Goal: Task Accomplishment & Management: Complete application form

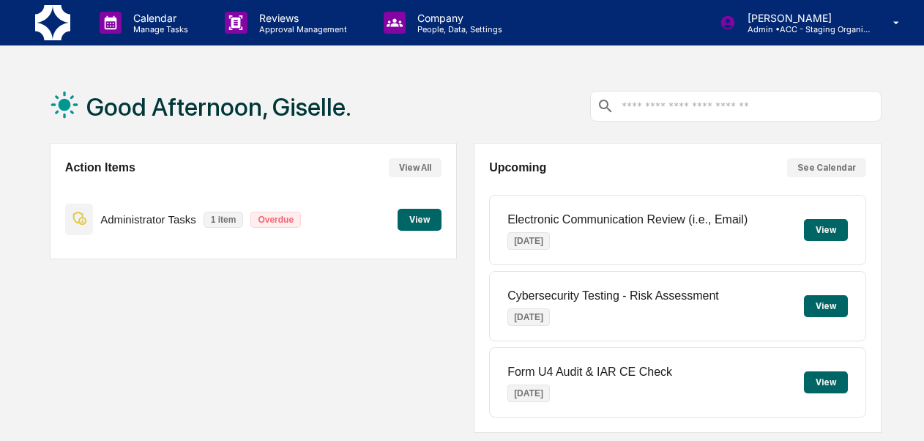
scroll to position [383, 0]
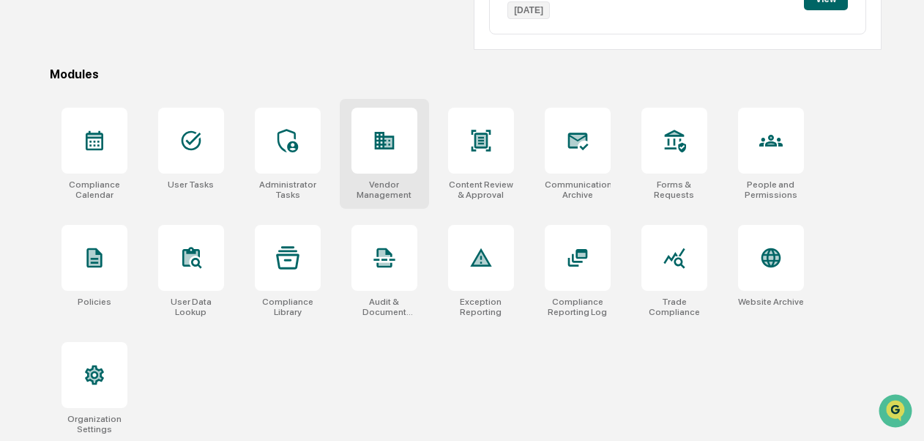
click at [385, 187] on div "Vendor Management" at bounding box center [385, 189] width 66 height 21
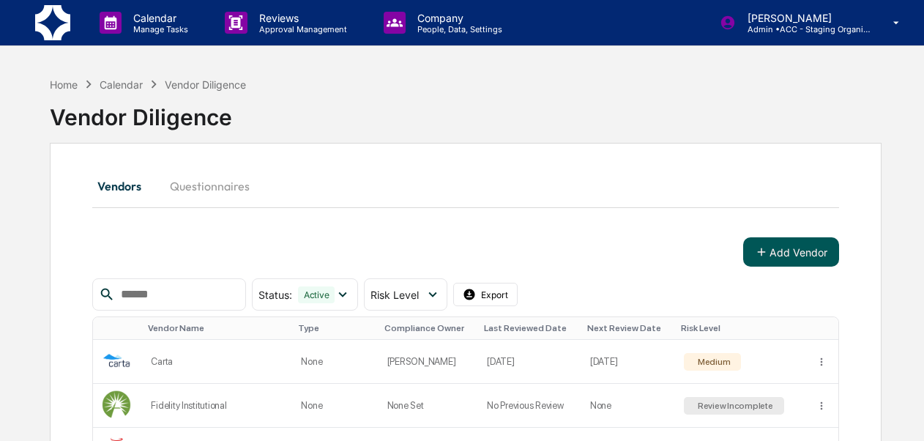
click at [813, 256] on button "Add Vendor" at bounding box center [791, 251] width 96 height 29
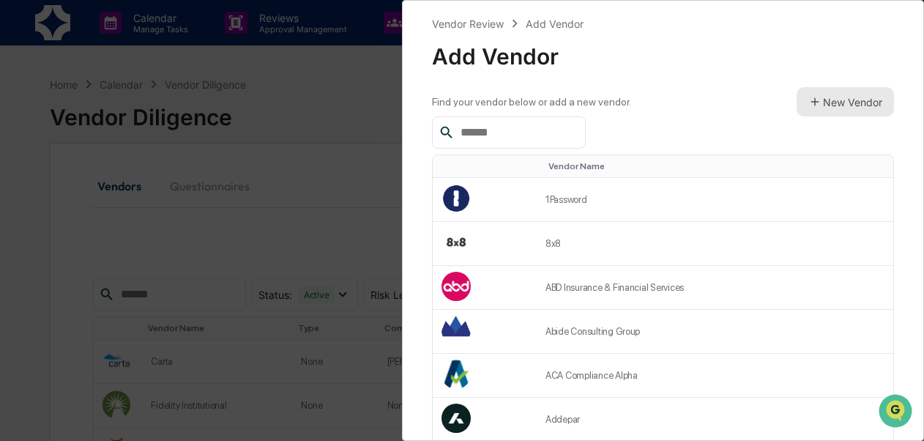
click at [823, 115] on button "New Vendor" at bounding box center [845, 101] width 97 height 29
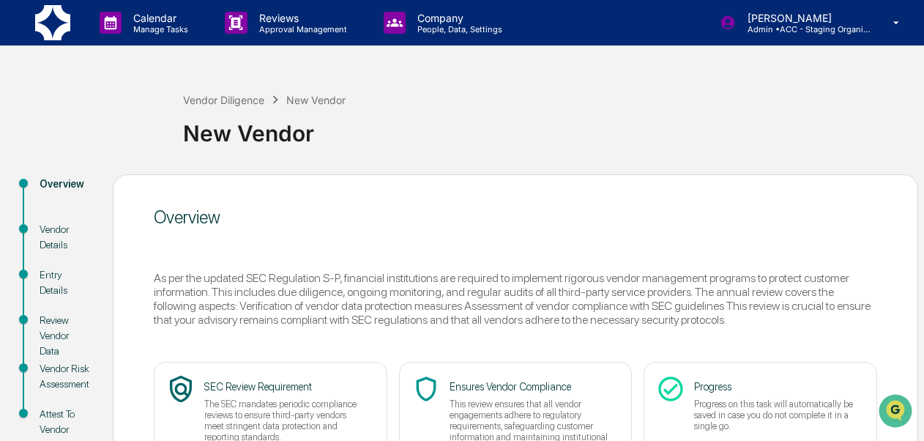
scroll to position [149, 0]
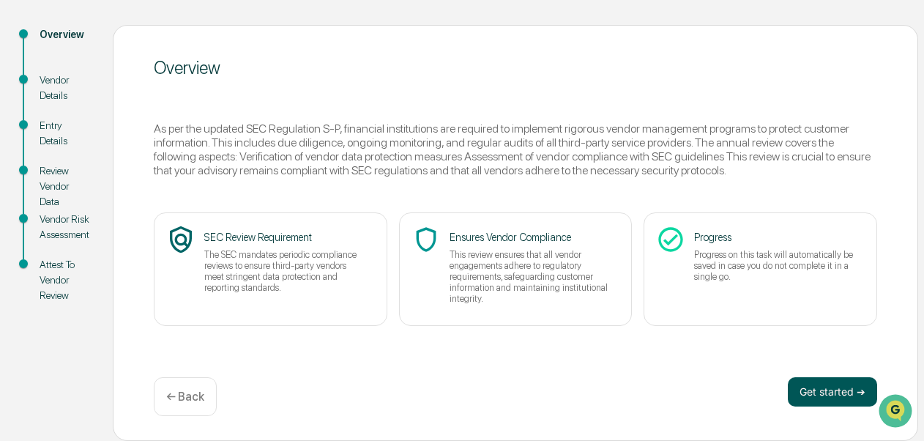
click at [811, 396] on button "Get started ➔" at bounding box center [832, 391] width 89 height 29
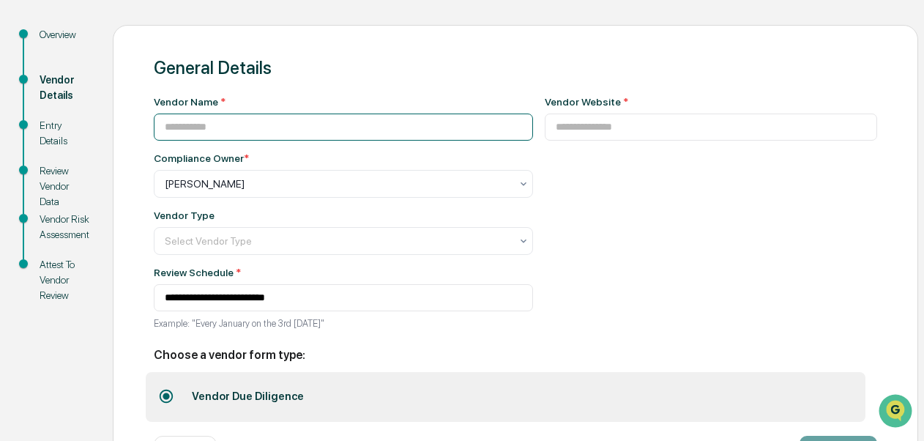
click at [302, 132] on input at bounding box center [343, 127] width 379 height 27
paste input "**********"
type input "**********"
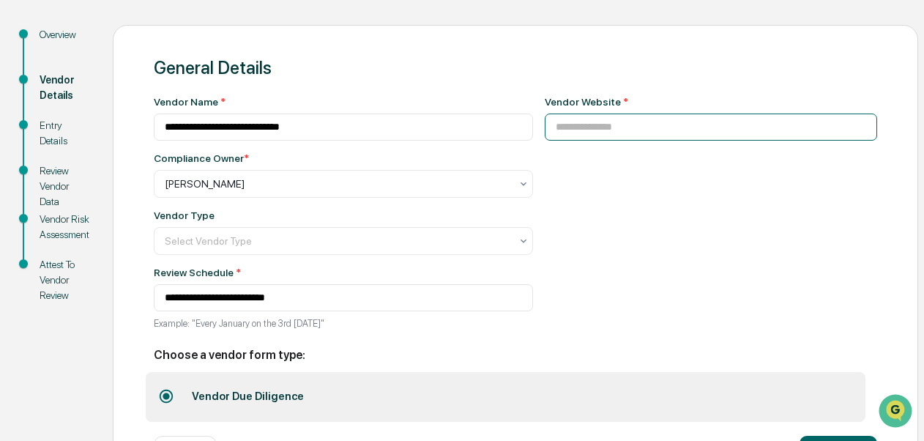
click at [630, 130] on input at bounding box center [711, 127] width 333 height 27
paste input "**********"
type input "**********"
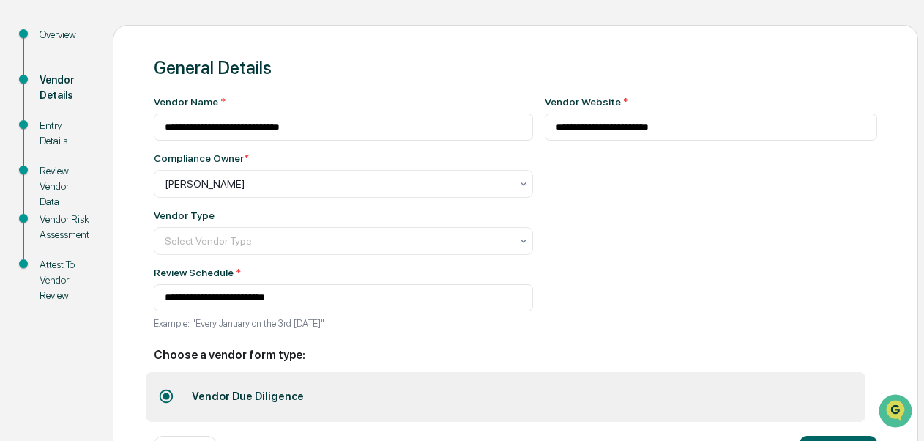
click at [466, 227] on div "Vendor Type Select Vendor Type" at bounding box center [343, 231] width 379 height 45
click at [486, 239] on div at bounding box center [338, 241] width 346 height 15
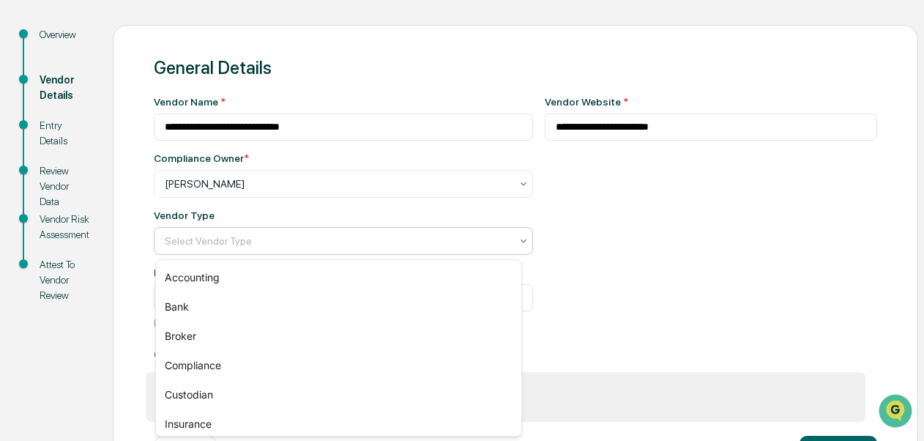
scroll to position [153, 0]
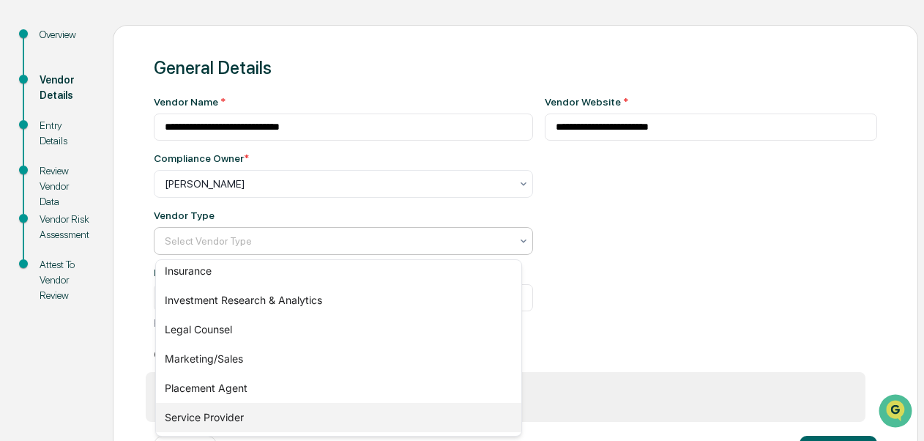
click at [309, 414] on div "Service Provider" at bounding box center [338, 417] width 365 height 29
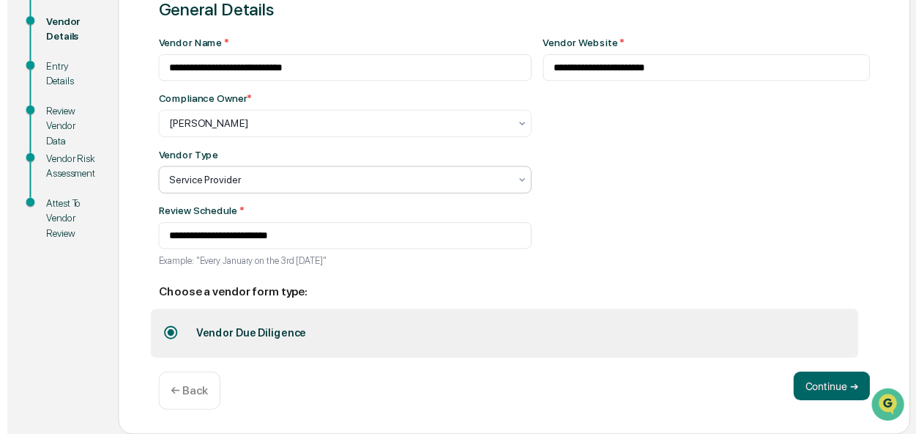
scroll to position [211, 0]
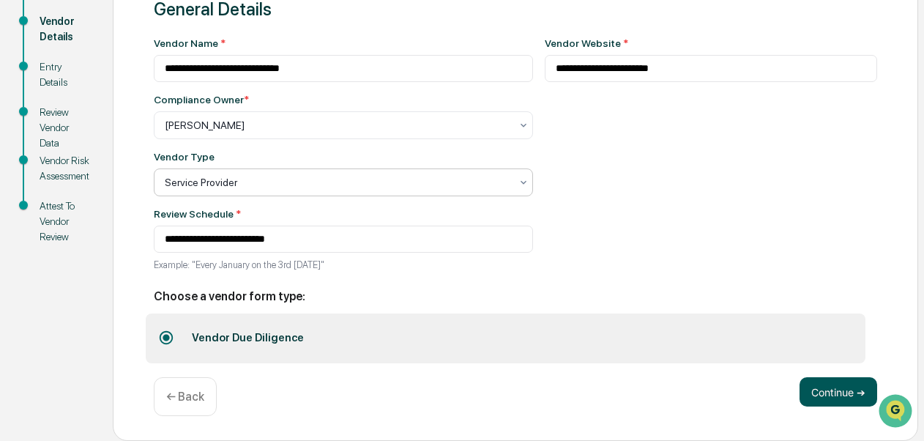
click at [830, 394] on button "Continue ➔" at bounding box center [839, 391] width 78 height 29
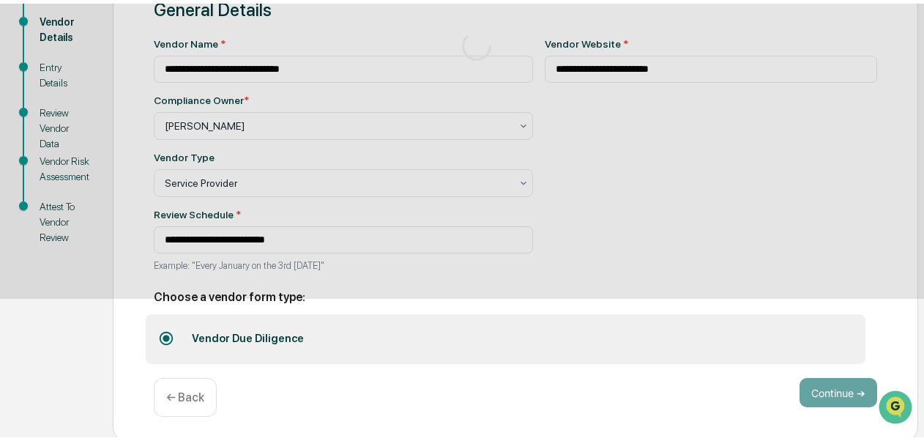
scroll to position [149, 0]
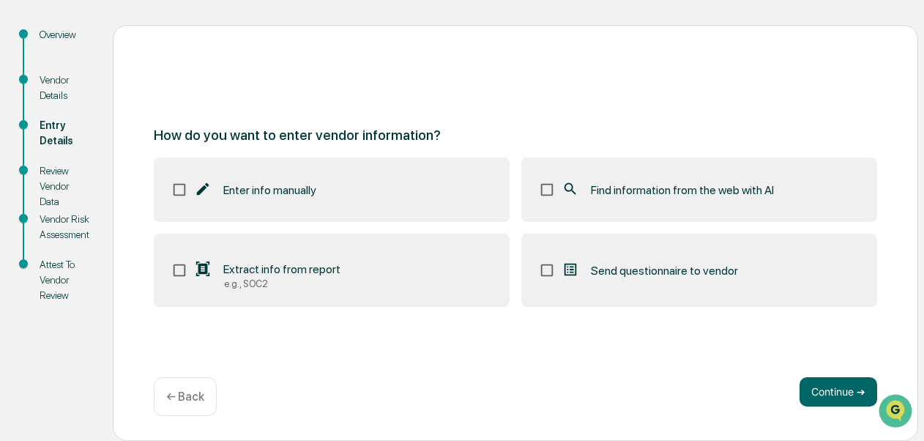
click at [661, 204] on label "Find information from the web with AI" at bounding box center [699, 189] width 356 height 64
click at [844, 395] on button "Continue ➔" at bounding box center [839, 391] width 78 height 29
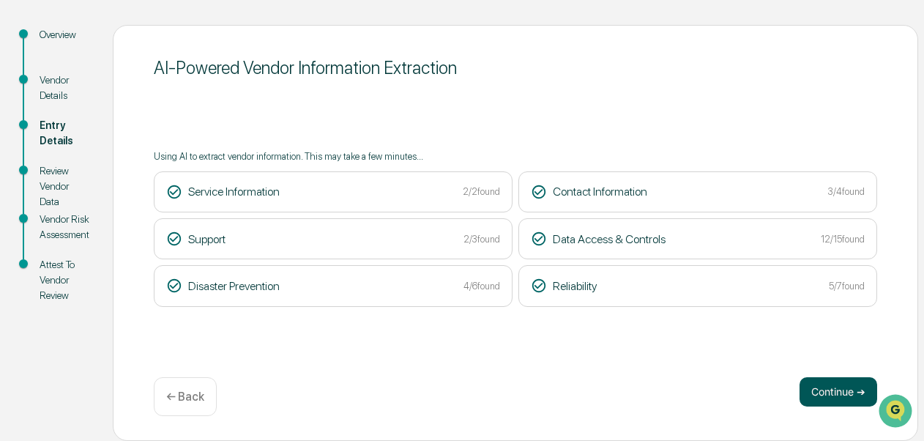
click at [823, 391] on button "Continue ➔" at bounding box center [839, 391] width 78 height 29
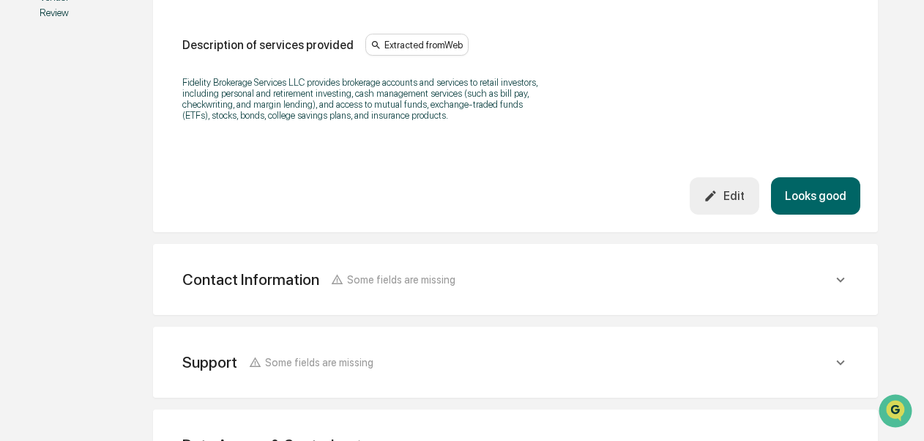
scroll to position [472, 0]
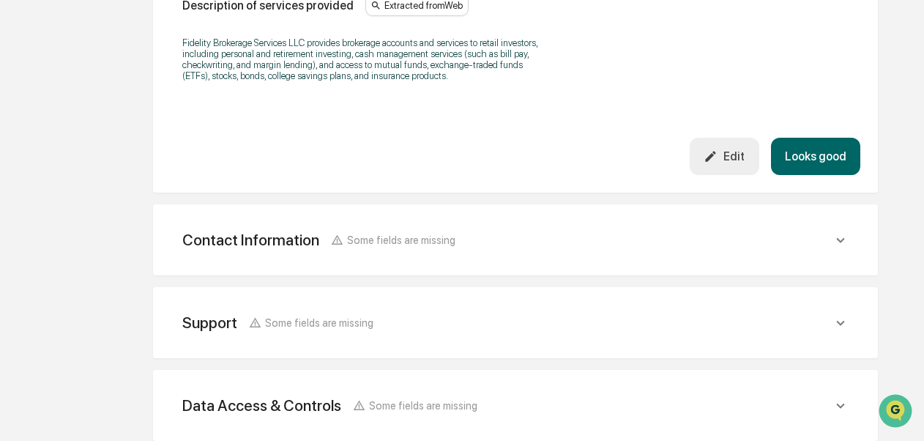
click at [813, 161] on button "Looks good" at bounding box center [815, 156] width 89 height 37
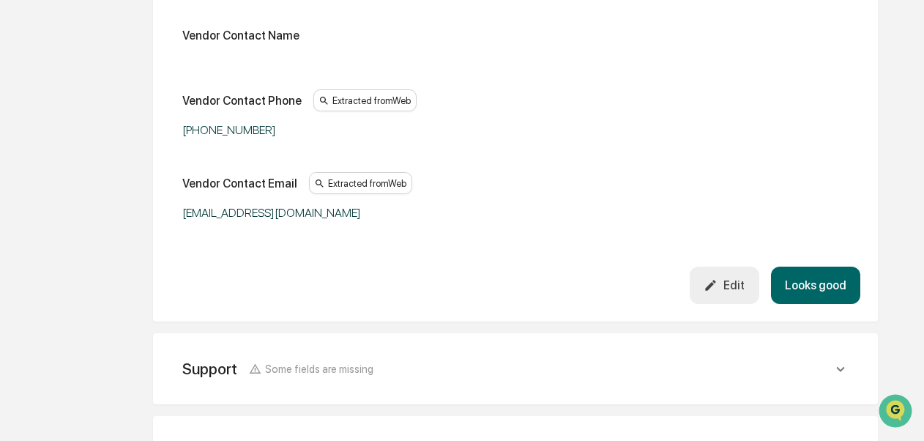
scroll to position [431, 0]
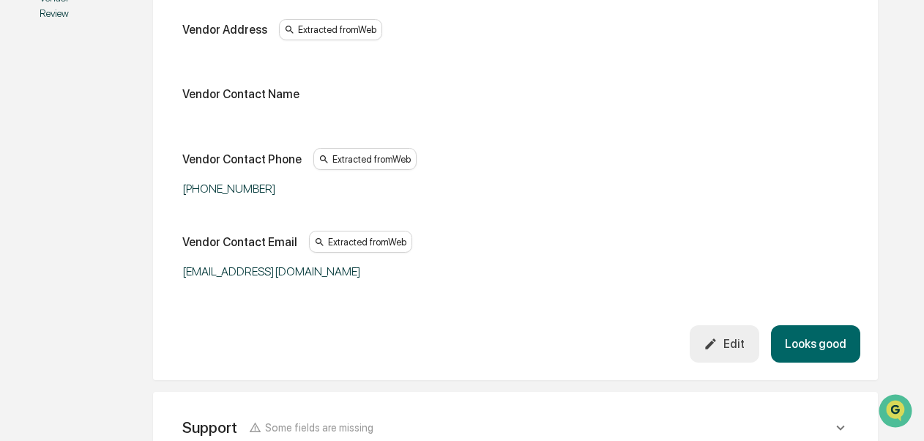
click at [825, 342] on button "Looks good" at bounding box center [815, 343] width 89 height 37
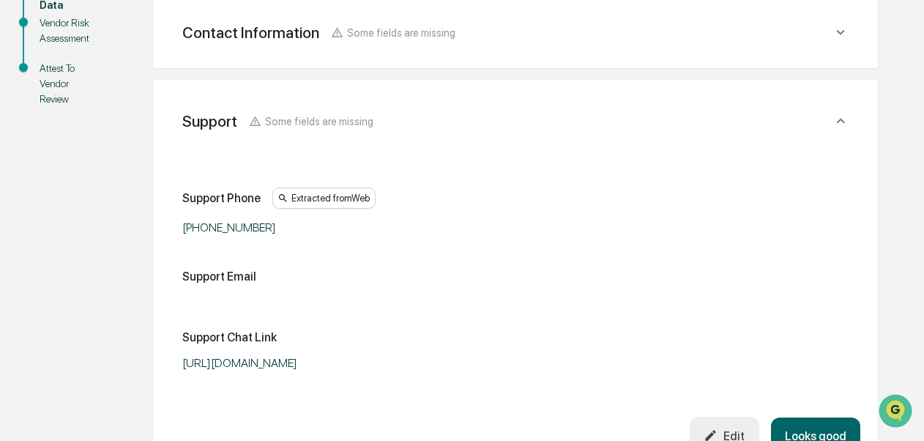
scroll to position [343, 0]
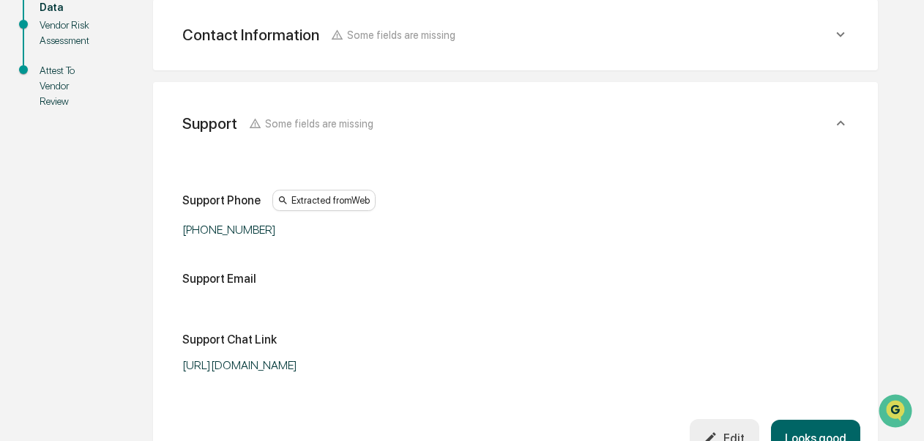
click at [829, 424] on button "Looks good" at bounding box center [815, 438] width 89 height 37
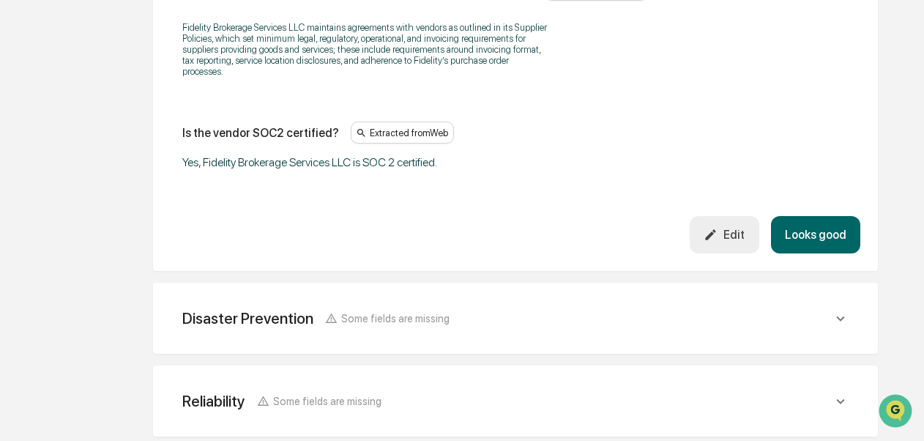
scroll to position [2037, 0]
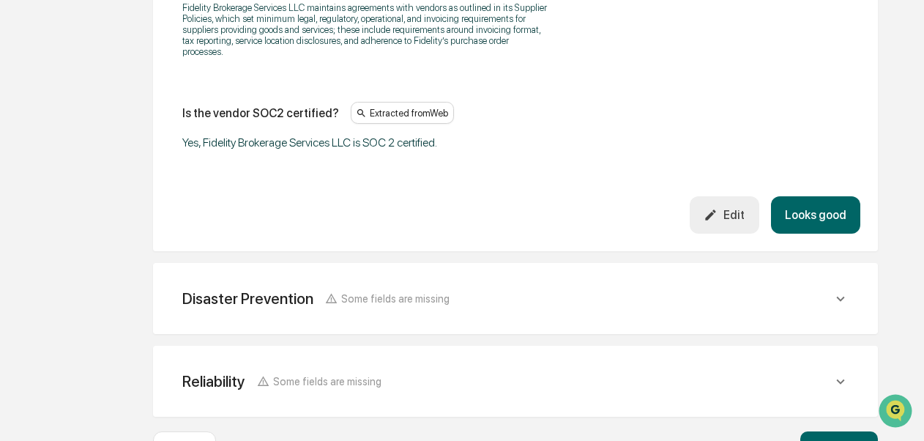
click at [825, 233] on button "Looks good" at bounding box center [815, 214] width 89 height 37
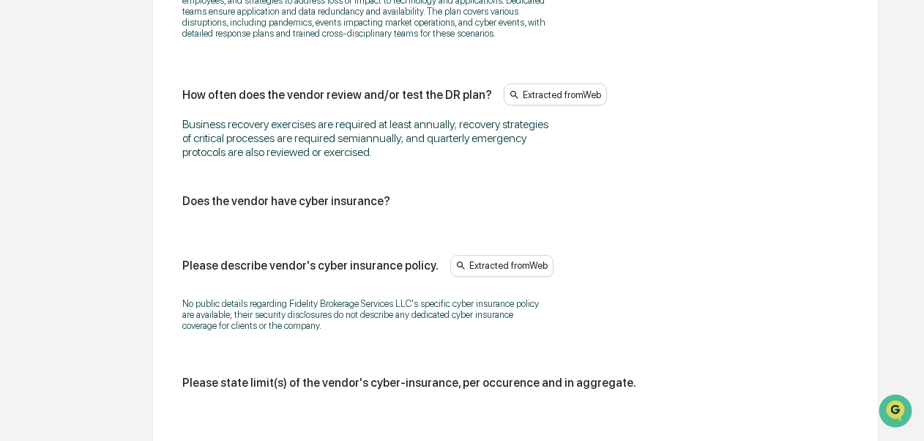
scroll to position [1129, 0]
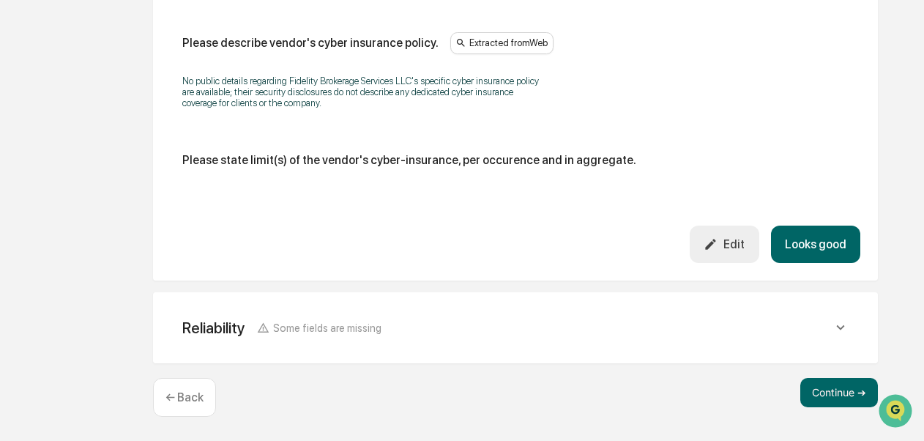
click at [832, 253] on button "Looks good" at bounding box center [815, 244] width 89 height 37
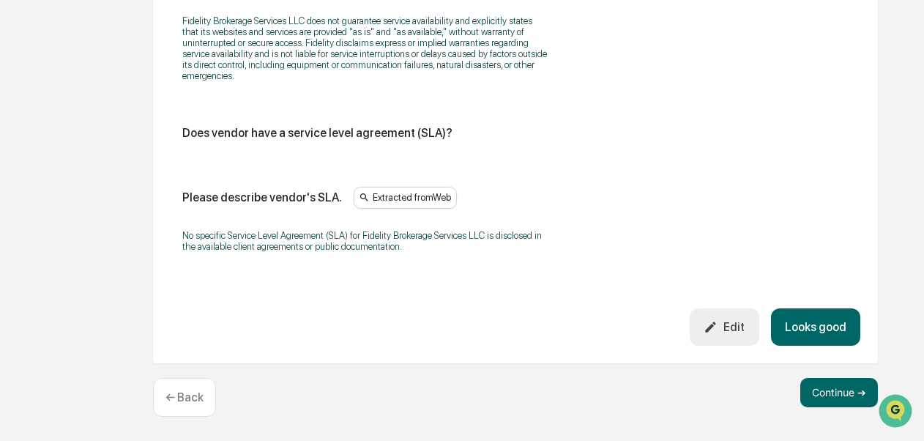
click at [824, 316] on button "Looks good" at bounding box center [815, 326] width 89 height 37
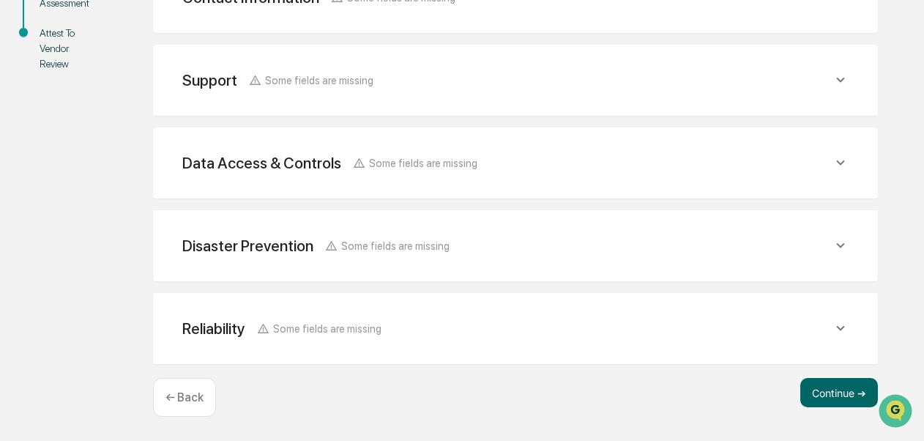
scroll to position [383, 0]
click at [824, 393] on button "Continue ➔" at bounding box center [839, 392] width 78 height 29
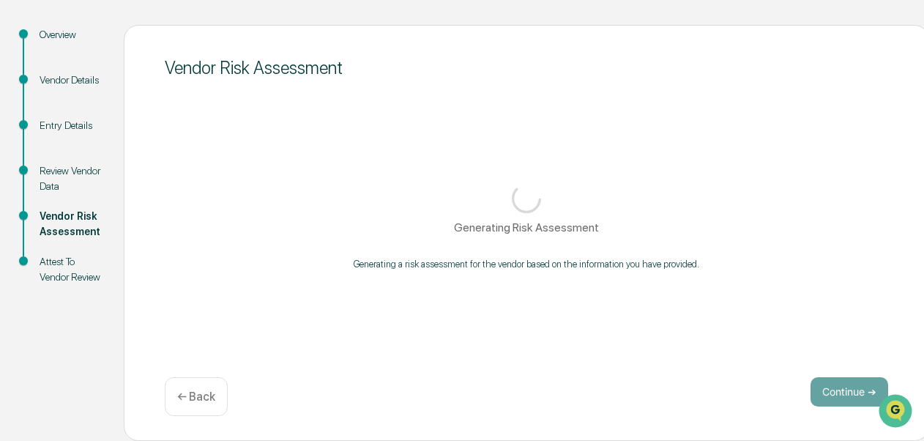
scroll to position [157, 0]
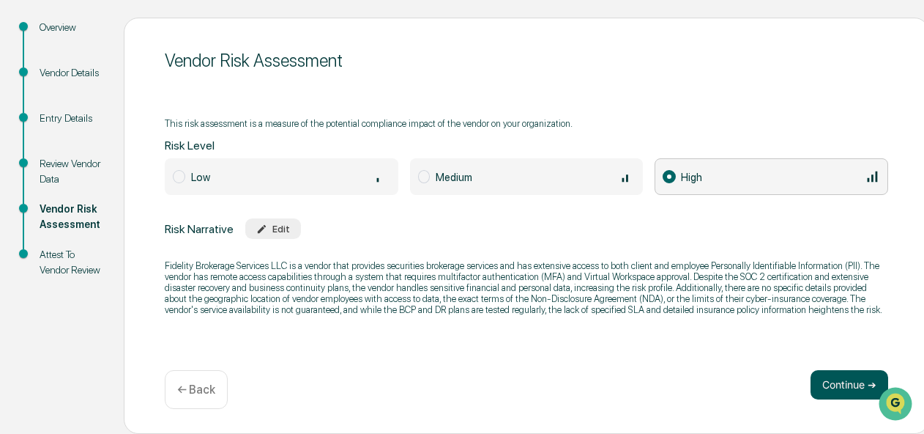
click at [820, 385] on button "Continue ➔" at bounding box center [850, 384] width 78 height 29
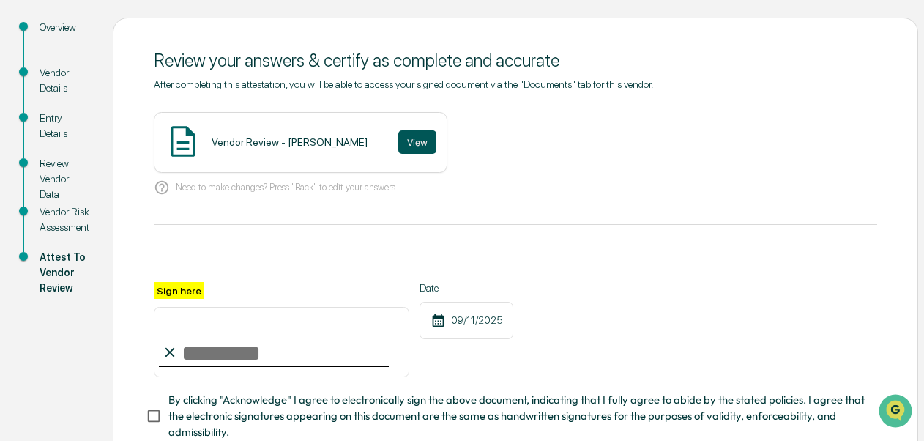
click at [401, 141] on button "View" at bounding box center [417, 141] width 38 height 23
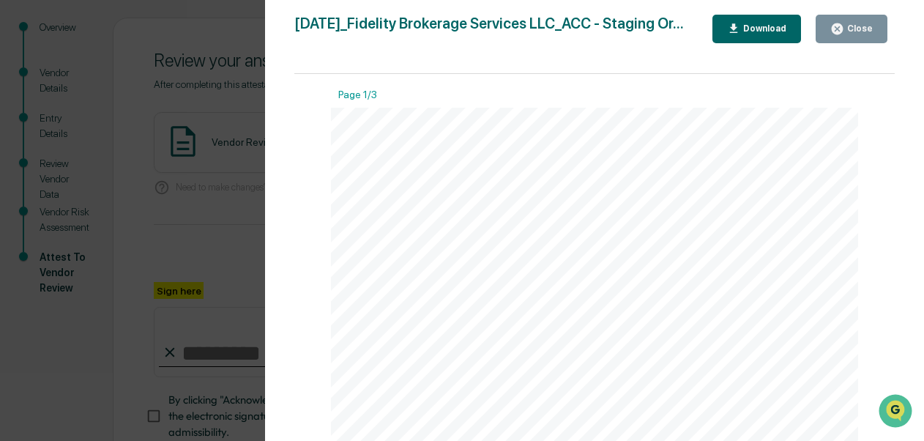
click at [843, 32] on icon "button" at bounding box center [837, 28] width 11 height 11
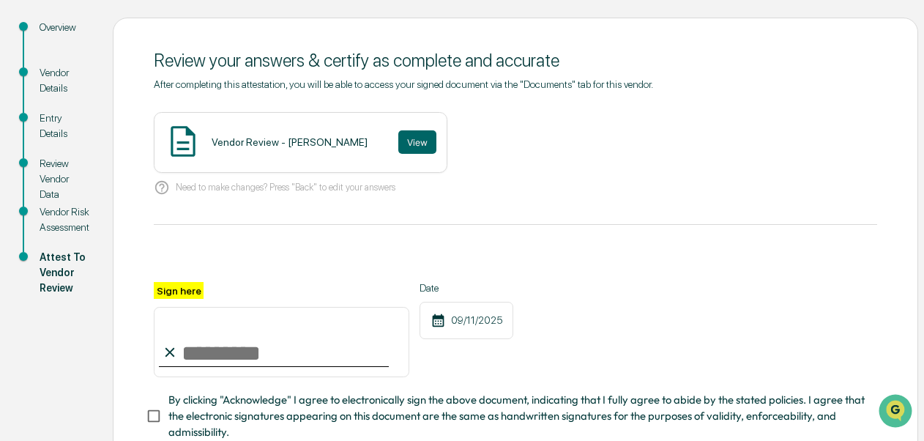
click at [264, 349] on input "Sign here" at bounding box center [282, 342] width 256 height 70
type input "**********"
click at [923, 387] on div "**********" at bounding box center [462, 227] width 924 height 628
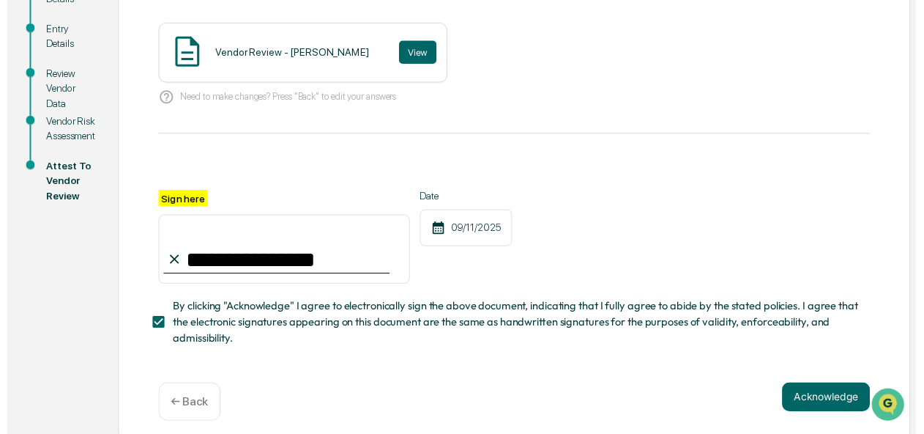
scroll to position [261, 0]
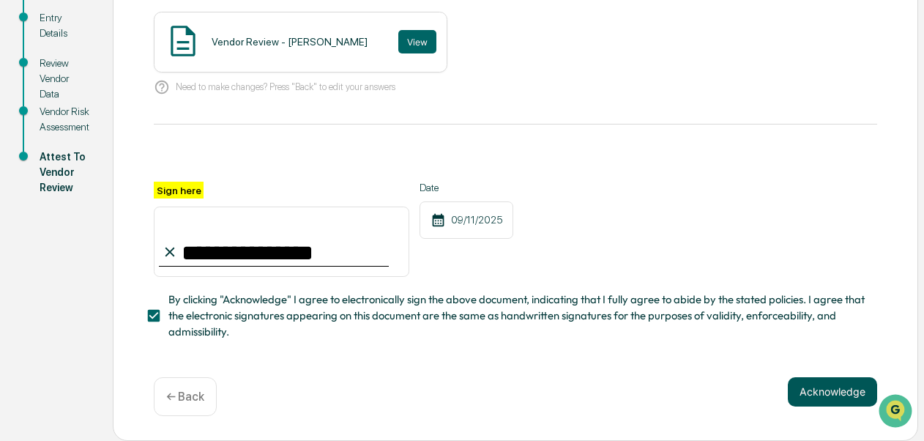
click at [827, 393] on button "Acknowledge" at bounding box center [832, 391] width 89 height 29
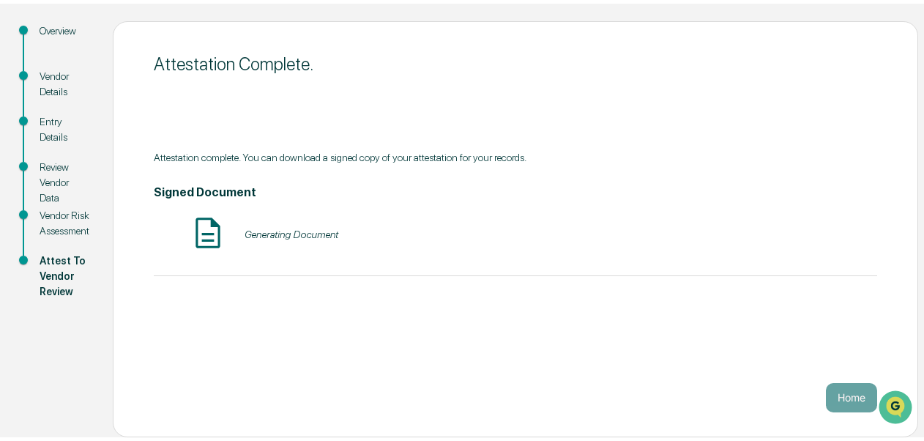
scroll to position [149, 0]
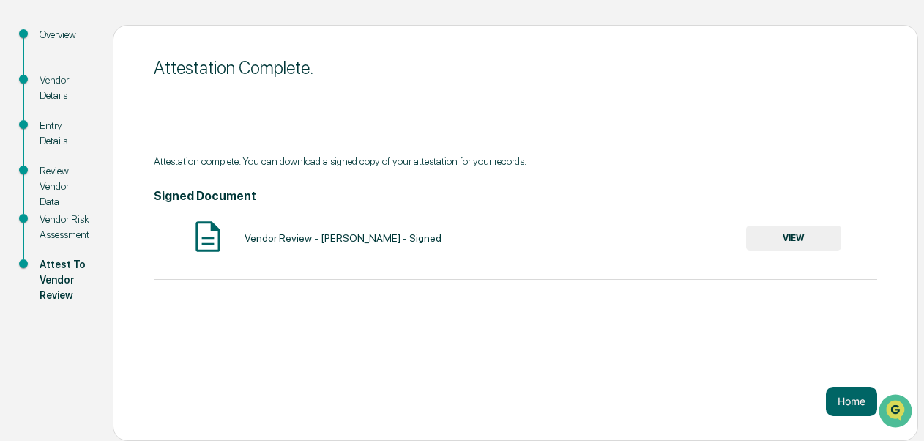
click at [782, 236] on button "VIEW" at bounding box center [793, 238] width 95 height 25
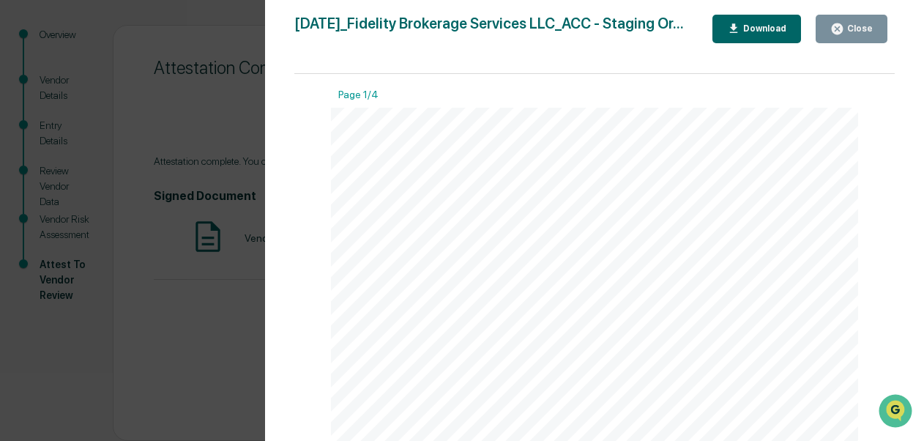
click at [756, 21] on button "Download" at bounding box center [757, 29] width 89 height 29
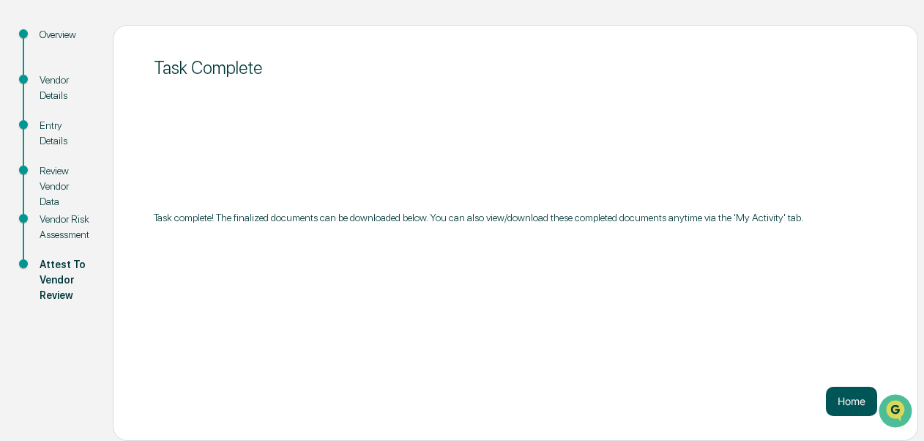
click at [854, 404] on button "Home" at bounding box center [851, 401] width 51 height 29
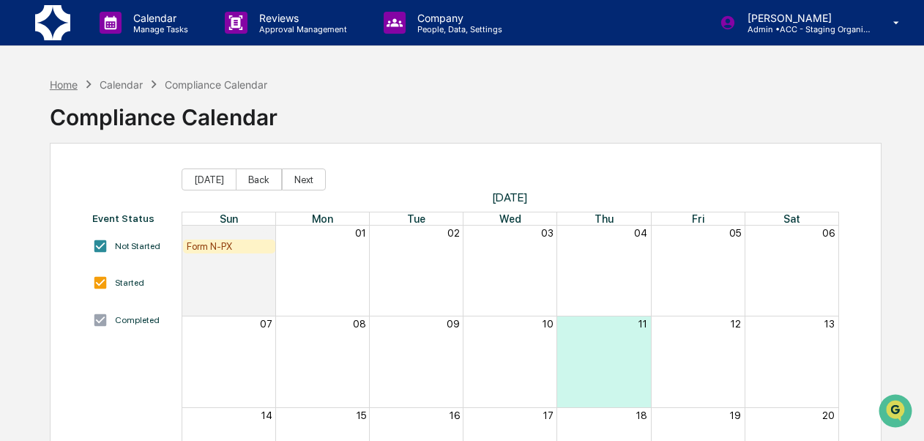
click at [68, 80] on div "Home" at bounding box center [64, 84] width 28 height 12
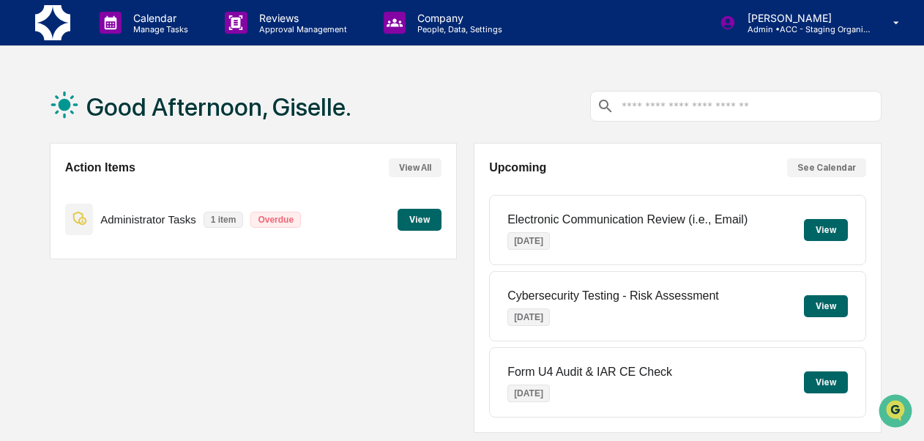
scroll to position [383, 0]
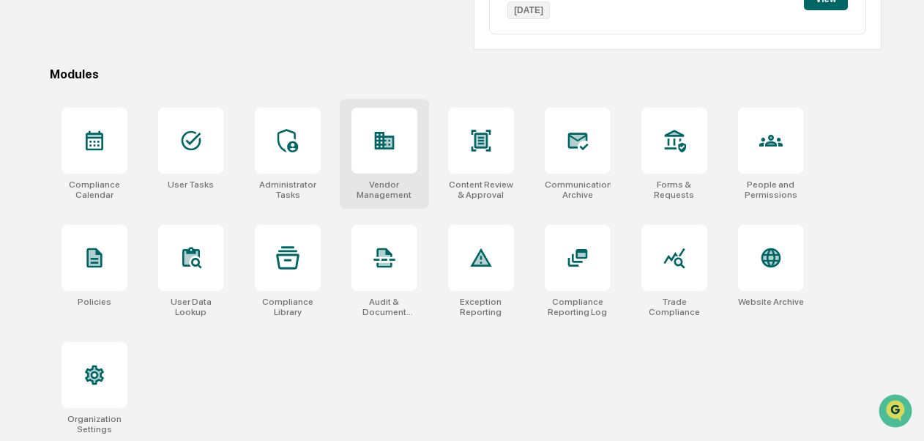
click at [378, 196] on div "Vendor Management" at bounding box center [385, 189] width 66 height 21
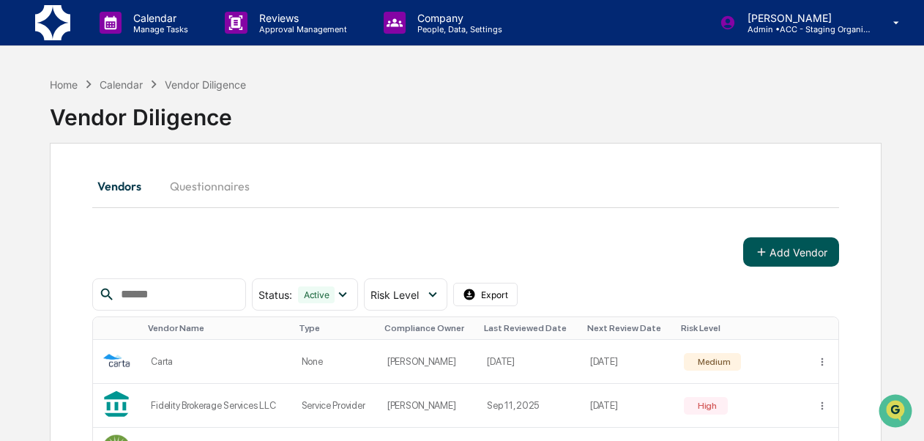
click at [755, 252] on icon at bounding box center [761, 251] width 13 height 13
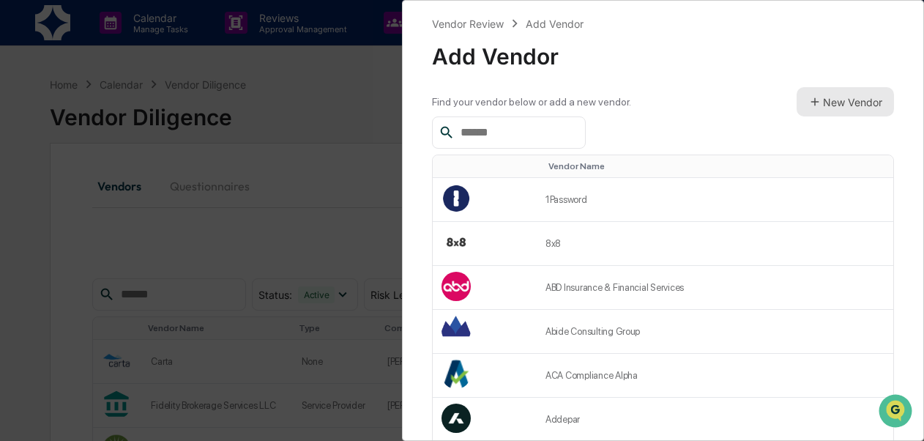
click at [826, 106] on button "New Vendor" at bounding box center [845, 101] width 97 height 29
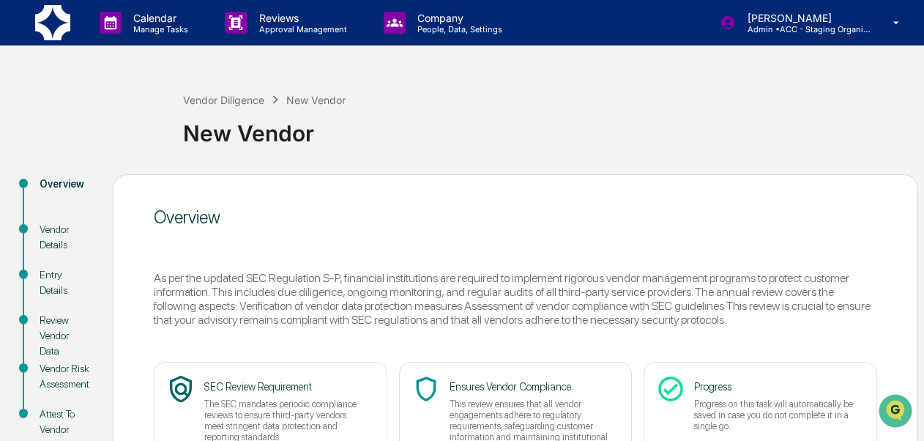
scroll to position [149, 0]
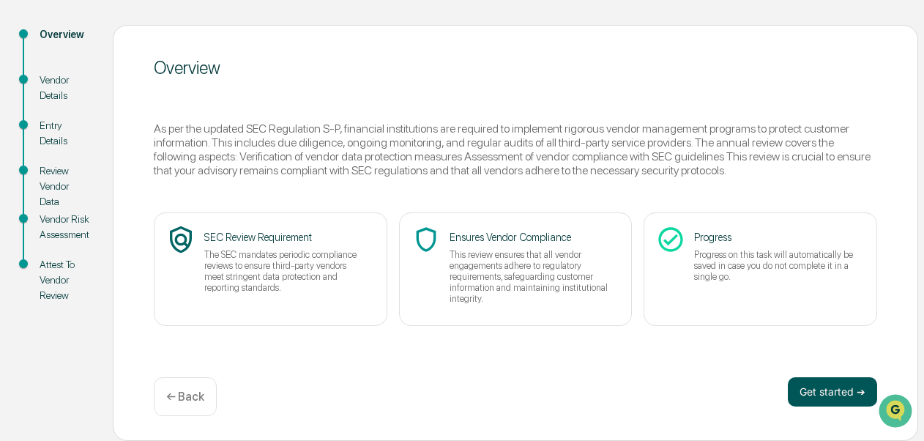
click at [835, 388] on button "Get started ➔" at bounding box center [832, 391] width 89 height 29
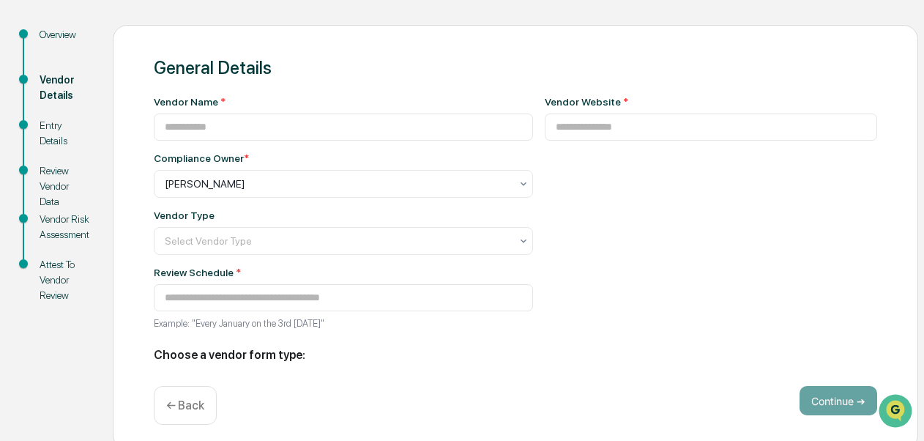
type input "**********"
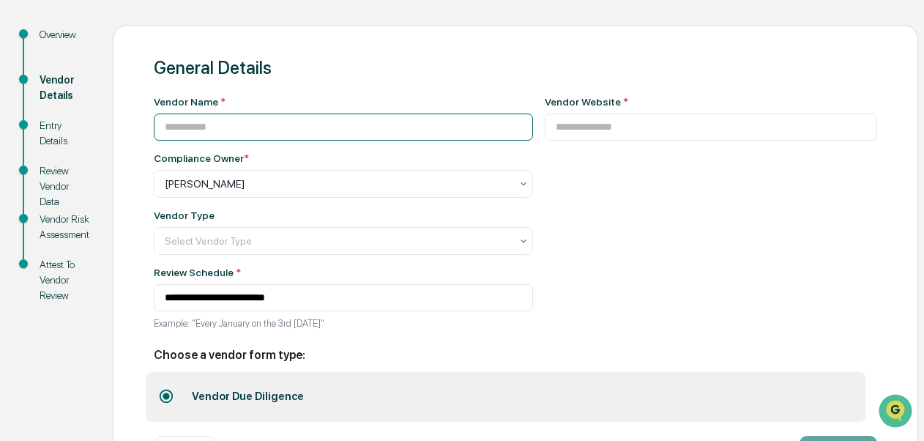
click at [360, 134] on input at bounding box center [343, 127] width 379 height 27
type input "**********"
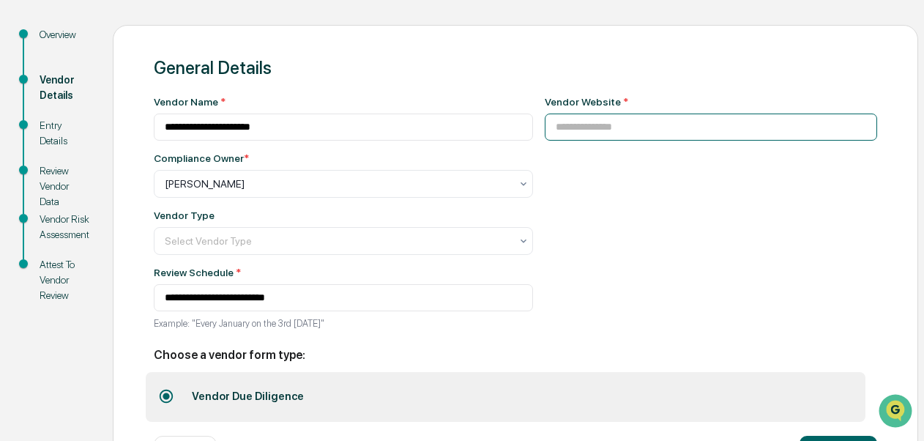
click at [562, 138] on input at bounding box center [711, 127] width 333 height 27
paste input "**********"
type input "**********"
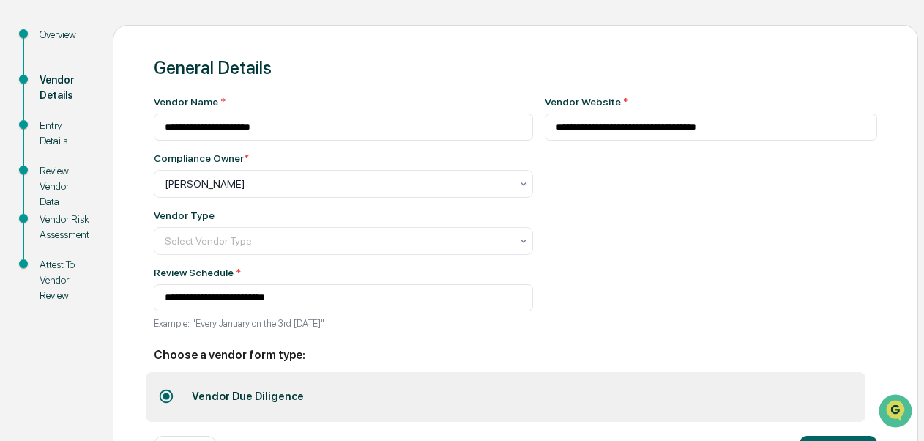
click at [573, 173] on div "**********" at bounding box center [711, 217] width 333 height 242
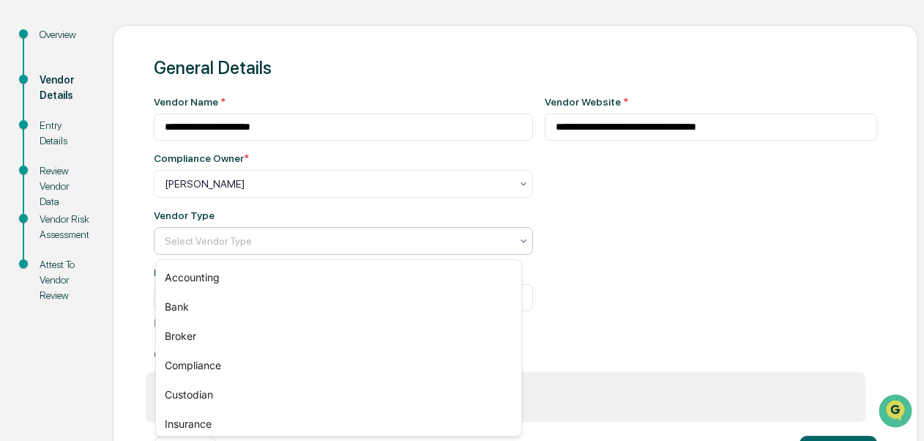
click at [388, 242] on div at bounding box center [338, 241] width 346 height 15
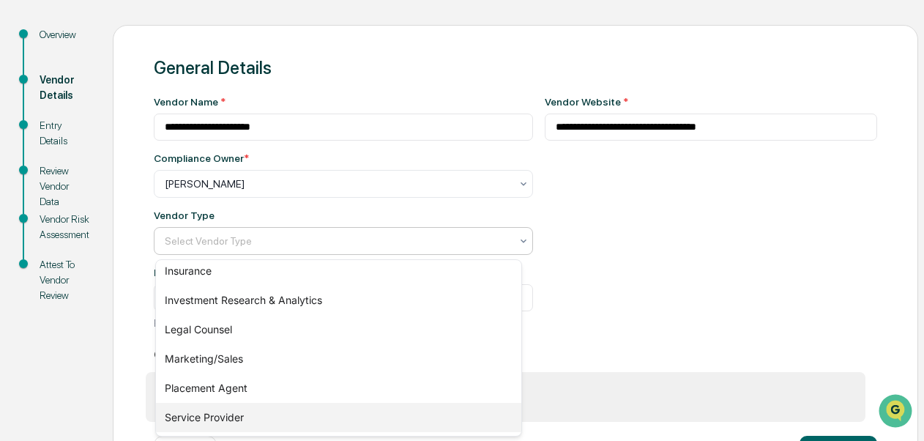
click at [265, 423] on div "Service Provider" at bounding box center [338, 417] width 365 height 29
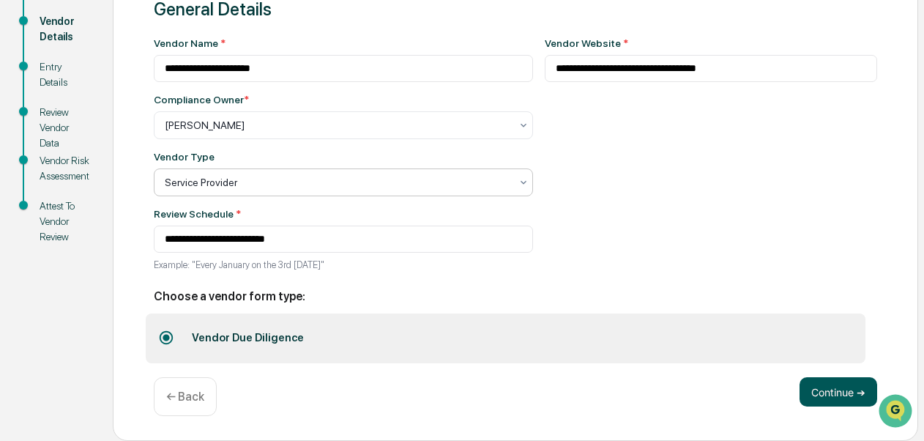
click at [828, 395] on button "Continue ➔" at bounding box center [839, 391] width 78 height 29
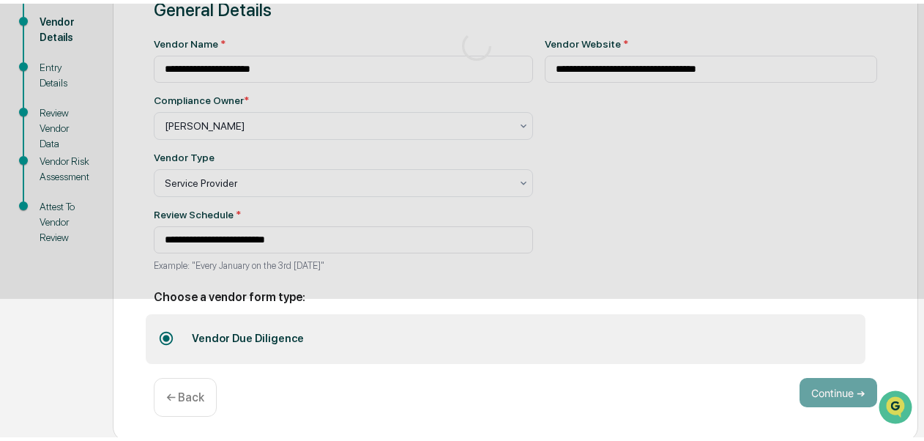
scroll to position [149, 0]
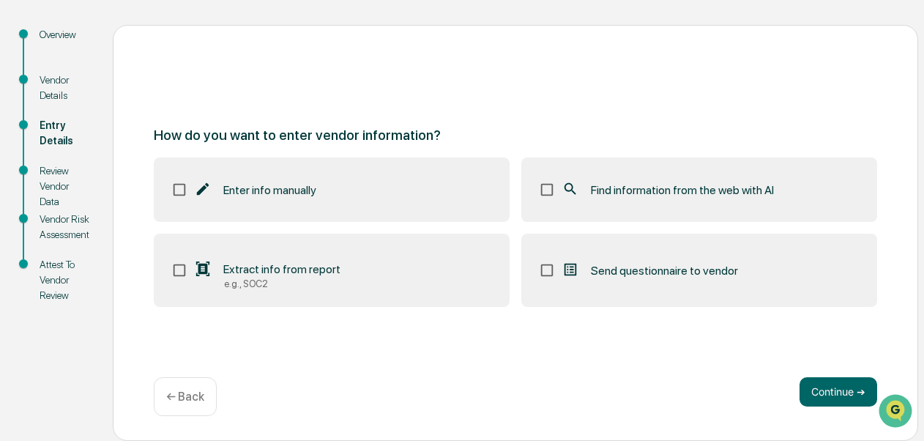
click at [672, 171] on label "Find information from the web with AI" at bounding box center [699, 189] width 356 height 64
click at [819, 387] on button "Continue ➔" at bounding box center [839, 391] width 78 height 29
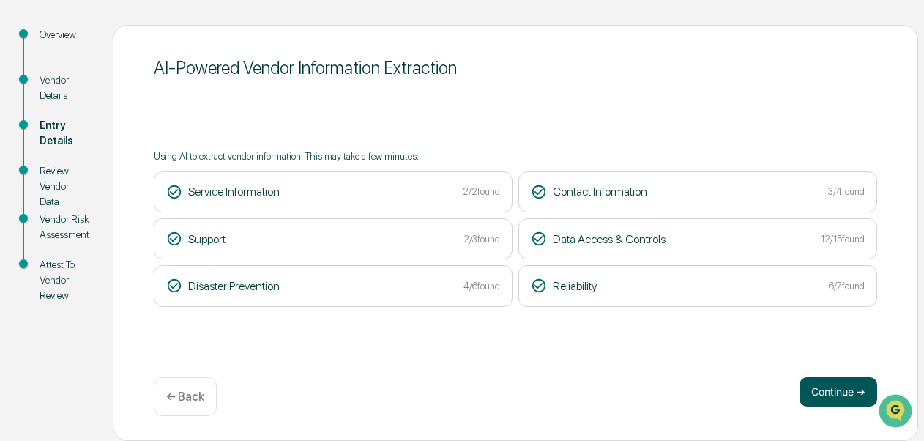
click at [824, 385] on button "Continue ➔" at bounding box center [839, 391] width 78 height 29
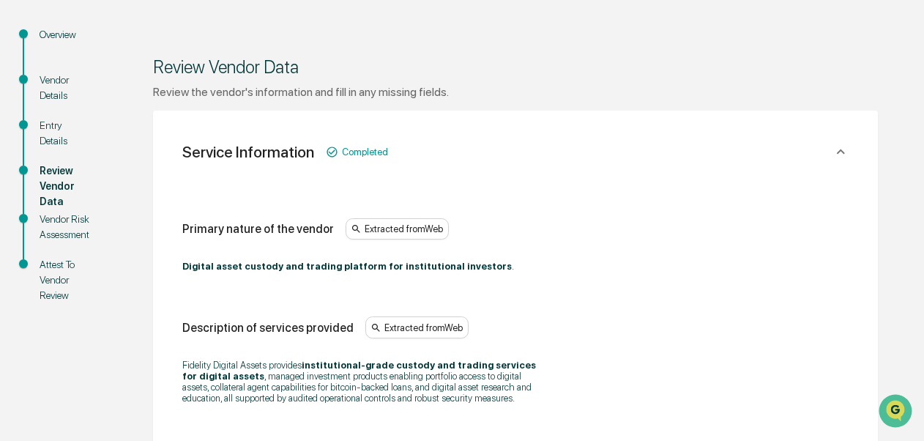
scroll to position [535, 0]
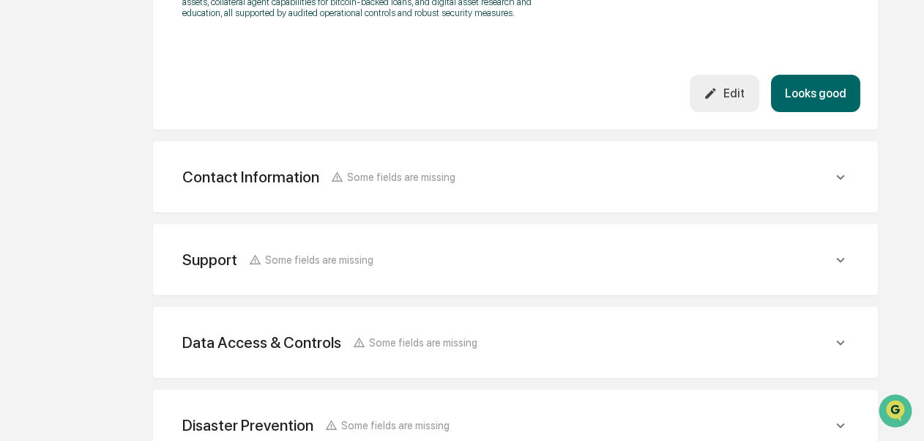
click at [792, 112] on button "Looks good" at bounding box center [815, 93] width 89 height 37
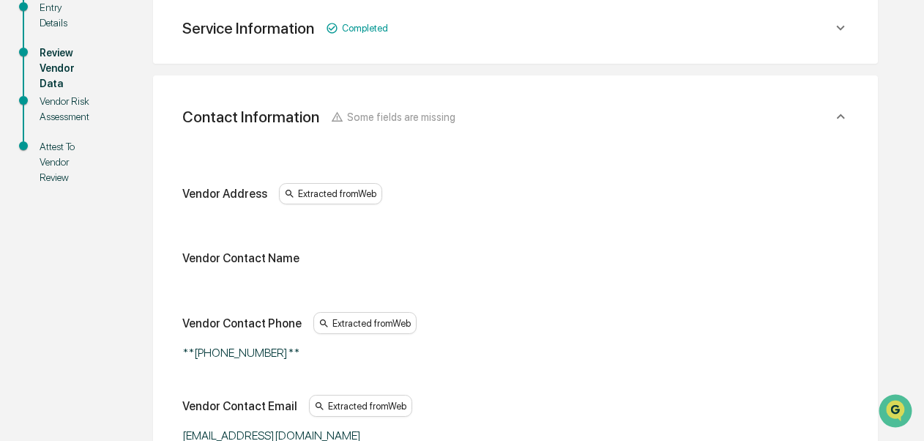
scroll to position [261, 0]
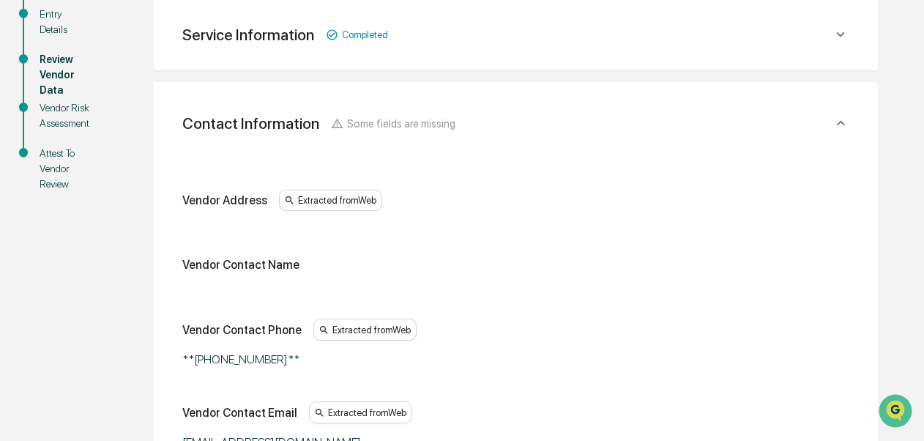
click at [916, 357] on div "Review Vendor Data Review the vendor's information and fill in any missing fiel…" at bounding box center [516, 437] width 806 height 1046
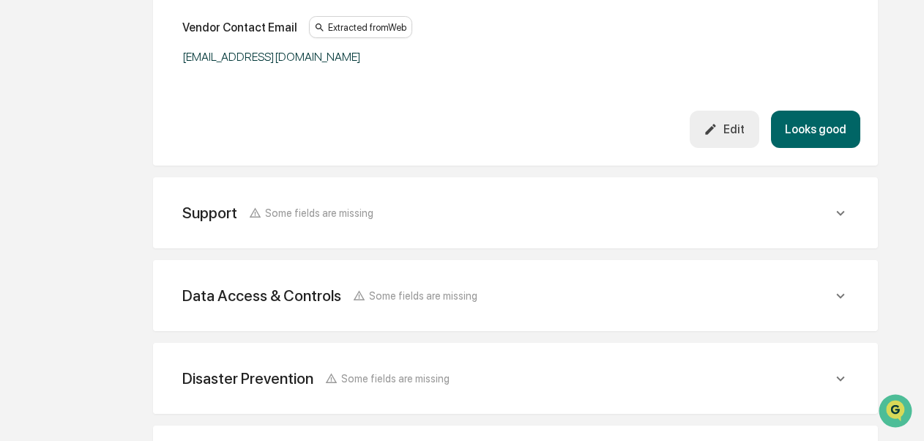
click at [833, 139] on button "Looks good" at bounding box center [815, 129] width 89 height 37
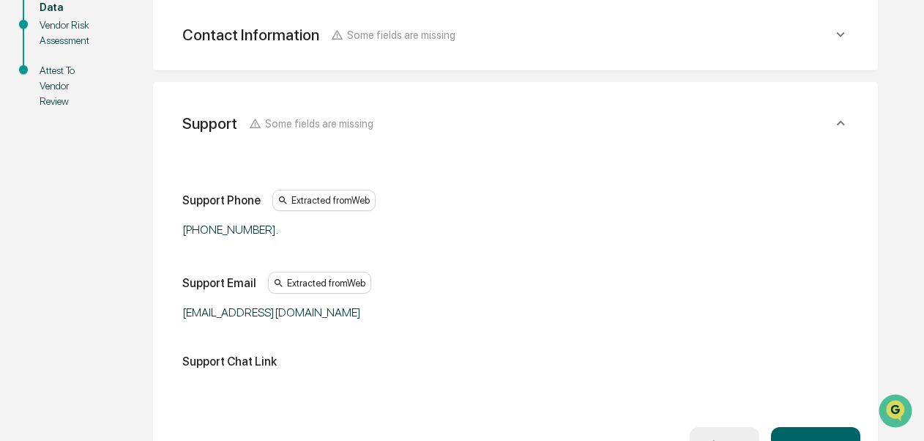
scroll to position [713, 0]
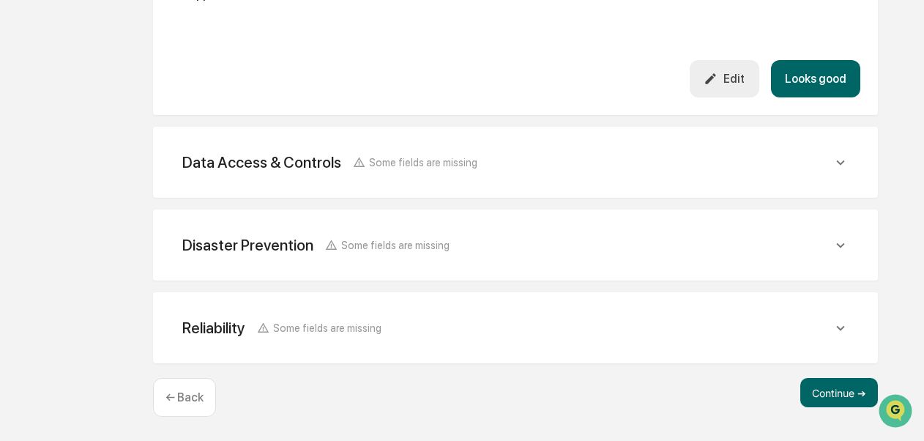
click at [819, 70] on button "Looks good" at bounding box center [815, 78] width 89 height 37
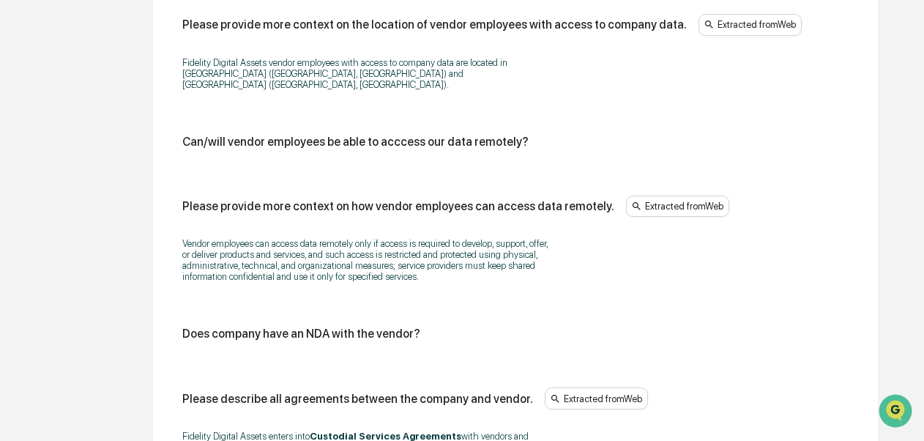
scroll to position [1969, 0]
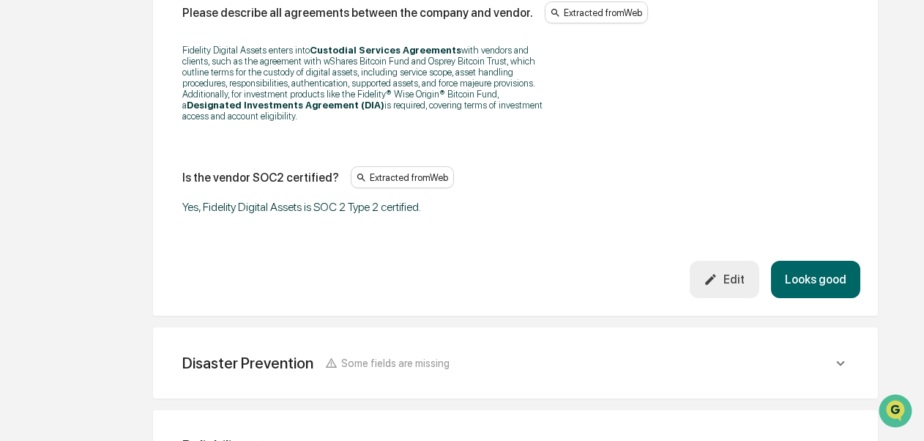
click at [820, 294] on button "Looks good" at bounding box center [815, 279] width 89 height 37
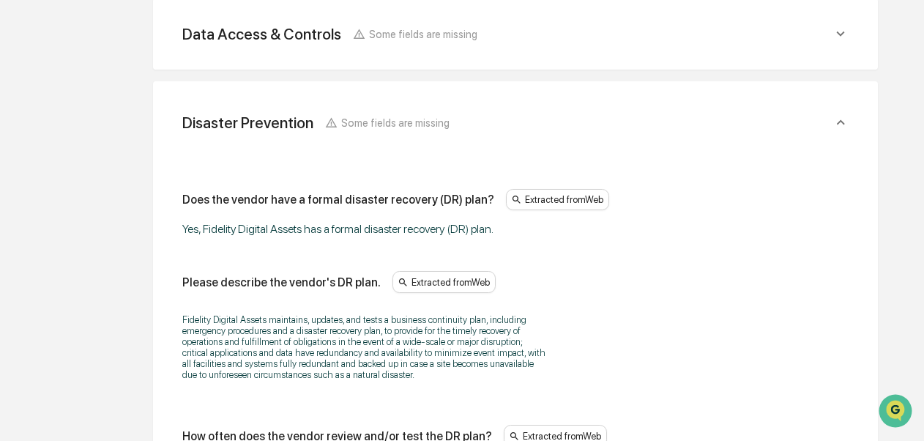
scroll to position [895, 0]
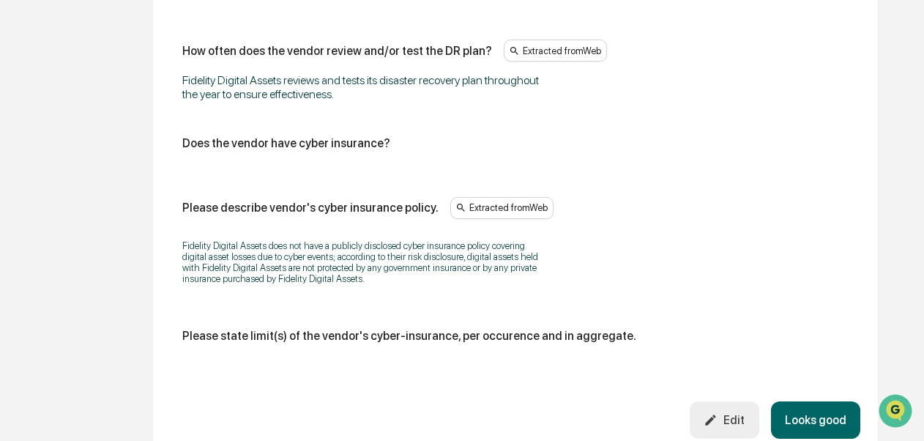
click at [823, 422] on button "Looks good" at bounding box center [815, 419] width 89 height 37
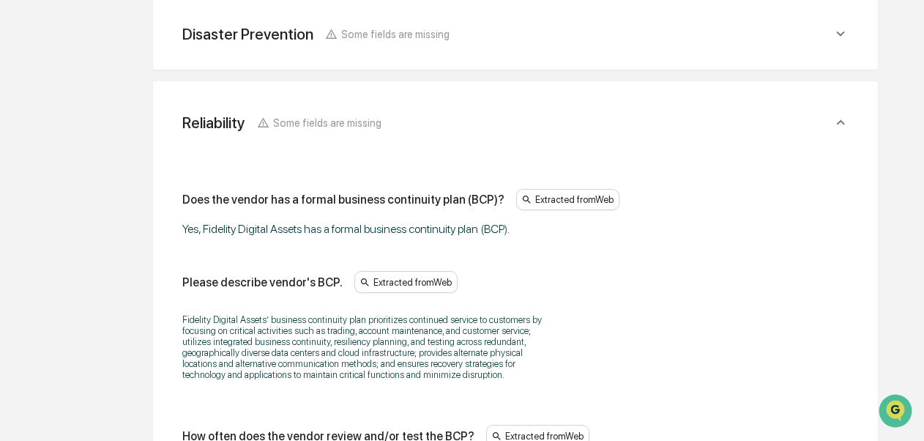
scroll to position [978, 0]
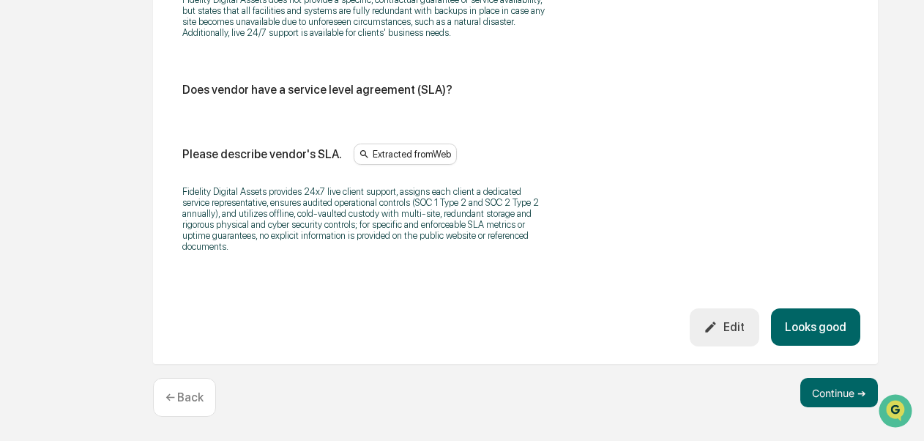
click at [849, 330] on button "Looks good" at bounding box center [815, 326] width 89 height 37
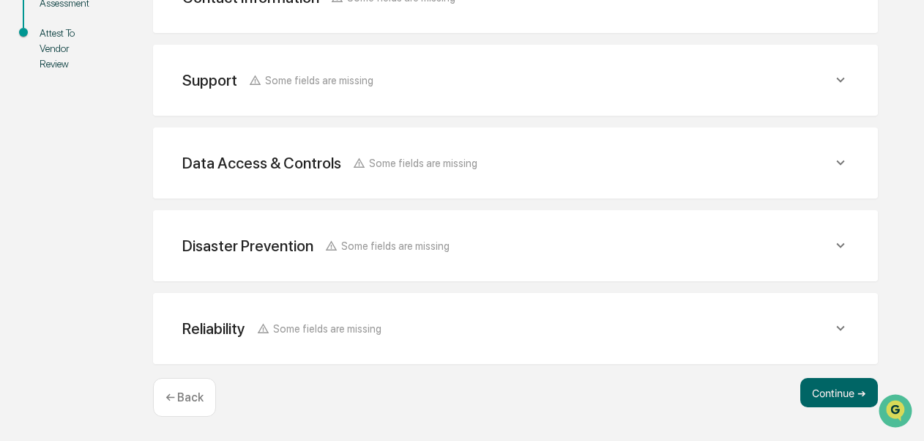
scroll to position [383, 0]
click at [855, 395] on button "Continue ➔" at bounding box center [839, 392] width 78 height 29
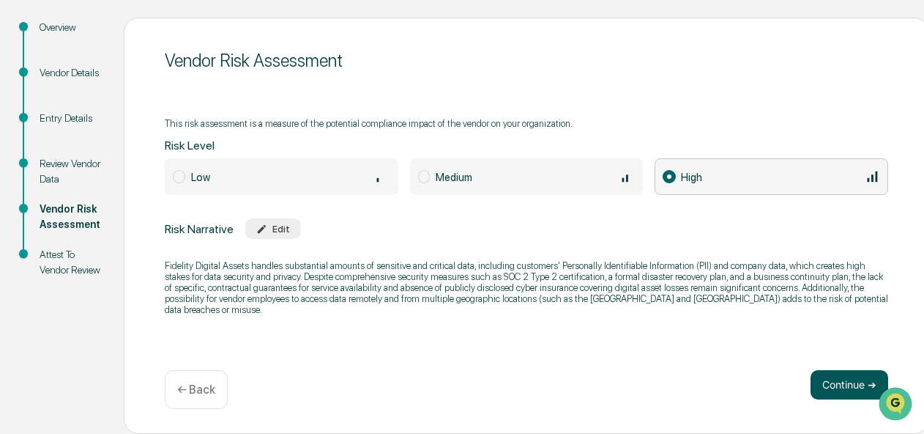
click at [850, 391] on button "Continue ➔" at bounding box center [850, 384] width 78 height 29
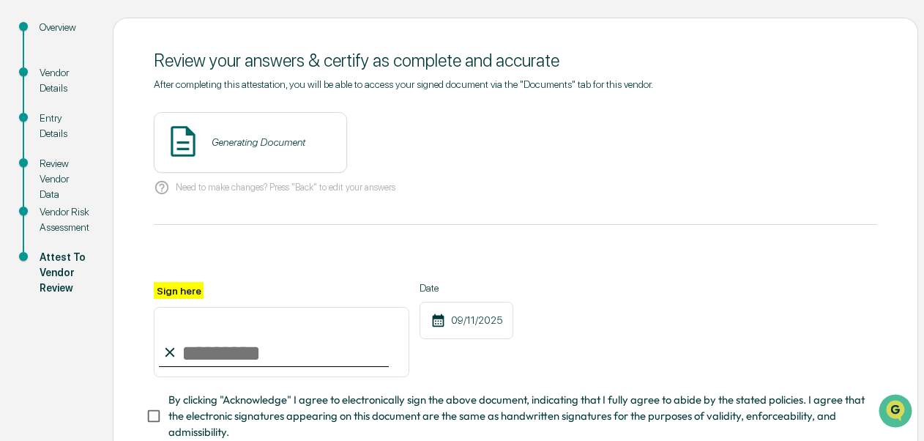
click at [291, 118] on div "Generating Document" at bounding box center [250, 142] width 193 height 61
click at [284, 134] on div "Vendor Review - Giselle Casella View" at bounding box center [301, 142] width 294 height 61
click at [398, 138] on button "View" at bounding box center [417, 141] width 38 height 23
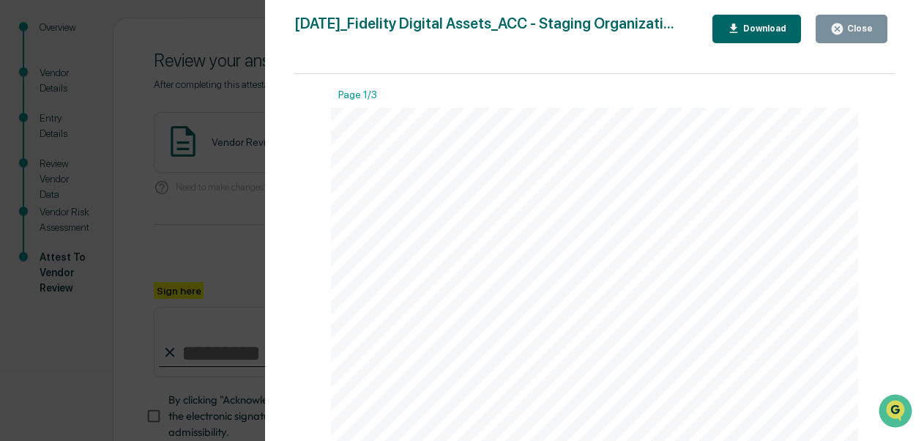
click at [858, 26] on div "Close" at bounding box center [858, 28] width 29 height 10
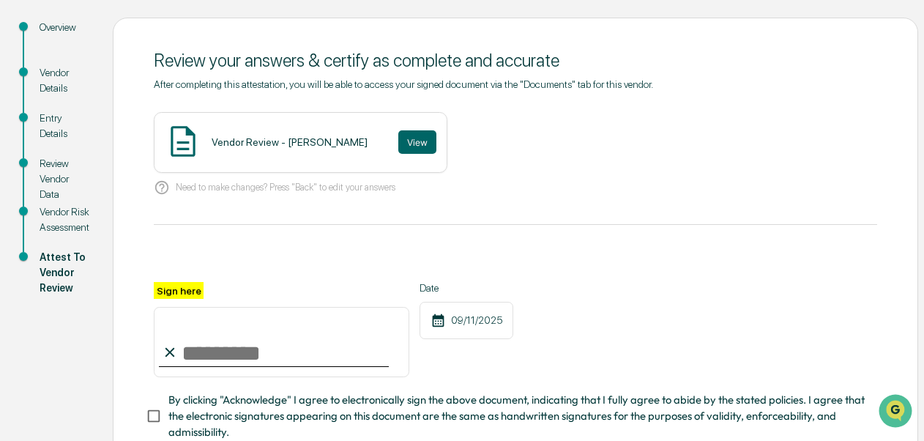
click at [212, 365] on input "Sign here" at bounding box center [282, 342] width 256 height 70
type input "**********"
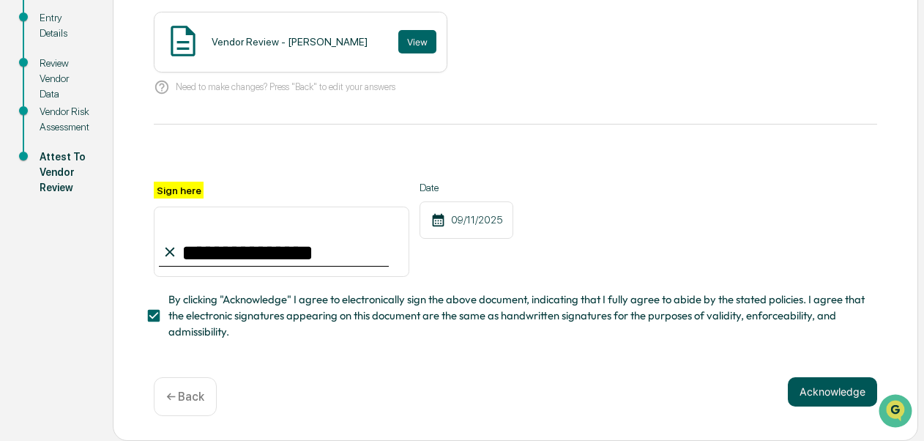
click at [855, 391] on button "Acknowledge" at bounding box center [832, 391] width 89 height 29
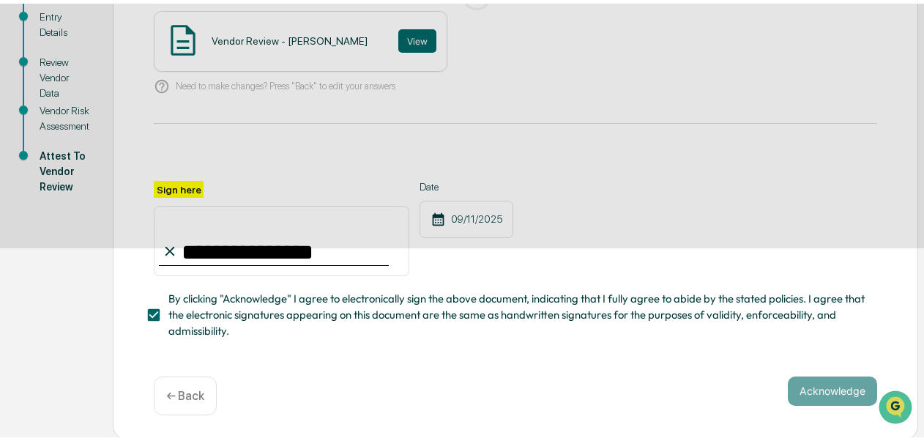
scroll to position [149, 0]
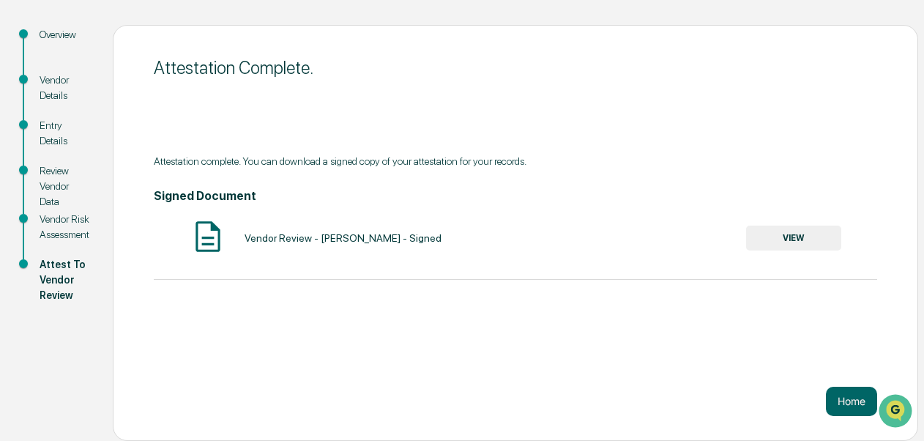
click at [778, 240] on button "VIEW" at bounding box center [793, 238] width 95 height 25
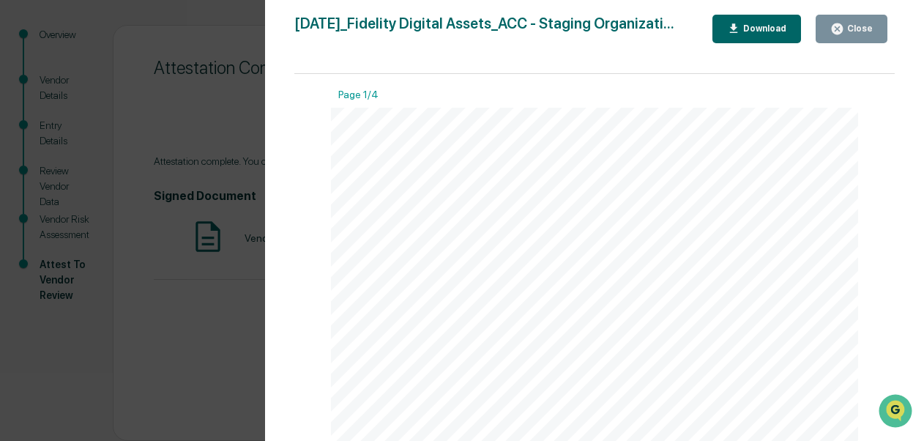
click at [747, 35] on button "Download" at bounding box center [757, 29] width 89 height 29
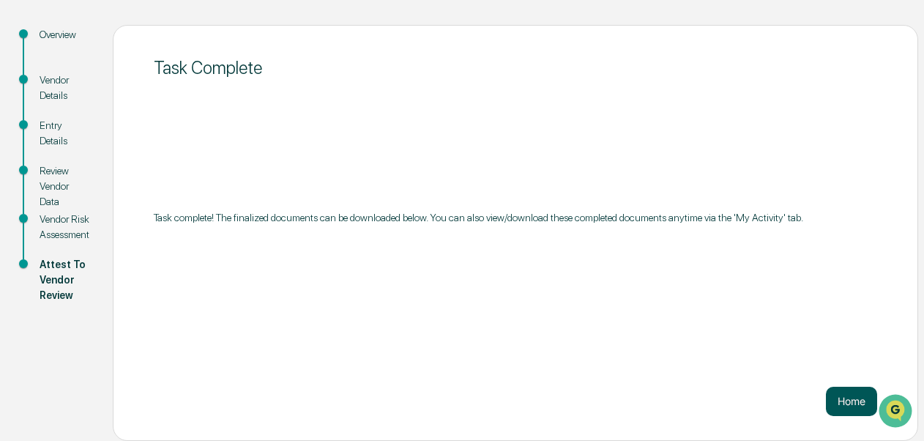
click at [849, 407] on button "Home" at bounding box center [851, 401] width 51 height 29
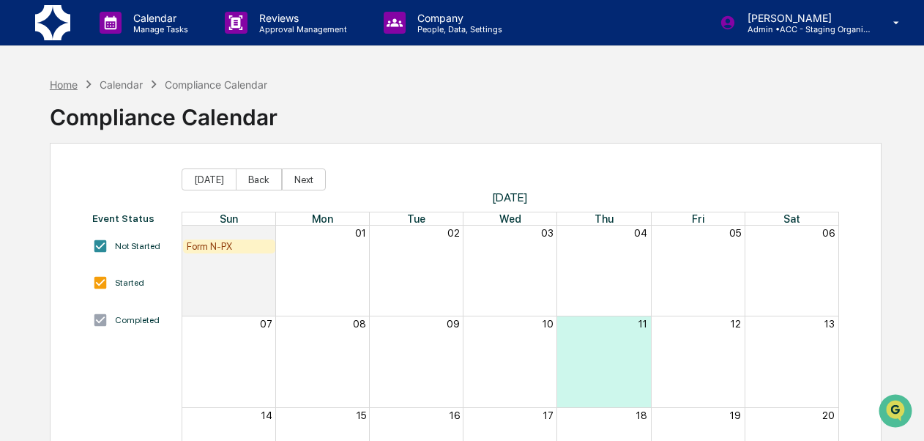
click at [60, 85] on div "Home" at bounding box center [64, 84] width 28 height 12
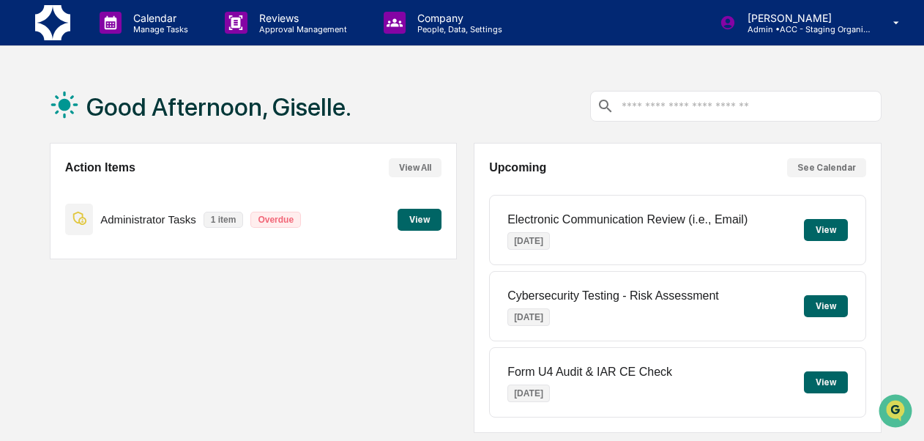
scroll to position [383, 0]
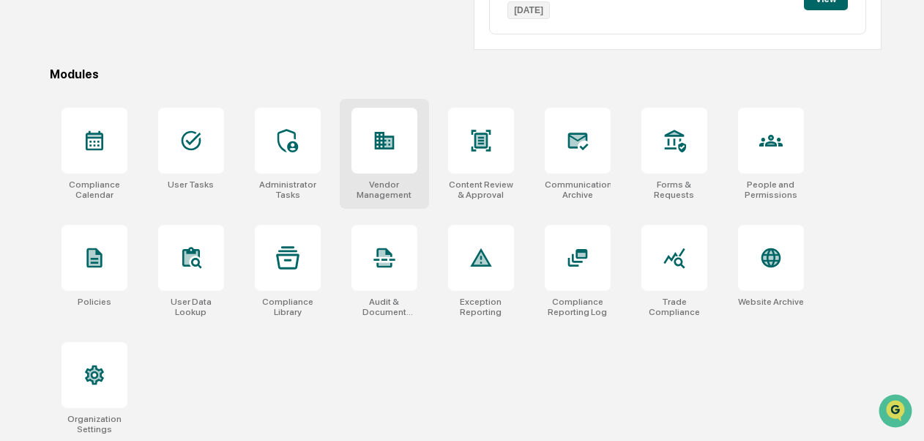
click at [379, 183] on div "Vendor Management" at bounding box center [385, 189] width 66 height 21
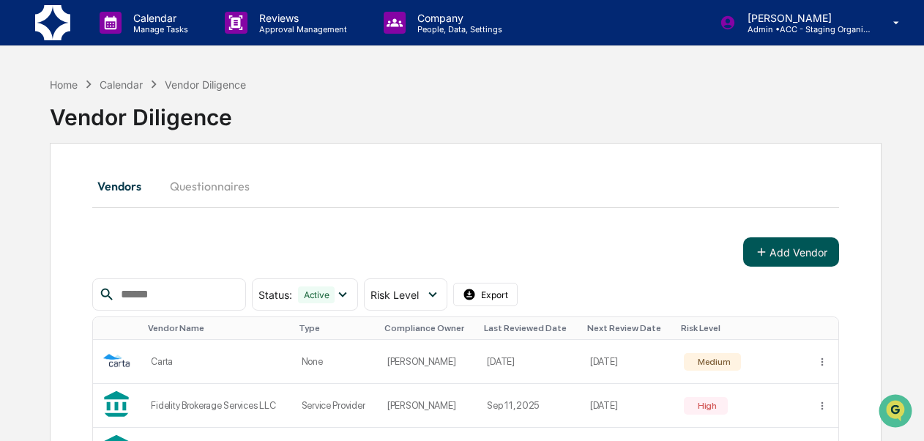
click at [801, 259] on button "Add Vendor" at bounding box center [791, 251] width 96 height 29
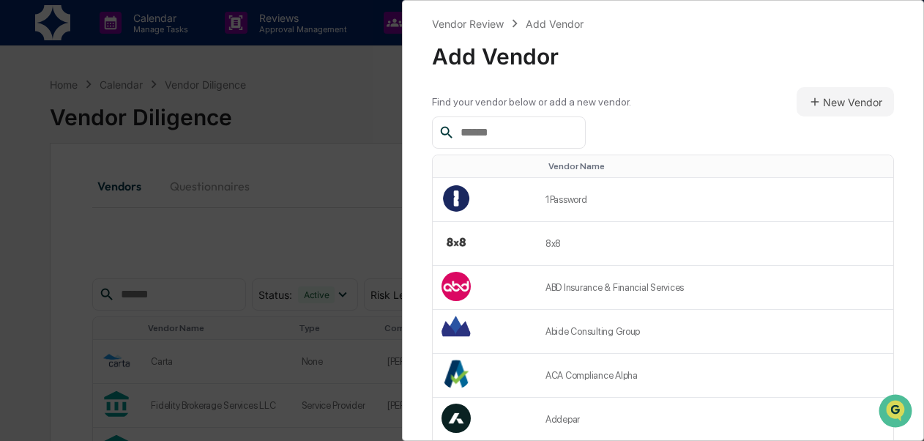
click at [579, 129] on input "text" at bounding box center [517, 132] width 124 height 19
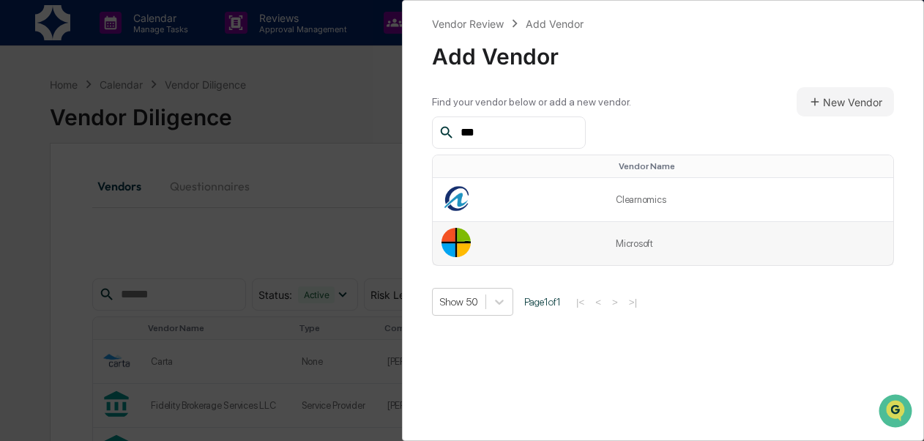
type input "***"
click at [627, 239] on td "Microsoft" at bounding box center [750, 243] width 286 height 43
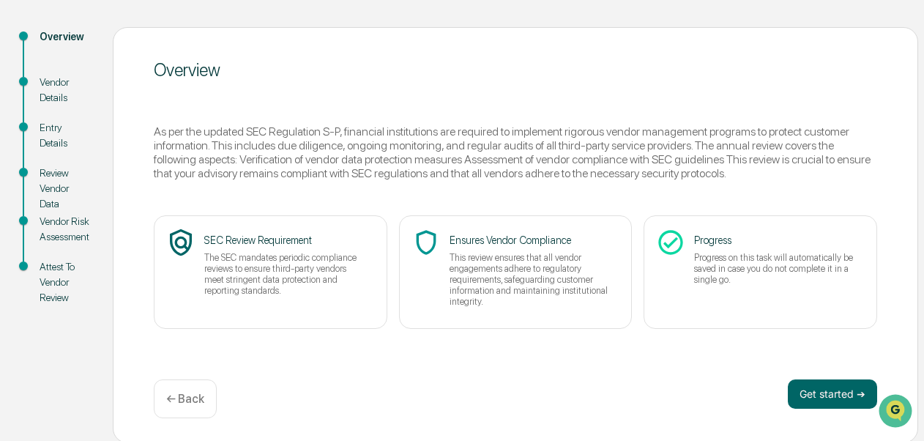
scroll to position [164, 0]
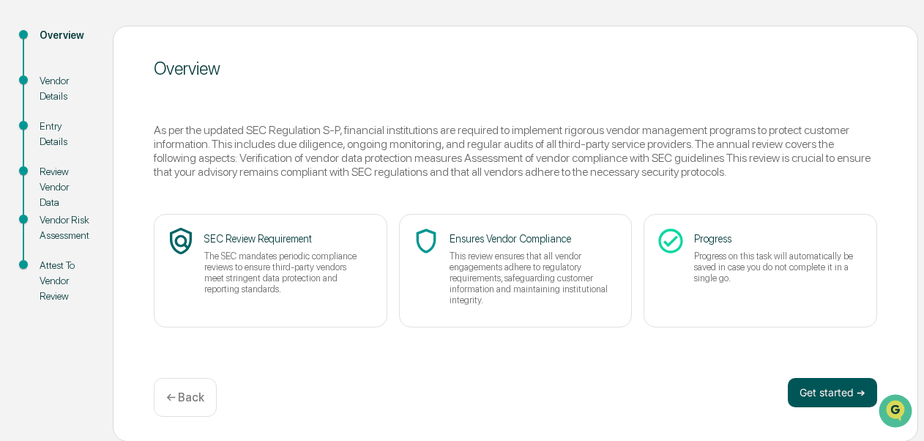
click at [837, 397] on button "Get started ➔" at bounding box center [832, 392] width 89 height 29
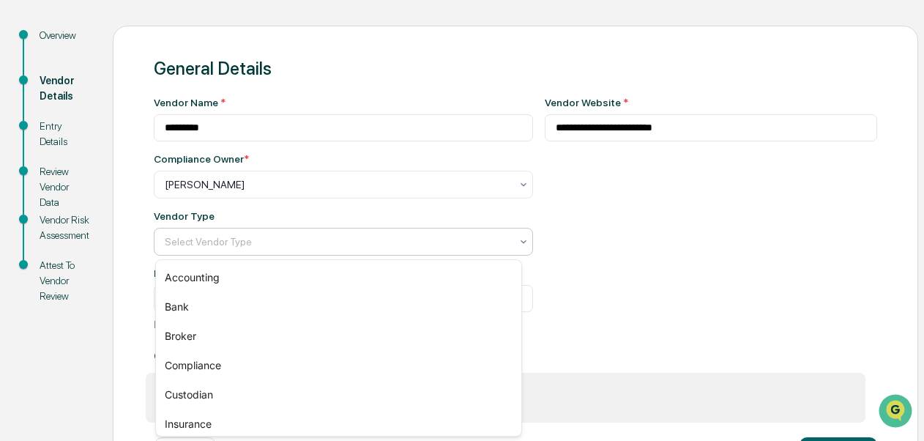
click at [518, 245] on icon at bounding box center [524, 242] width 12 height 12
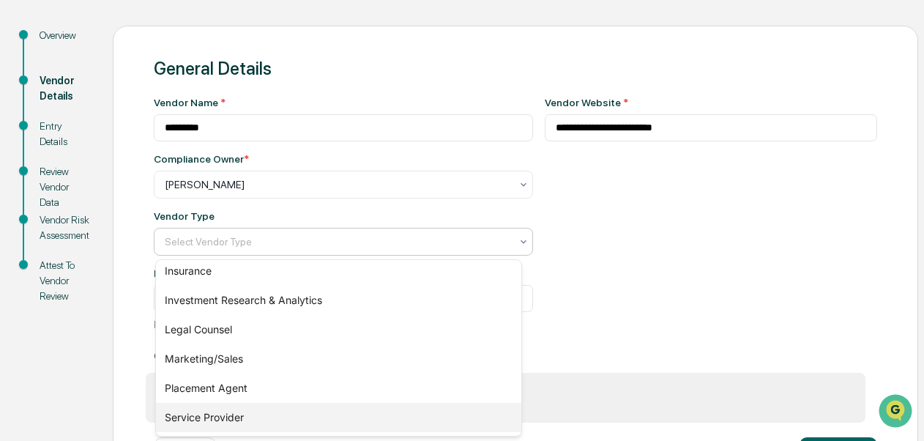
click at [349, 415] on div "Service Provider" at bounding box center [338, 417] width 365 height 29
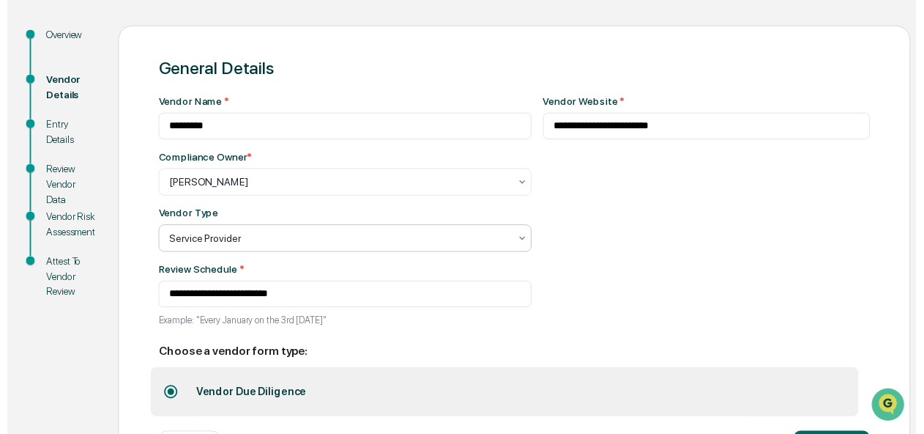
scroll to position [226, 0]
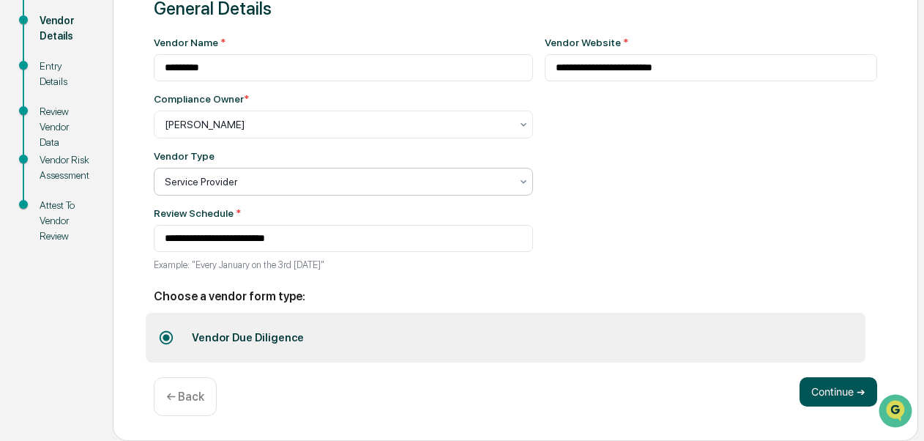
click at [826, 388] on button "Continue ➔" at bounding box center [839, 391] width 78 height 29
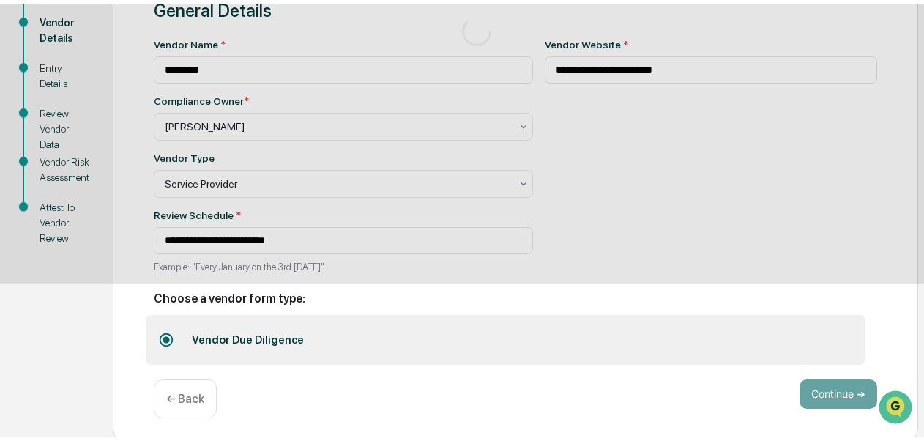
scroll to position [164, 0]
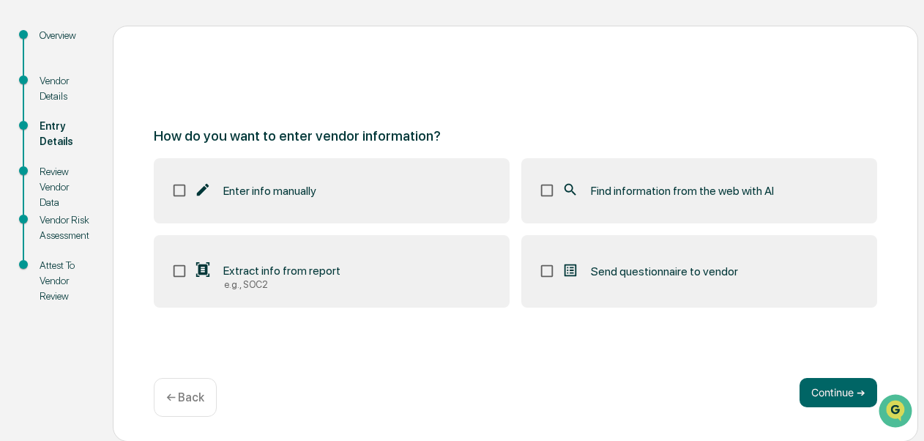
click at [645, 201] on label "Find information from the web with AI" at bounding box center [699, 190] width 356 height 64
click at [847, 401] on button "Continue ➔" at bounding box center [839, 392] width 78 height 29
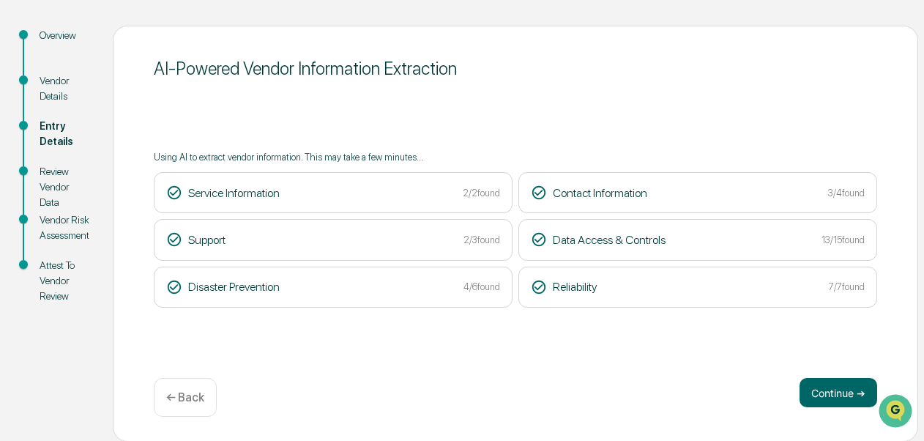
click at [847, 401] on button "Continue ➔" at bounding box center [839, 392] width 78 height 29
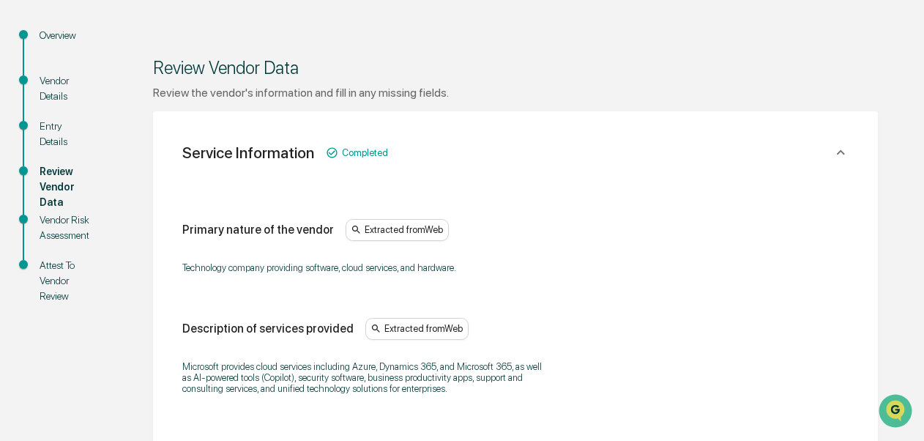
scroll to position [549, 0]
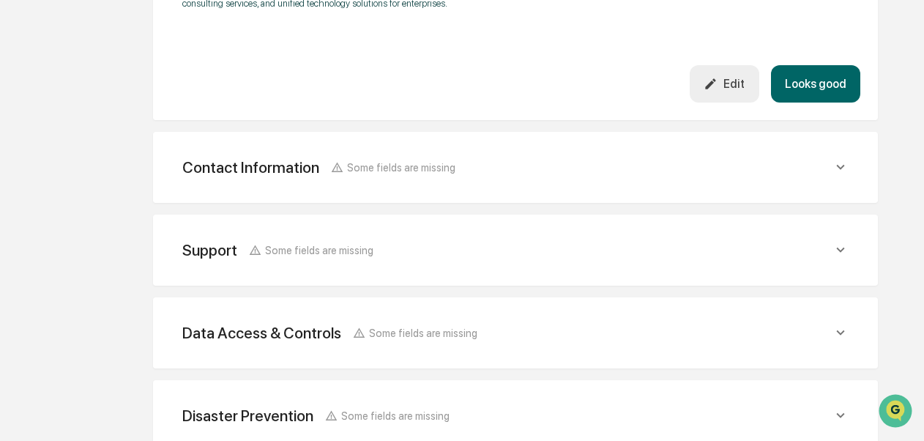
click at [811, 89] on button "Looks good" at bounding box center [815, 83] width 89 height 37
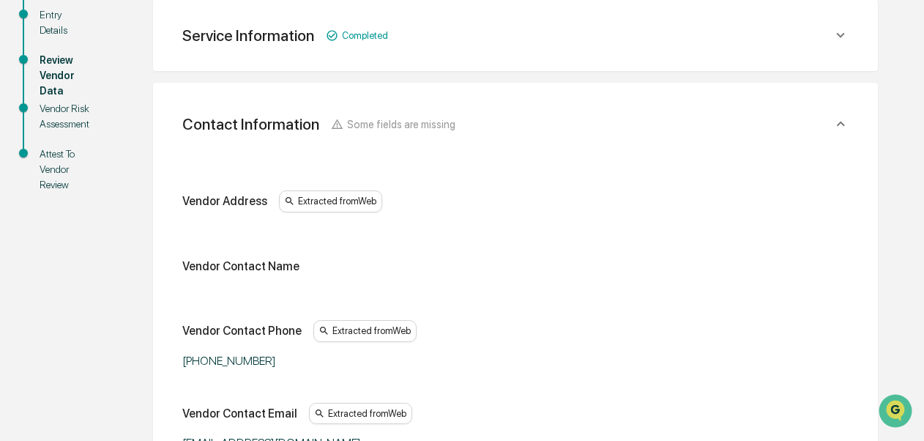
scroll to position [661, 0]
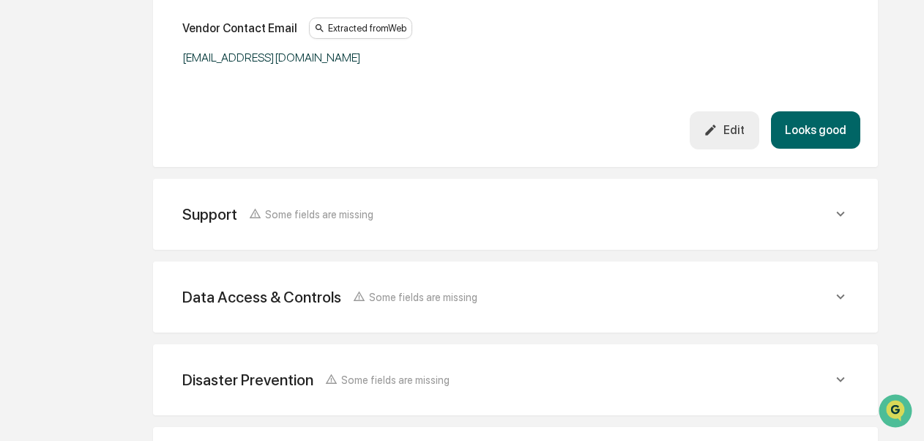
click at [826, 124] on button "Looks good" at bounding box center [815, 129] width 89 height 37
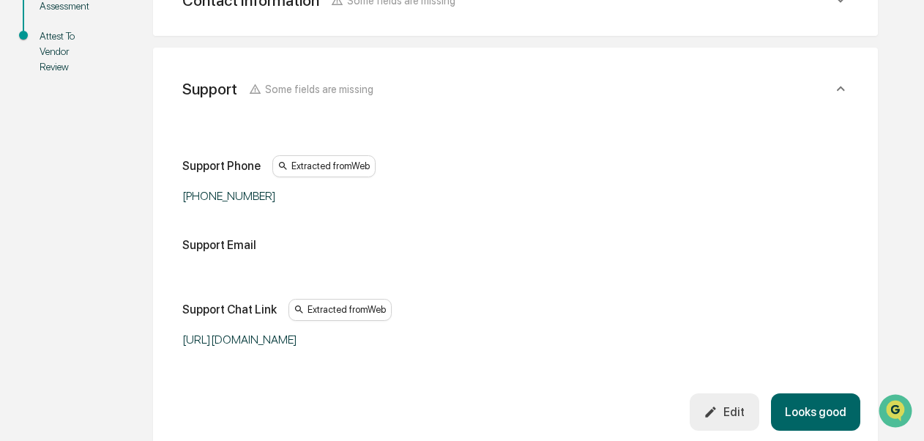
scroll to position [358, 0]
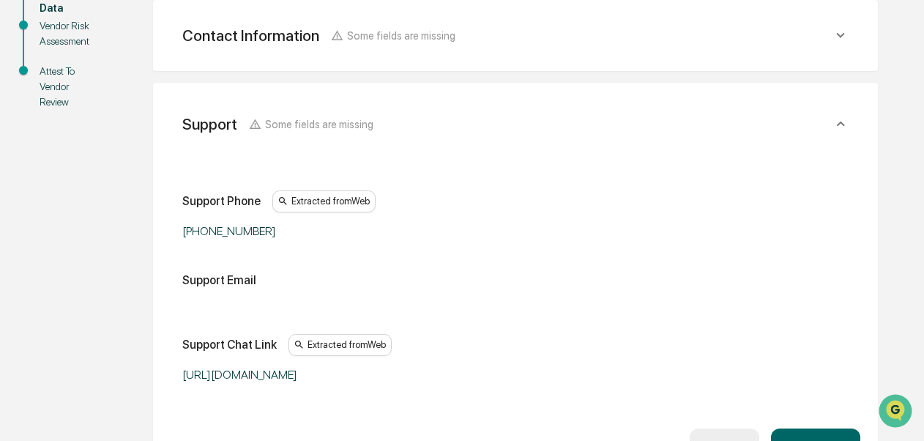
click at [923, 347] on div "Vendor Diligence Microsoft Microsoft Overview Vendor Details Entry Details Revi…" at bounding box center [462, 260] width 924 height 1098
click at [807, 433] on button "Looks good" at bounding box center [815, 446] width 89 height 37
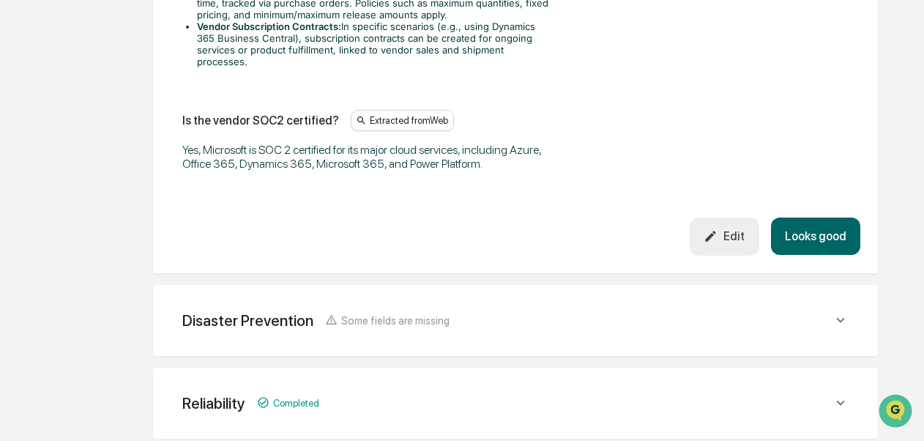
scroll to position [2295, 0]
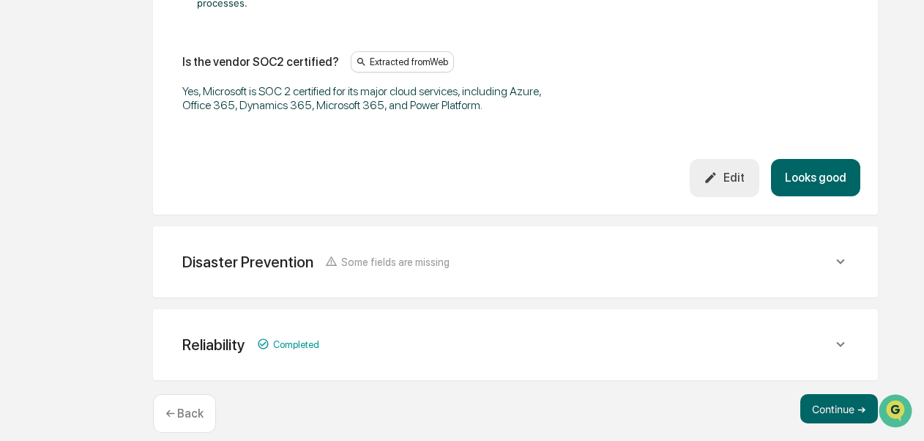
click at [828, 196] on button "Looks good" at bounding box center [815, 177] width 89 height 37
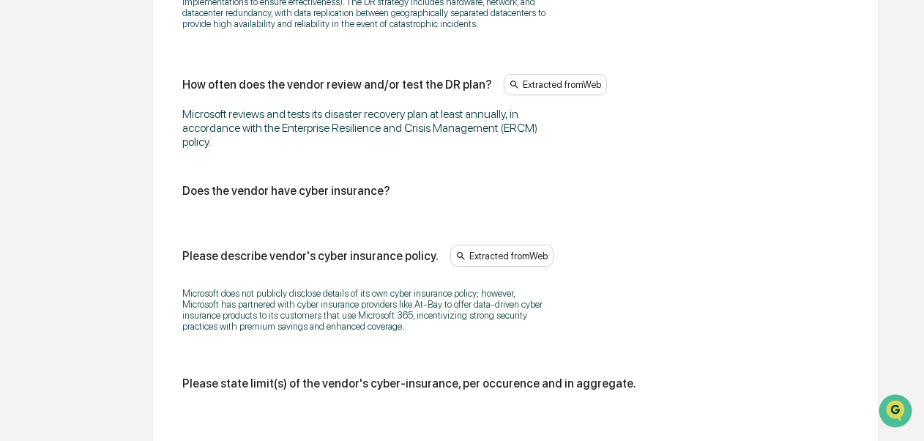
scroll to position [1144, 0]
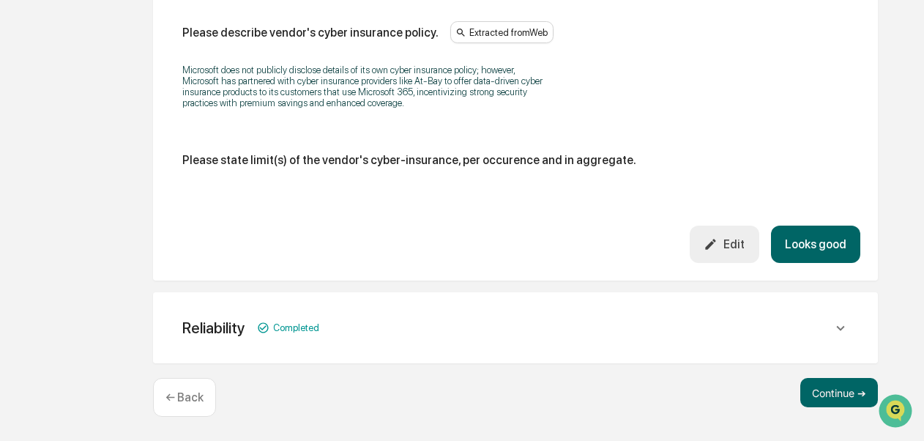
click at [807, 251] on button "Looks good" at bounding box center [815, 244] width 89 height 37
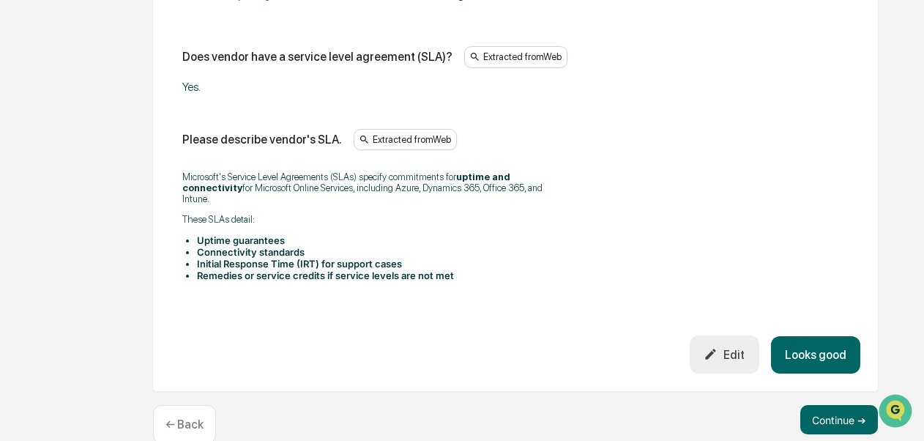
click at [828, 352] on button "Looks good" at bounding box center [815, 354] width 89 height 37
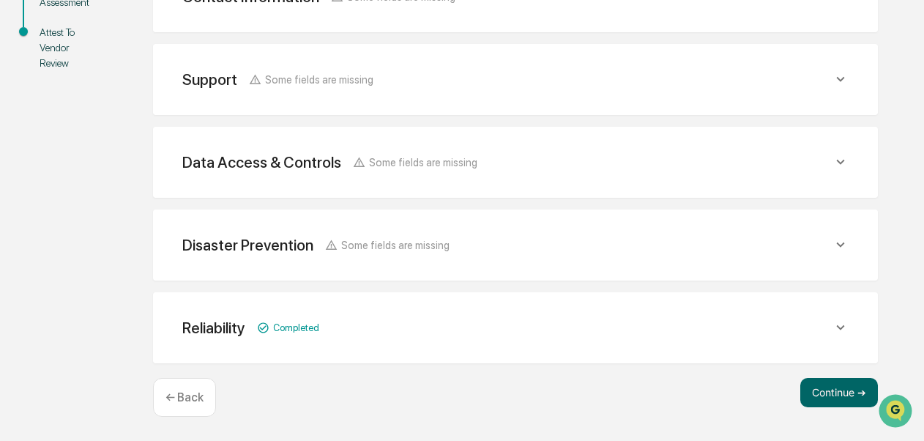
scroll to position [398, 0]
click at [822, 385] on button "Continue ➔" at bounding box center [839, 392] width 78 height 29
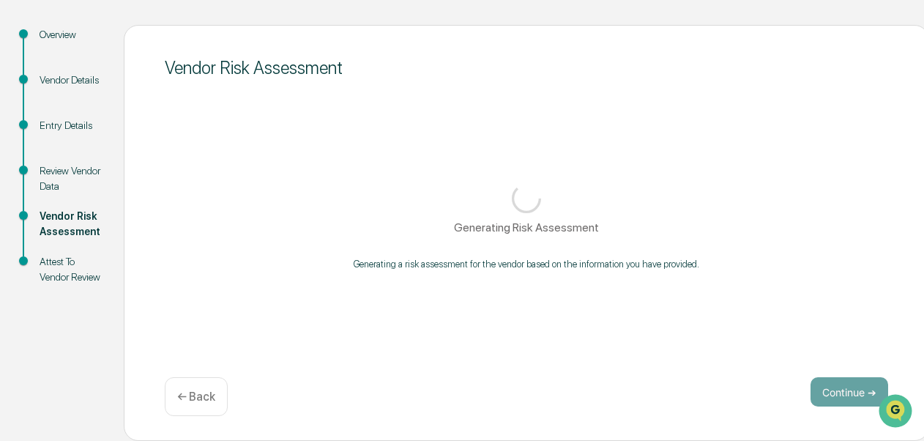
scroll to position [171, 0]
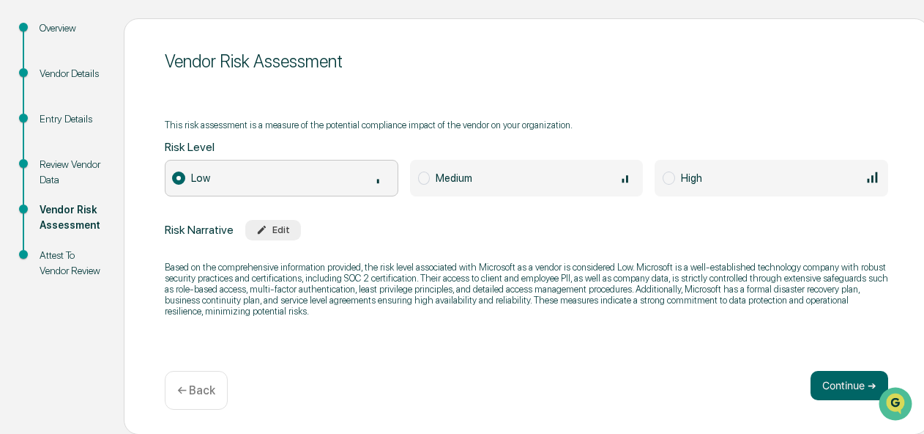
click at [708, 302] on p "Based on the comprehensive information provided, the risk level associated with…" at bounding box center [527, 288] width 724 height 55
click at [847, 387] on button "Continue ➔" at bounding box center [850, 385] width 78 height 29
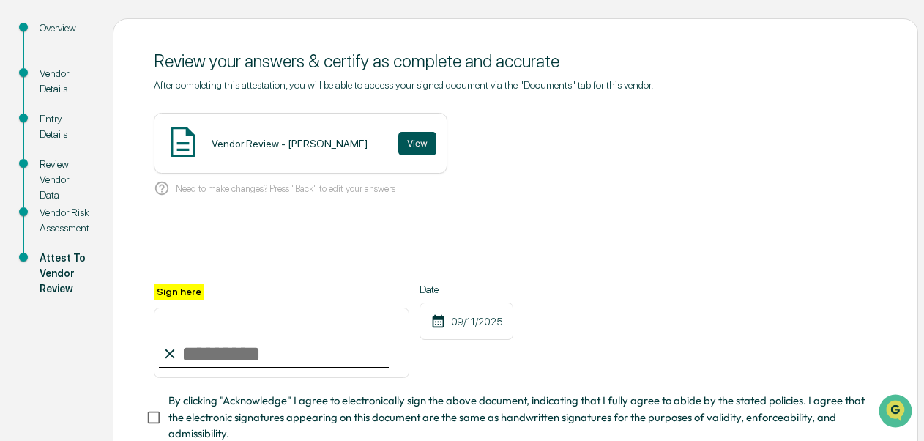
click at [398, 148] on button "View" at bounding box center [417, 143] width 38 height 23
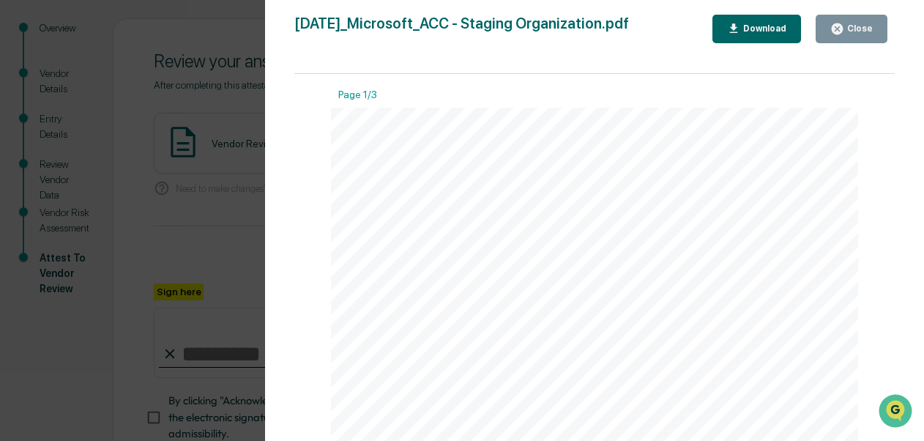
click at [852, 37] on button "Close" at bounding box center [852, 29] width 72 height 29
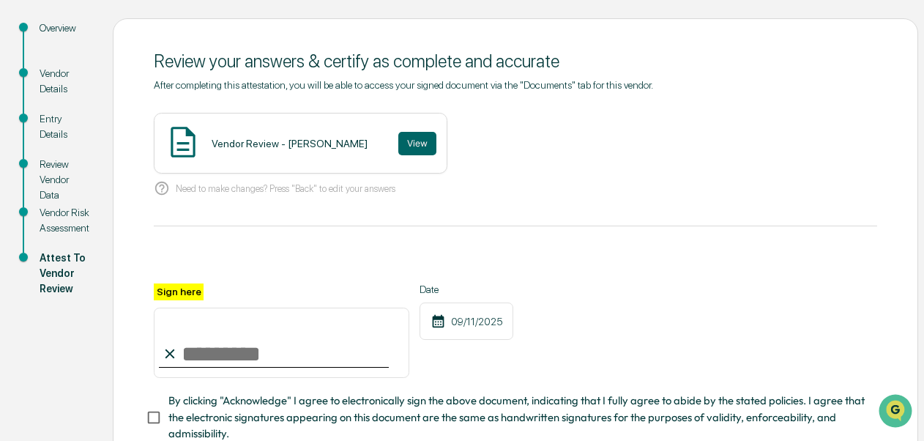
click at [360, 343] on input "Sign here" at bounding box center [282, 343] width 256 height 70
type input "**********"
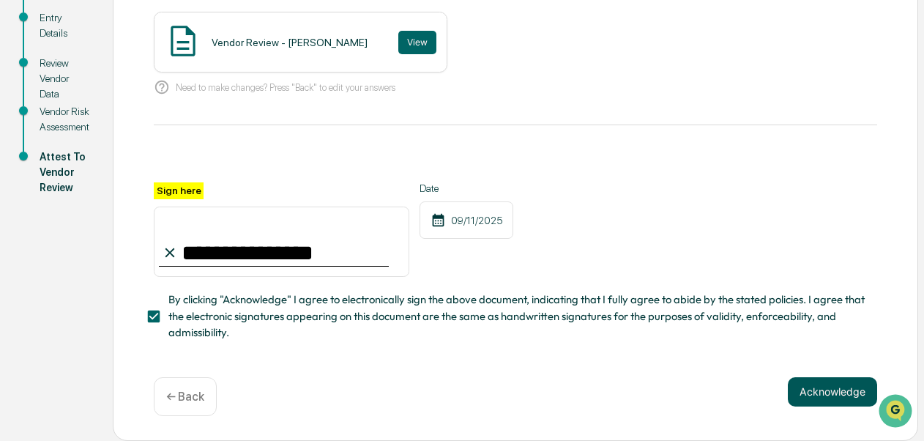
click at [826, 387] on button "Acknowledge" at bounding box center [832, 391] width 89 height 29
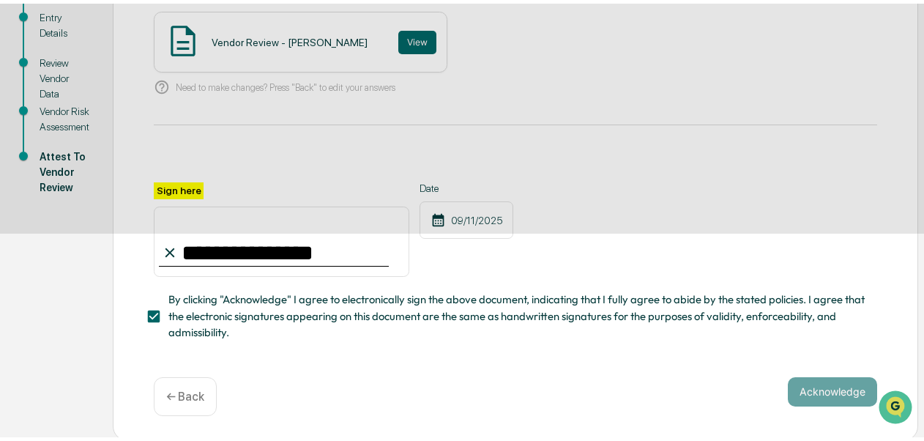
scroll to position [164, 0]
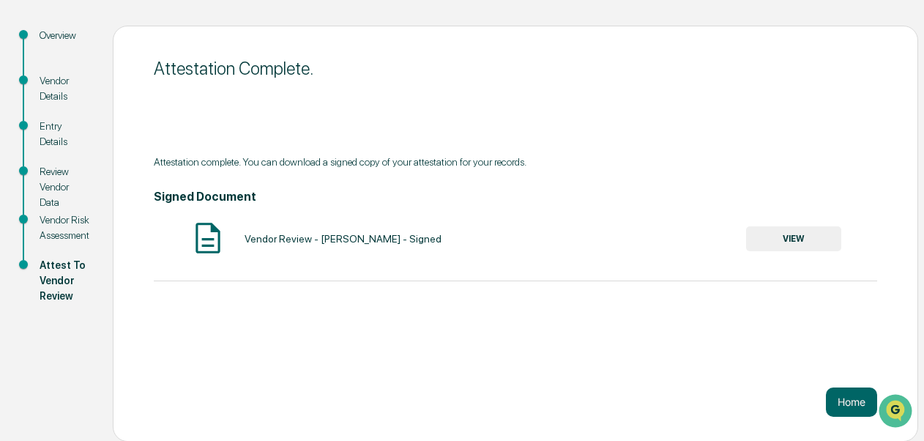
click at [768, 249] on button "VIEW" at bounding box center [793, 238] width 95 height 25
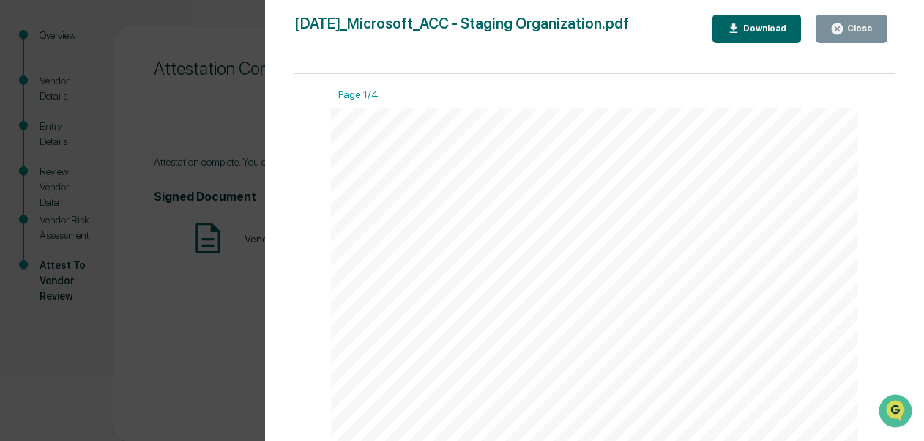
click at [757, 32] on div "Download" at bounding box center [763, 28] width 46 height 10
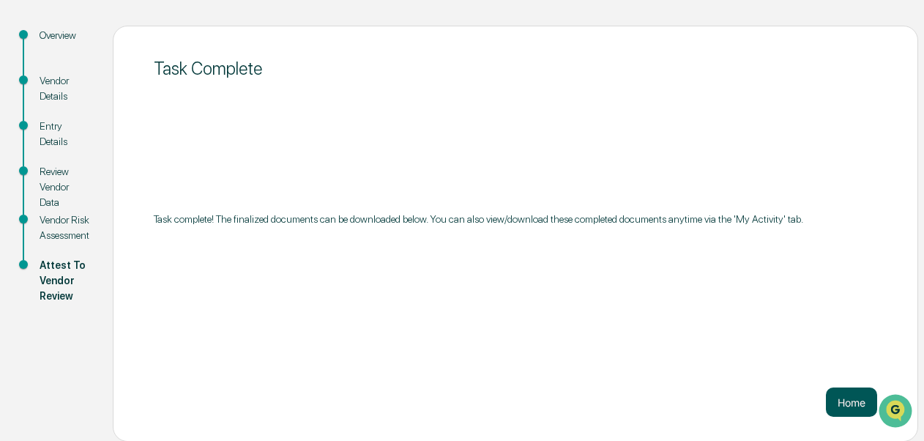
click at [852, 390] on button "Home" at bounding box center [851, 401] width 51 height 29
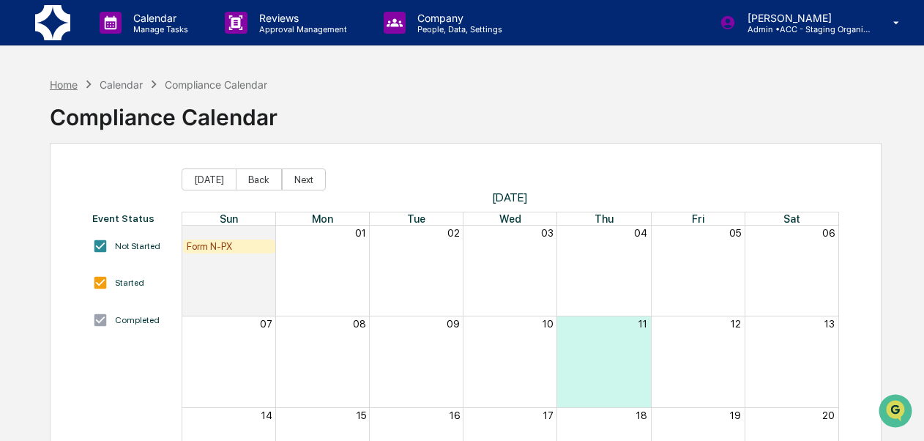
click at [64, 83] on div "Home" at bounding box center [64, 84] width 28 height 12
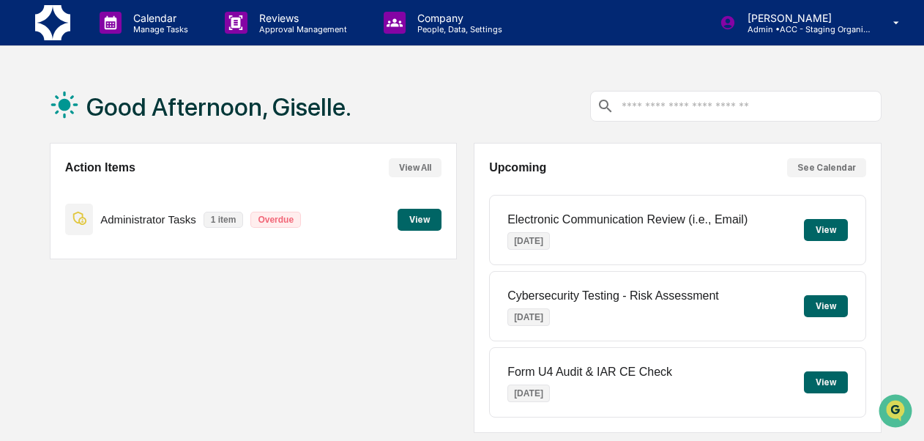
scroll to position [383, 0]
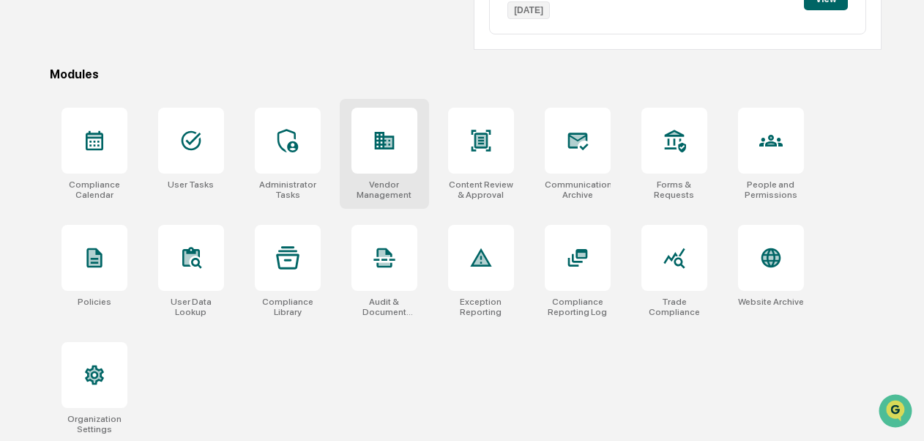
click at [390, 184] on div "Vendor Management" at bounding box center [385, 189] width 66 height 21
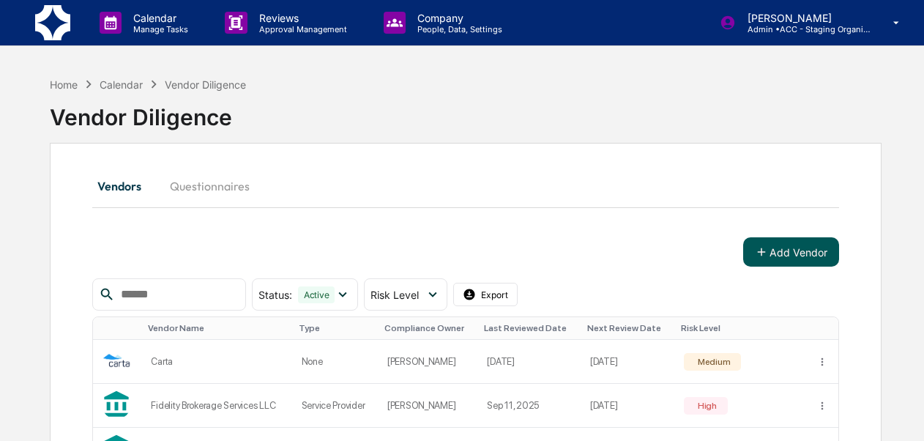
click at [784, 252] on button "Add Vendor" at bounding box center [791, 251] width 96 height 29
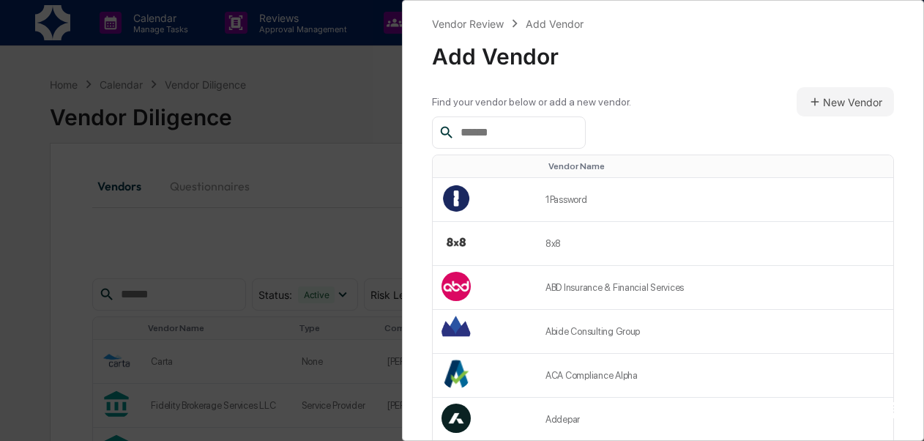
click at [563, 136] on input "text" at bounding box center [517, 132] width 124 height 19
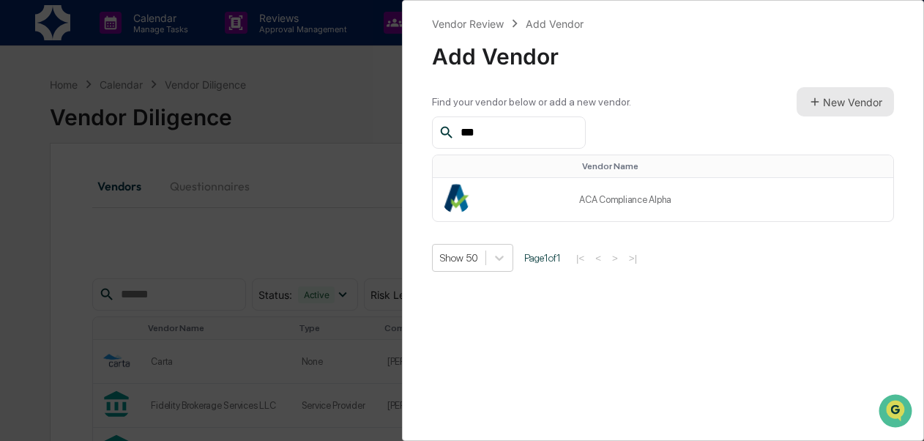
type input "***"
click at [827, 94] on button "New Vendor" at bounding box center [845, 101] width 97 height 29
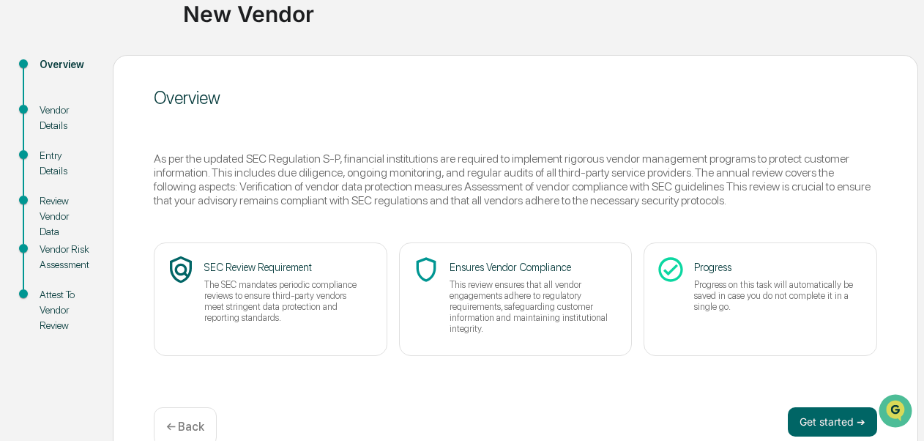
scroll to position [149, 0]
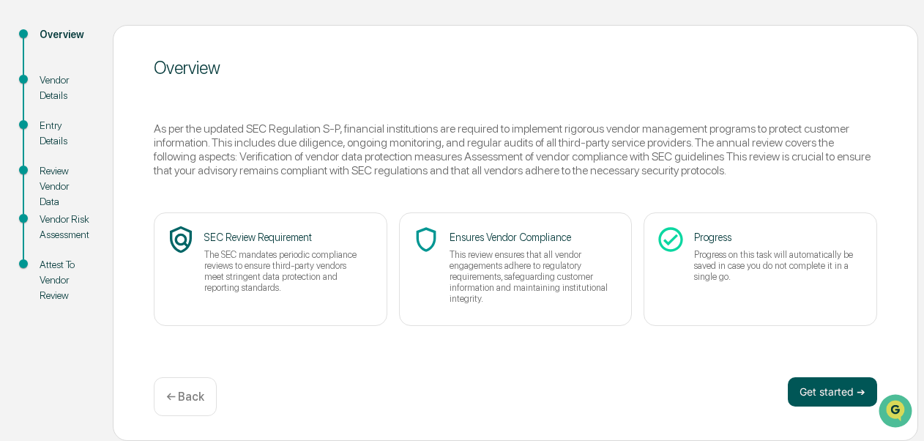
click at [838, 391] on button "Get started ➔" at bounding box center [832, 391] width 89 height 29
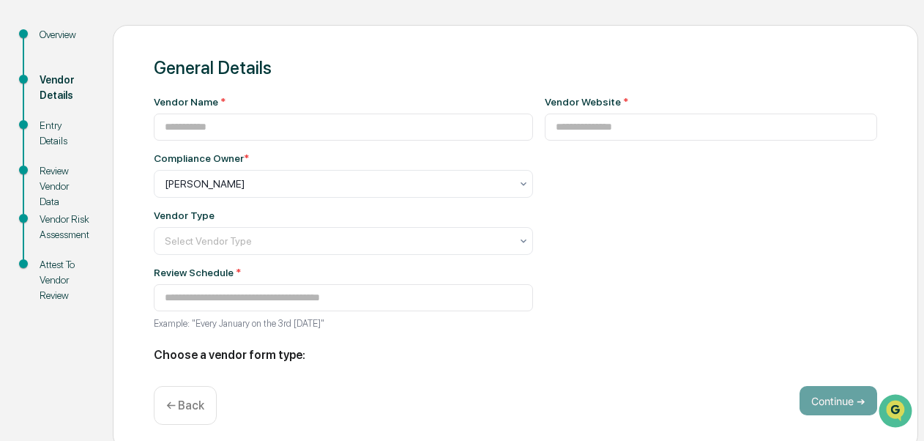
type input "**********"
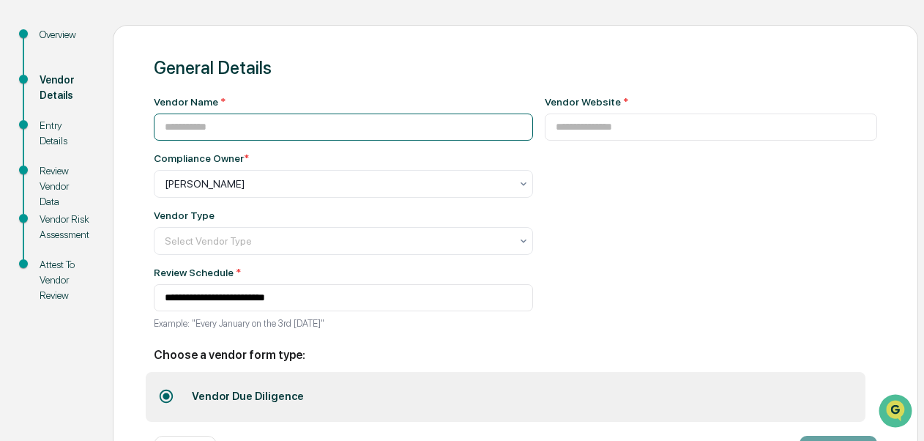
click at [331, 122] on input at bounding box center [343, 127] width 379 height 27
type input "**********"
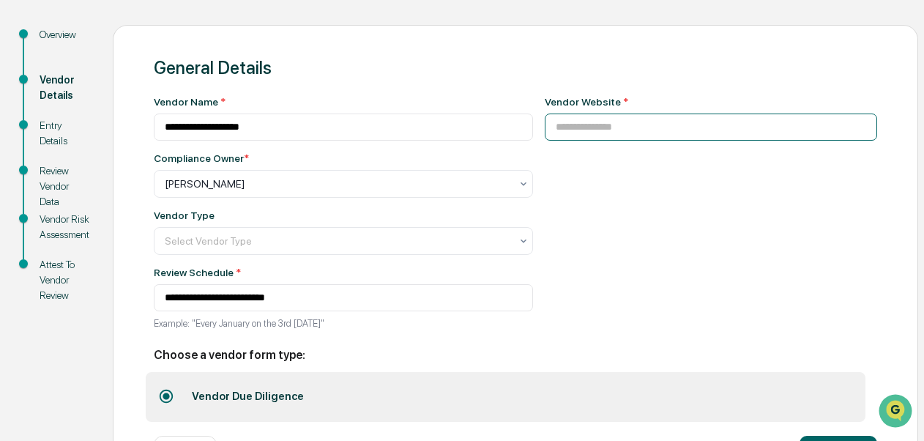
click at [599, 120] on input at bounding box center [711, 127] width 333 height 27
paste input "**********"
type input "**********"
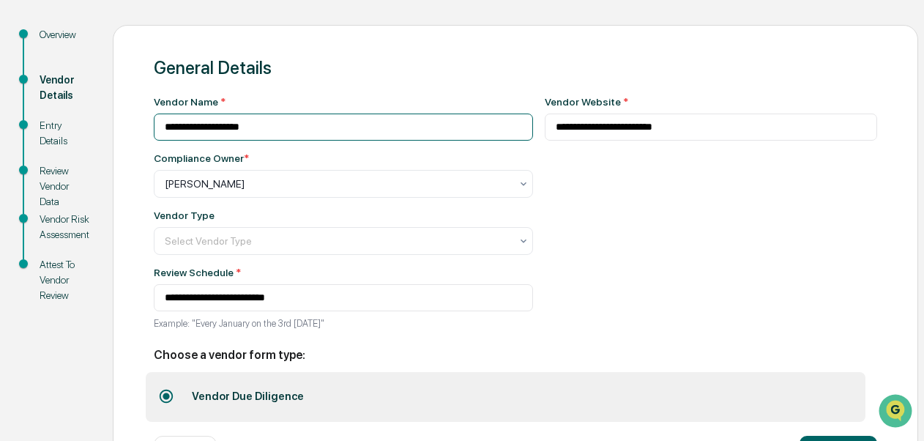
click at [248, 127] on input "**********" at bounding box center [343, 127] width 379 height 27
type input "*********"
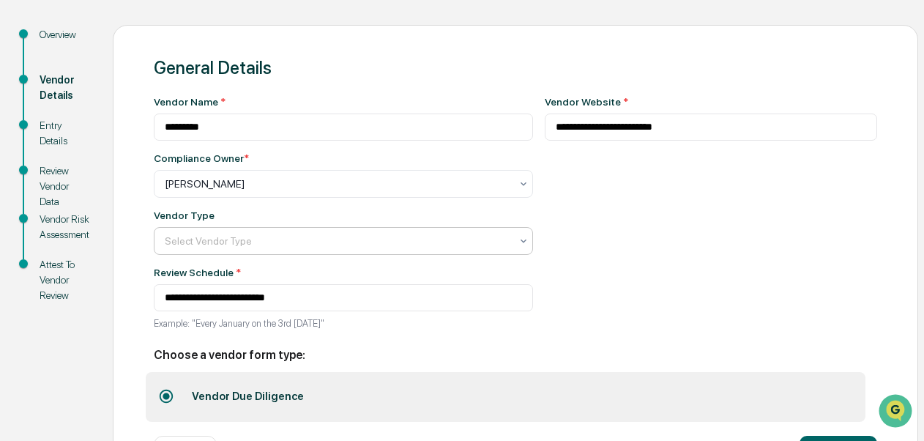
click at [420, 238] on div at bounding box center [338, 241] width 346 height 15
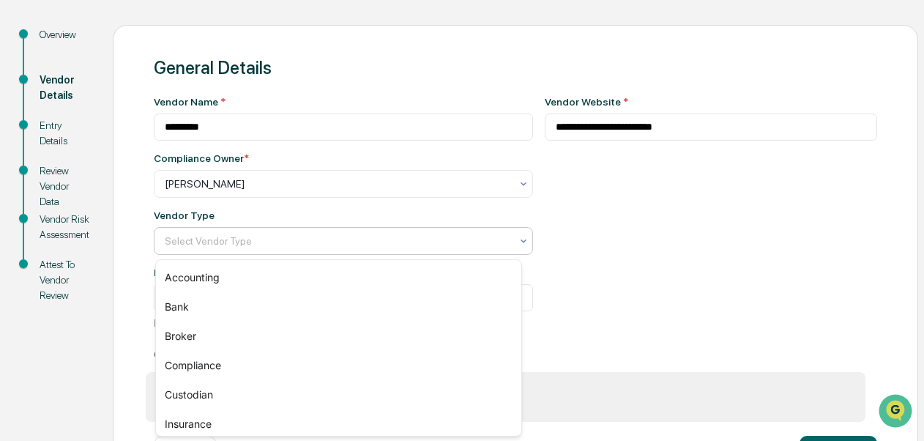
scroll to position [153, 0]
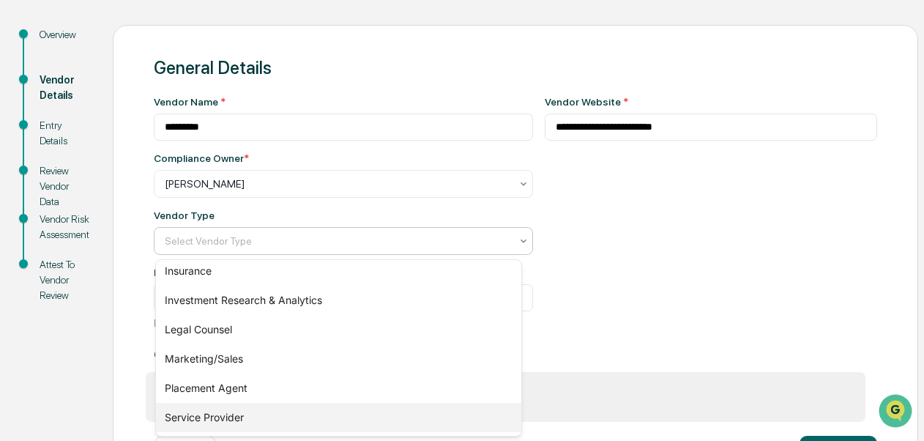
click at [293, 406] on div "Service Provider" at bounding box center [338, 417] width 365 height 29
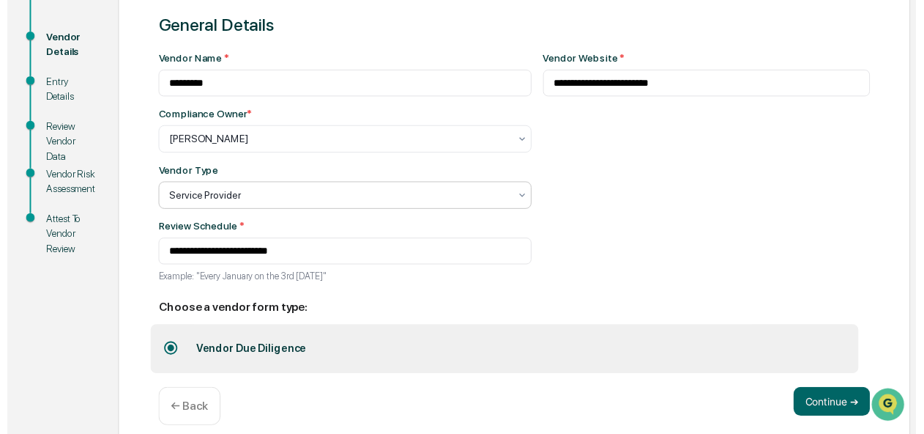
scroll to position [211, 0]
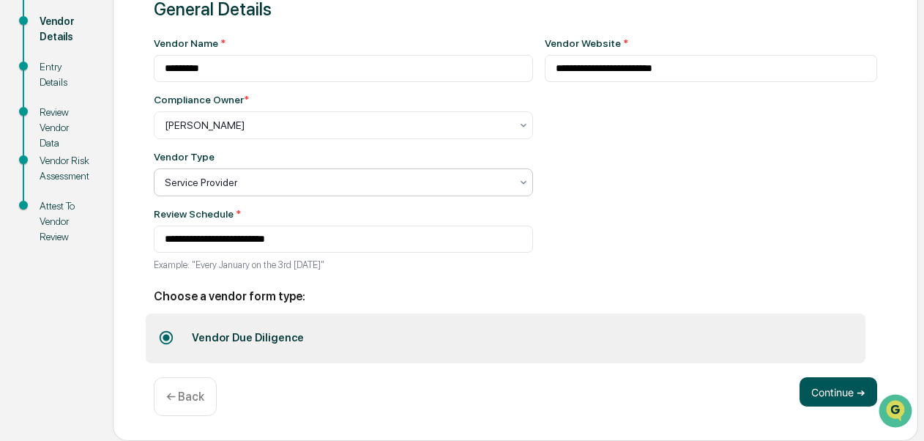
click at [833, 398] on button "Continue ➔" at bounding box center [839, 391] width 78 height 29
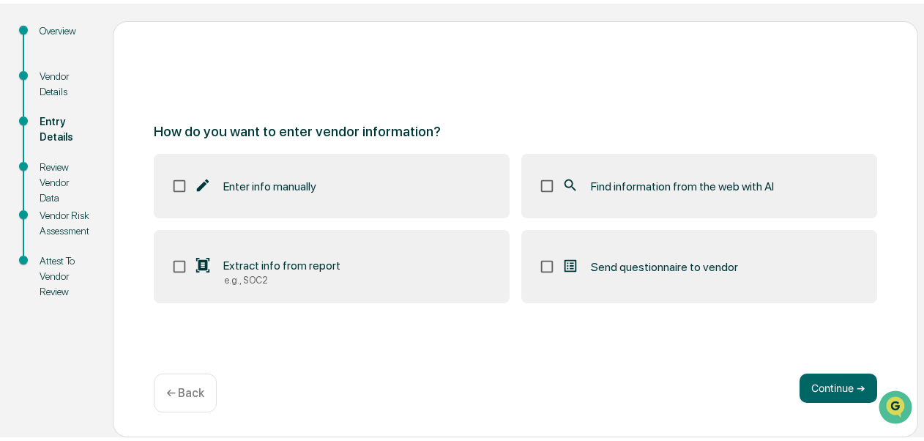
scroll to position [149, 0]
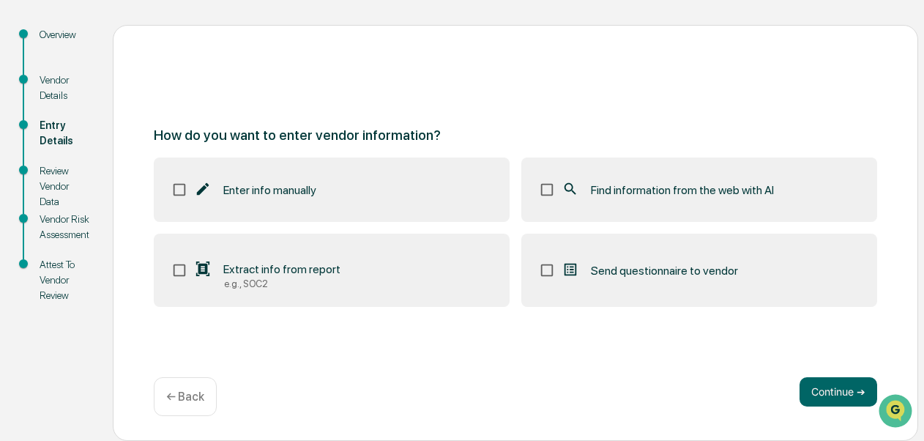
click at [704, 203] on label "Find information from the web with AI" at bounding box center [699, 189] width 356 height 64
click at [826, 394] on button "Continue ➔" at bounding box center [839, 391] width 78 height 29
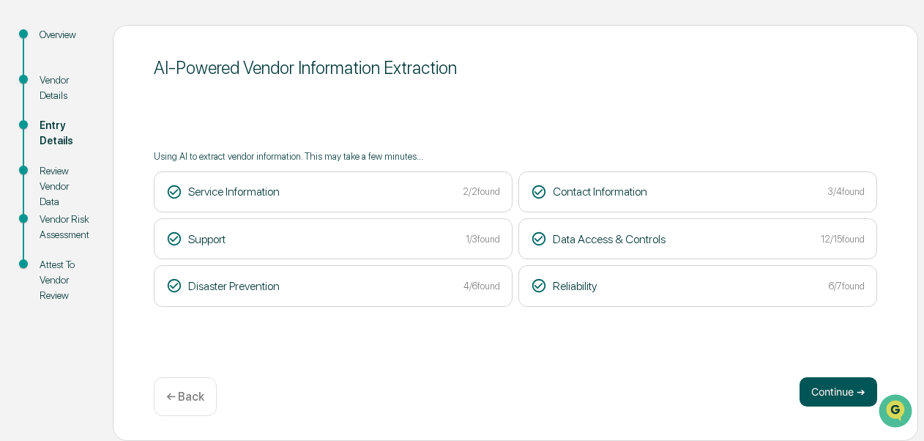
click at [834, 384] on button "Continue ➔" at bounding box center [839, 391] width 78 height 29
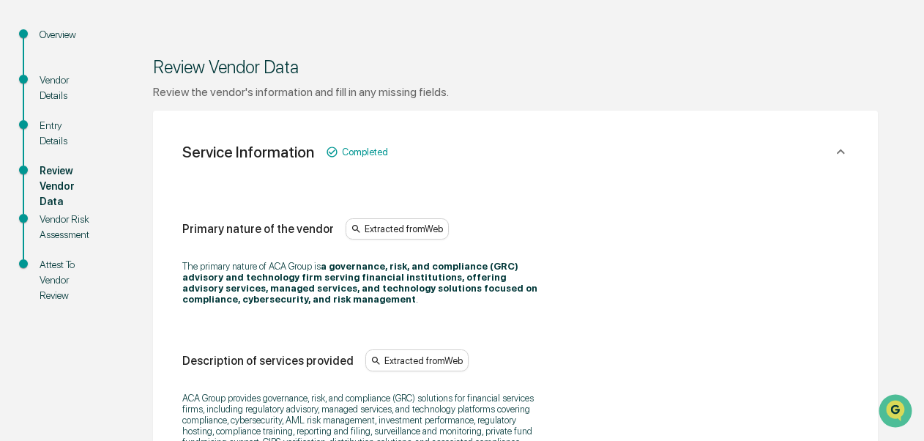
scroll to position [535, 0]
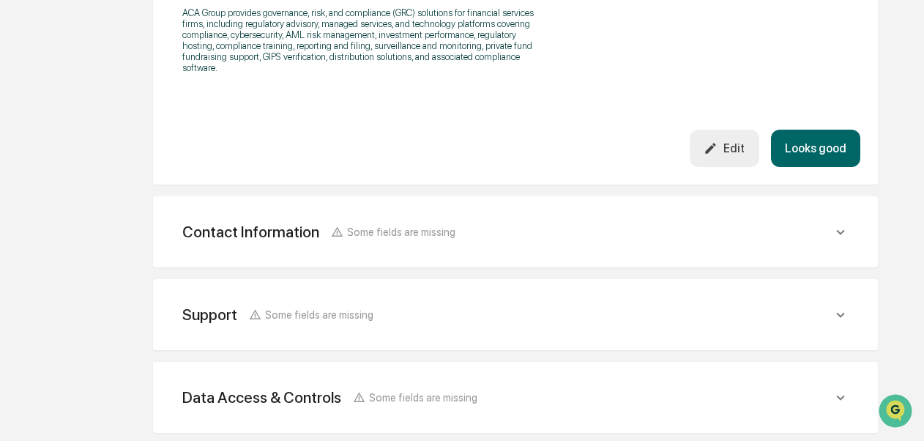
click at [797, 141] on button "Looks good" at bounding box center [815, 148] width 89 height 37
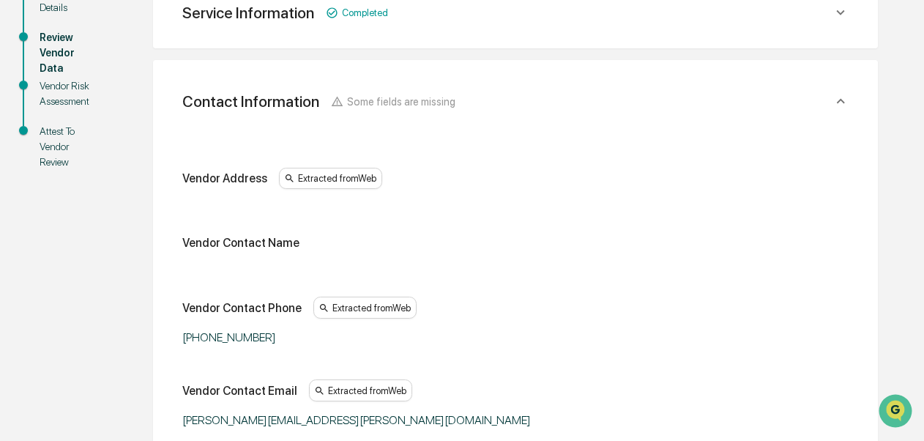
scroll to position [261, 0]
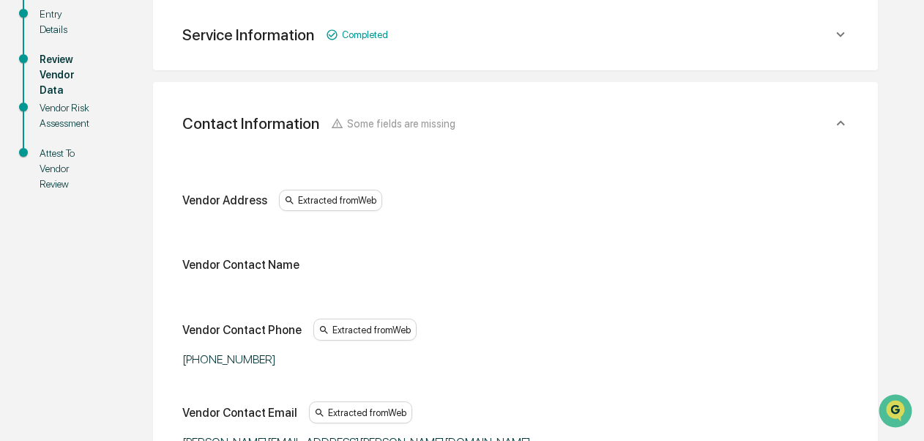
click at [923, 330] on div "Vendor Diligence New Vendor New Vendor Overview Vendor Details Entry Details Re…" at bounding box center [462, 384] width 924 height 1150
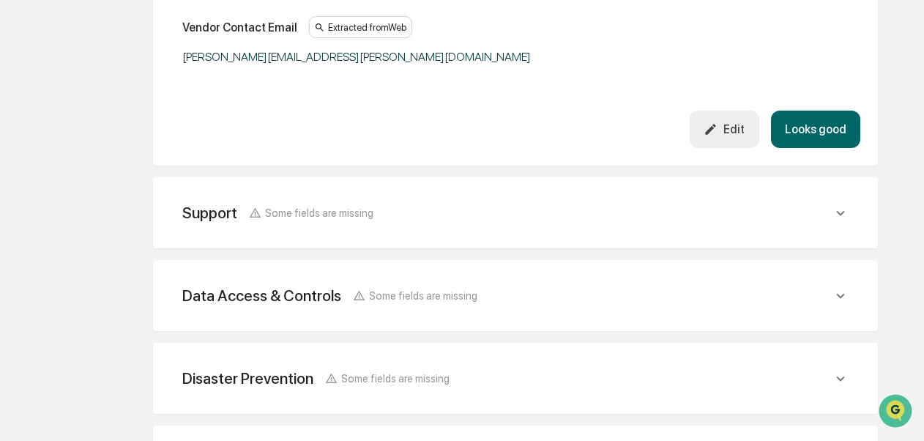
click at [836, 144] on button "Looks good" at bounding box center [815, 129] width 89 height 37
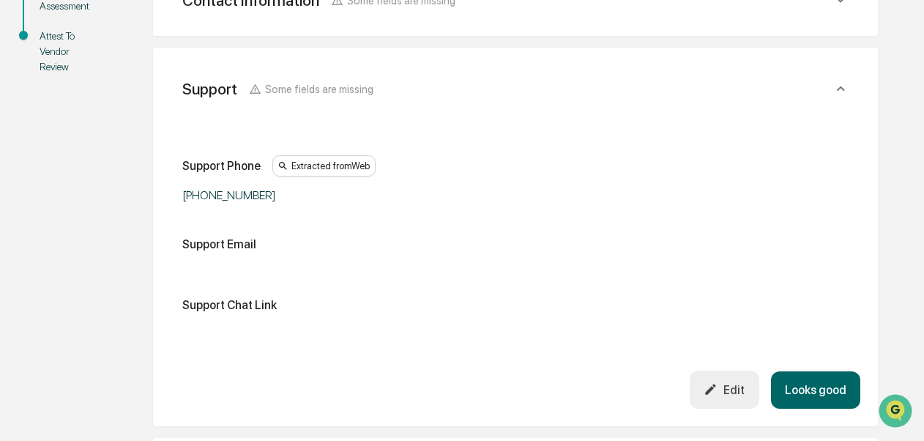
scroll to position [343, 0]
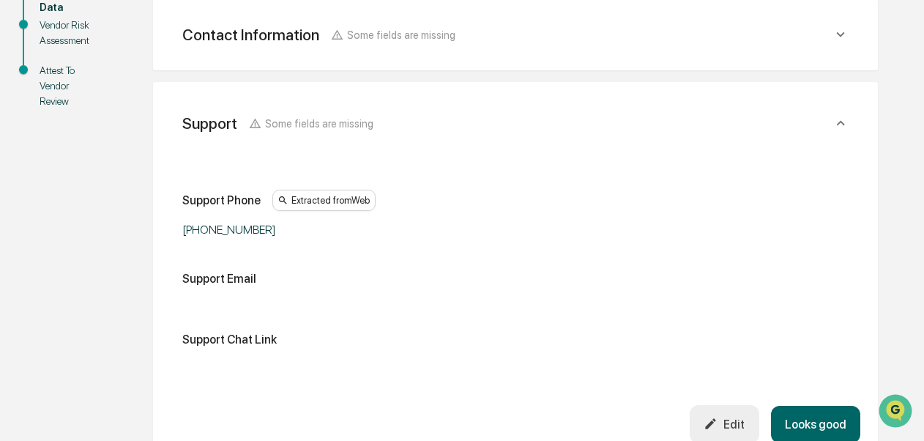
click at [802, 432] on button "Looks good" at bounding box center [815, 424] width 89 height 37
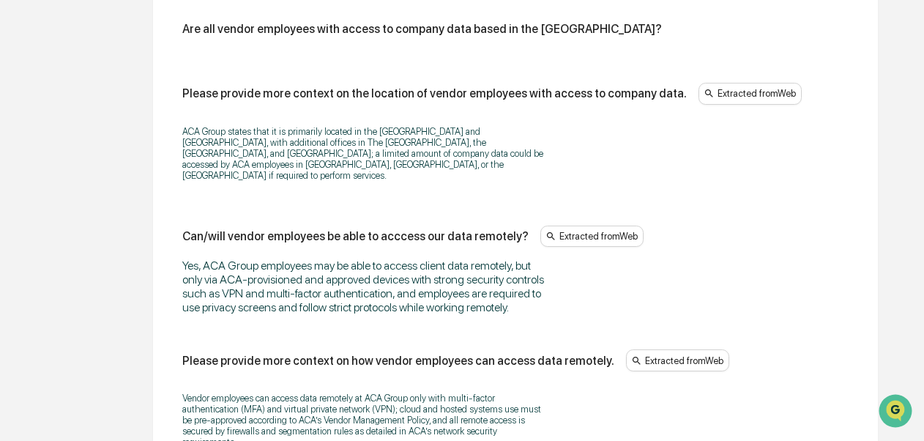
scroll to position [1969, 0]
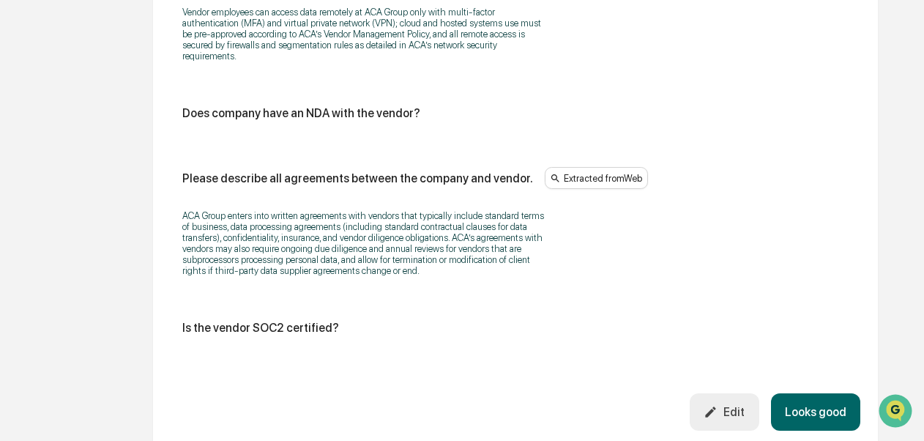
click at [815, 430] on button "Looks good" at bounding box center [815, 411] width 89 height 37
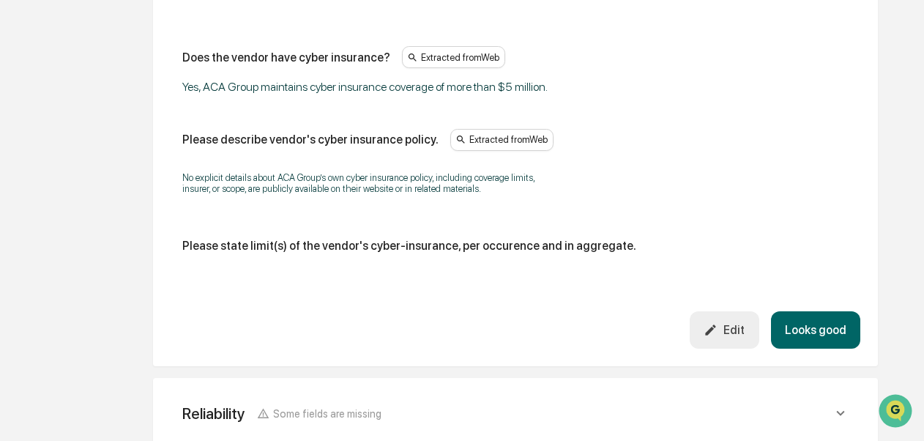
scroll to position [919, 0]
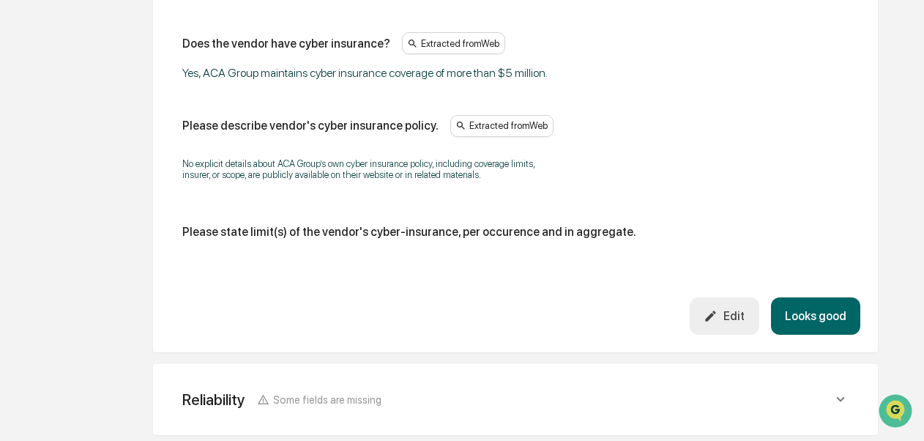
click at [835, 316] on button "Looks good" at bounding box center [815, 315] width 89 height 37
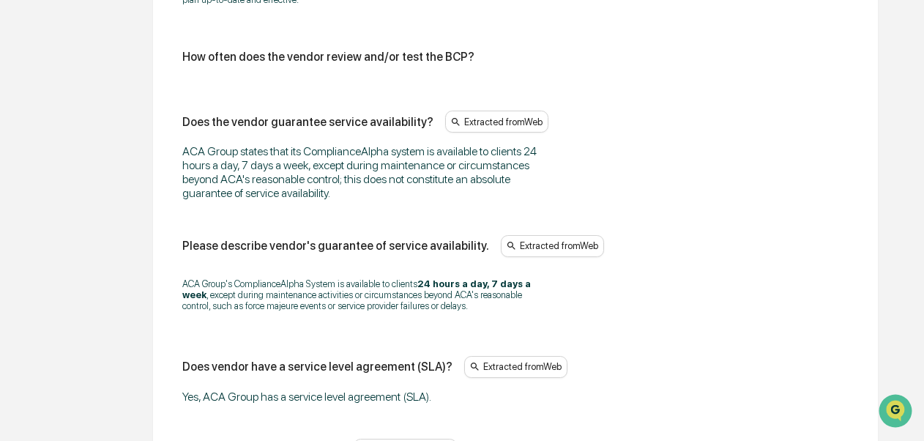
scroll to position [1107, 0]
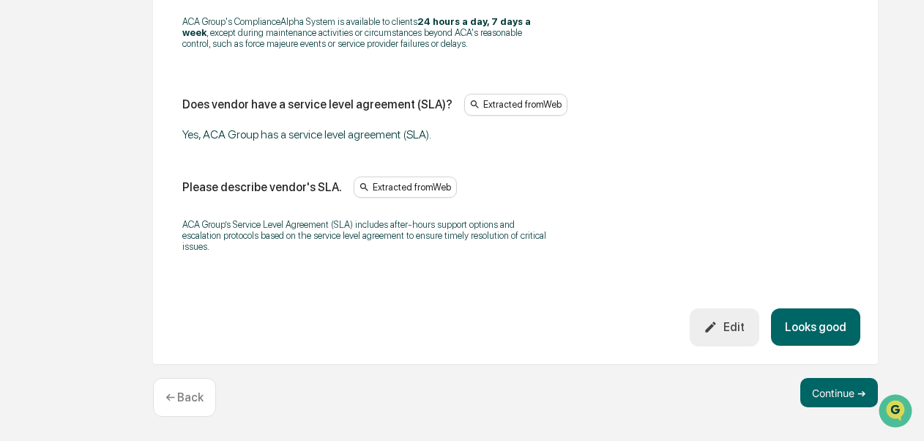
click at [842, 328] on button "Looks good" at bounding box center [815, 326] width 89 height 37
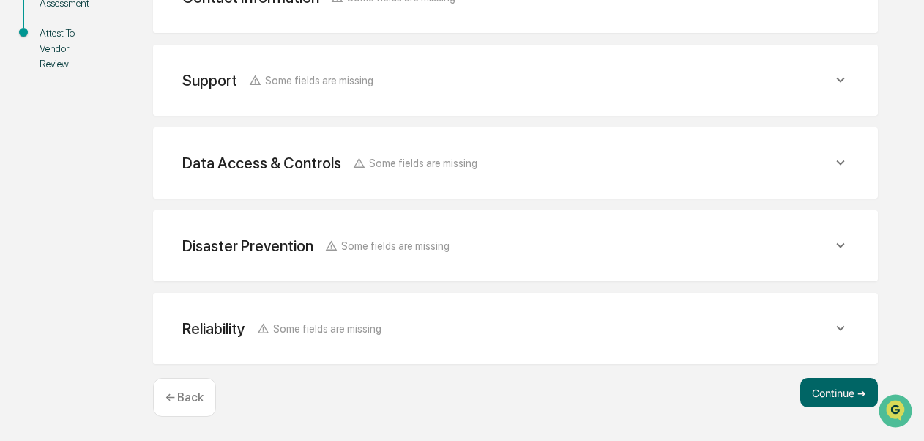
scroll to position [383, 0]
click at [822, 391] on button "Continue ➔" at bounding box center [839, 392] width 78 height 29
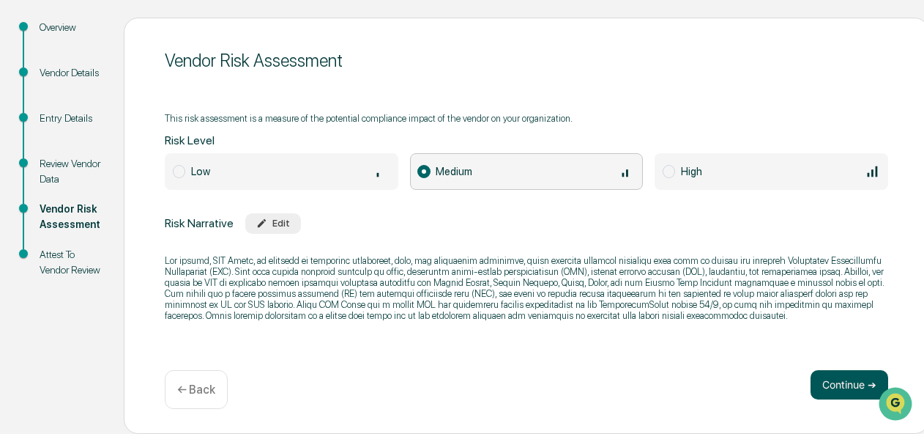
click at [833, 385] on button "Continue ➔" at bounding box center [850, 384] width 78 height 29
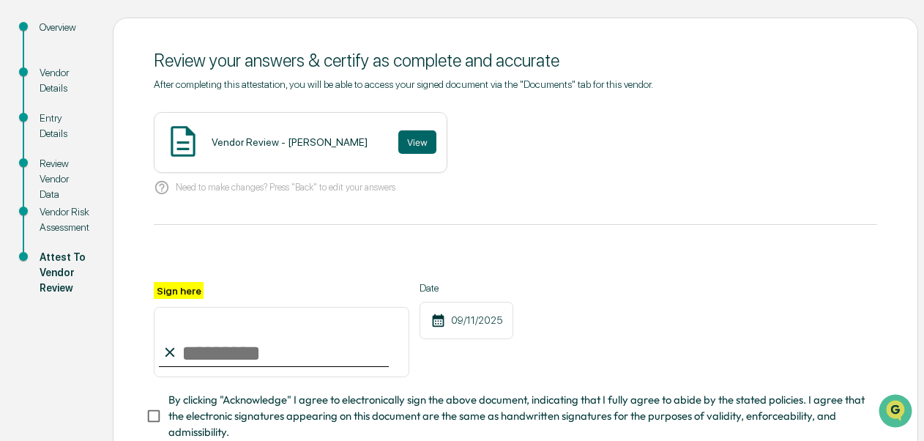
click at [299, 135] on div "Vendor Review - [PERSON_NAME] View" at bounding box center [301, 142] width 294 height 61
click at [398, 149] on button "View" at bounding box center [417, 141] width 38 height 23
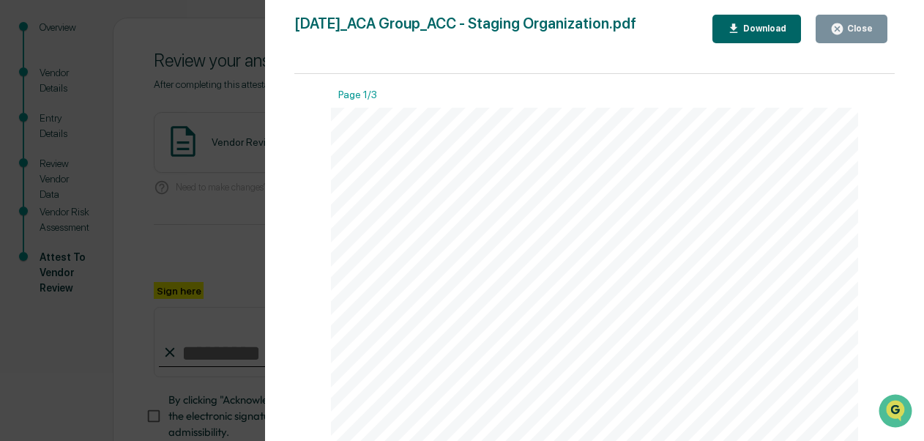
click at [856, 29] on div "Close" at bounding box center [858, 28] width 29 height 10
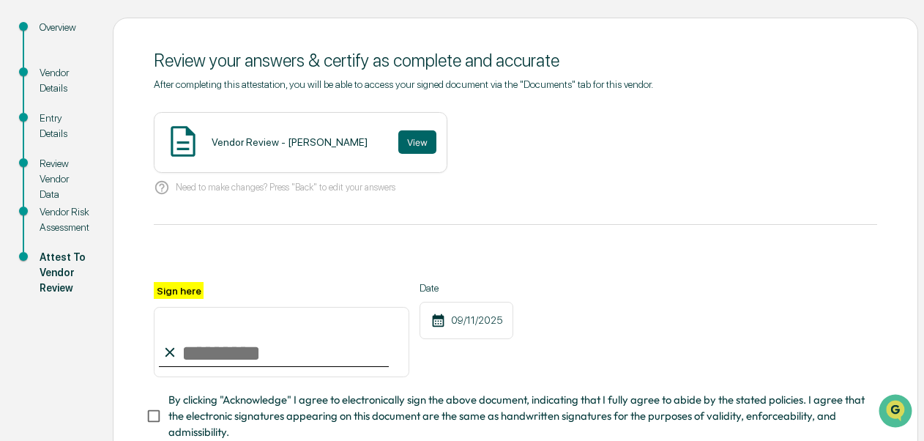
click at [196, 355] on input "Sign here" at bounding box center [282, 342] width 256 height 70
type input "**********"
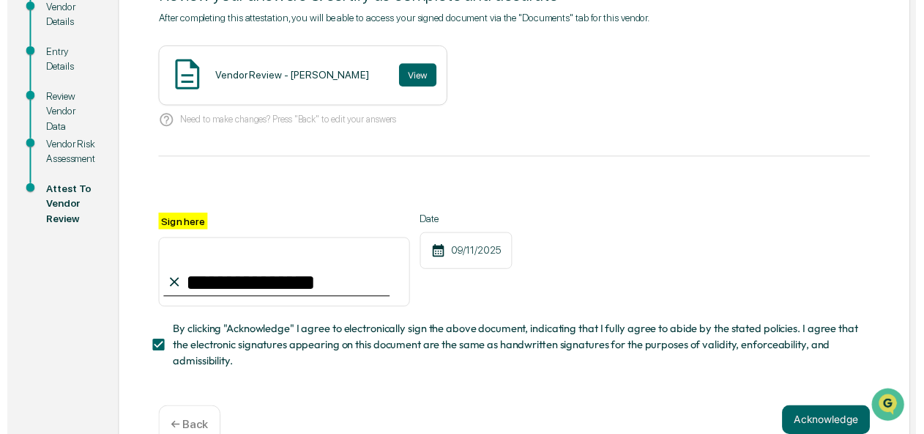
scroll to position [261, 0]
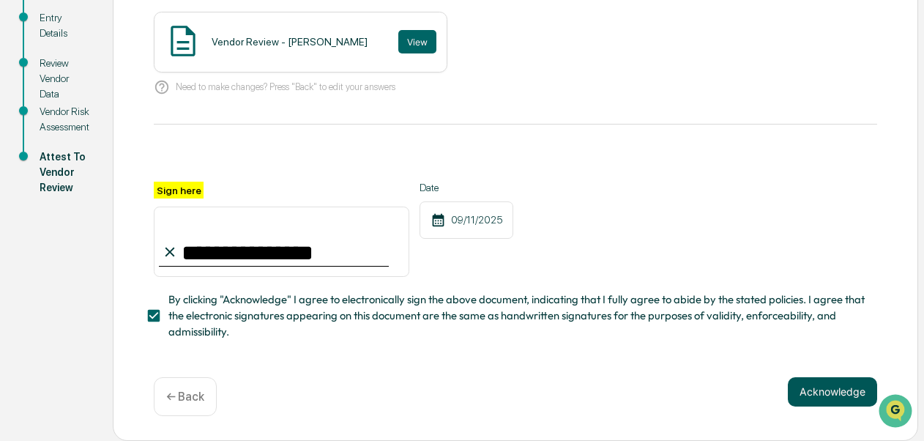
click at [824, 390] on button "Acknowledge" at bounding box center [832, 391] width 89 height 29
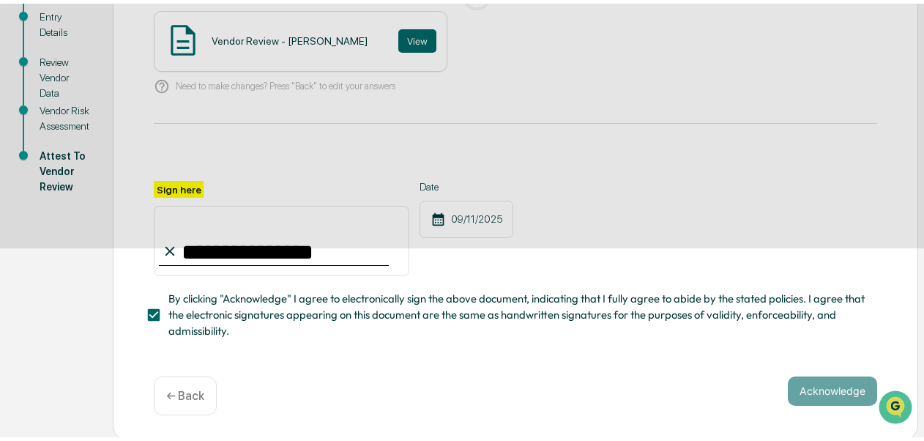
scroll to position [149, 0]
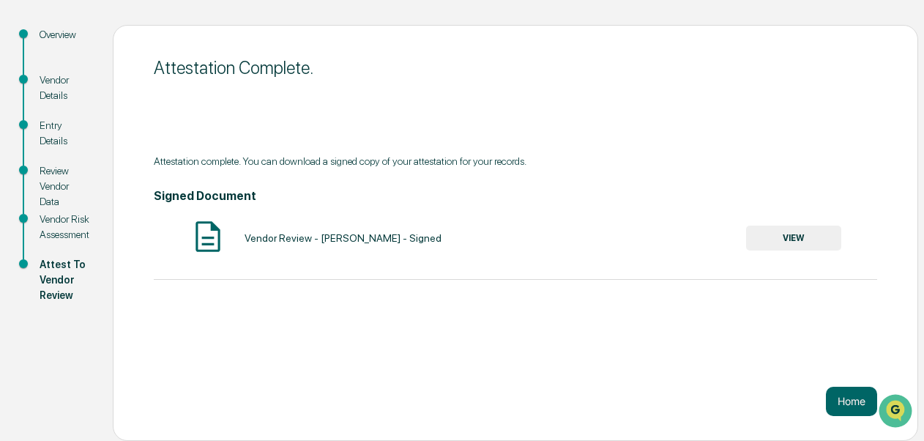
click at [773, 240] on button "VIEW" at bounding box center [793, 238] width 95 height 25
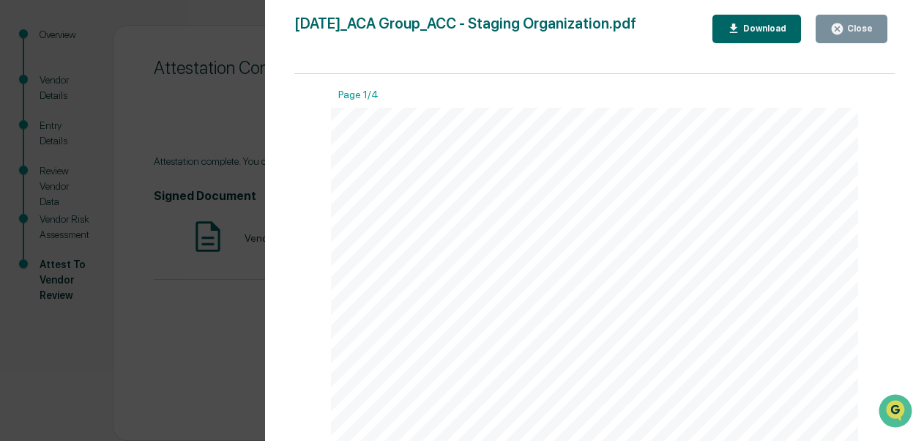
click at [774, 35] on button "Download" at bounding box center [757, 29] width 89 height 29
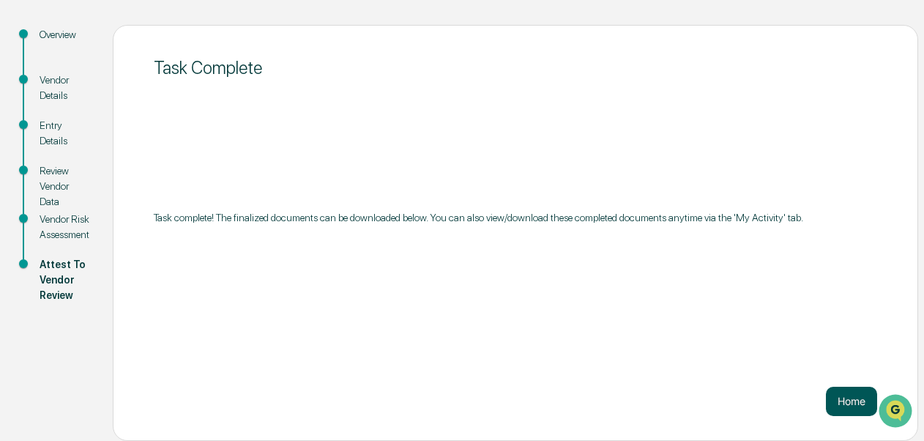
click at [842, 401] on button "Home" at bounding box center [851, 401] width 51 height 29
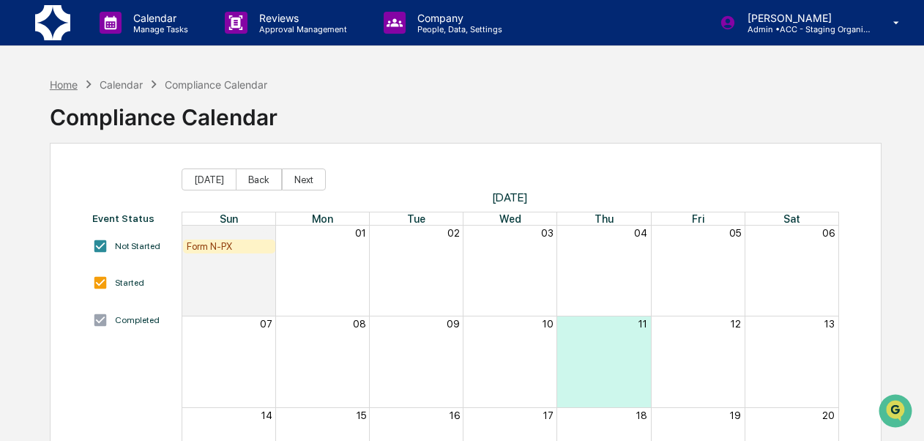
click at [63, 82] on div "Home" at bounding box center [64, 84] width 28 height 12
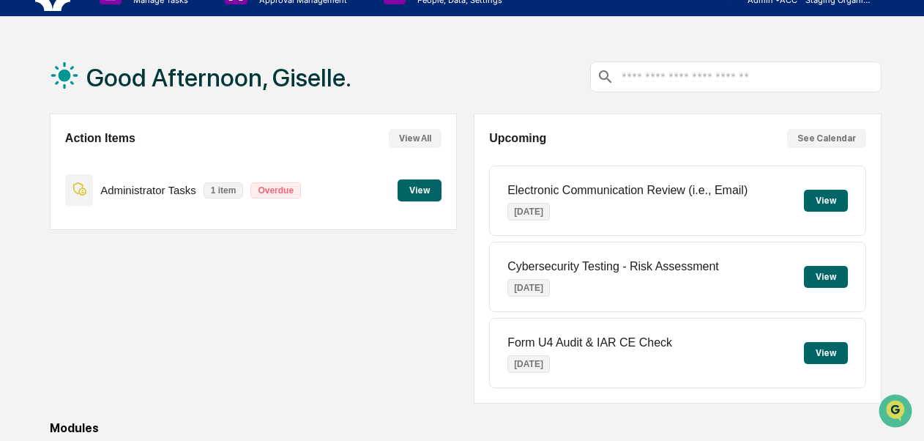
scroll to position [383, 0]
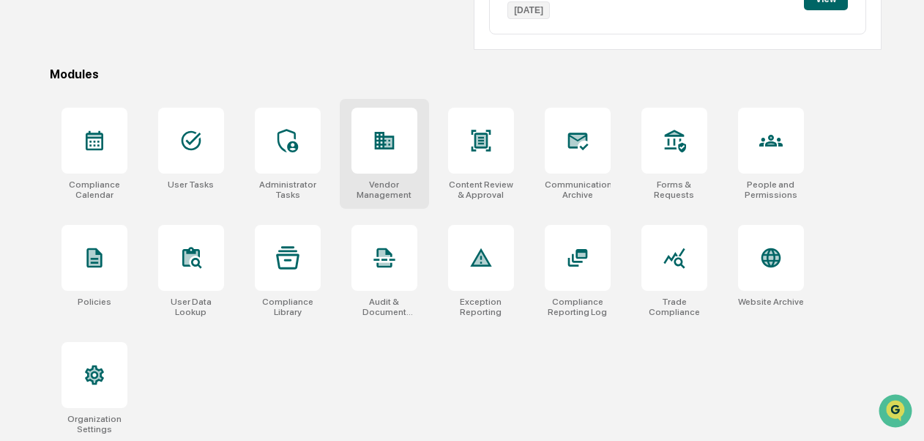
click at [393, 195] on div "Vendor Management" at bounding box center [385, 189] width 66 height 21
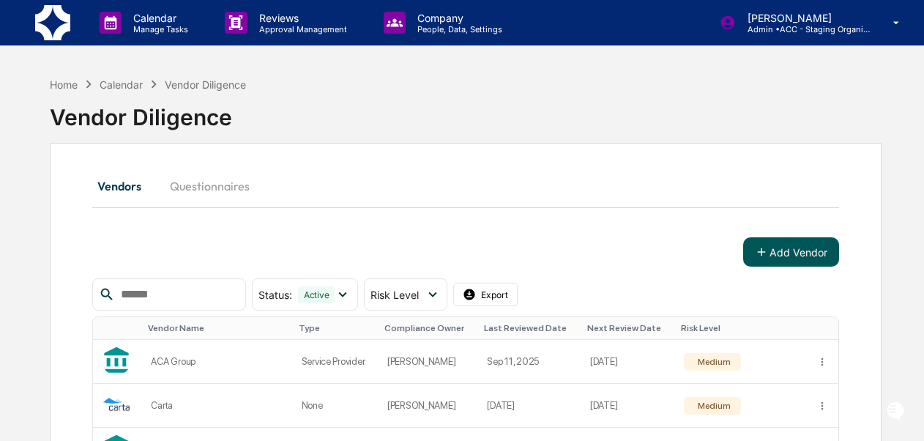
click at [789, 259] on button "Add Vendor" at bounding box center [791, 251] width 96 height 29
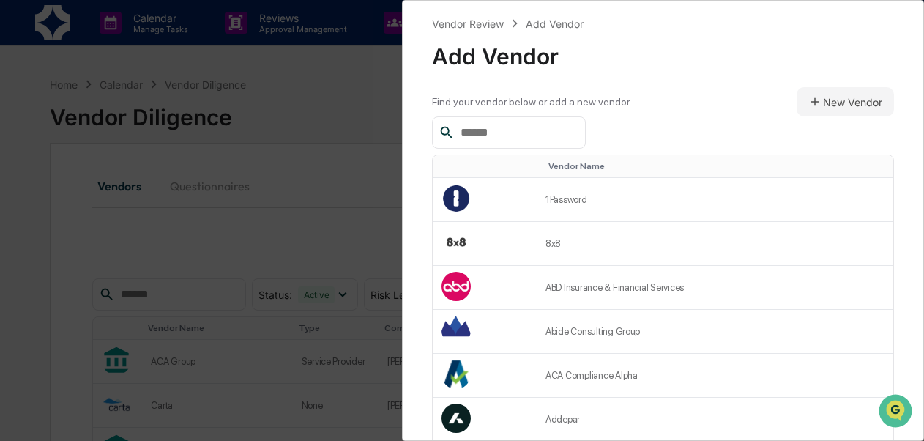
click at [507, 129] on input "text" at bounding box center [517, 132] width 124 height 19
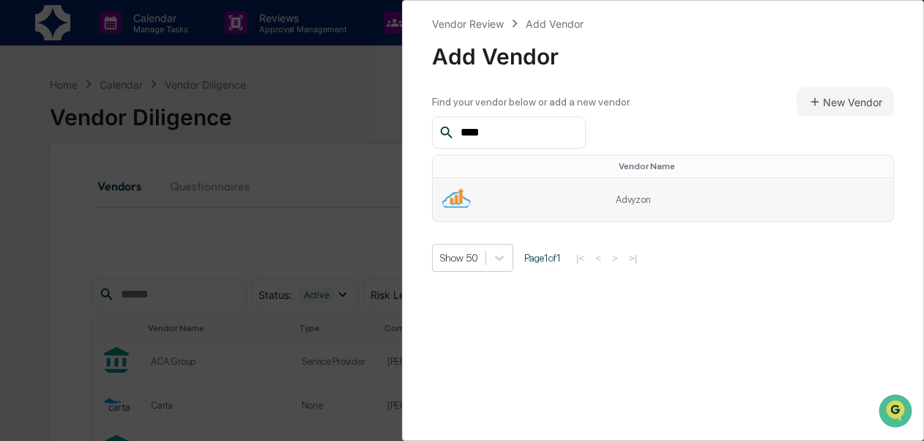
type input "****"
click at [625, 202] on td "Advyzon" at bounding box center [750, 199] width 286 height 43
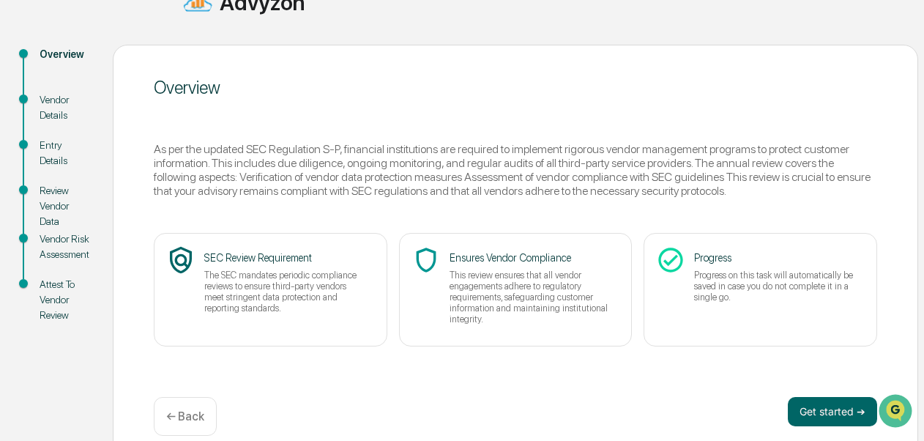
scroll to position [164, 0]
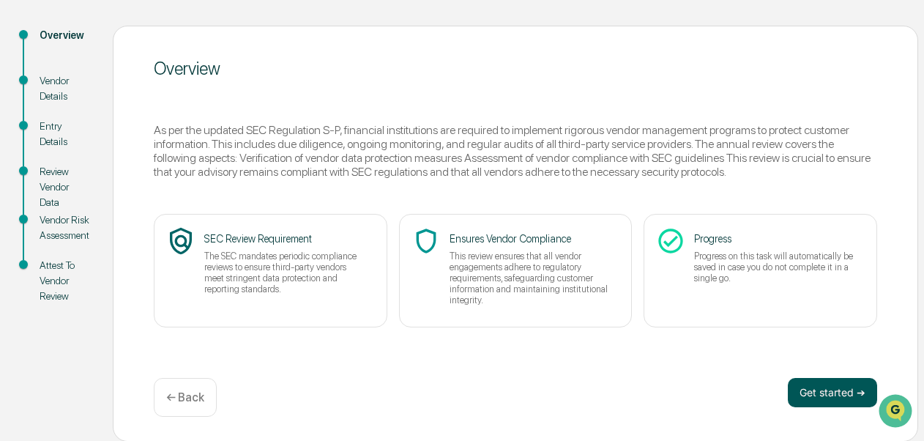
click at [822, 392] on button "Get started ➔" at bounding box center [832, 392] width 89 height 29
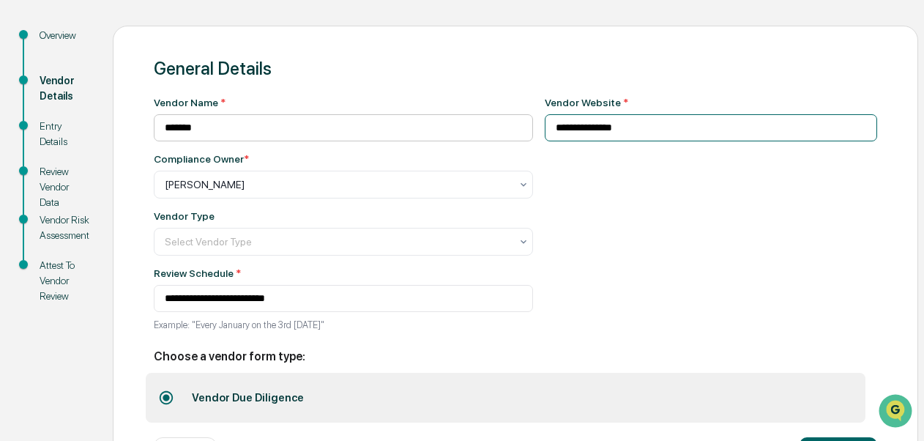
drag, startPoint x: 650, startPoint y: 129, endPoint x: 469, endPoint y: 126, distance: 181.6
click at [469, 126] on div "**********" at bounding box center [516, 218] width 724 height 242
click at [671, 133] on input "**********" at bounding box center [711, 127] width 333 height 27
drag, startPoint x: 677, startPoint y: 133, endPoint x: 451, endPoint y: 133, distance: 225.6
click at [451, 133] on div "**********" at bounding box center [516, 218] width 724 height 242
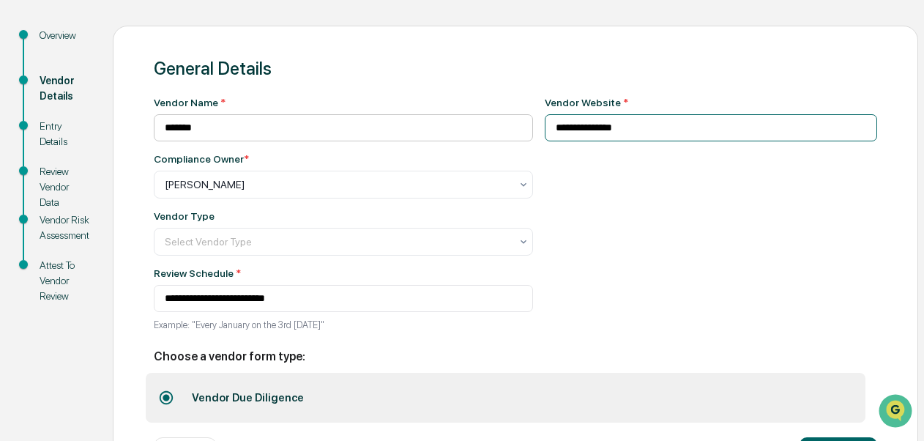
drag, startPoint x: 636, startPoint y: 122, endPoint x: 435, endPoint y: 119, distance: 201.4
click at [435, 119] on div "**********" at bounding box center [516, 218] width 724 height 242
paste input "*********"
type input "**********"
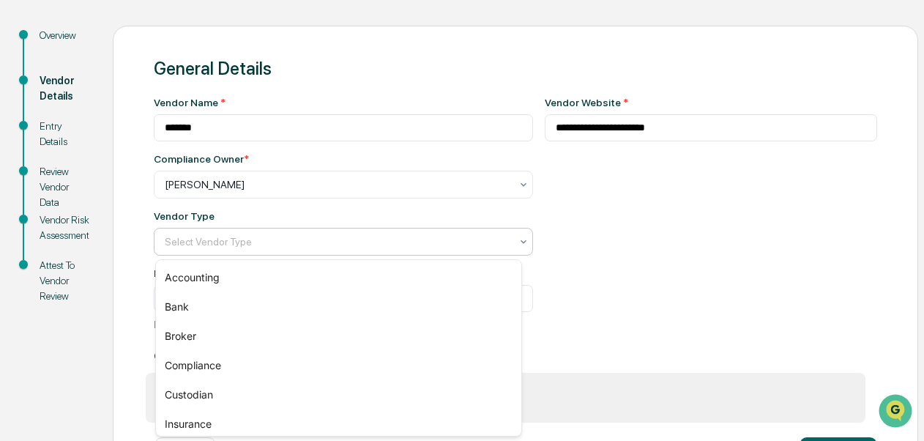
click at [486, 250] on div "Select Vendor Type" at bounding box center [337, 241] width 360 height 21
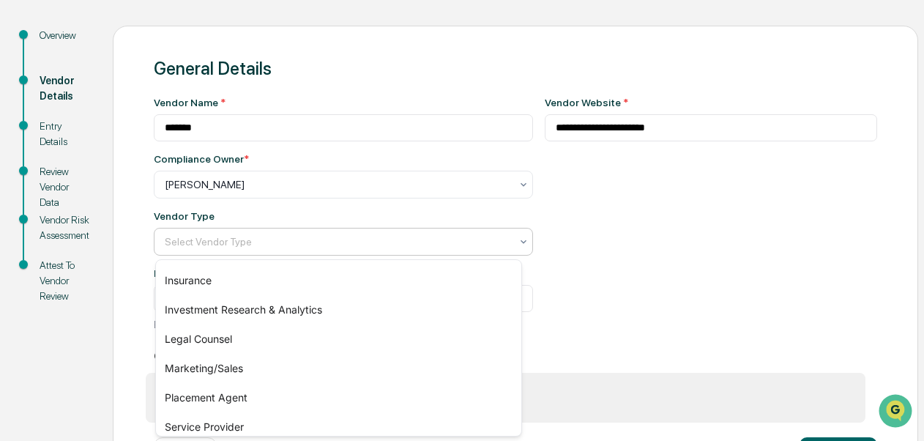
scroll to position [153, 0]
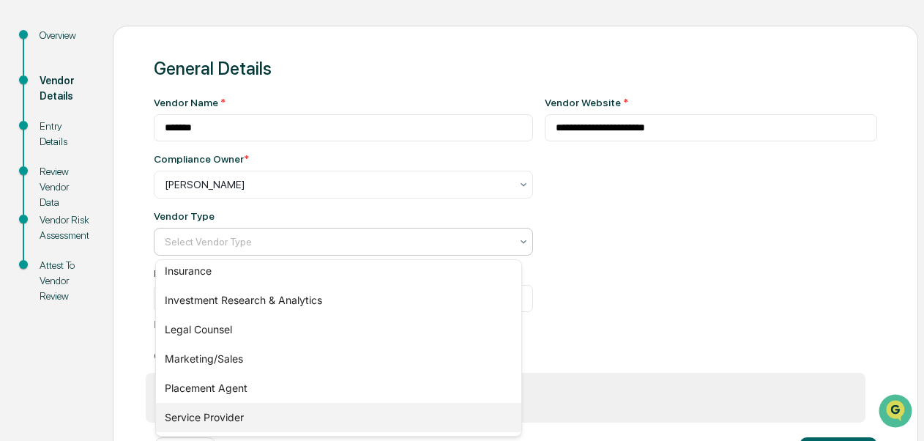
click at [301, 420] on div "Service Provider" at bounding box center [338, 417] width 365 height 29
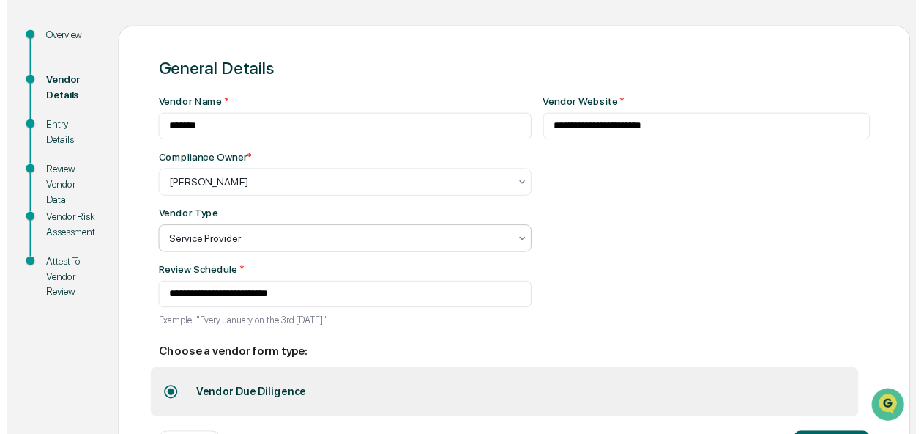
scroll to position [226, 0]
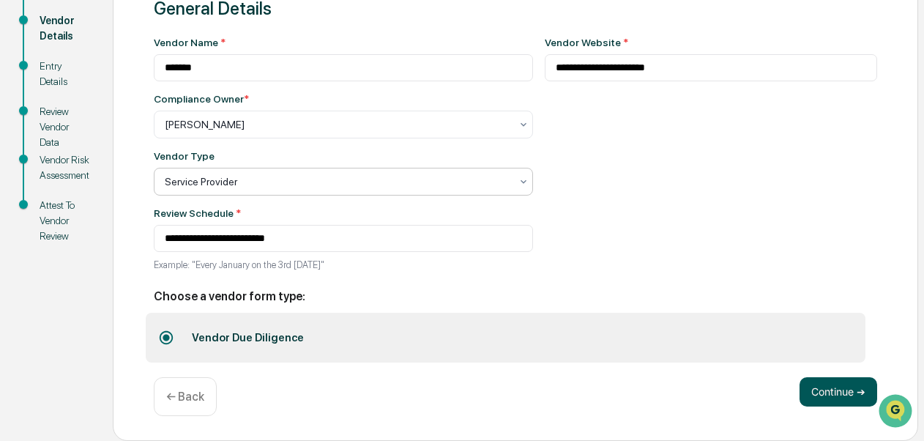
click at [823, 393] on button "Continue ➔" at bounding box center [839, 391] width 78 height 29
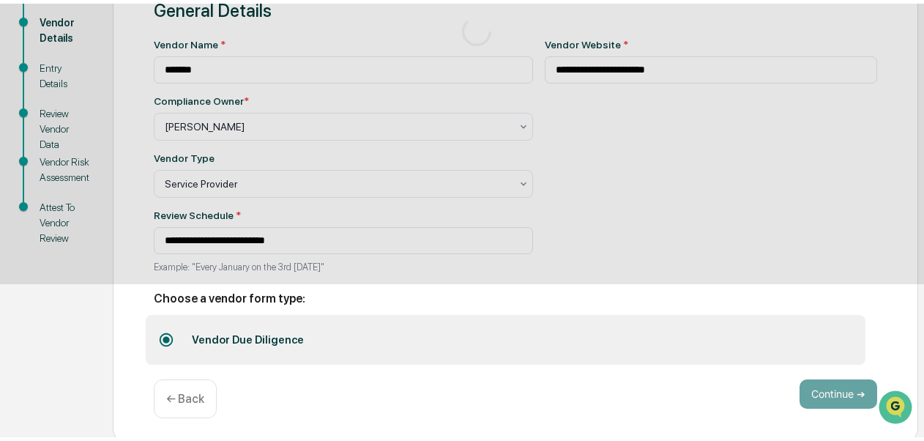
scroll to position [164, 0]
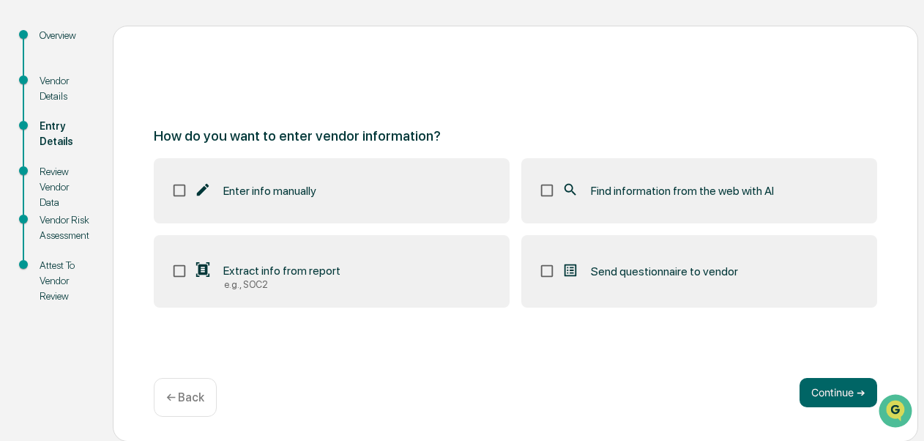
click at [691, 212] on label "Find information from the web with AI" at bounding box center [699, 190] width 356 height 64
click at [827, 400] on button "Continue ➔" at bounding box center [839, 392] width 78 height 29
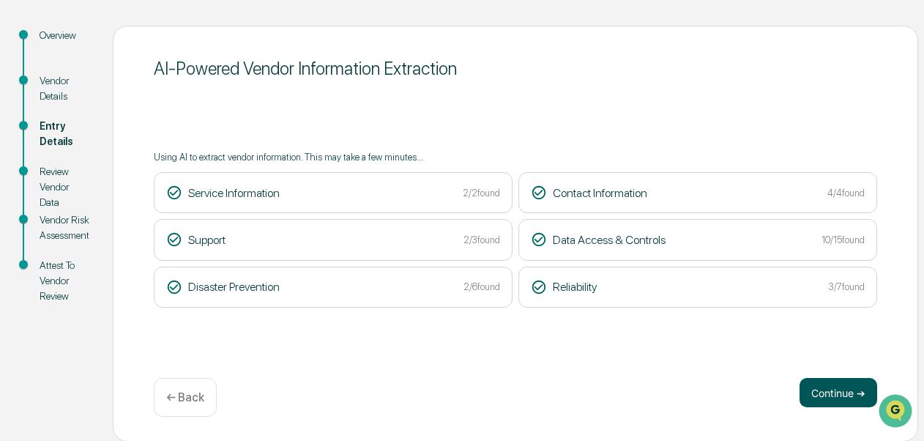
click at [827, 394] on button "Continue ➔" at bounding box center [839, 392] width 78 height 29
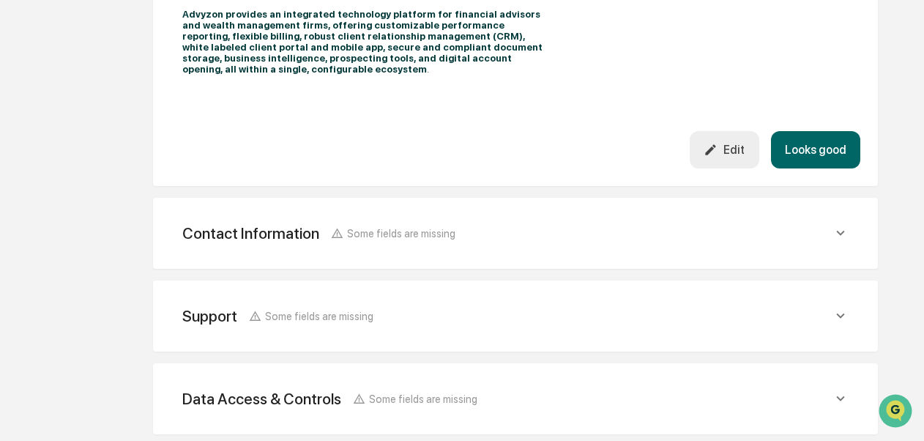
click at [822, 131] on button "Looks good" at bounding box center [815, 149] width 89 height 37
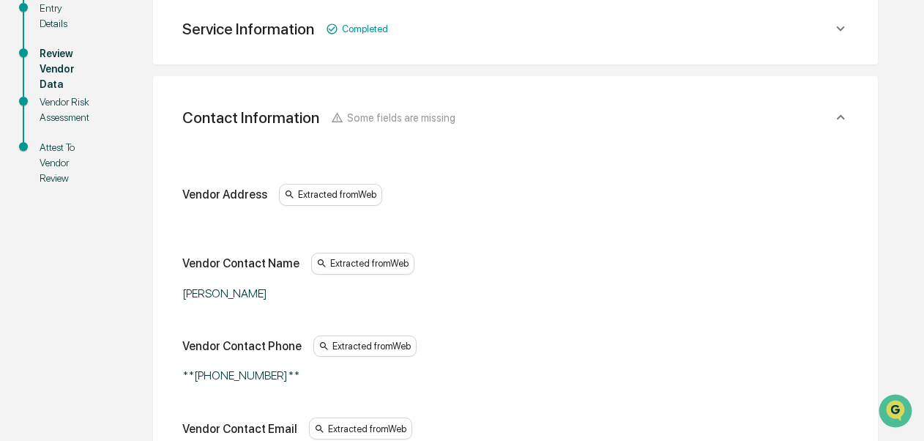
scroll to position [275, 0]
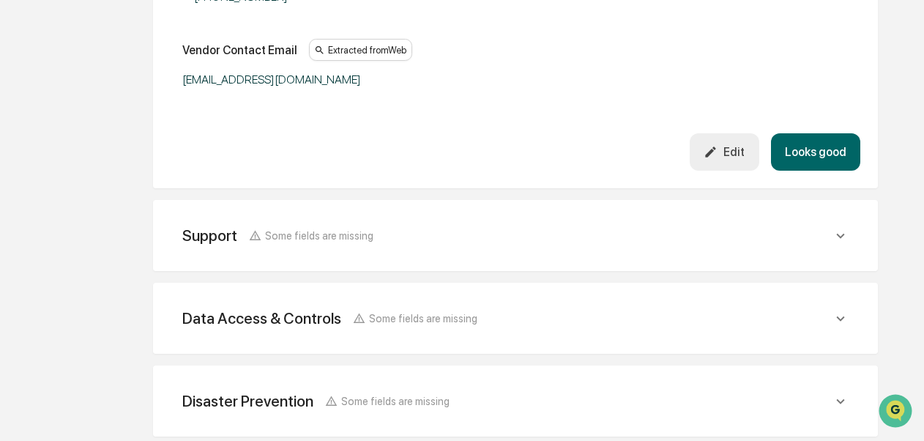
click at [843, 160] on button "Looks good" at bounding box center [815, 151] width 89 height 37
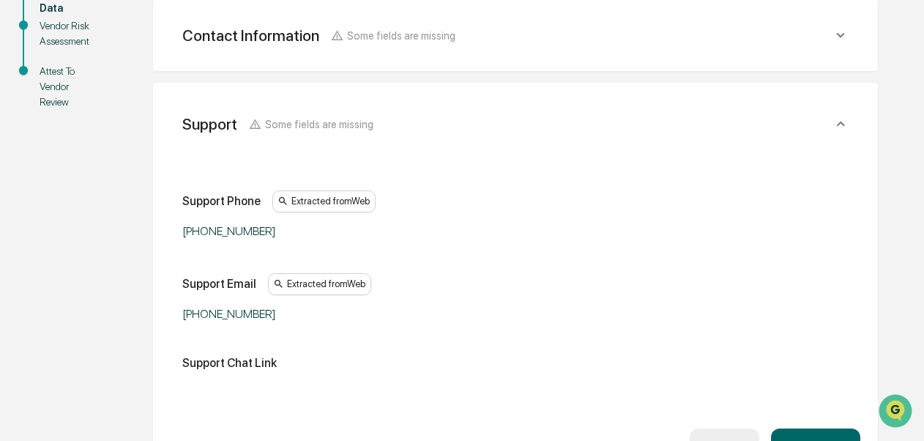
scroll to position [727, 0]
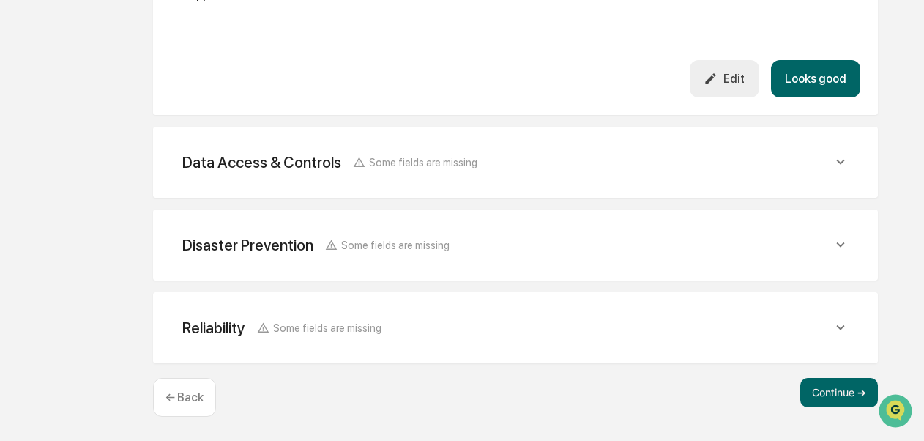
click at [824, 88] on button "Looks good" at bounding box center [815, 78] width 89 height 37
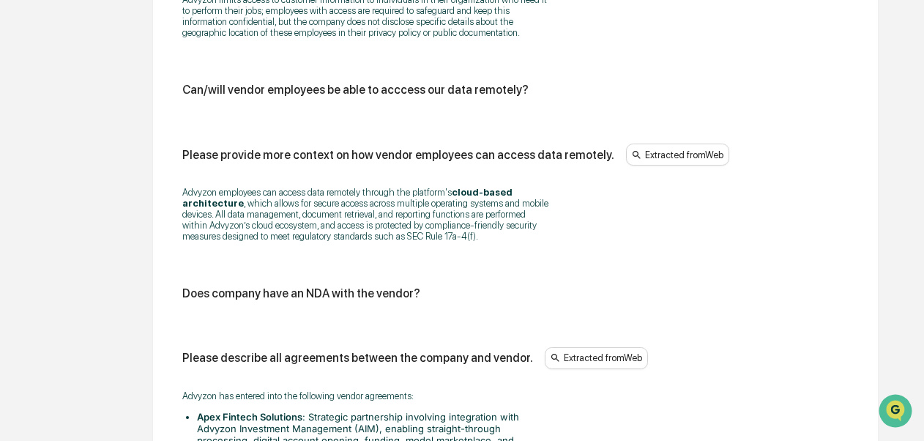
scroll to position [1984, 0]
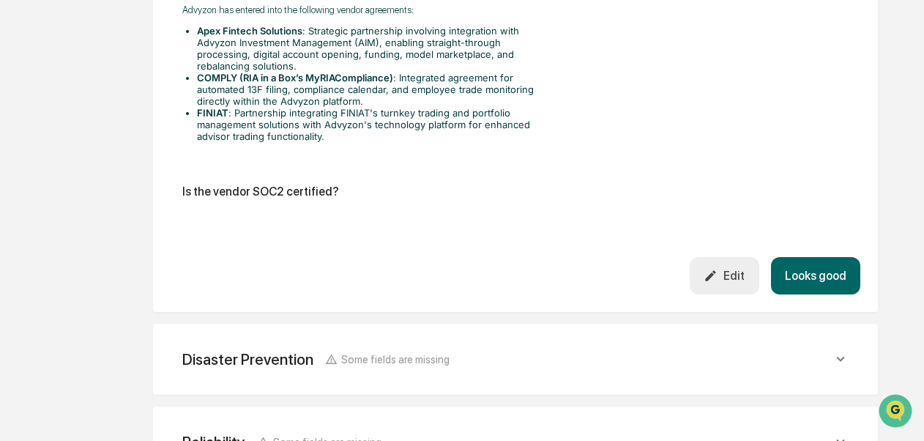
click at [833, 292] on button "Looks good" at bounding box center [815, 275] width 89 height 37
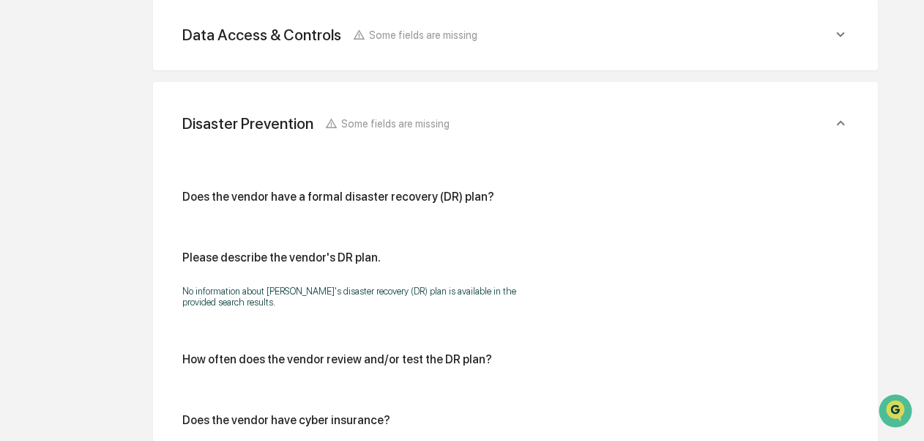
scroll to position [910, 0]
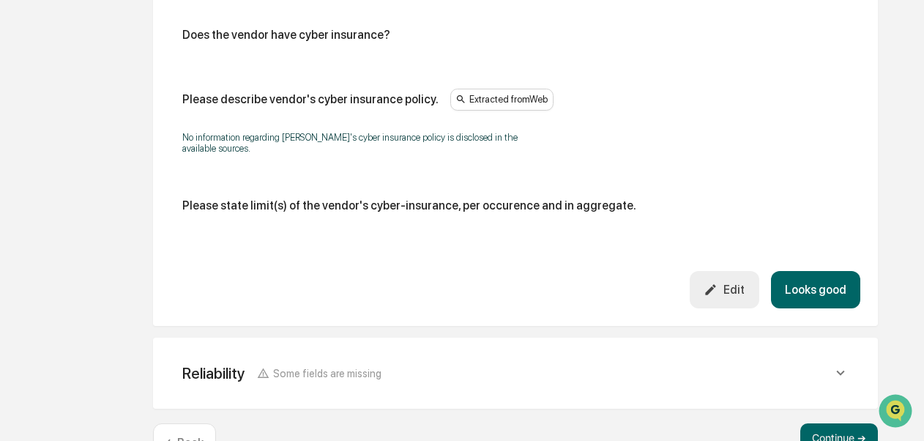
click at [845, 308] on button "Looks good" at bounding box center [815, 289] width 89 height 37
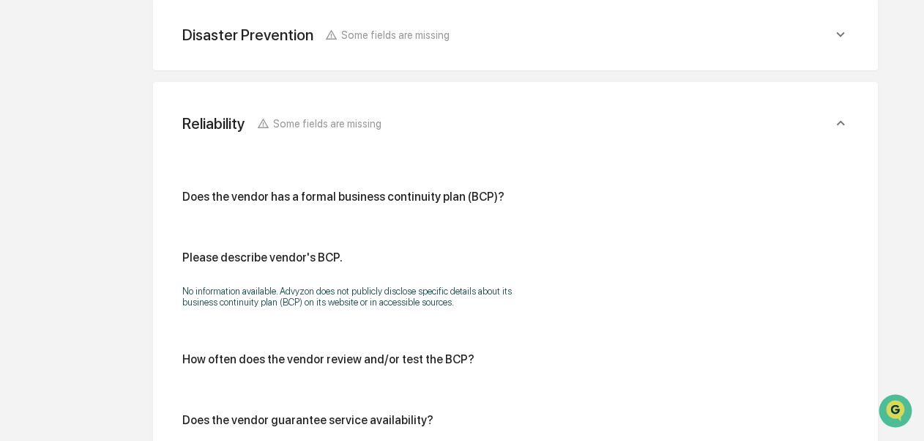
scroll to position [993, 0]
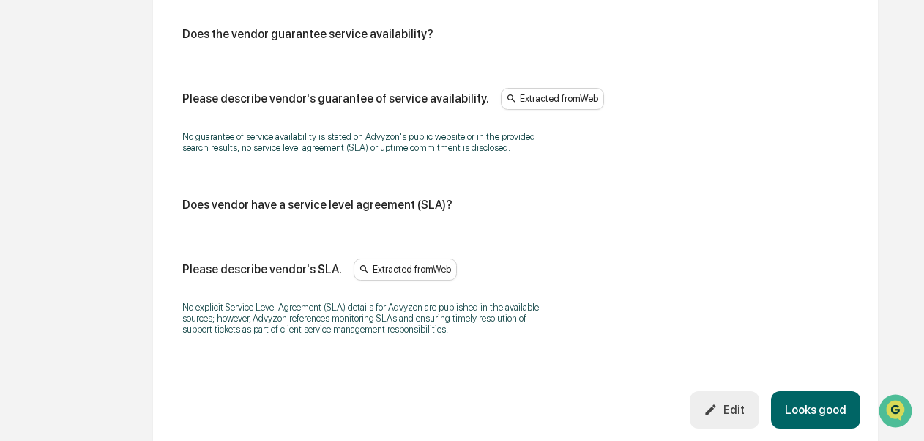
click at [832, 417] on button "Looks good" at bounding box center [815, 409] width 89 height 37
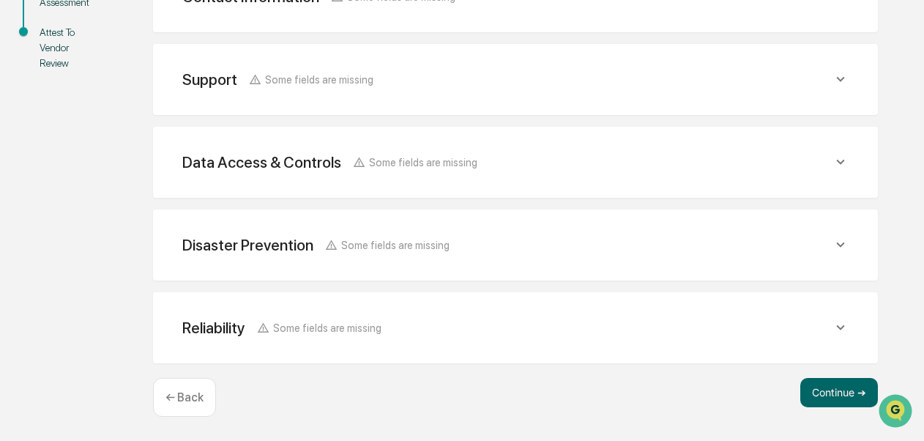
scroll to position [398, 0]
click at [831, 398] on button "Continue ➔" at bounding box center [839, 392] width 78 height 29
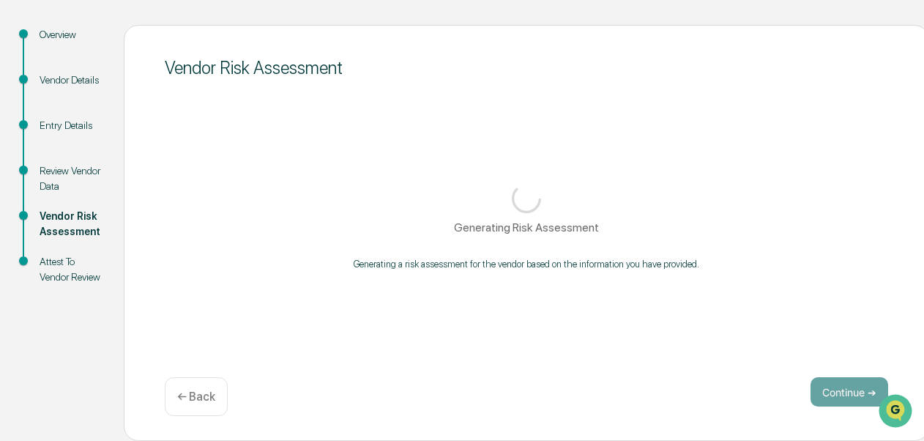
scroll to position [171, 0]
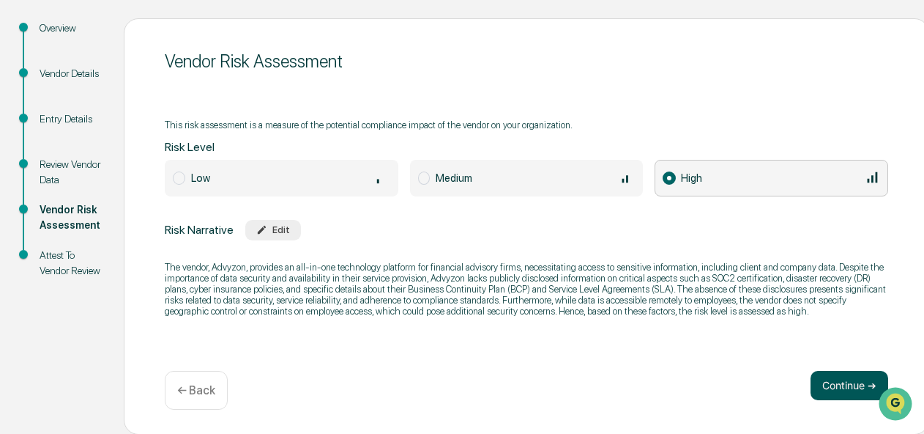
click at [828, 394] on button "Continue ➔" at bounding box center [850, 385] width 78 height 29
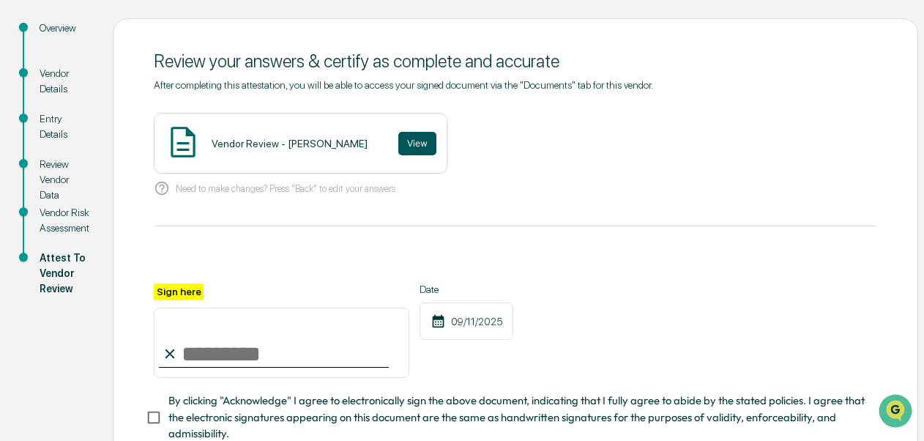
click at [398, 136] on button "View" at bounding box center [417, 143] width 38 height 23
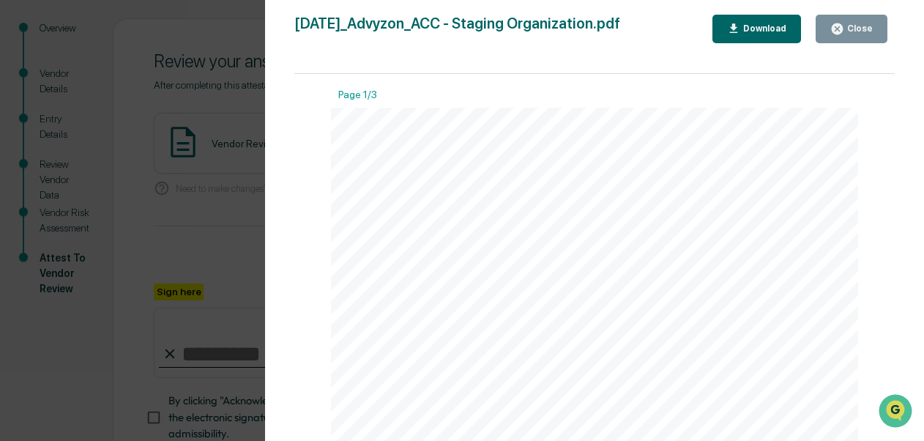
click at [748, 31] on div "Download" at bounding box center [763, 28] width 46 height 10
click at [836, 36] on button "Close" at bounding box center [852, 29] width 72 height 29
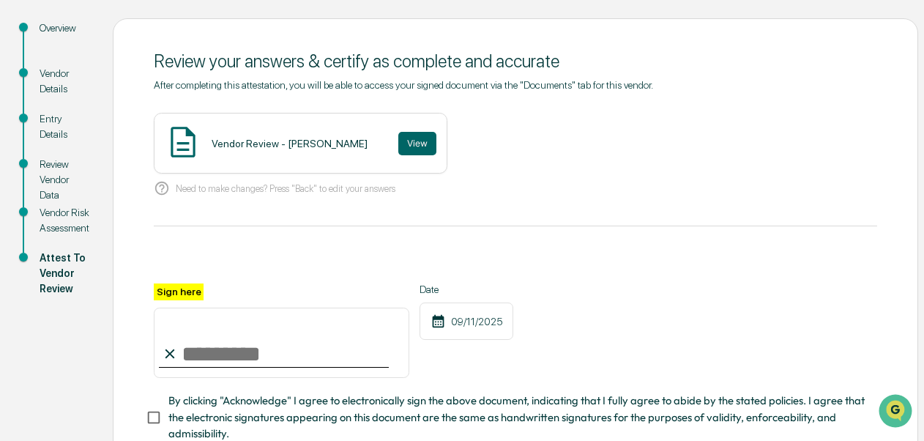
click at [226, 349] on input "Sign here" at bounding box center [282, 343] width 256 height 70
type input "**********"
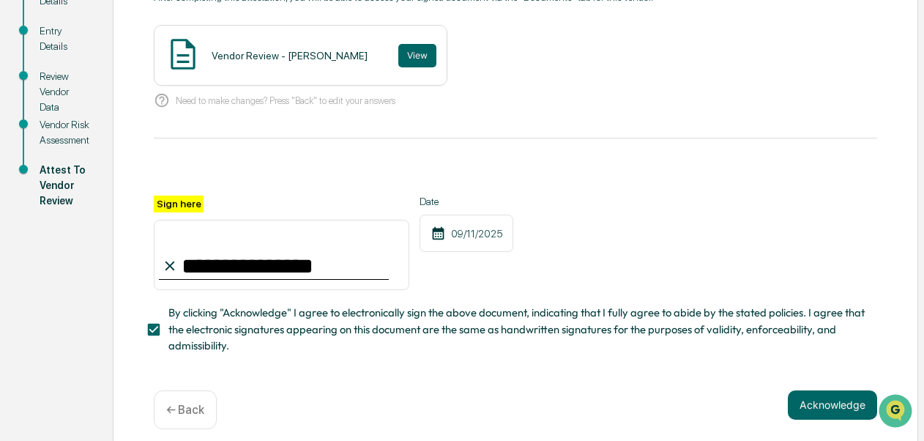
scroll to position [276, 0]
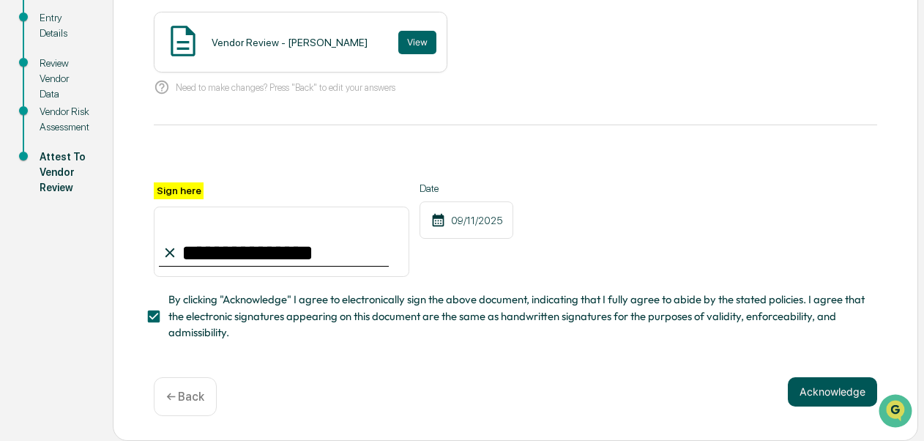
click at [838, 385] on button "Acknowledge" at bounding box center [832, 391] width 89 height 29
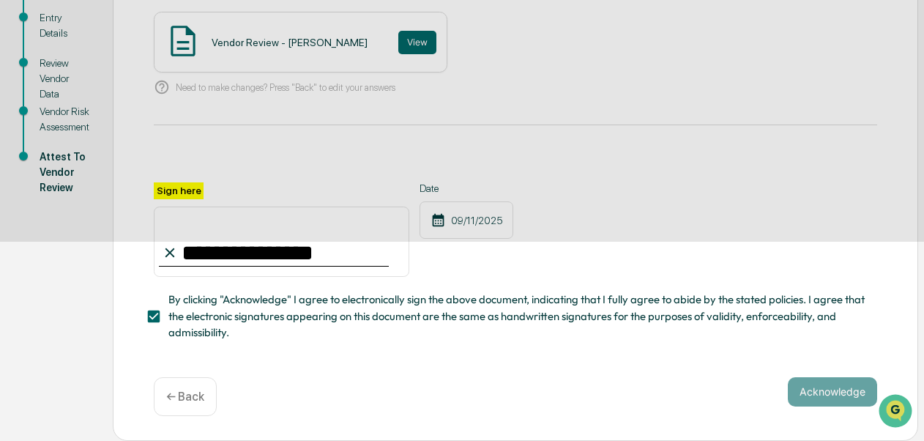
scroll to position [164, 0]
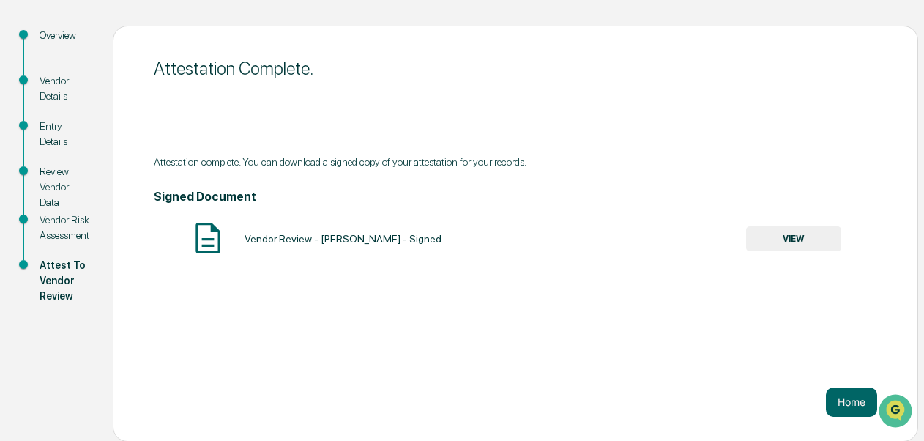
click at [807, 237] on button "VIEW" at bounding box center [793, 238] width 95 height 25
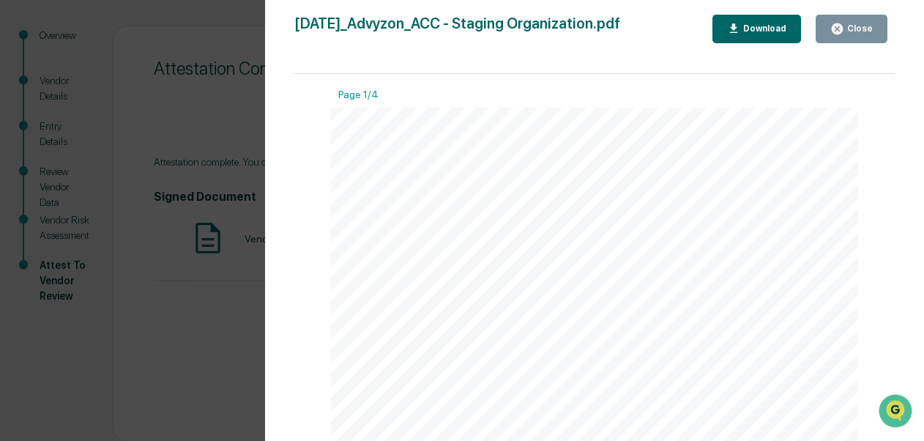
click at [750, 23] on div "Download" at bounding box center [757, 29] width 60 height 14
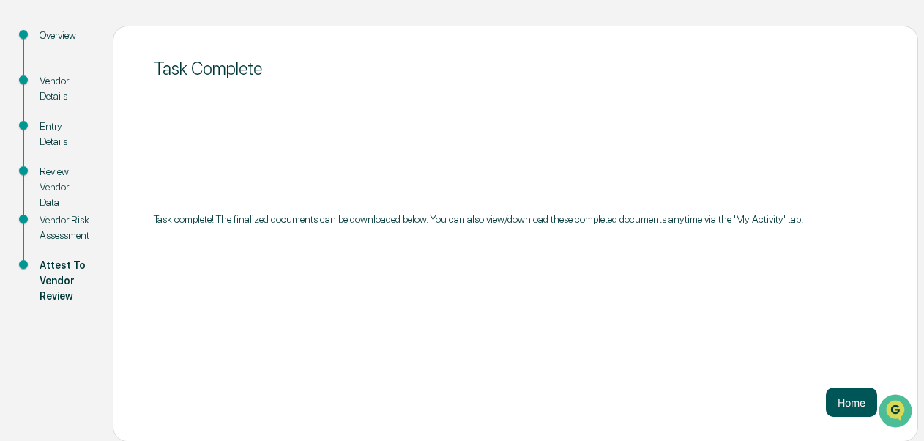
click at [847, 401] on button "Home" at bounding box center [851, 401] width 51 height 29
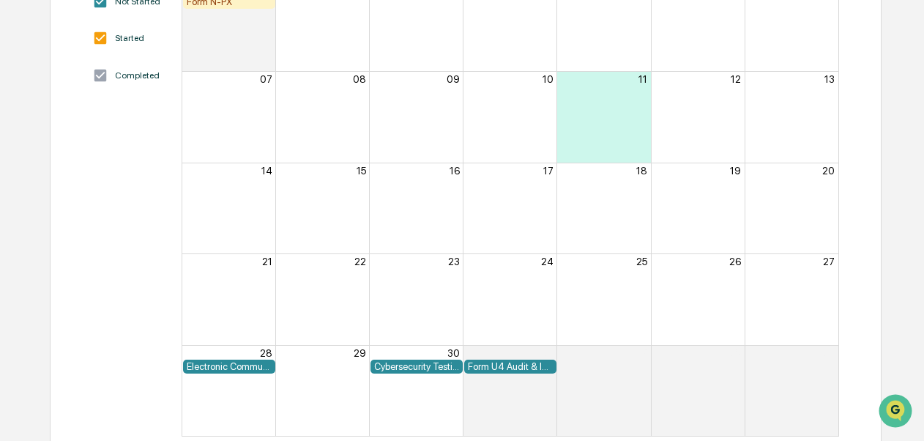
scroll to position [265, 0]
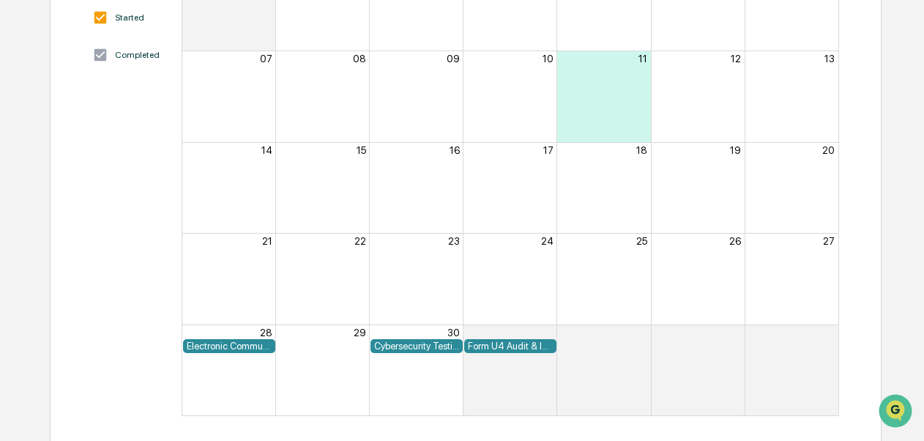
click at [920, 51] on div "Home Calendar Compliance Calendar Compliance Calendar Event Status Not Started …" at bounding box center [462, 122] width 924 height 637
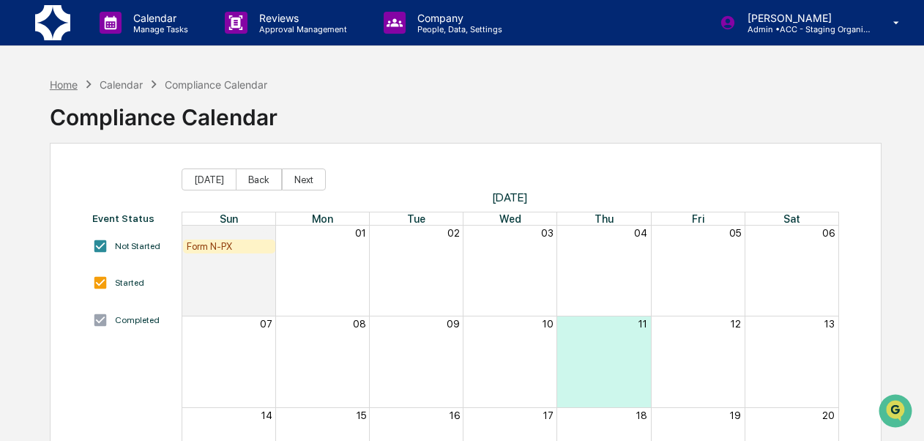
click at [70, 86] on div "Home" at bounding box center [64, 84] width 28 height 12
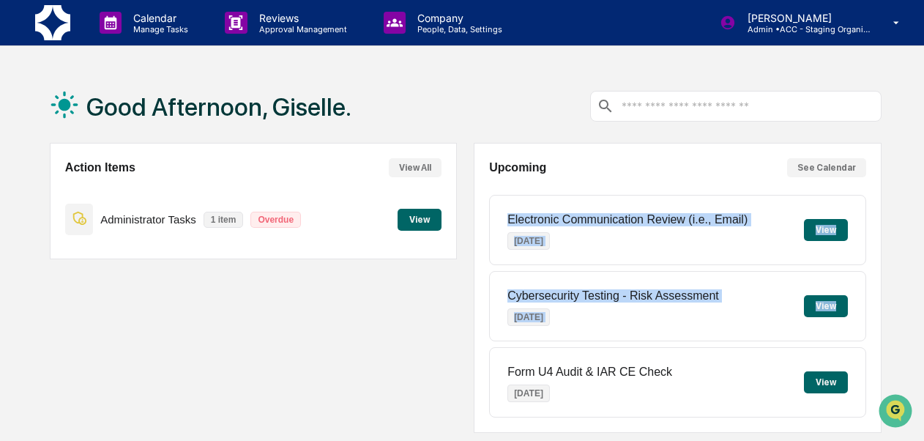
drag, startPoint x: 925, startPoint y: 234, endPoint x: 933, endPoint y: 315, distance: 81.7
click at [923, 315] on html "Calendar Manage Tasks Reviews Approval Management Company People, Data, Setting…" at bounding box center [462, 220] width 924 height 441
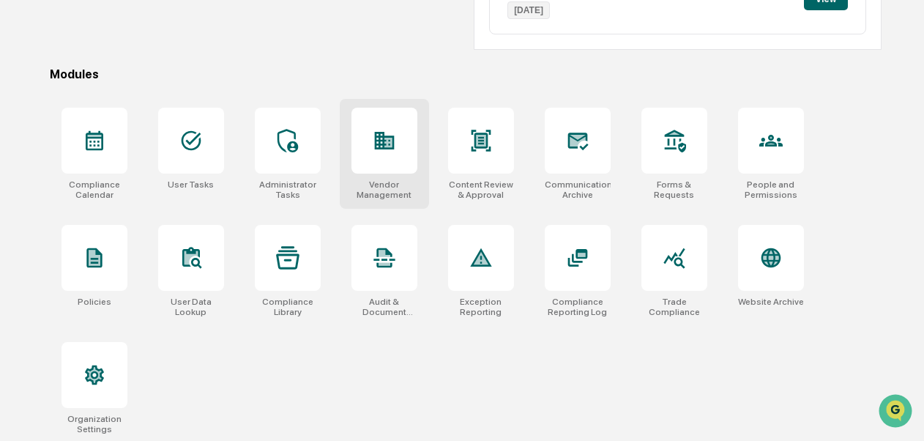
click at [390, 188] on div "Vendor Management" at bounding box center [385, 189] width 66 height 21
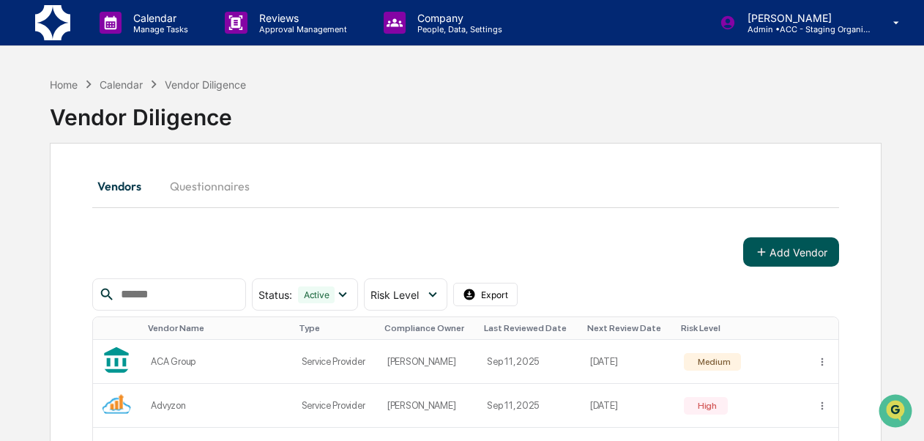
click at [795, 245] on button "Add Vendor" at bounding box center [791, 251] width 96 height 29
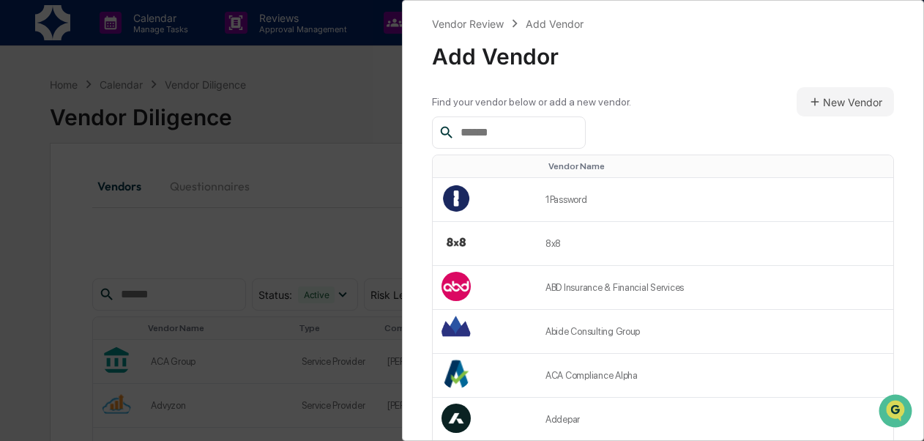
click at [579, 141] on input "text" at bounding box center [517, 132] width 124 height 19
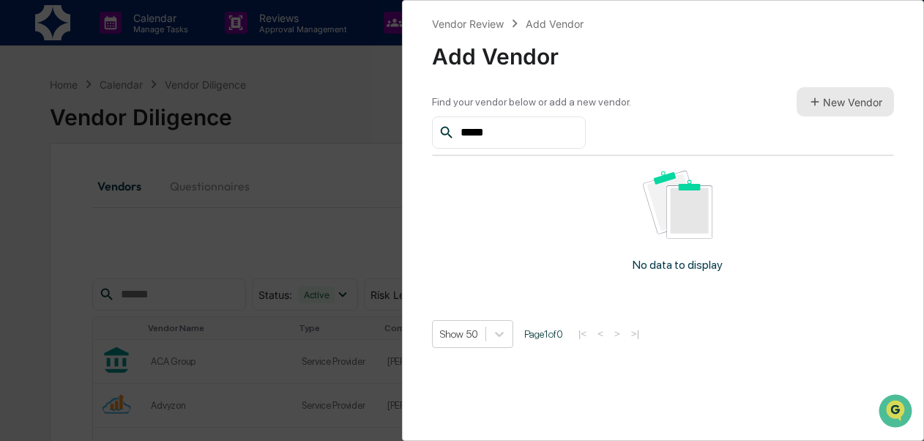
type input "*****"
click at [813, 106] on icon at bounding box center [814, 101] width 13 height 13
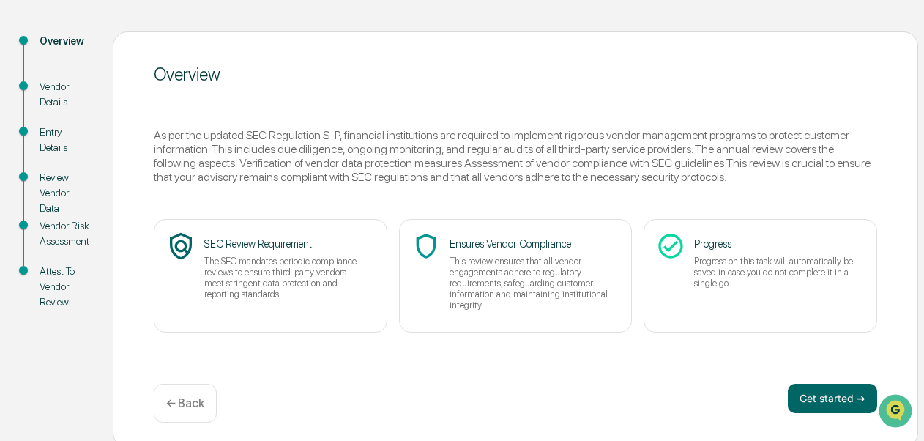
scroll to position [149, 0]
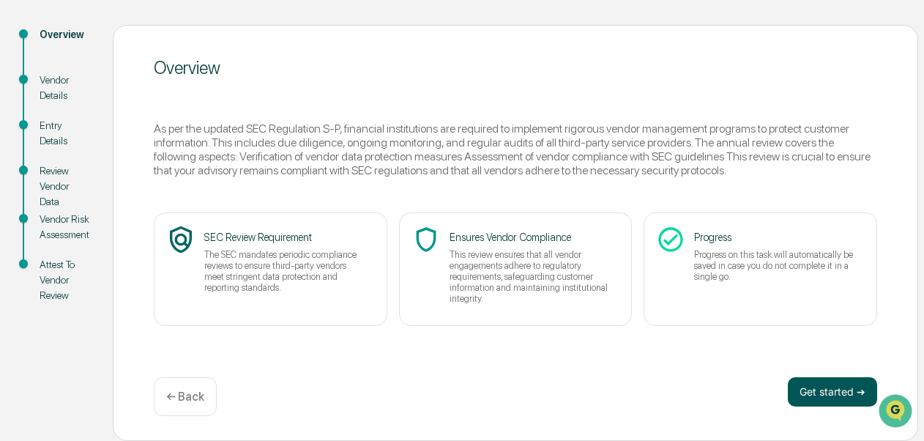
click at [825, 391] on button "Get started ➔" at bounding box center [832, 391] width 89 height 29
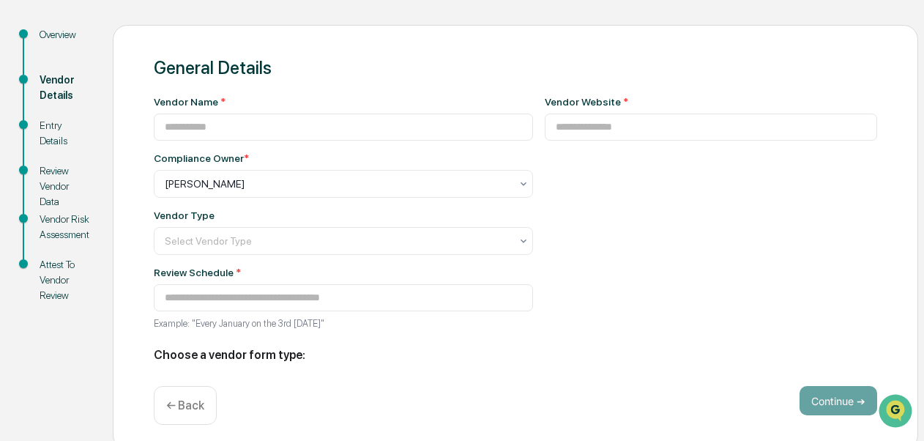
type input "**********"
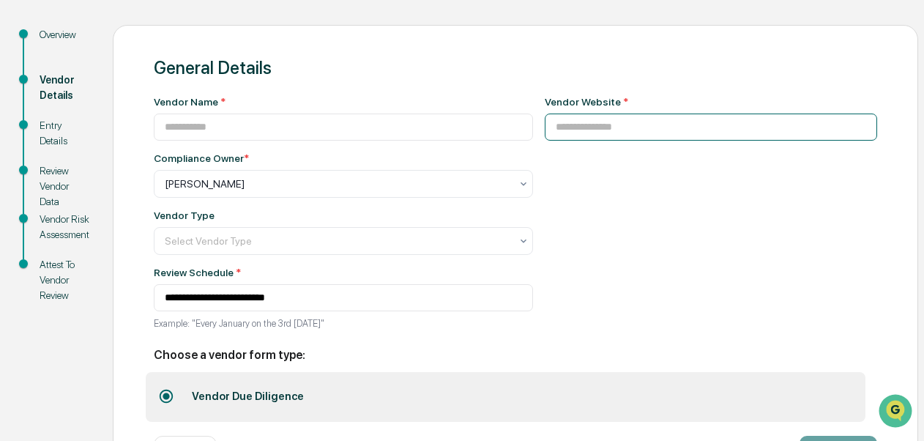
click at [593, 134] on input at bounding box center [711, 127] width 333 height 27
paste input "**********"
type input "**********"
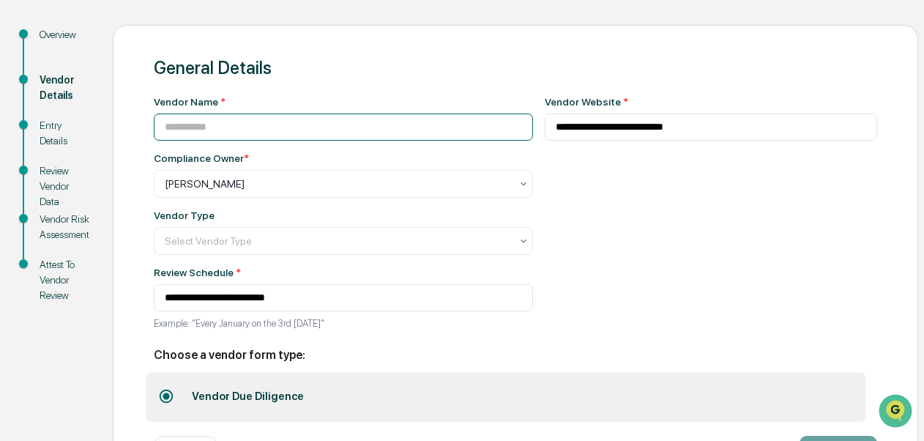
click at [339, 126] on input at bounding box center [343, 127] width 379 height 27
type input "********"
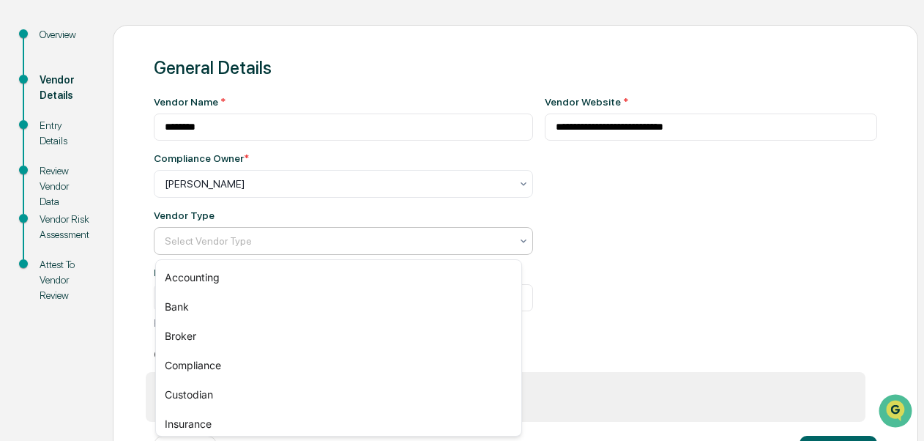
click at [372, 237] on div at bounding box center [338, 241] width 346 height 15
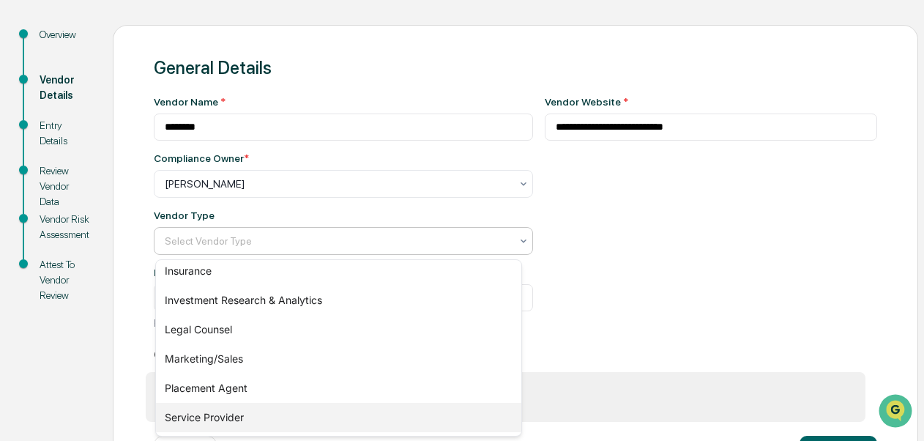
click at [403, 410] on div "Service Provider" at bounding box center [338, 417] width 365 height 29
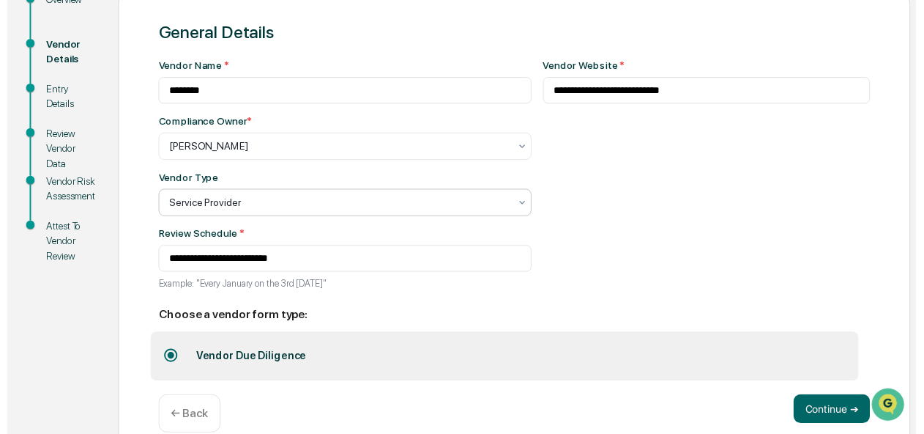
scroll to position [211, 0]
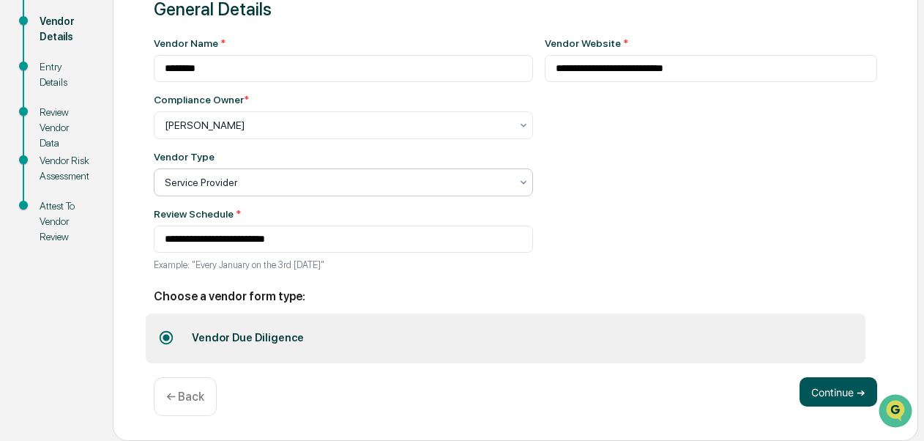
click at [838, 393] on button "Continue ➔" at bounding box center [839, 391] width 78 height 29
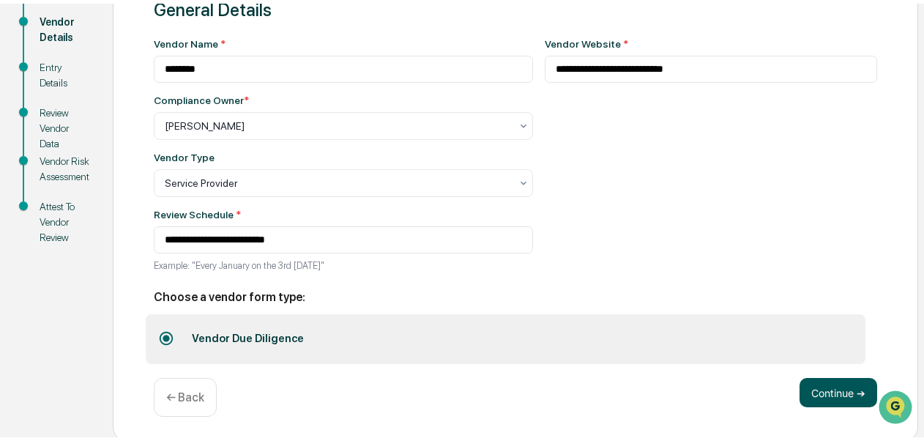
scroll to position [149, 0]
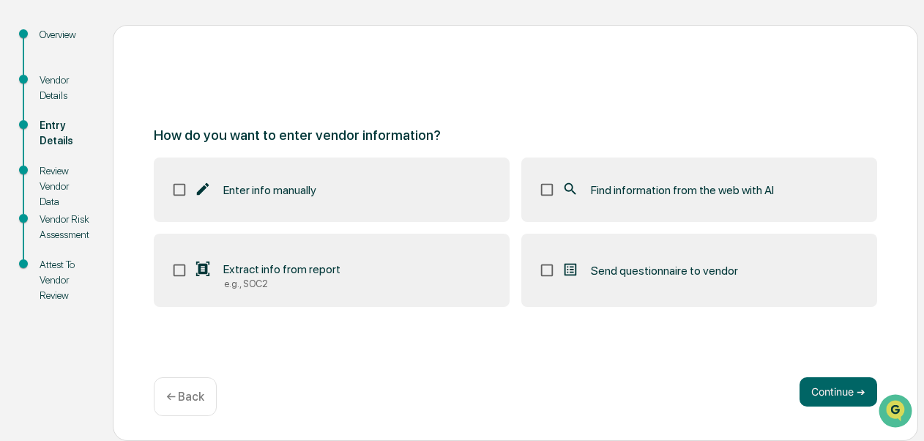
click at [667, 182] on div "Find information from the web with AI" at bounding box center [668, 190] width 212 height 18
click at [818, 395] on button "Continue ➔" at bounding box center [839, 391] width 78 height 29
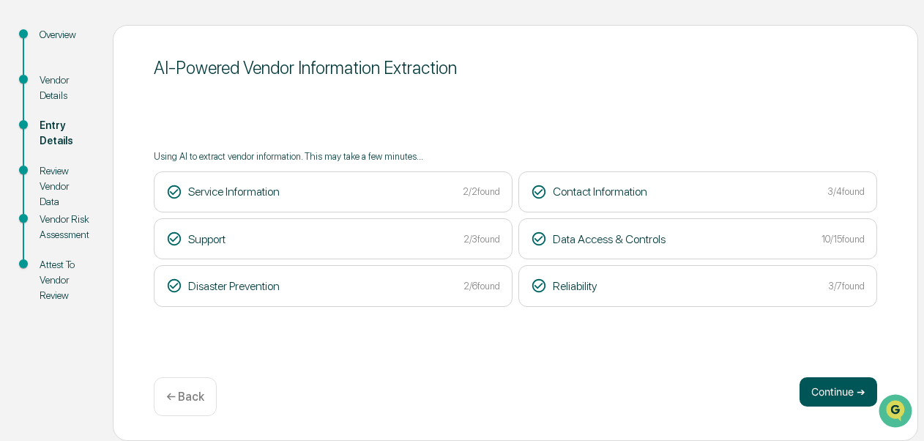
click at [823, 384] on button "Continue ➔" at bounding box center [839, 391] width 78 height 29
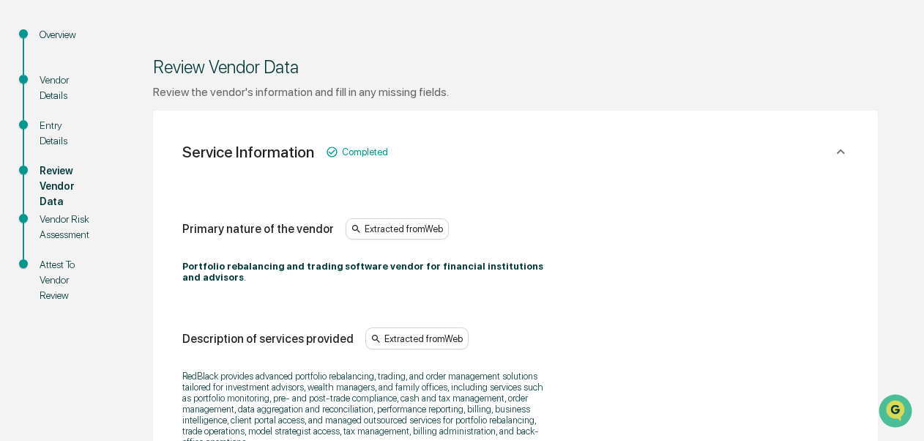
scroll to position [535, 0]
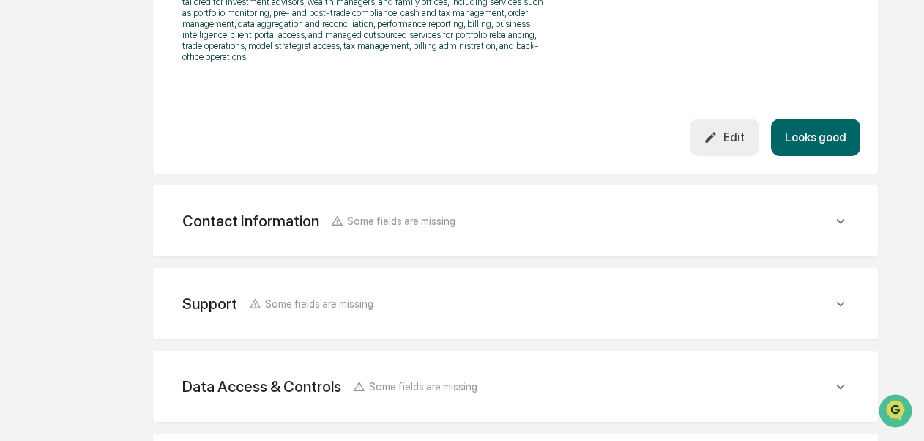
click at [809, 135] on button "Looks good" at bounding box center [815, 137] width 89 height 37
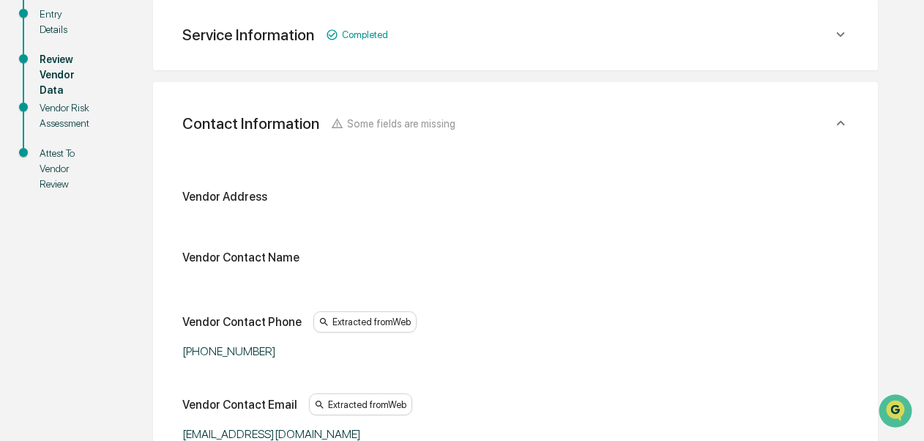
scroll to position [646, 0]
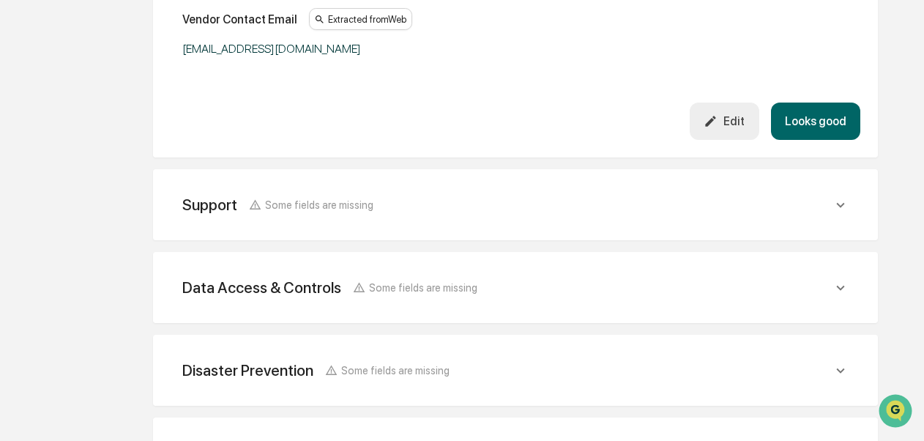
click at [826, 133] on button "Looks good" at bounding box center [815, 121] width 89 height 37
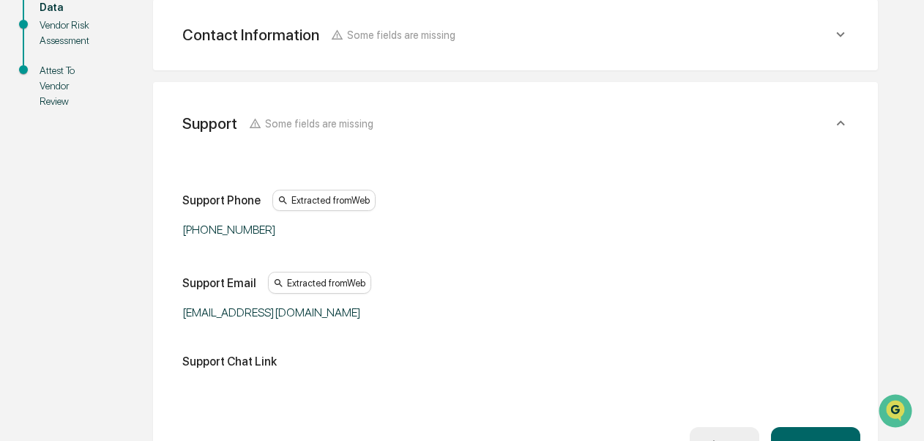
scroll to position [713, 0]
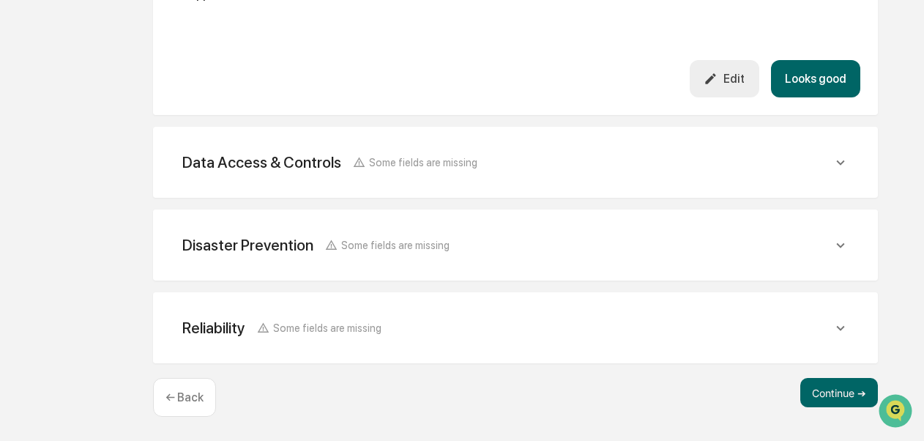
click at [814, 86] on button "Looks good" at bounding box center [815, 78] width 89 height 37
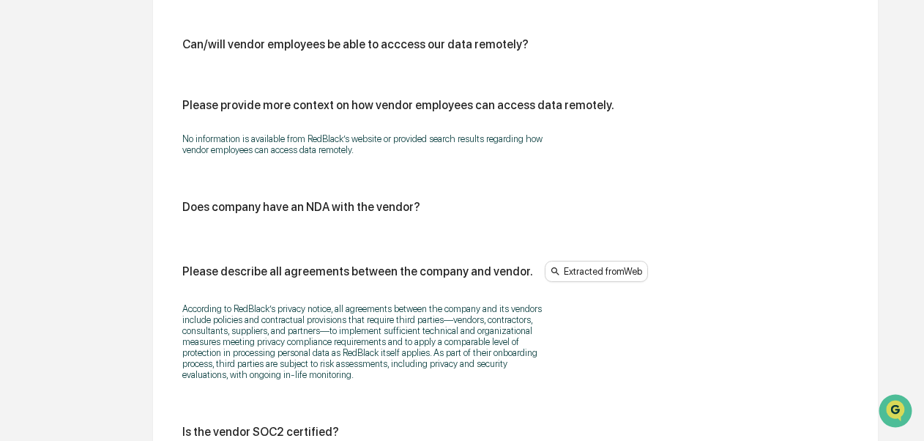
scroll to position [1960, 0]
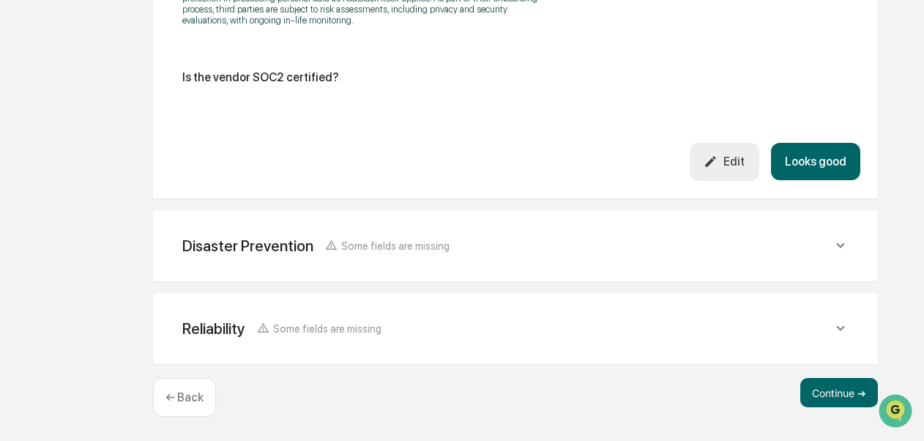
click at [857, 166] on button "Looks good" at bounding box center [815, 161] width 89 height 37
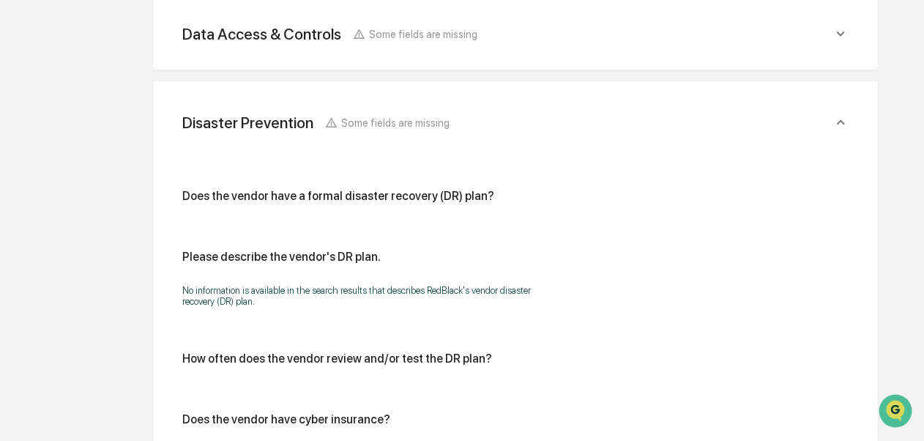
scroll to position [895, 0]
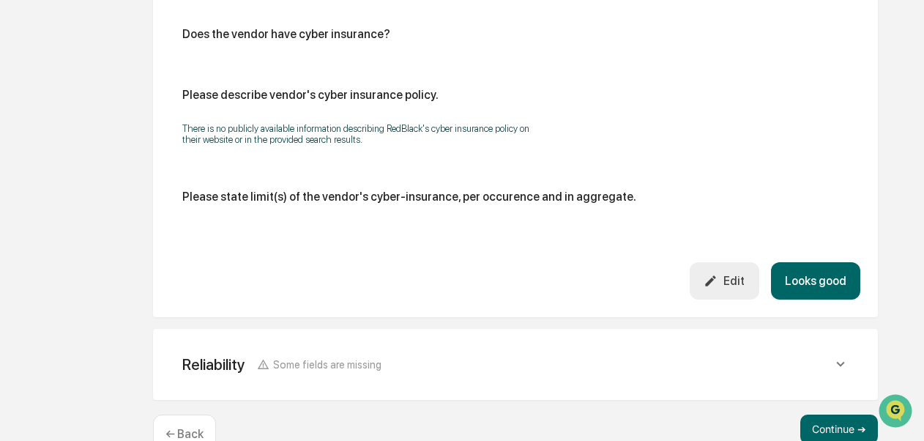
click at [842, 277] on button "Looks good" at bounding box center [815, 280] width 89 height 37
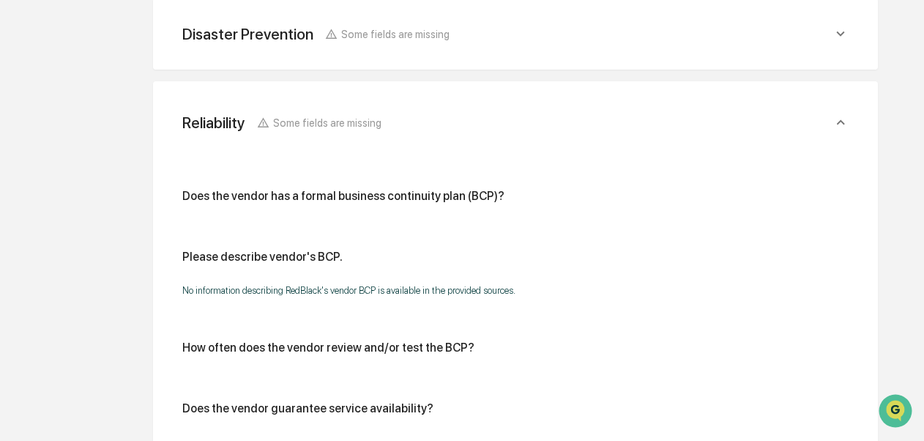
scroll to position [978, 0]
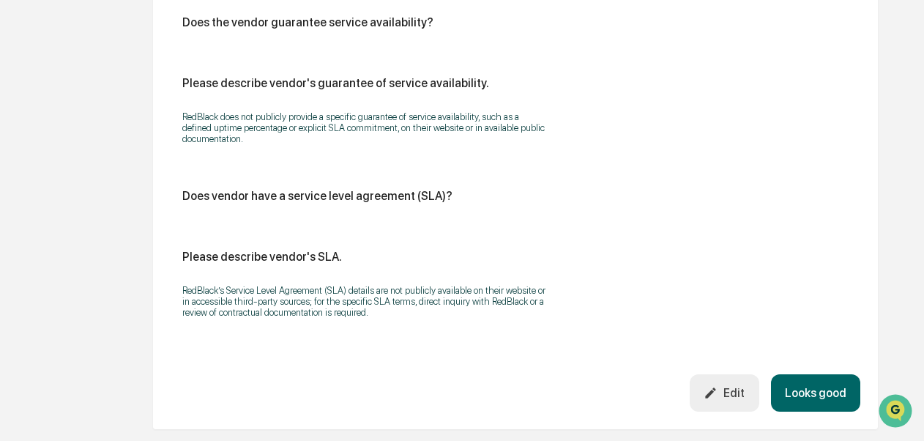
click at [817, 402] on button "Looks good" at bounding box center [815, 392] width 89 height 37
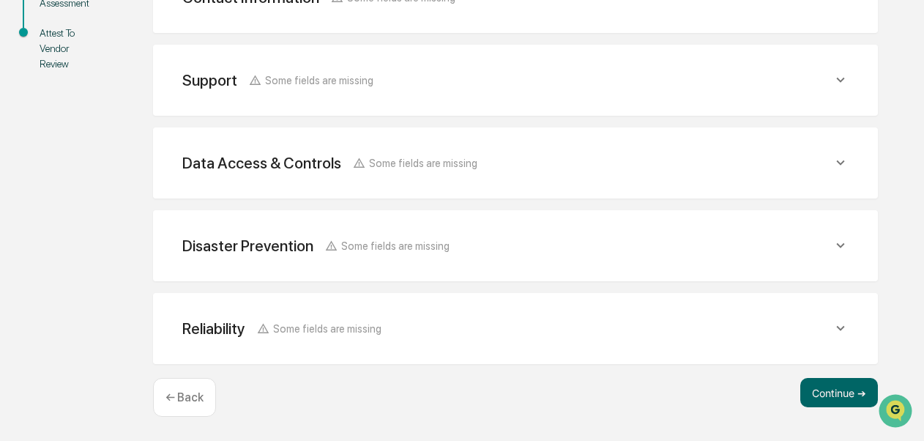
scroll to position [383, 0]
click at [828, 384] on button "Continue ➔" at bounding box center [839, 392] width 78 height 29
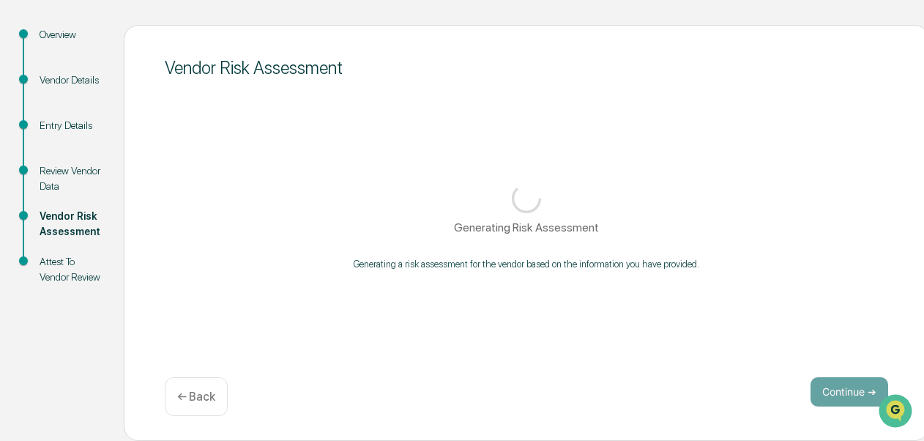
scroll to position [157, 0]
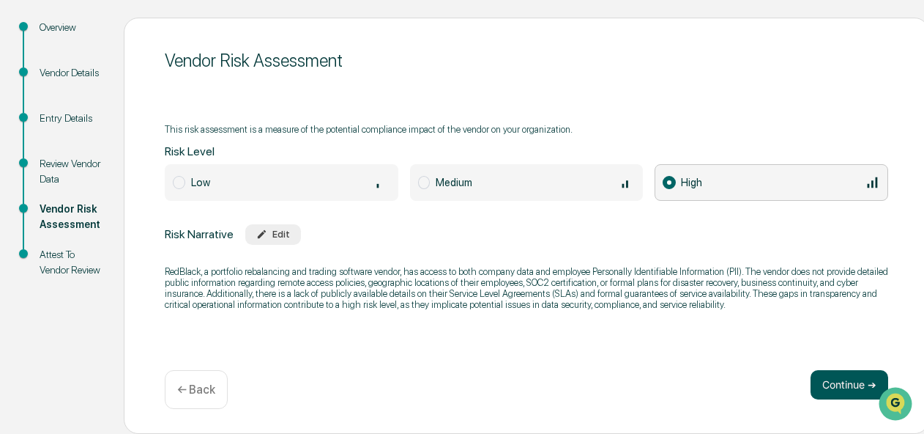
click at [822, 394] on button "Continue ➔" at bounding box center [850, 384] width 78 height 29
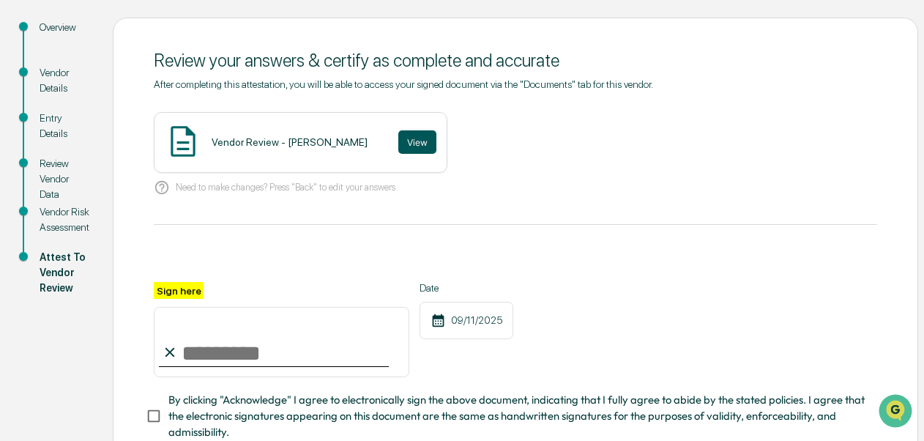
click at [398, 147] on button "View" at bounding box center [417, 141] width 38 height 23
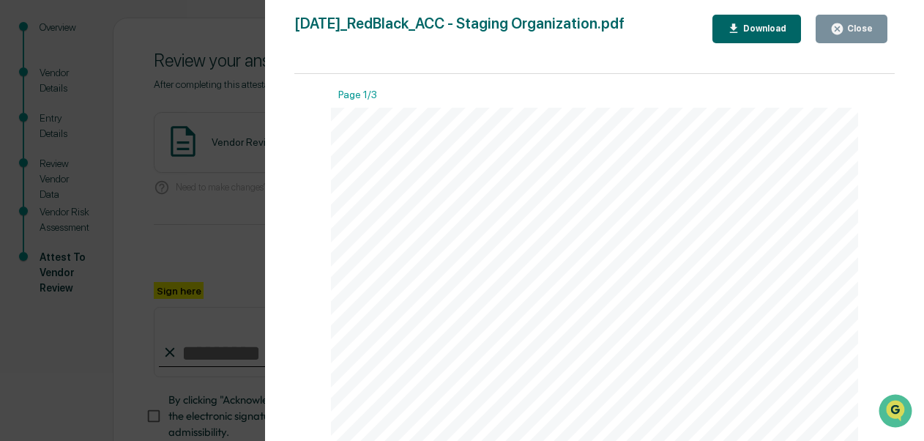
click at [867, 32] on div "Close" at bounding box center [858, 28] width 29 height 10
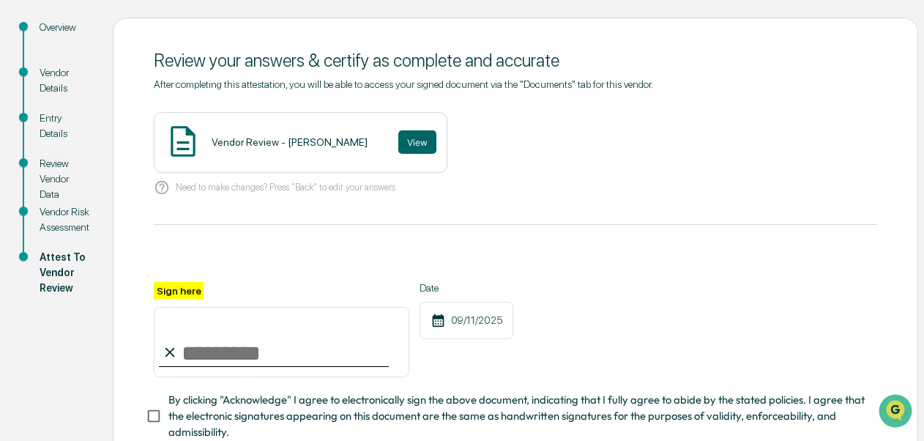
click at [344, 341] on input "Sign here" at bounding box center [282, 342] width 256 height 70
type input "**********"
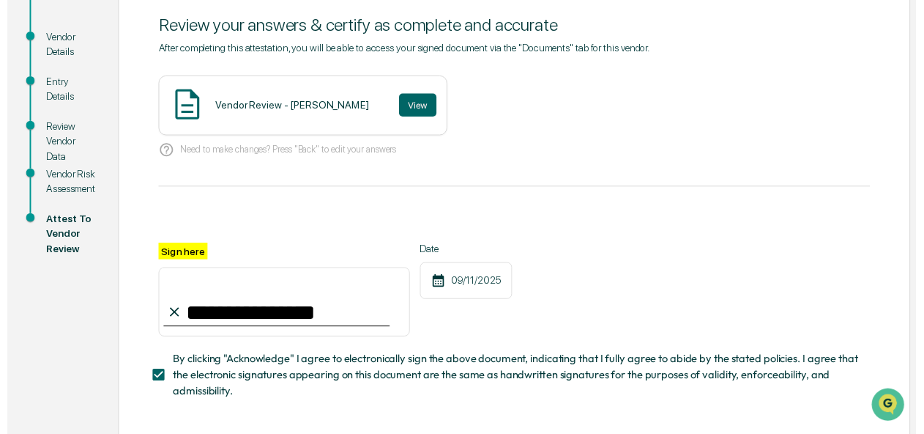
scroll to position [261, 0]
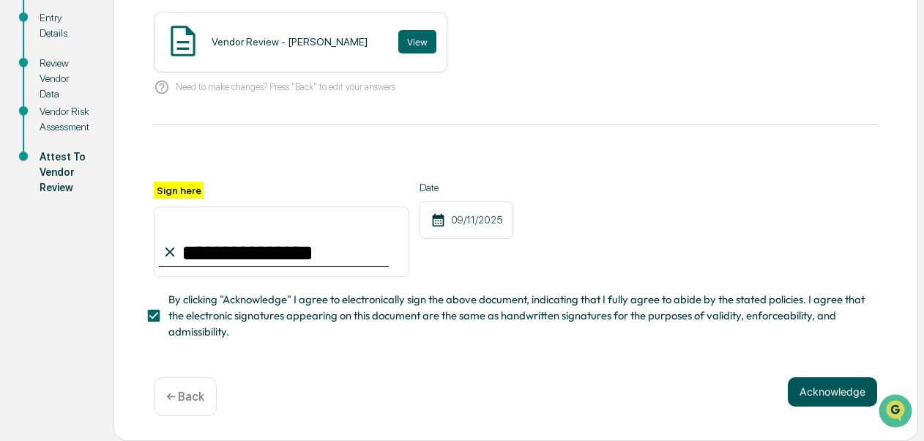
click at [831, 389] on button "Acknowledge" at bounding box center [832, 391] width 89 height 29
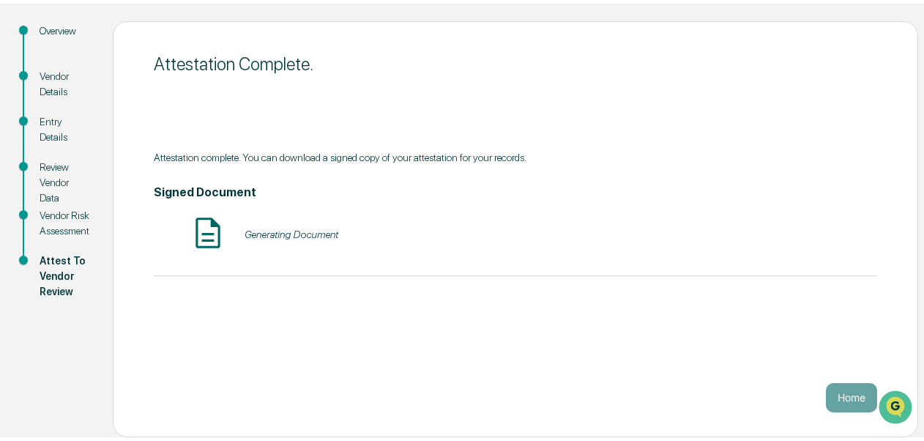
scroll to position [149, 0]
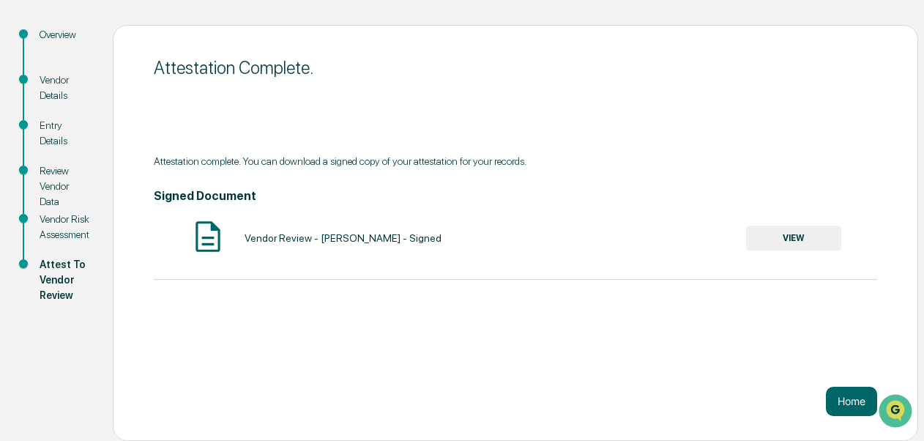
click at [790, 240] on button "VIEW" at bounding box center [793, 238] width 95 height 25
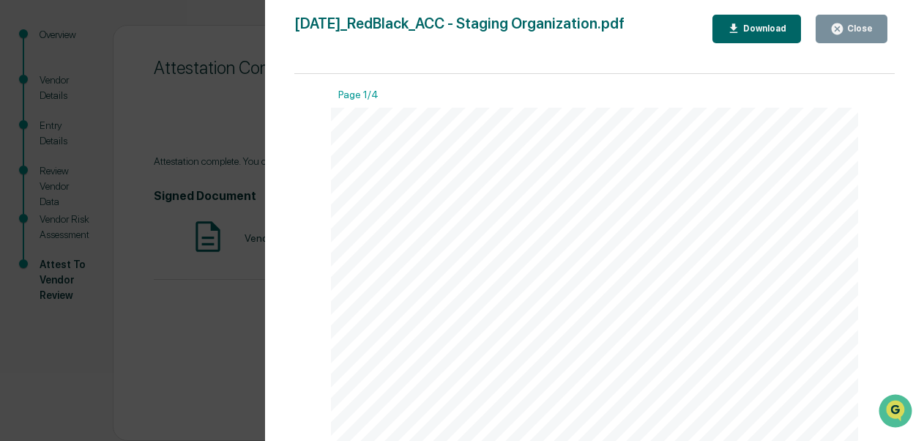
click at [749, 25] on div "Download" at bounding box center [763, 28] width 46 height 10
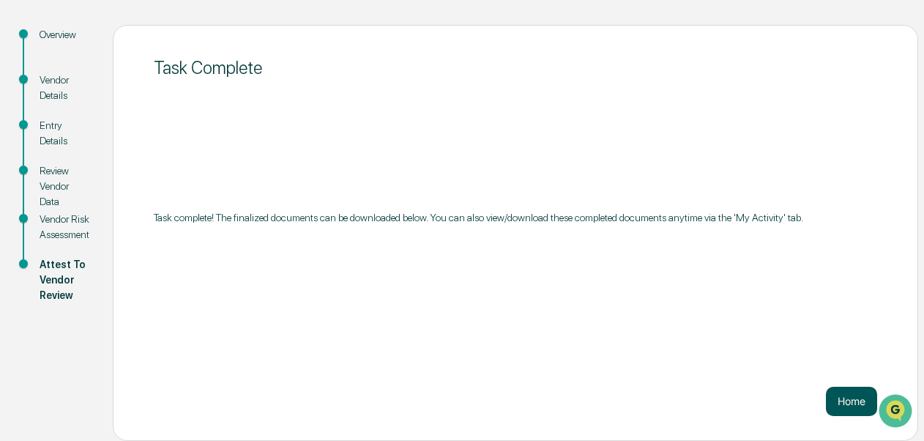
click at [844, 400] on button "Home" at bounding box center [851, 401] width 51 height 29
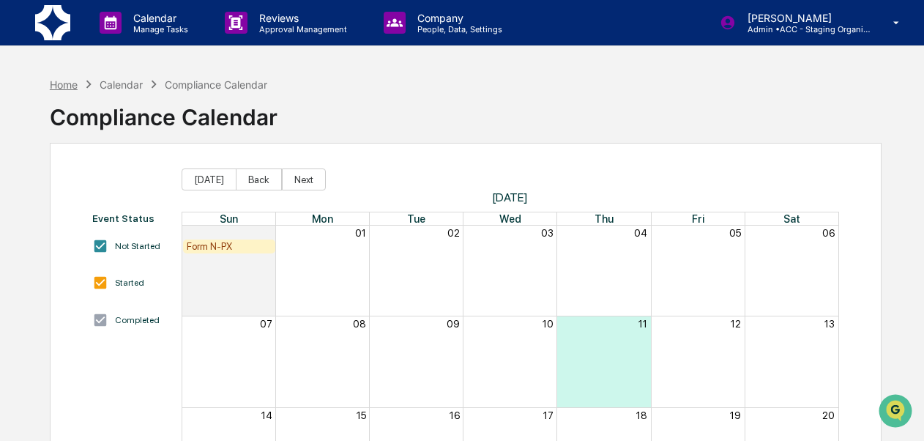
click at [60, 83] on div "Home" at bounding box center [64, 84] width 28 height 12
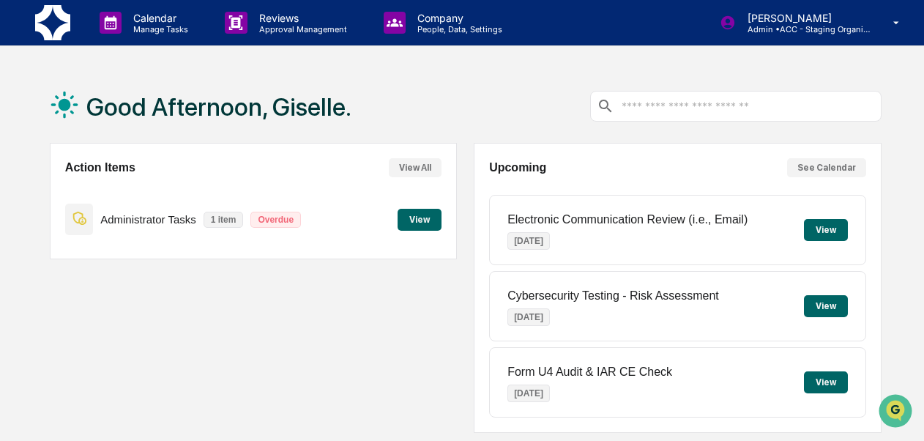
scroll to position [383, 0]
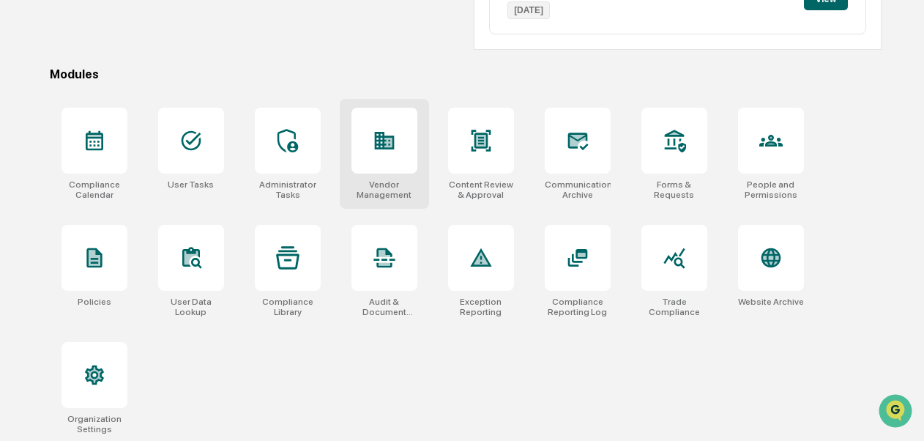
click at [384, 185] on div "Vendor Management" at bounding box center [385, 189] width 66 height 21
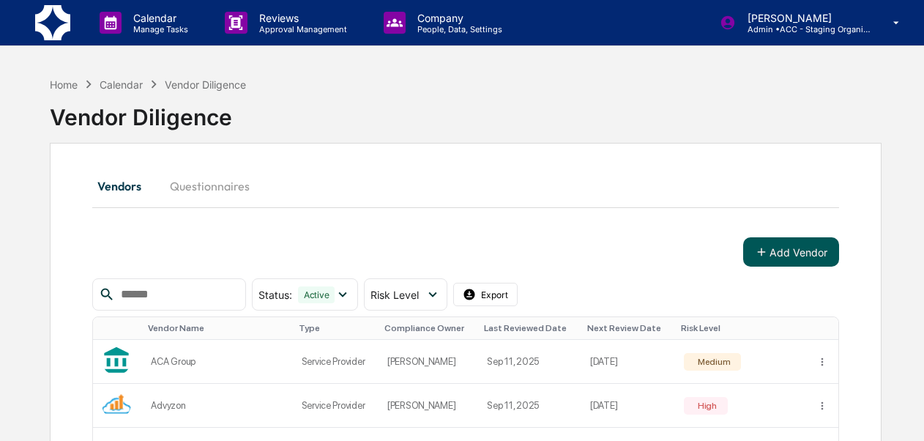
click at [760, 245] on icon at bounding box center [761, 251] width 13 height 13
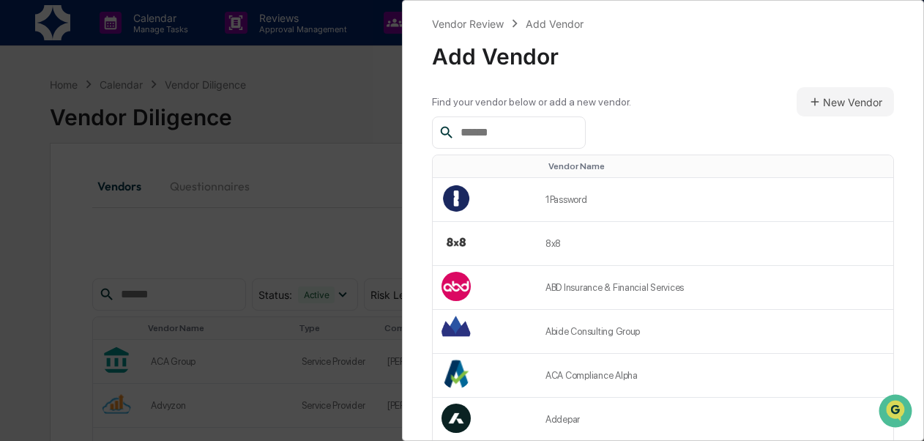
click at [586, 135] on div at bounding box center [509, 132] width 154 height 32
click at [508, 133] on input "text" at bounding box center [517, 132] width 124 height 19
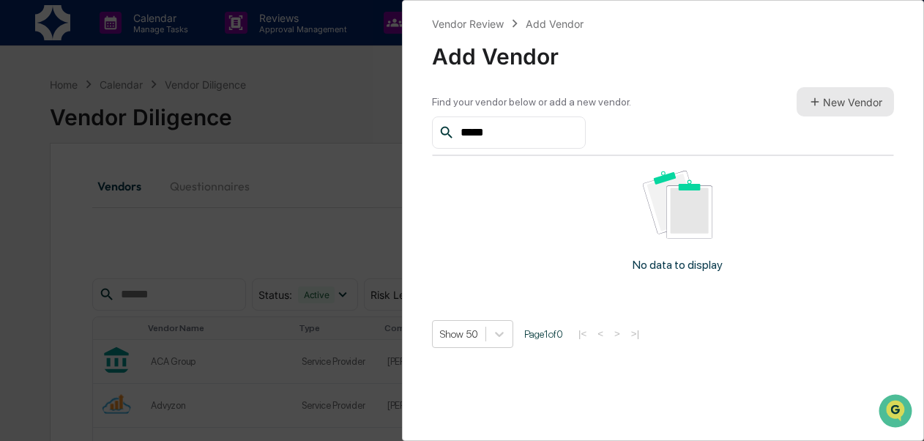
type input "*****"
click at [814, 108] on button "New Vendor" at bounding box center [845, 101] width 97 height 29
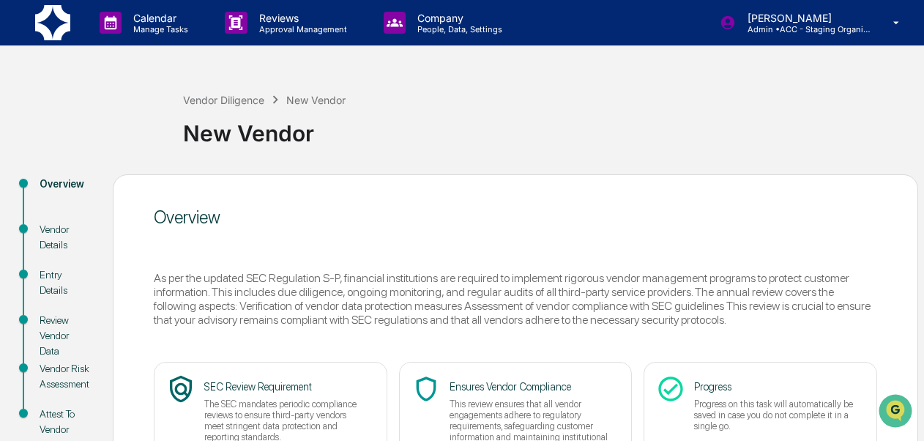
scroll to position [149, 0]
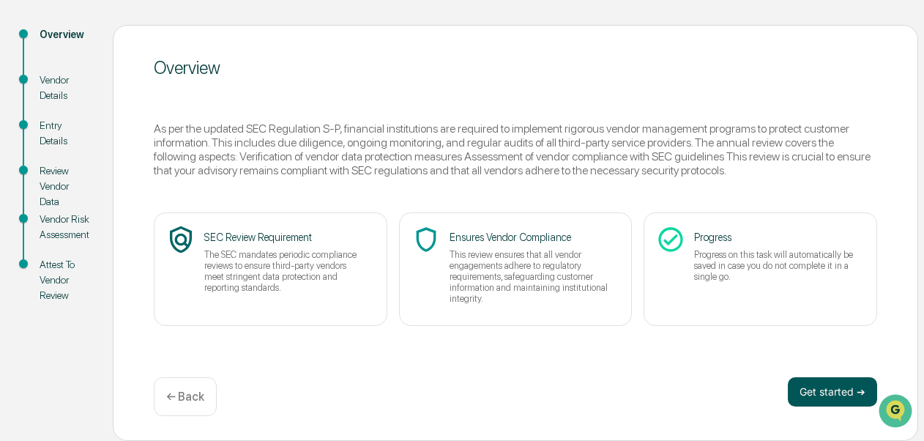
click at [823, 394] on button "Get started ➔" at bounding box center [832, 391] width 89 height 29
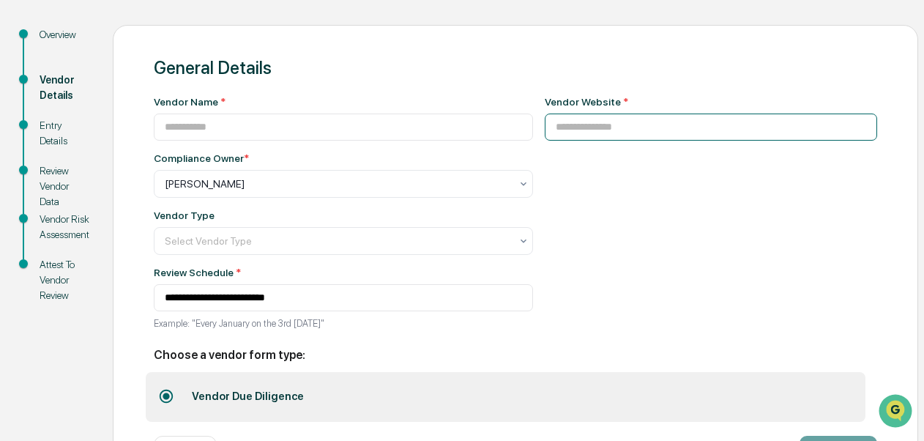
click at [579, 137] on input at bounding box center [711, 127] width 333 height 27
paste input "**********"
type input "**********"
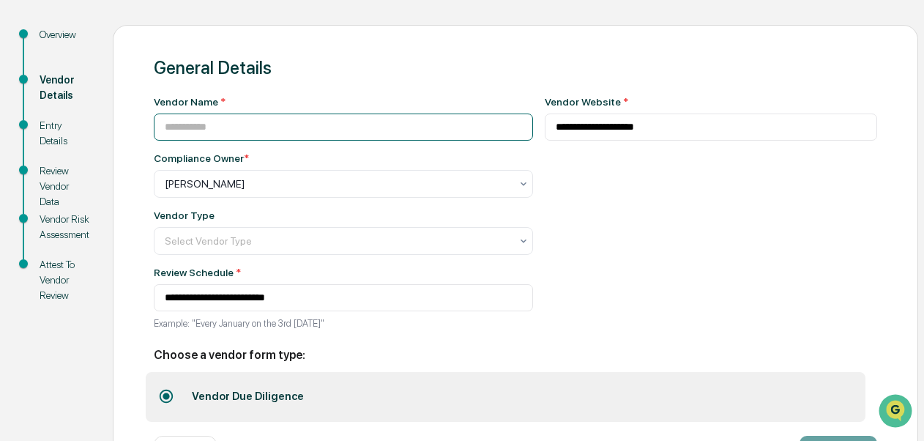
click at [344, 129] on input at bounding box center [343, 127] width 379 height 27
type input "**********"
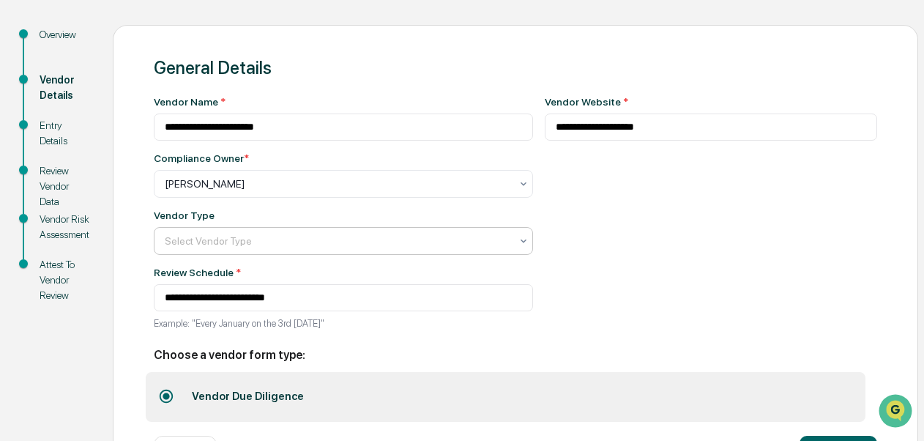
click at [328, 233] on div "Select Vendor Type" at bounding box center [337, 241] width 360 height 21
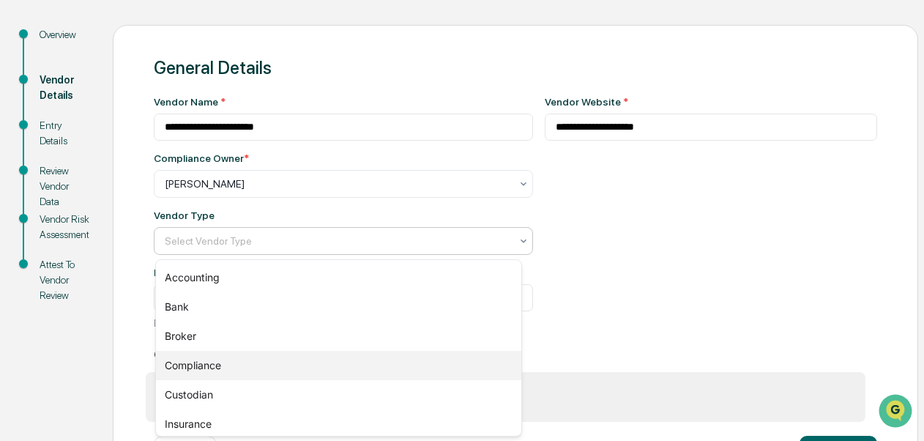
click at [395, 363] on div "Compliance" at bounding box center [338, 365] width 365 height 29
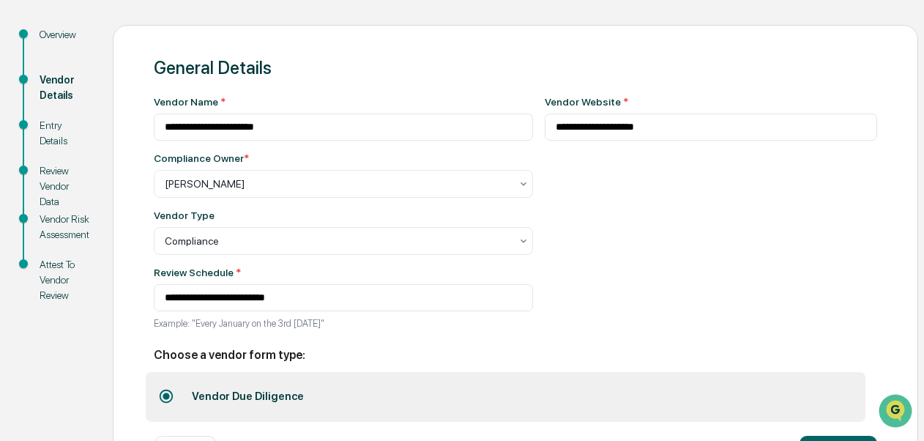
click at [923, 391] on div "**********" at bounding box center [462, 209] width 924 height 579
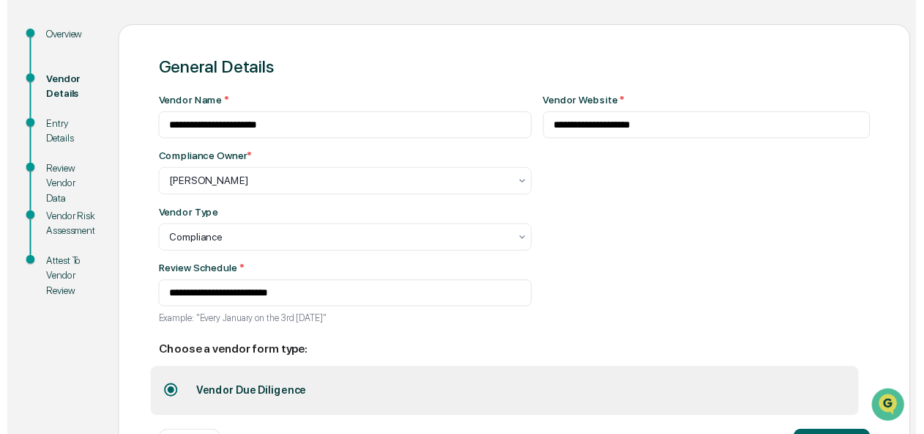
scroll to position [211, 0]
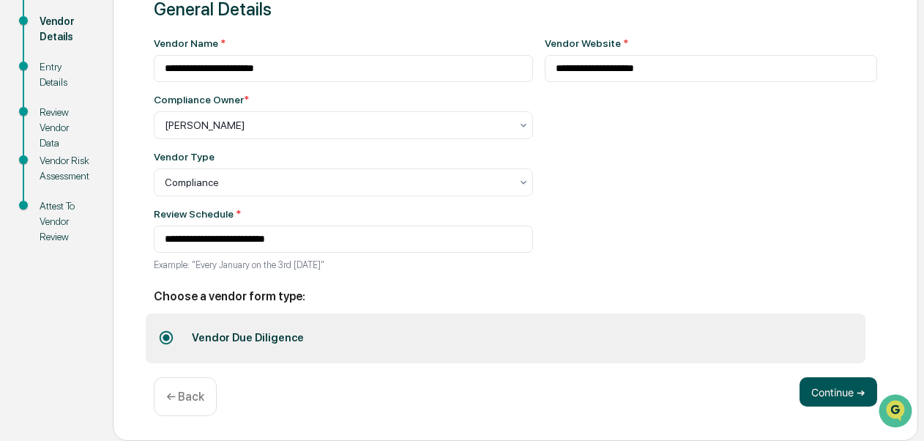
click at [847, 395] on button "Continue ➔" at bounding box center [839, 391] width 78 height 29
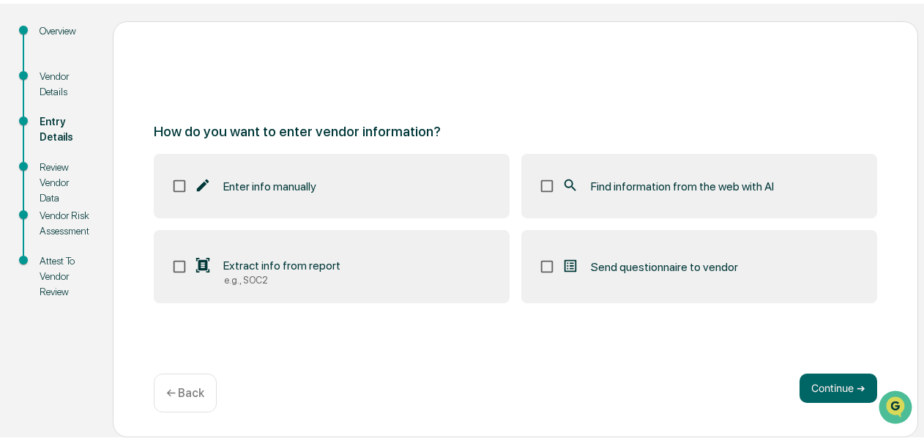
scroll to position [149, 0]
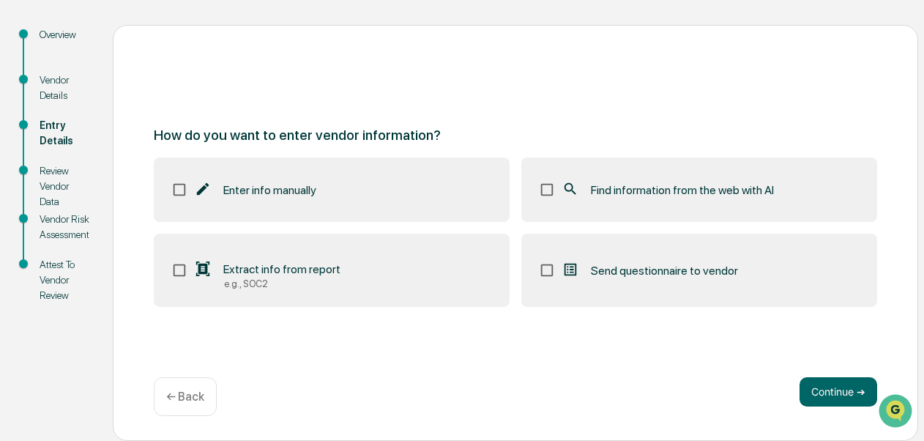
click at [683, 184] on span "Find information from the web with AI" at bounding box center [682, 190] width 183 height 14
click at [820, 390] on button "Continue ➔" at bounding box center [839, 391] width 78 height 29
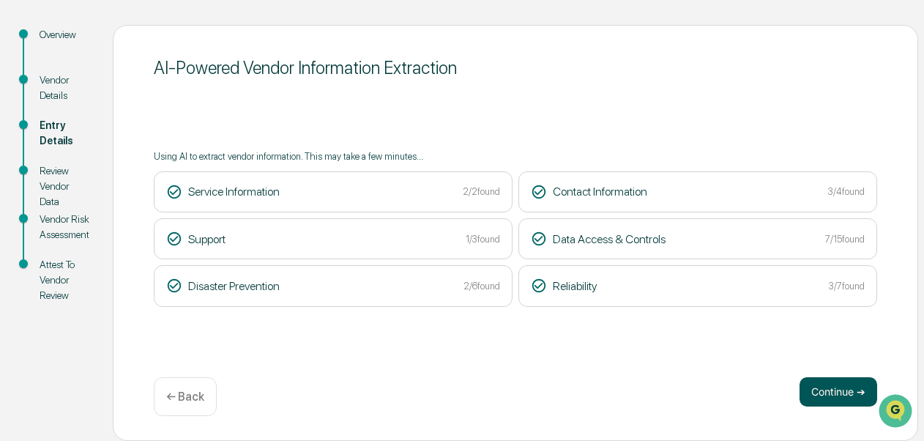
click at [827, 387] on button "Continue ➔" at bounding box center [839, 391] width 78 height 29
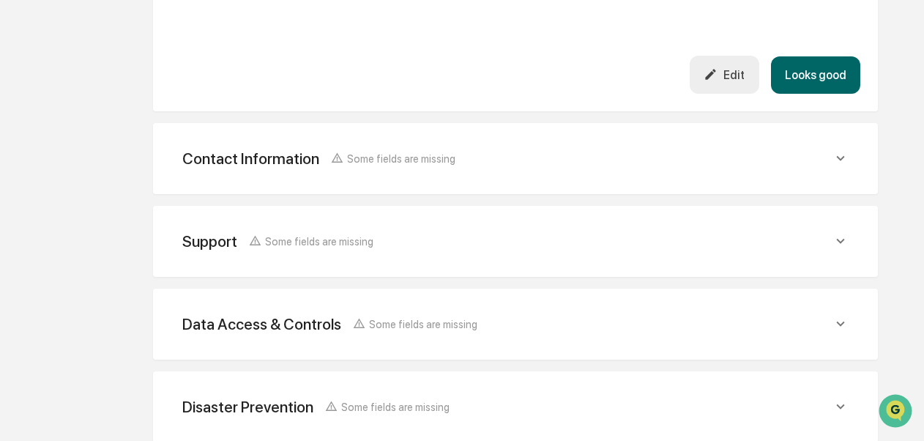
click at [823, 84] on button "Looks good" at bounding box center [815, 74] width 89 height 37
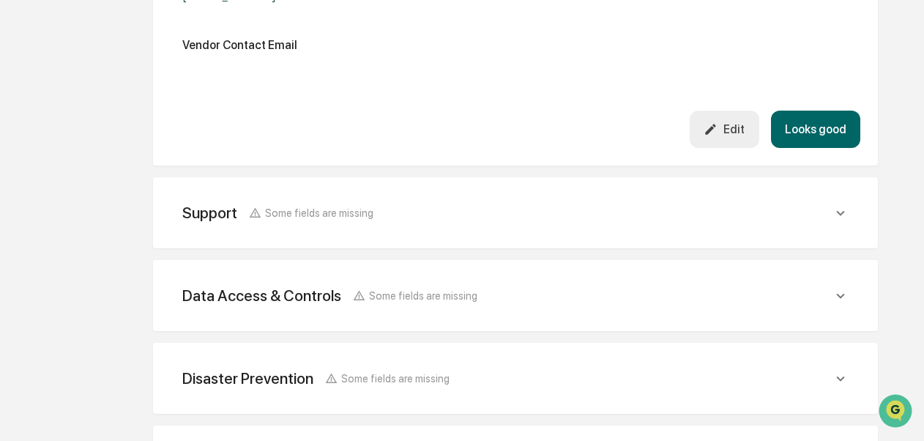
click at [811, 138] on button "Looks good" at bounding box center [815, 129] width 89 height 37
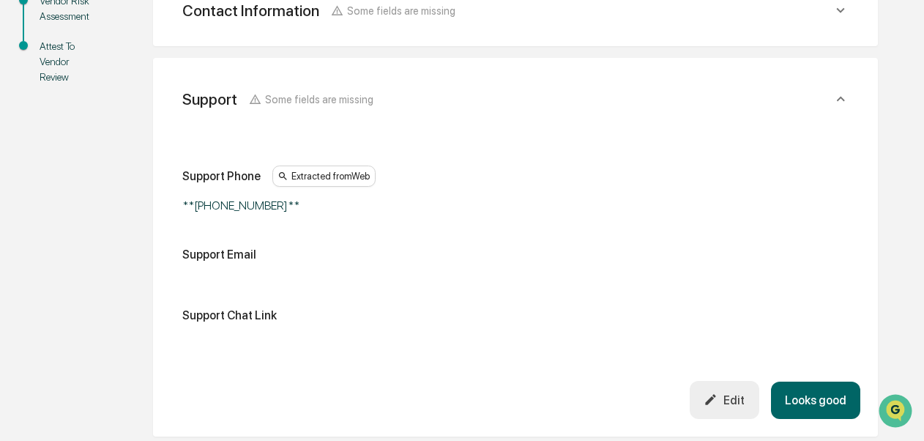
scroll to position [343, 0]
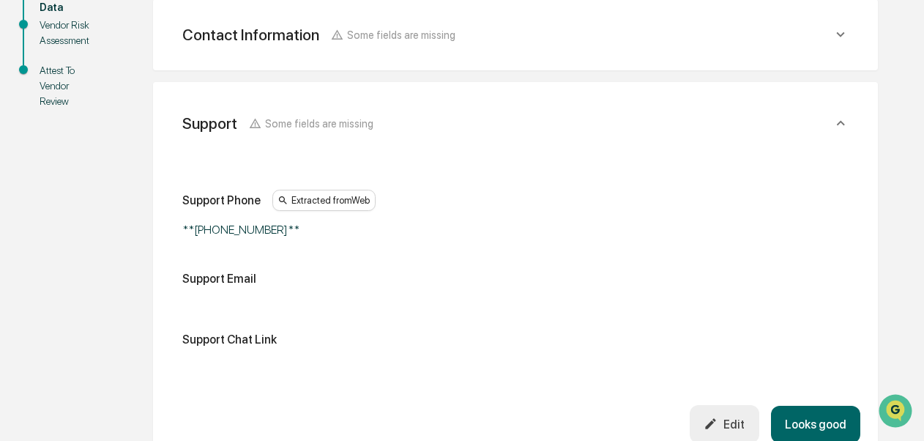
click at [809, 414] on button "Looks good" at bounding box center [815, 424] width 89 height 37
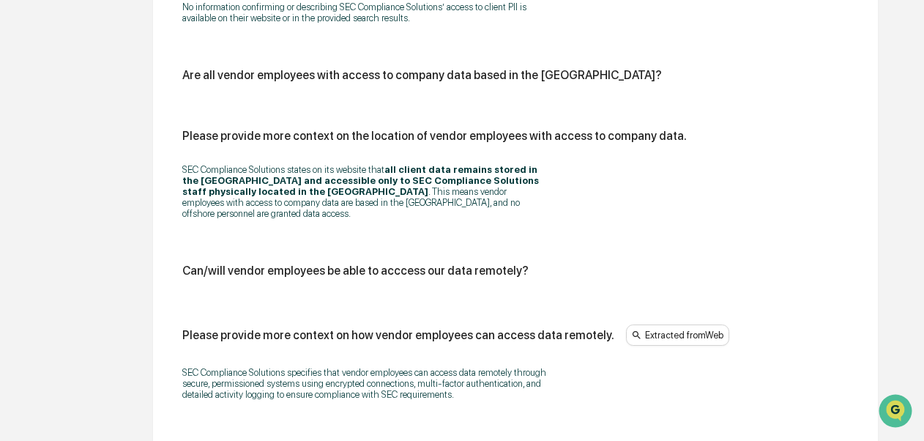
scroll to position [1583, 0]
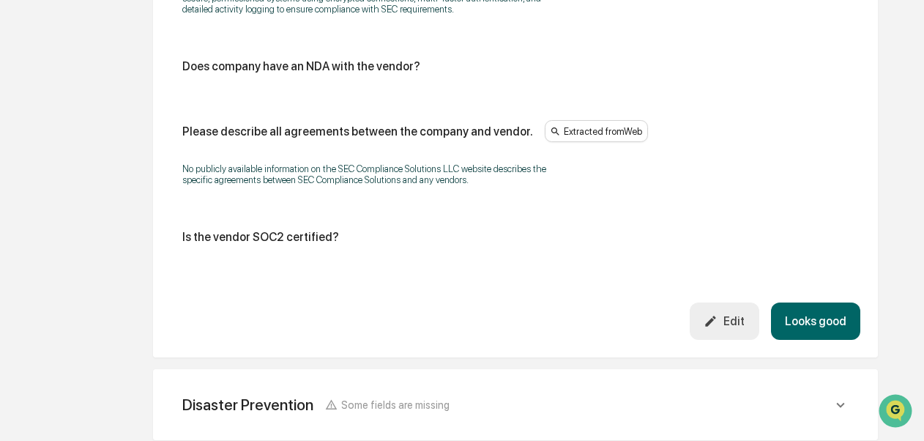
click at [839, 328] on button "Looks good" at bounding box center [815, 320] width 89 height 37
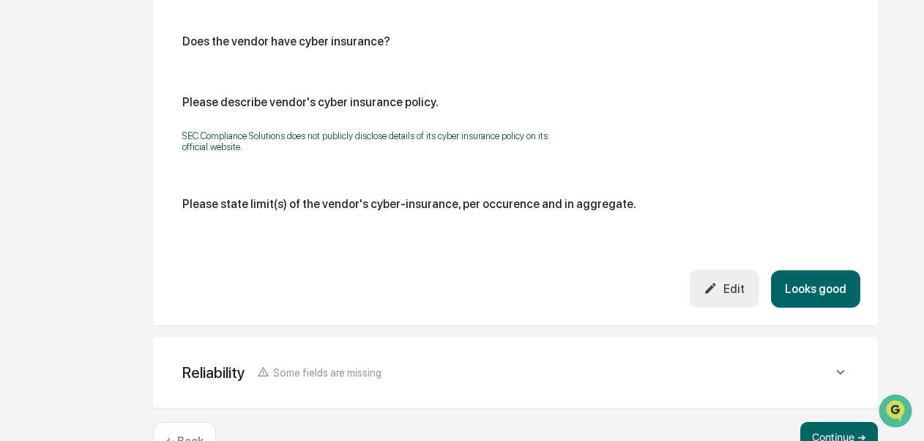
click at [819, 291] on button "Looks good" at bounding box center [815, 288] width 89 height 37
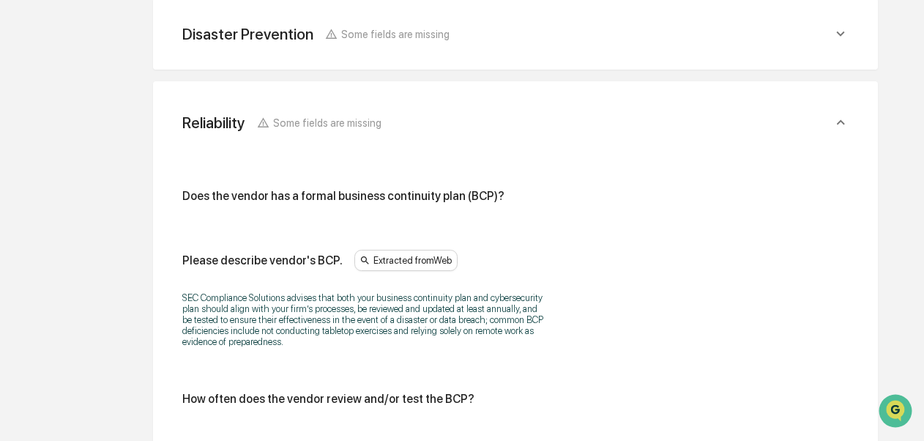
scroll to position [978, 0]
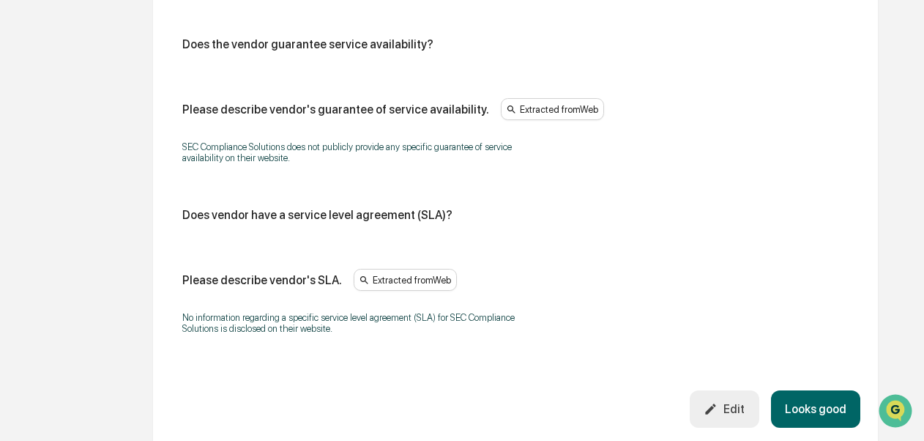
click at [845, 423] on button "Looks good" at bounding box center [815, 408] width 89 height 37
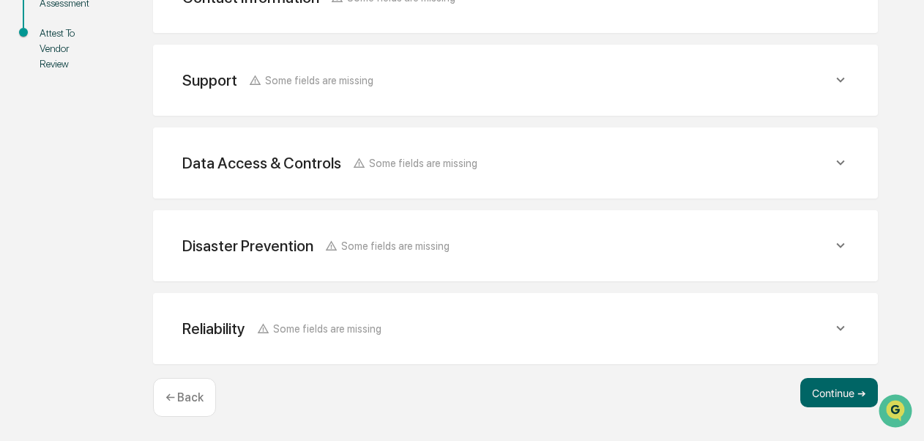
scroll to position [383, 0]
click at [834, 398] on button "Continue ➔" at bounding box center [839, 392] width 78 height 29
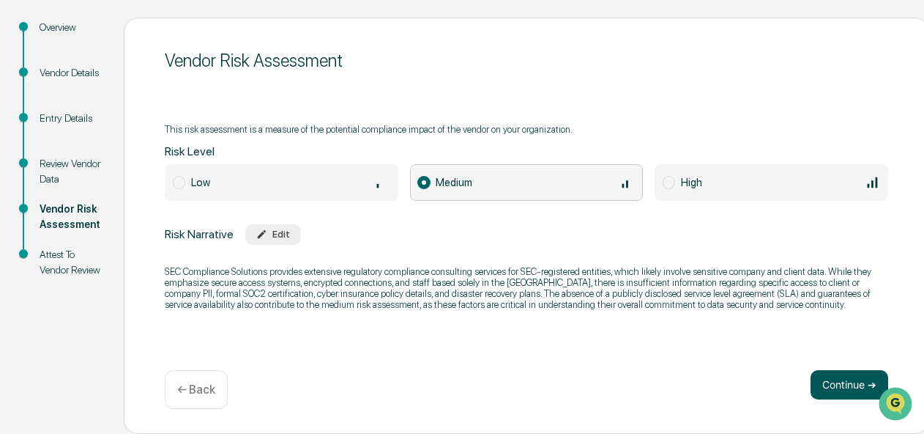
click at [837, 384] on button "Continue ➔" at bounding box center [850, 384] width 78 height 29
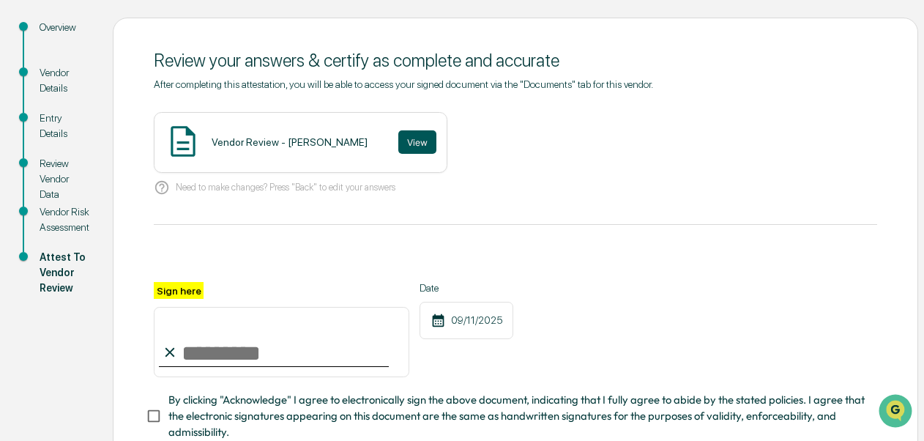
click at [398, 145] on button "View" at bounding box center [417, 141] width 38 height 23
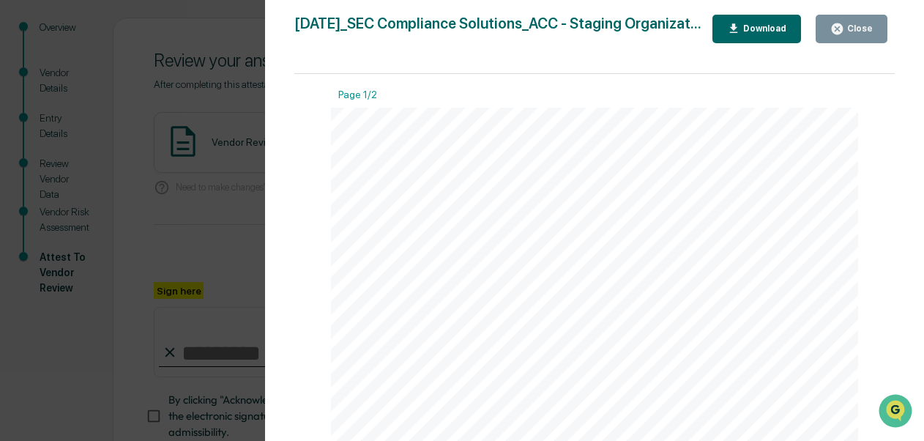
click at [854, 21] on button "Close" at bounding box center [852, 29] width 72 height 29
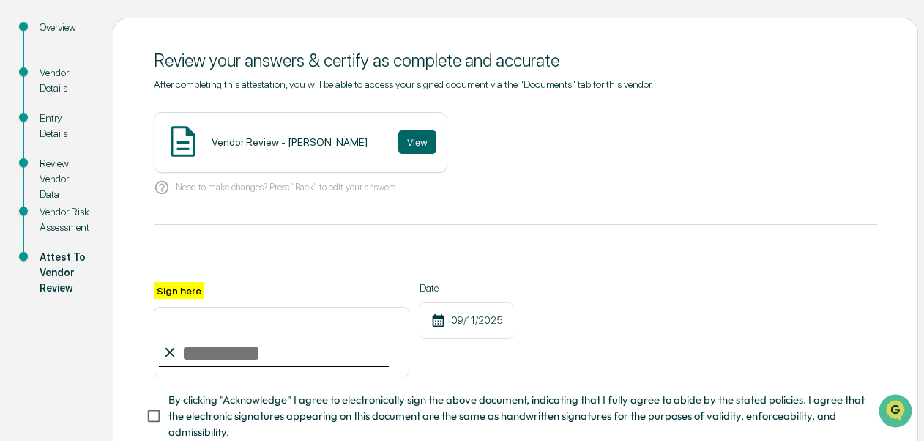
click at [322, 346] on input "Sign here" at bounding box center [282, 342] width 256 height 70
type input "**********"
click at [262, 294] on div "**********" at bounding box center [282, 329] width 256 height 95
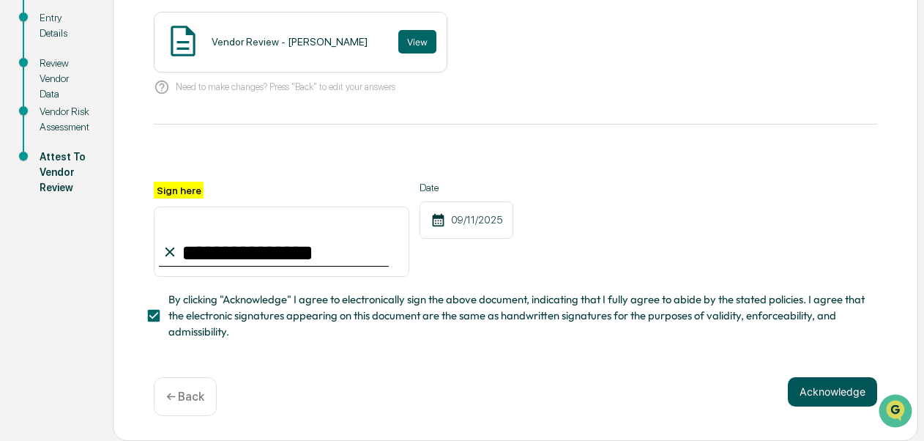
click at [835, 388] on button "Acknowledge" at bounding box center [832, 391] width 89 height 29
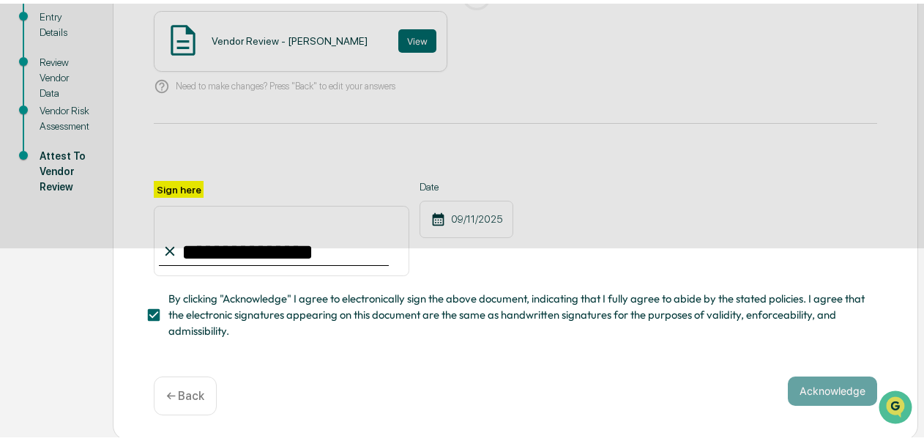
scroll to position [149, 0]
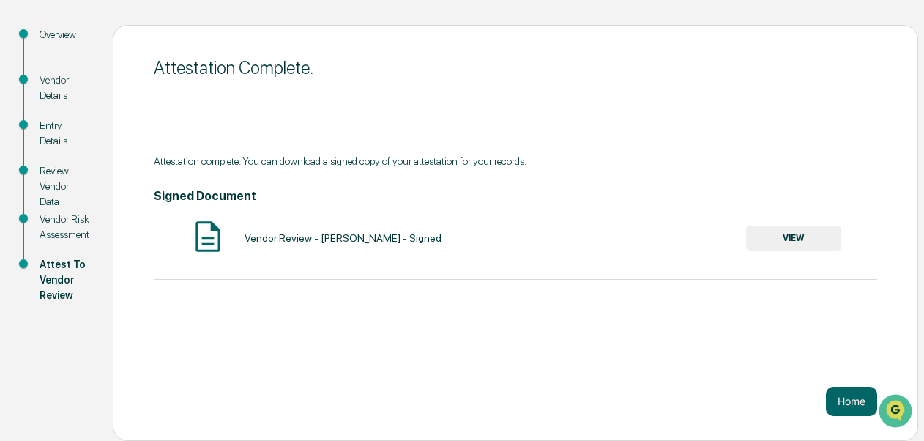
click at [789, 231] on button "VIEW" at bounding box center [793, 238] width 95 height 25
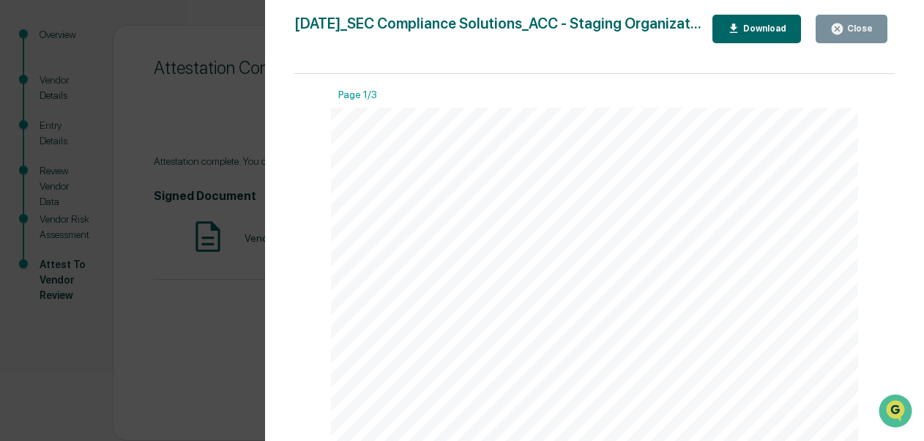
click at [802, 43] on button "Download" at bounding box center [757, 29] width 89 height 29
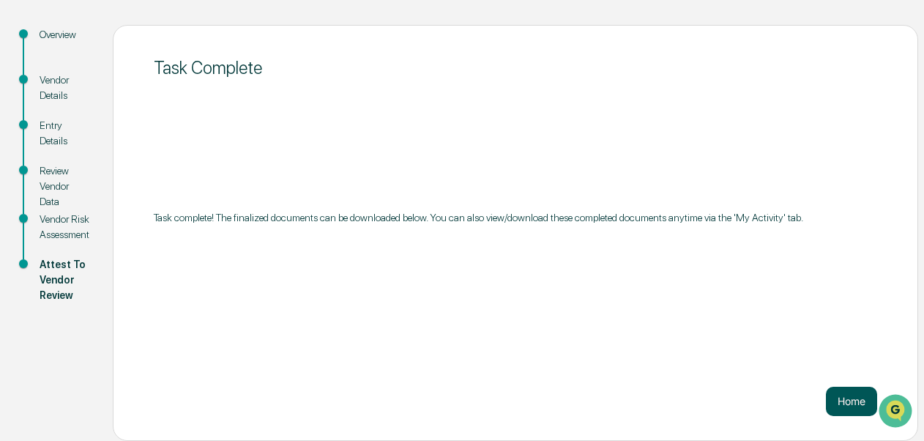
click at [858, 409] on button "Home" at bounding box center [851, 401] width 51 height 29
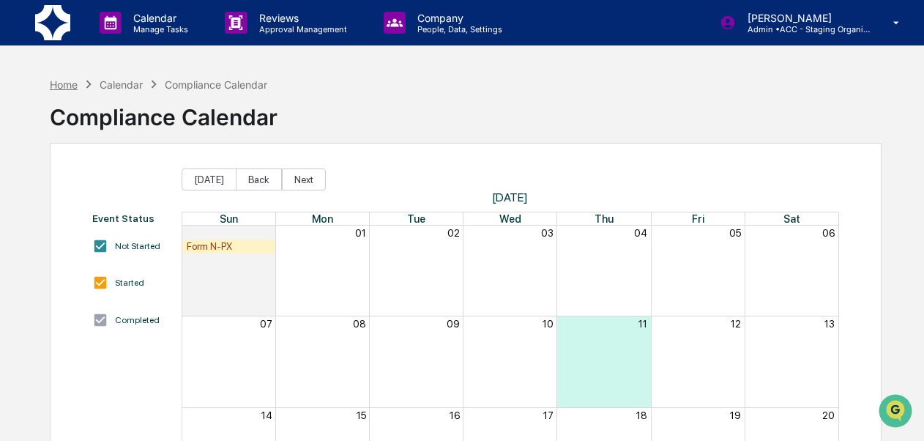
click at [67, 79] on div "Home" at bounding box center [64, 84] width 28 height 12
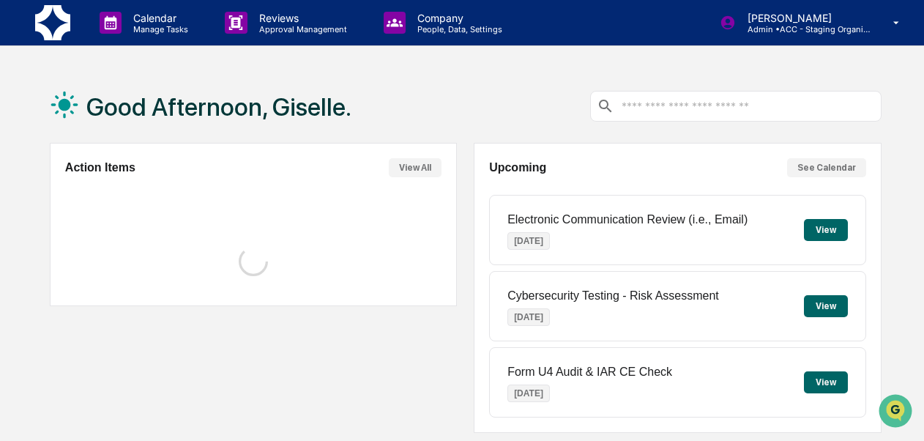
scroll to position [383, 0]
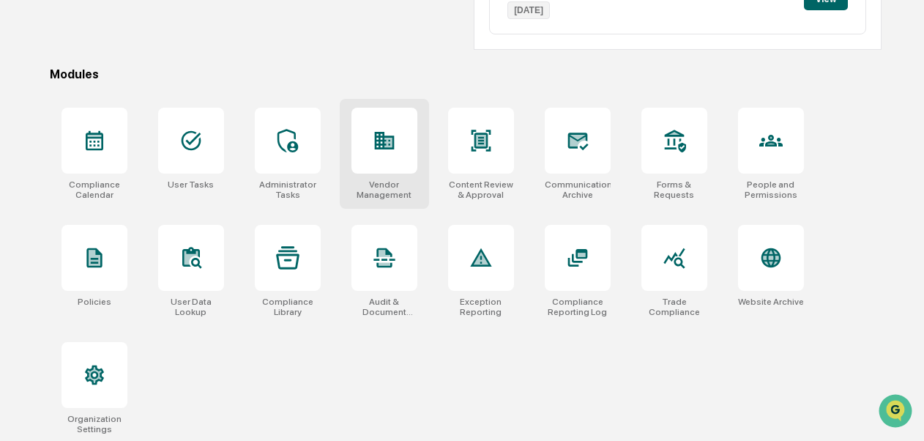
click at [376, 195] on div "Vendor Management" at bounding box center [385, 189] width 66 height 21
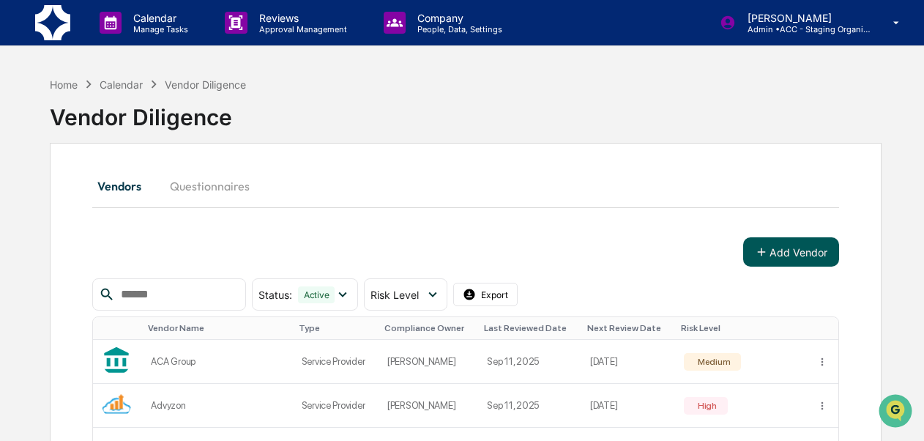
click at [796, 245] on button "Add Vendor" at bounding box center [791, 251] width 96 height 29
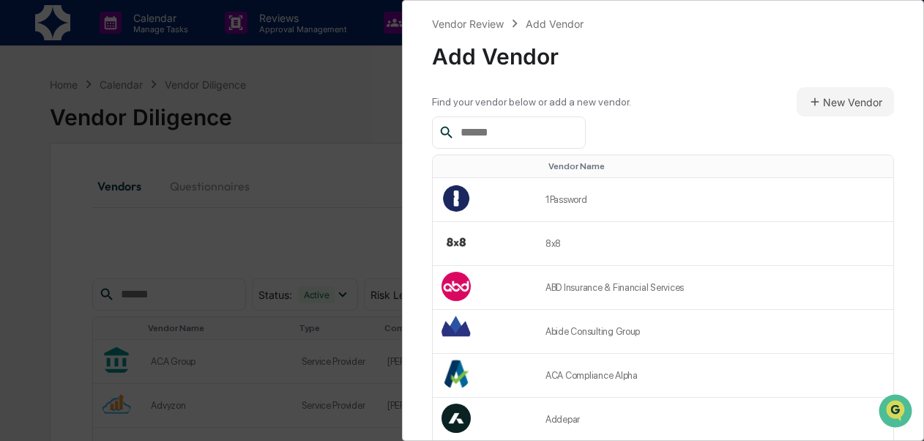
click at [570, 130] on input "text" at bounding box center [517, 132] width 124 height 19
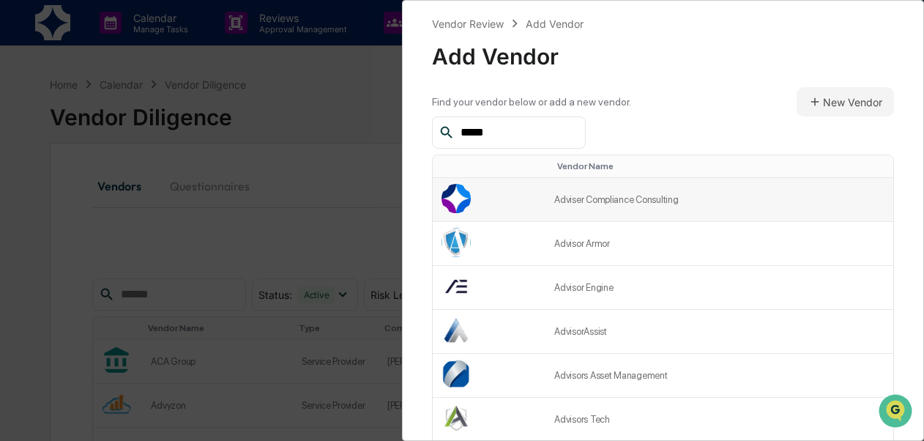
type input "*****"
click at [605, 204] on td "Adviser Compliance Consulting" at bounding box center [720, 200] width 348 height 44
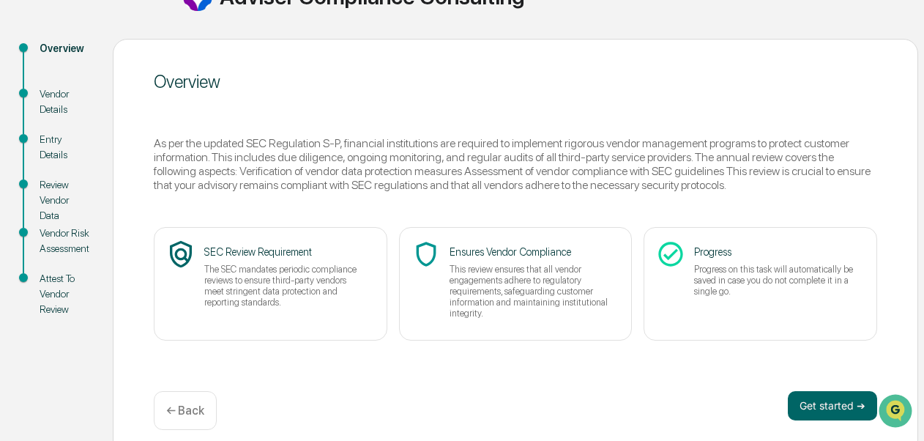
scroll to position [164, 0]
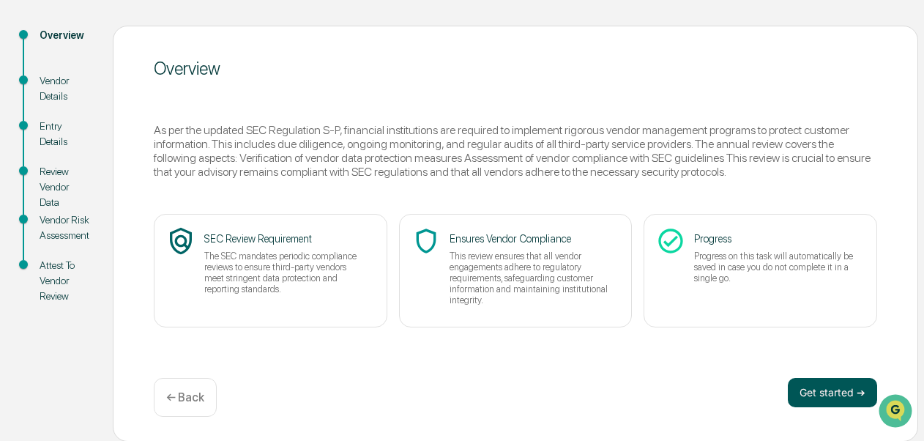
click at [832, 392] on button "Get started ➔" at bounding box center [832, 392] width 89 height 29
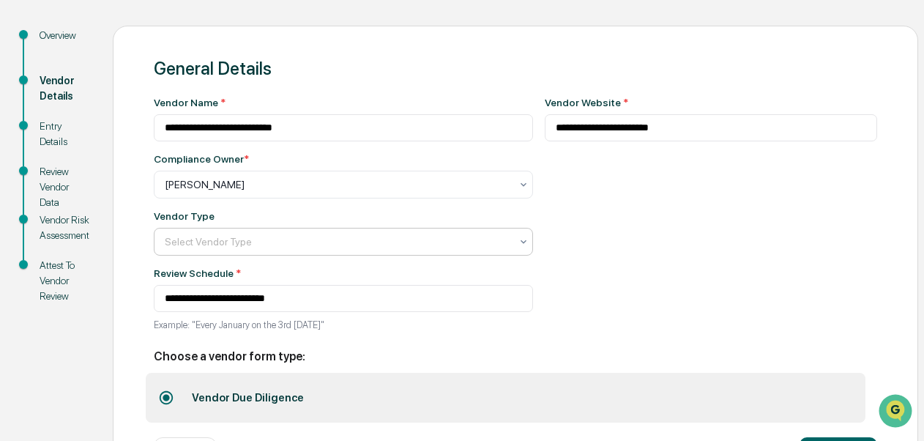
click at [518, 243] on icon at bounding box center [524, 242] width 12 height 12
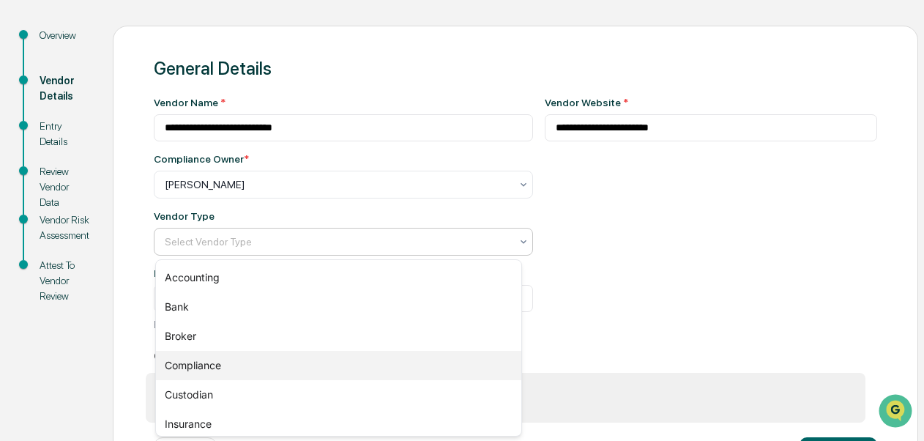
click at [328, 356] on div "Compliance" at bounding box center [338, 365] width 365 height 29
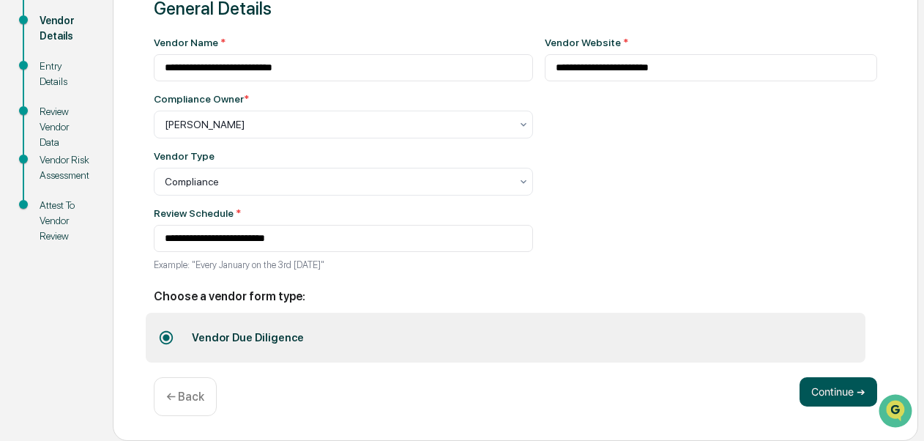
click at [806, 399] on button "Continue ➔" at bounding box center [839, 391] width 78 height 29
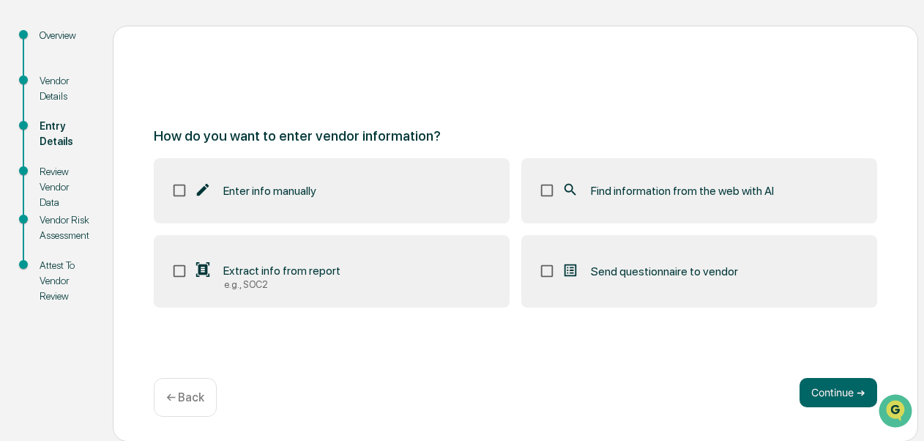
click at [696, 198] on div "Find information from the web with AI" at bounding box center [668, 191] width 212 height 18
click at [820, 387] on button "Continue ➔" at bounding box center [839, 392] width 78 height 29
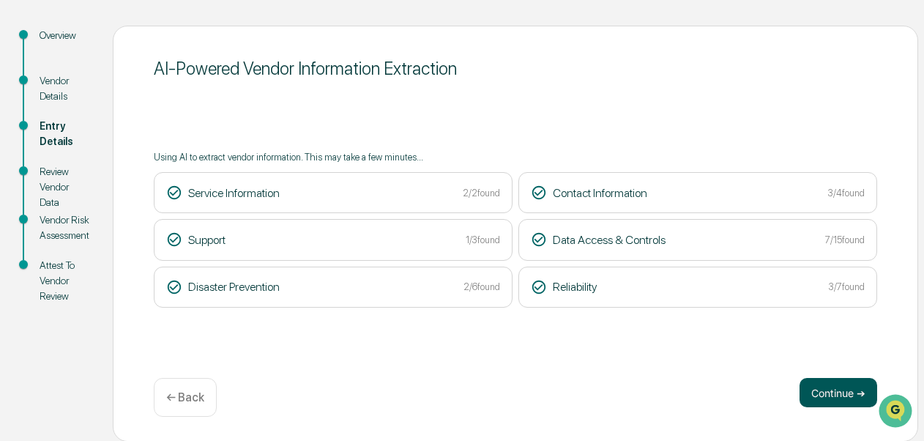
click at [826, 390] on button "Continue ➔" at bounding box center [839, 392] width 78 height 29
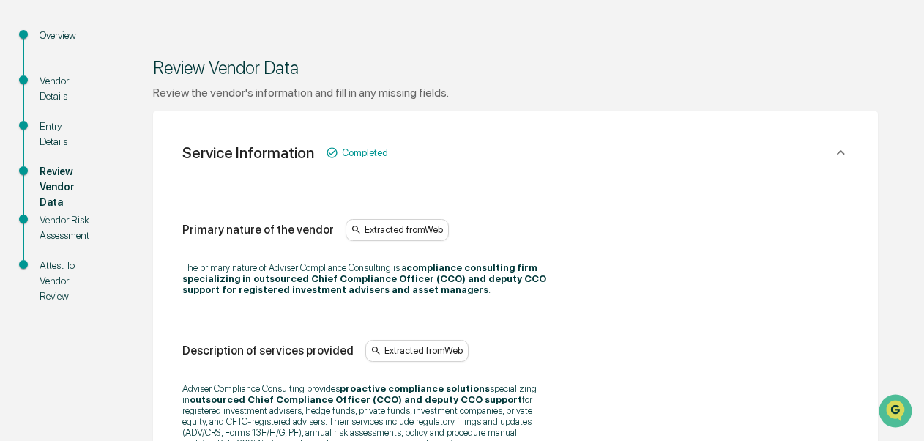
scroll to position [549, 0]
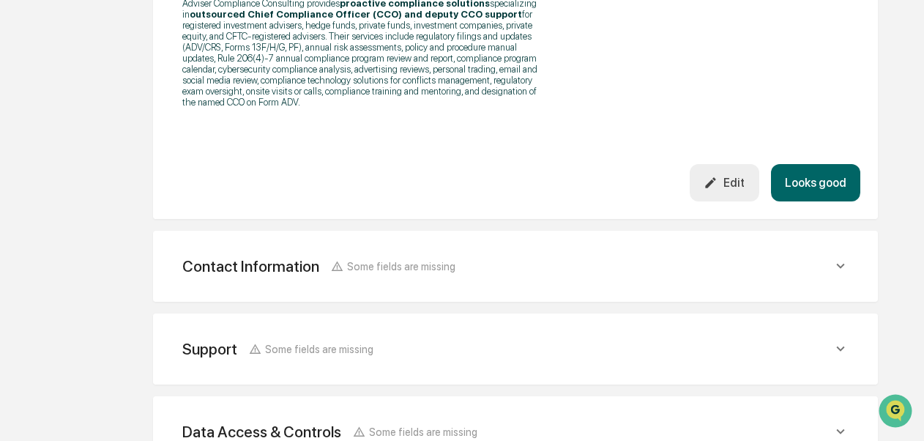
click at [819, 201] on button "Looks good" at bounding box center [815, 182] width 89 height 37
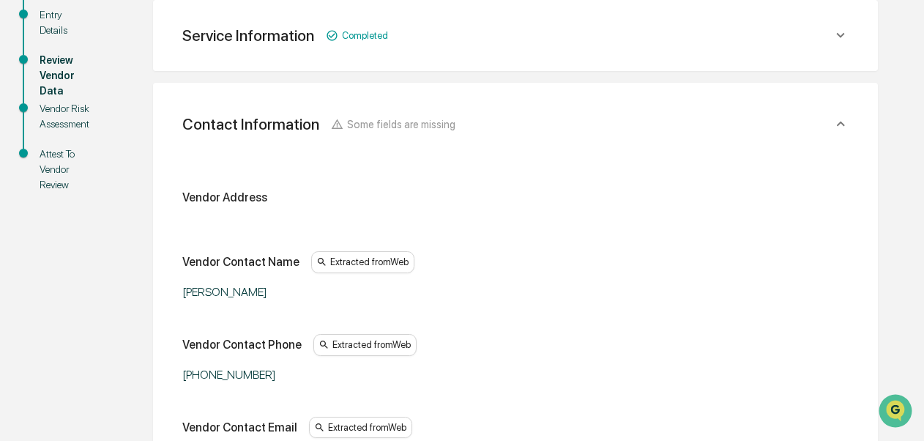
scroll to position [661, 0]
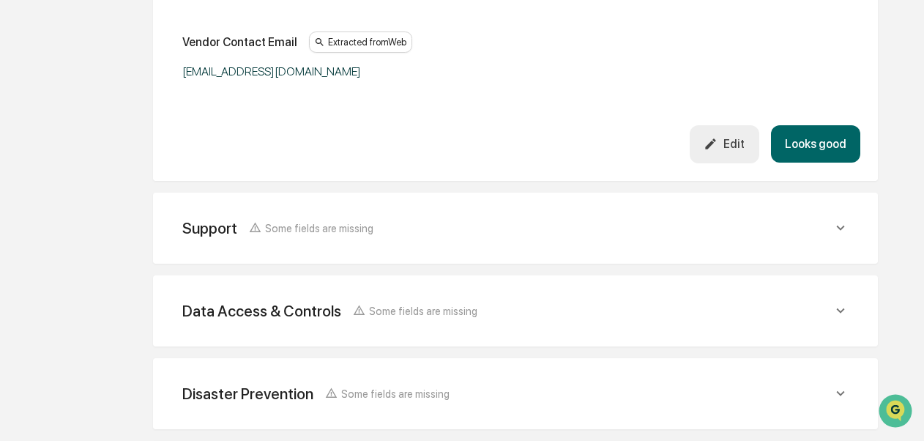
click at [827, 149] on button "Looks good" at bounding box center [815, 143] width 89 height 37
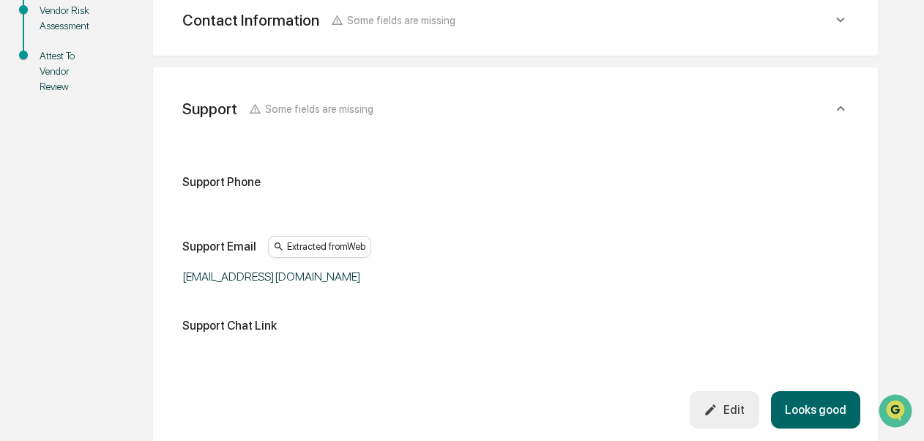
scroll to position [358, 0]
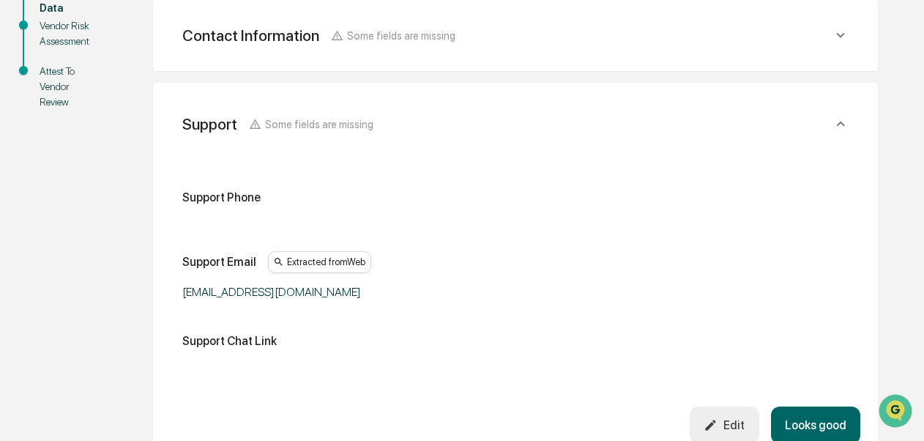
click at [815, 426] on button "Looks good" at bounding box center [815, 424] width 89 height 37
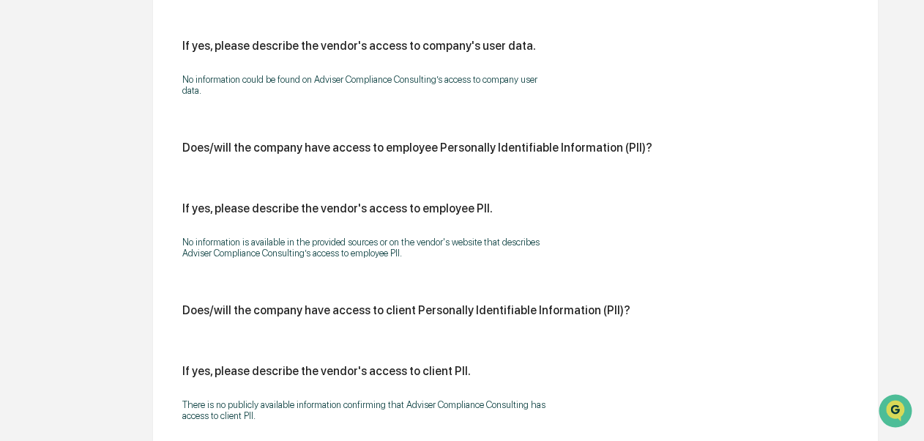
scroll to position [1213, 0]
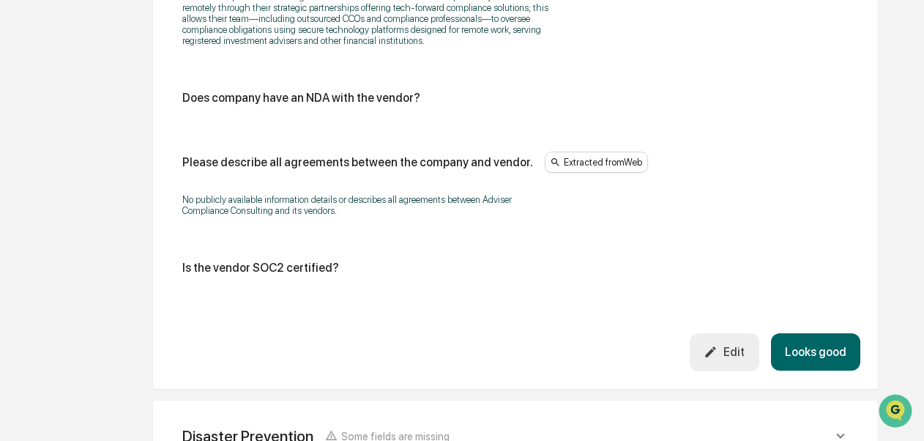
click at [855, 371] on button "Looks good" at bounding box center [815, 351] width 89 height 37
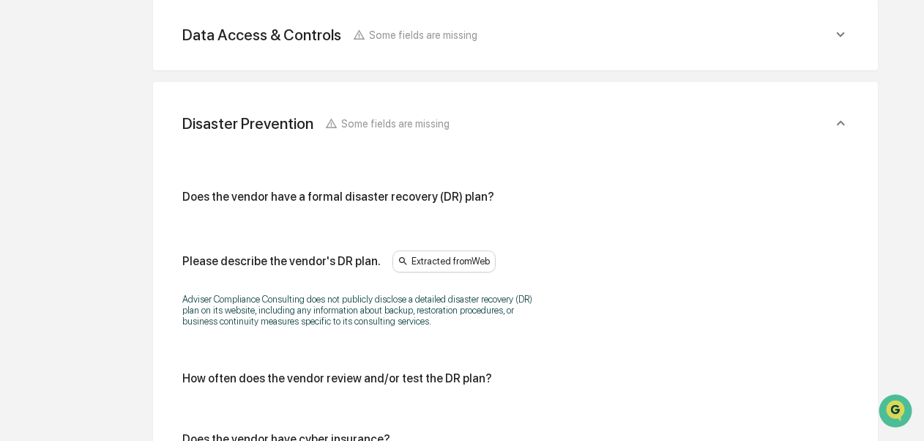
scroll to position [910, 0]
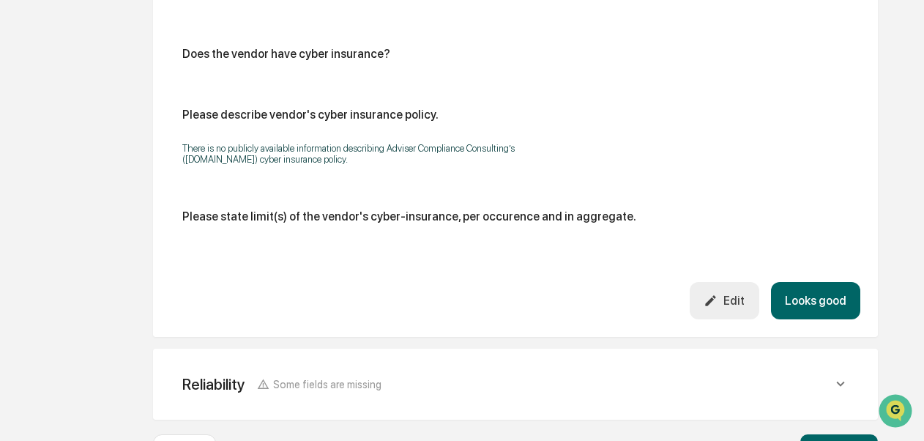
click at [814, 307] on button "Looks good" at bounding box center [815, 300] width 89 height 37
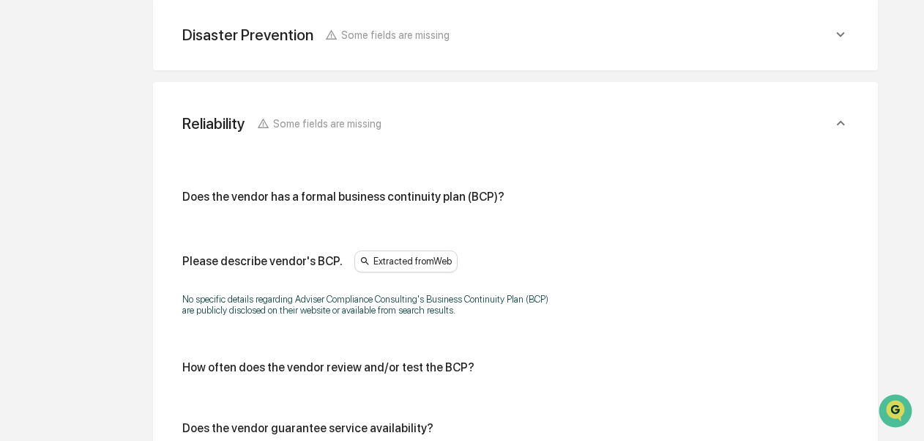
scroll to position [993, 0]
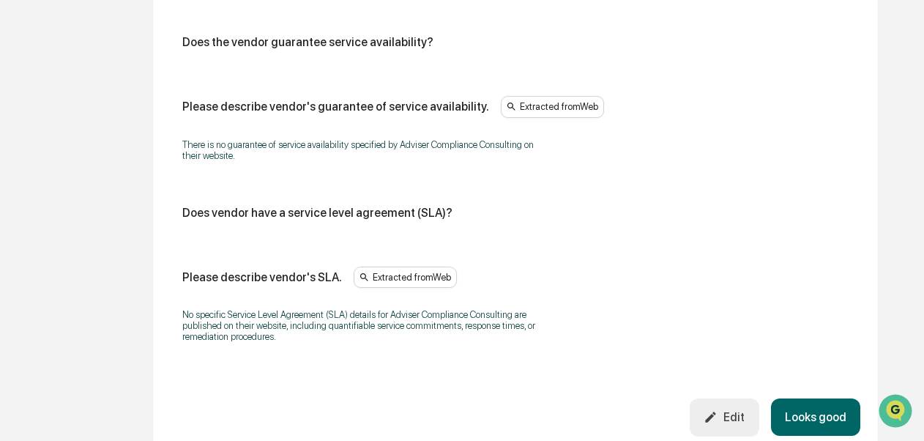
click at [831, 422] on button "Looks good" at bounding box center [815, 416] width 89 height 37
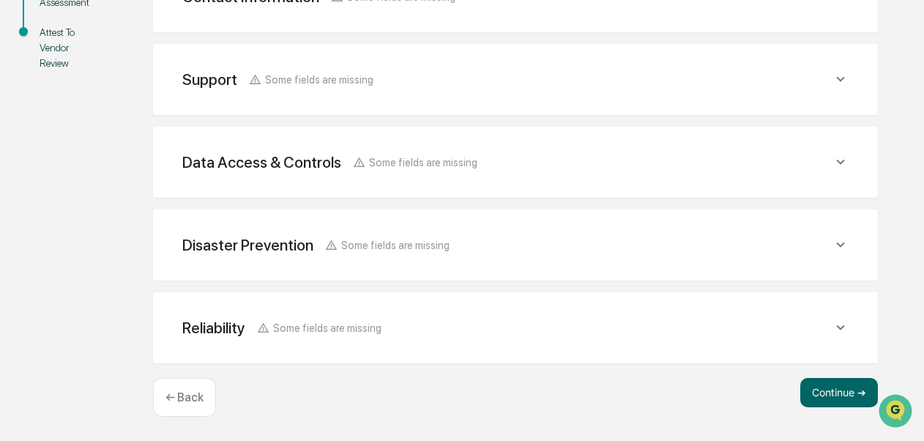
scroll to position [398, 0]
click at [822, 387] on button "Continue ➔" at bounding box center [839, 392] width 78 height 29
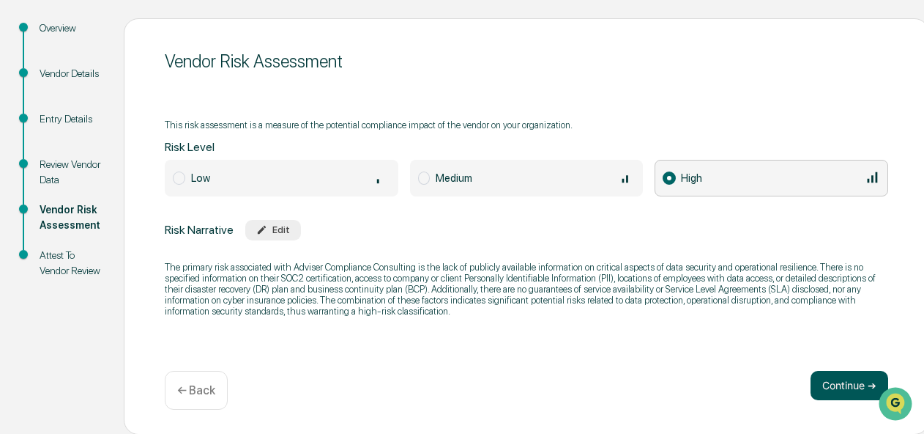
click at [822, 388] on button "Continue ➔" at bounding box center [850, 385] width 78 height 29
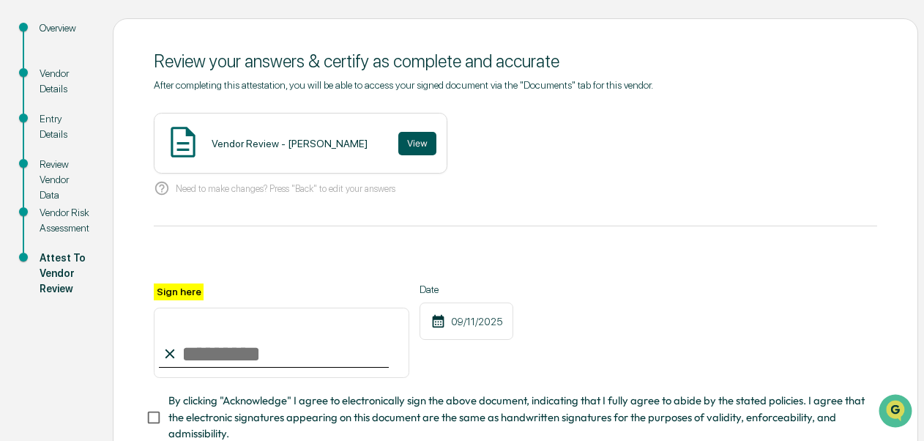
click at [398, 149] on button "View" at bounding box center [417, 143] width 38 height 23
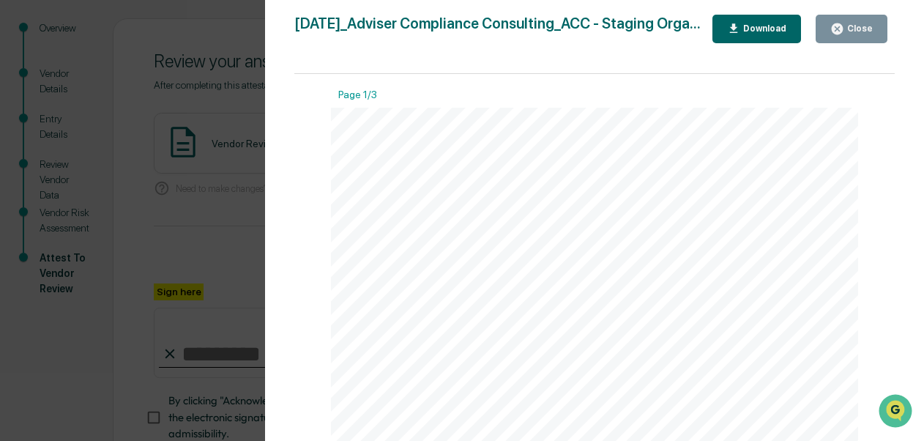
click at [829, 27] on button "Close" at bounding box center [852, 29] width 72 height 29
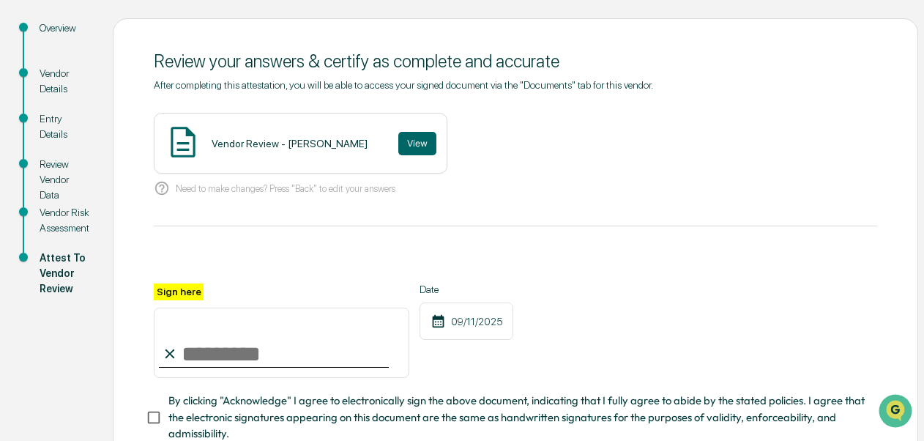
click at [333, 349] on input "Sign here" at bounding box center [282, 343] width 256 height 70
type input "**********"
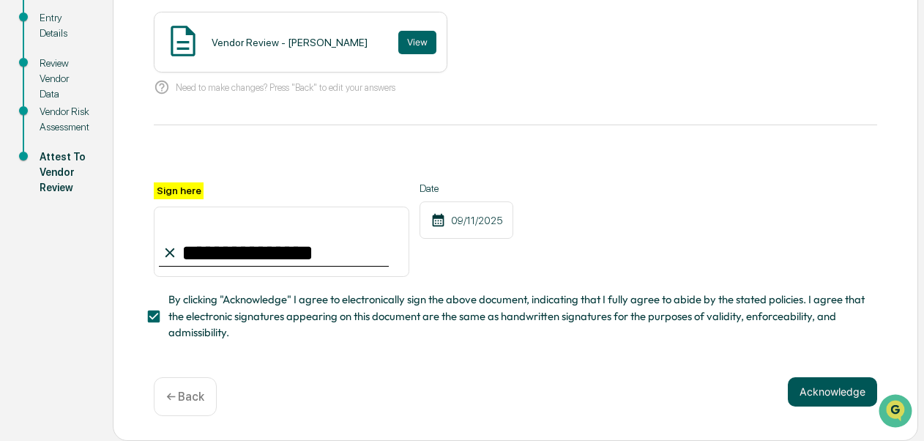
click at [835, 381] on button "Acknowledge" at bounding box center [832, 391] width 89 height 29
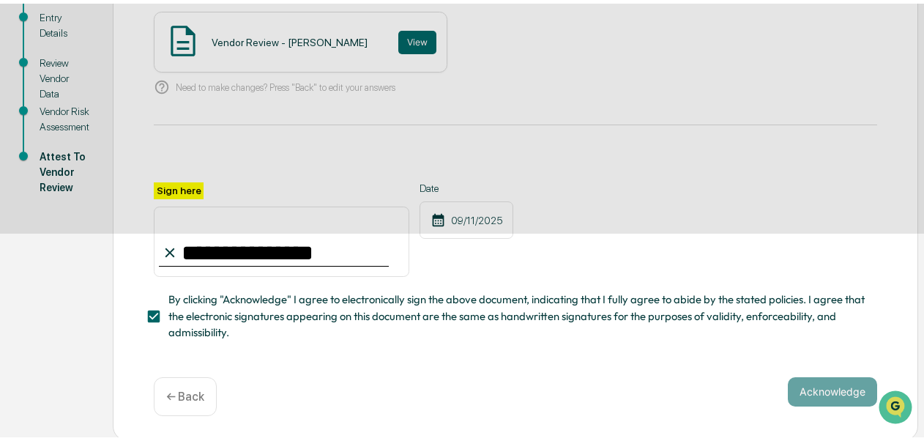
scroll to position [164, 0]
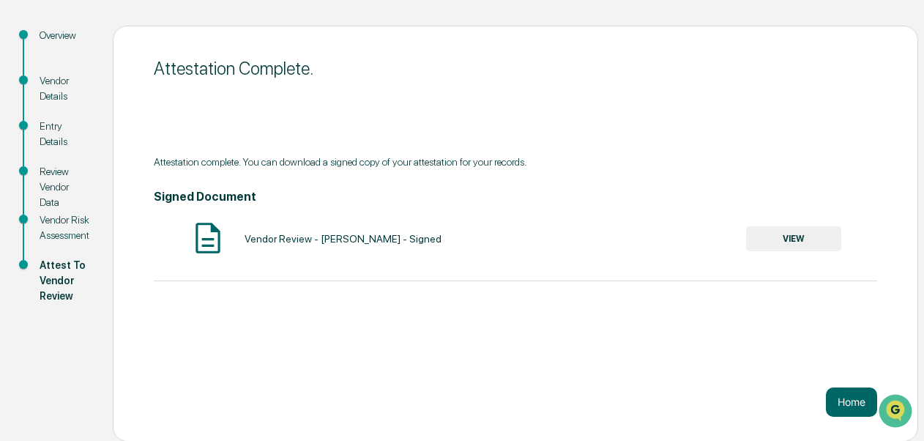
click at [754, 239] on button "VIEW" at bounding box center [793, 238] width 95 height 25
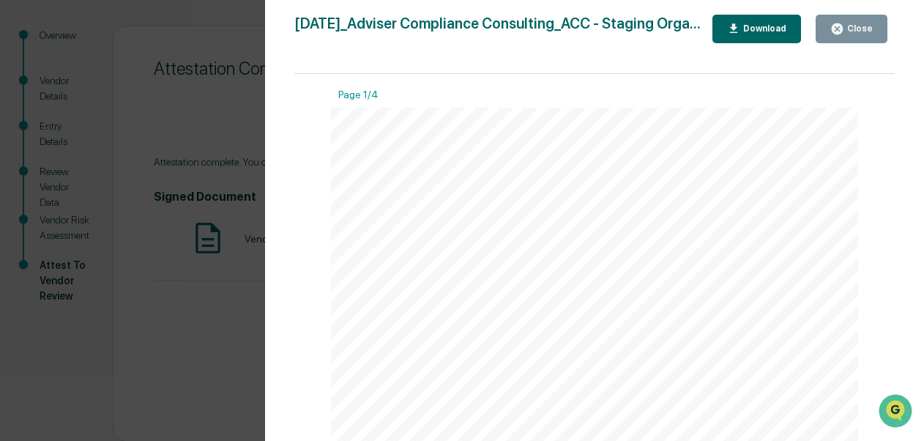
click at [741, 36] on icon "button" at bounding box center [734, 29] width 14 height 14
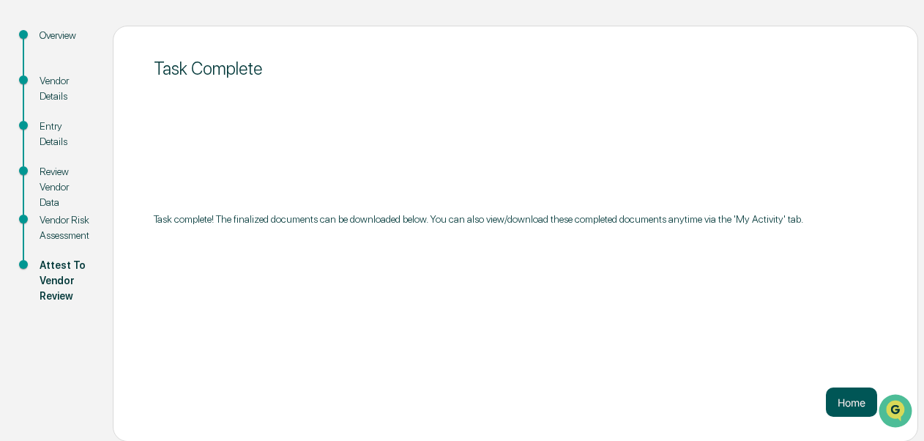
click at [832, 395] on button "Home" at bounding box center [851, 401] width 51 height 29
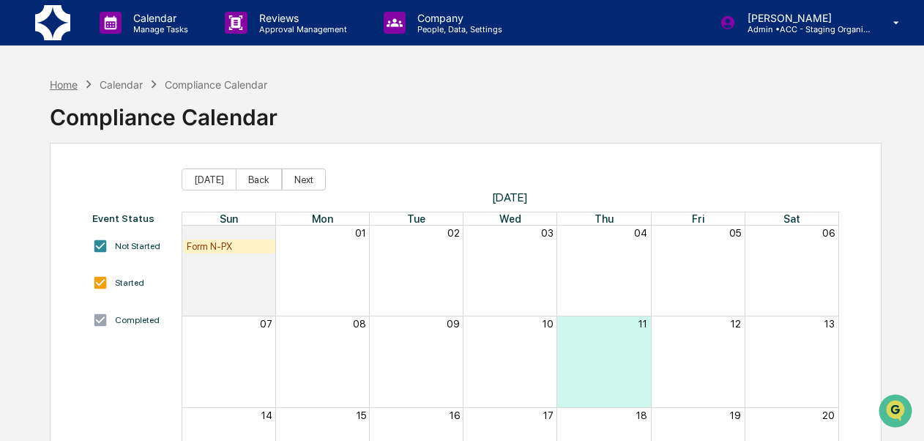
click at [59, 83] on div "Home" at bounding box center [64, 84] width 28 height 12
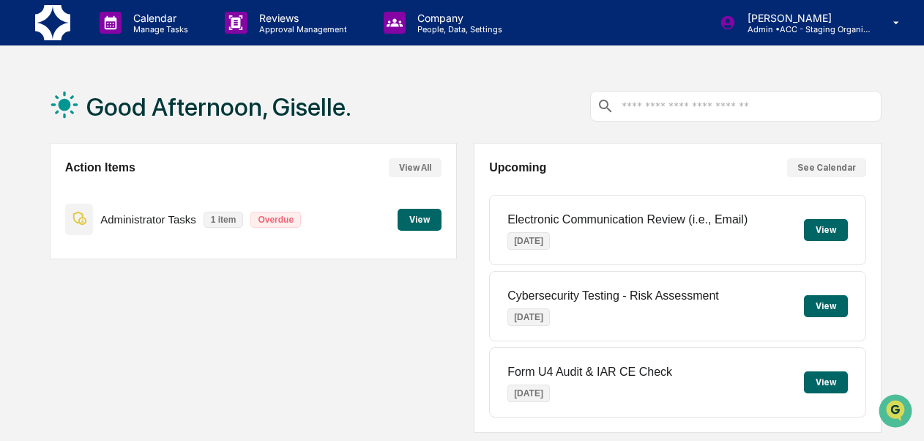
click at [922, 315] on div "Good Afternoon, Giselle. Action Items View All Administrator Tasks 1 item Overd…" at bounding box center [462, 448] width 924 height 756
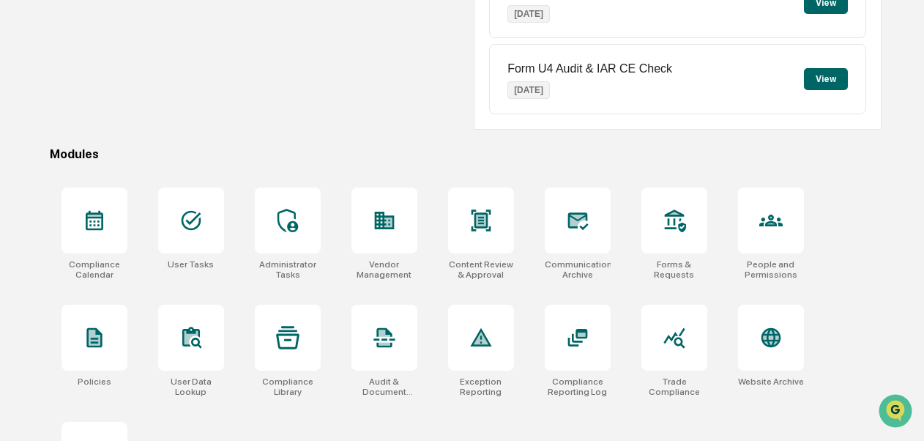
scroll to position [383, 0]
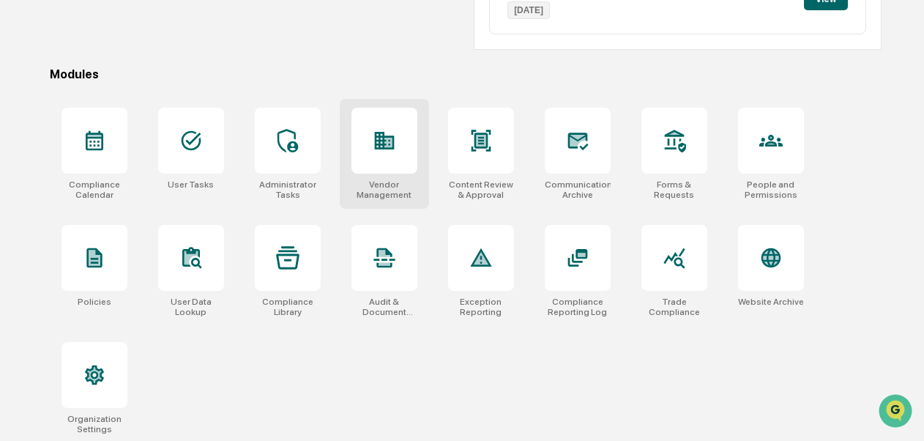
click at [385, 182] on div "Vendor Management" at bounding box center [385, 189] width 66 height 21
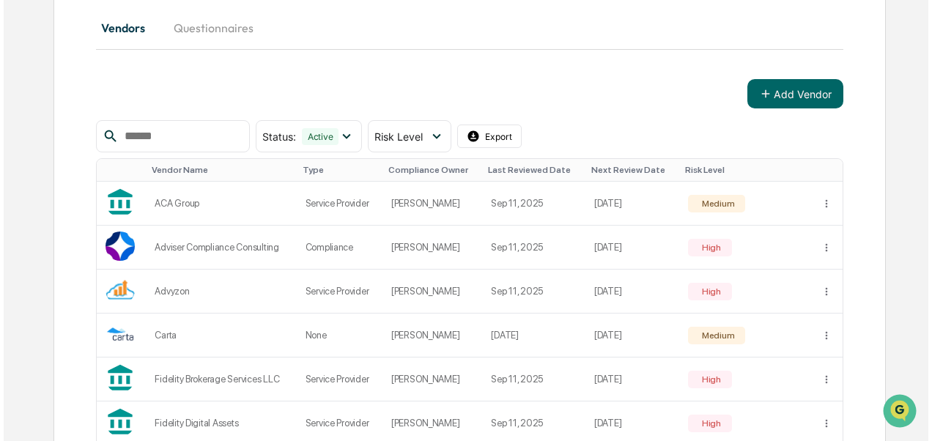
scroll to position [543, 0]
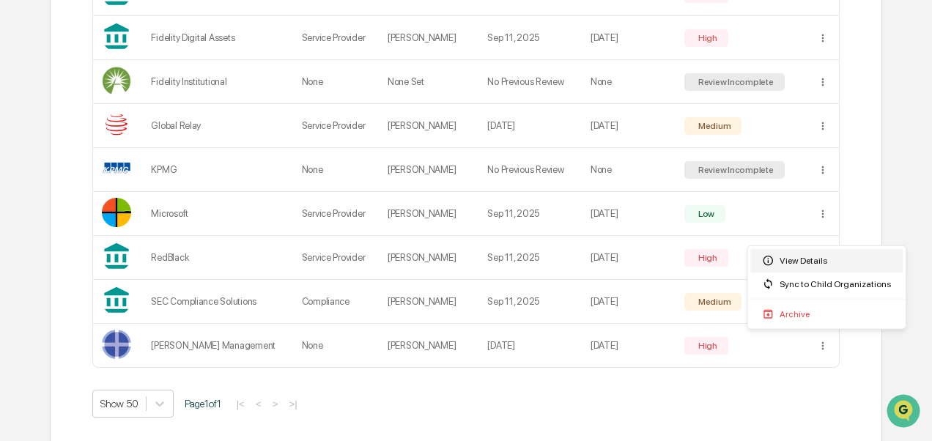
click at [795, 258] on div "View Details" at bounding box center [826, 260] width 152 height 23
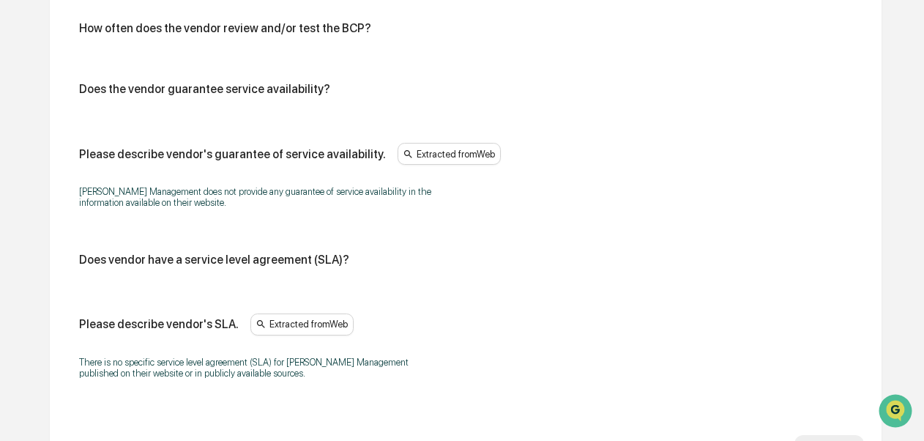
scroll to position [4883, 0]
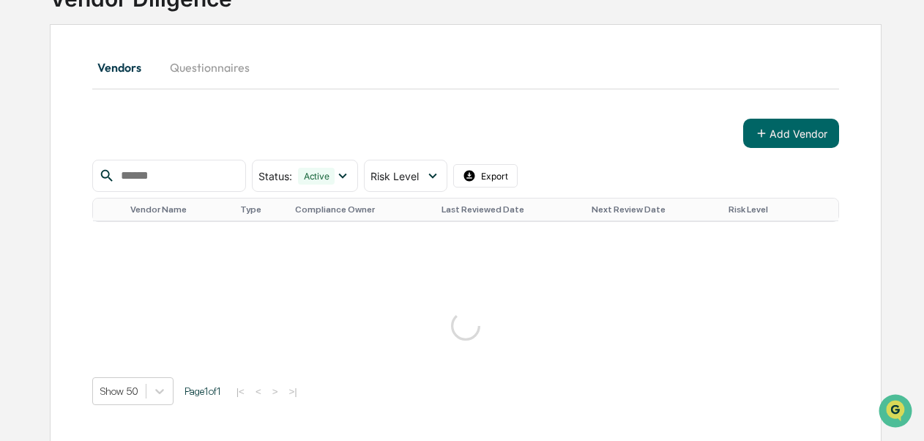
scroll to position [543, 0]
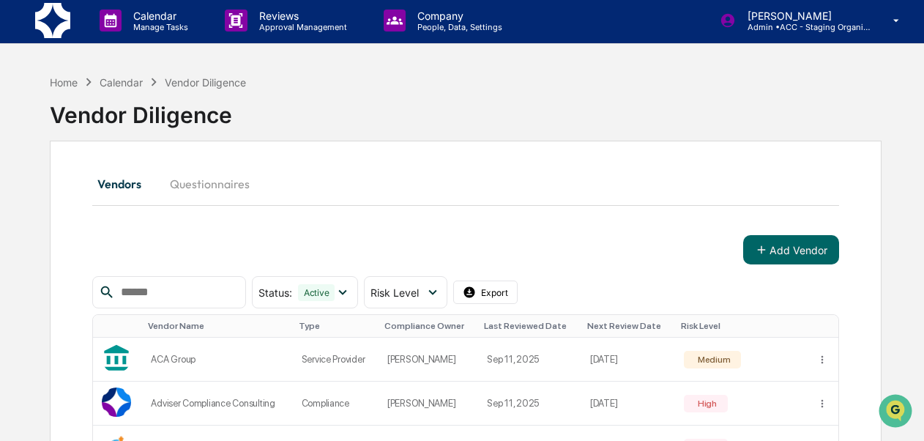
scroll to position [0, 0]
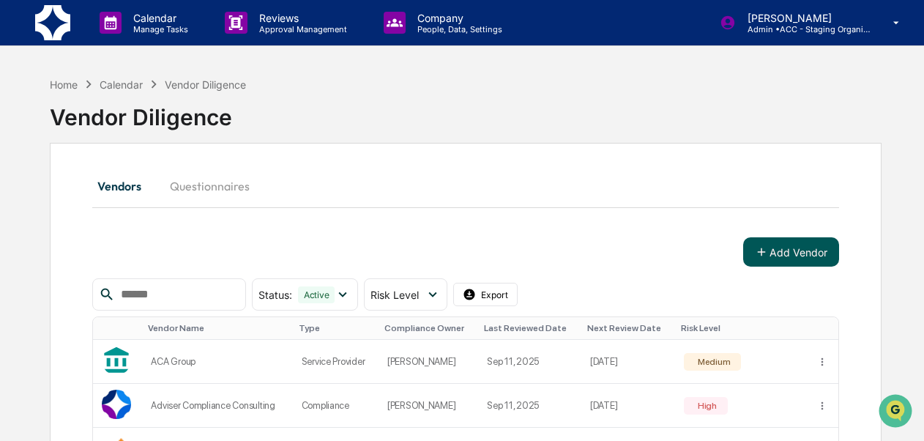
click at [792, 247] on button "Add Vendor" at bounding box center [791, 251] width 96 height 29
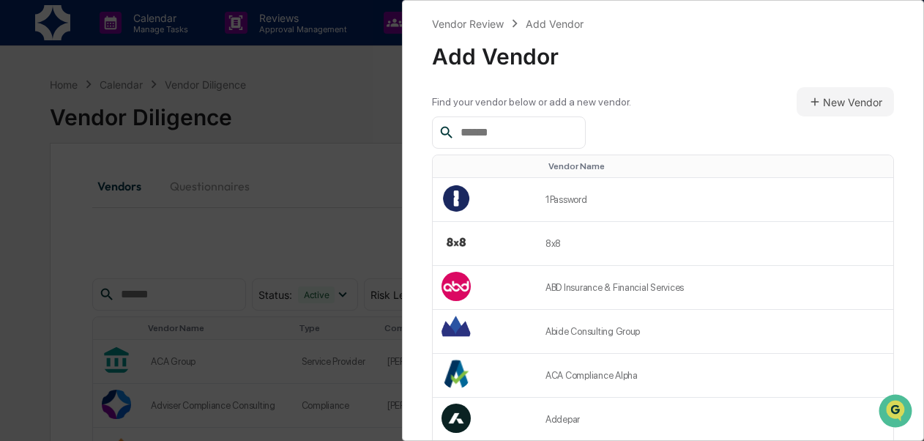
click at [565, 124] on input "text" at bounding box center [517, 132] width 124 height 19
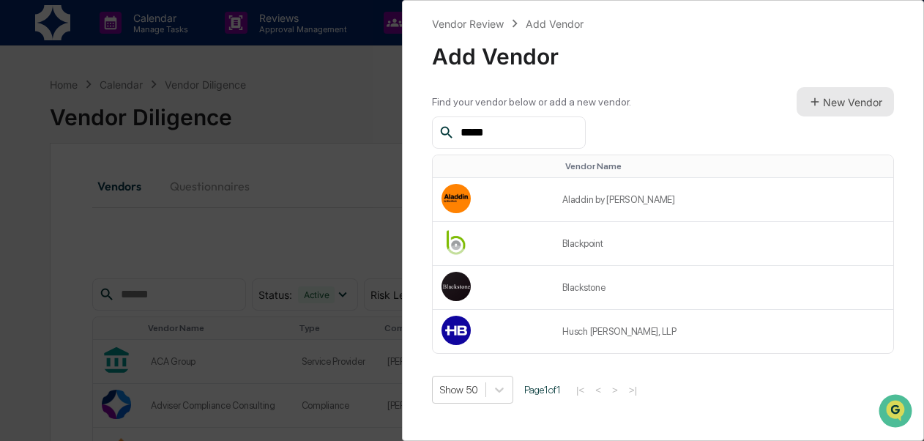
type input "*****"
click at [860, 108] on button "New Vendor" at bounding box center [845, 101] width 97 height 29
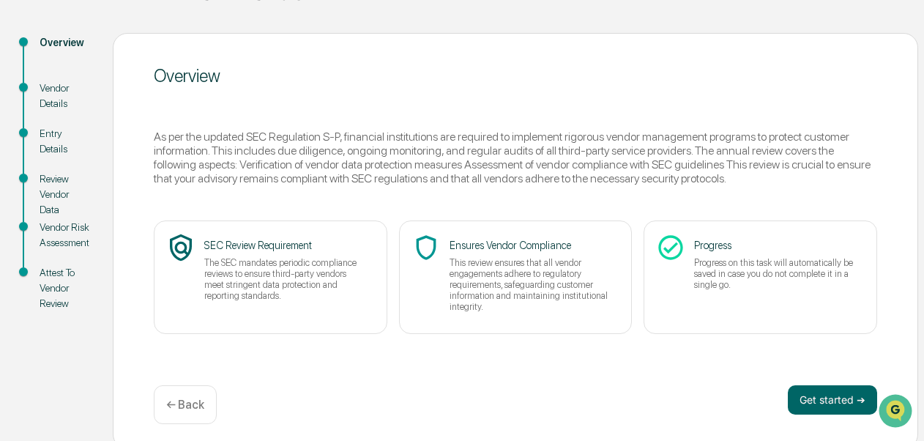
scroll to position [149, 0]
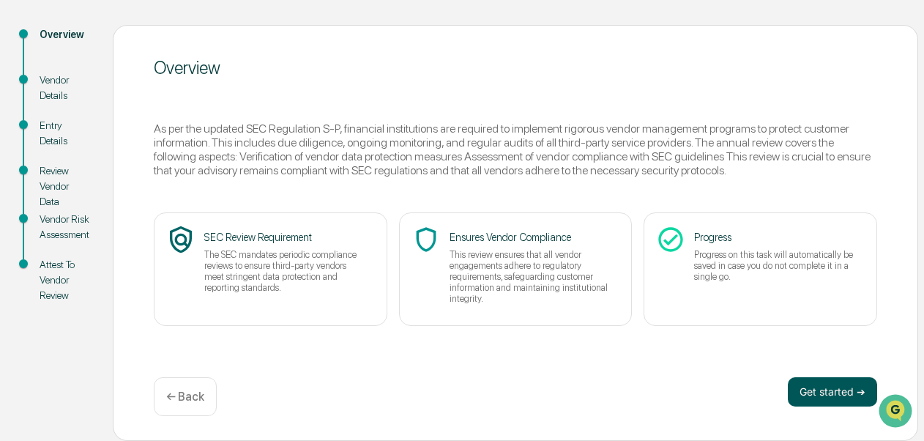
click at [815, 401] on button "Get started ➔" at bounding box center [832, 391] width 89 height 29
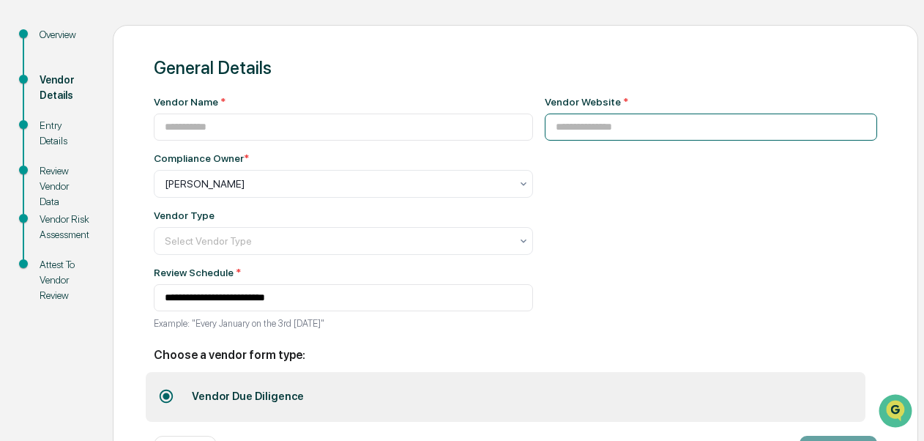
click at [579, 138] on input at bounding box center [711, 127] width 333 height 27
paste input "**********"
type input "**********"
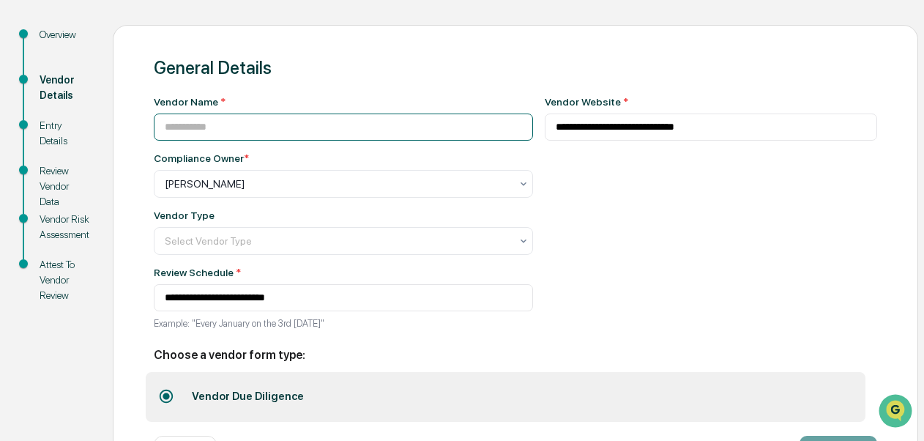
click at [376, 131] on input at bounding box center [343, 127] width 379 height 27
type input "**********"
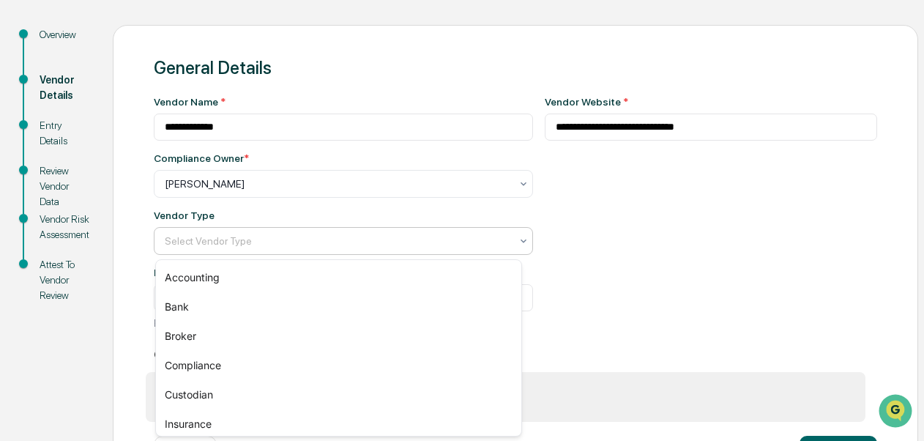
click at [353, 247] on div at bounding box center [338, 241] width 346 height 15
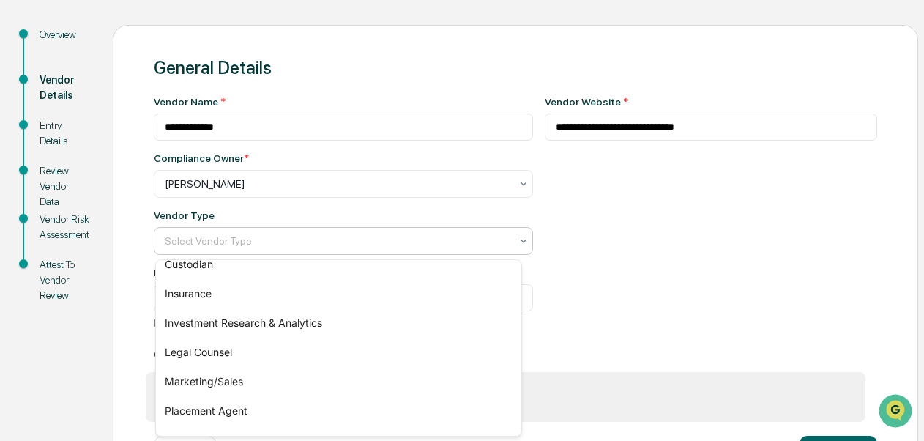
scroll to position [153, 0]
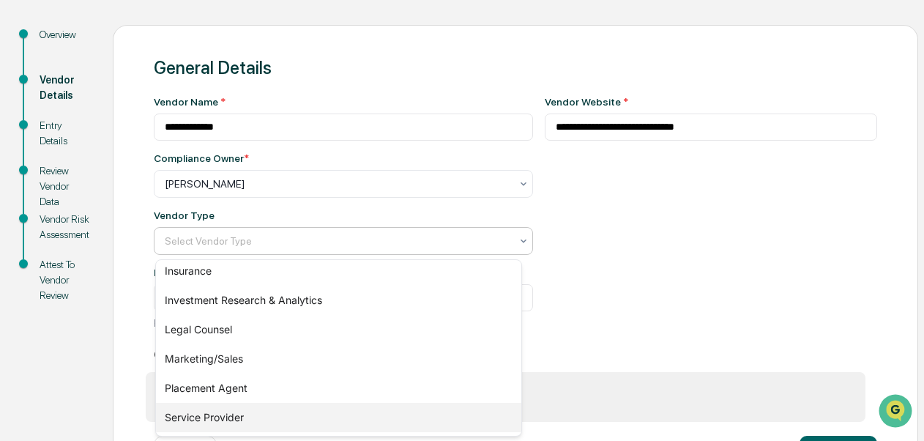
click at [261, 417] on div "Service Provider" at bounding box center [338, 417] width 365 height 29
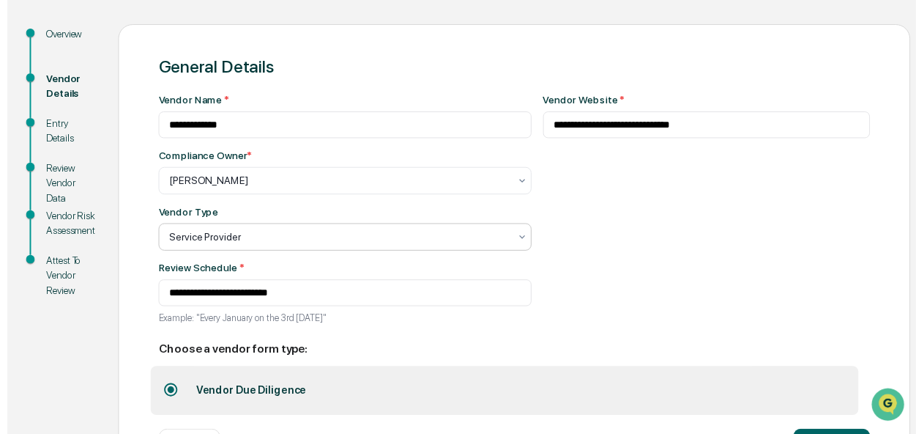
scroll to position [211, 0]
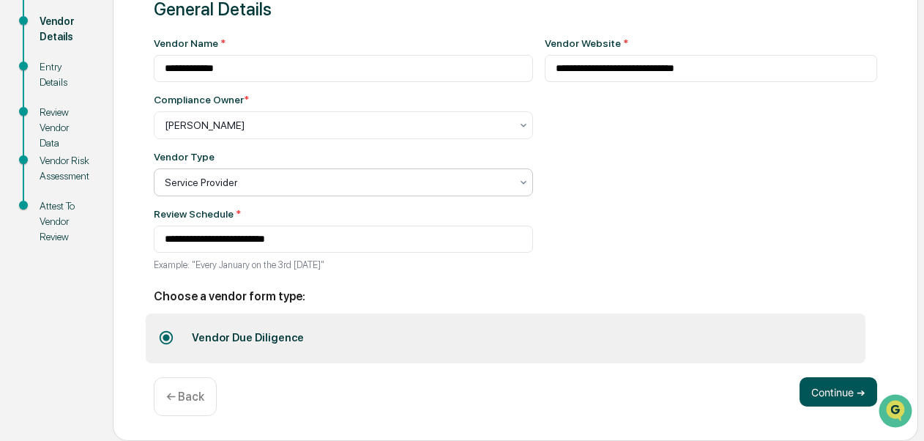
click at [836, 397] on button "Continue ➔" at bounding box center [839, 391] width 78 height 29
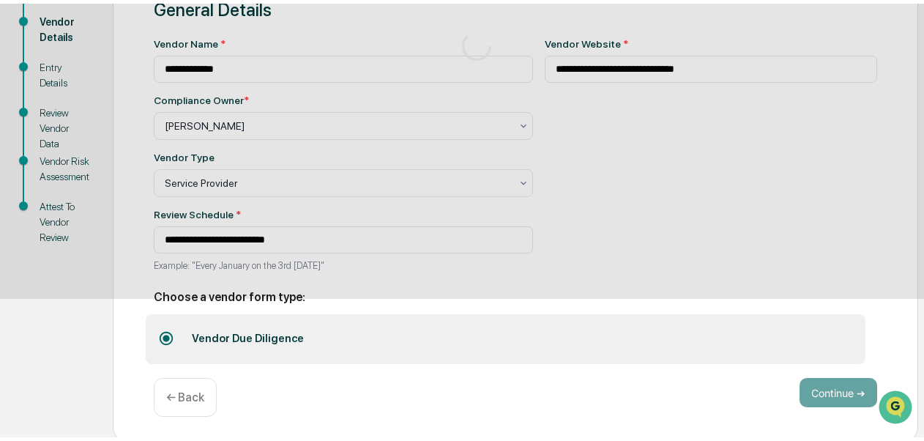
scroll to position [149, 0]
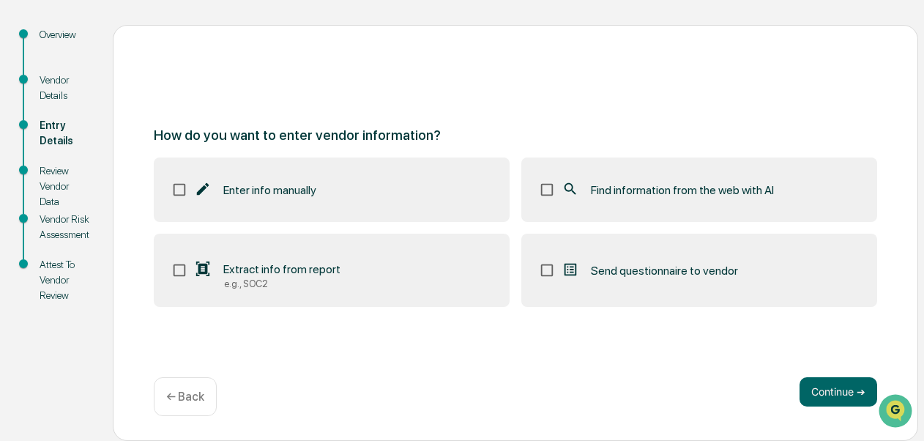
click at [701, 176] on label "Find information from the web with AI" at bounding box center [699, 189] width 356 height 64
click at [822, 400] on button "Continue ➔" at bounding box center [839, 391] width 78 height 29
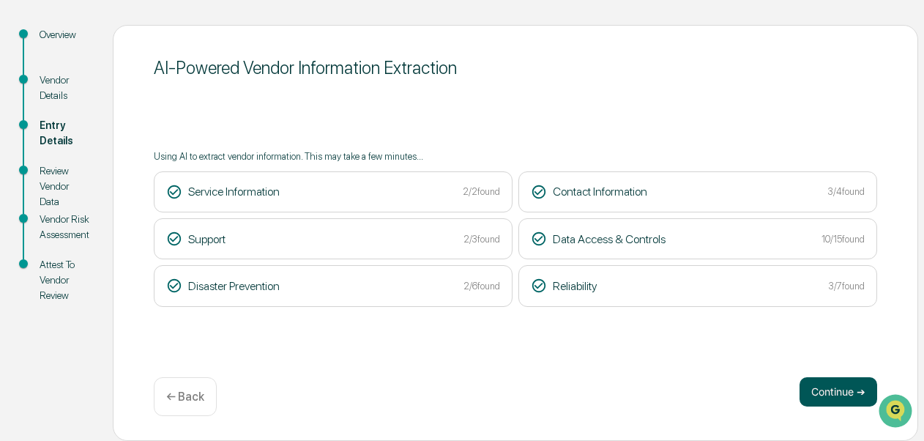
click at [843, 387] on button "Continue ➔" at bounding box center [839, 391] width 78 height 29
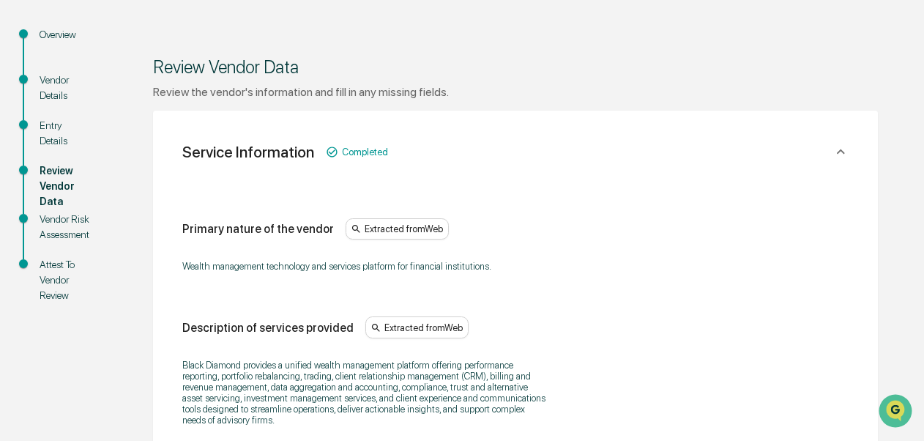
scroll to position [535, 0]
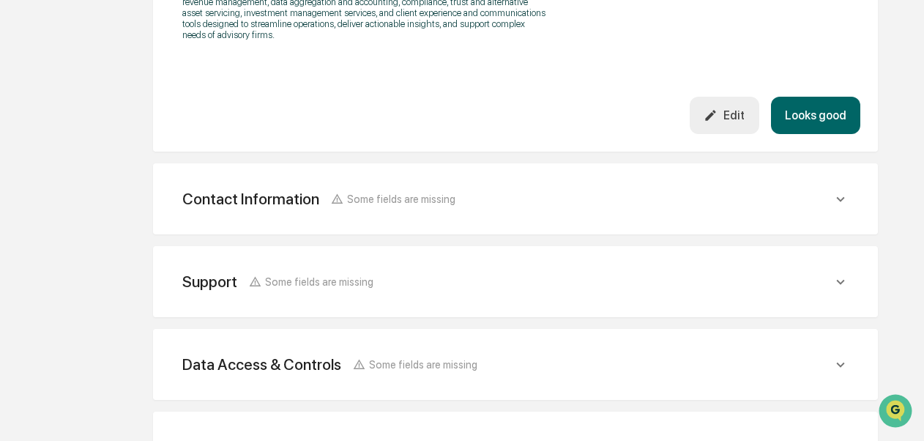
click at [838, 113] on button "Looks good" at bounding box center [815, 115] width 89 height 37
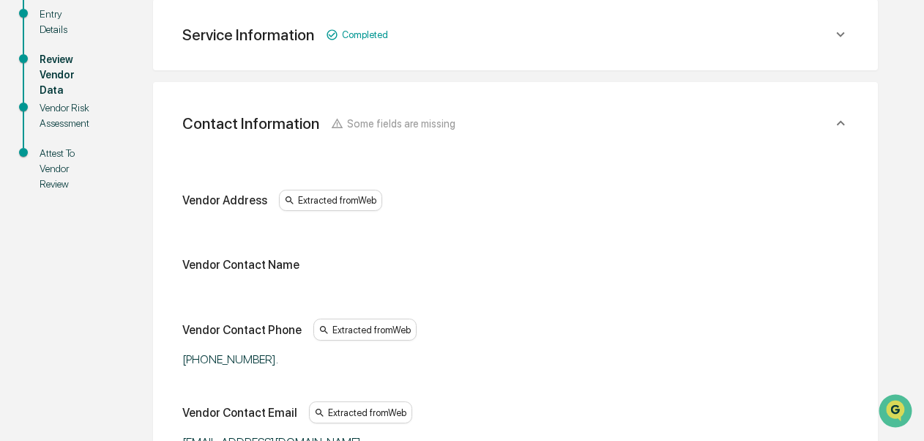
scroll to position [646, 0]
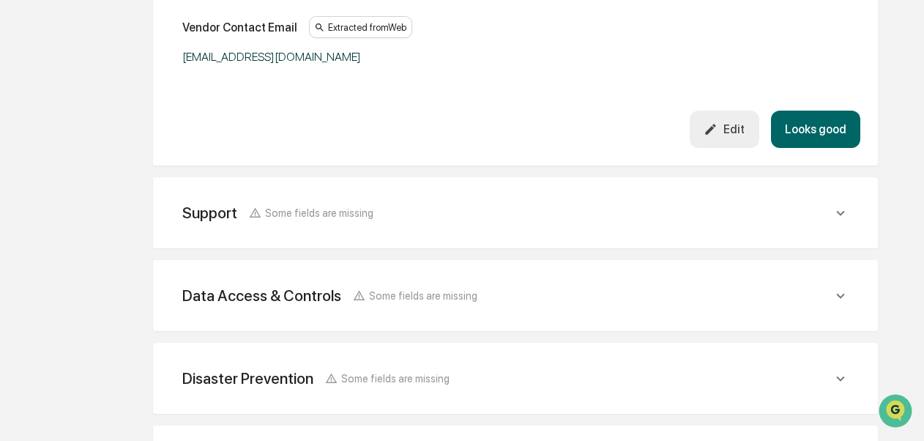
click at [795, 129] on button "Looks good" at bounding box center [815, 129] width 89 height 37
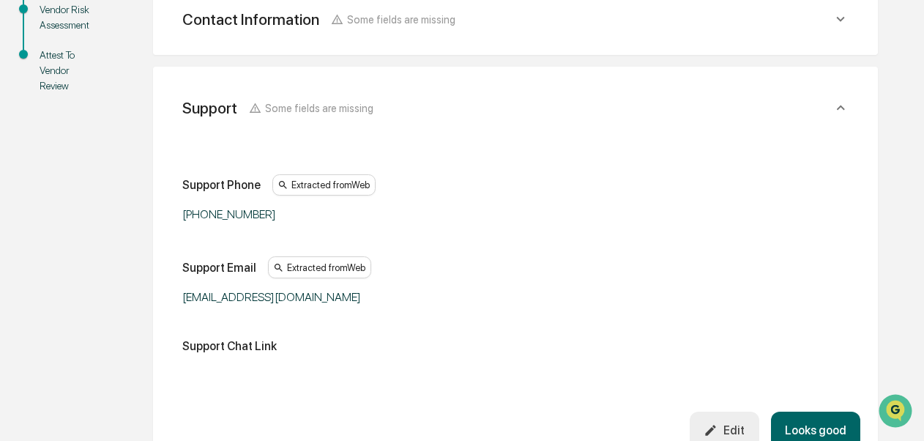
scroll to position [343, 0]
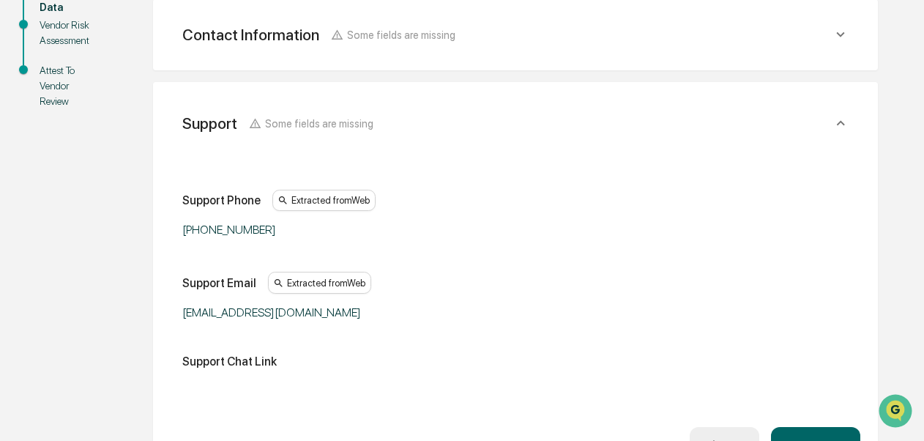
click at [923, 318] on div "Vendor Diligence New Vendor New Vendor Overview Vendor Details Entry Details Re…" at bounding box center [462, 267] width 924 height 1082
click at [814, 434] on button "Looks good" at bounding box center [815, 445] width 89 height 37
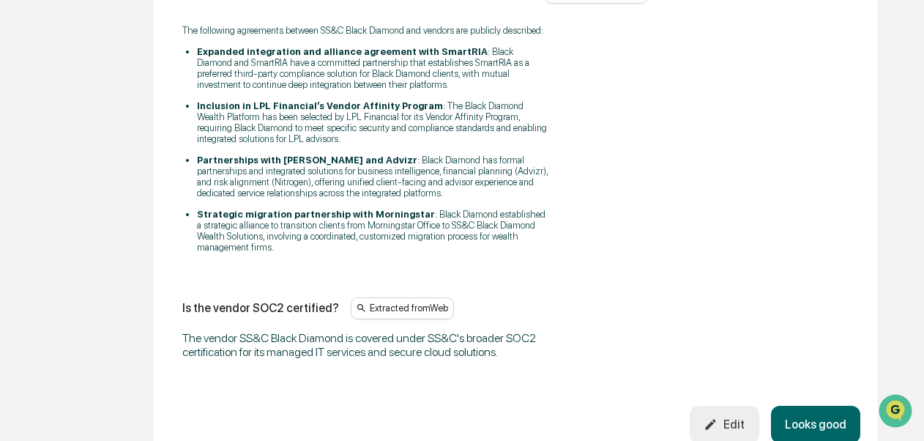
scroll to position [2264, 0]
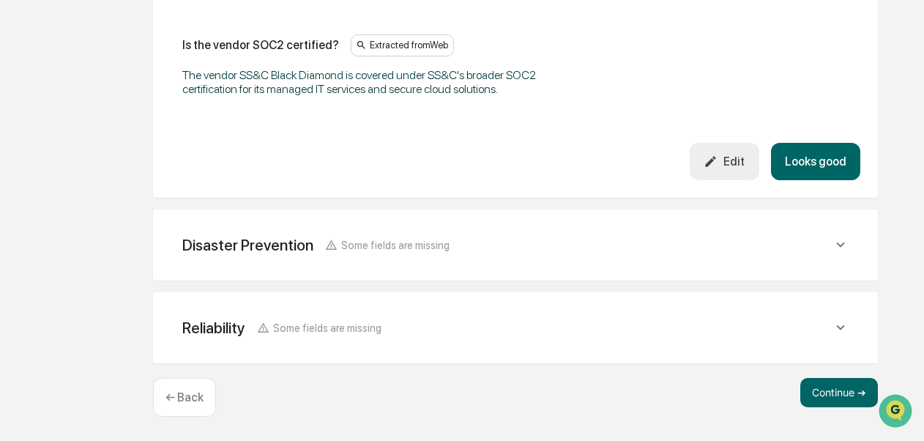
click at [831, 171] on button "Looks good" at bounding box center [815, 161] width 89 height 37
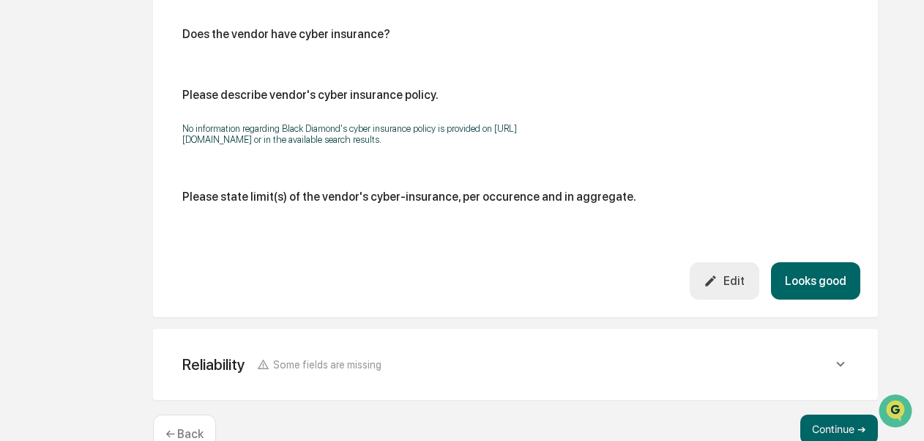
click at [842, 277] on button "Looks good" at bounding box center [815, 280] width 89 height 37
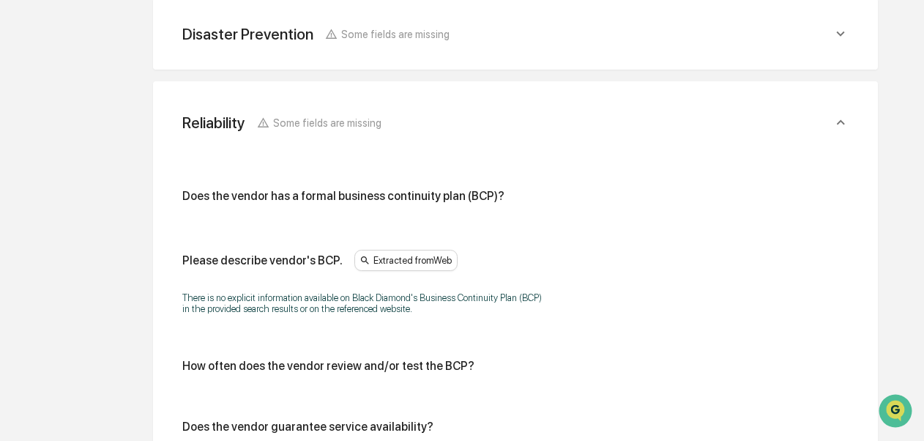
scroll to position [978, 0]
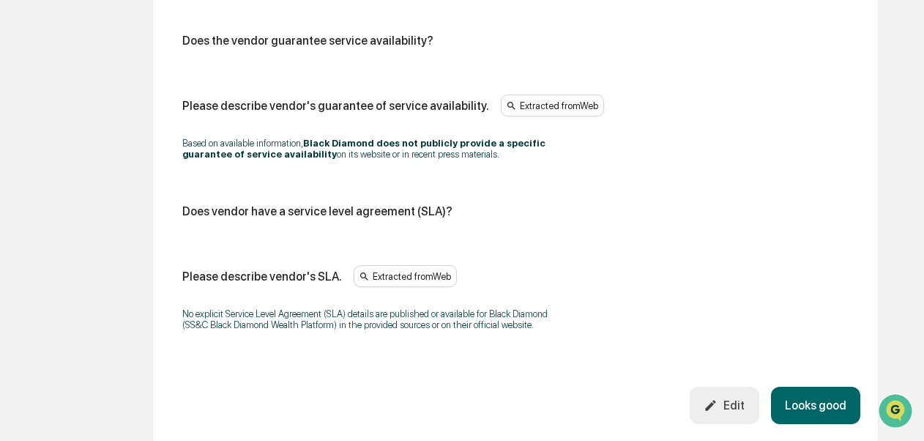
click at [817, 424] on button "Looks good" at bounding box center [815, 405] width 89 height 37
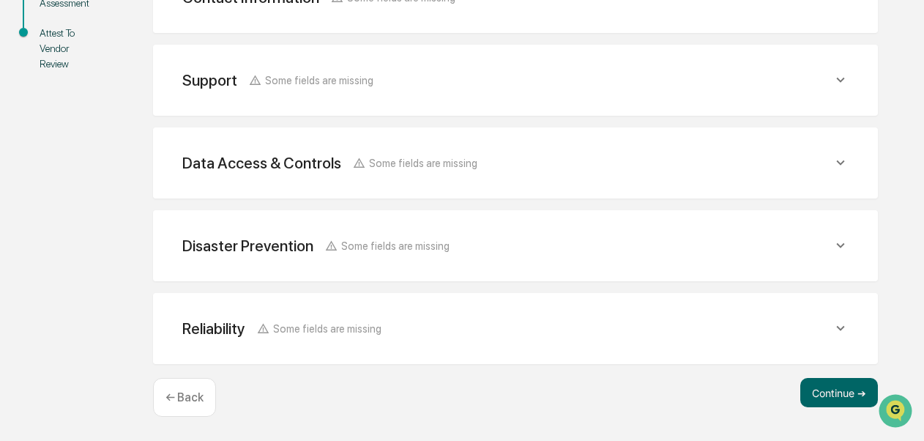
scroll to position [383, 0]
click at [826, 382] on button "Continue ➔" at bounding box center [839, 392] width 78 height 29
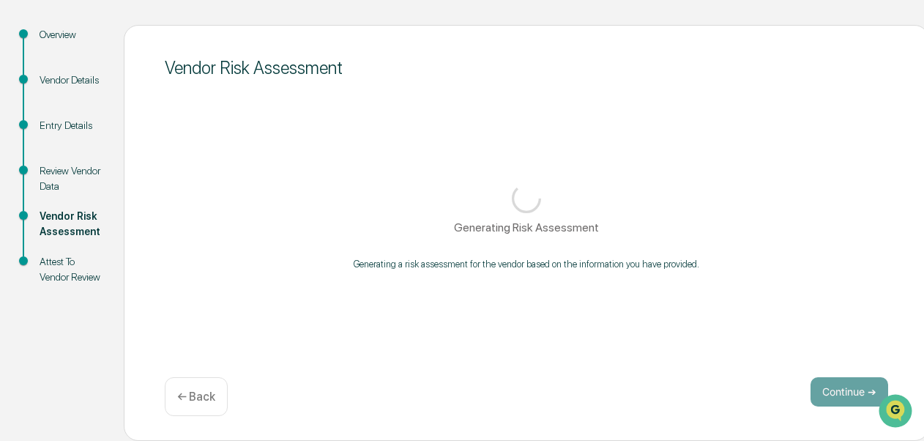
scroll to position [157, 0]
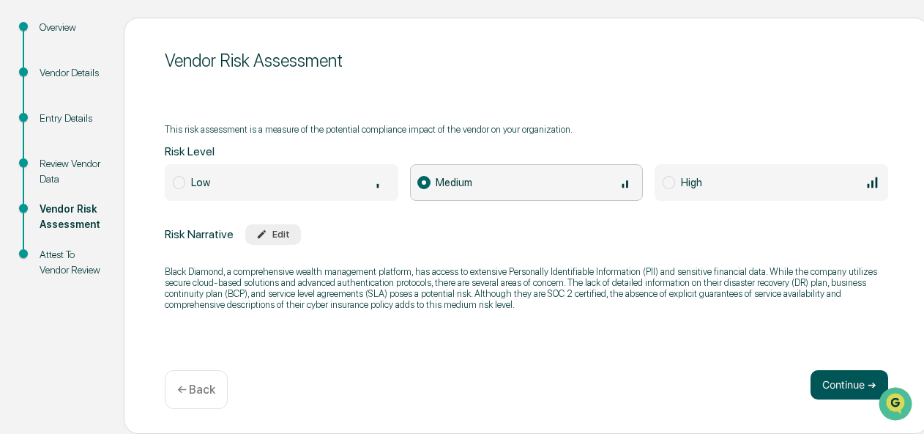
click at [825, 378] on button "Continue ➔" at bounding box center [850, 384] width 78 height 29
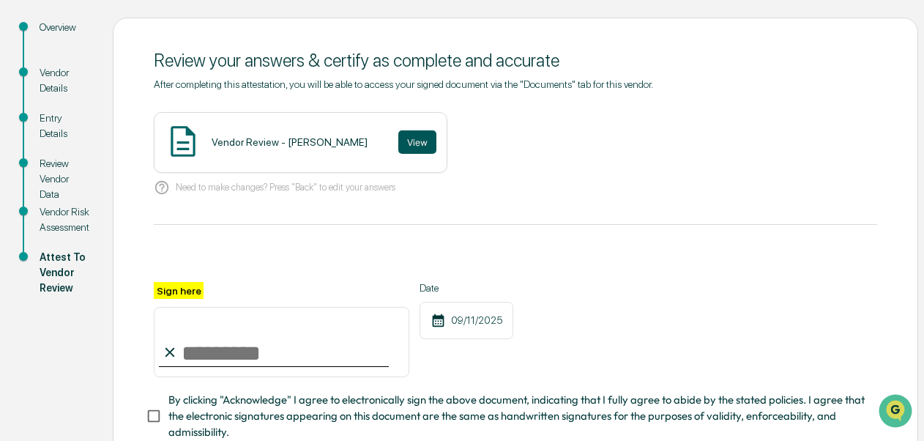
click at [398, 137] on button "View" at bounding box center [417, 141] width 38 height 23
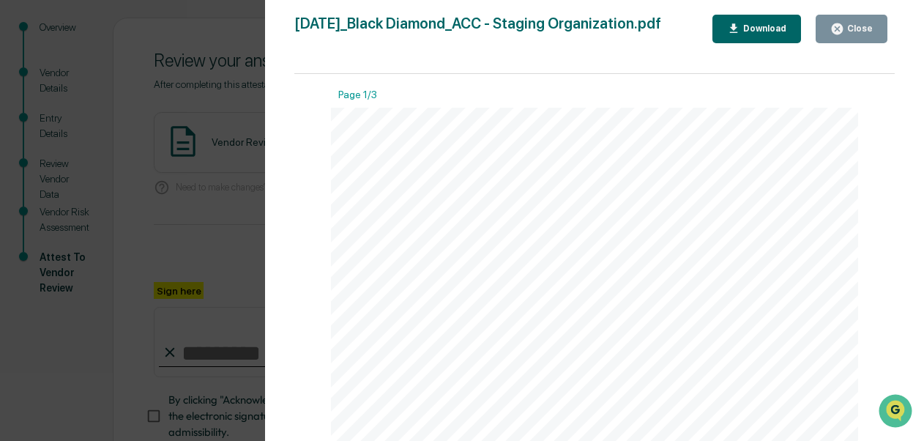
click at [852, 30] on div "Close" at bounding box center [858, 28] width 29 height 10
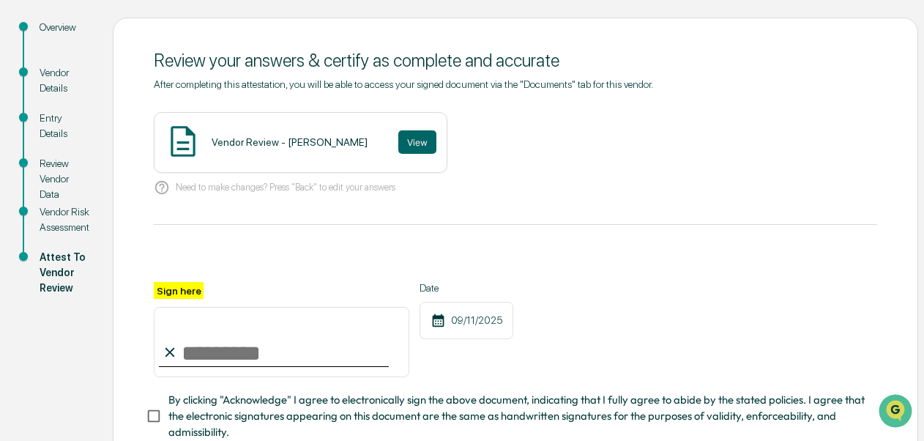
click at [296, 341] on input "Sign here" at bounding box center [282, 342] width 256 height 70
type input "**********"
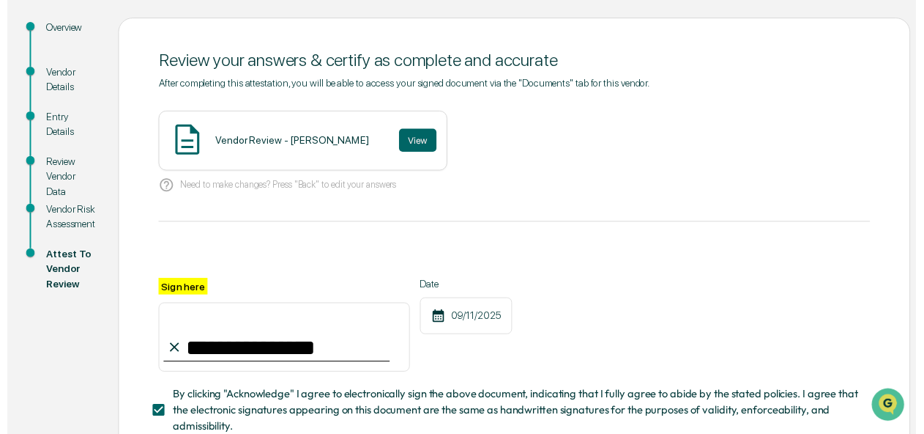
scroll to position [261, 0]
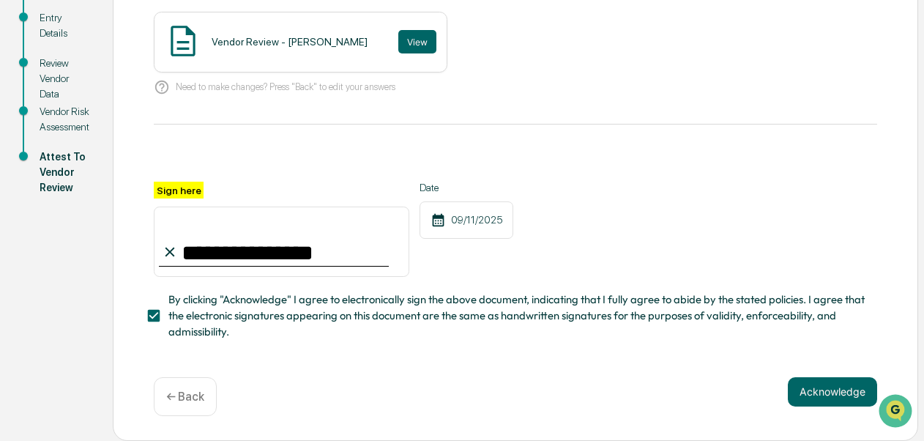
click at [841, 387] on button "Acknowledge" at bounding box center [832, 391] width 89 height 29
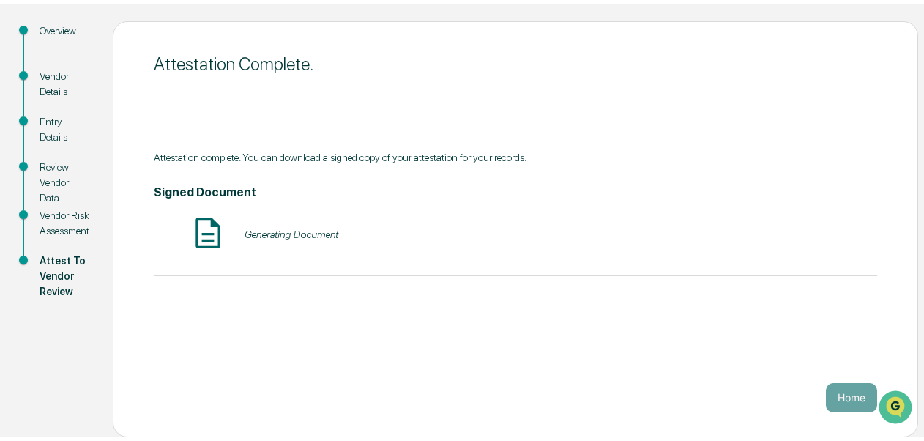
scroll to position [149, 0]
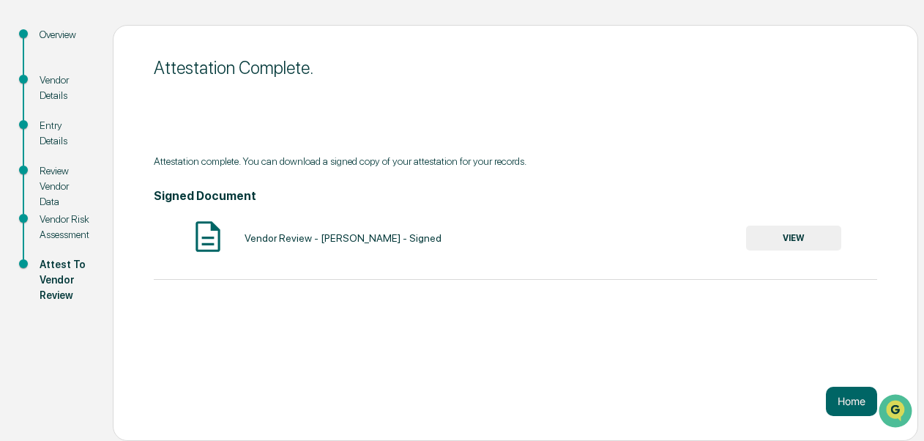
click at [776, 239] on button "VIEW" at bounding box center [793, 238] width 95 height 25
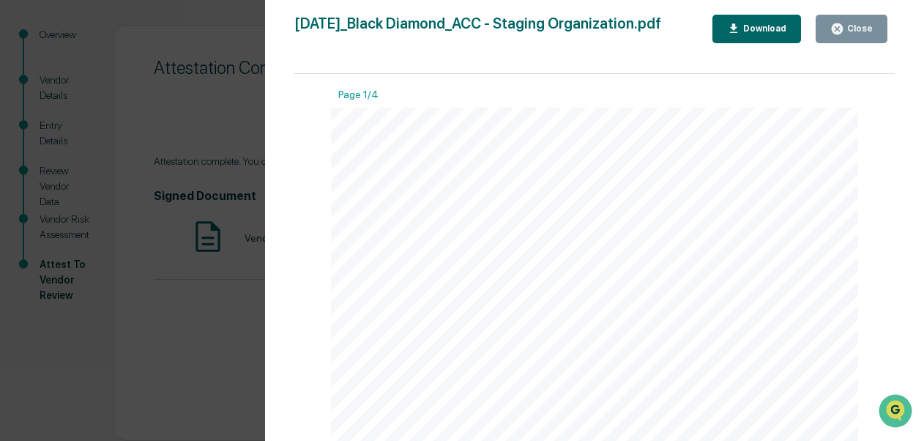
click at [741, 35] on icon "button" at bounding box center [734, 29] width 14 height 14
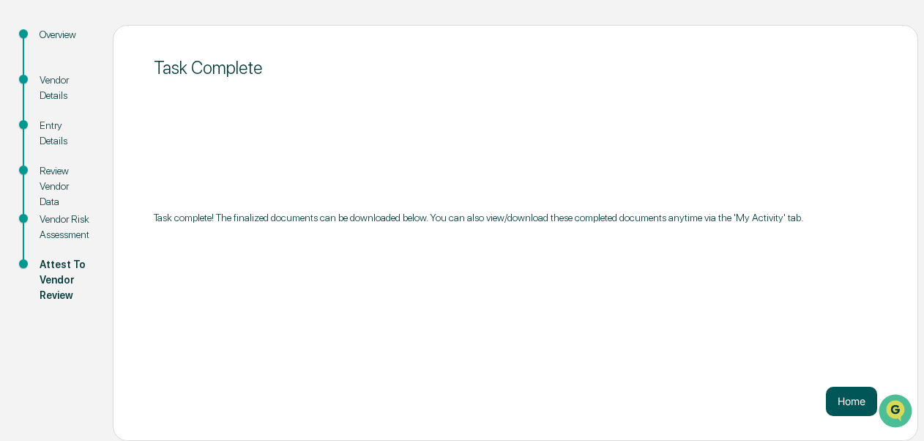
click at [855, 409] on button "Home" at bounding box center [851, 401] width 51 height 29
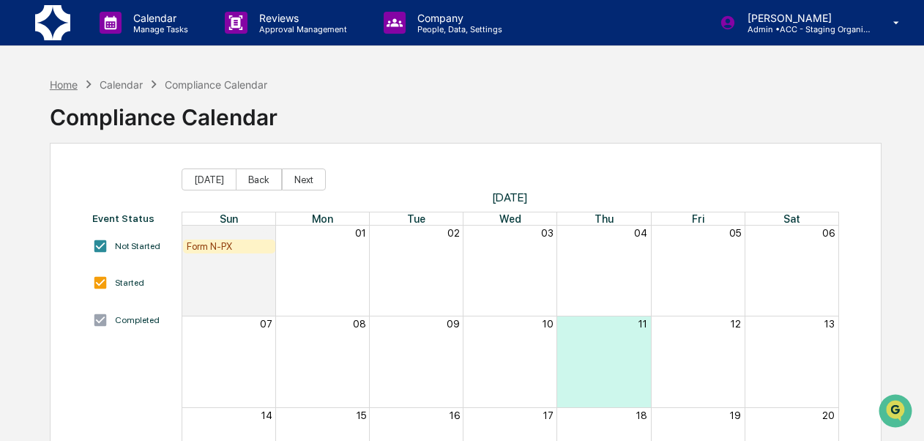
click at [61, 84] on div "Home" at bounding box center [64, 84] width 28 height 12
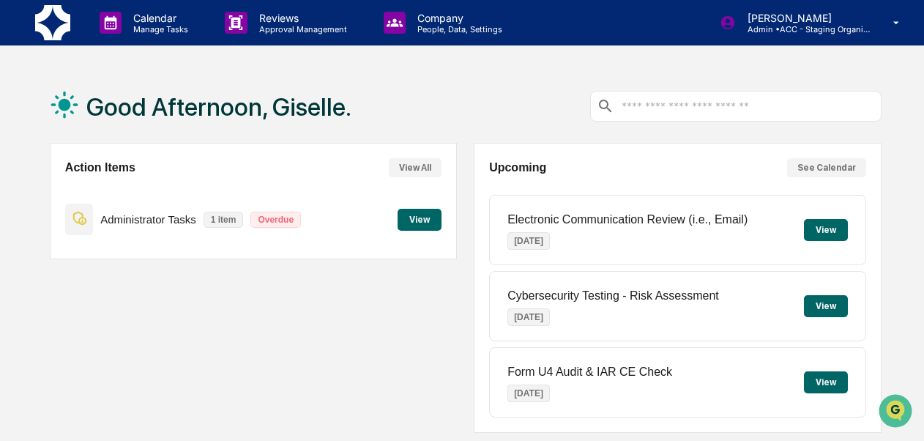
scroll to position [383, 0]
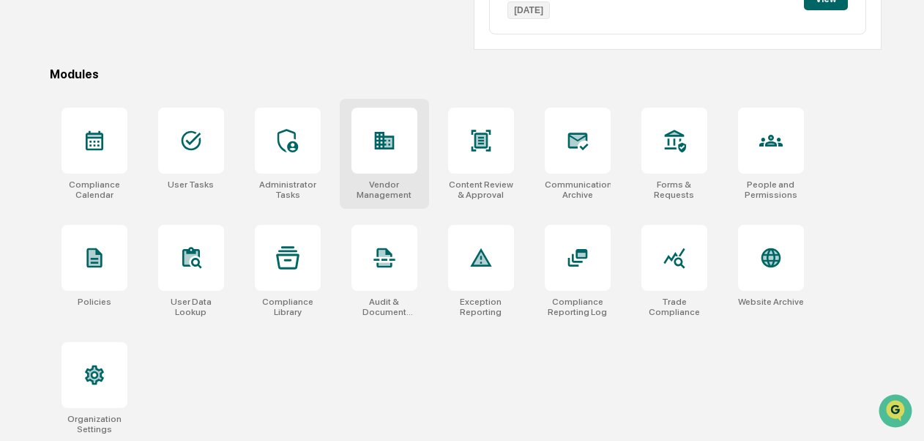
click at [384, 194] on div "Vendor Management" at bounding box center [385, 189] width 66 height 21
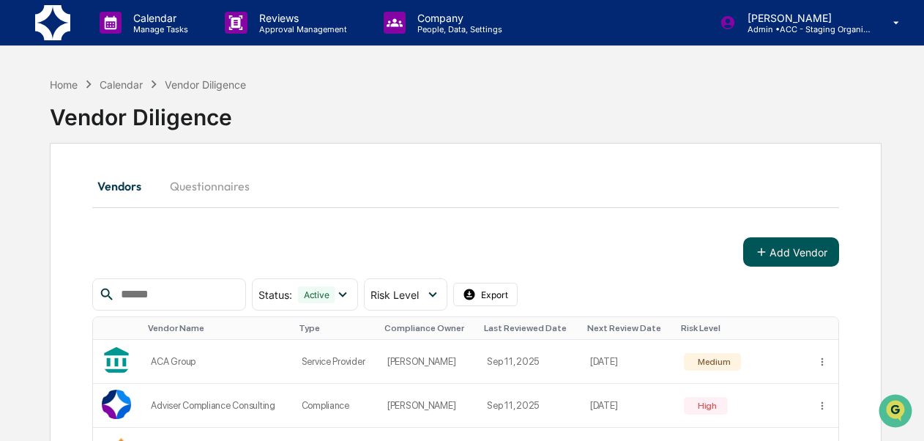
click at [787, 244] on button "Add Vendor" at bounding box center [791, 251] width 96 height 29
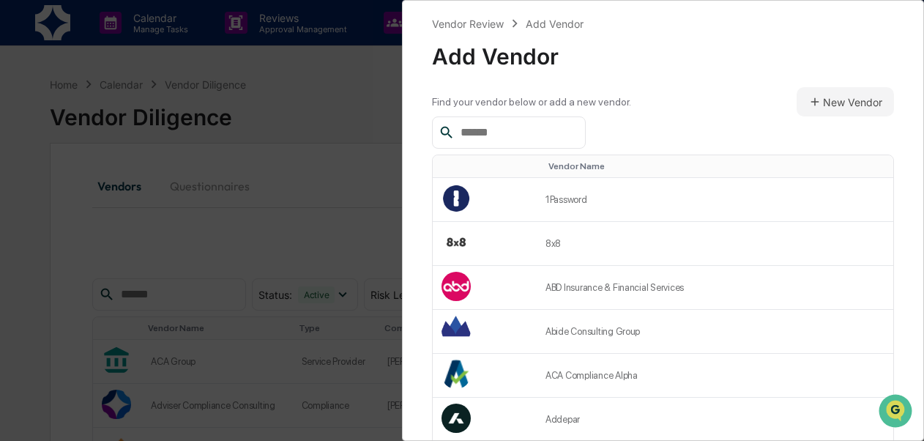
click at [533, 135] on input "text" at bounding box center [517, 132] width 124 height 19
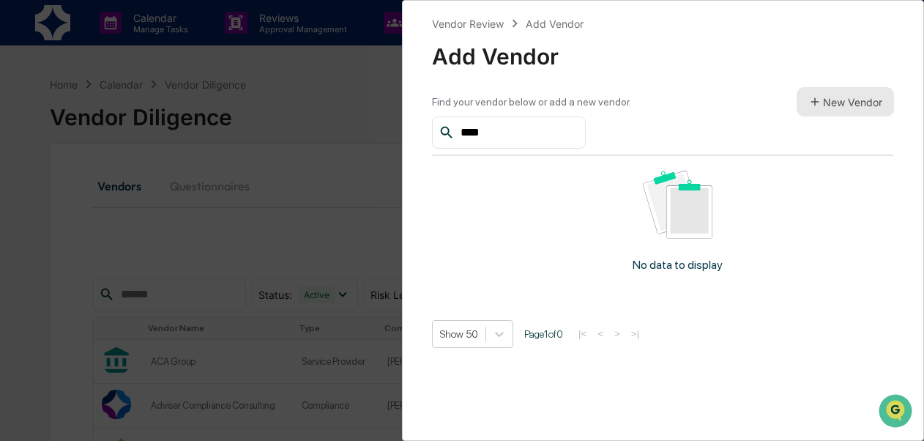
type input "****"
click at [808, 101] on icon at bounding box center [814, 101] width 13 height 13
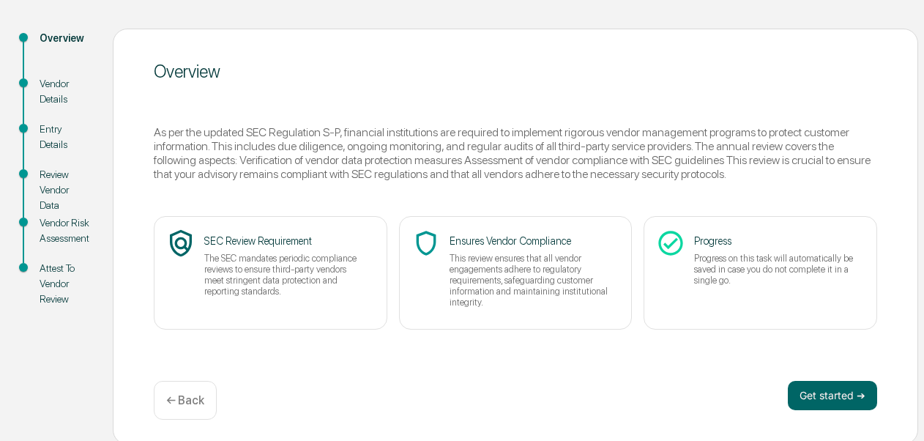
scroll to position [149, 0]
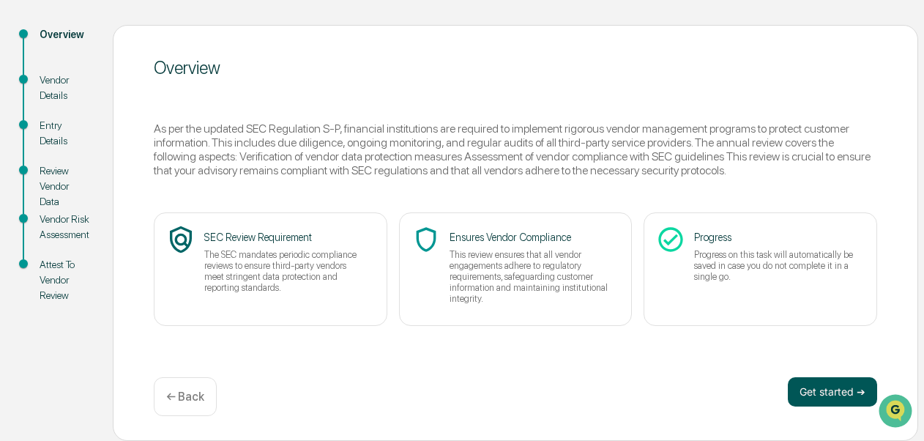
click at [839, 395] on button "Get started ➔" at bounding box center [832, 391] width 89 height 29
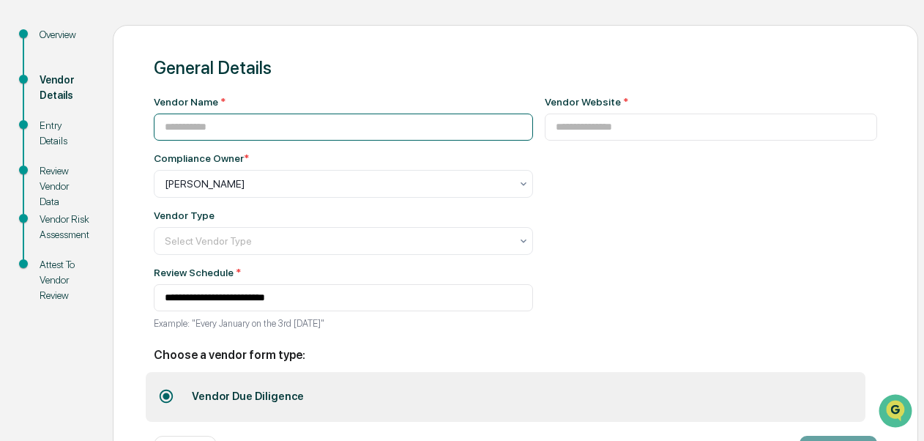
click at [246, 130] on input at bounding box center [343, 127] width 379 height 27
type input "**********"
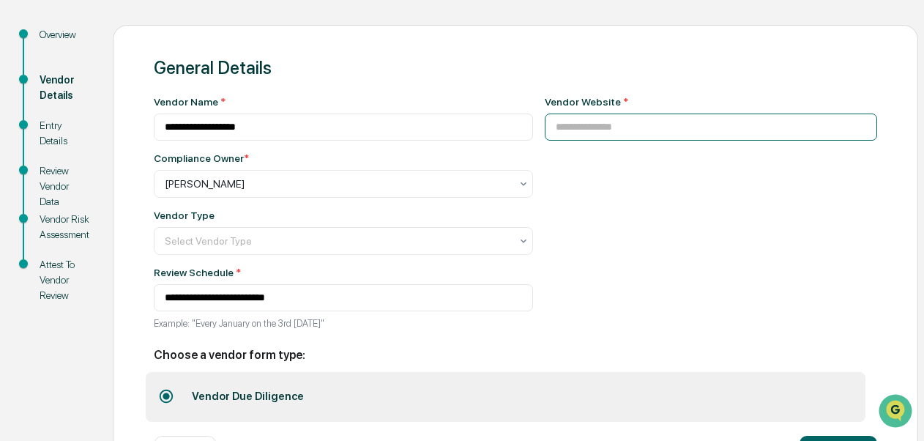
click at [614, 128] on input at bounding box center [711, 127] width 333 height 27
paste input "**********"
type input "**********"
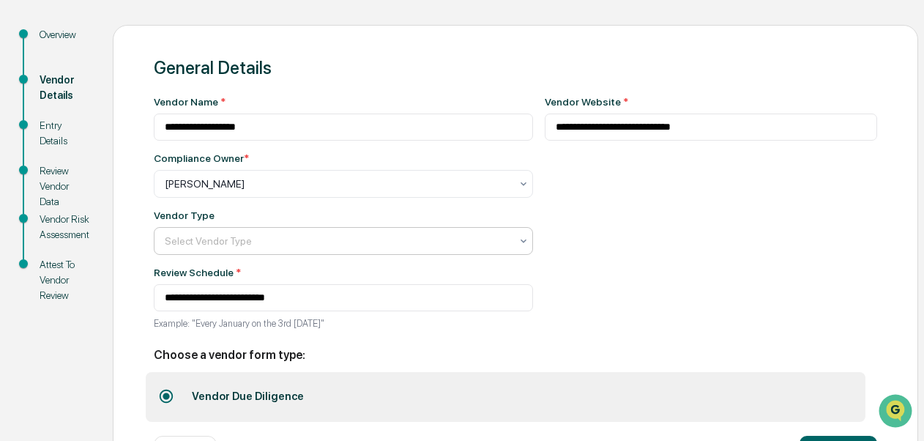
click at [422, 233] on div "Select Vendor Type" at bounding box center [337, 241] width 360 height 21
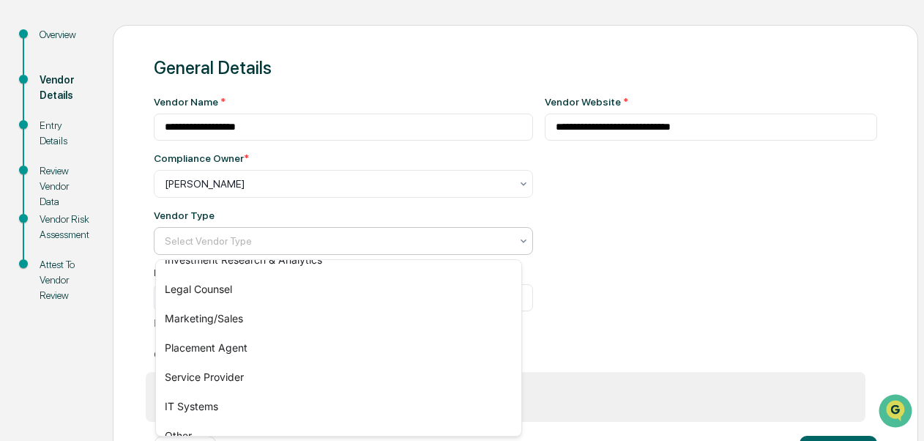
scroll to position [211, 0]
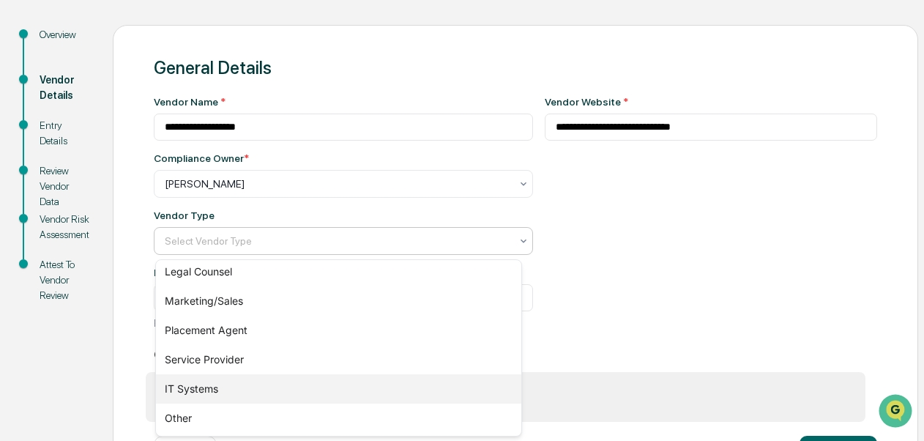
click at [401, 374] on div "IT Systems" at bounding box center [338, 388] width 365 height 29
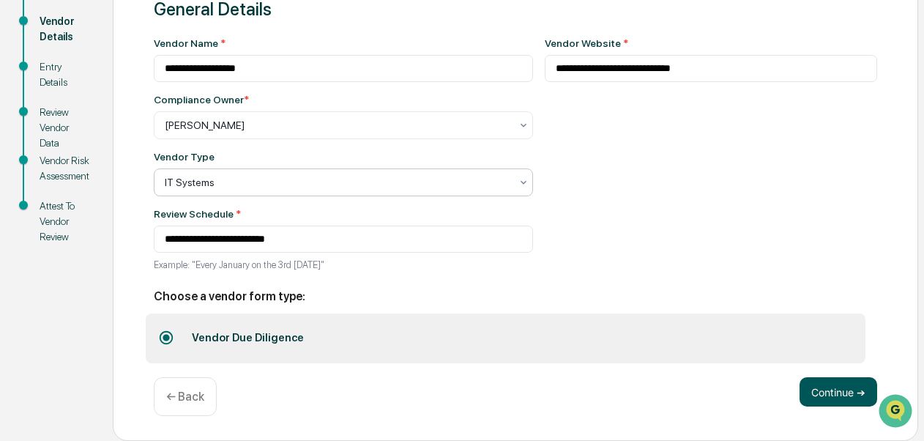
click at [845, 379] on button "Continue ➔" at bounding box center [839, 391] width 78 height 29
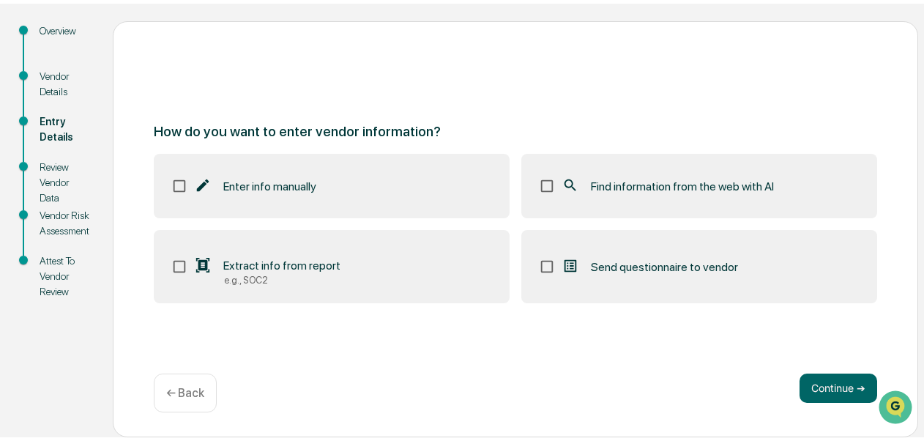
scroll to position [149, 0]
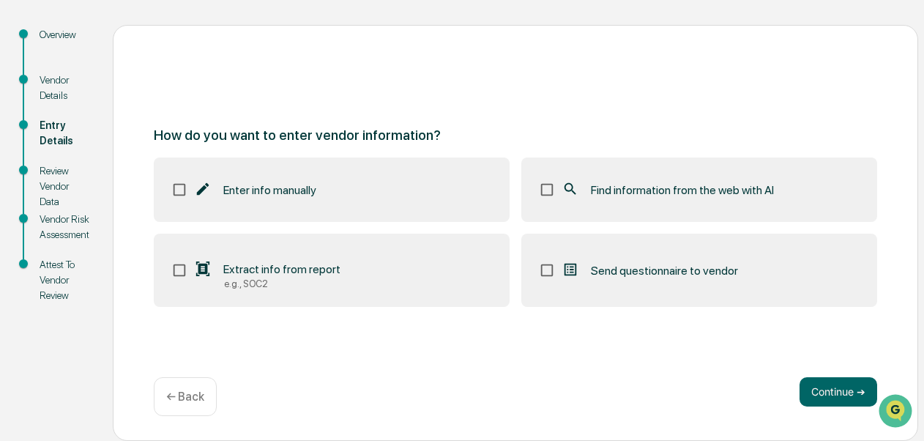
click at [697, 215] on label "Find information from the web with AI" at bounding box center [699, 189] width 356 height 64
click at [833, 384] on button "Continue ➔" at bounding box center [839, 391] width 78 height 29
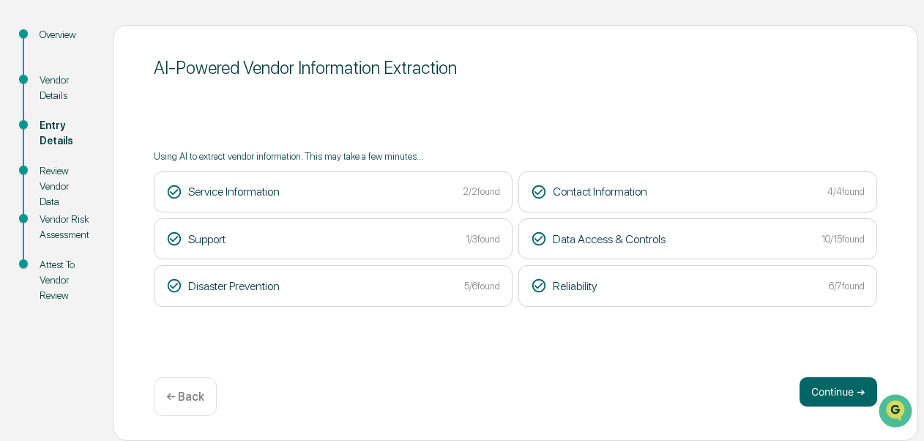
drag, startPoint x: 918, startPoint y: 198, endPoint x: 825, endPoint y: 337, distance: 167.4
click at [825, 337] on div "AI-Powered Vendor Information Extraction Using AI to extract vendor information…" at bounding box center [516, 233] width 806 height 416
drag, startPoint x: 825, startPoint y: 337, endPoint x: 835, endPoint y: 387, distance: 50.7
click at [835, 387] on button "Continue ➔" at bounding box center [839, 391] width 78 height 29
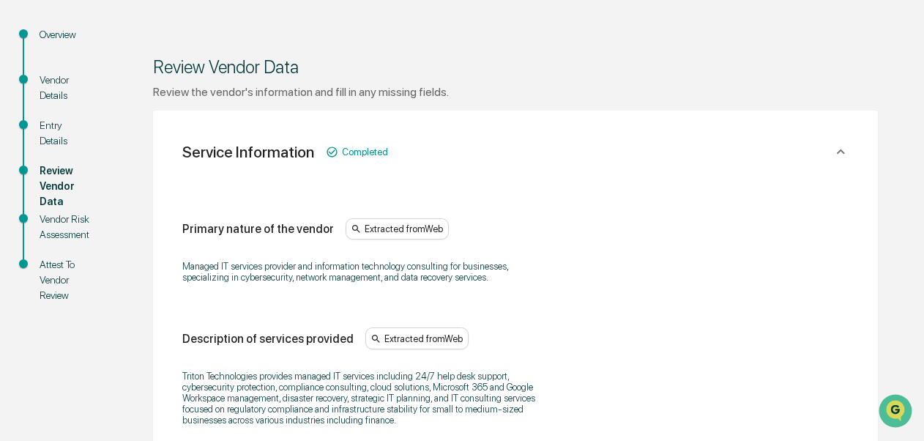
scroll to position [535, 0]
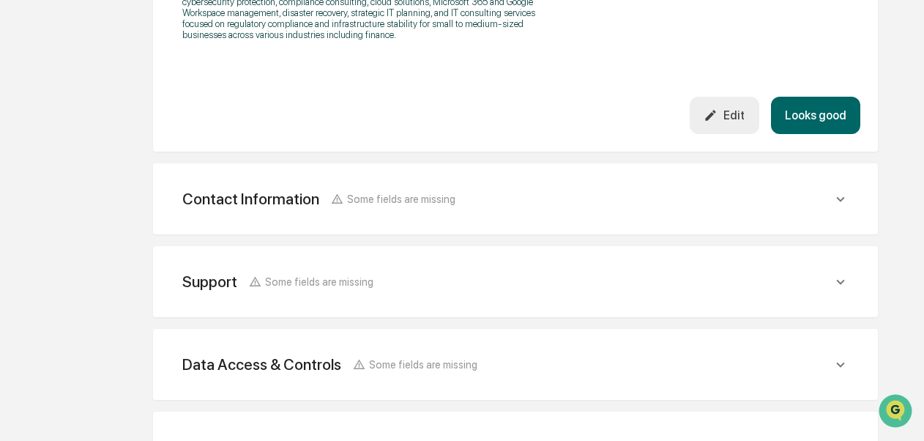
click at [792, 114] on button "Looks good" at bounding box center [815, 115] width 89 height 37
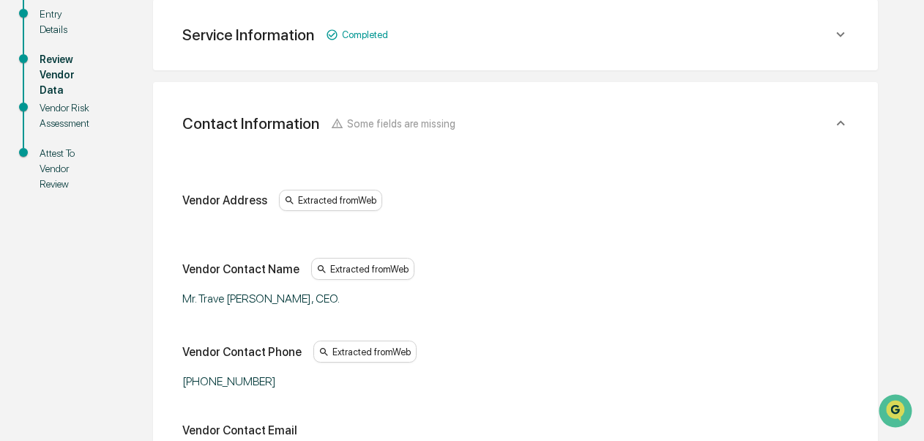
scroll to position [646, 0]
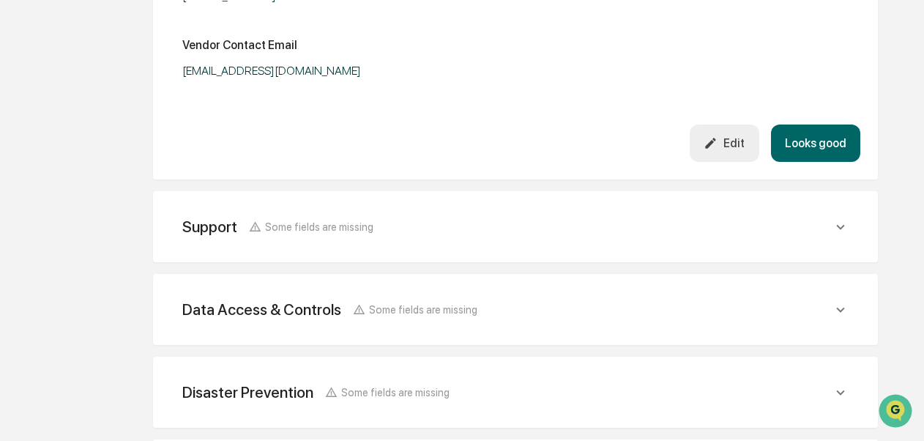
click at [842, 147] on button "Looks good" at bounding box center [815, 142] width 89 height 37
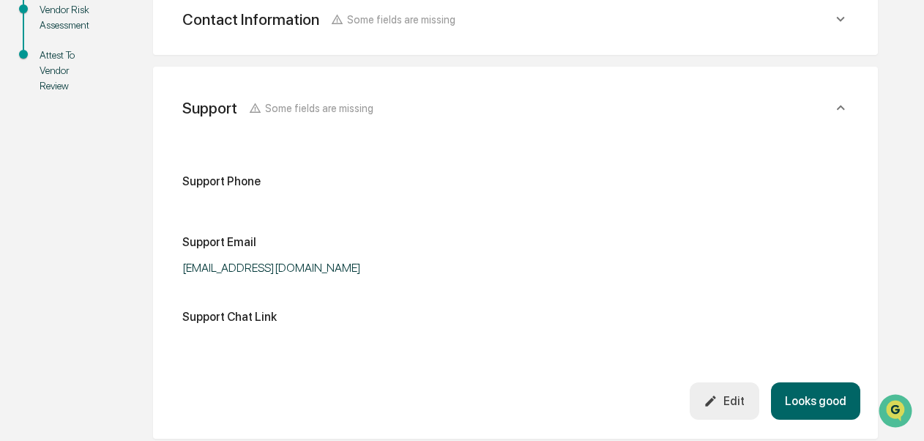
scroll to position [343, 0]
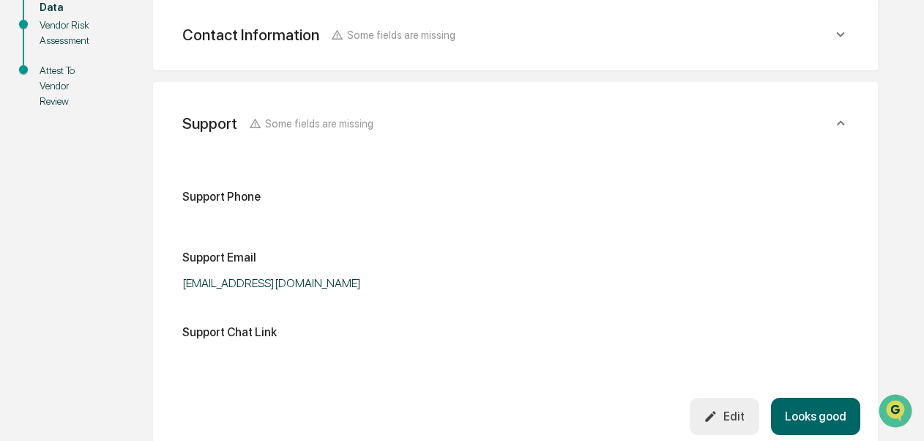
click at [800, 423] on button "Looks good" at bounding box center [815, 416] width 89 height 37
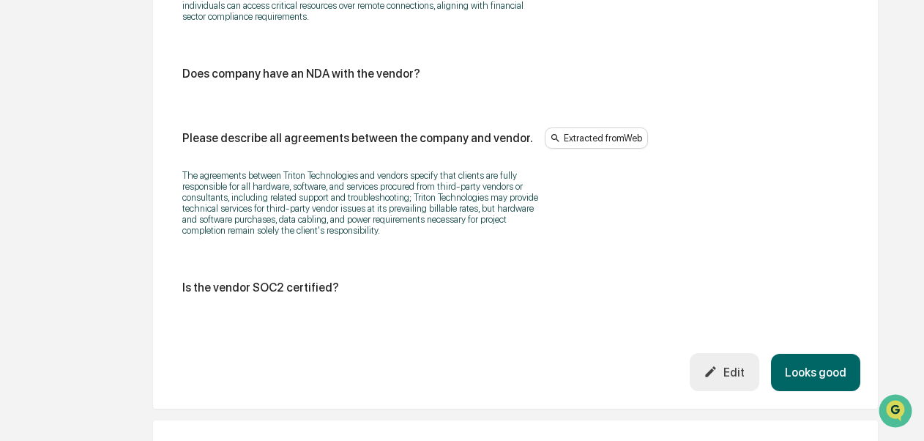
scroll to position [1881, 0]
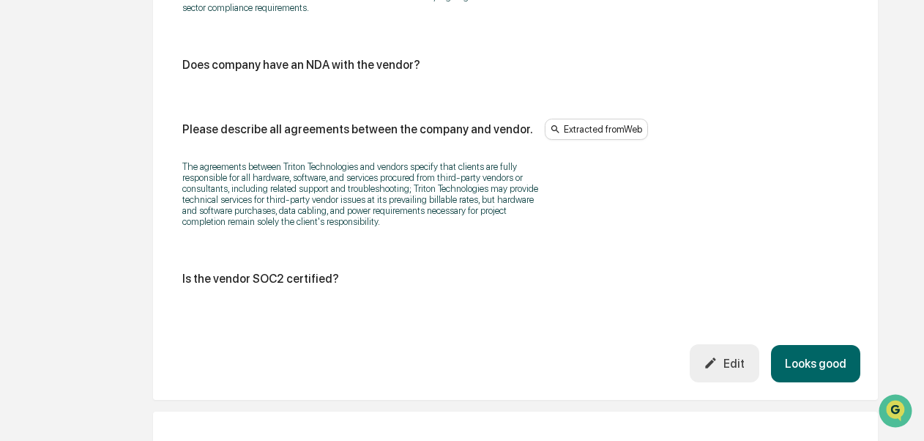
click at [826, 371] on button "Looks good" at bounding box center [815, 363] width 89 height 37
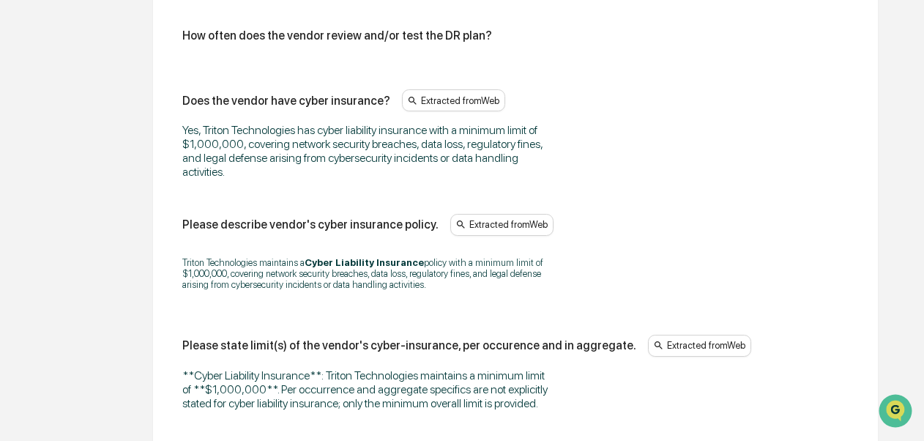
scroll to position [1135, 0]
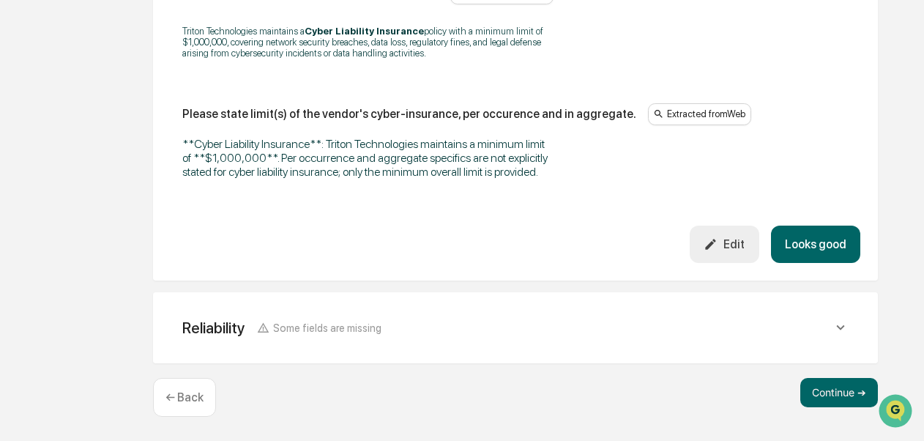
click at [819, 240] on button "Looks good" at bounding box center [815, 244] width 89 height 37
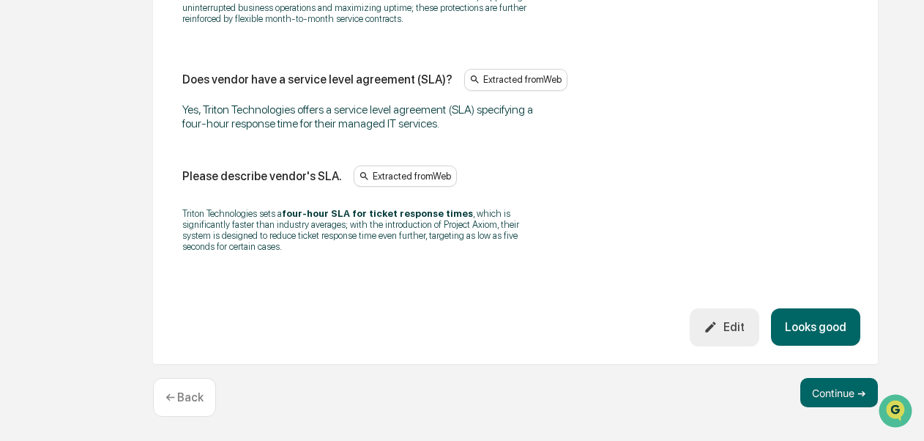
click at [824, 327] on button "Looks good" at bounding box center [815, 326] width 89 height 37
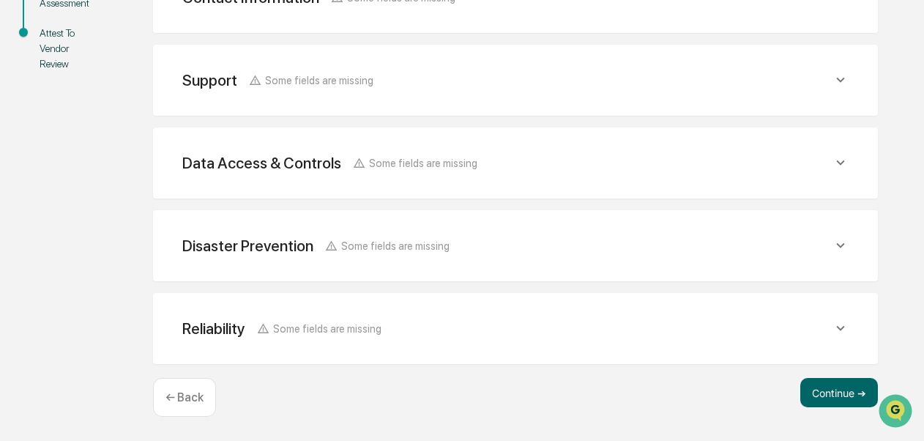
scroll to position [383, 0]
click at [828, 384] on button "Continue ➔" at bounding box center [839, 392] width 78 height 29
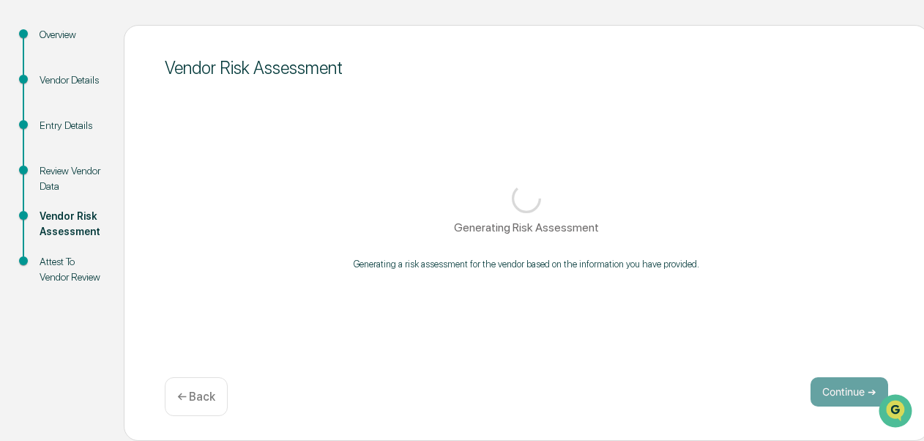
scroll to position [157, 0]
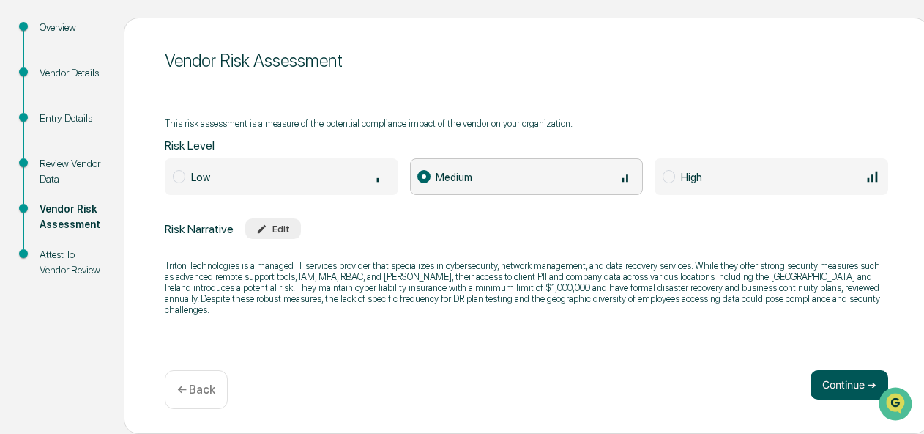
click at [840, 384] on button "Continue ➔" at bounding box center [850, 384] width 78 height 29
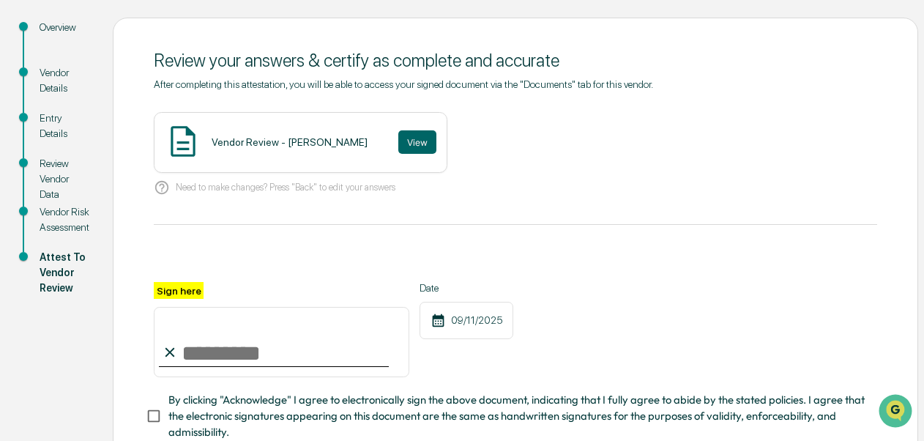
click at [312, 139] on div "Vendor Review - [PERSON_NAME]" at bounding box center [290, 142] width 156 height 12
click at [398, 151] on button "View" at bounding box center [417, 141] width 38 height 23
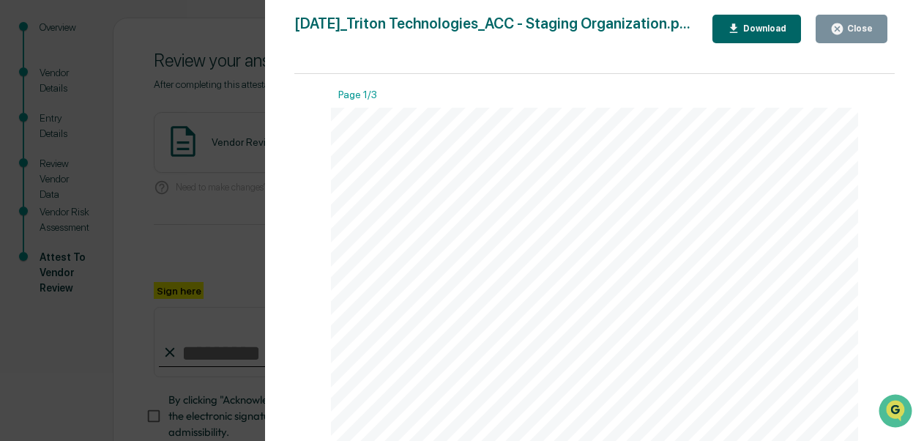
click at [844, 32] on icon "button" at bounding box center [837, 29] width 14 height 14
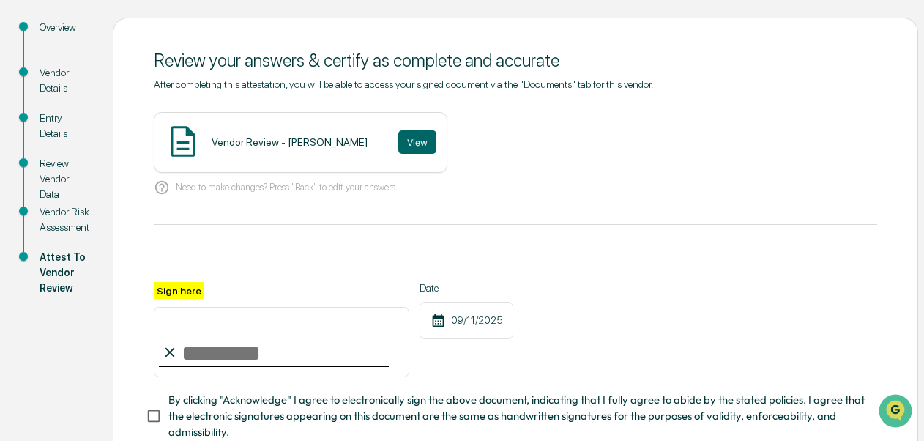
click at [378, 346] on input "Sign here" at bounding box center [282, 342] width 256 height 70
type input "**********"
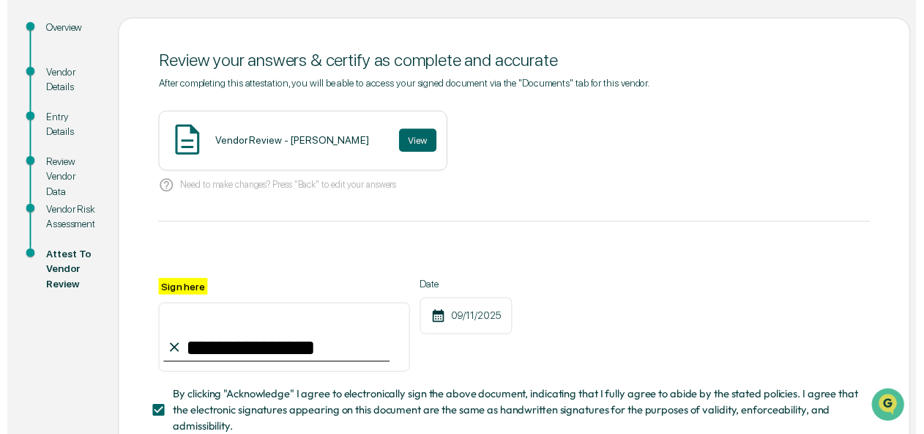
scroll to position [261, 0]
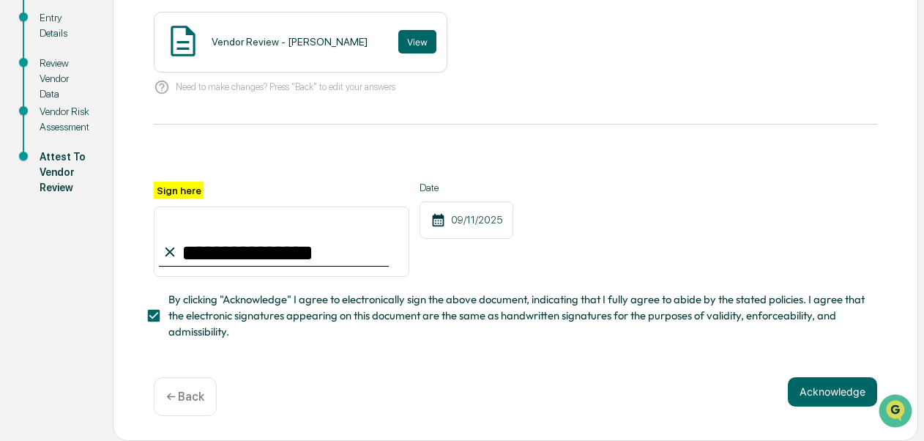
click at [855, 409] on div "Acknowledge ← Back" at bounding box center [516, 396] width 724 height 39
click at [830, 385] on button "Acknowledge" at bounding box center [832, 391] width 89 height 29
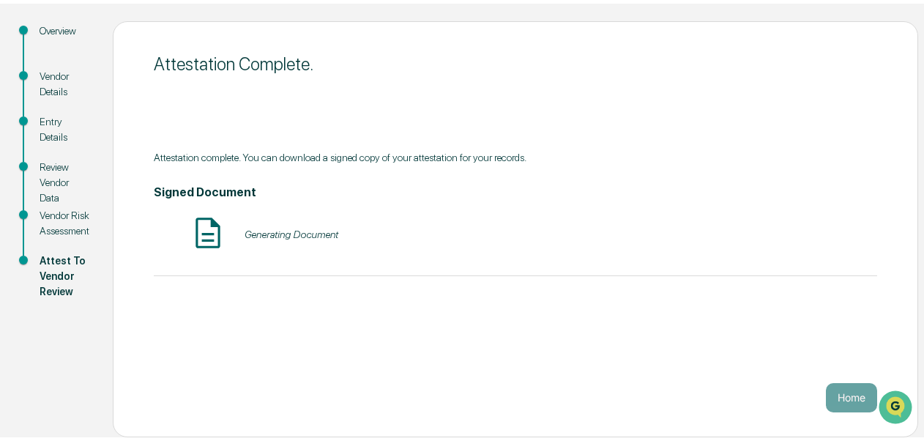
scroll to position [149, 0]
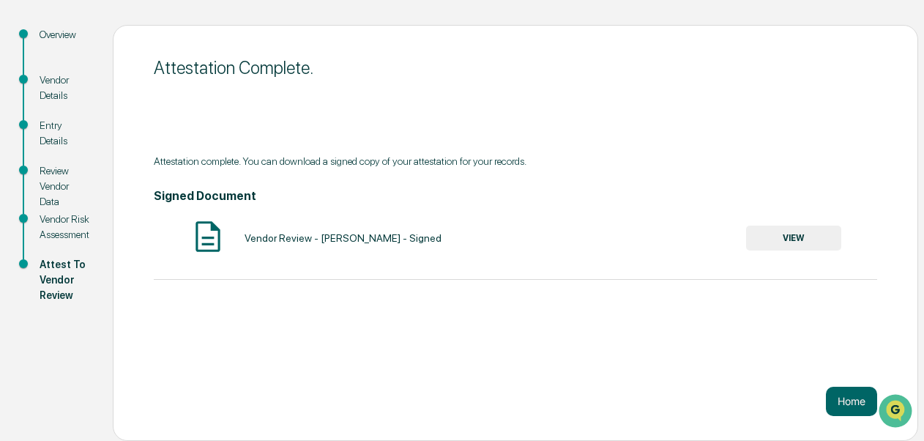
click at [785, 242] on button "VIEW" at bounding box center [793, 238] width 95 height 25
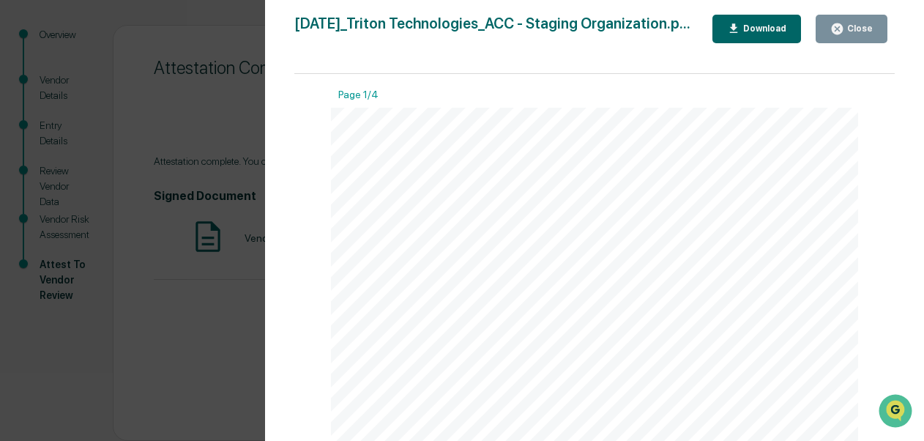
click at [772, 24] on div "Download" at bounding box center [763, 28] width 46 height 10
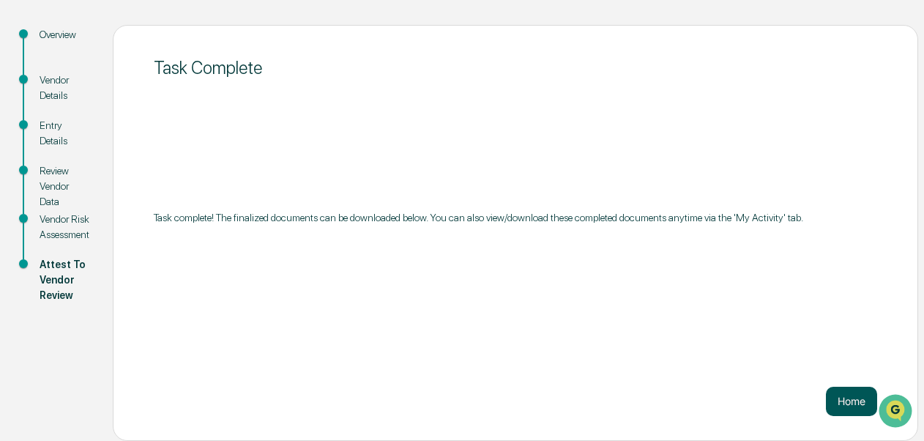
click at [858, 404] on button "Home" at bounding box center [851, 401] width 51 height 29
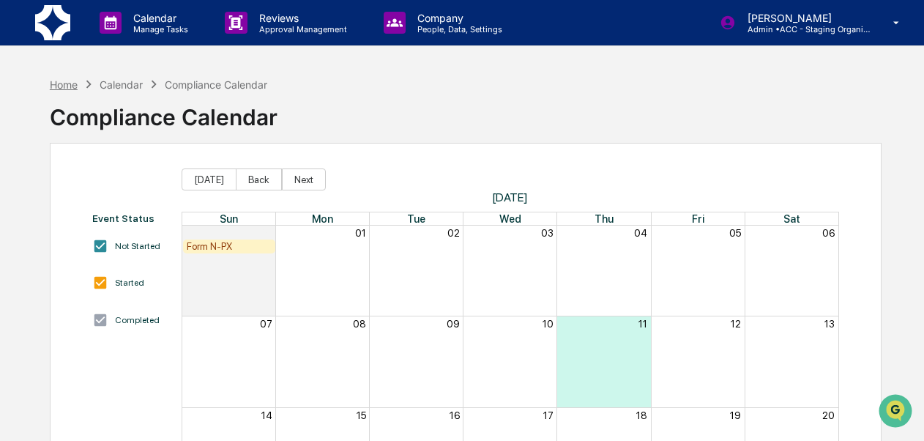
click at [64, 83] on div "Home" at bounding box center [64, 84] width 28 height 12
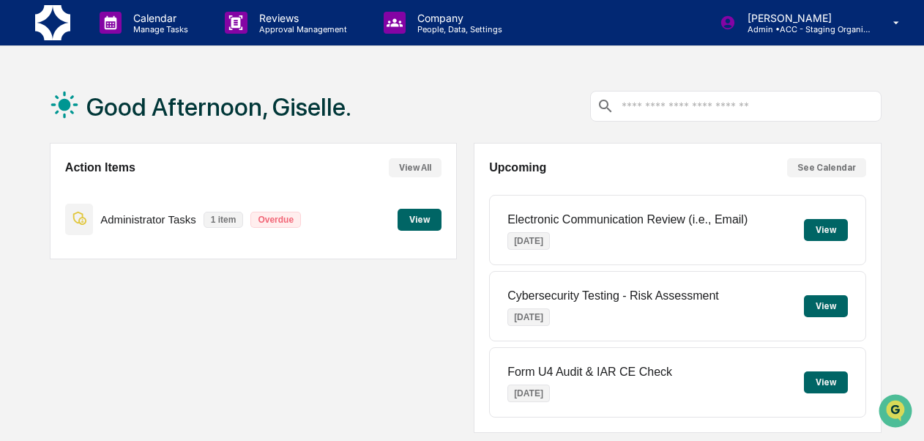
scroll to position [383, 0]
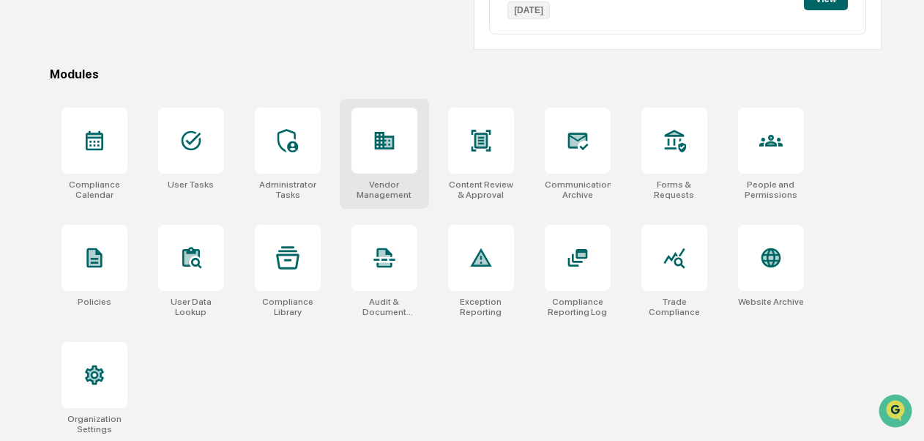
click at [395, 187] on div "Vendor Management" at bounding box center [385, 189] width 66 height 21
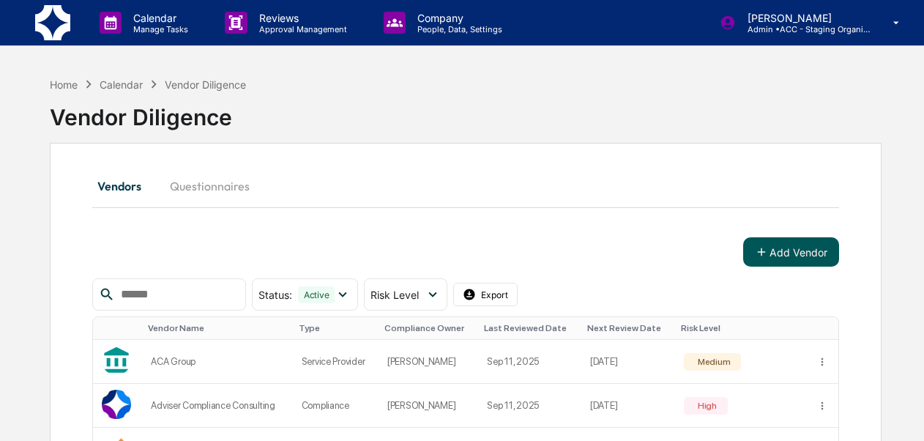
click at [792, 249] on button "Add Vendor" at bounding box center [791, 251] width 96 height 29
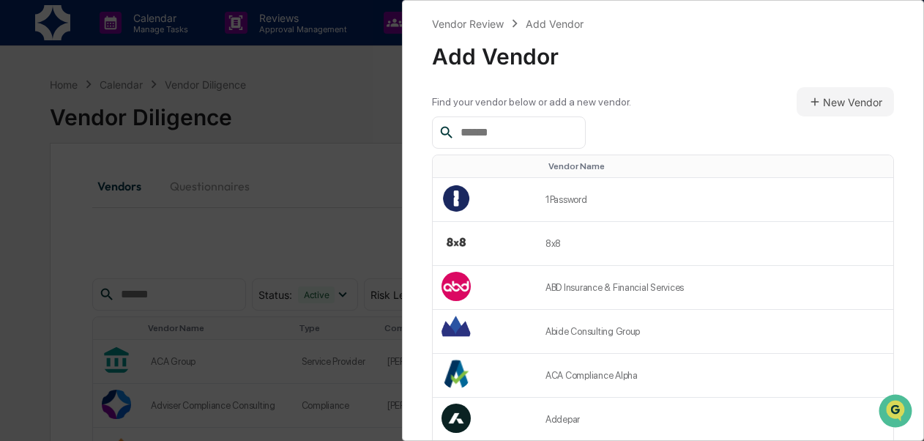
click at [508, 130] on input "text" at bounding box center [517, 132] width 124 height 19
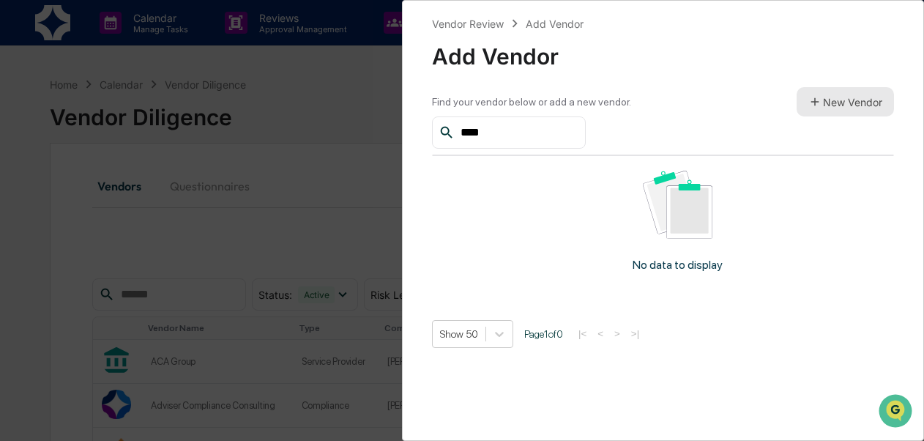
type input "****"
click at [831, 100] on button "New Vendor" at bounding box center [845, 101] width 97 height 29
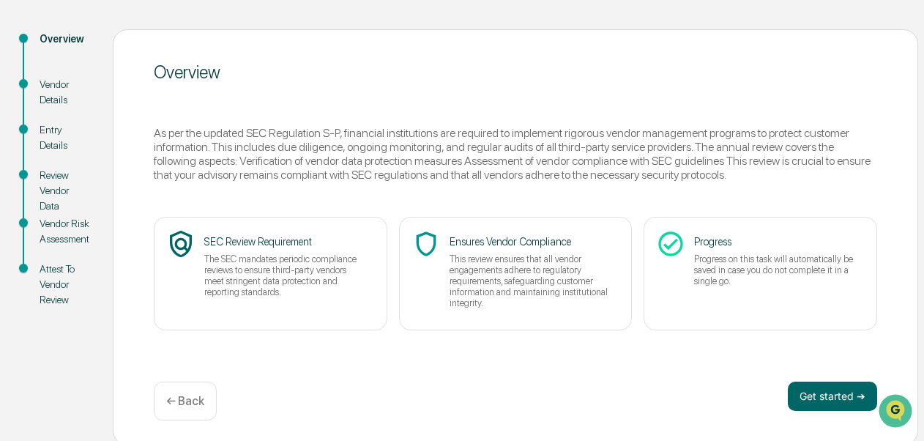
scroll to position [149, 0]
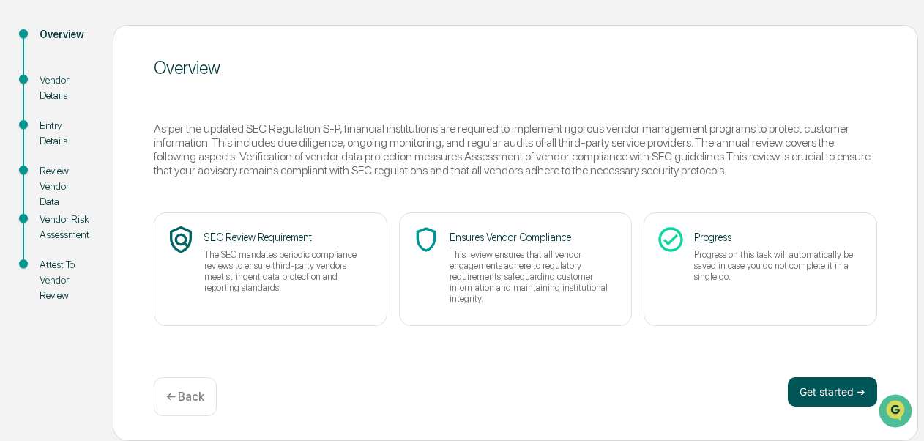
click at [815, 394] on button "Get started ➔" at bounding box center [832, 391] width 89 height 29
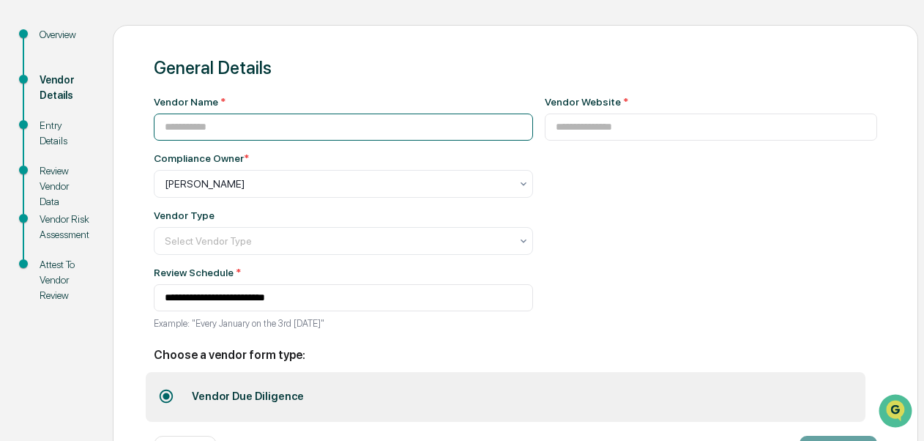
click at [322, 135] on input at bounding box center [343, 127] width 379 height 27
type input "**********"
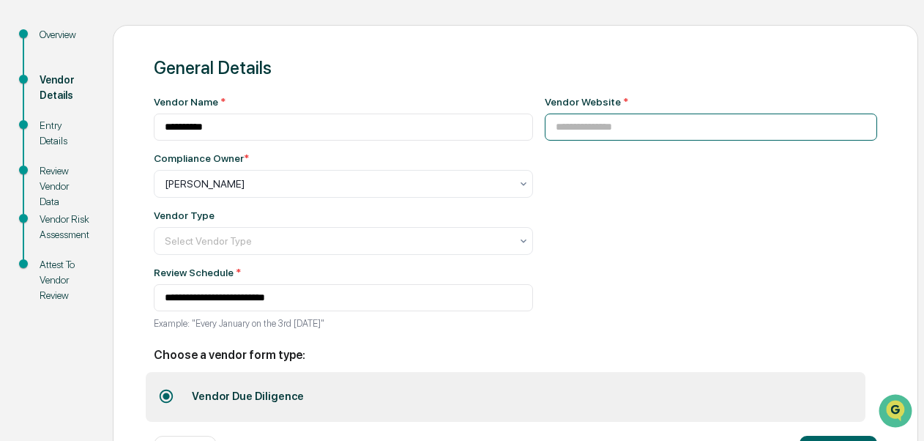
paste input "**********"
type input "**********"
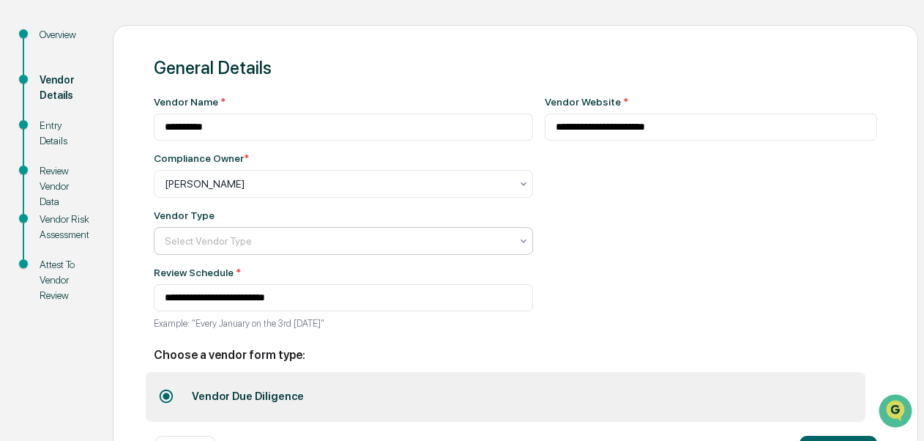
click at [436, 248] on div at bounding box center [338, 241] width 346 height 15
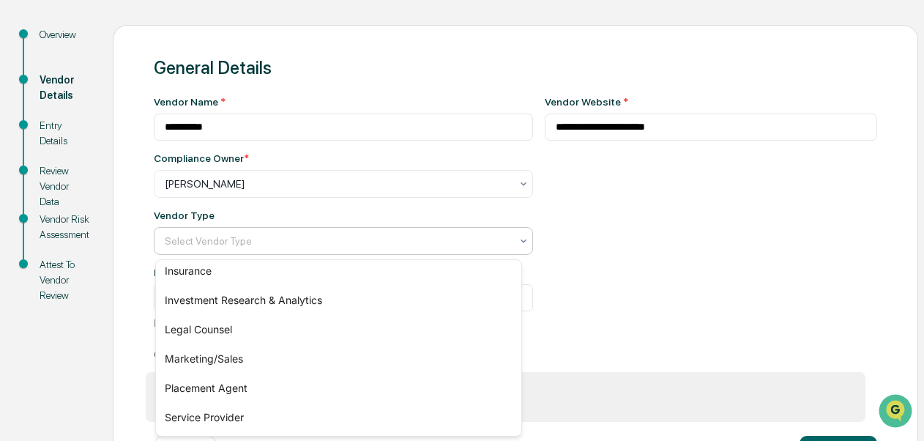
scroll to position [211, 0]
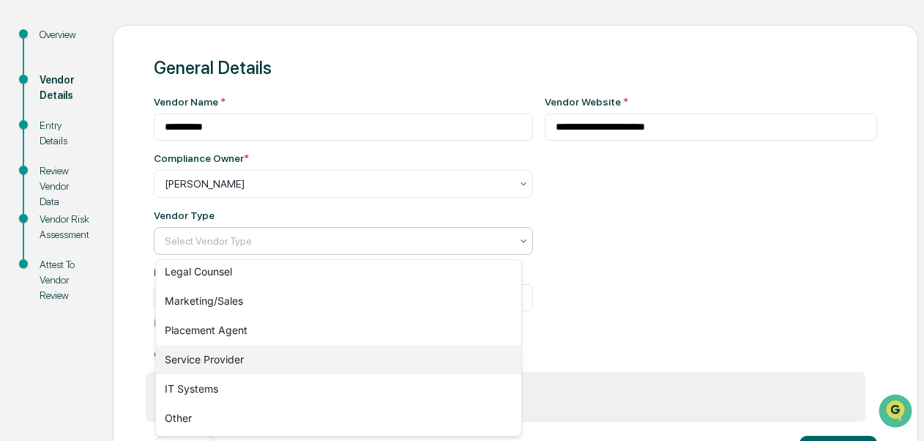
click at [412, 359] on div "Service Provider" at bounding box center [338, 359] width 365 height 29
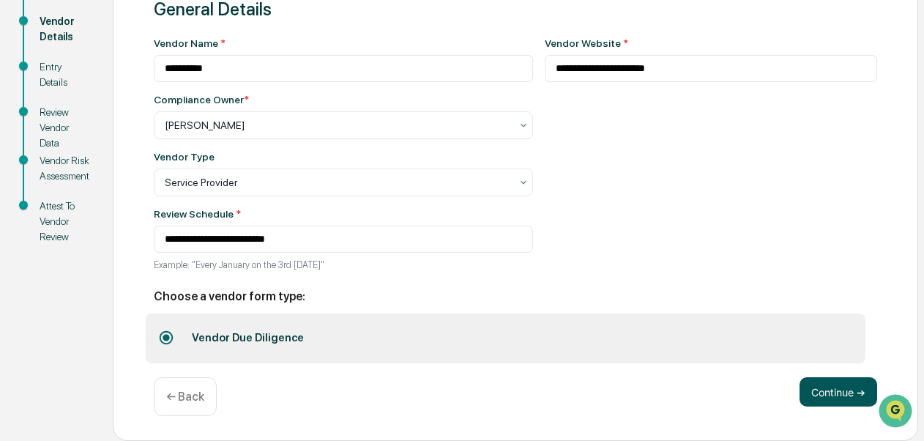
click at [844, 394] on button "Continue ➔" at bounding box center [839, 391] width 78 height 29
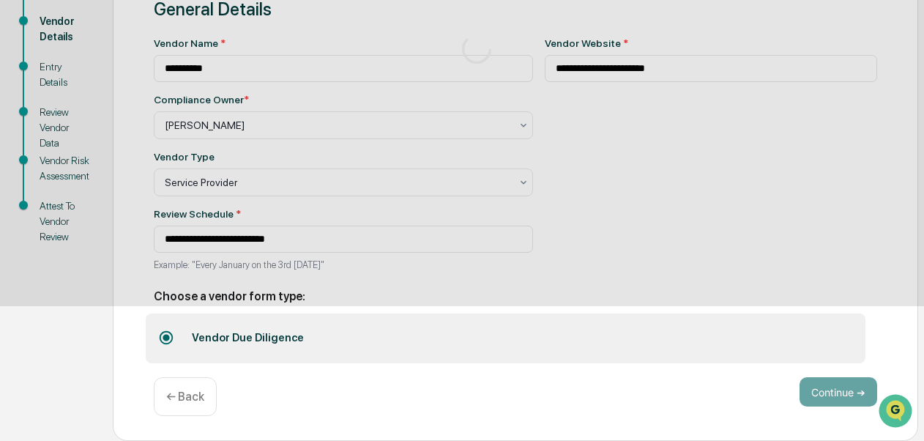
scroll to position [149, 0]
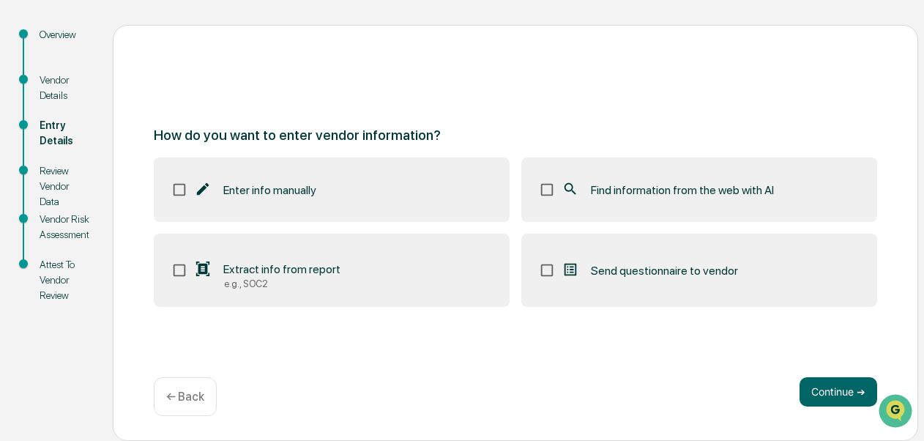
click at [676, 187] on span "Find information from the web with AI" at bounding box center [682, 190] width 183 height 14
click at [830, 390] on button "Continue ➔" at bounding box center [839, 391] width 78 height 29
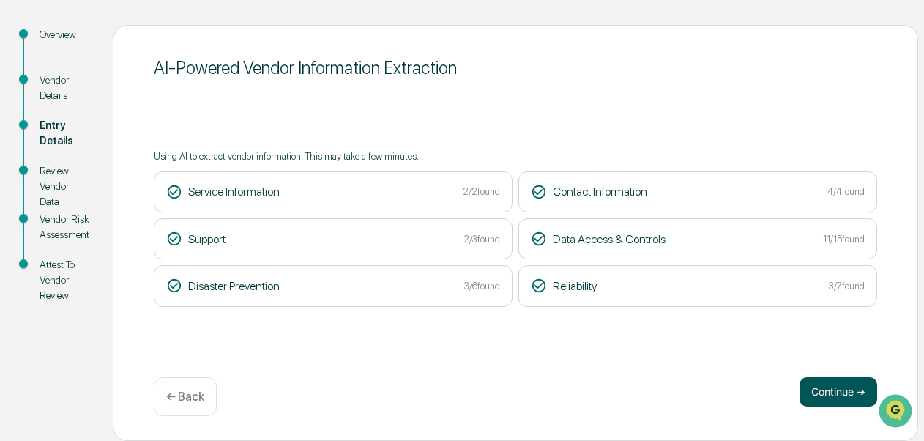
click at [821, 389] on button "Continue ➔" at bounding box center [839, 391] width 78 height 29
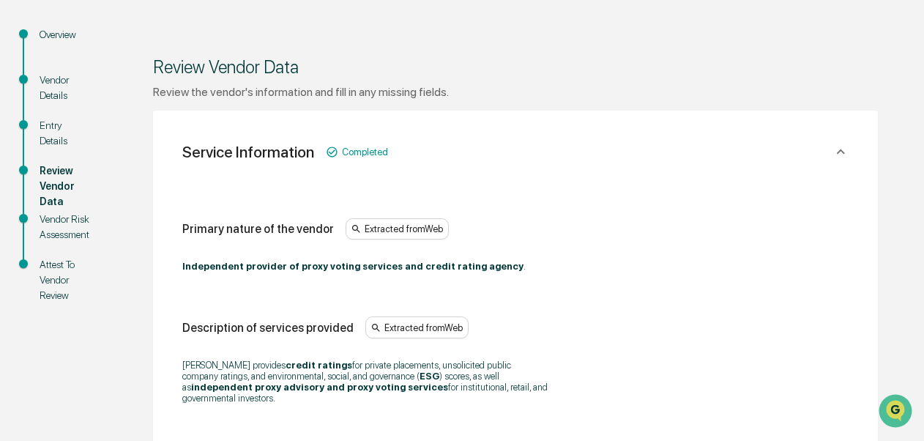
scroll to position [535, 0]
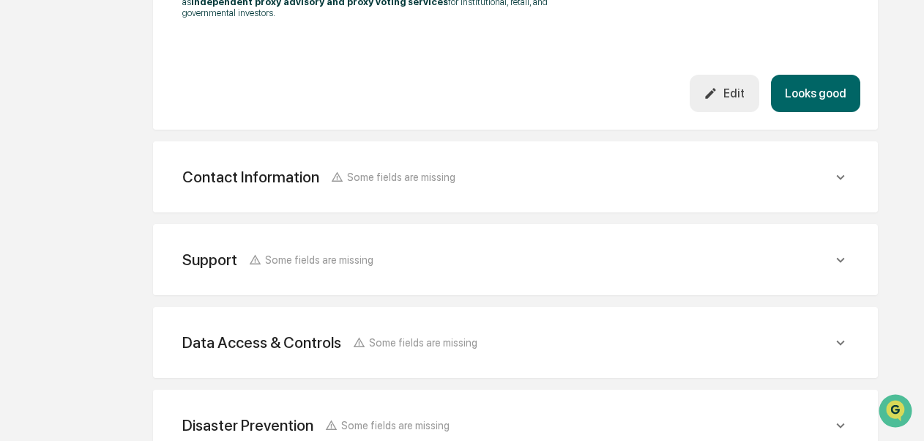
click at [818, 78] on button "Looks good" at bounding box center [815, 93] width 89 height 37
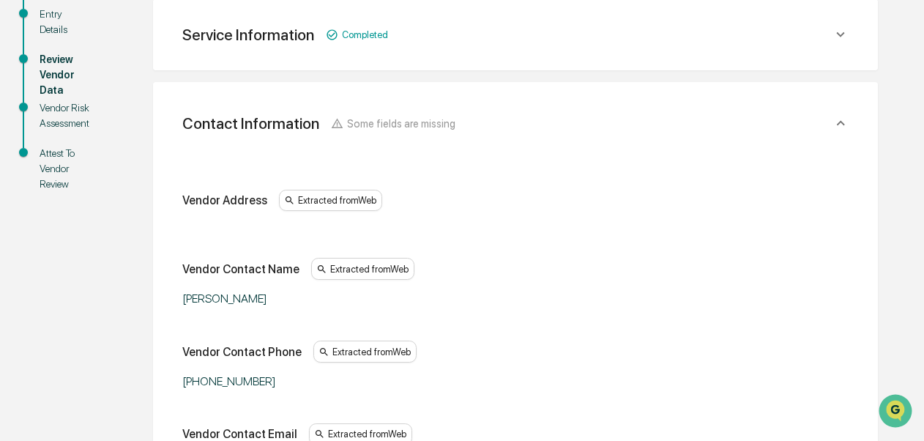
scroll to position [646, 0]
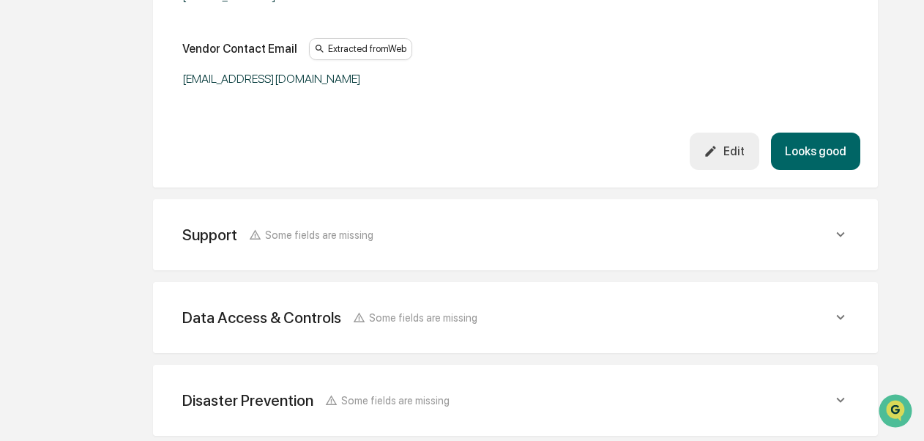
click at [804, 163] on button "Looks good" at bounding box center [815, 151] width 89 height 37
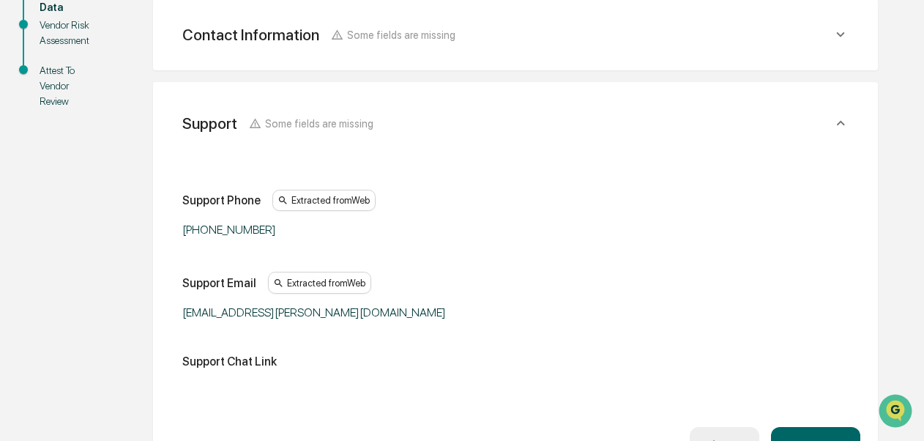
scroll to position [713, 0]
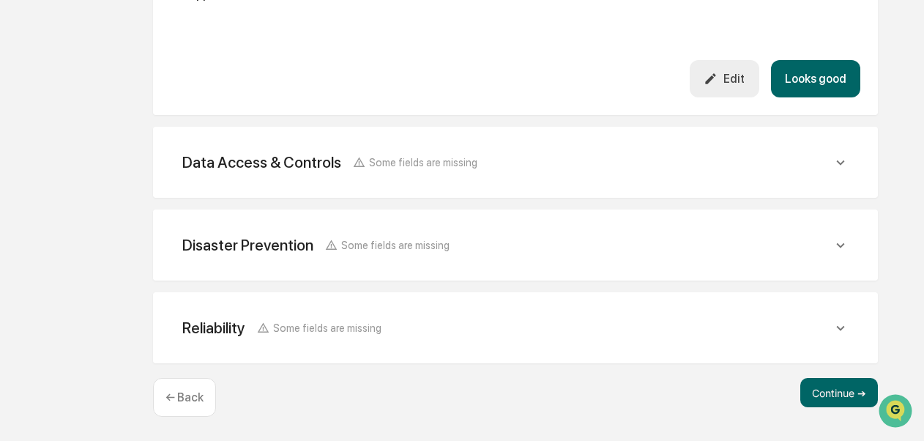
click at [817, 85] on button "Looks good" at bounding box center [815, 78] width 89 height 37
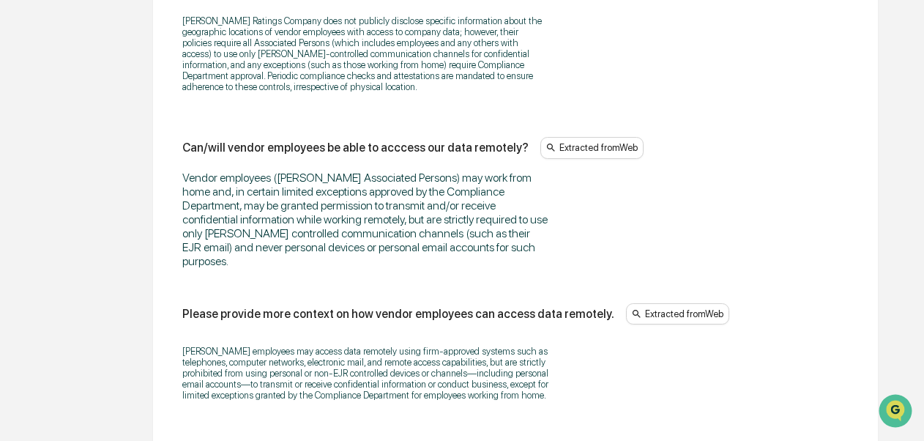
scroll to position [1969, 0]
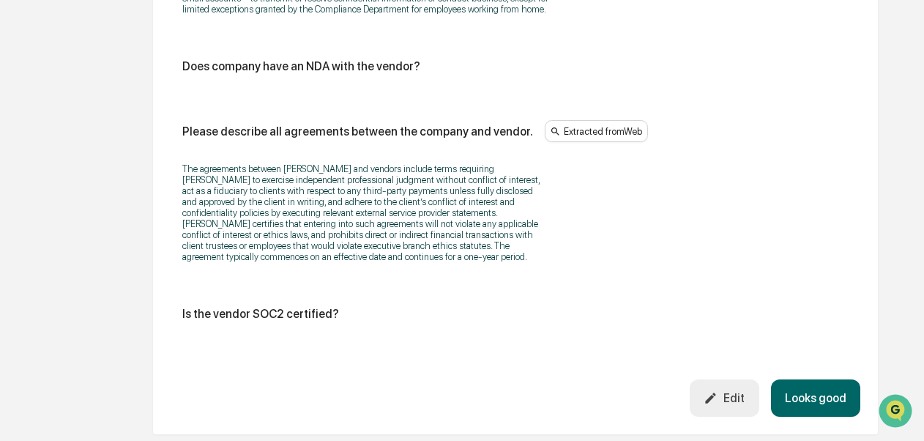
click at [830, 402] on button "Looks good" at bounding box center [815, 397] width 89 height 37
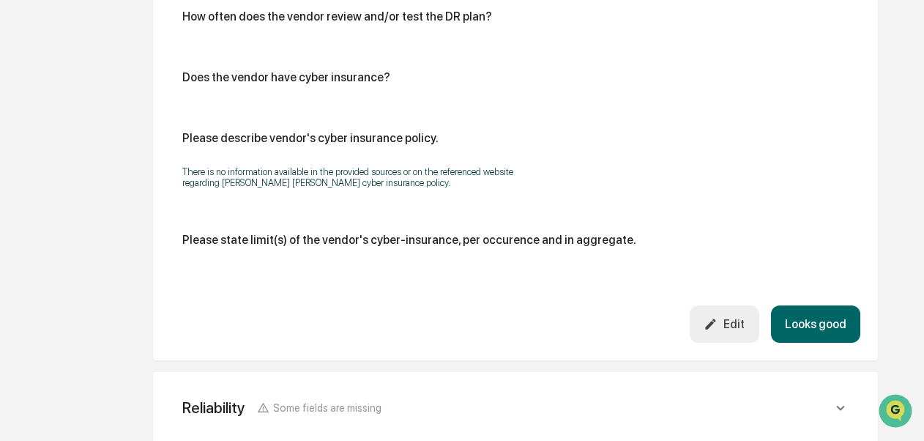
click at [787, 320] on button "Looks good" at bounding box center [815, 323] width 89 height 37
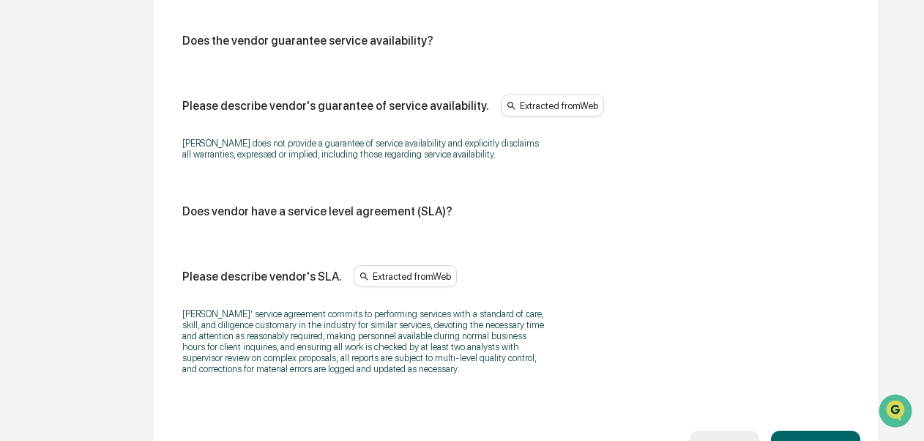
scroll to position [1110, 0]
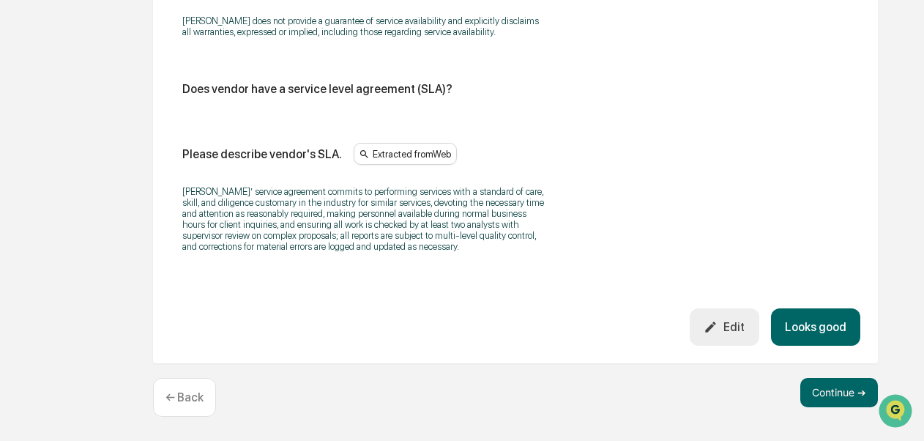
click at [798, 312] on button "Looks good" at bounding box center [815, 326] width 89 height 37
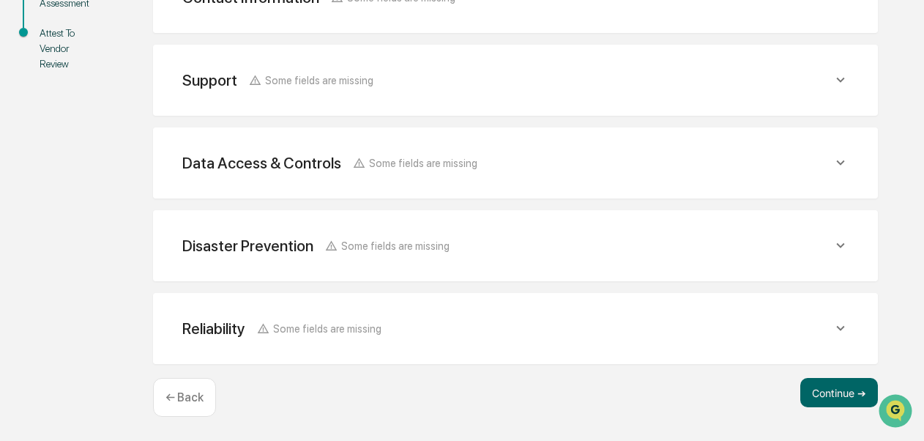
scroll to position [383, 0]
click at [839, 400] on button "Continue ➔" at bounding box center [839, 392] width 78 height 29
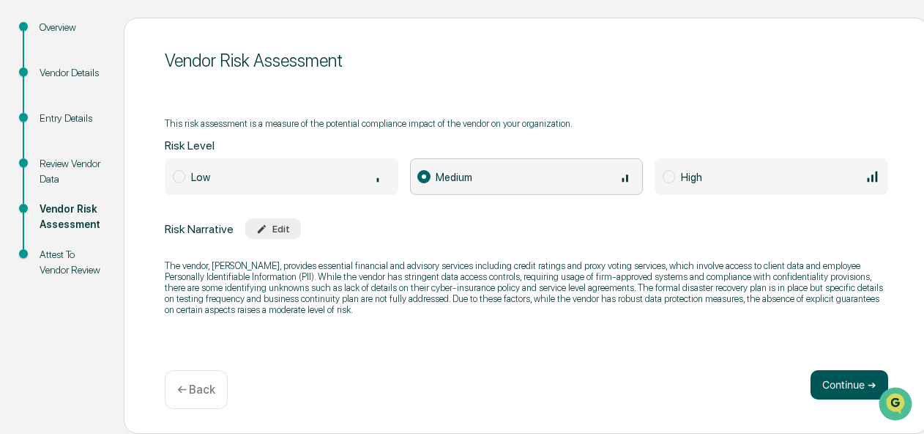
click at [829, 380] on button "Continue ➔" at bounding box center [850, 384] width 78 height 29
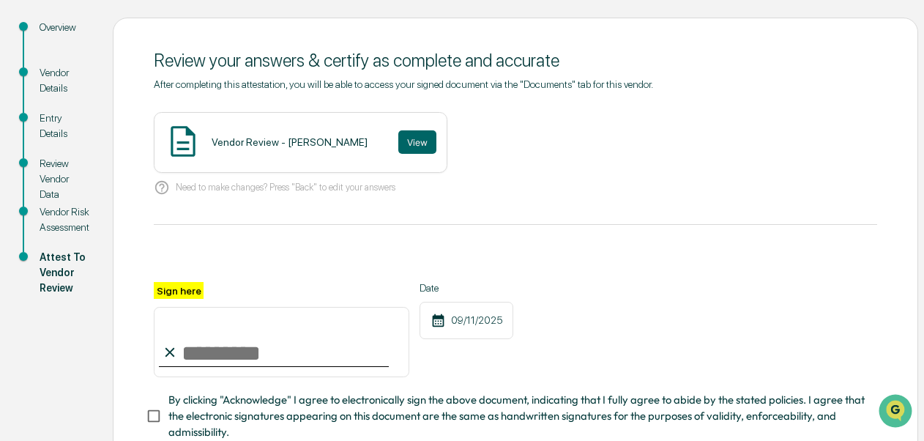
click at [278, 135] on div "Vendor Review - [PERSON_NAME] View" at bounding box center [301, 142] width 294 height 61
click at [398, 141] on button "View" at bounding box center [417, 141] width 38 height 23
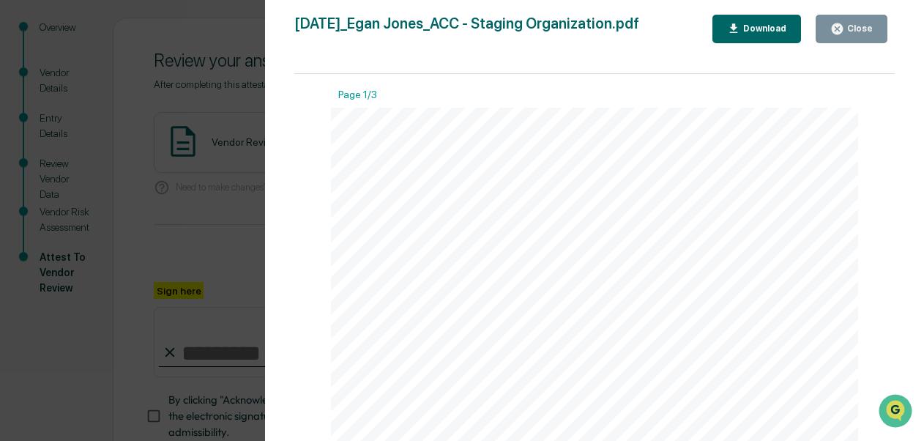
click at [852, 32] on div "Close" at bounding box center [858, 28] width 29 height 10
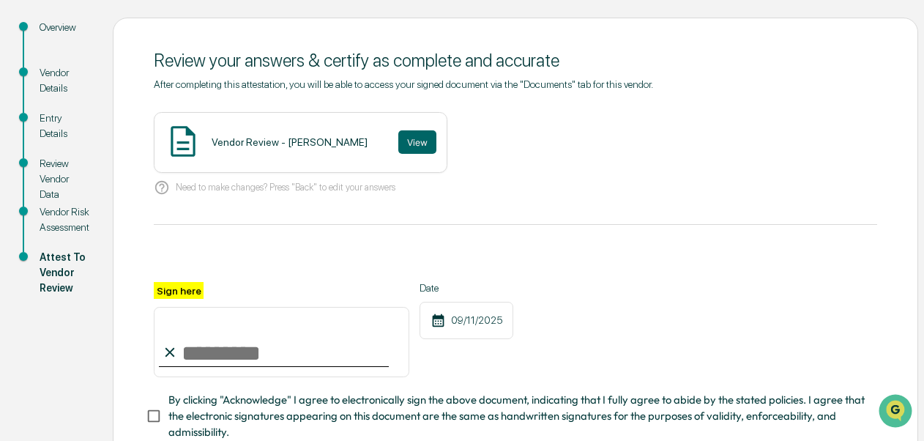
click at [345, 343] on input "Sign here" at bounding box center [282, 342] width 256 height 70
type input "**********"
click at [923, 423] on div "**********" at bounding box center [462, 227] width 924 height 628
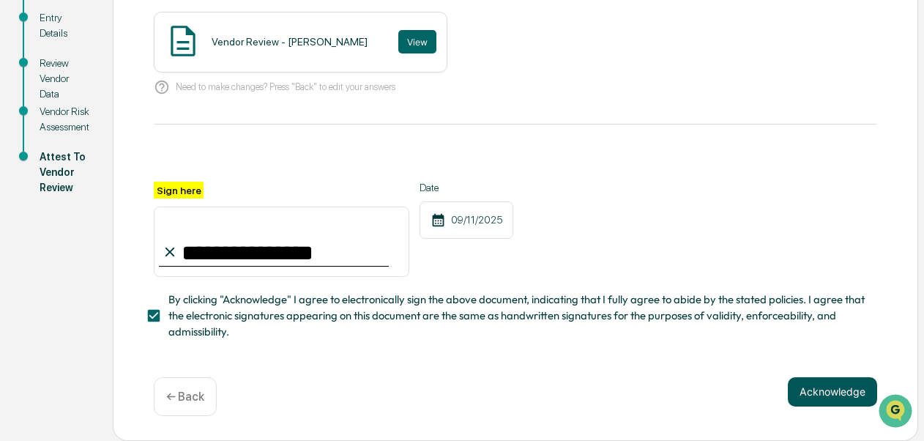
click at [836, 382] on button "Acknowledge" at bounding box center [832, 391] width 89 height 29
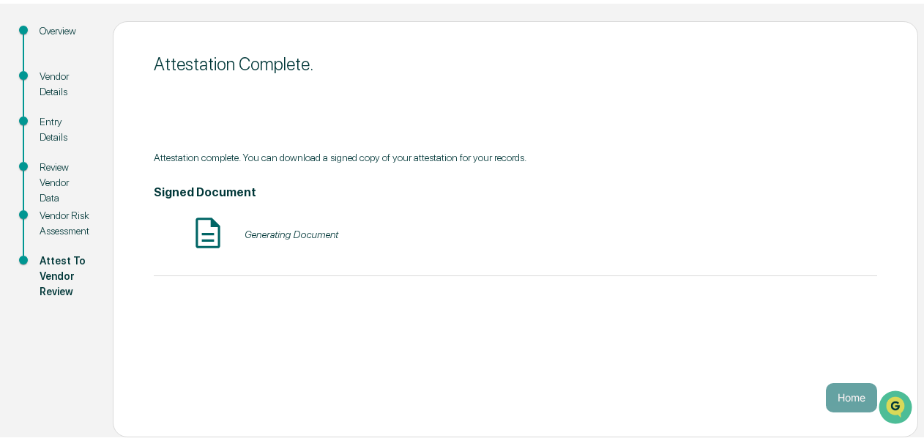
scroll to position [149, 0]
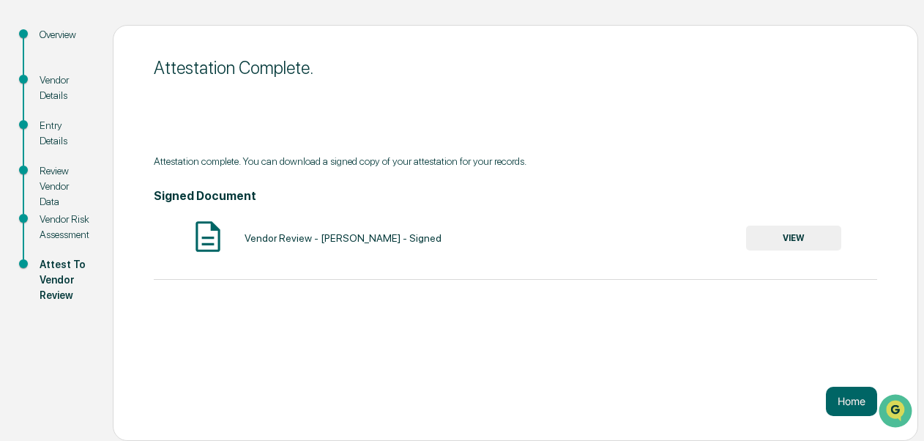
click at [780, 241] on button "VIEW" at bounding box center [793, 238] width 95 height 25
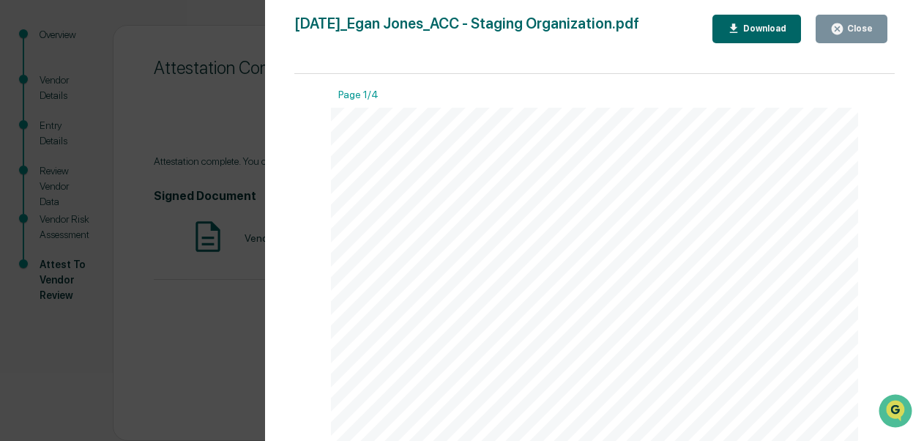
click at [743, 19] on button "Download" at bounding box center [757, 29] width 89 height 29
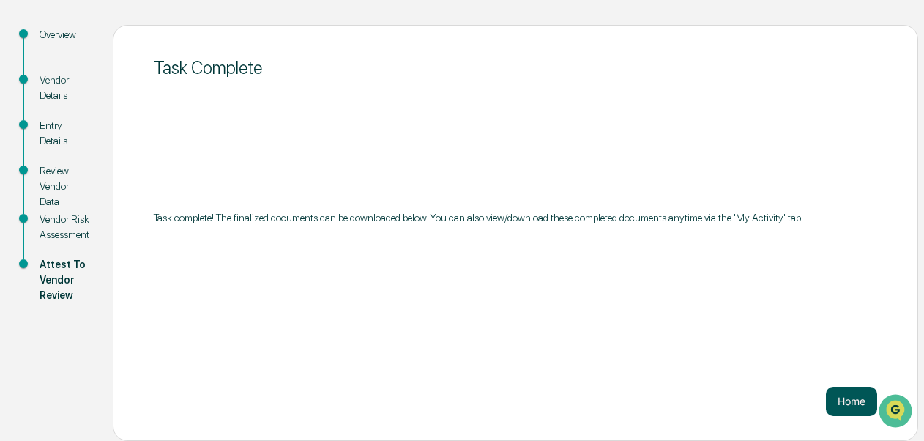
click at [857, 408] on button "Home" at bounding box center [851, 401] width 51 height 29
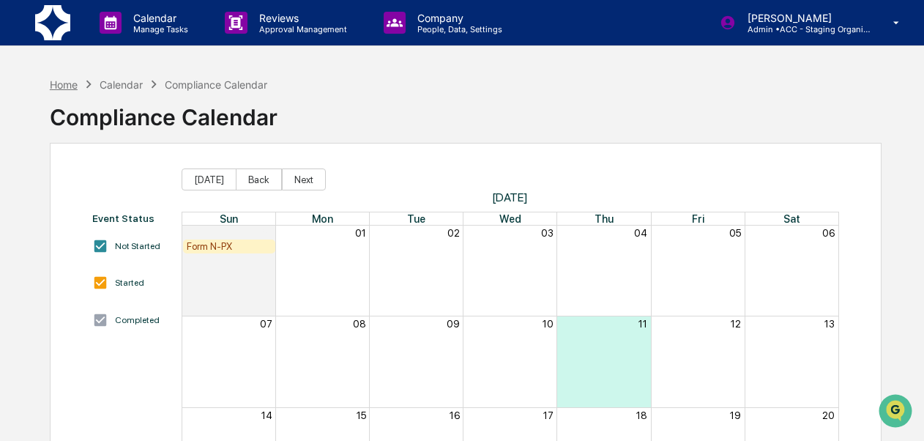
click at [64, 83] on div "Home" at bounding box center [64, 84] width 28 height 12
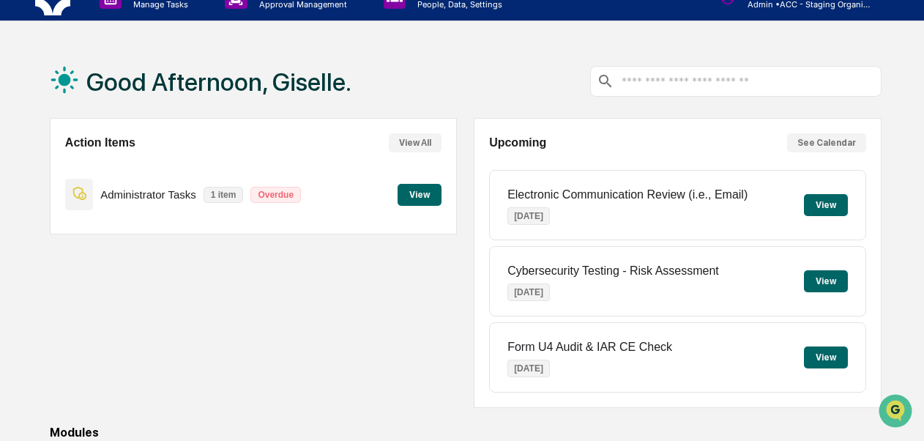
scroll to position [383, 0]
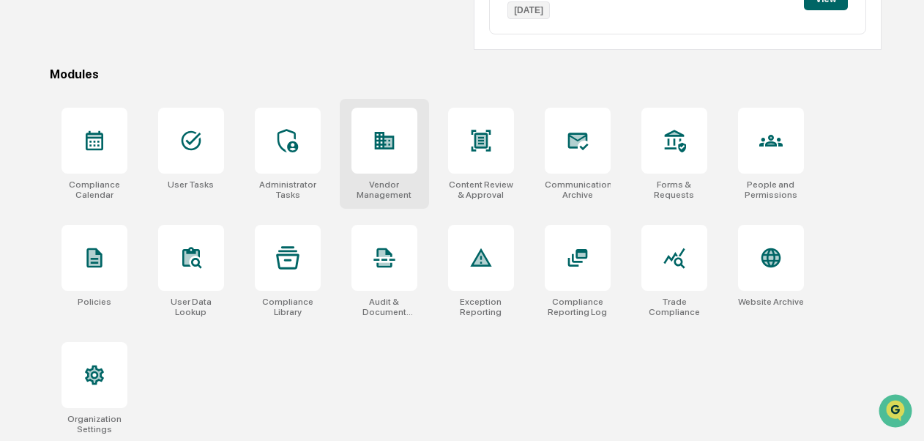
click at [390, 182] on div "Vendor Management" at bounding box center [385, 189] width 66 height 21
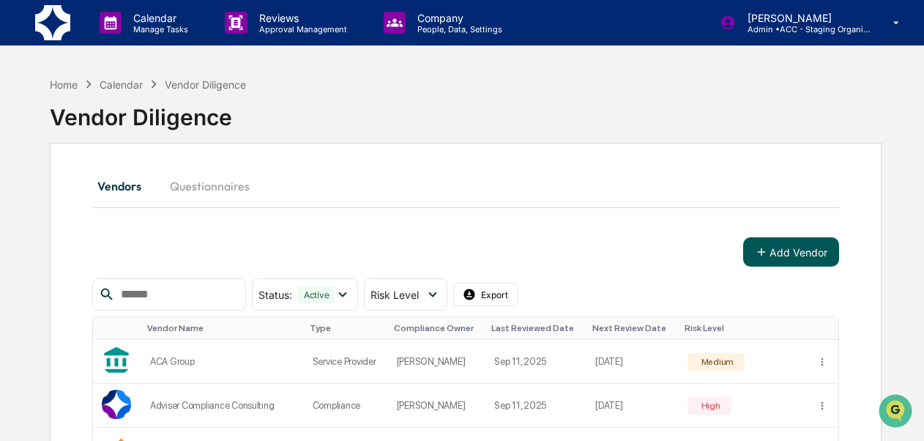
click at [795, 248] on button "Add Vendor" at bounding box center [791, 251] width 96 height 29
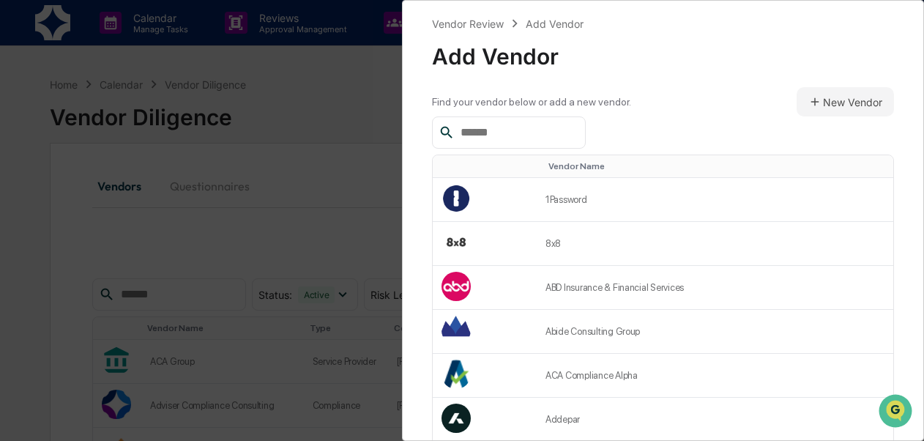
click at [566, 138] on input "text" at bounding box center [517, 132] width 124 height 19
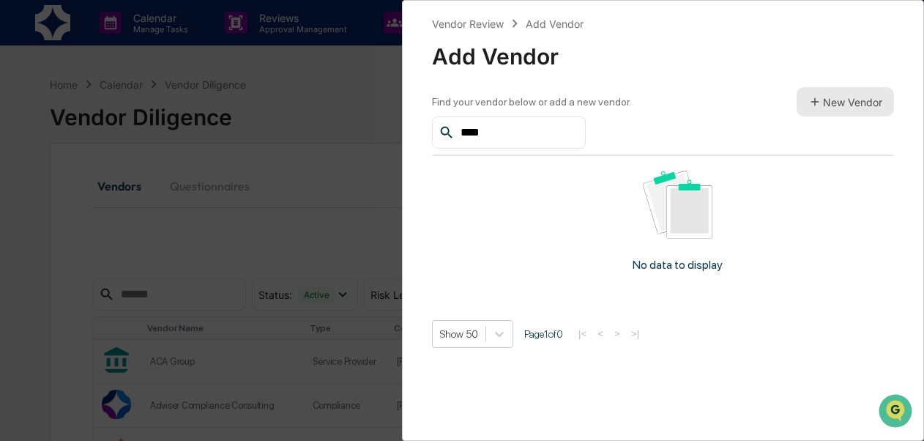
type input "****"
click at [858, 116] on button "New Vendor" at bounding box center [845, 101] width 97 height 29
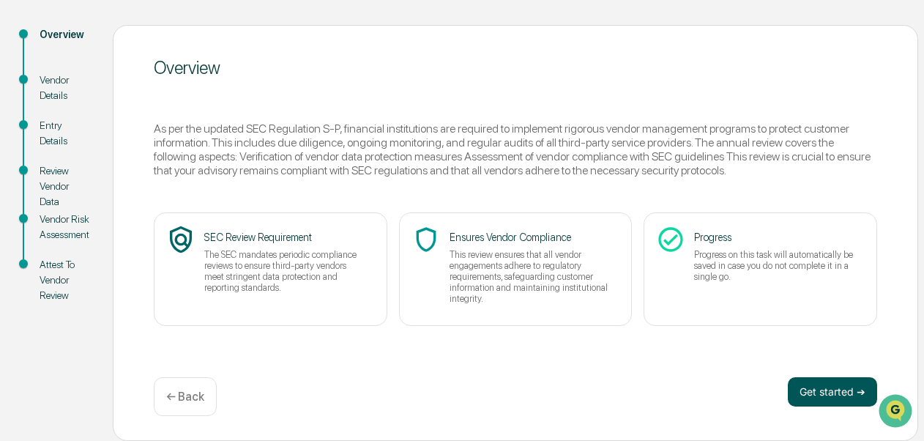
click at [820, 387] on button "Get started ➔" at bounding box center [832, 391] width 89 height 29
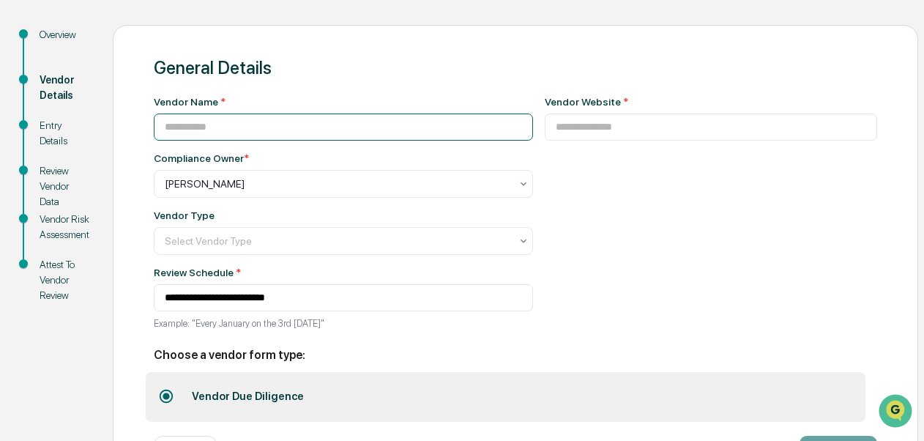
click at [289, 119] on input at bounding box center [343, 127] width 379 height 27
type input "**********"
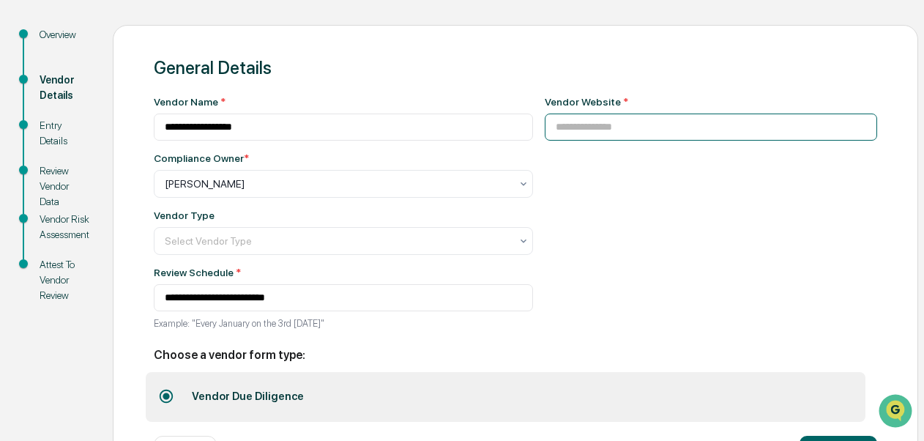
click at [545, 138] on input at bounding box center [711, 127] width 333 height 27
paste input "**********"
type input "**********"
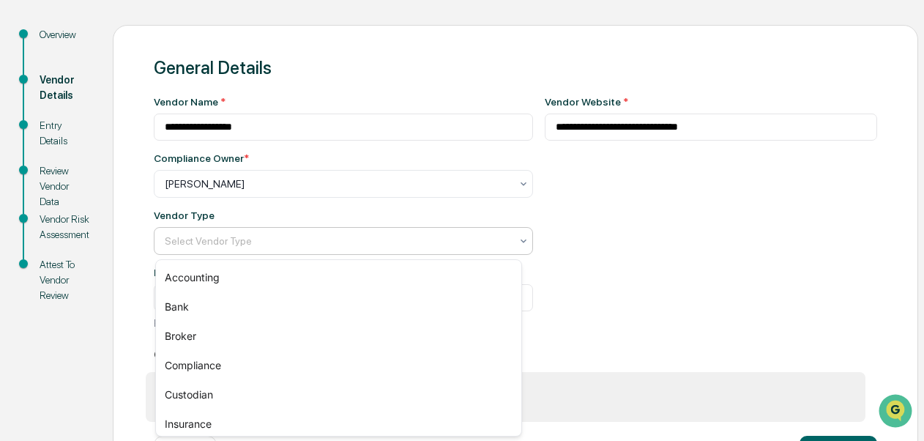
click at [395, 248] on div at bounding box center [338, 241] width 346 height 15
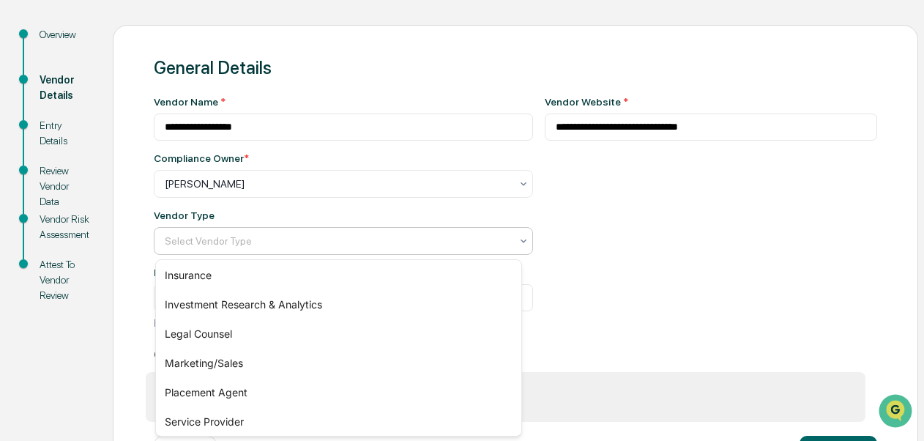
scroll to position [153, 0]
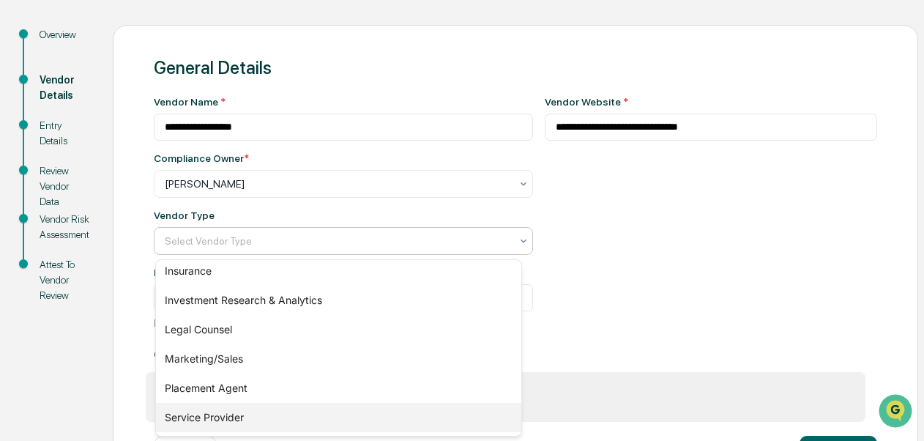
click at [279, 416] on div "Service Provider" at bounding box center [338, 417] width 365 height 29
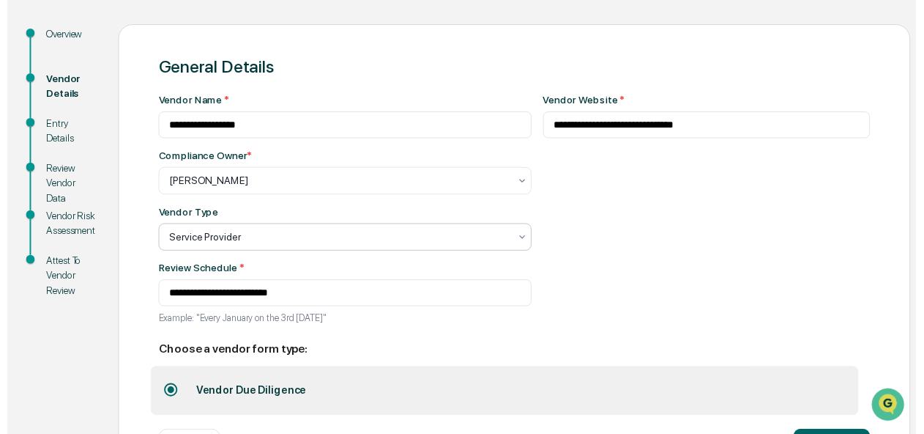
scroll to position [211, 0]
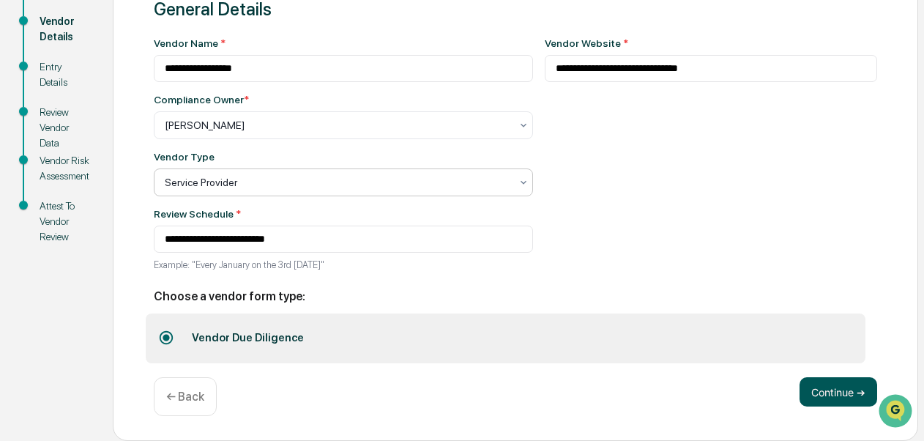
click at [840, 400] on button "Continue ➔" at bounding box center [839, 391] width 78 height 29
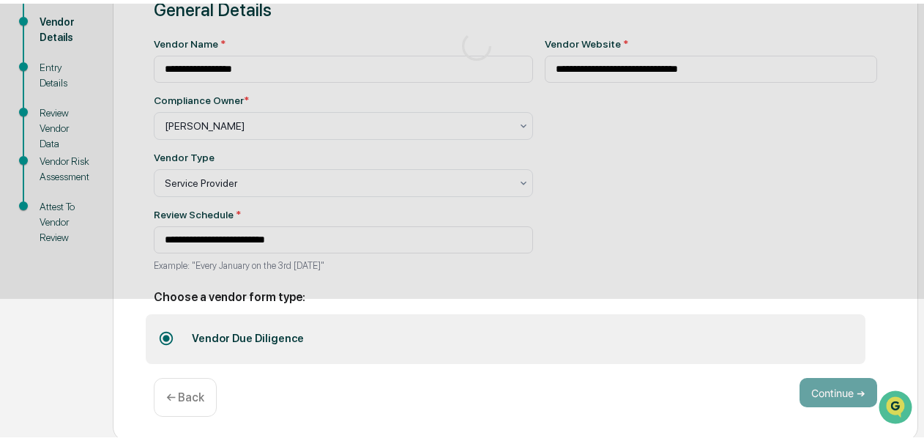
scroll to position [149, 0]
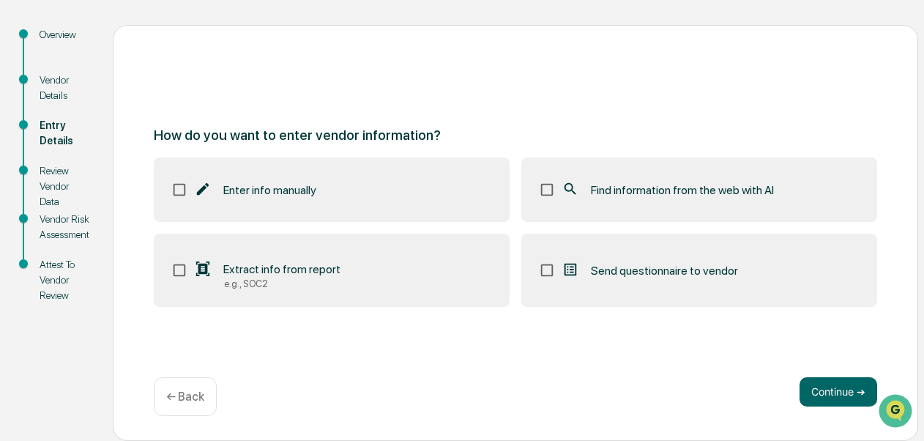
click at [674, 206] on label "Find information from the web with AI" at bounding box center [699, 189] width 356 height 64
click at [830, 398] on button "Continue ➔" at bounding box center [839, 391] width 78 height 29
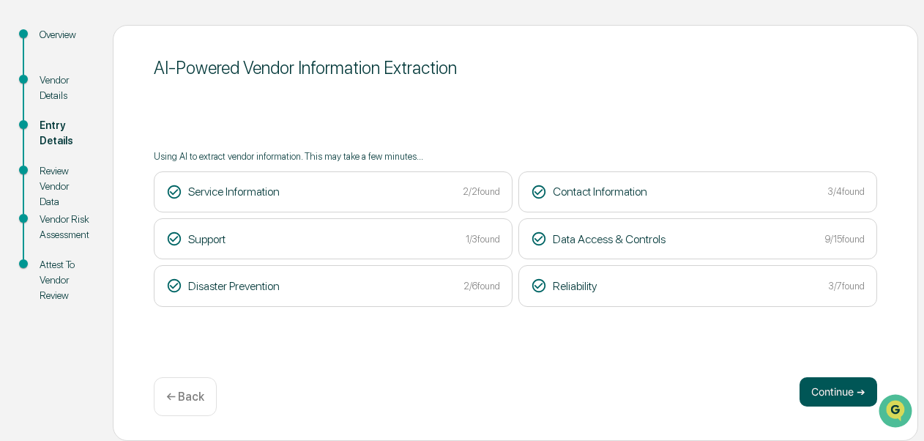
click at [847, 387] on button "Continue ➔" at bounding box center [839, 391] width 78 height 29
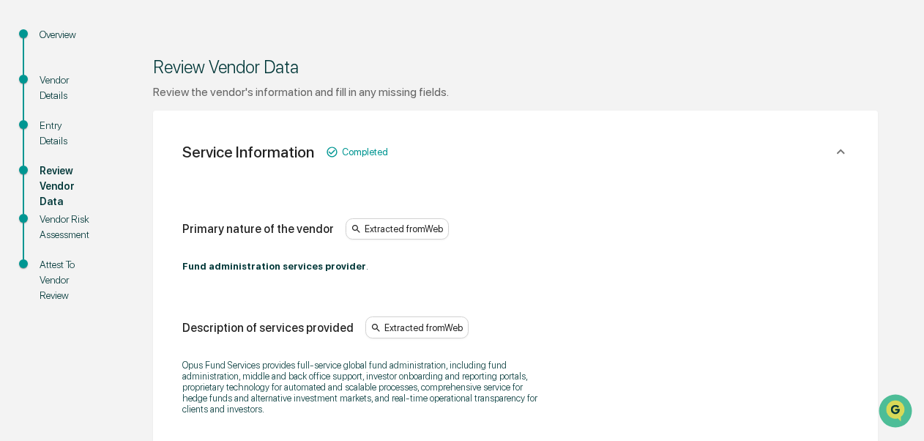
scroll to position [535, 0]
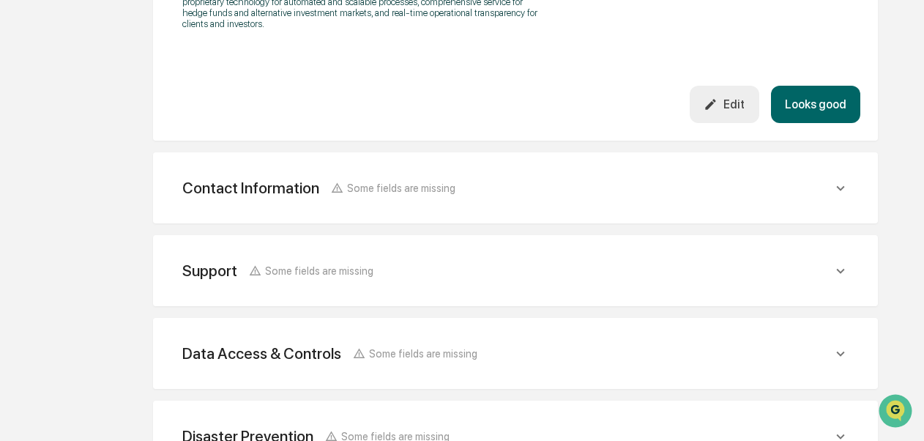
click at [828, 116] on button "Looks good" at bounding box center [815, 104] width 89 height 37
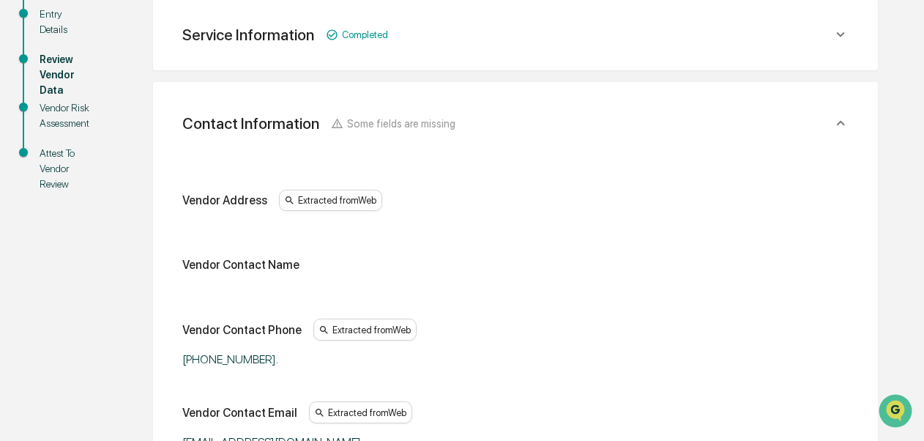
scroll to position [646, 0]
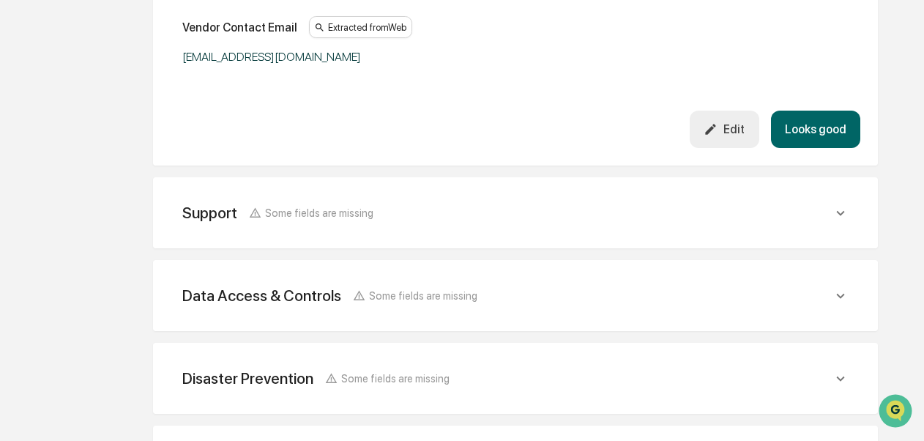
click at [835, 135] on button "Looks good" at bounding box center [815, 129] width 89 height 37
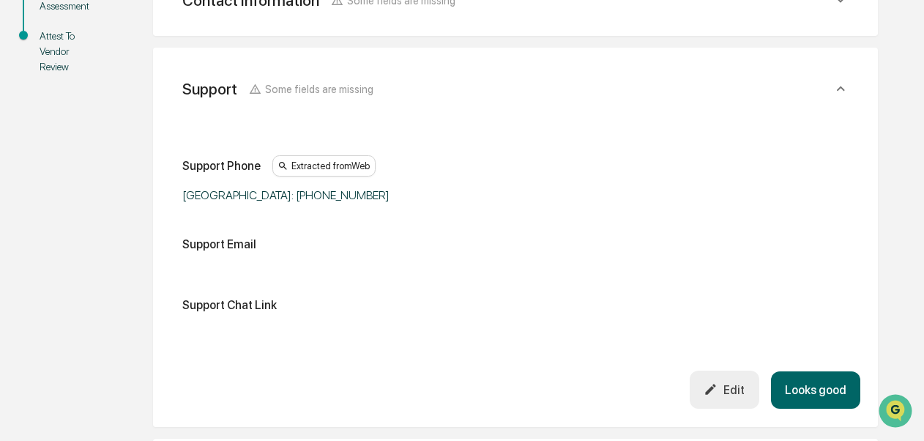
scroll to position [343, 0]
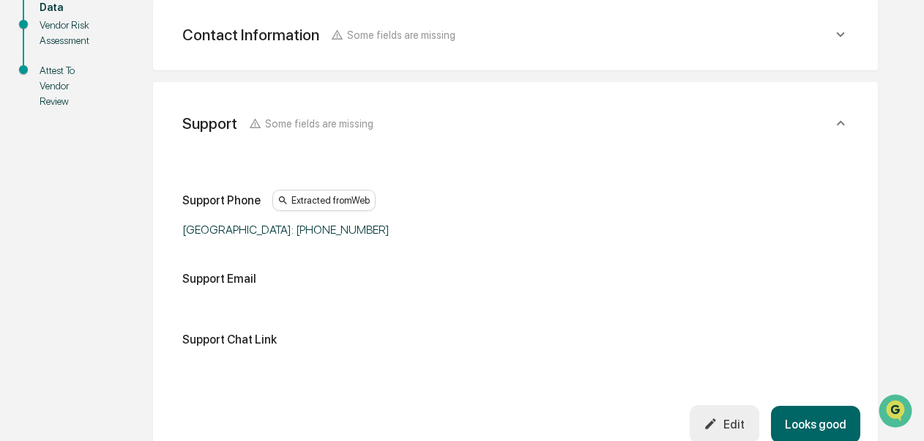
click at [831, 414] on button "Looks good" at bounding box center [815, 424] width 89 height 37
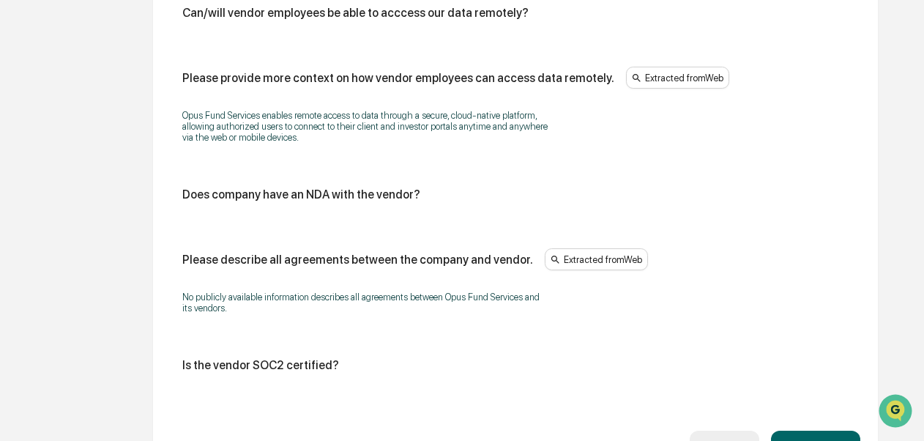
scroll to position [1862, 0]
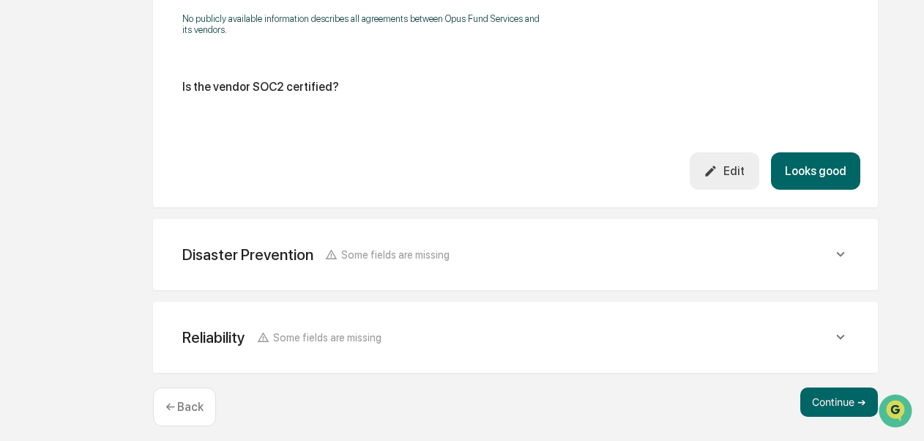
click at [811, 174] on button "Looks good" at bounding box center [815, 170] width 89 height 37
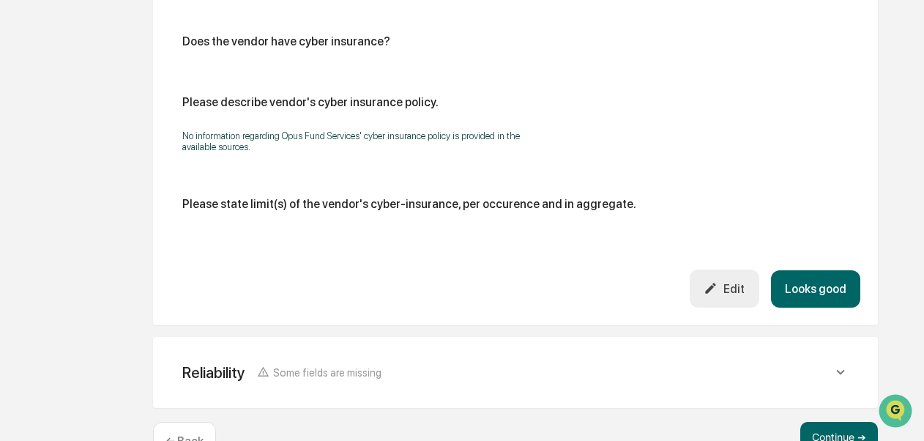
click at [830, 301] on button "Looks good" at bounding box center [815, 288] width 89 height 37
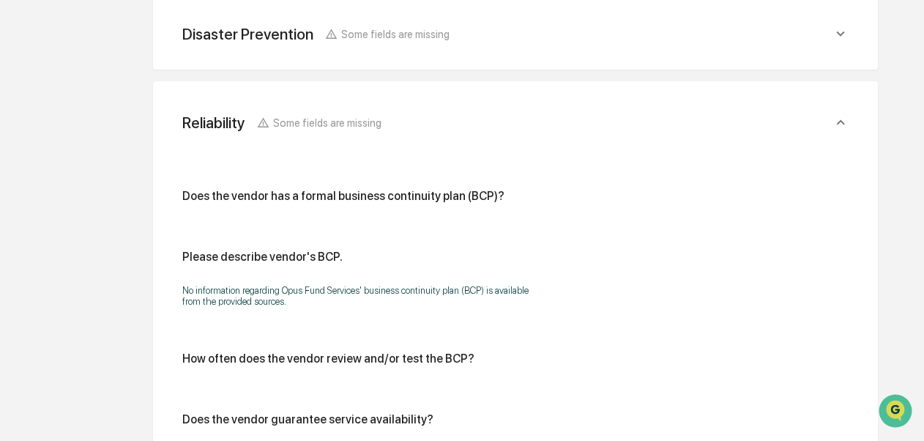
scroll to position [978, 0]
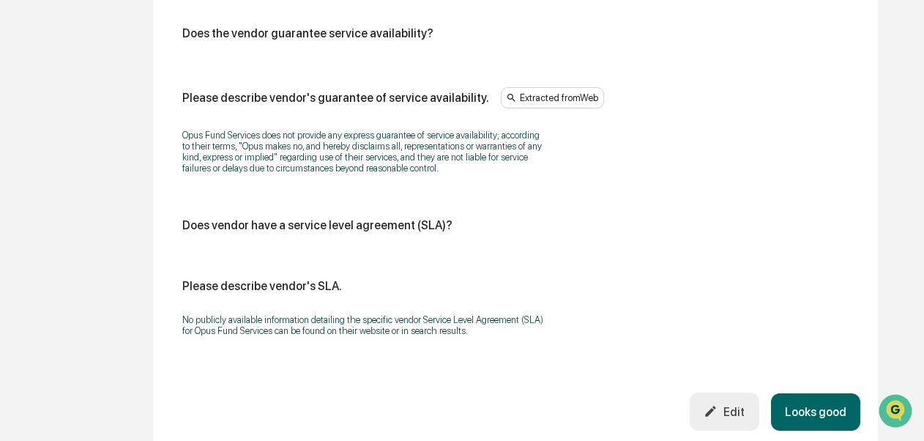
drag, startPoint x: 847, startPoint y: 421, endPoint x: 811, endPoint y: 405, distance: 39.3
click at [811, 405] on button "Looks good" at bounding box center [815, 411] width 89 height 37
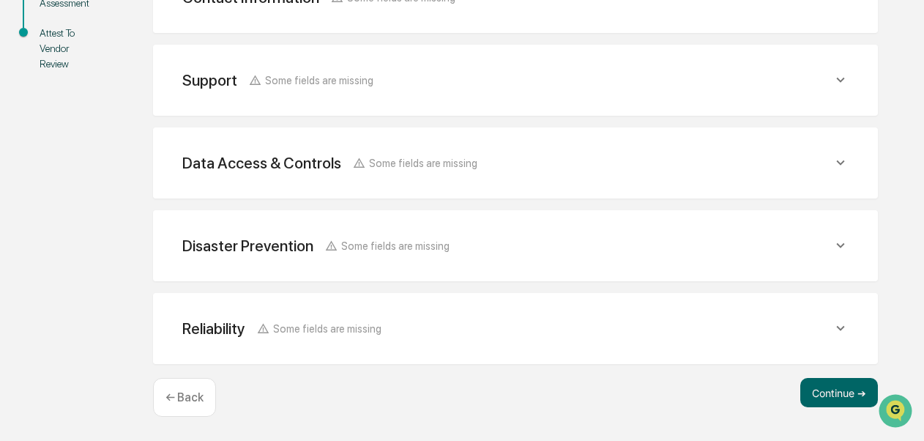
click at [811, 405] on button "Continue ➔" at bounding box center [839, 392] width 78 height 29
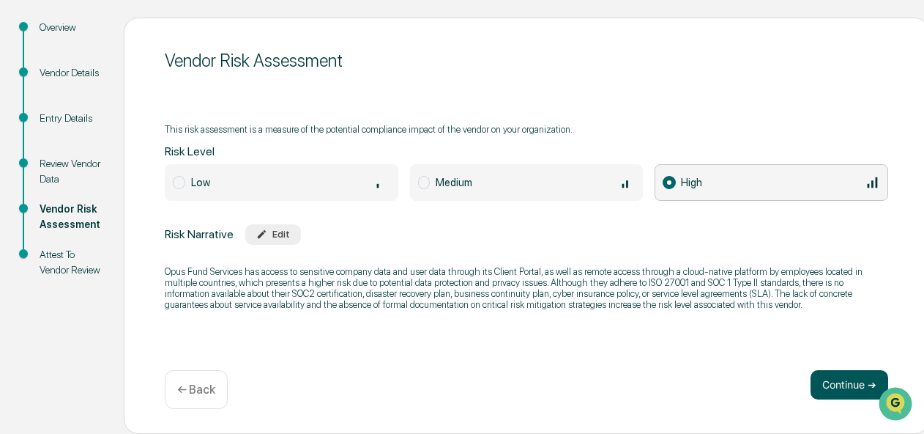
click at [819, 379] on button "Continue ➔" at bounding box center [850, 384] width 78 height 29
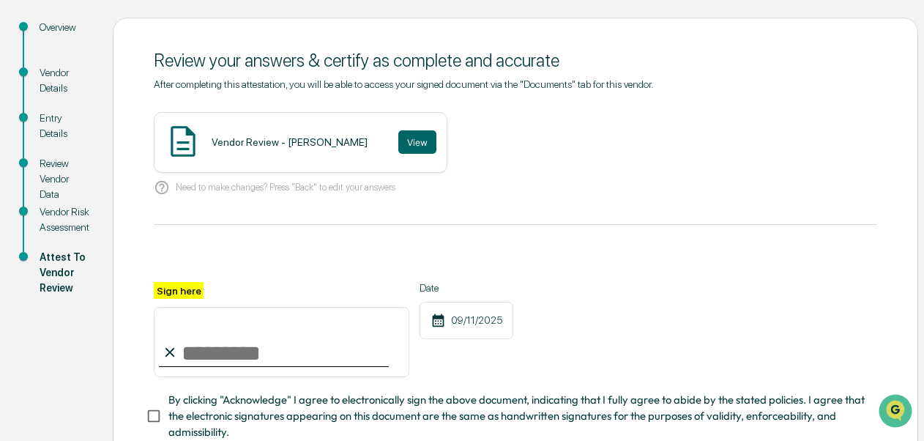
click at [319, 119] on div "Vendor Review - Giselle Casella View" at bounding box center [301, 142] width 294 height 61
click at [409, 141] on button "View" at bounding box center [417, 141] width 38 height 23
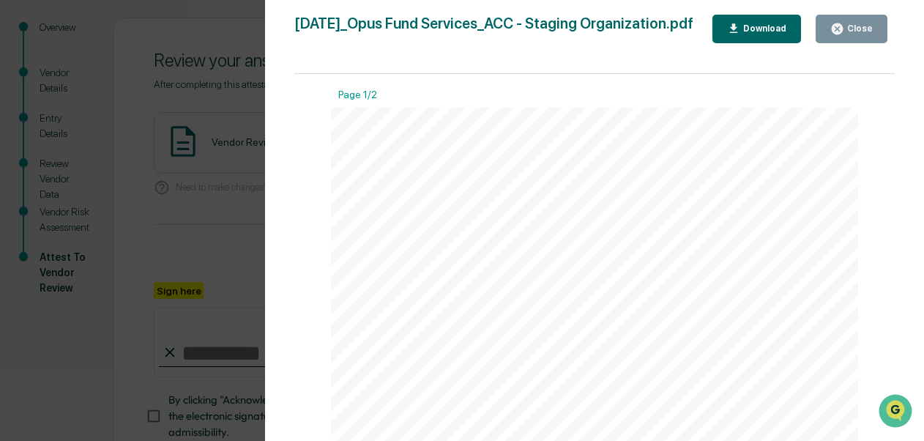
click at [857, 21] on button "Close" at bounding box center [852, 29] width 72 height 29
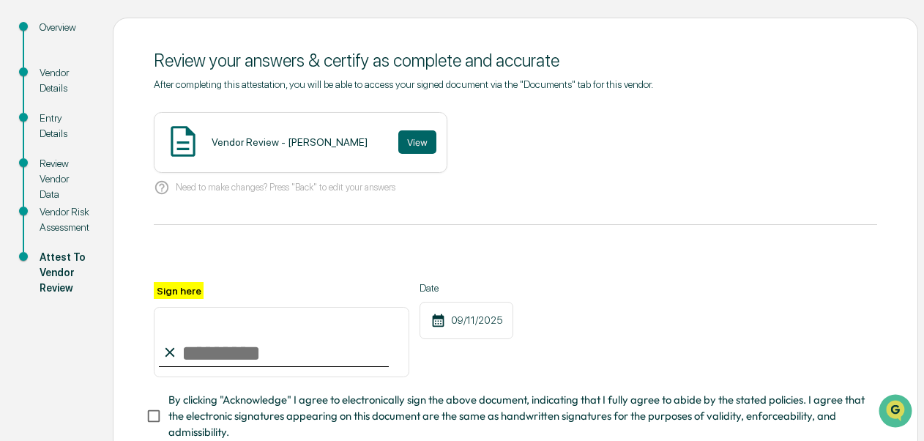
click at [315, 367] on div at bounding box center [274, 365] width 230 height 1
click at [278, 349] on input "Sign here" at bounding box center [282, 342] width 256 height 70
type input "**********"
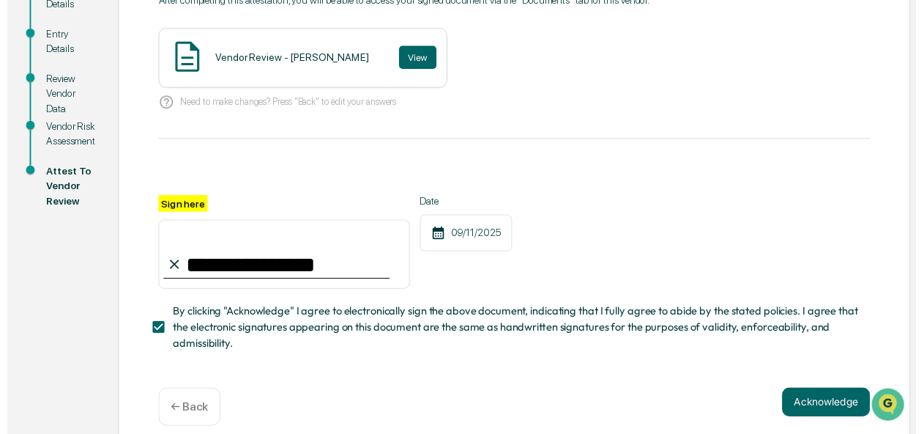
scroll to position [261, 0]
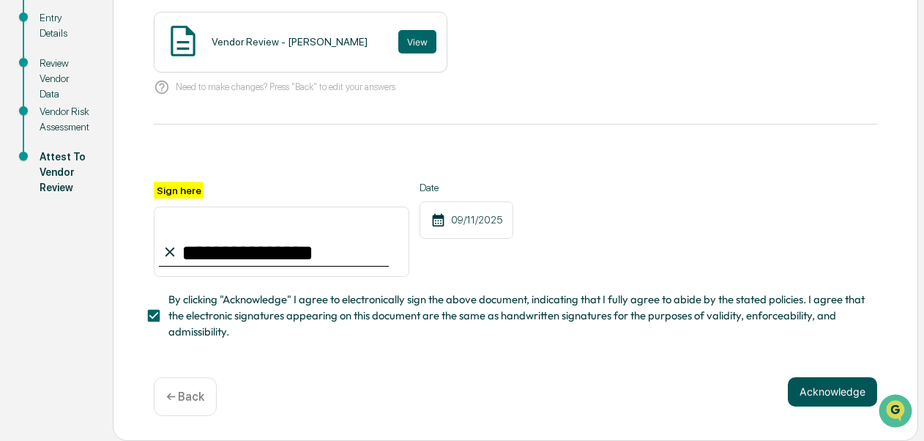
click at [821, 398] on button "Acknowledge" at bounding box center [832, 391] width 89 height 29
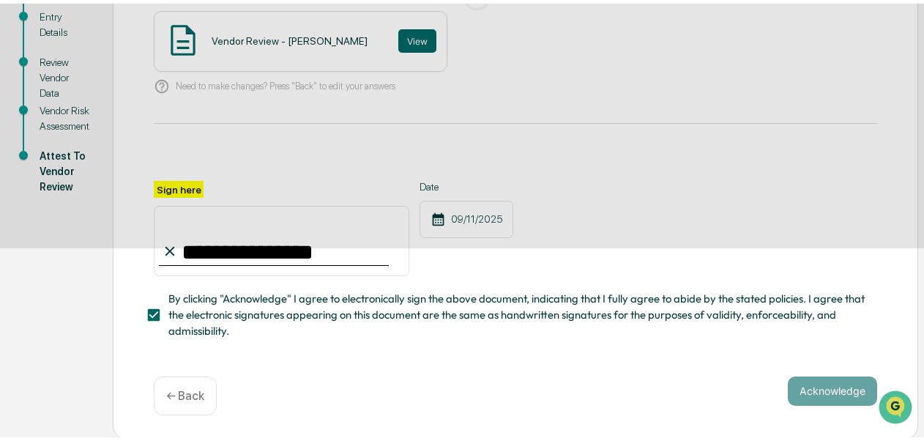
scroll to position [149, 0]
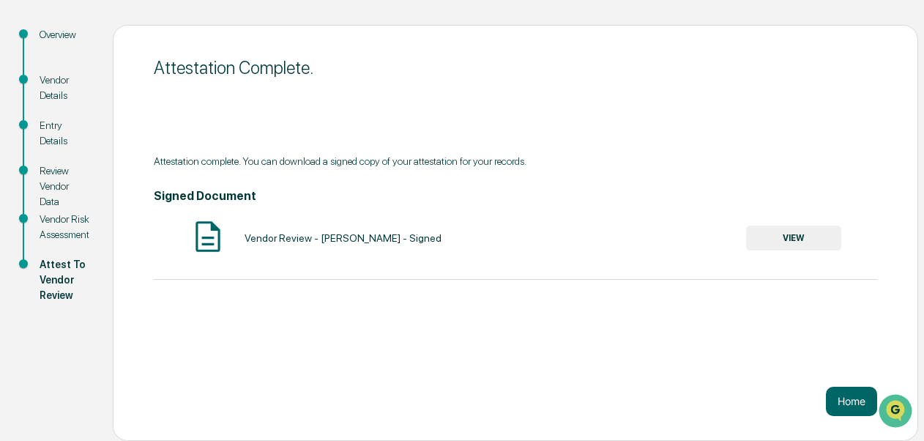
click at [759, 237] on button "VIEW" at bounding box center [793, 238] width 95 height 25
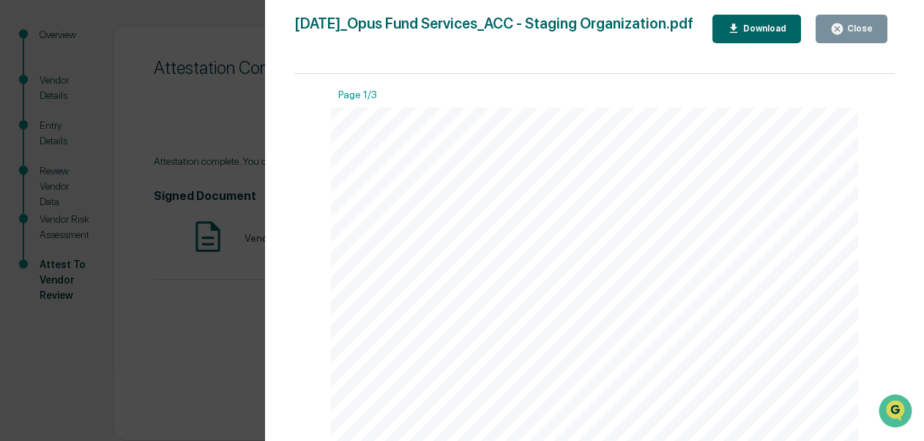
click at [741, 36] on icon "button" at bounding box center [734, 29] width 14 height 14
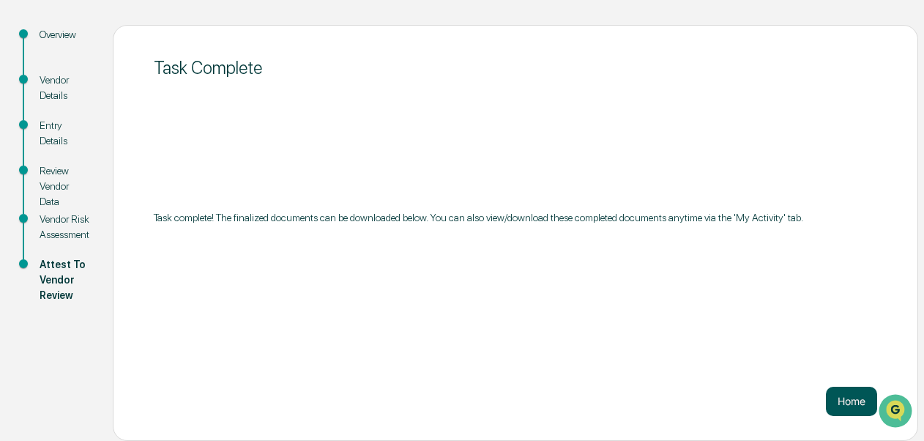
click at [863, 395] on button "Home" at bounding box center [851, 401] width 51 height 29
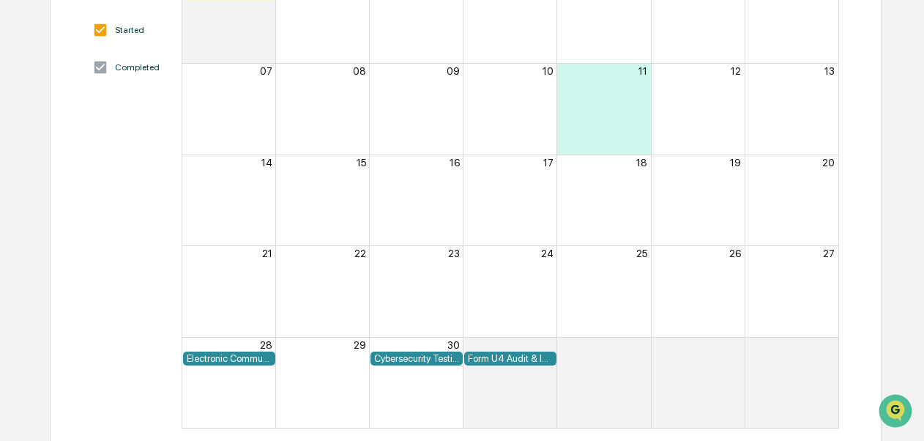
scroll to position [265, 0]
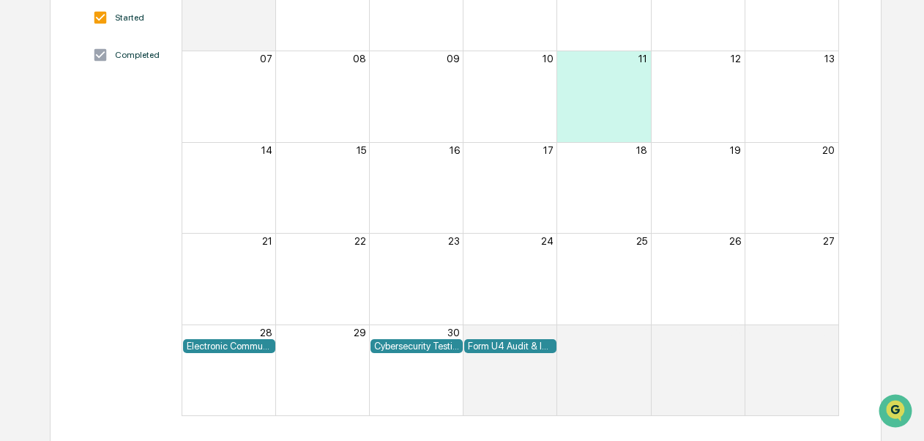
click at [921, 122] on div "Home Calendar Compliance Calendar Compliance Calendar Event Status Not Started …" at bounding box center [462, 122] width 924 height 637
click at [923, 53] on div "Home Calendar Compliance Calendar Compliance Calendar Event Status Not Started …" at bounding box center [462, 122] width 924 height 637
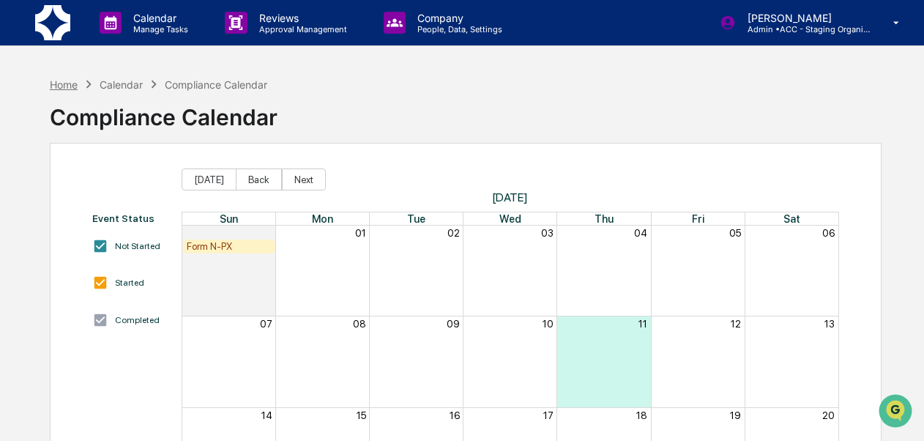
click at [67, 83] on div "Home" at bounding box center [64, 84] width 28 height 12
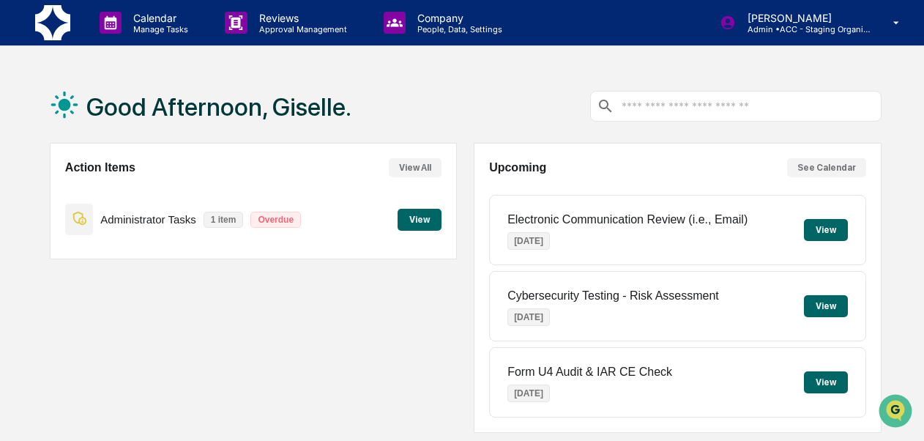
scroll to position [383, 0]
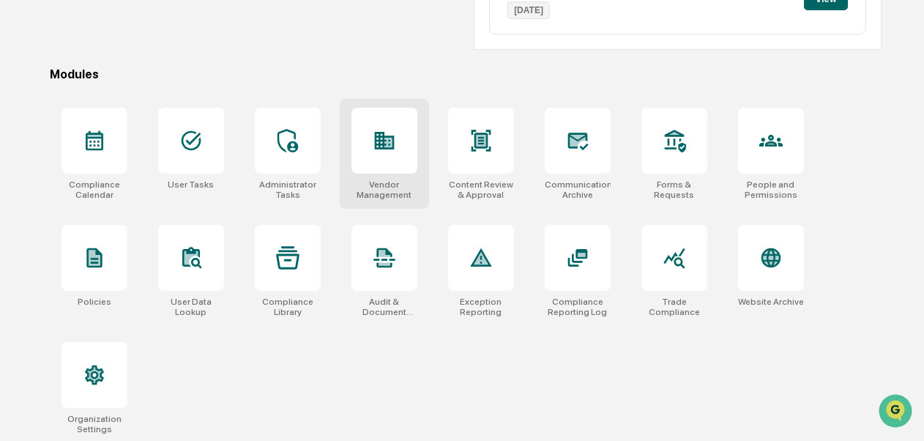
click at [388, 184] on div "Vendor Management" at bounding box center [385, 189] width 66 height 21
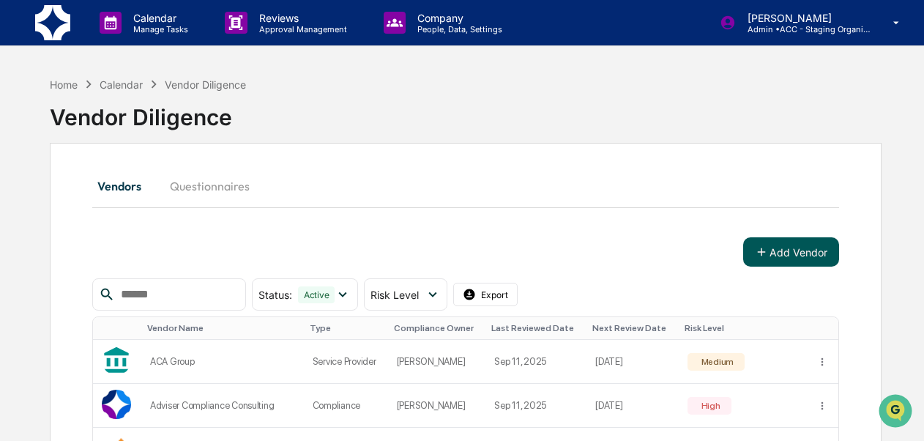
click at [818, 256] on button "Add Vendor" at bounding box center [791, 251] width 96 height 29
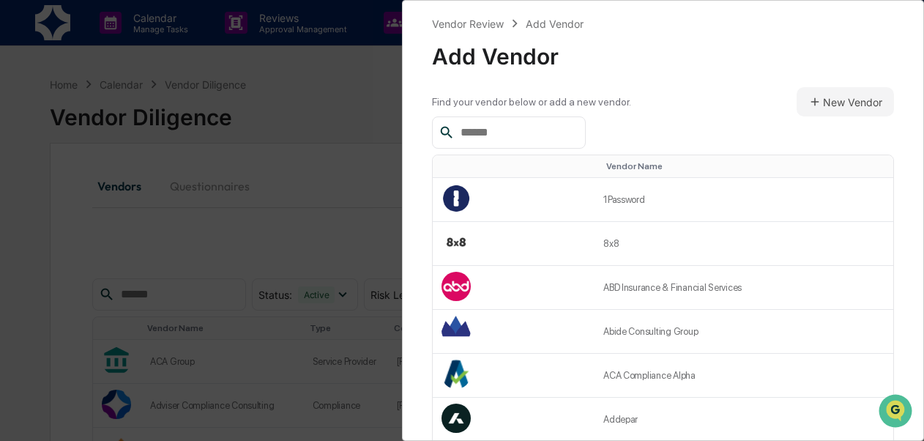
click at [550, 139] on input "text" at bounding box center [517, 132] width 124 height 19
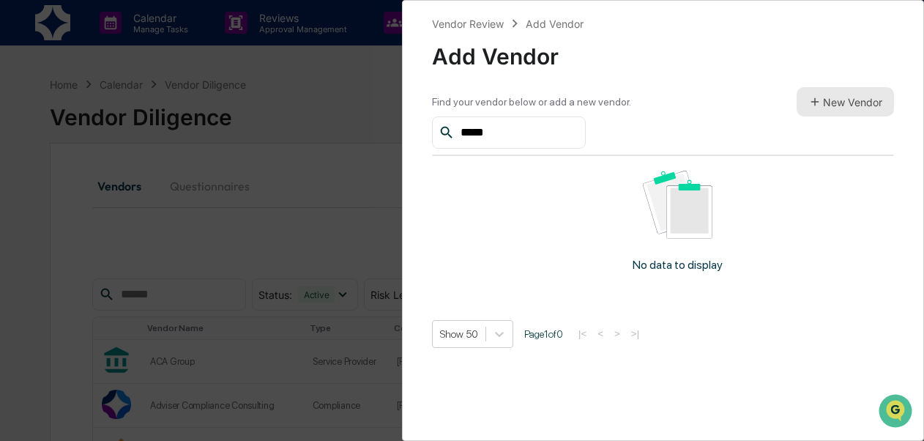
type input "*****"
click at [863, 108] on button "New Vendor" at bounding box center [845, 101] width 97 height 29
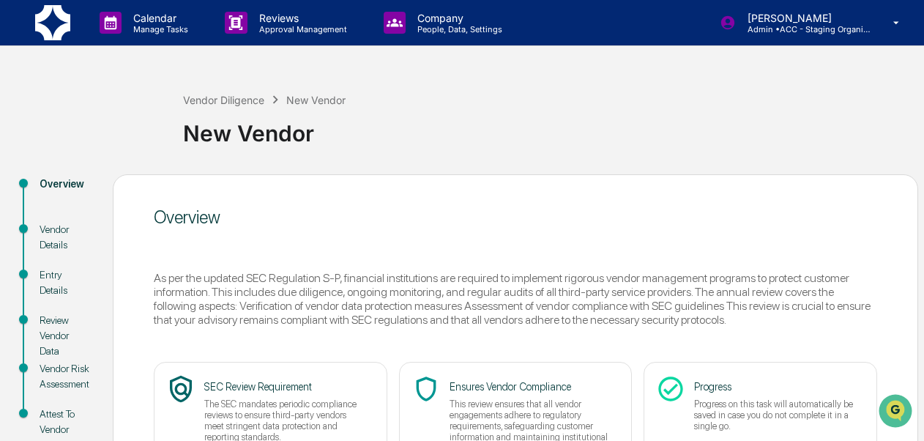
scroll to position [149, 0]
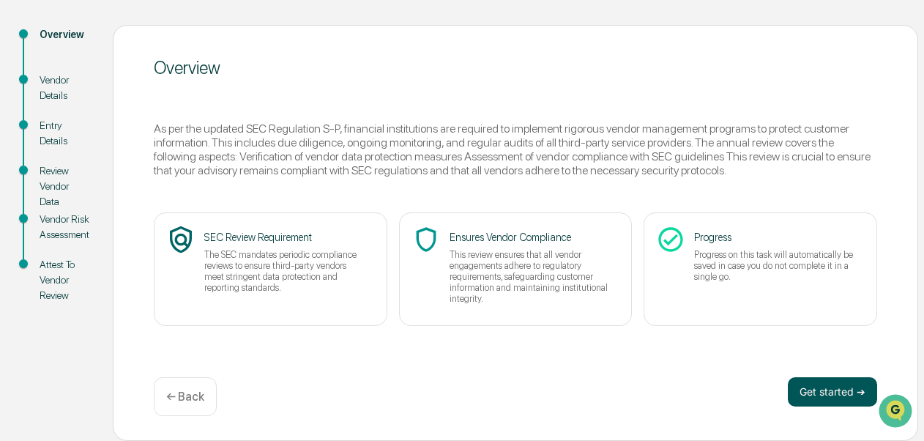
click at [841, 384] on button "Get started ➔" at bounding box center [832, 391] width 89 height 29
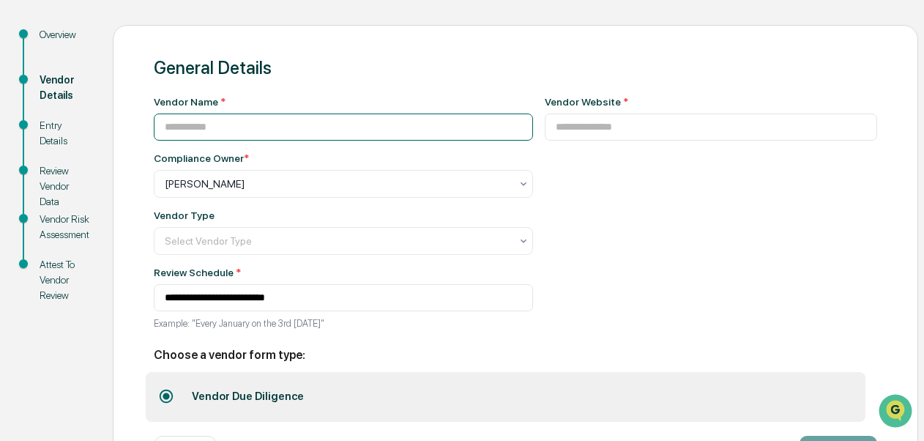
click at [296, 130] on input at bounding box center [343, 127] width 379 height 27
type input "**********"
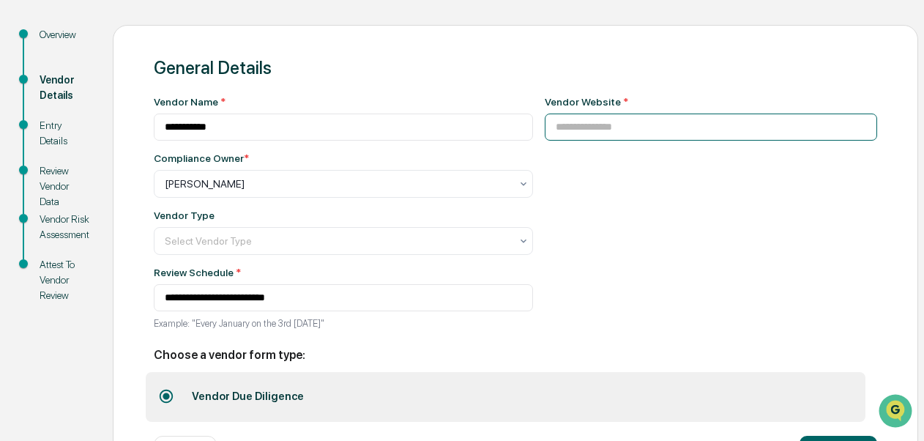
click at [609, 132] on input at bounding box center [711, 127] width 333 height 27
paste input "**********"
type input "**********"
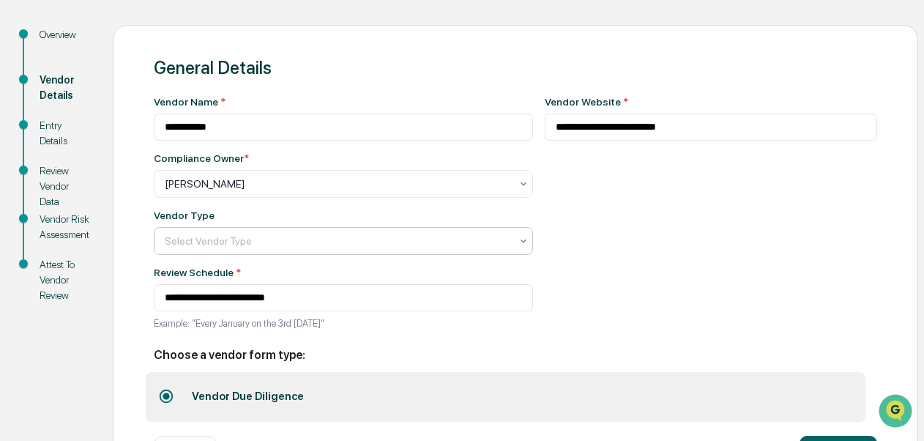
click at [454, 248] on div at bounding box center [338, 241] width 346 height 15
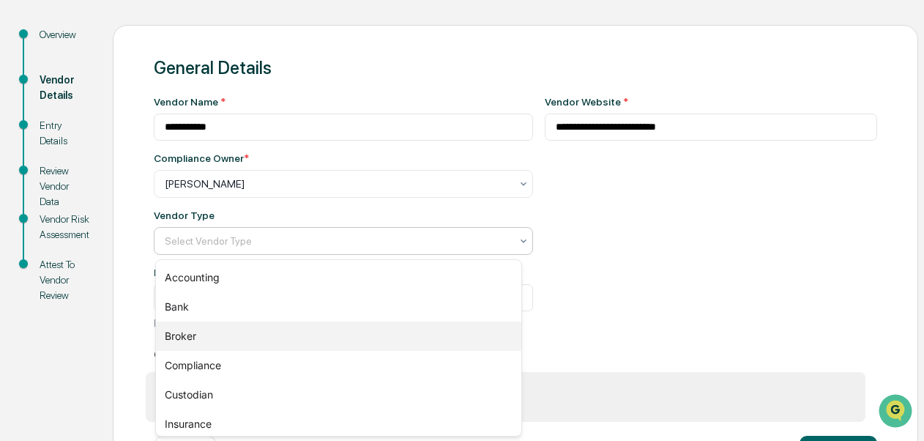
click at [409, 327] on div "Broker" at bounding box center [338, 335] width 365 height 29
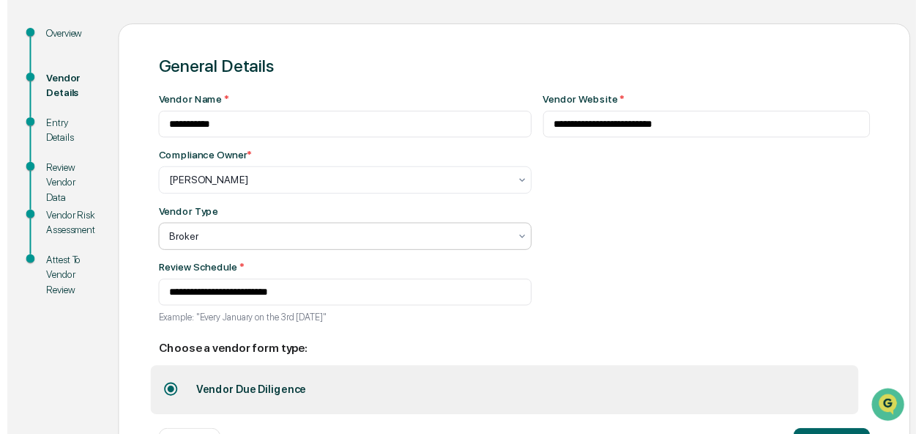
scroll to position [211, 0]
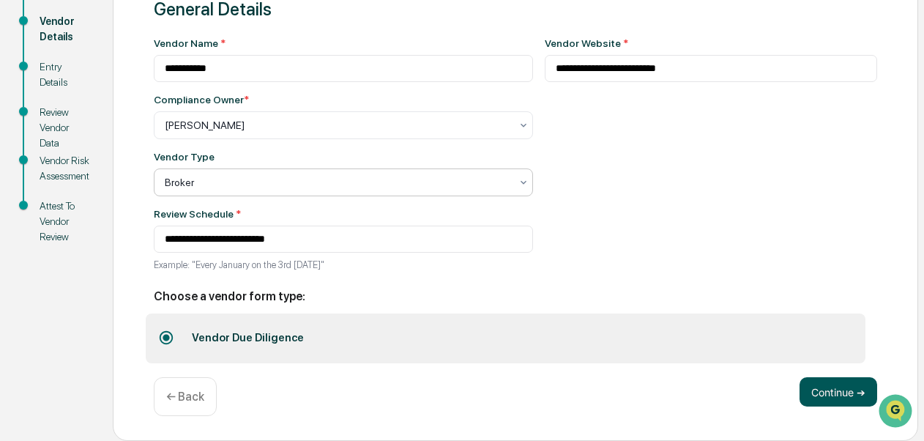
click at [849, 390] on button "Continue ➔" at bounding box center [839, 391] width 78 height 29
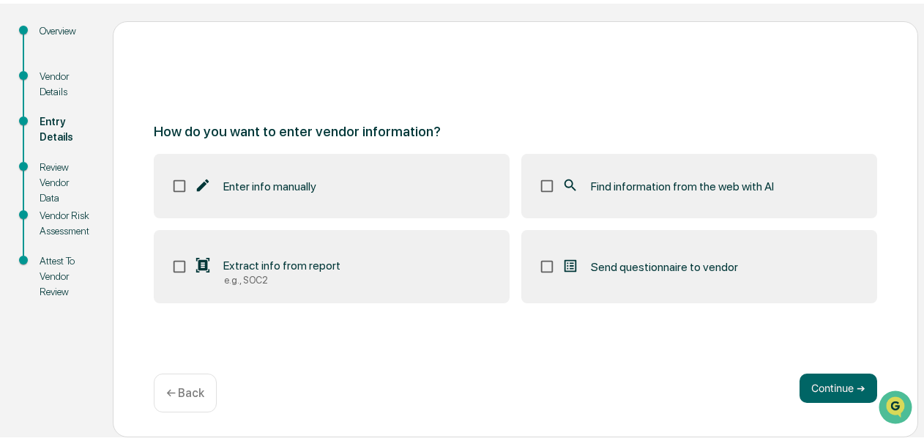
scroll to position [149, 0]
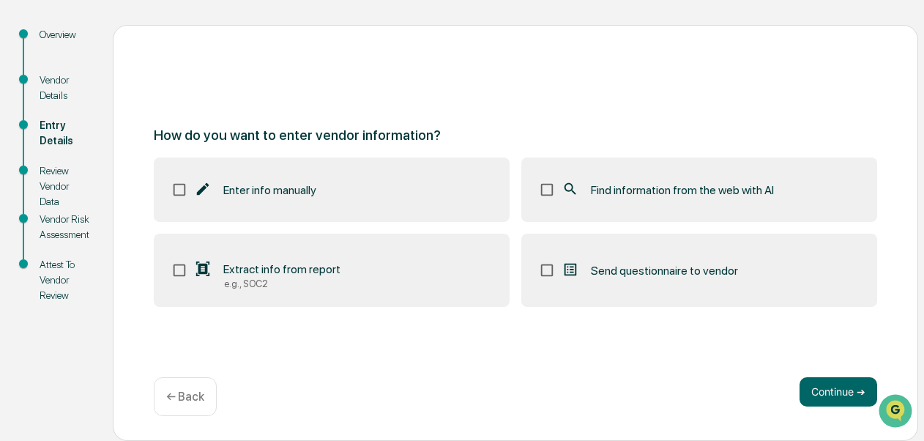
click at [694, 173] on label "Find information from the web with AI" at bounding box center [699, 189] width 356 height 64
click at [823, 380] on button "Continue ➔" at bounding box center [839, 391] width 78 height 29
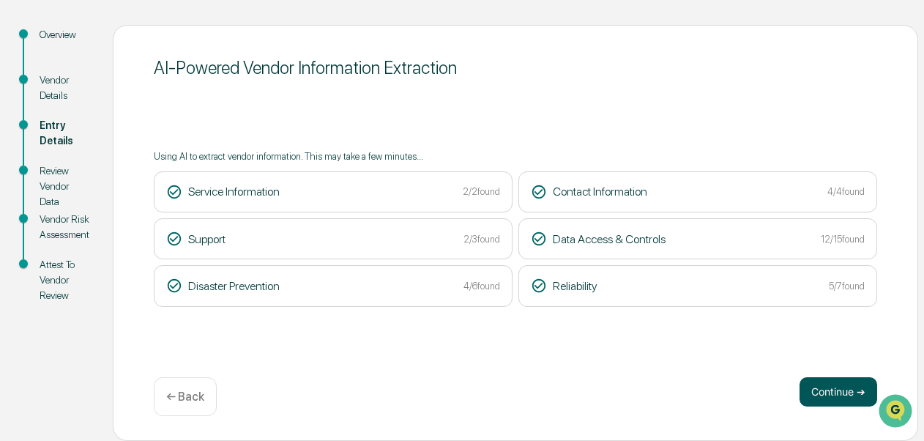
click at [838, 395] on button "Continue ➔" at bounding box center [839, 391] width 78 height 29
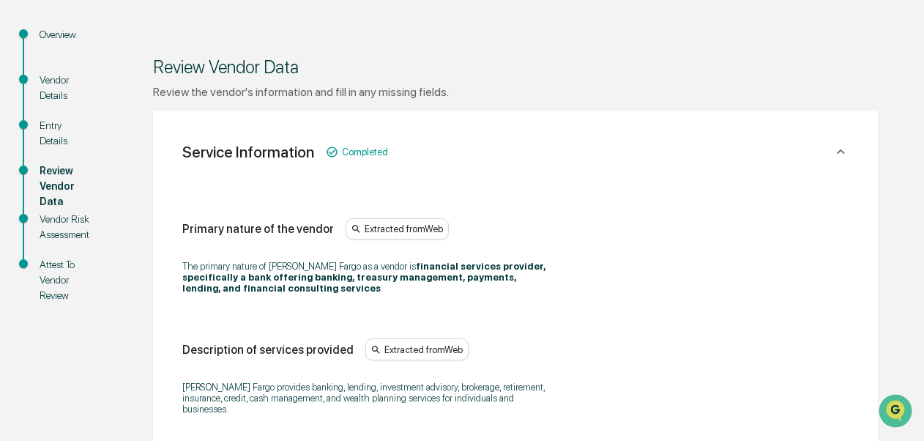
scroll to position [535, 0]
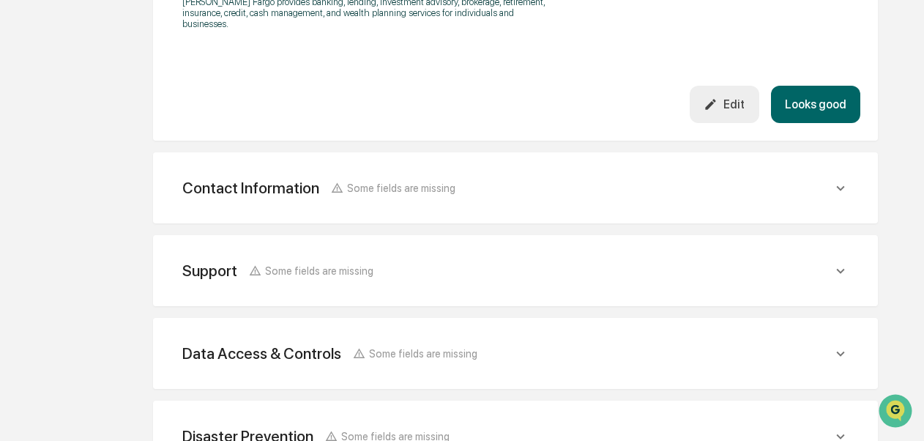
click at [808, 101] on button "Looks good" at bounding box center [815, 104] width 89 height 37
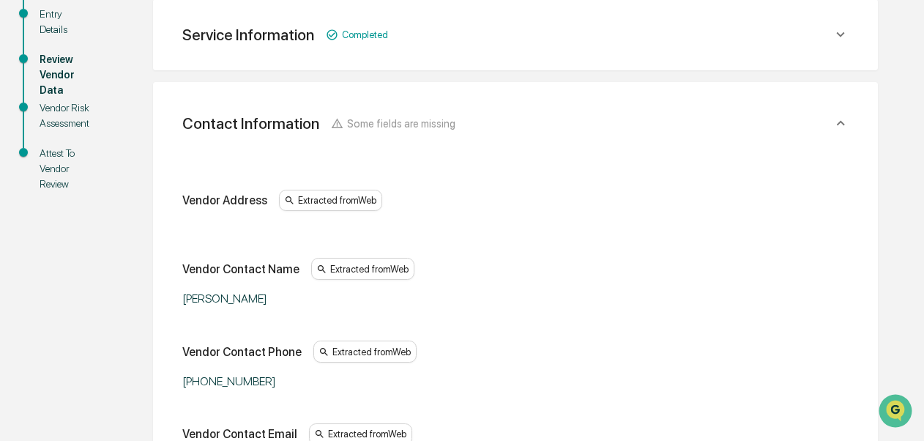
scroll to position [646, 0]
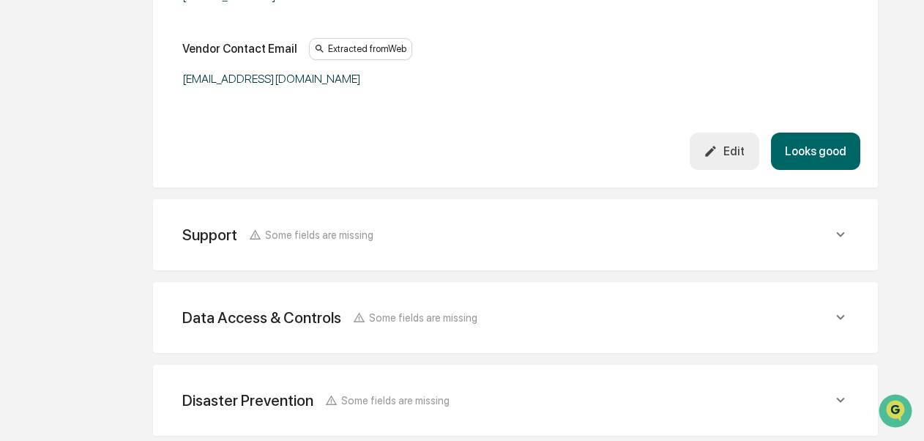
click at [819, 154] on button "Looks good" at bounding box center [815, 151] width 89 height 37
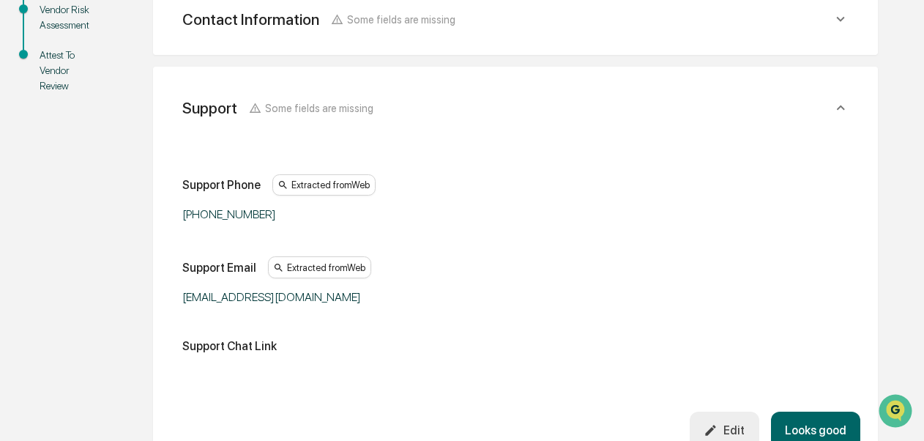
scroll to position [343, 0]
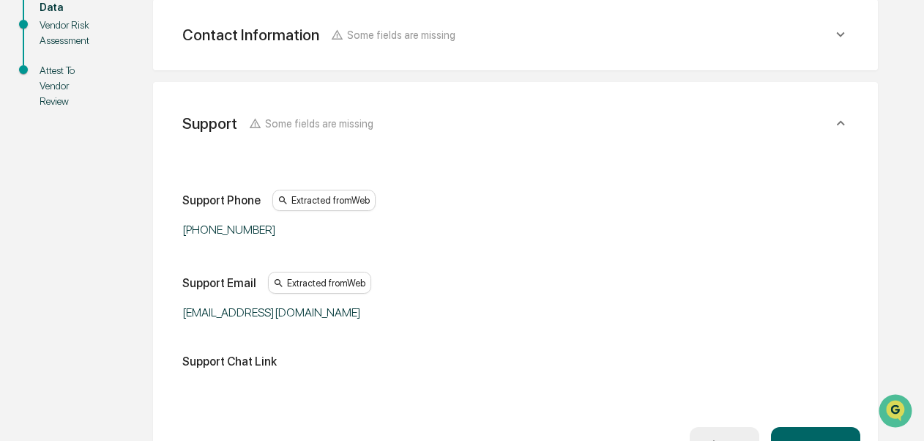
click at [841, 429] on button "Looks good" at bounding box center [815, 445] width 89 height 37
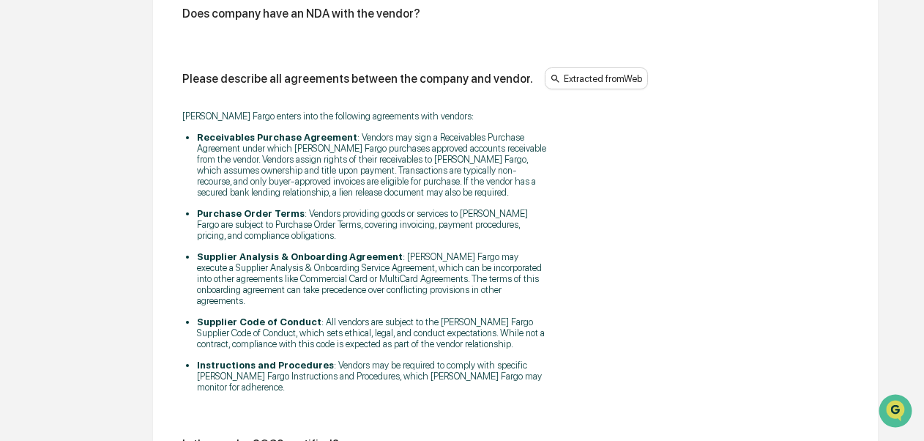
scroll to position [2321, 0]
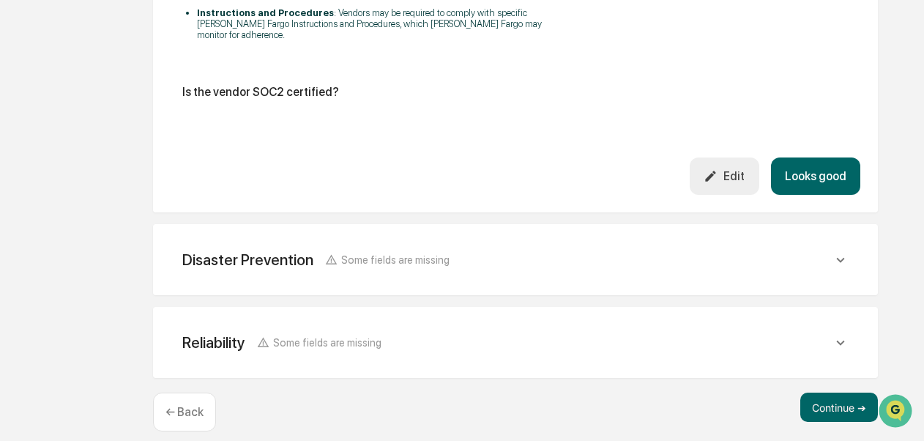
click at [825, 157] on button "Looks good" at bounding box center [815, 175] width 89 height 37
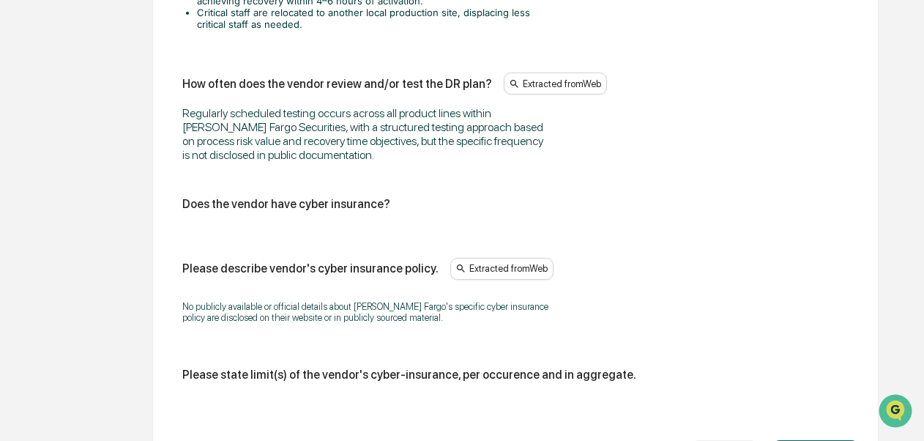
scroll to position [1116, 0]
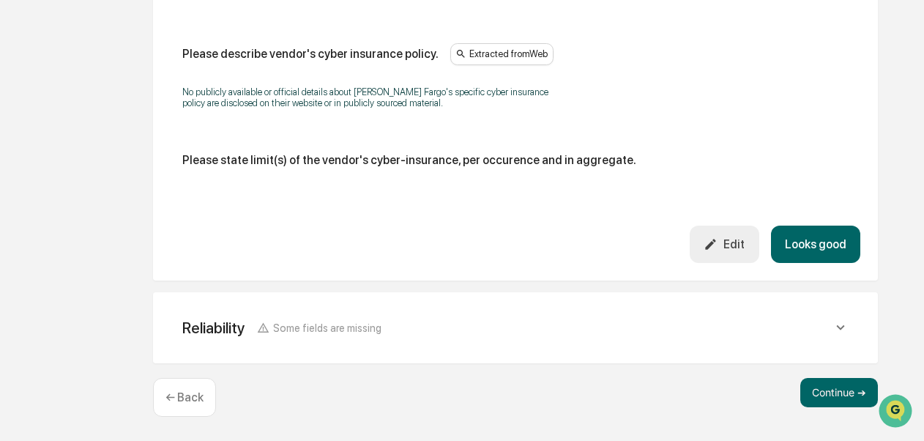
click at [832, 237] on button "Looks good" at bounding box center [815, 244] width 89 height 37
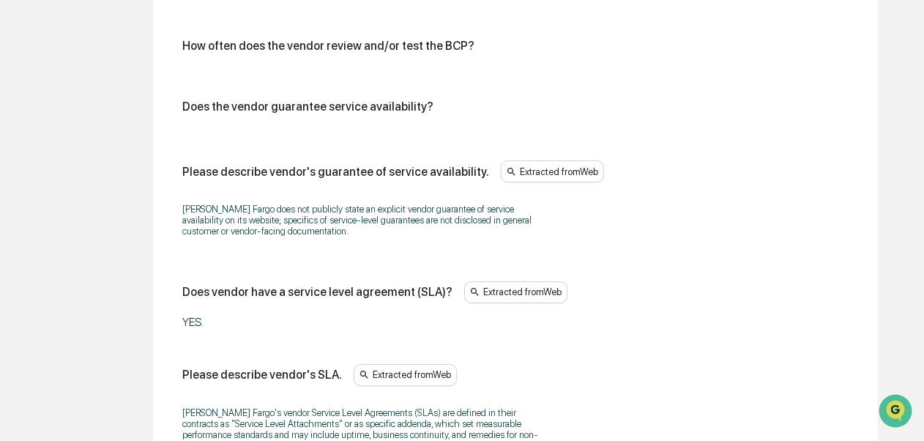
scroll to position [1200, 0]
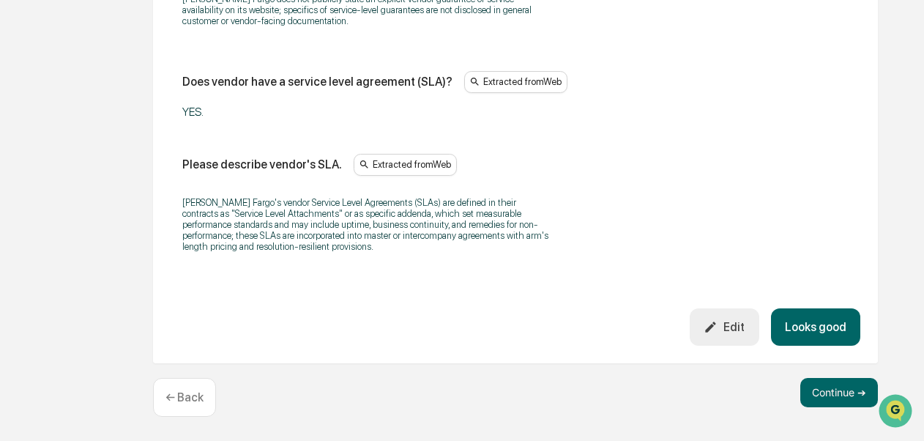
click at [829, 316] on button "Looks good" at bounding box center [815, 326] width 89 height 37
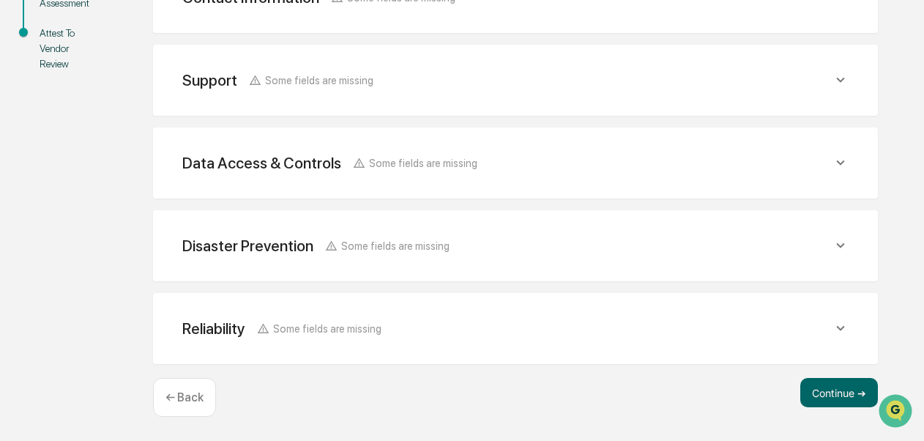
scroll to position [383, 0]
click at [844, 395] on button "Continue ➔" at bounding box center [839, 392] width 78 height 29
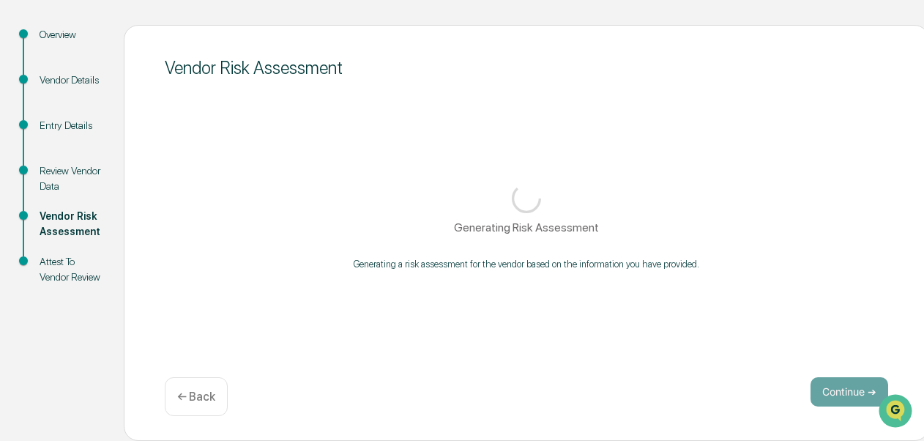
scroll to position [157, 0]
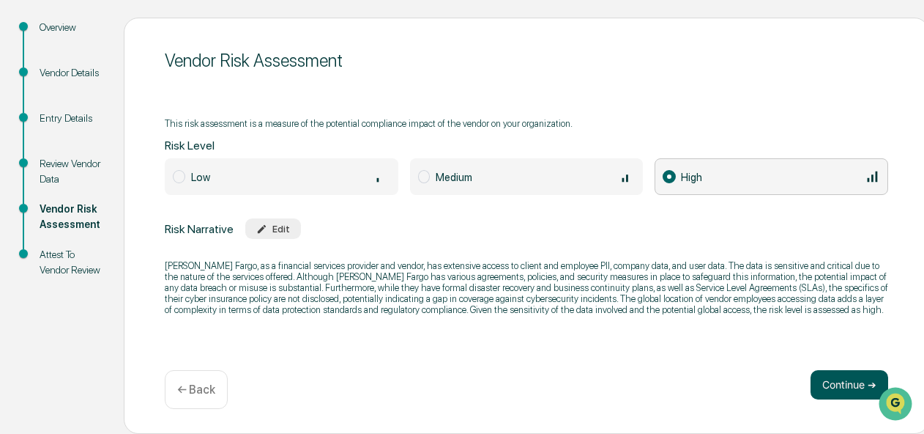
click at [826, 383] on button "Continue ➔" at bounding box center [850, 384] width 78 height 29
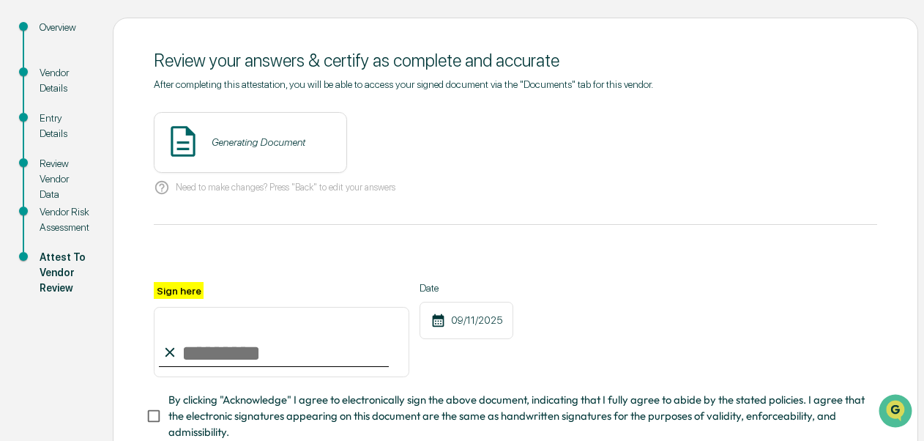
click at [329, 153] on div "Generating Document" at bounding box center [250, 142] width 193 height 61
click at [399, 135] on button "View" at bounding box center [417, 141] width 38 height 23
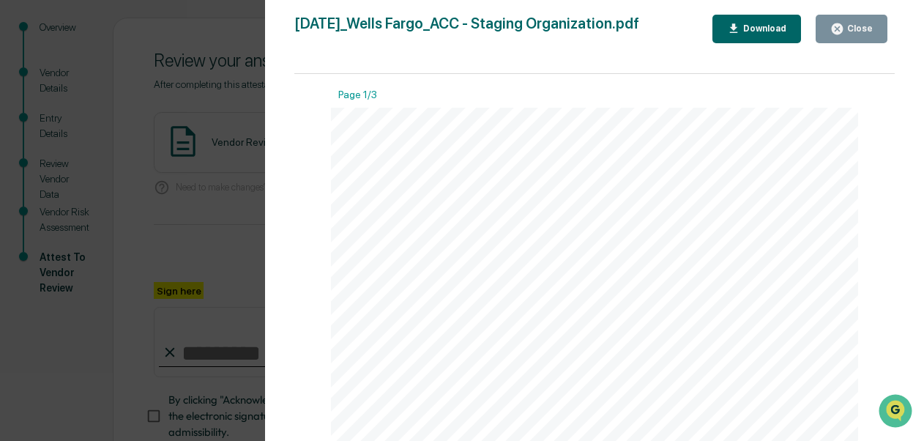
click at [854, 35] on button "Close" at bounding box center [852, 29] width 72 height 29
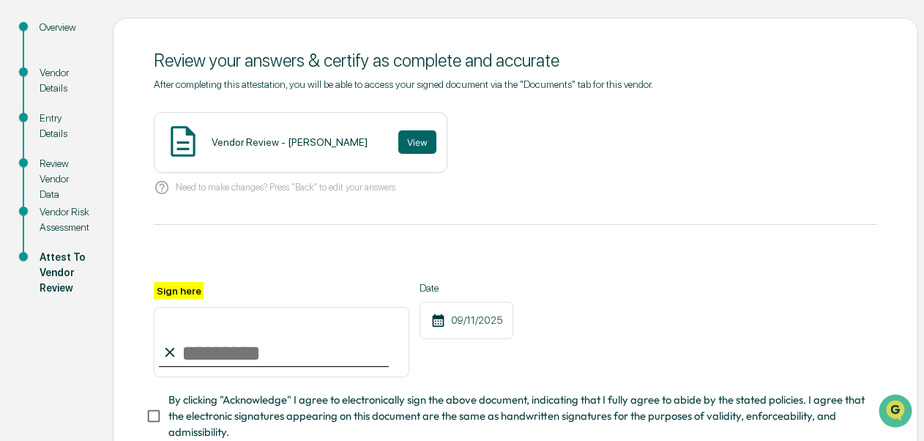
click at [278, 355] on input "Sign here" at bounding box center [282, 342] width 256 height 70
type input "**********"
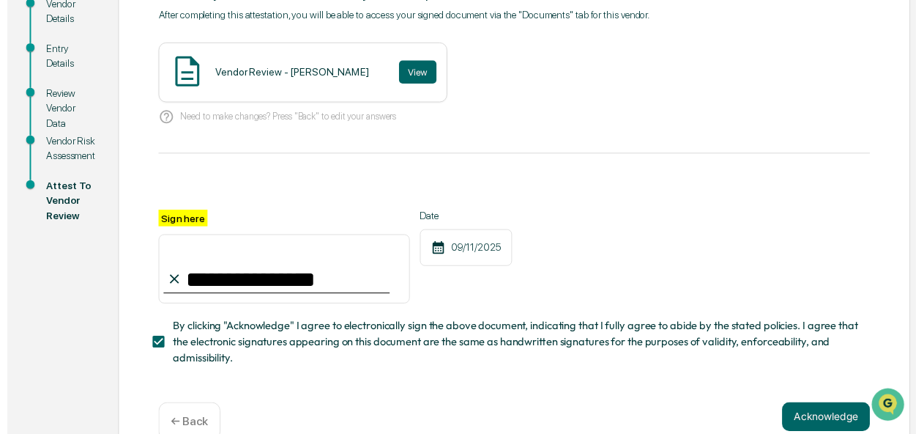
scroll to position [261, 0]
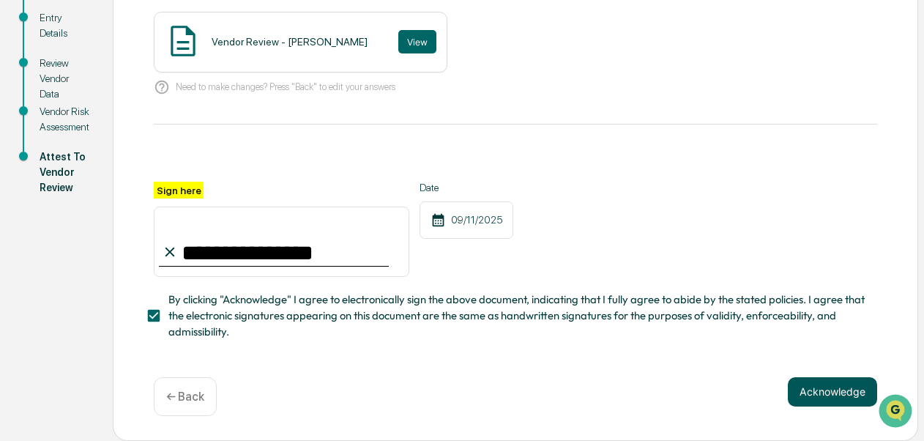
click at [803, 388] on button "Acknowledge" at bounding box center [832, 391] width 89 height 29
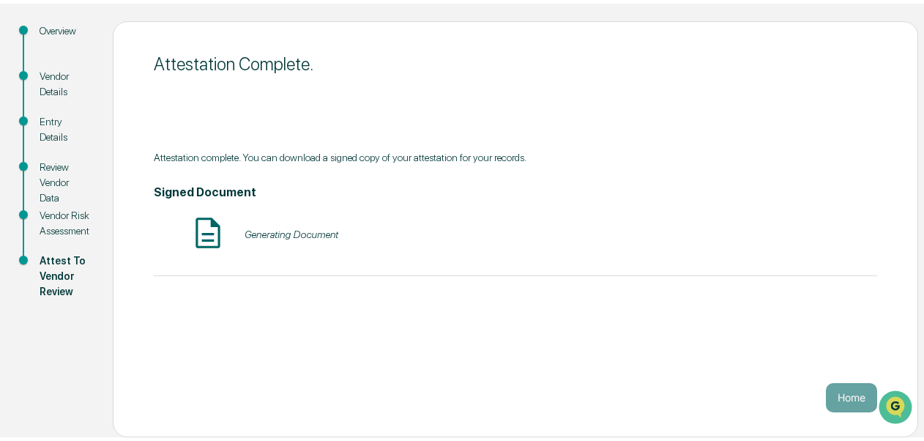
scroll to position [149, 0]
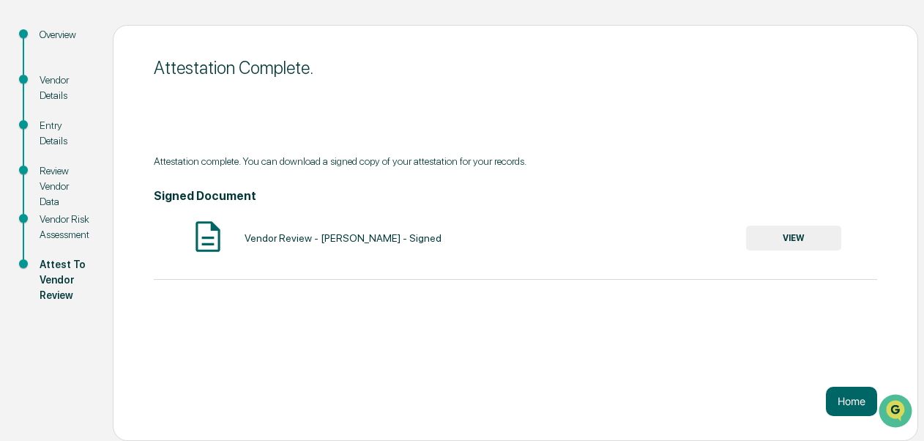
click at [796, 233] on button "VIEW" at bounding box center [793, 238] width 95 height 25
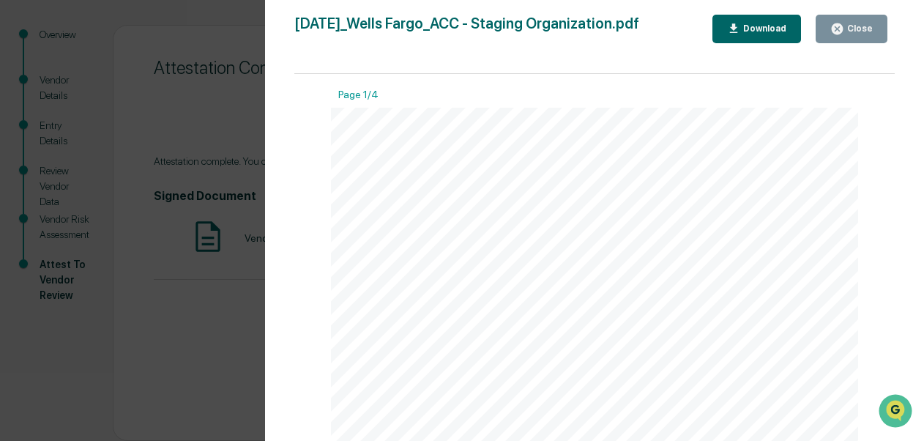
click at [746, 29] on div "Download" at bounding box center [763, 28] width 46 height 10
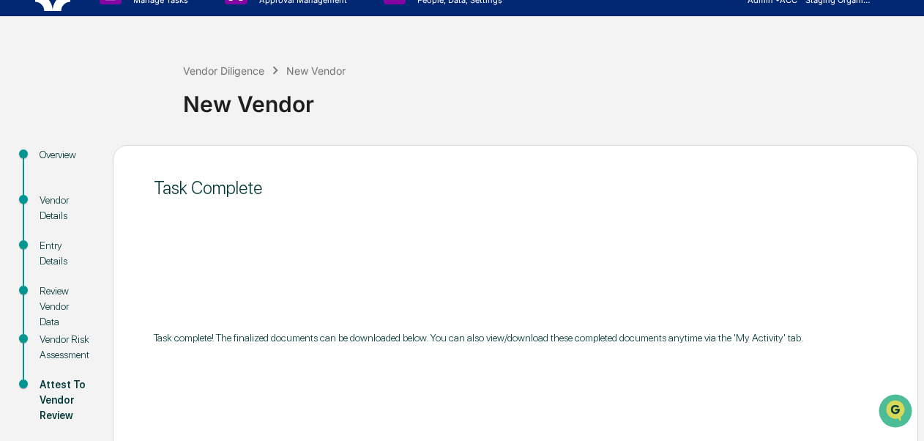
scroll to position [0, 0]
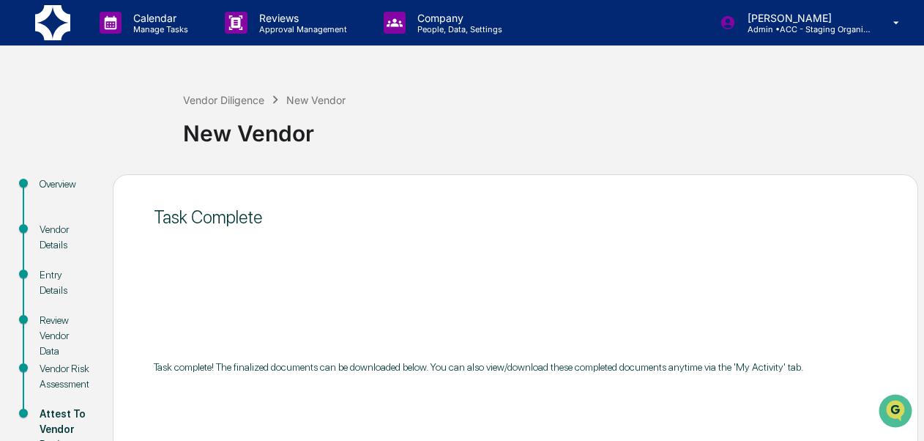
click at [923, 336] on div "Vendor Diligence New Vendor New Vendor Overview Vendor Details Entry Details Re…" at bounding box center [462, 330] width 924 height 521
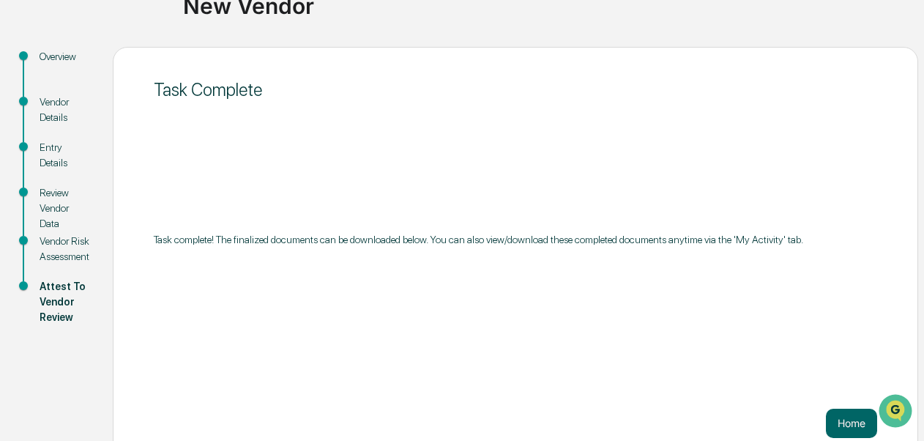
scroll to position [149, 0]
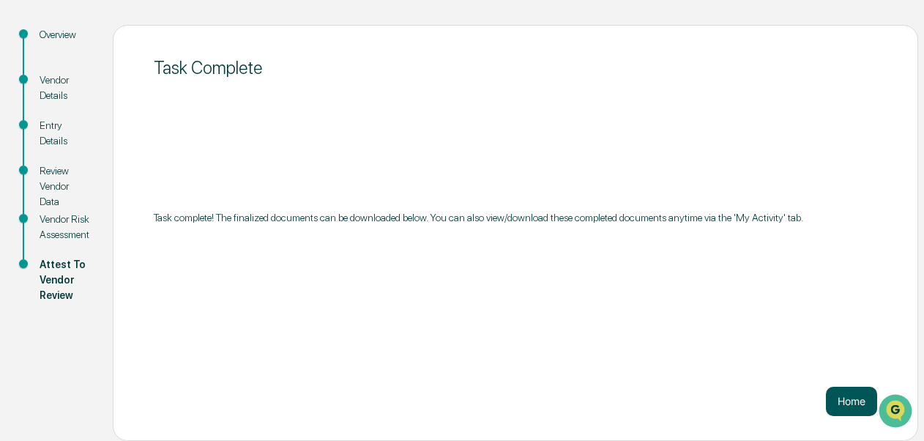
click at [858, 397] on button "Home" at bounding box center [851, 401] width 51 height 29
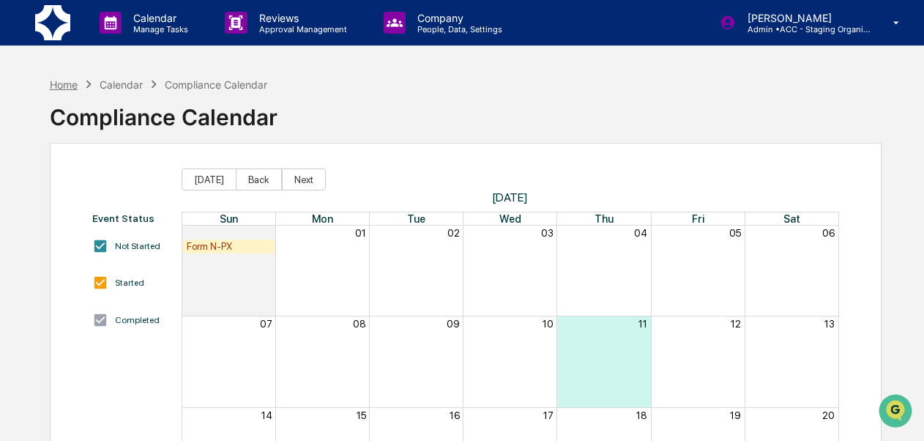
click at [58, 83] on div "Home" at bounding box center [64, 84] width 28 height 12
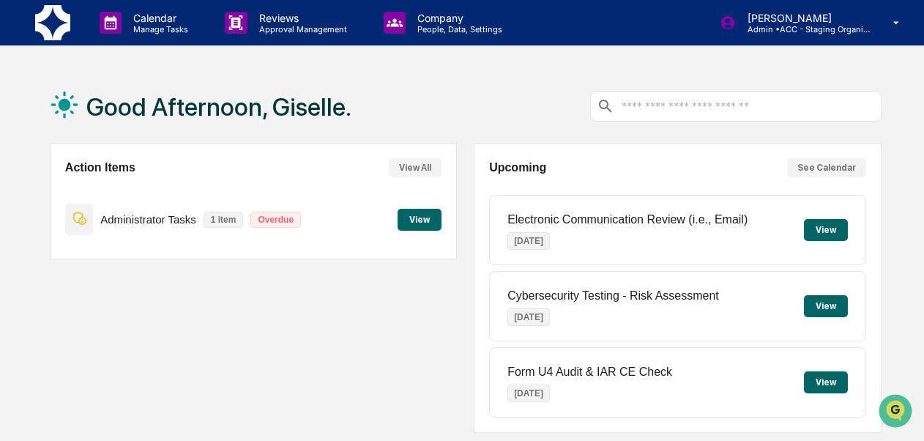
scroll to position [383, 0]
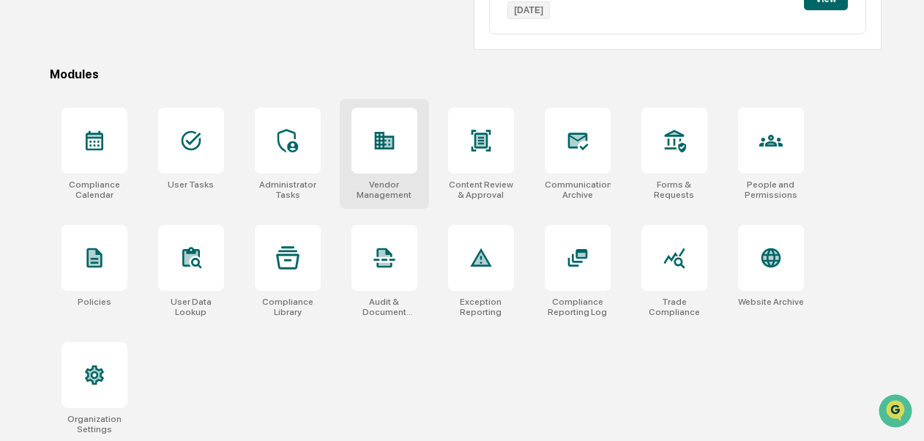
click at [387, 182] on div "Vendor Management" at bounding box center [385, 189] width 66 height 21
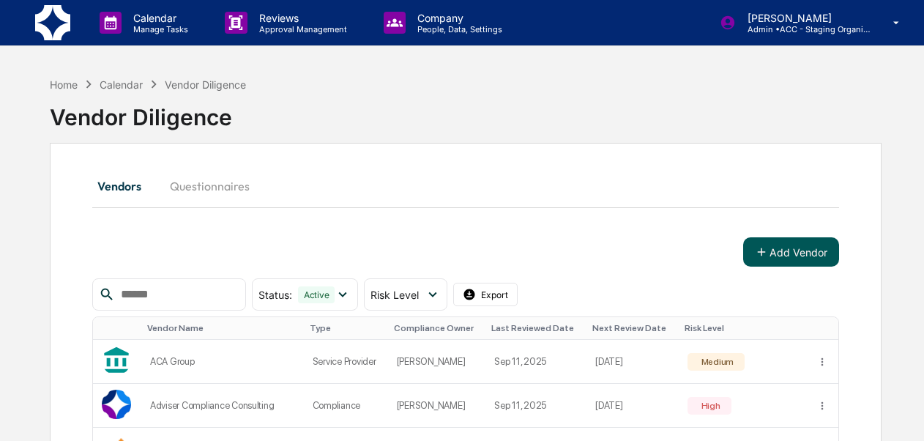
click at [765, 256] on icon at bounding box center [761, 251] width 13 height 13
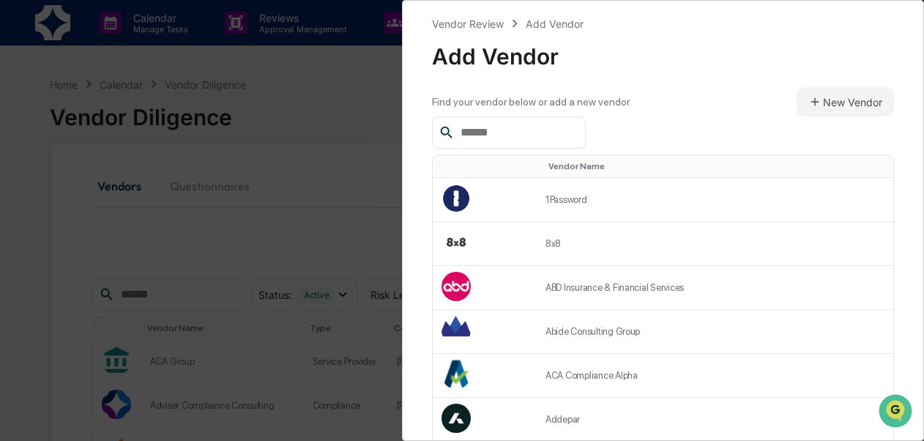
click at [579, 127] on input "text" at bounding box center [517, 132] width 124 height 19
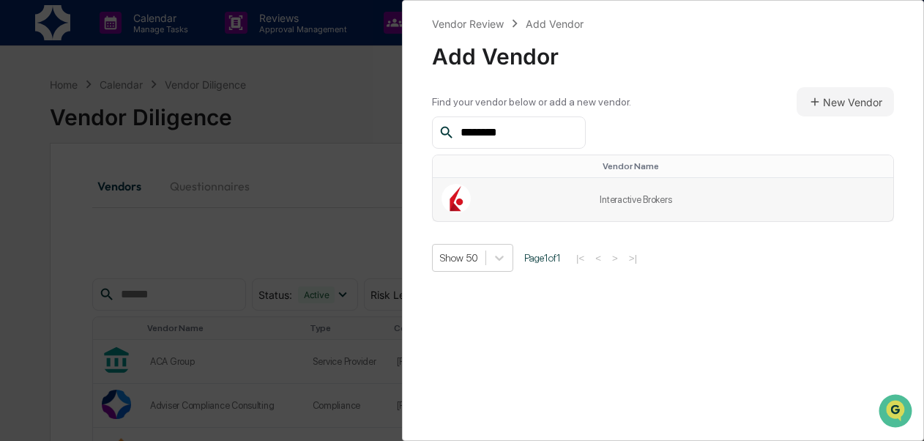
type input "********"
click at [617, 197] on td "Interactive Brokers" at bounding box center [742, 199] width 302 height 43
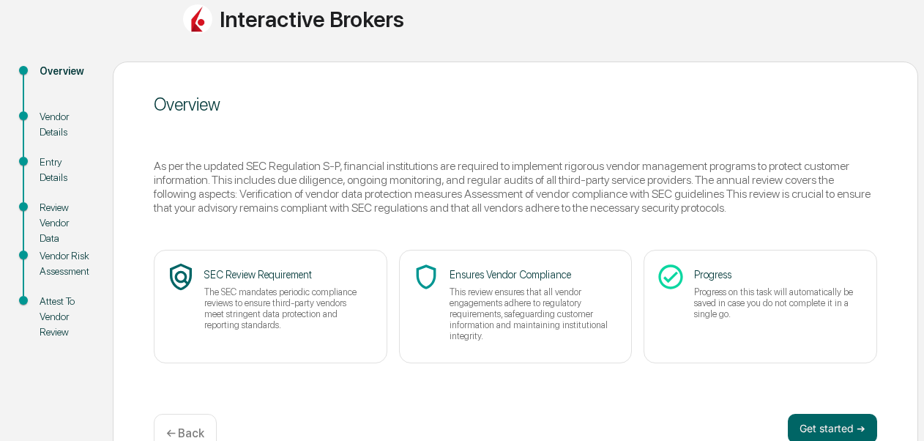
scroll to position [164, 0]
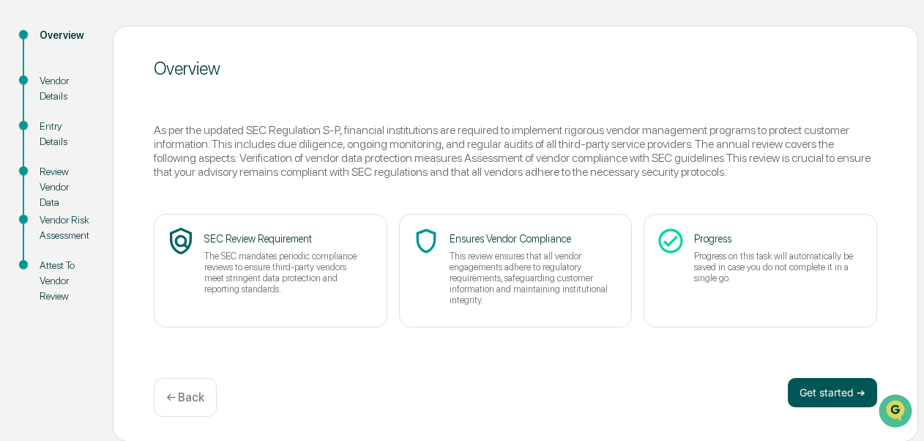
click at [819, 392] on button "Get started ➔" at bounding box center [832, 392] width 89 height 29
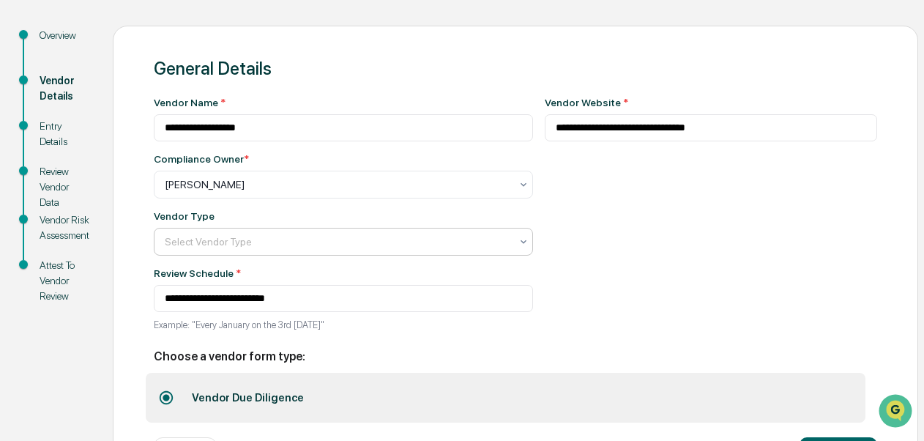
click at [426, 242] on div at bounding box center [338, 241] width 346 height 15
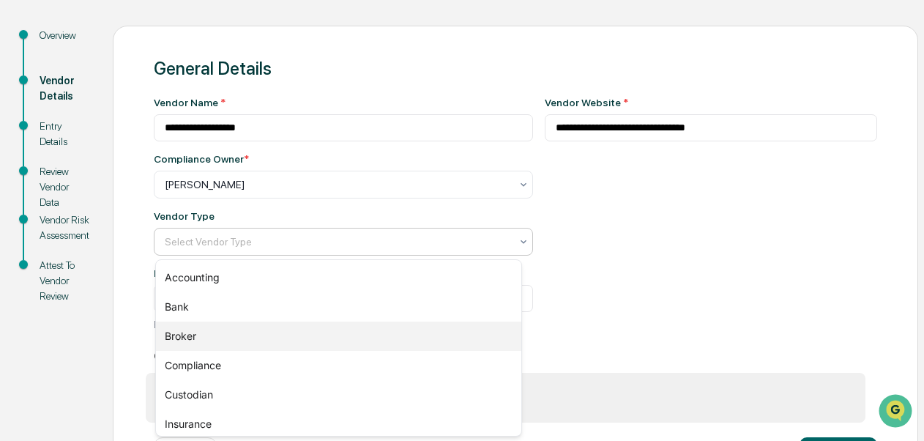
click at [276, 330] on div "Broker" at bounding box center [338, 335] width 365 height 29
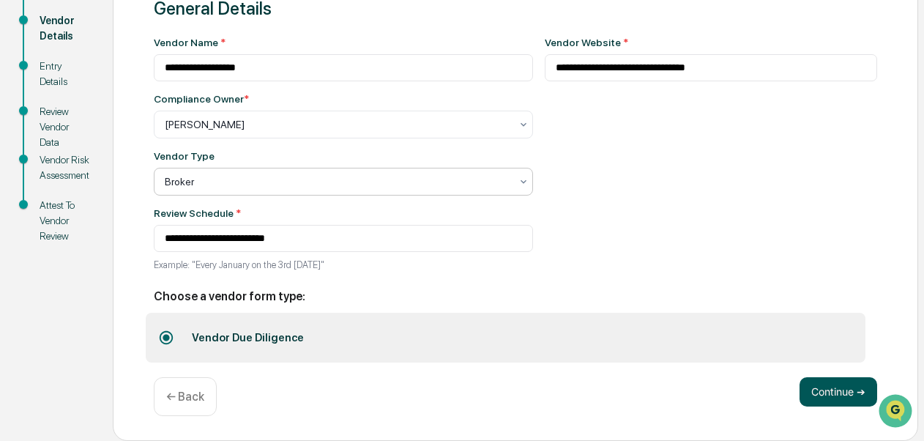
click at [838, 398] on button "Continue ➔" at bounding box center [839, 391] width 78 height 29
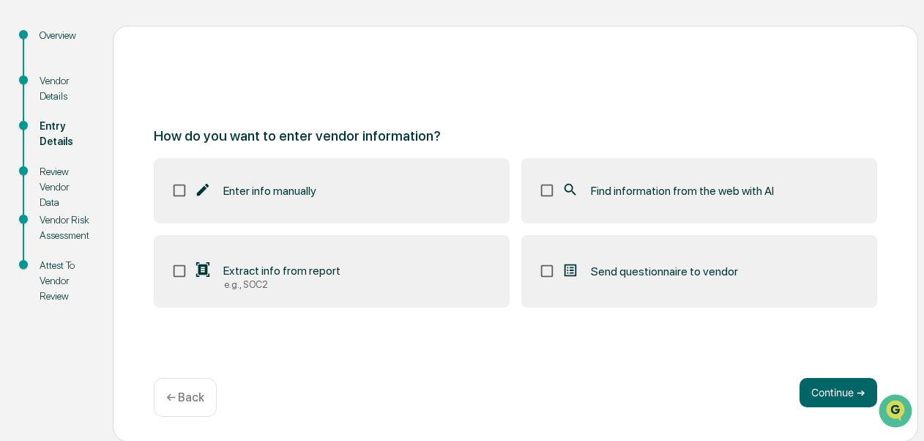
click at [674, 187] on span "Find information from the web with AI" at bounding box center [682, 191] width 183 height 14
click at [836, 390] on button "Continue ➔" at bounding box center [839, 392] width 78 height 29
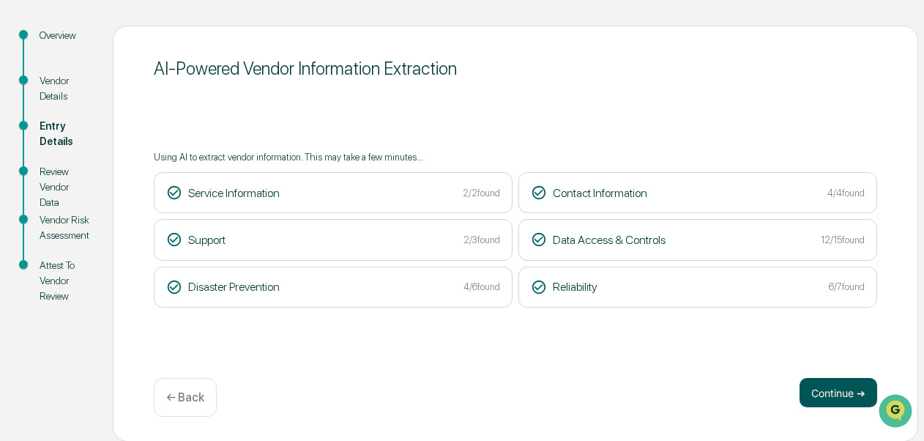
click at [828, 384] on button "Continue ➔" at bounding box center [839, 392] width 78 height 29
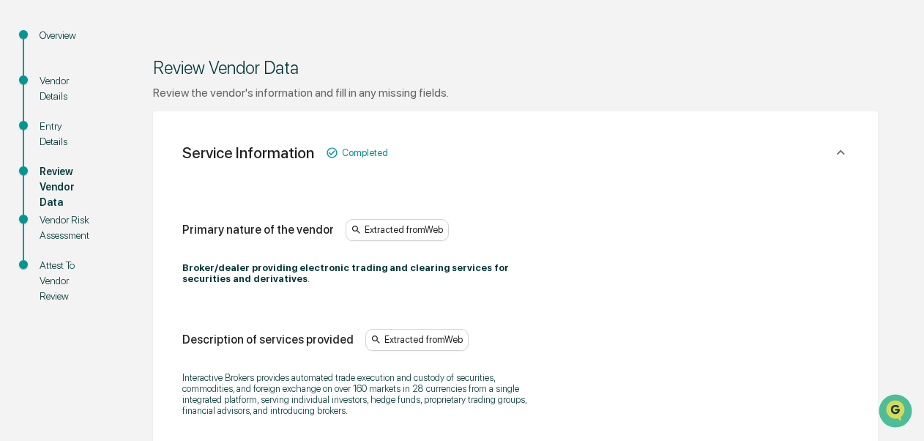
scroll to position [549, 0]
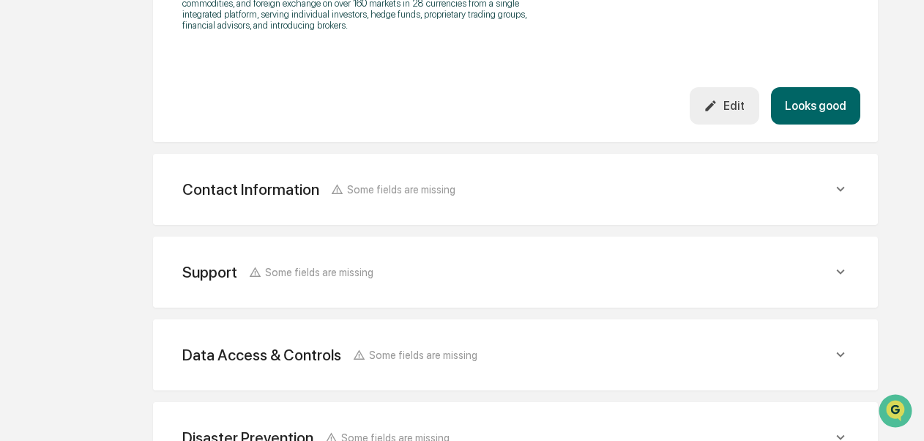
click at [821, 101] on button "Looks good" at bounding box center [815, 105] width 89 height 37
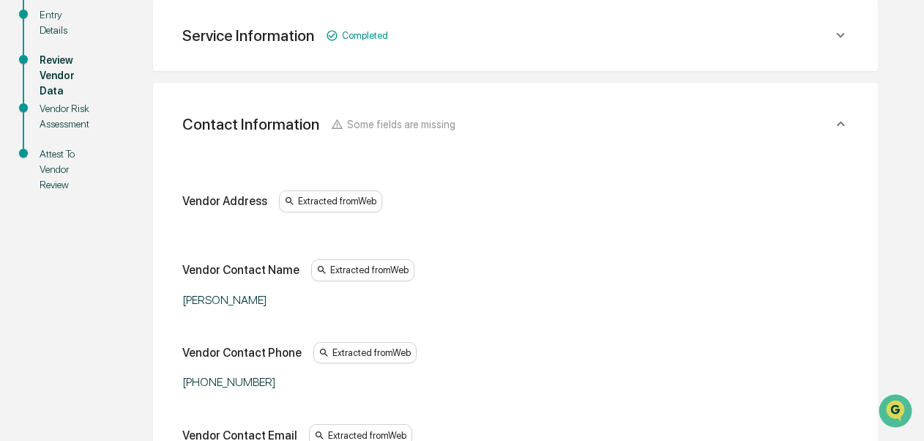
scroll to position [661, 0]
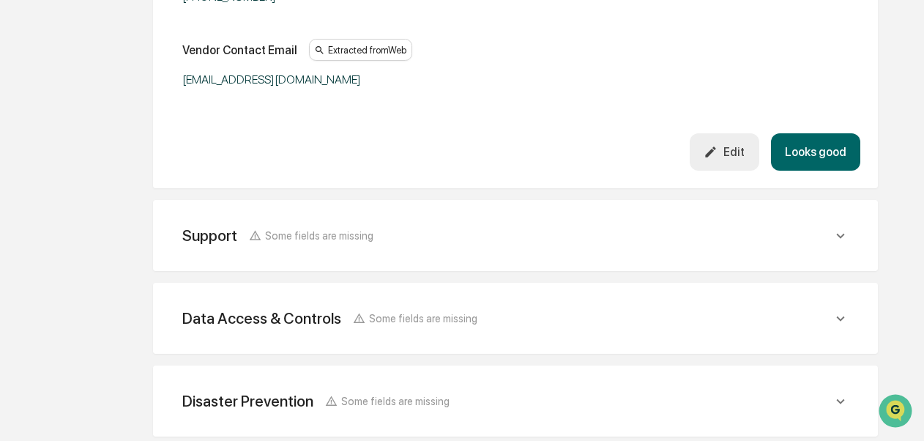
click at [840, 163] on button "Looks good" at bounding box center [815, 151] width 89 height 37
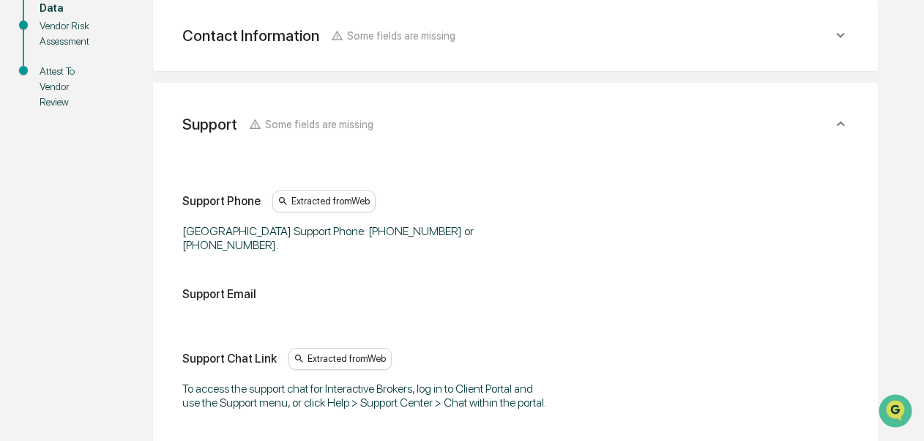
scroll to position [744, 0]
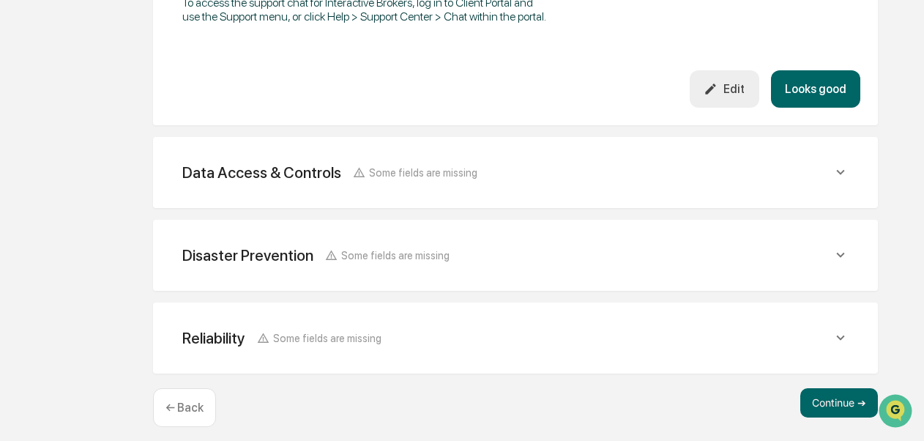
click at [836, 72] on button "Looks good" at bounding box center [815, 88] width 89 height 37
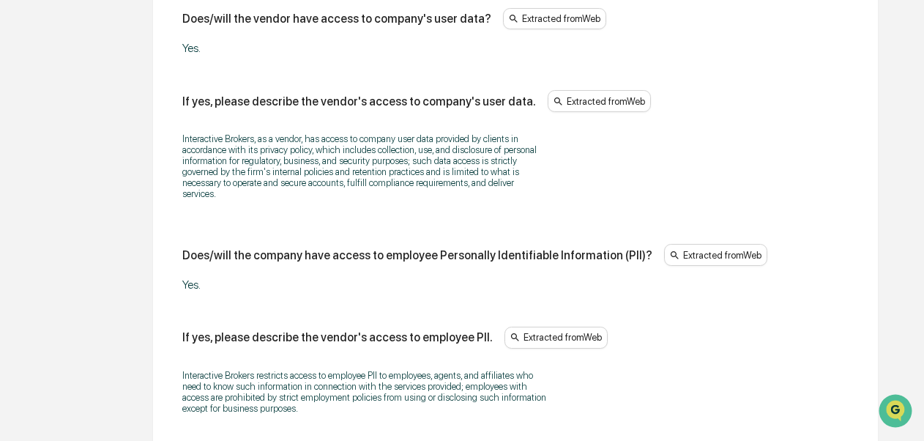
scroll to position [1213, 0]
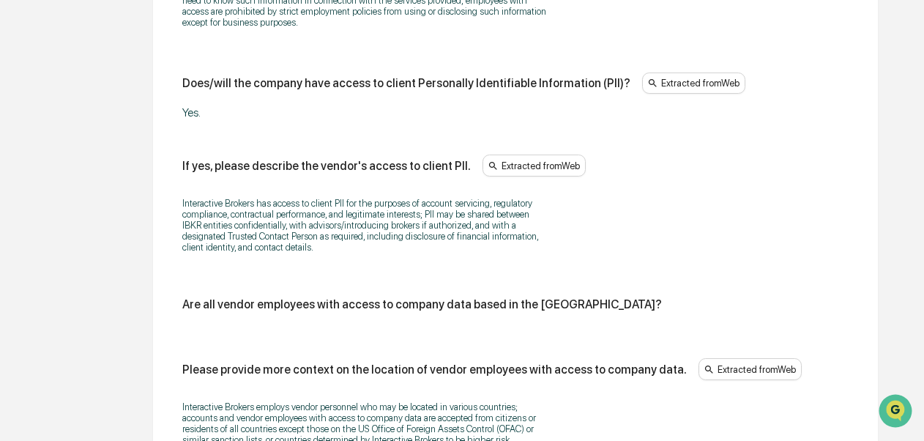
click at [923, 393] on div "Vendor Diligence Interactive Brokers Interactive Brokers Overview Vendor Detail…" at bounding box center [462, 56] width 924 height 2399
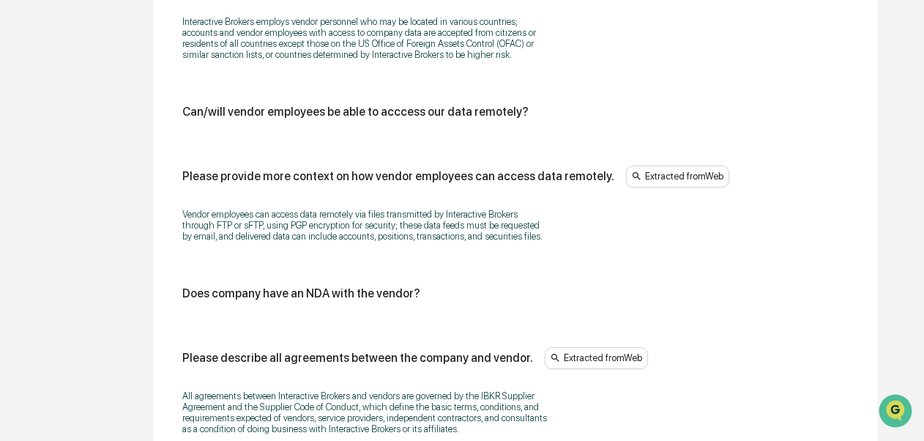
scroll to position [1984, 0]
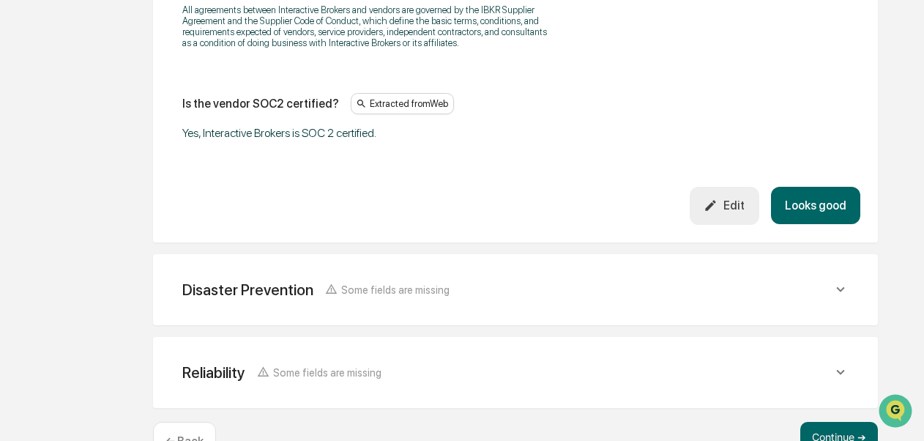
click at [814, 213] on button "Looks good" at bounding box center [815, 205] width 89 height 37
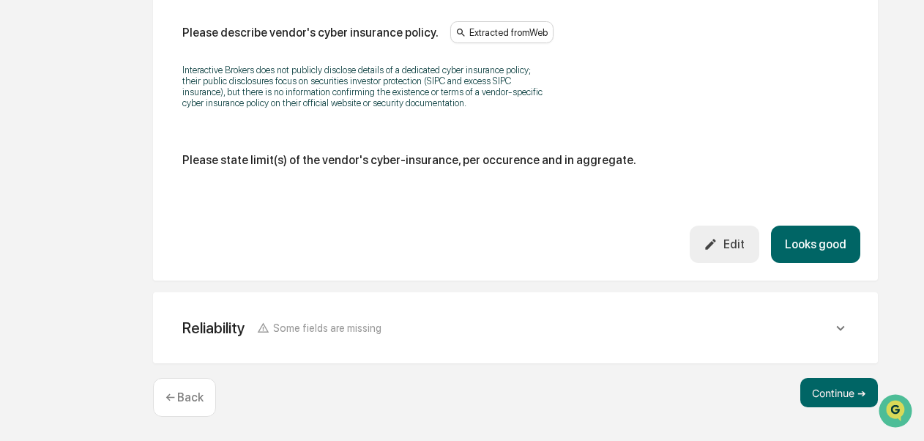
scroll to position [1068, 0]
click at [808, 255] on button "Looks good" at bounding box center [815, 244] width 89 height 37
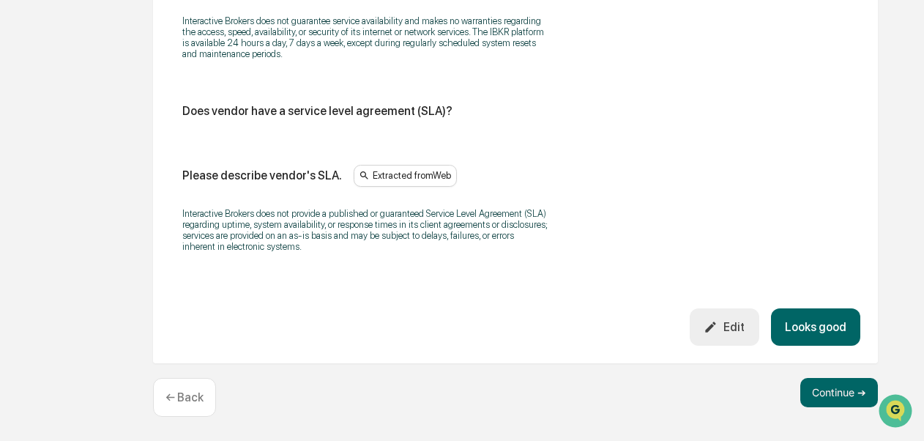
click at [828, 332] on button "Looks good" at bounding box center [815, 326] width 89 height 37
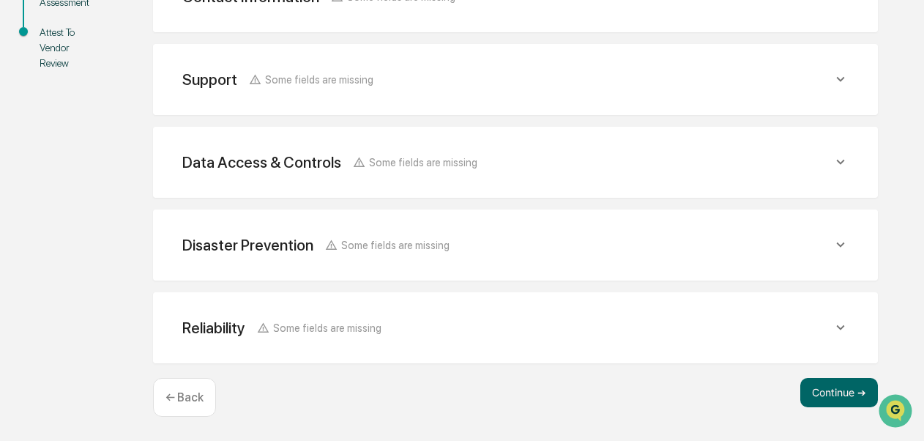
scroll to position [398, 0]
click at [838, 392] on button "Continue ➔" at bounding box center [839, 392] width 78 height 29
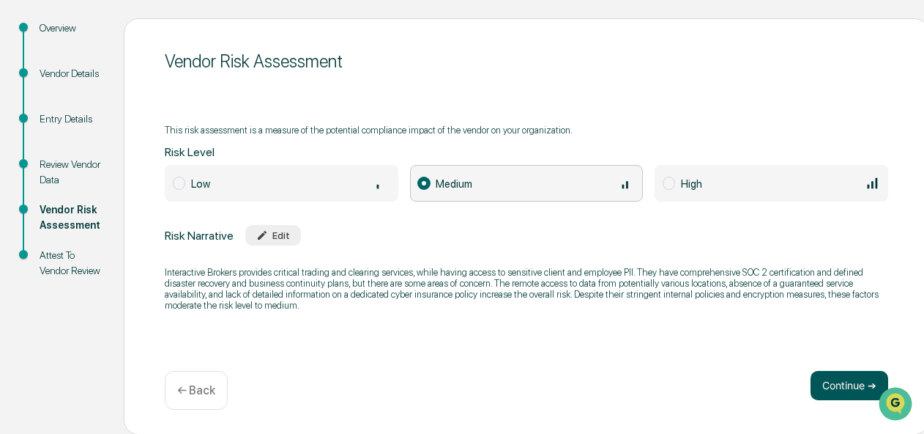
click at [833, 384] on button "Continue ➔" at bounding box center [850, 385] width 78 height 29
click at [829, 379] on button "Continue ➔" at bounding box center [850, 385] width 78 height 29
click at [844, 385] on button "Continue ➔" at bounding box center [850, 385] width 78 height 29
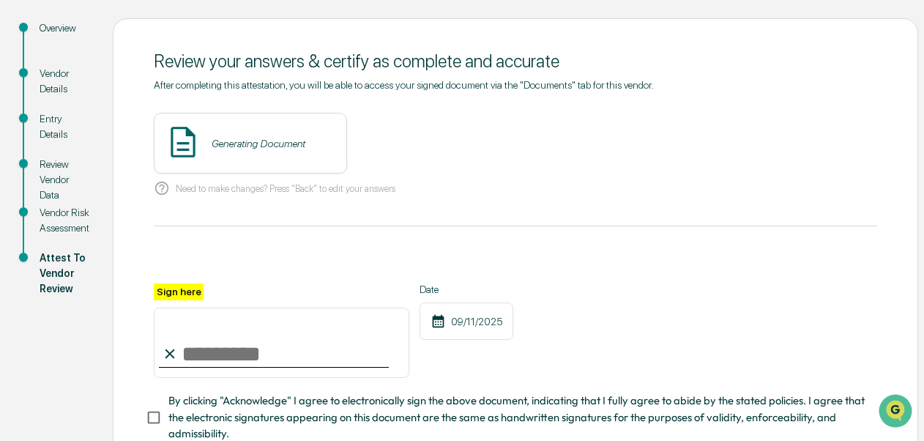
click at [836, 379] on div "Sign here Date 09/11/2025" at bounding box center [516, 330] width 724 height 95
click at [325, 142] on div "Generating Document" at bounding box center [250, 143] width 193 height 61
click at [398, 146] on button "View" at bounding box center [417, 143] width 38 height 23
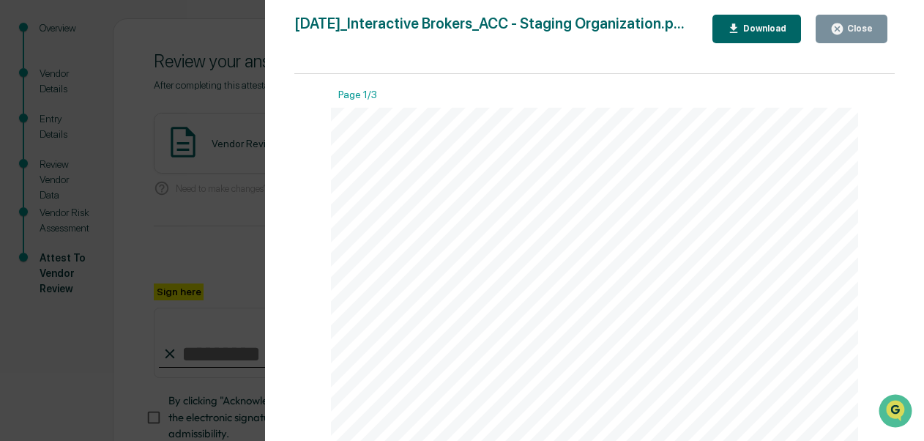
click at [851, 26] on div "Close" at bounding box center [858, 28] width 29 height 10
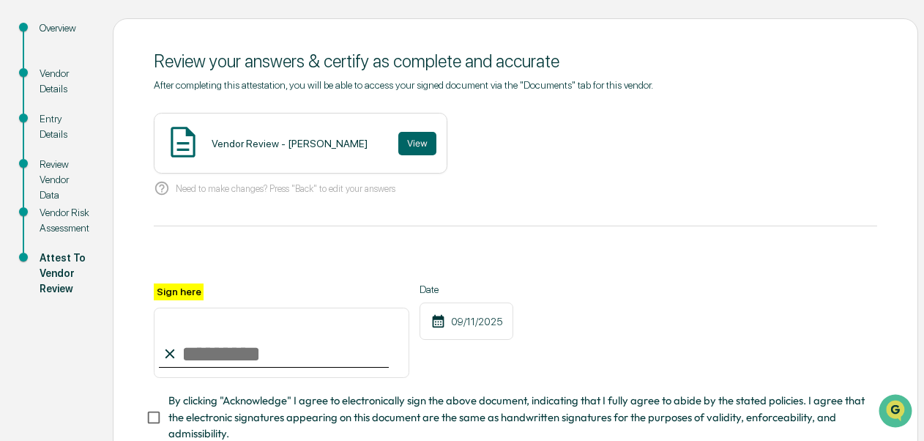
click at [265, 341] on input "Sign here" at bounding box center [282, 343] width 256 height 70
type input "**********"
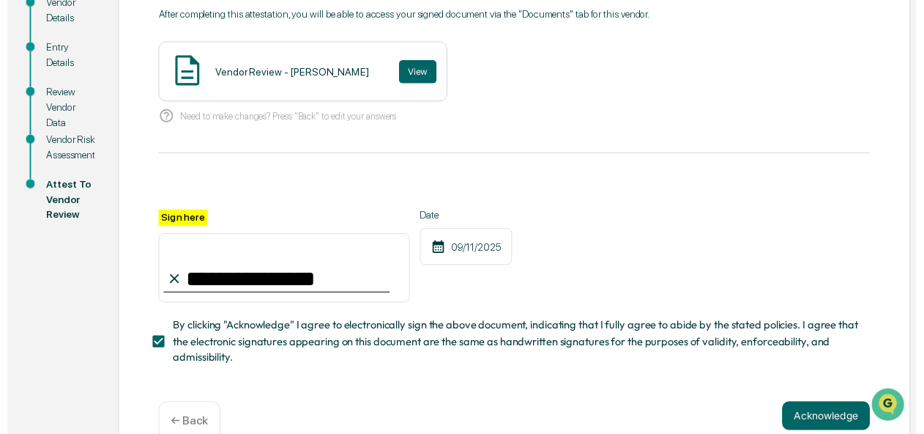
scroll to position [276, 0]
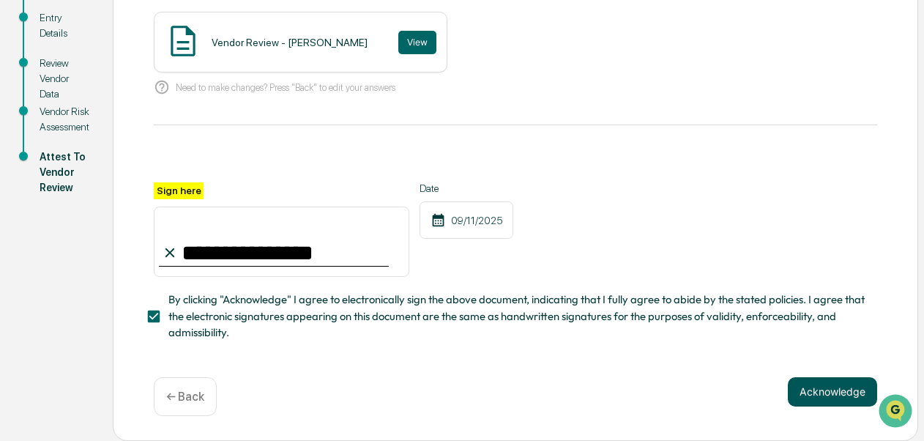
click at [828, 389] on button "Acknowledge" at bounding box center [832, 391] width 89 height 29
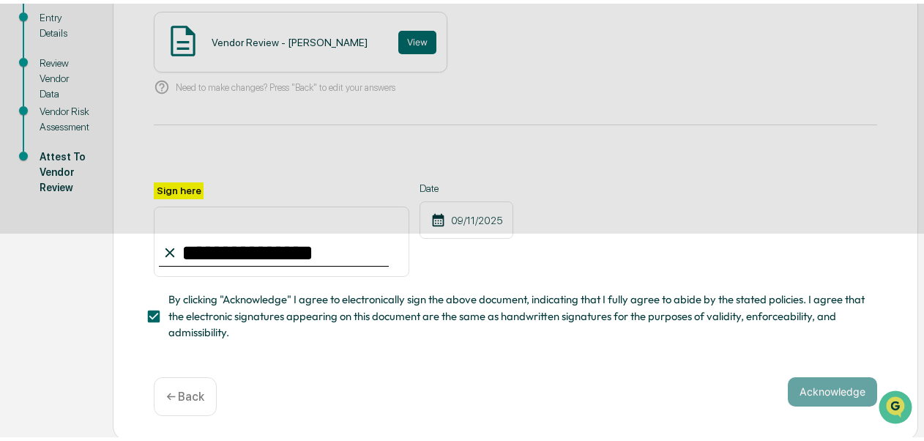
scroll to position [164, 0]
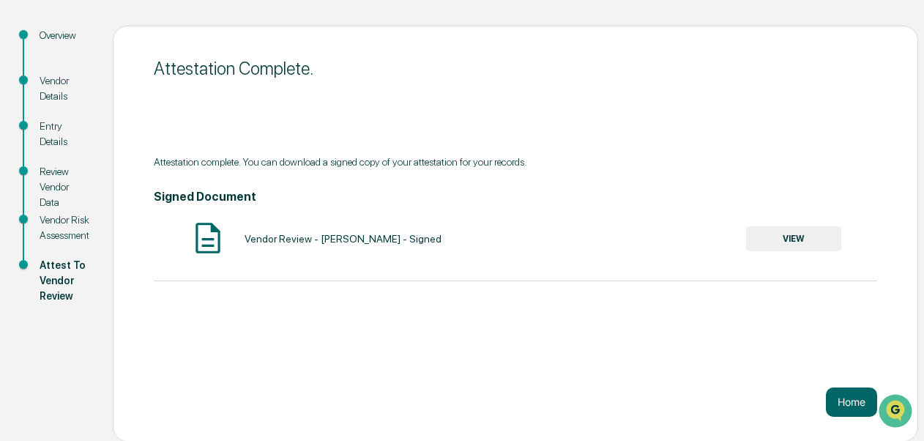
click at [779, 231] on button "VIEW" at bounding box center [793, 238] width 95 height 25
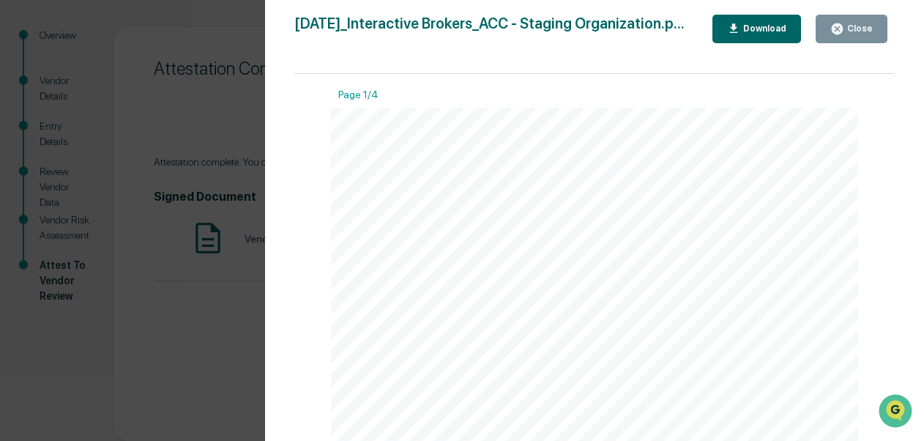
click at [749, 27] on div "Download" at bounding box center [763, 28] width 46 height 10
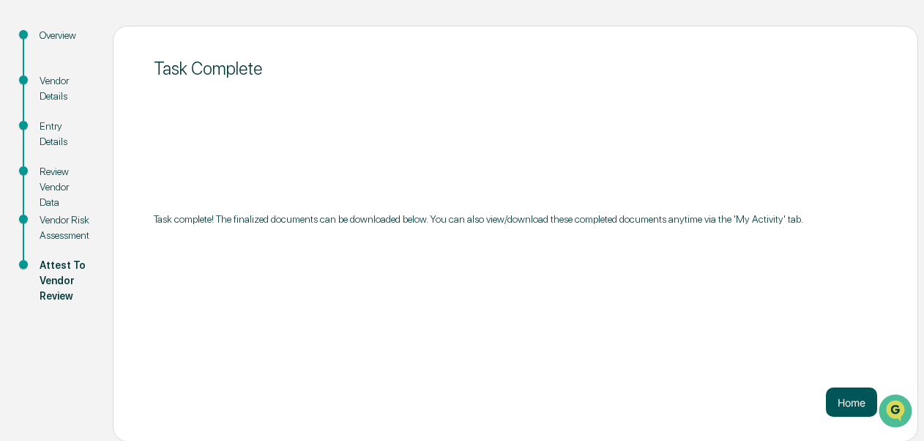
click at [847, 401] on button "Home" at bounding box center [851, 401] width 51 height 29
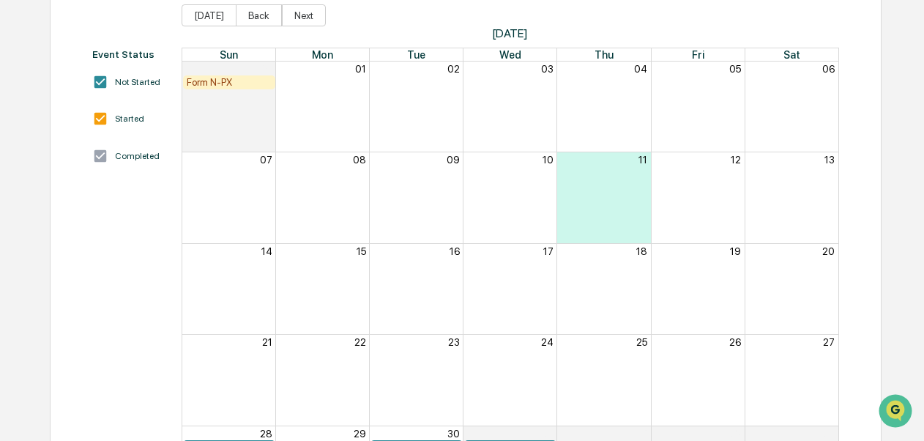
click at [922, 81] on div "Home Calendar Compliance Calendar Compliance Calendar Event Status Not Started …" at bounding box center [462, 224] width 924 height 637
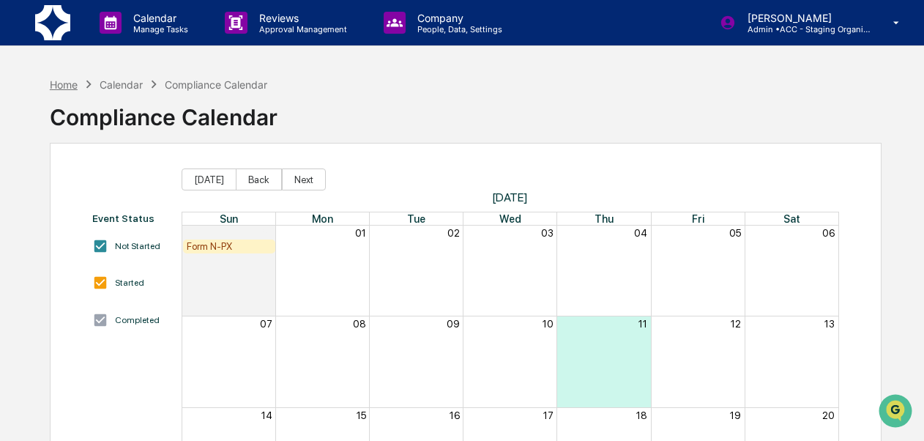
click at [61, 83] on div "Home" at bounding box center [64, 84] width 28 height 12
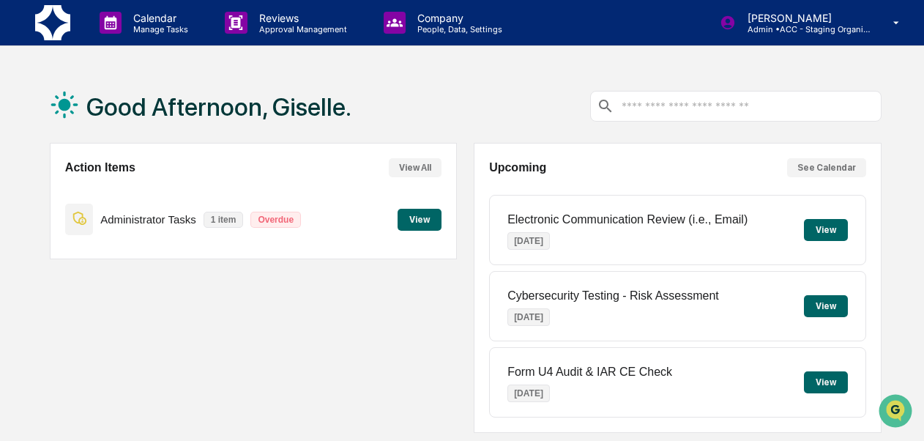
scroll to position [383, 0]
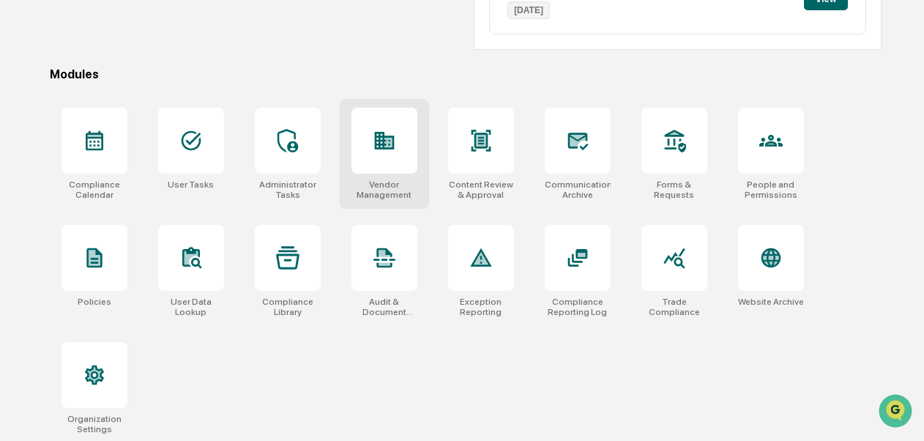
click at [382, 199] on div "Vendor Management" at bounding box center [384, 154] width 89 height 110
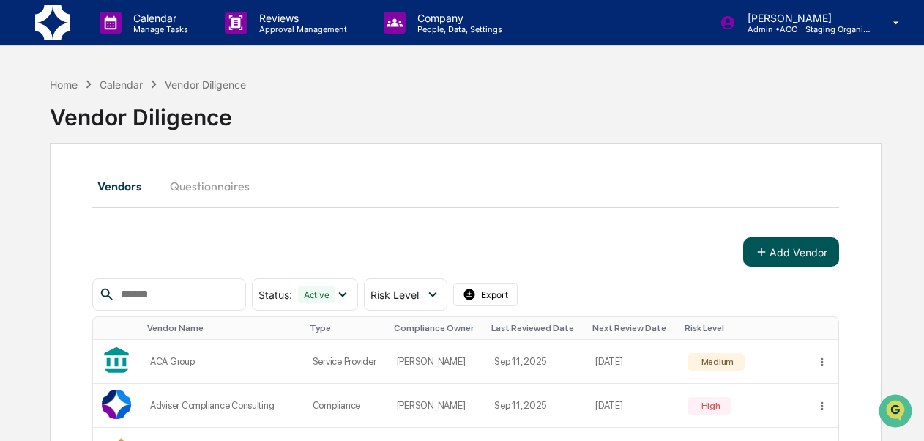
click at [776, 239] on button "Add Vendor" at bounding box center [791, 251] width 96 height 29
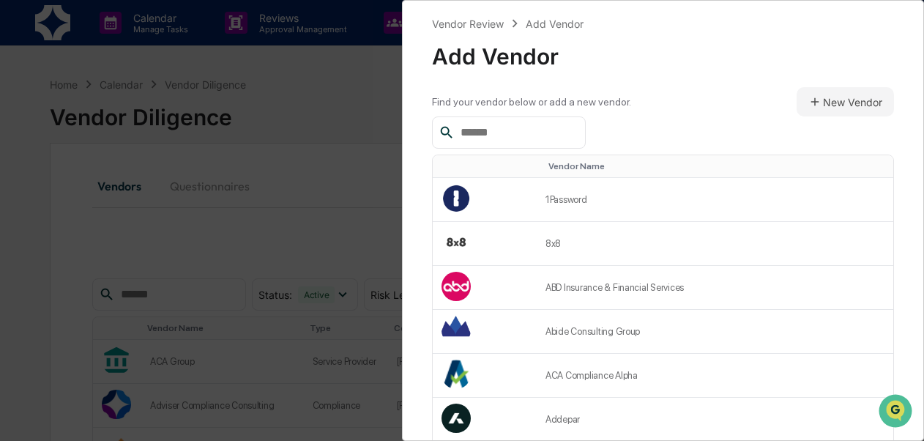
click at [554, 128] on input "text" at bounding box center [517, 132] width 124 height 19
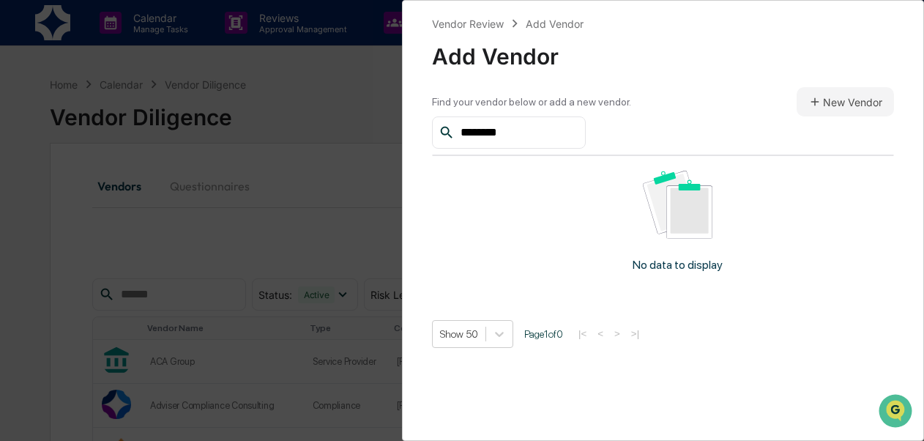
type input "********"
click at [279, 48] on div "Vendor Review Add Vendor Add Vendor Find your vendor below or add a new vendor.…" at bounding box center [462, 220] width 924 height 441
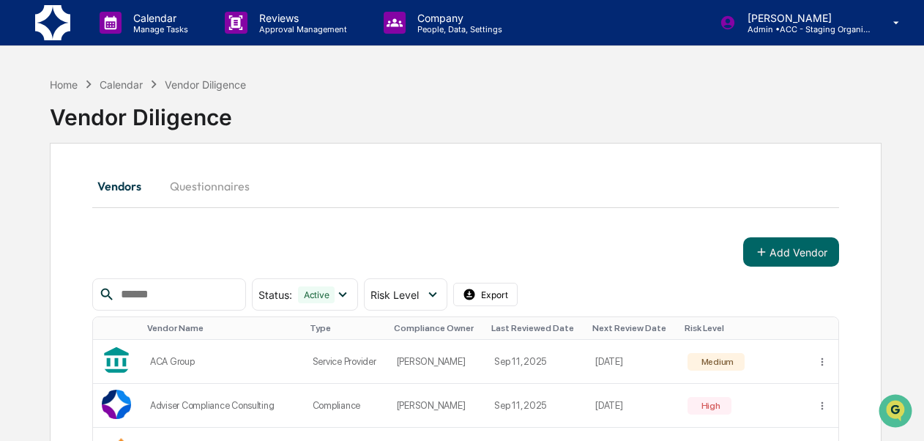
scroll to position [385, 0]
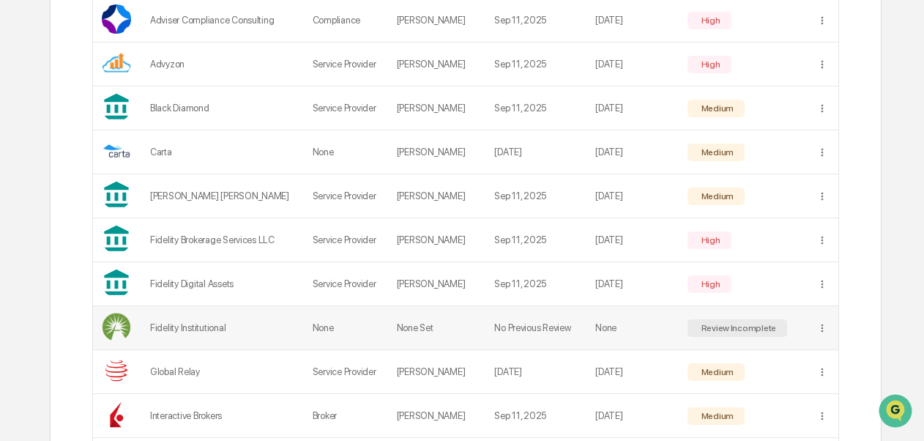
click at [174, 327] on div "Fidelity Institutional" at bounding box center [222, 327] width 145 height 11
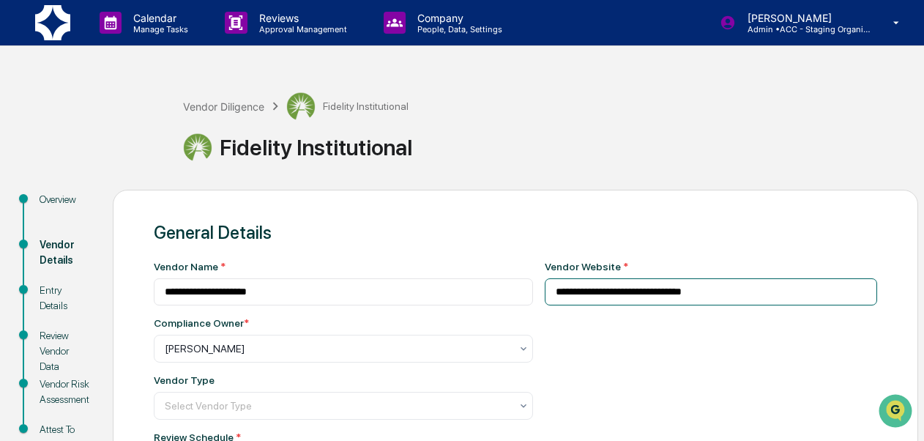
drag, startPoint x: 699, startPoint y: 289, endPoint x: 487, endPoint y: 277, distance: 212.7
click at [487, 277] on div "**********" at bounding box center [516, 382] width 724 height 242
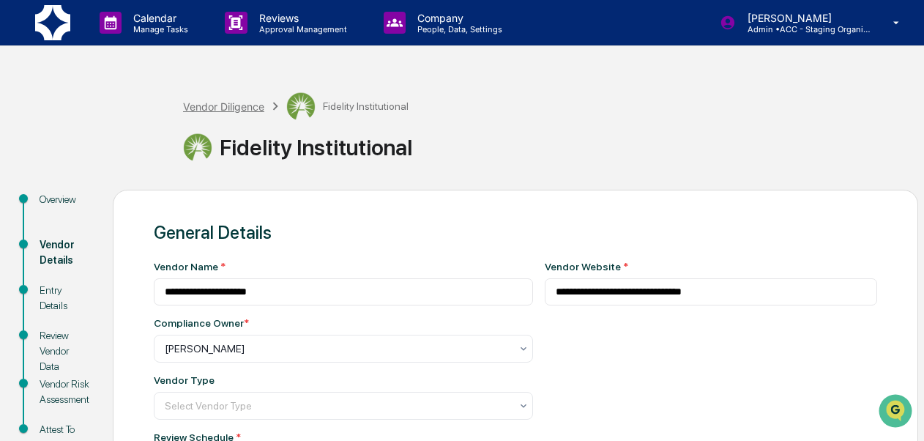
click at [212, 108] on div "Vendor Diligence" at bounding box center [223, 106] width 81 height 12
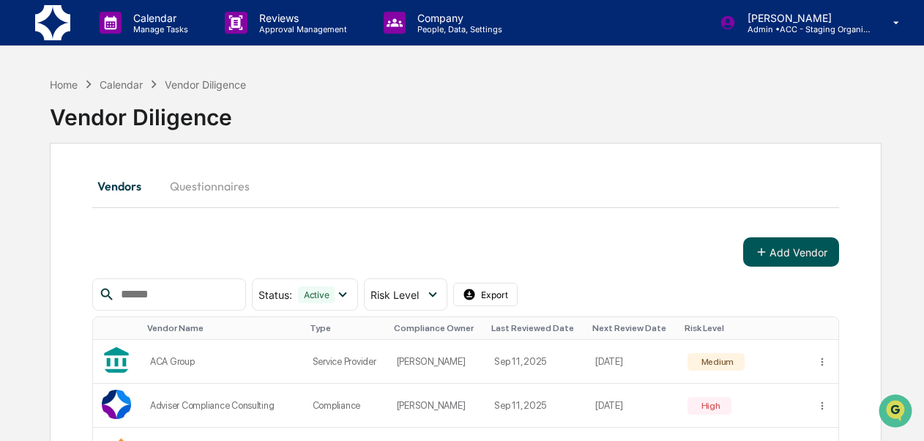
click at [795, 251] on button "Add Vendor" at bounding box center [791, 251] width 96 height 29
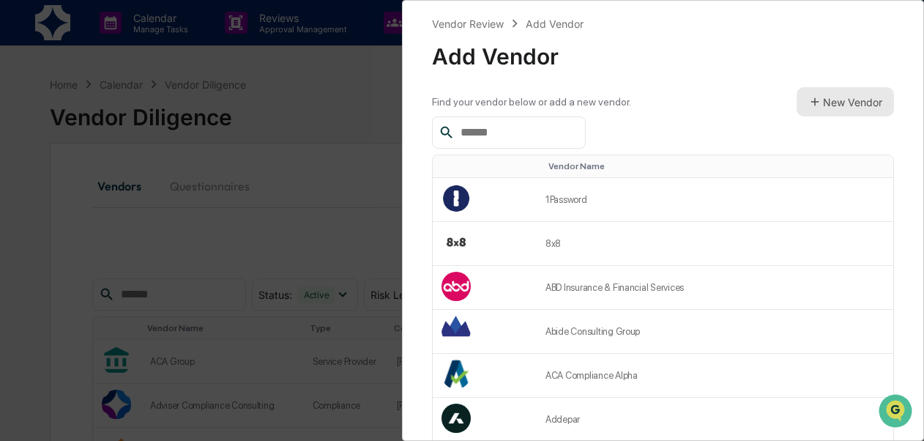
click at [826, 110] on button "New Vendor" at bounding box center [845, 101] width 97 height 29
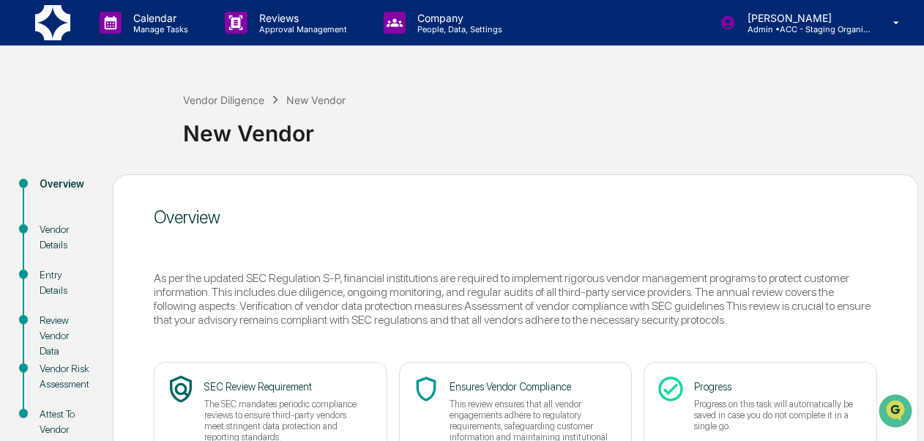
click at [923, 391] on div "Vendor Diligence New Vendor New Vendor Overview Vendor Details Entry Details Re…" at bounding box center [462, 330] width 924 height 521
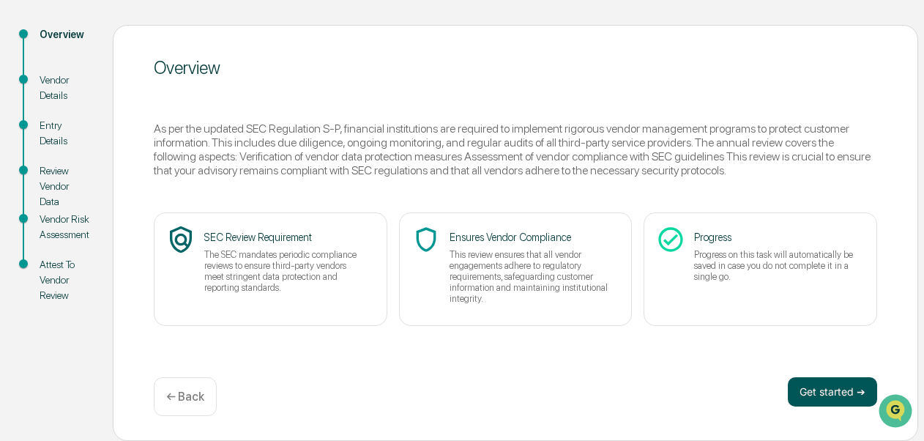
click at [838, 384] on button "Get started ➔" at bounding box center [832, 391] width 89 height 29
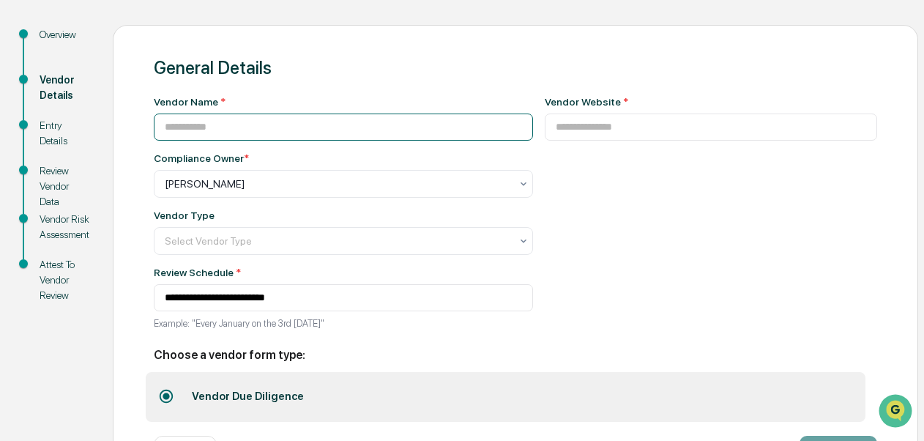
click at [242, 130] on input at bounding box center [343, 127] width 379 height 27
type input "**********"
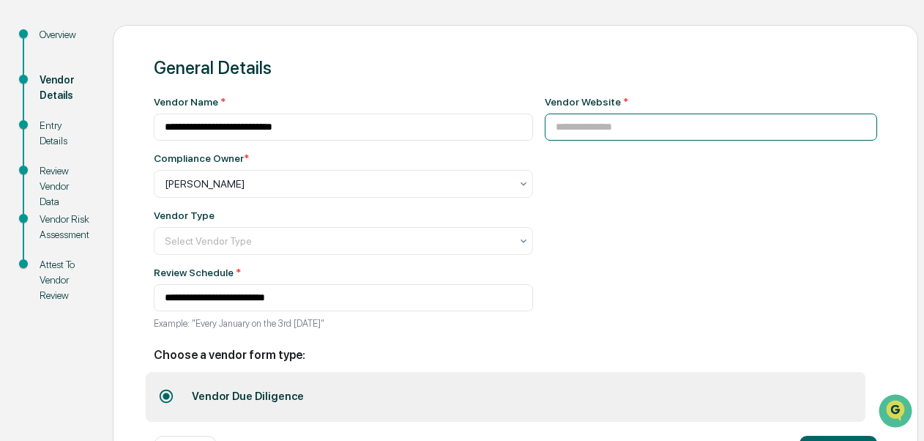
click at [598, 138] on input at bounding box center [711, 127] width 333 height 27
paste input "**********"
type input "**********"
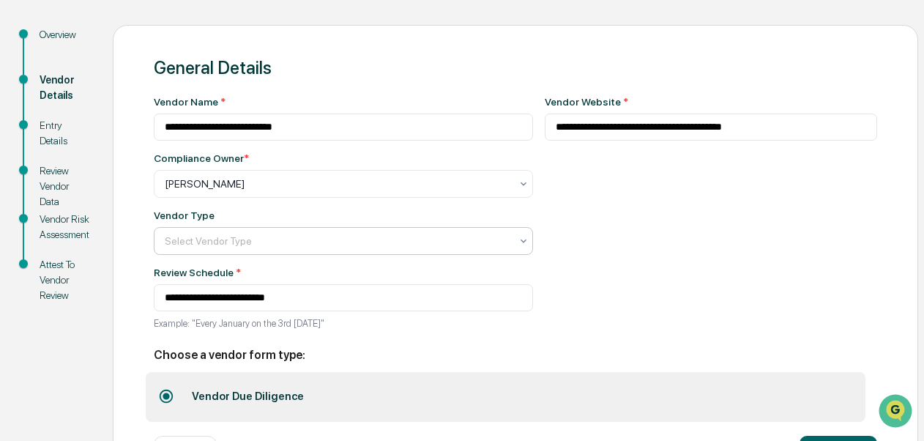
click at [432, 240] on div at bounding box center [338, 241] width 346 height 15
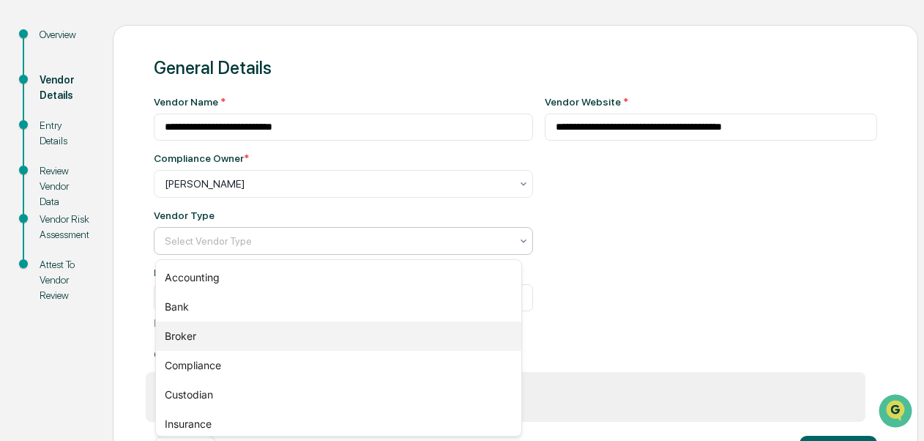
click at [352, 338] on div "Broker" at bounding box center [338, 335] width 365 height 29
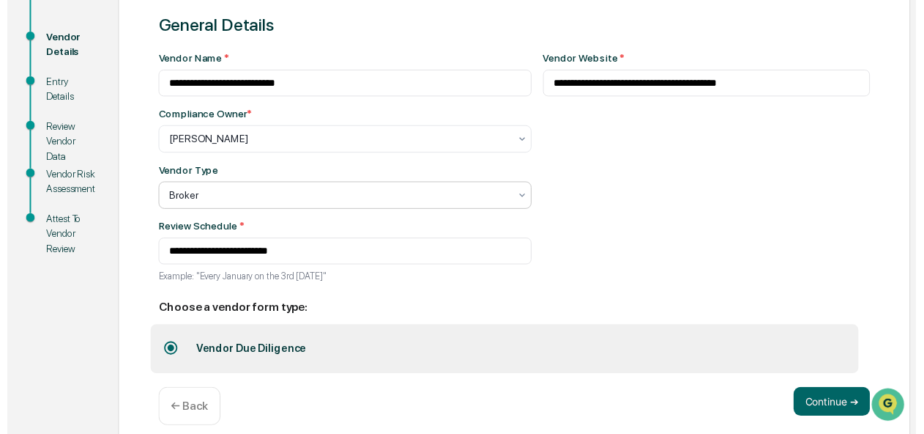
scroll to position [211, 0]
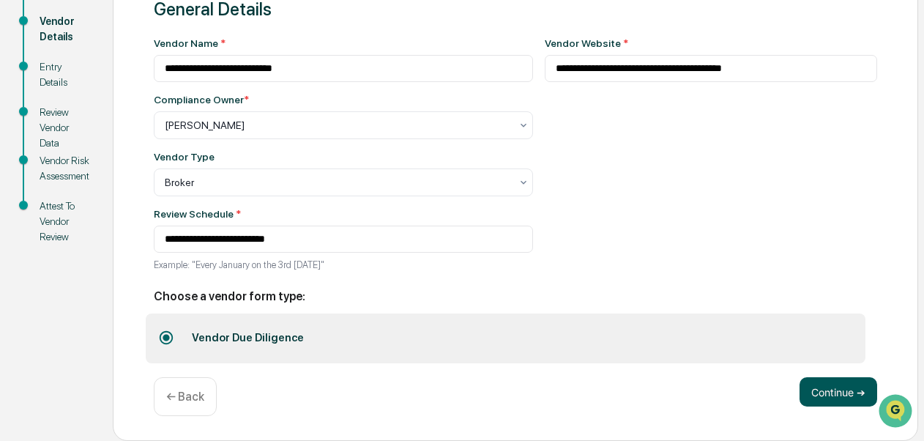
click at [843, 394] on button "Continue ➔" at bounding box center [839, 391] width 78 height 29
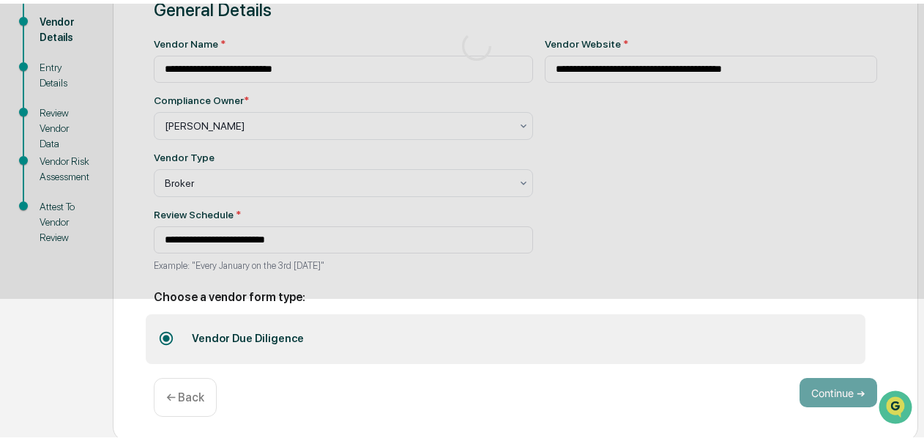
scroll to position [149, 0]
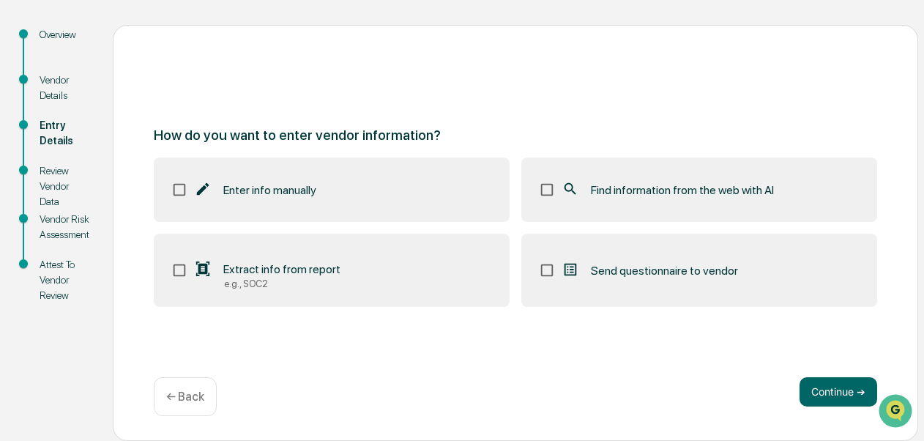
click at [718, 193] on span "Find information from the web with AI" at bounding box center [682, 190] width 183 height 14
click at [838, 404] on button "Continue ➔" at bounding box center [839, 391] width 78 height 29
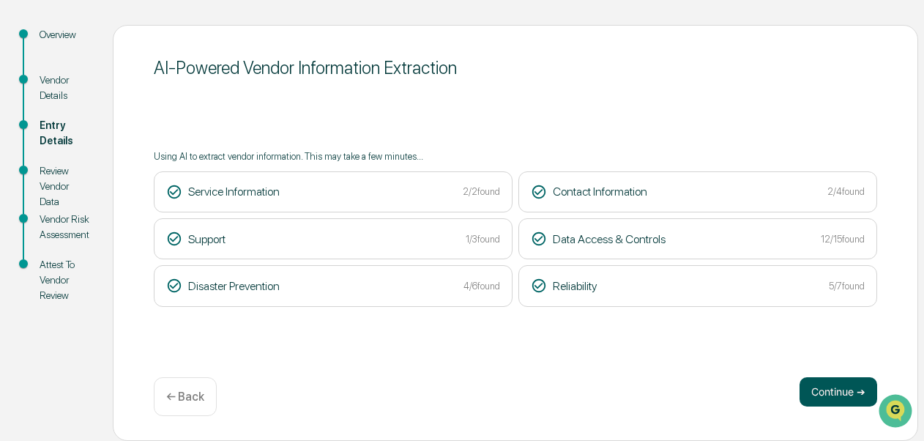
click at [826, 398] on button "Continue ➔" at bounding box center [839, 391] width 78 height 29
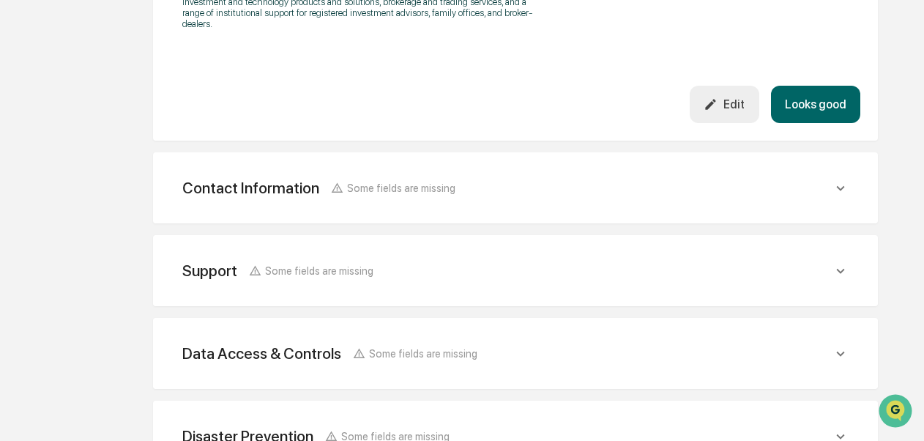
scroll to position [732, 0]
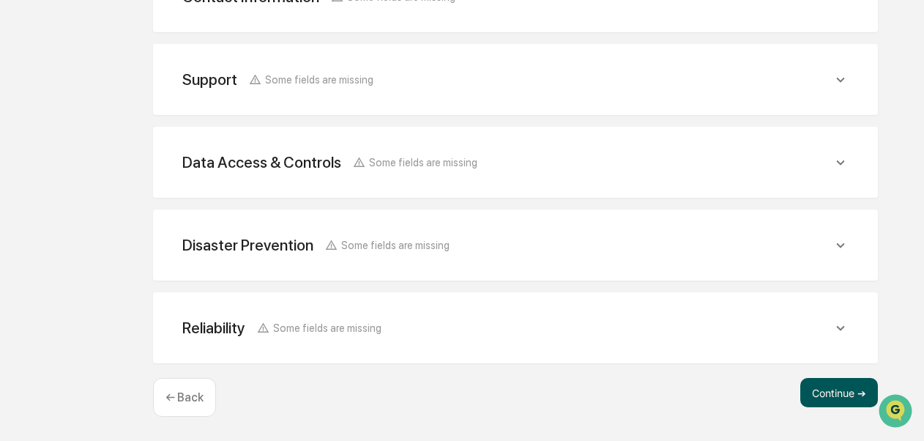
click at [830, 393] on button "Continue ➔" at bounding box center [839, 392] width 78 height 29
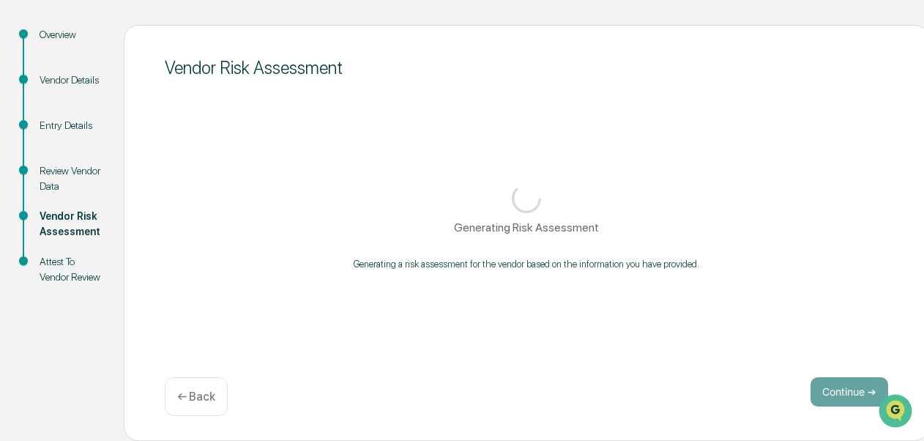
scroll to position [157, 0]
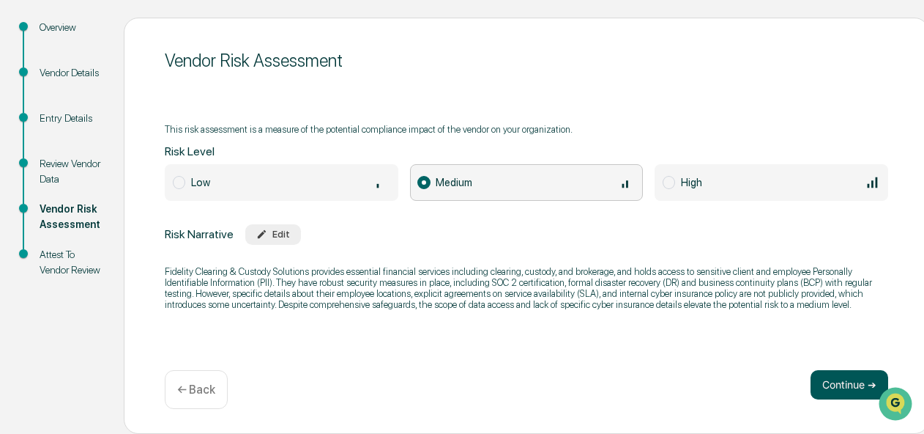
click at [839, 381] on button "Continue ➔" at bounding box center [850, 384] width 78 height 29
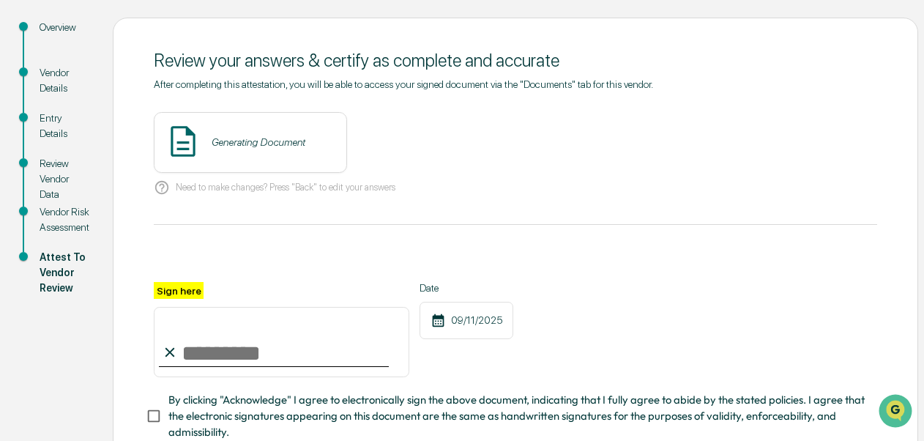
click at [347, 165] on div "Generating Document" at bounding box center [250, 142] width 193 height 61
click at [398, 141] on button "View" at bounding box center [417, 141] width 38 height 23
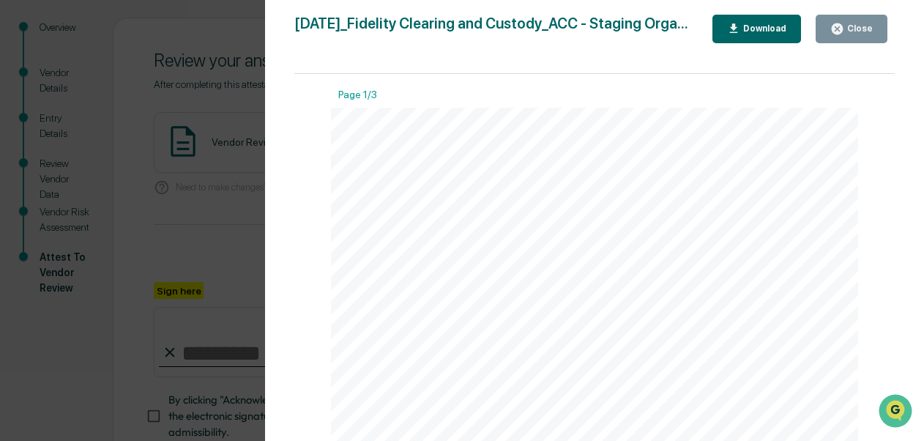
click at [836, 16] on button "Close" at bounding box center [852, 29] width 72 height 29
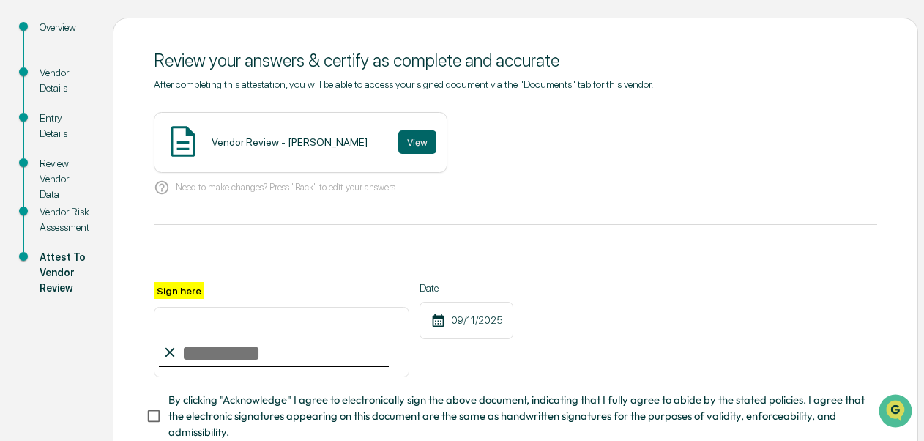
click at [331, 343] on input "Sign here" at bounding box center [282, 342] width 256 height 70
type input "**********"
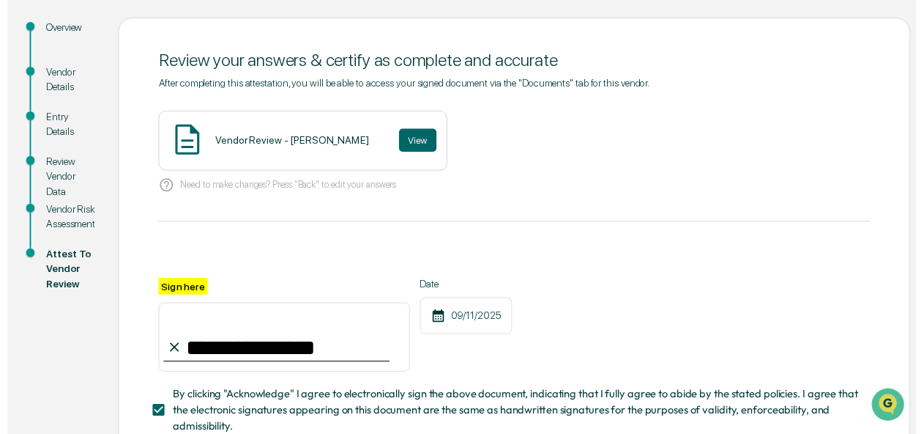
scroll to position [261, 0]
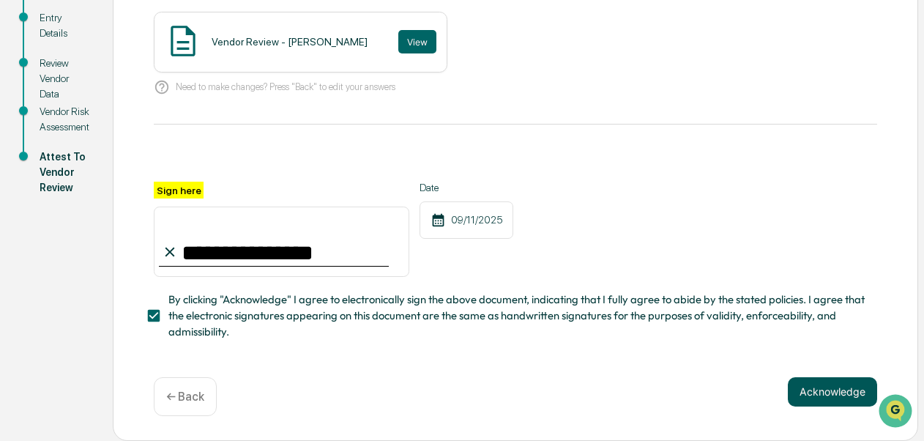
click at [827, 394] on button "Acknowledge" at bounding box center [832, 391] width 89 height 29
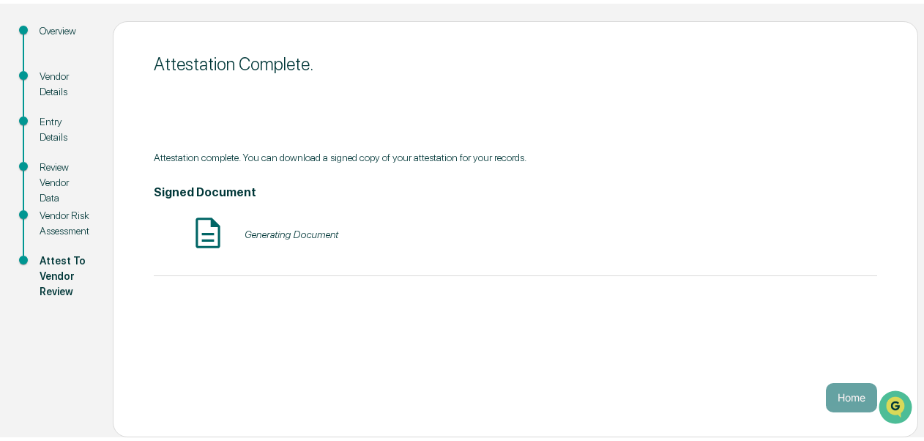
scroll to position [149, 0]
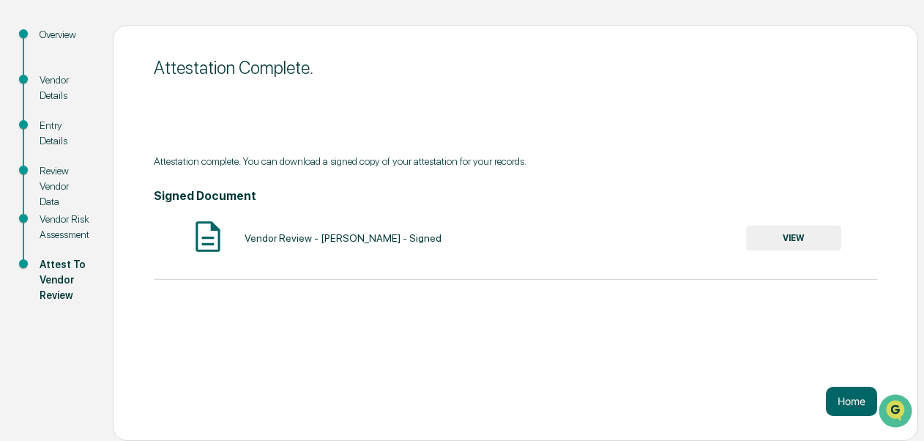
click at [811, 235] on button "VIEW" at bounding box center [793, 238] width 95 height 25
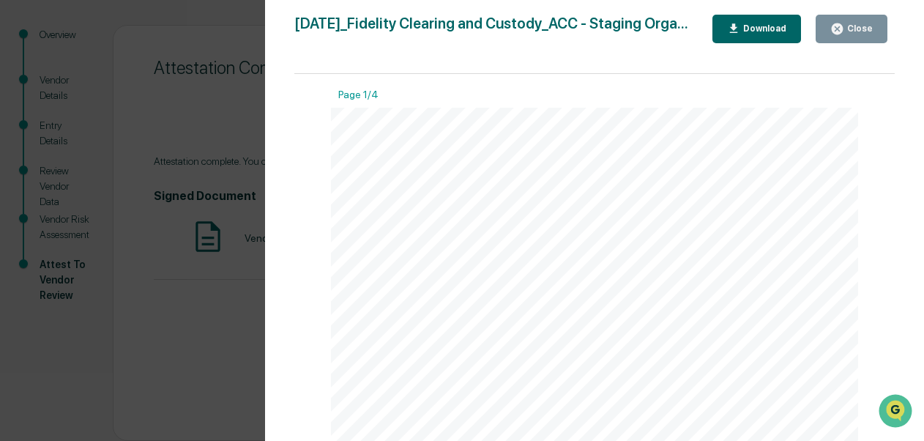
click at [754, 16] on button "Download" at bounding box center [757, 29] width 89 height 29
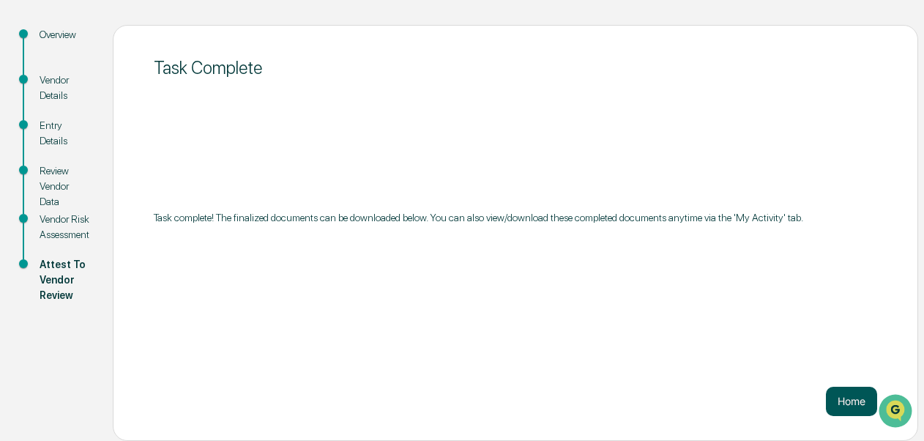
click at [848, 407] on button "Home" at bounding box center [851, 401] width 51 height 29
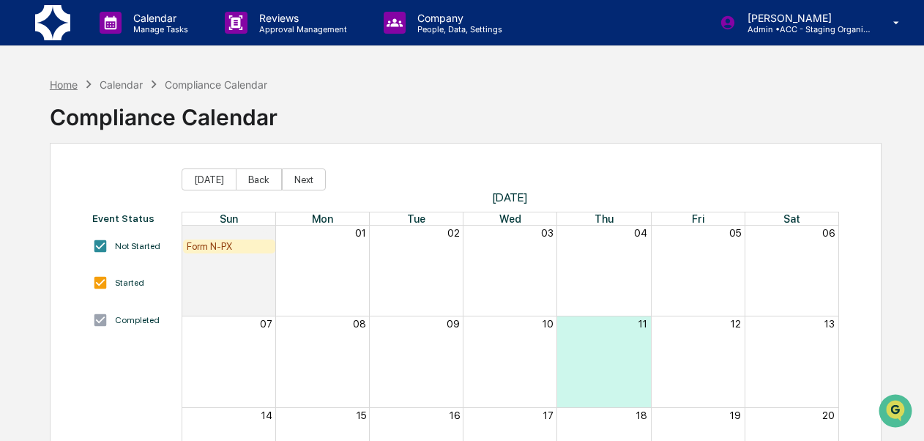
click at [66, 86] on div "Home" at bounding box center [64, 84] width 28 height 12
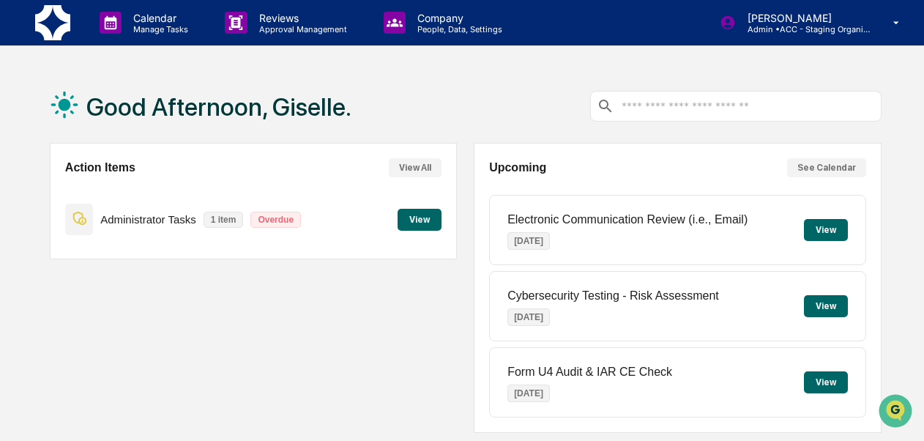
scroll to position [383, 0]
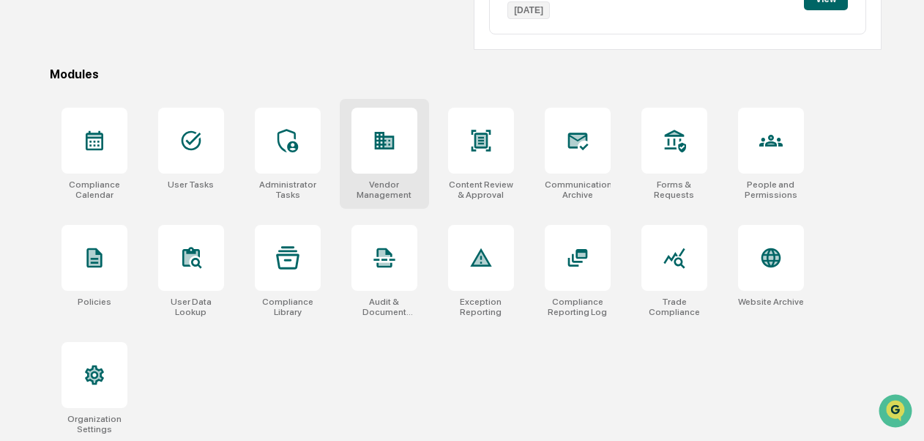
click at [390, 183] on div "Vendor Management" at bounding box center [385, 189] width 66 height 21
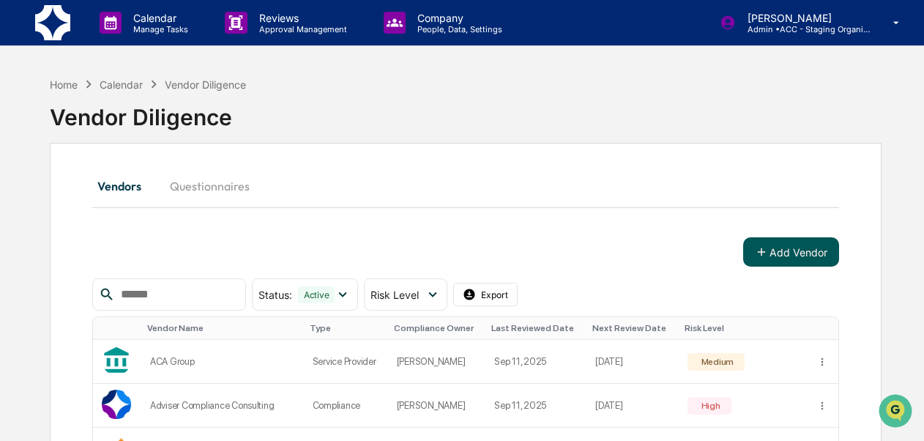
click at [778, 264] on button "Add Vendor" at bounding box center [791, 251] width 96 height 29
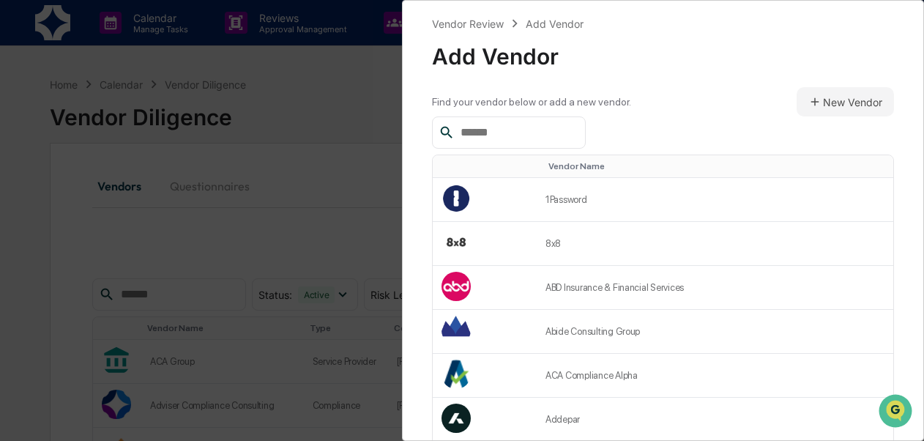
click at [533, 122] on div at bounding box center [509, 132] width 154 height 32
click at [524, 138] on input "text" at bounding box center [517, 132] width 124 height 19
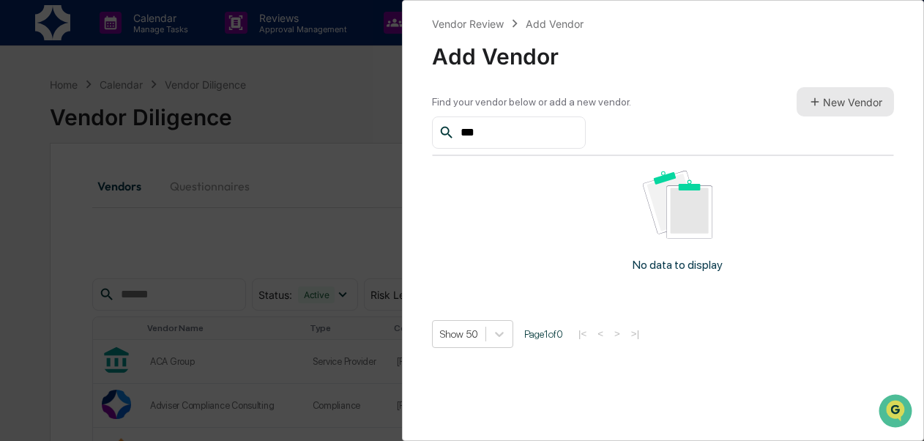
type input "***"
click at [811, 97] on icon at bounding box center [814, 101] width 13 height 13
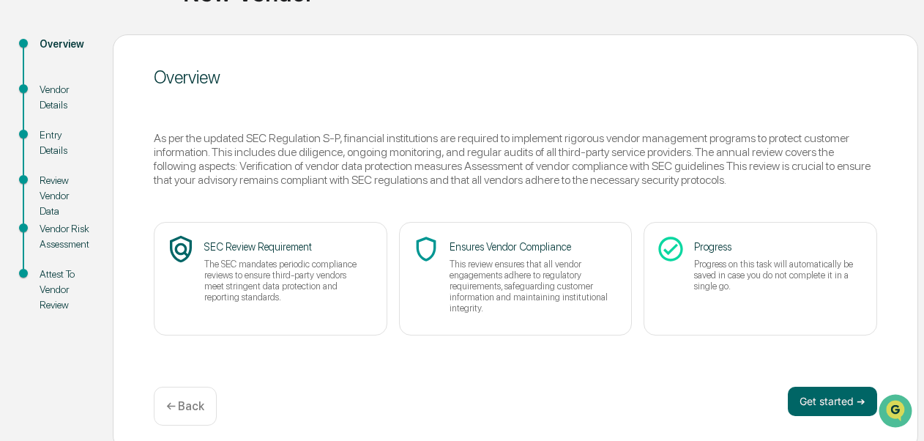
scroll to position [149, 0]
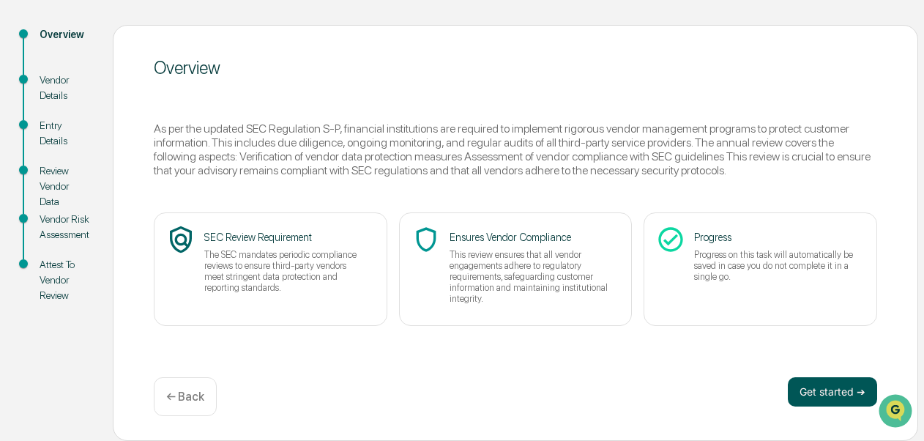
click at [836, 380] on button "Get started ➔" at bounding box center [832, 391] width 89 height 29
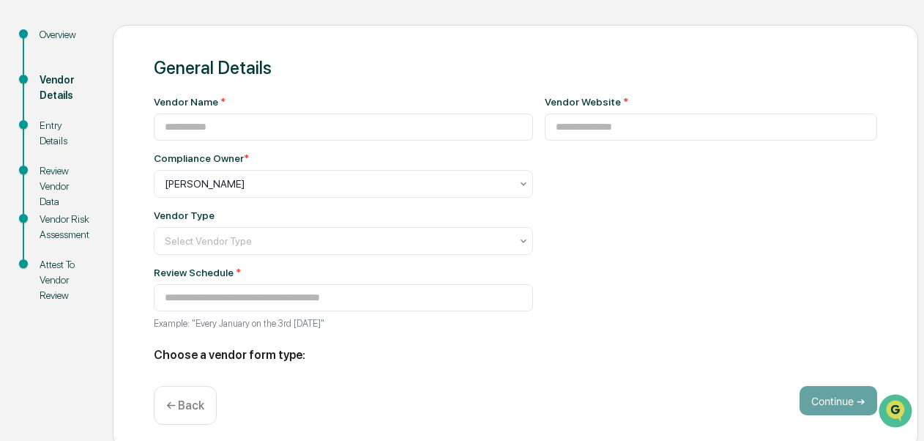
type input "**********"
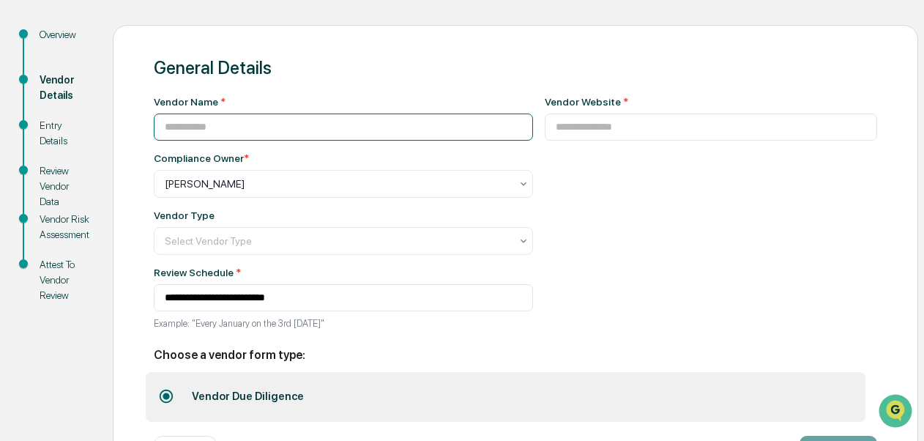
click at [310, 122] on input at bounding box center [343, 127] width 379 height 27
type input "******"
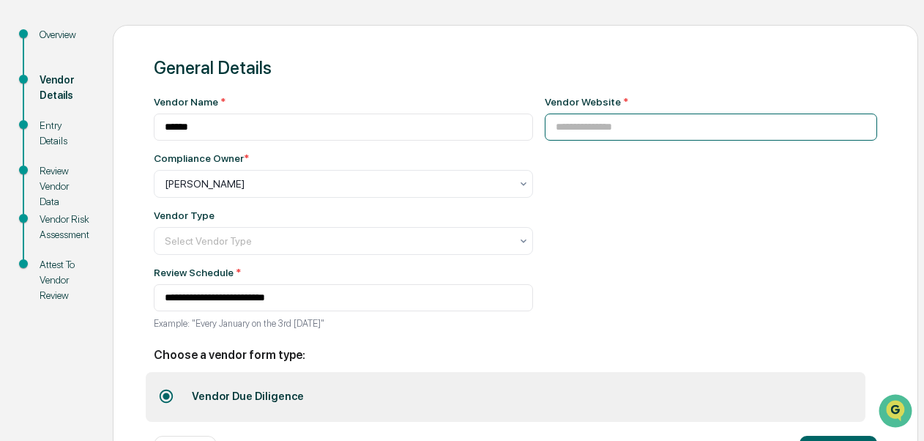
click at [595, 120] on input at bounding box center [711, 127] width 333 height 27
paste input "**********"
type input "**********"
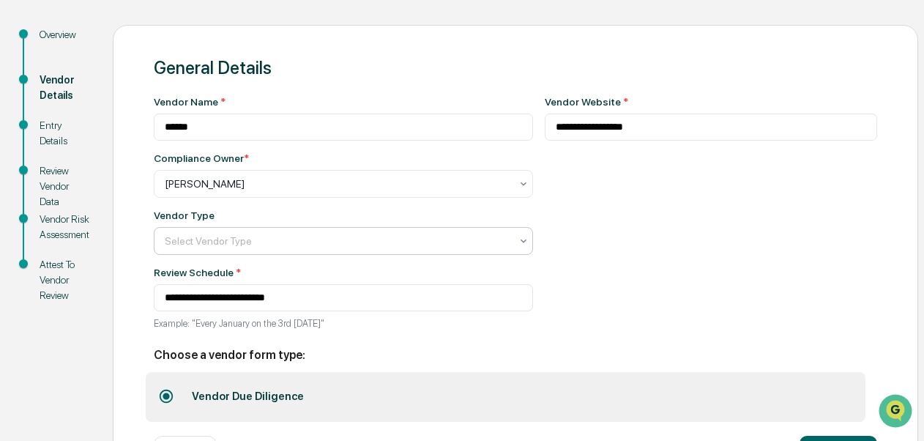
click at [361, 248] on div at bounding box center [338, 241] width 346 height 15
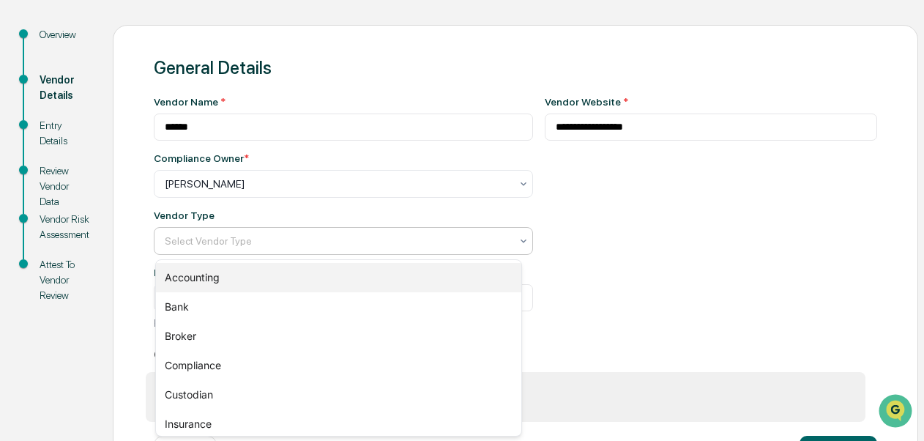
click at [351, 270] on div "Accounting" at bounding box center [338, 277] width 365 height 29
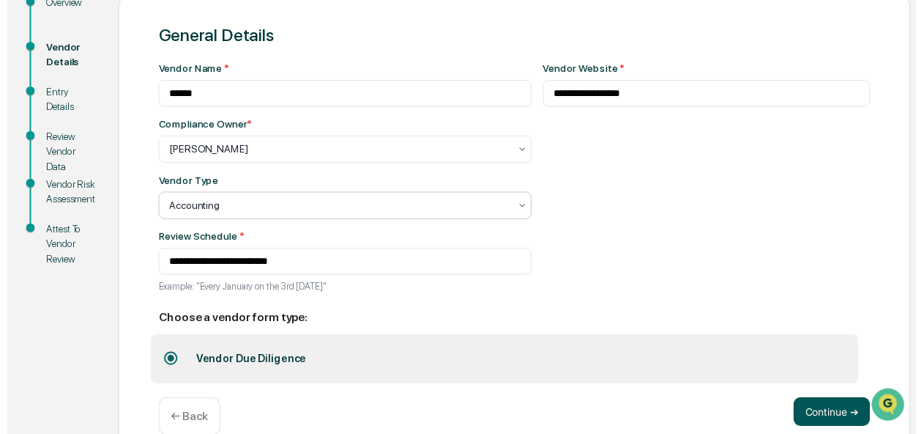
scroll to position [211, 0]
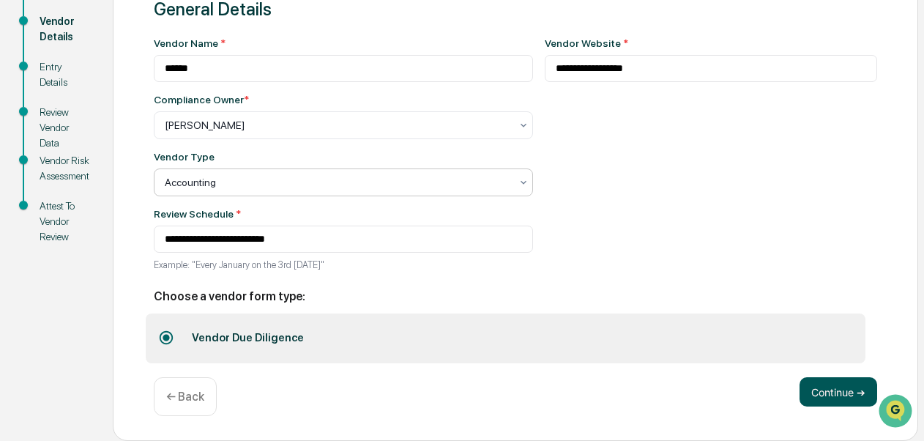
click at [854, 398] on button "Continue ➔" at bounding box center [839, 391] width 78 height 29
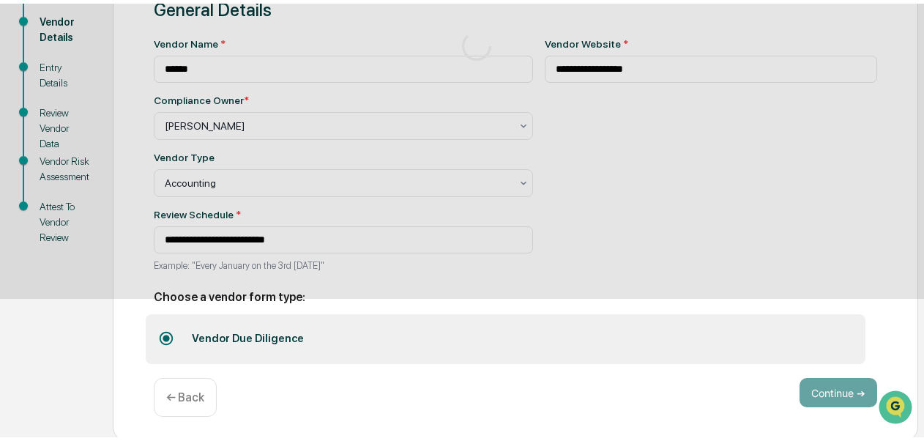
scroll to position [149, 0]
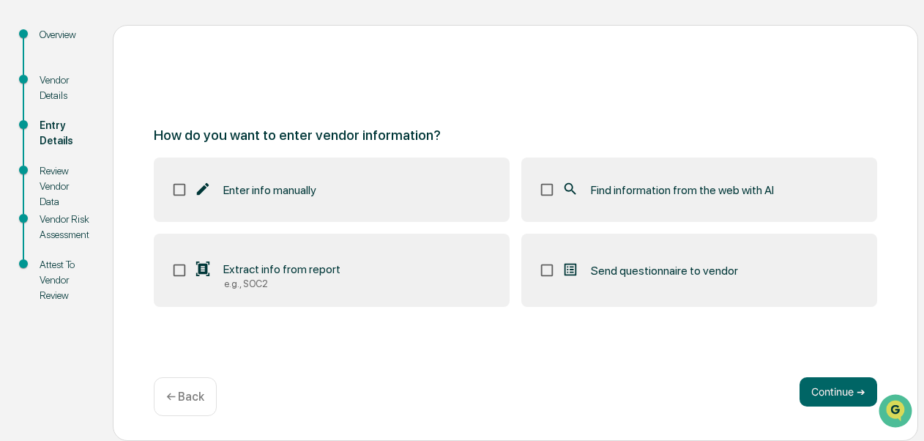
click at [724, 214] on label "Find information from the web with AI" at bounding box center [699, 189] width 356 height 64
click at [817, 393] on button "Continue ➔" at bounding box center [839, 391] width 78 height 29
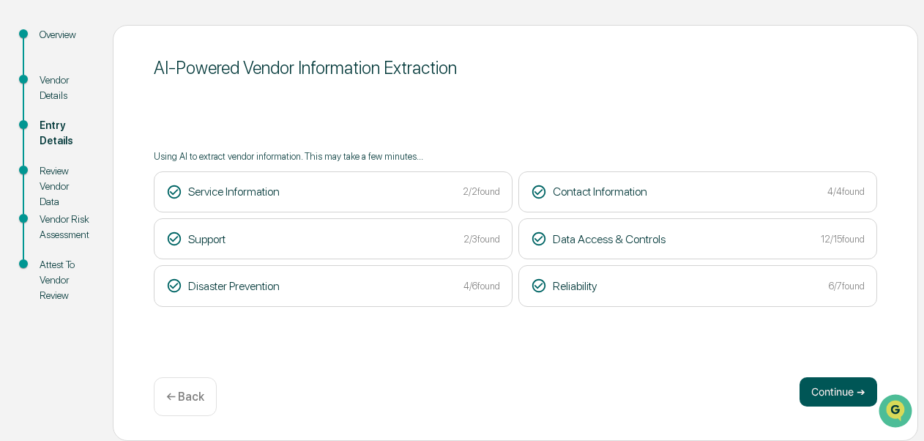
click at [825, 398] on button "Continue ➔" at bounding box center [839, 391] width 78 height 29
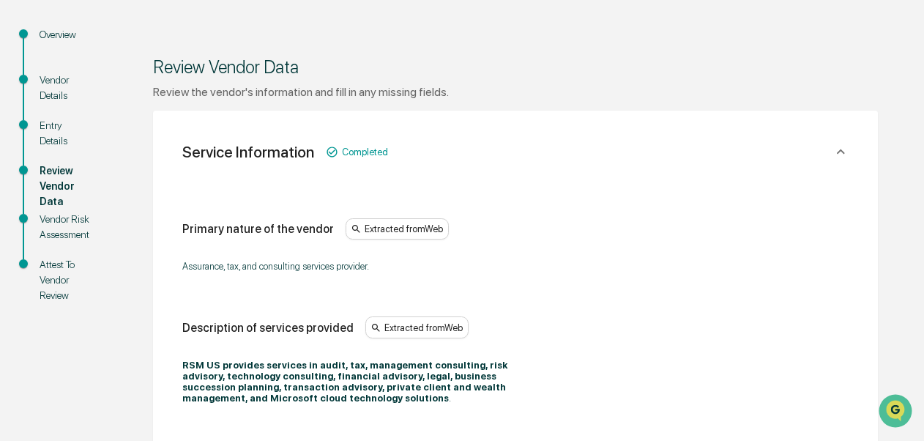
scroll to position [535, 0]
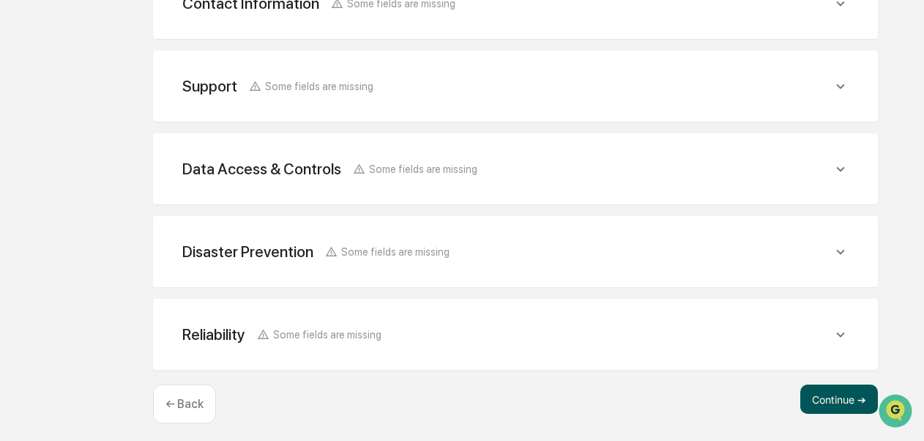
click at [823, 388] on button "Continue ➔" at bounding box center [839, 398] width 78 height 29
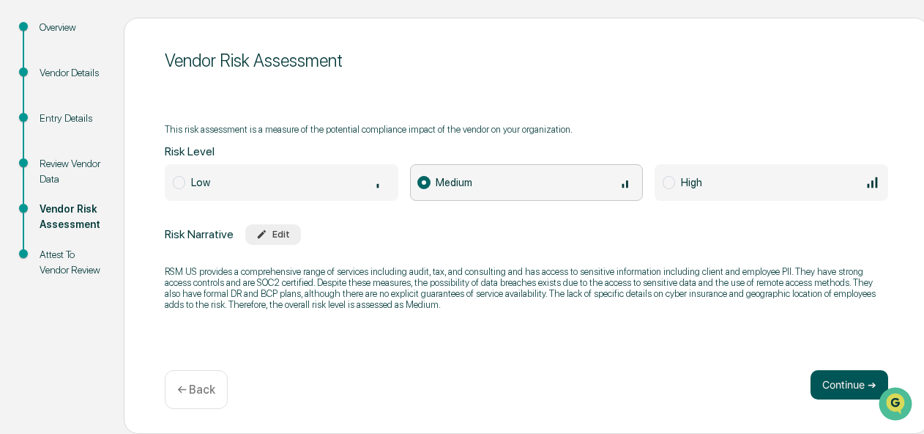
click at [832, 385] on button "Continue ➔" at bounding box center [850, 384] width 78 height 29
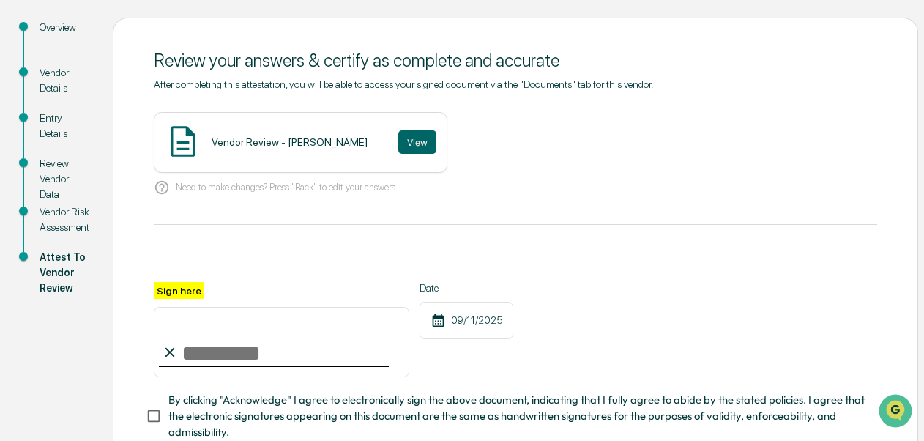
click at [338, 151] on div "Vendor Review - Giselle Casella View" at bounding box center [301, 142] width 294 height 61
click at [406, 134] on button "View" at bounding box center [417, 141] width 38 height 23
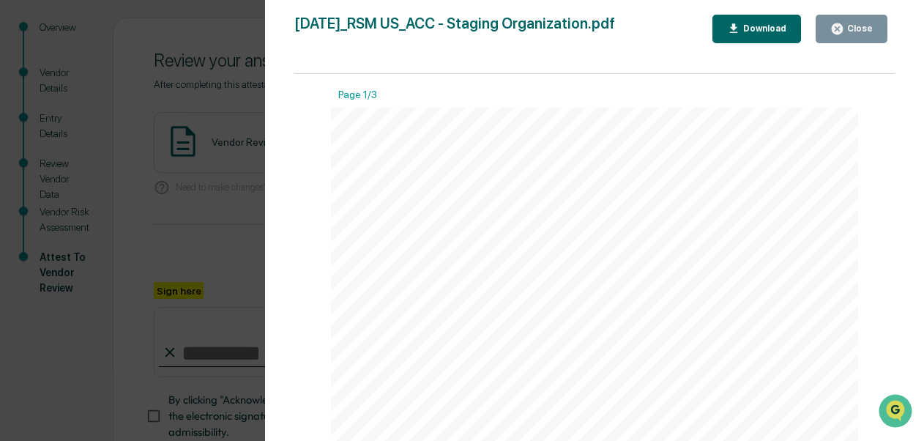
click at [858, 24] on div "Close" at bounding box center [858, 28] width 29 height 10
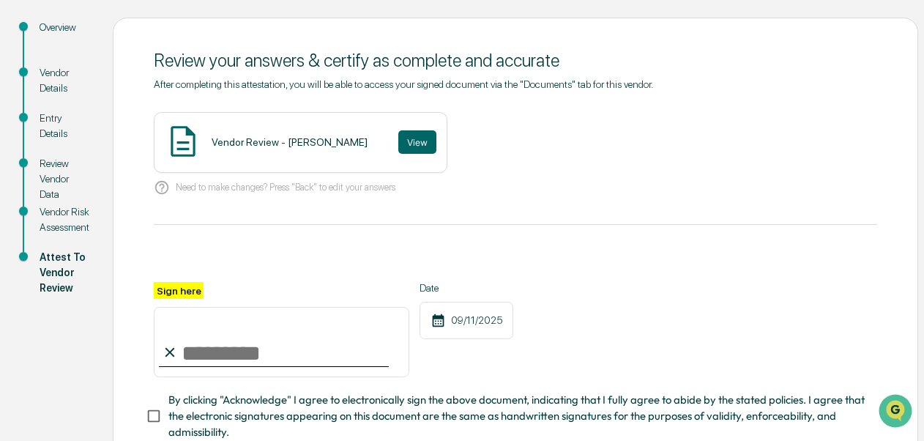
click at [223, 347] on input "Sign here" at bounding box center [282, 342] width 256 height 70
type input "**********"
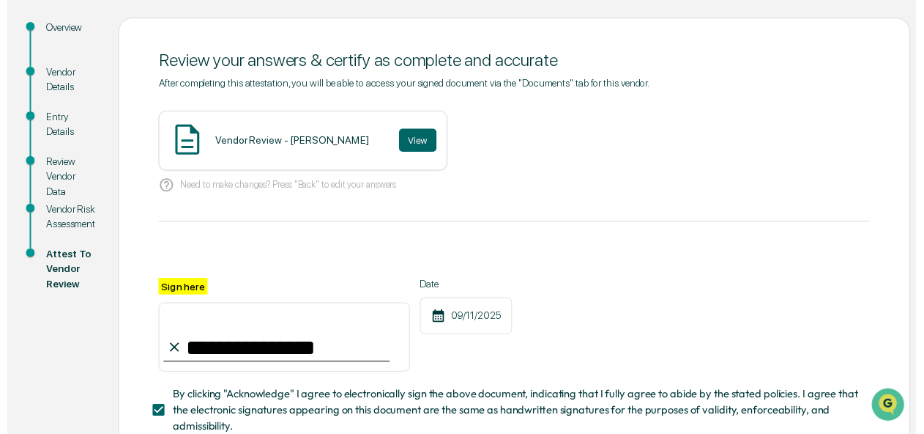
scroll to position [261, 0]
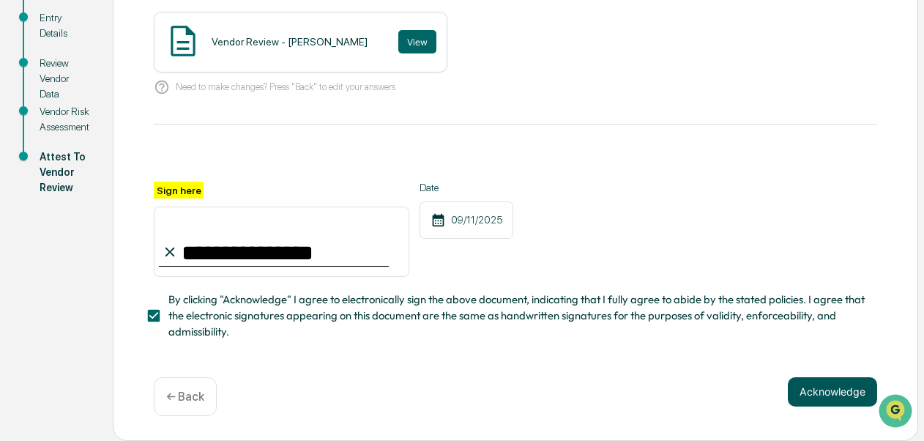
click at [832, 388] on button "Acknowledge" at bounding box center [832, 391] width 89 height 29
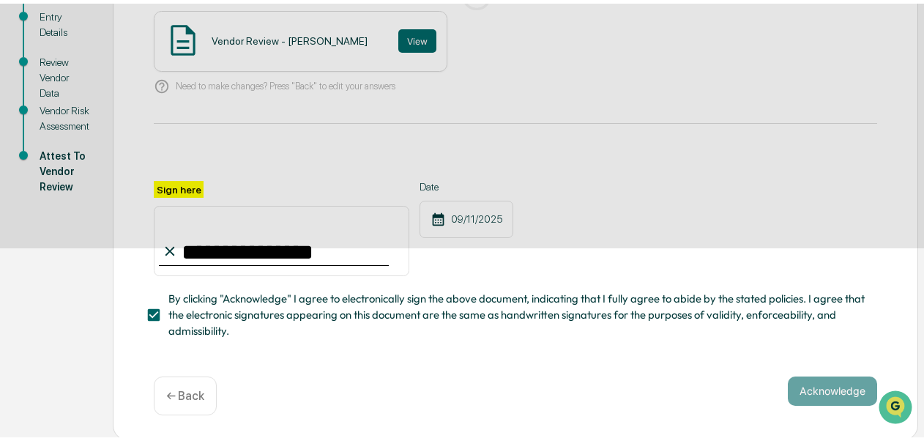
scroll to position [149, 0]
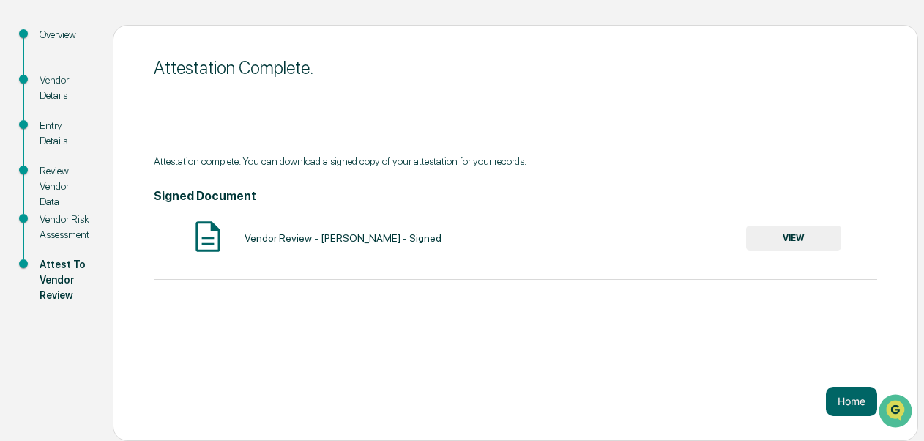
click at [786, 235] on button "VIEW" at bounding box center [793, 238] width 95 height 25
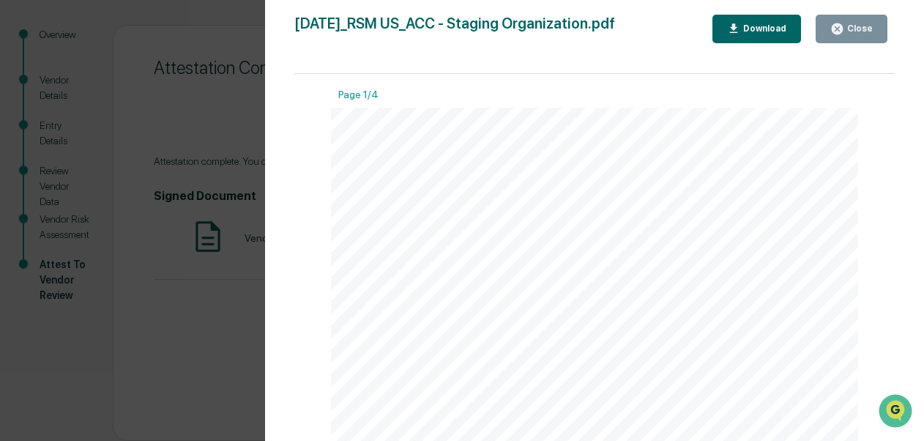
click at [750, 26] on div "Download" at bounding box center [763, 28] width 46 height 10
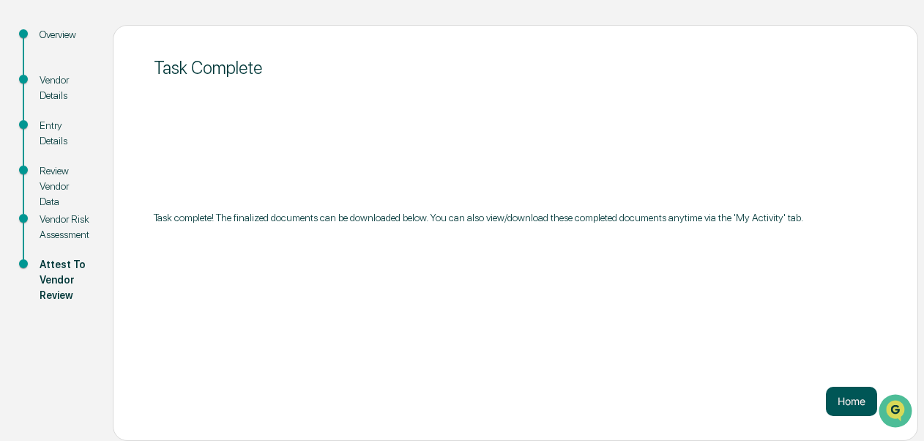
click at [859, 393] on button "Home" at bounding box center [851, 401] width 51 height 29
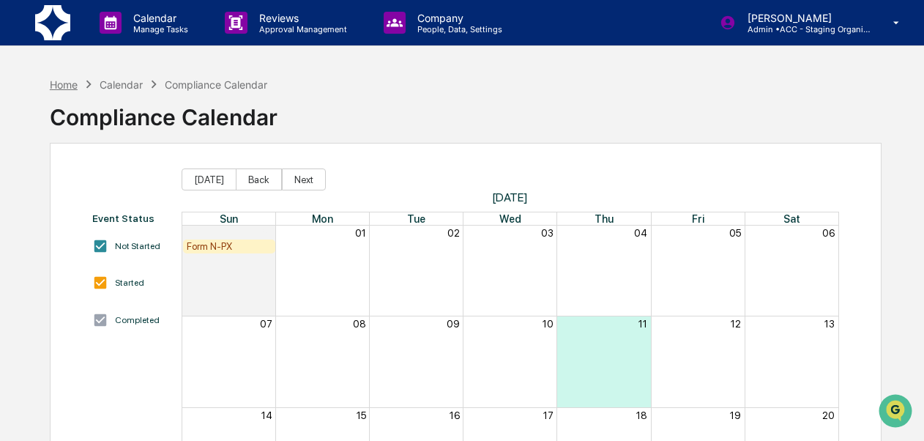
click at [62, 87] on div "Home" at bounding box center [64, 84] width 28 height 12
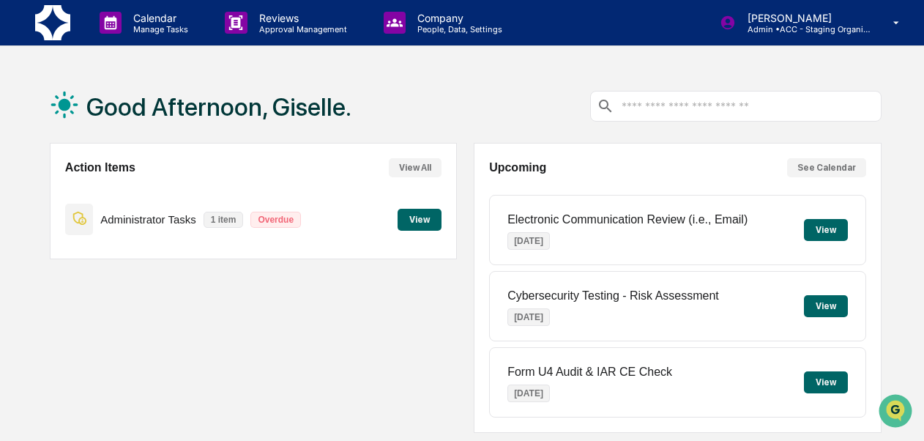
scroll to position [383, 0]
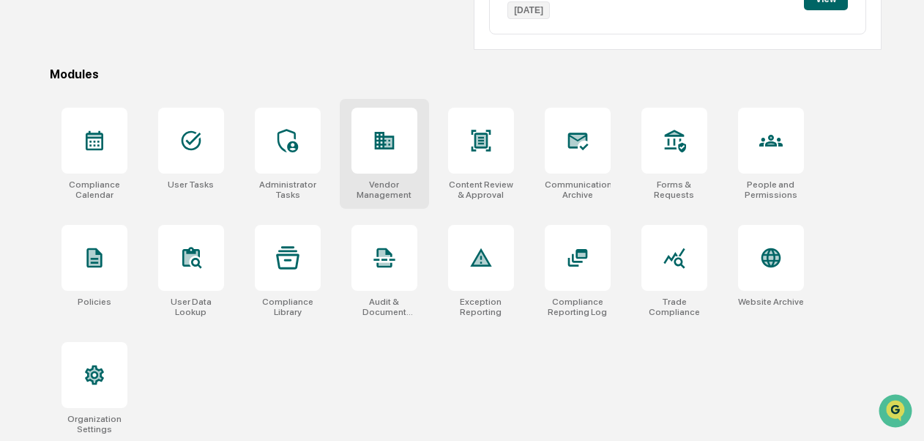
click at [393, 198] on div "Vendor Management" at bounding box center [384, 154] width 89 height 110
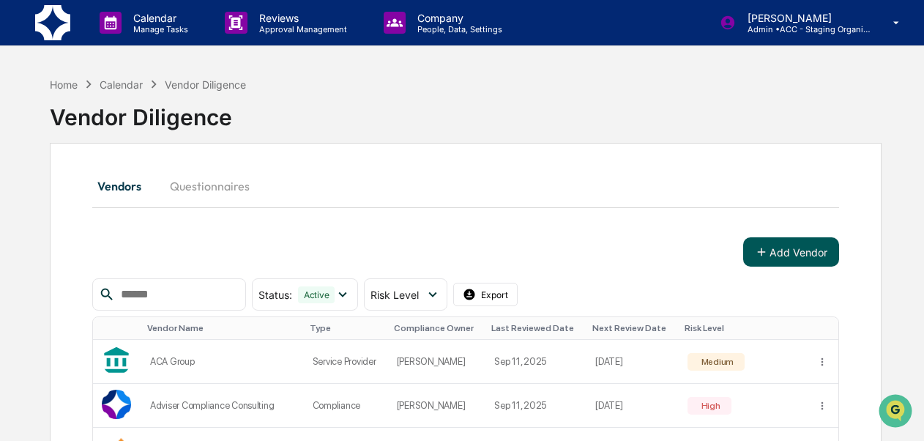
click at [778, 255] on button "Add Vendor" at bounding box center [791, 251] width 96 height 29
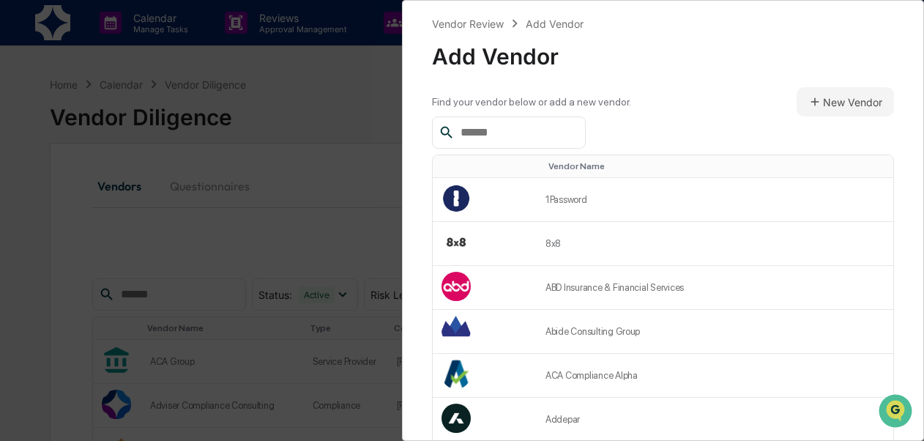
click at [540, 127] on input "text" at bounding box center [517, 132] width 124 height 19
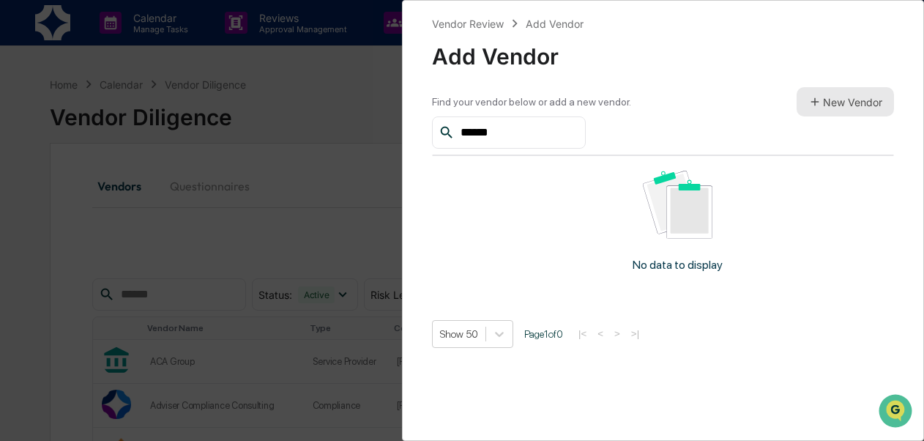
type input "******"
click at [845, 99] on button "New Vendor" at bounding box center [845, 101] width 97 height 29
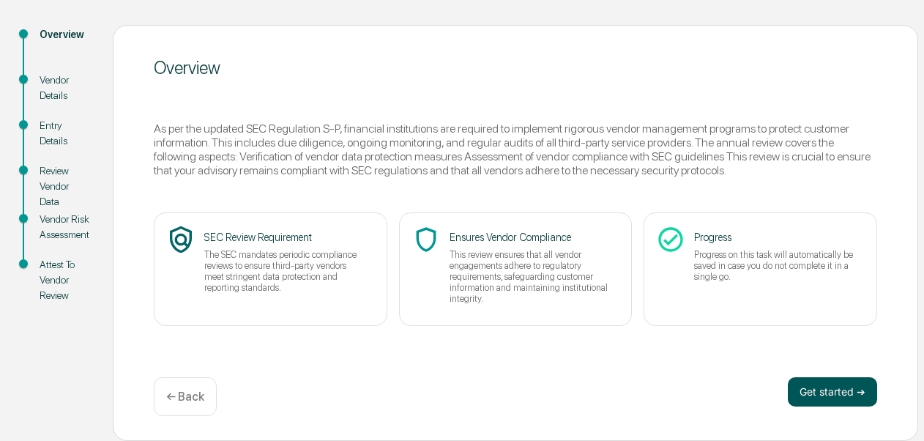
click at [851, 387] on button "Get started ➔" at bounding box center [832, 391] width 89 height 29
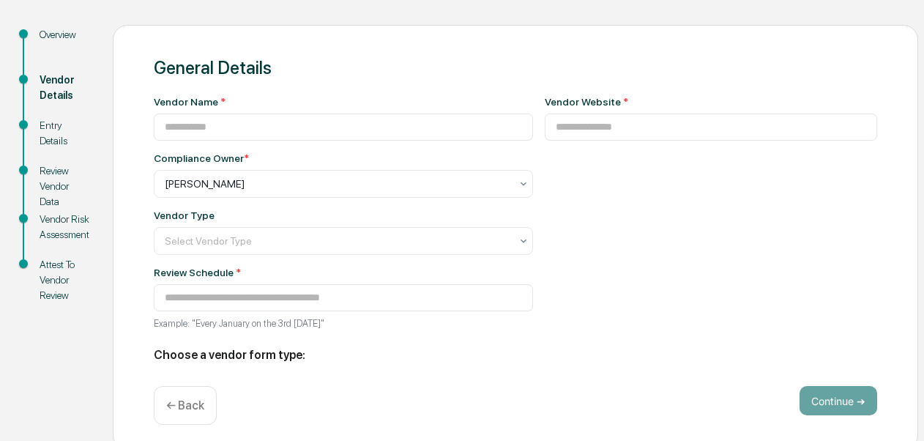
type input "**********"
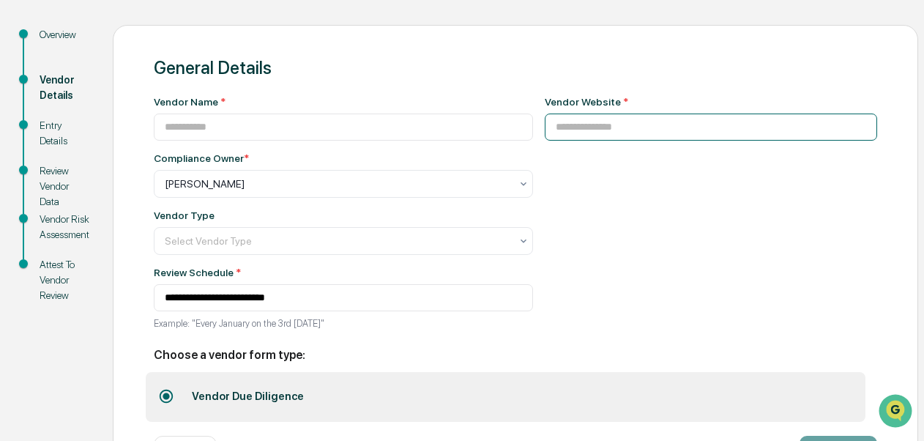
click at [569, 138] on input at bounding box center [711, 127] width 333 height 27
paste input "**********"
type input "**********"
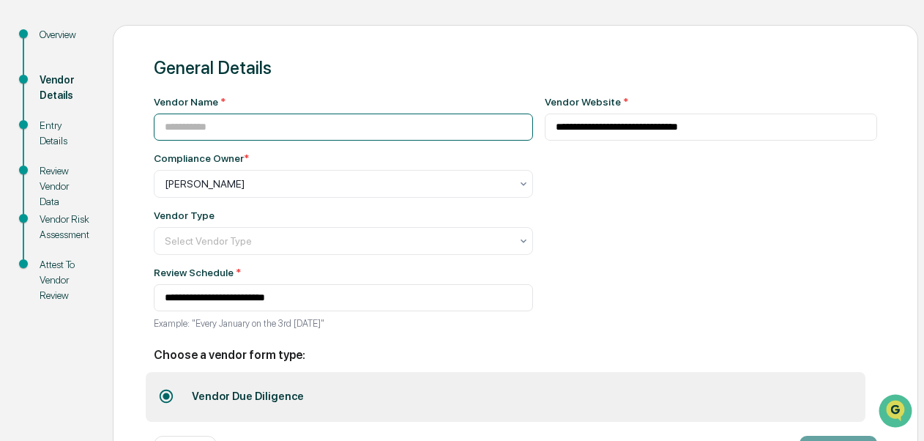
click at [392, 124] on input at bounding box center [343, 127] width 379 height 27
type input "******"
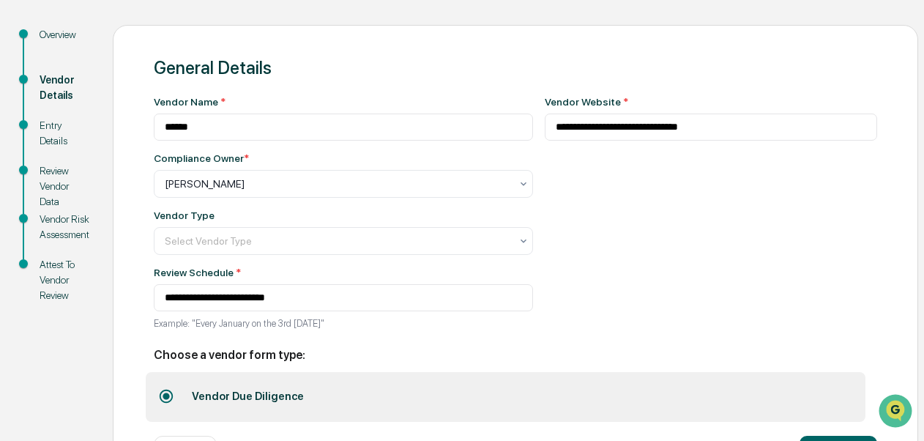
click at [385, 227] on div "Vendor Type Select Vendor Type" at bounding box center [343, 231] width 379 height 45
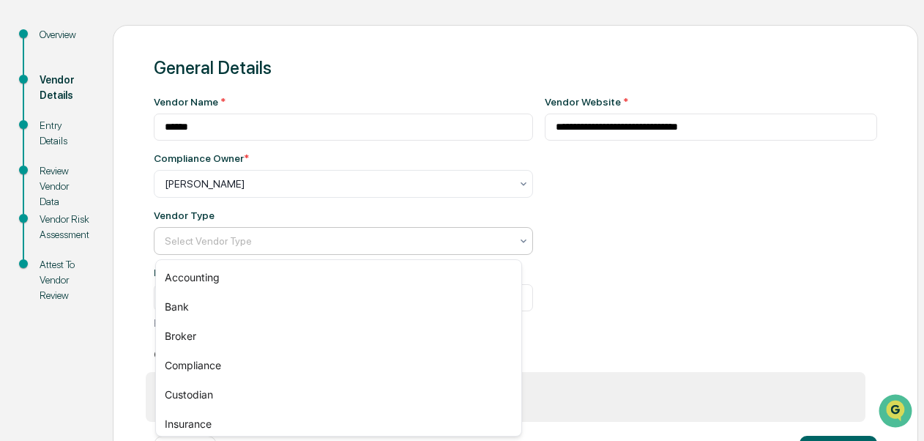
click at [404, 238] on div at bounding box center [338, 241] width 346 height 15
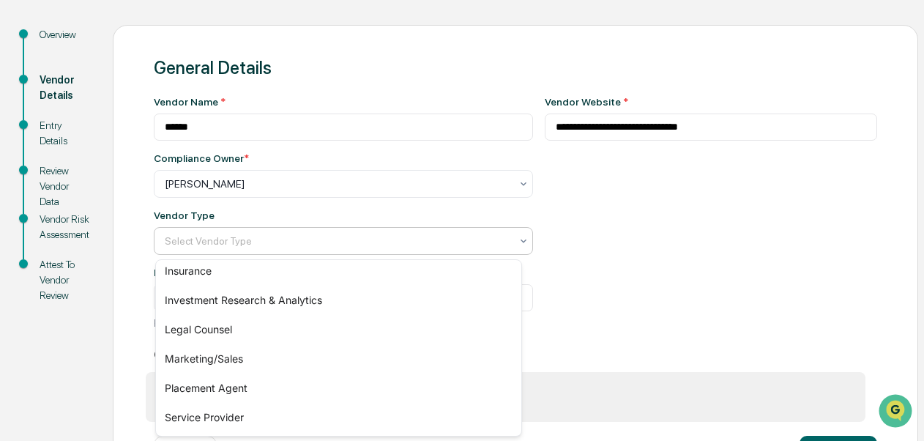
scroll to position [211, 0]
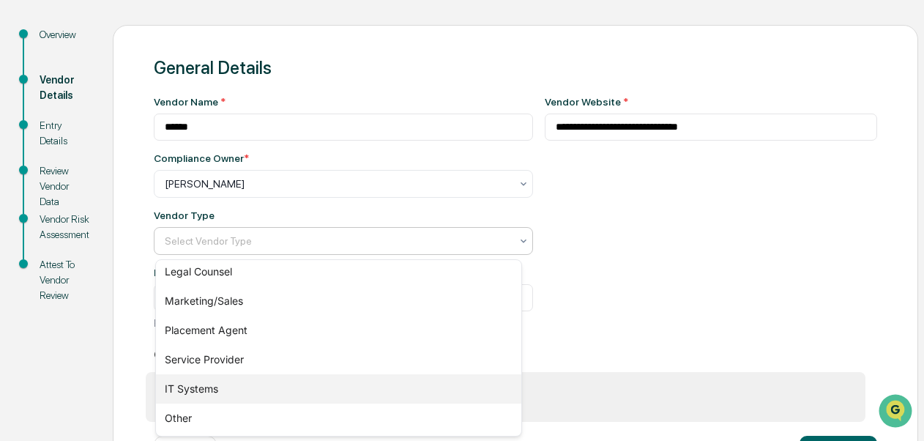
click at [412, 382] on div "IT Systems" at bounding box center [338, 388] width 365 height 29
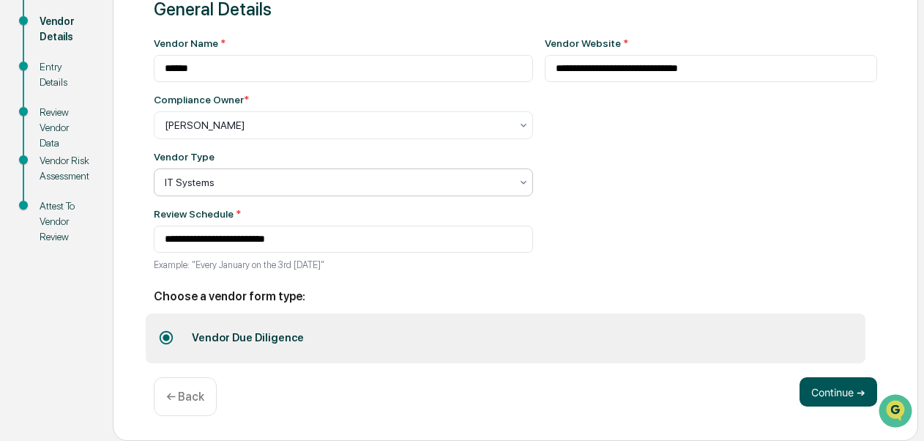
click at [817, 382] on button "Continue ➔" at bounding box center [839, 391] width 78 height 29
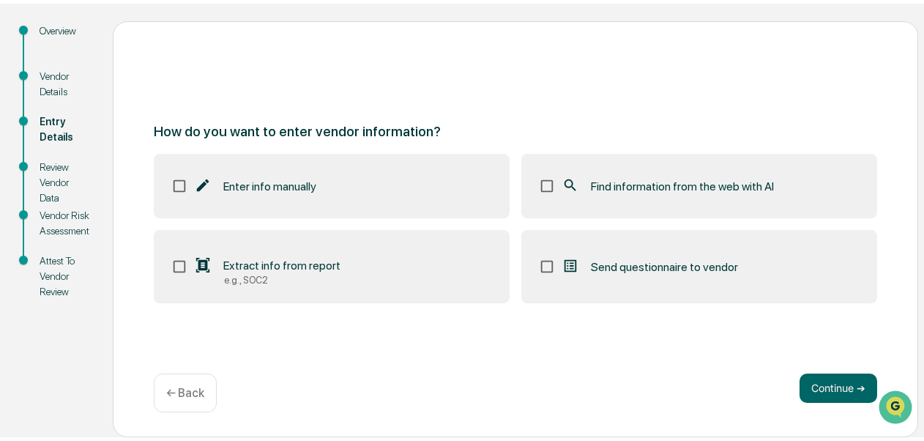
scroll to position [149, 0]
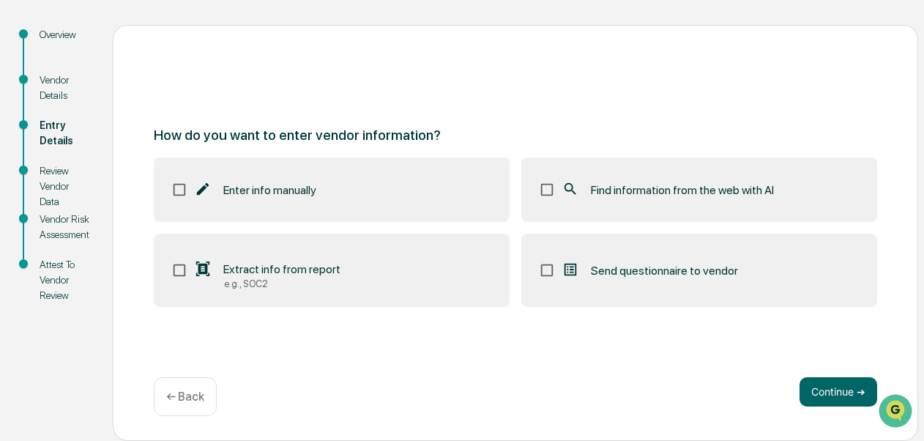
click at [699, 174] on label "Find information from the web with AI" at bounding box center [699, 189] width 356 height 64
click at [839, 392] on button "Continue ➔" at bounding box center [839, 391] width 78 height 29
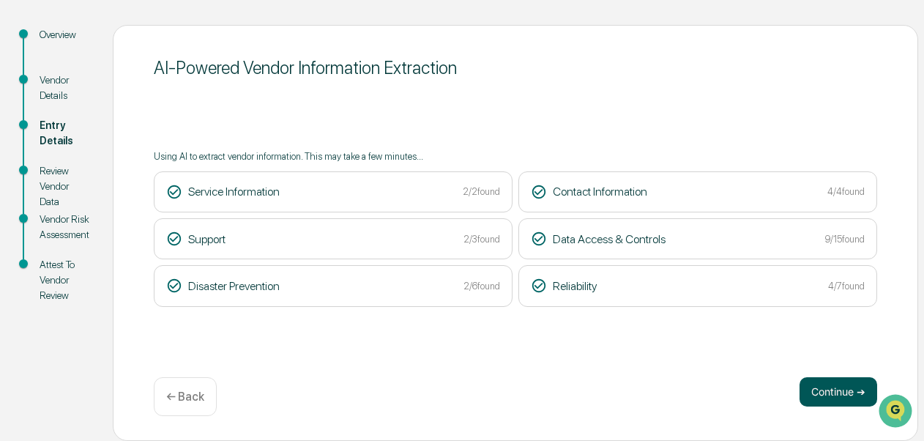
click at [826, 389] on button "Continue ➔" at bounding box center [839, 391] width 78 height 29
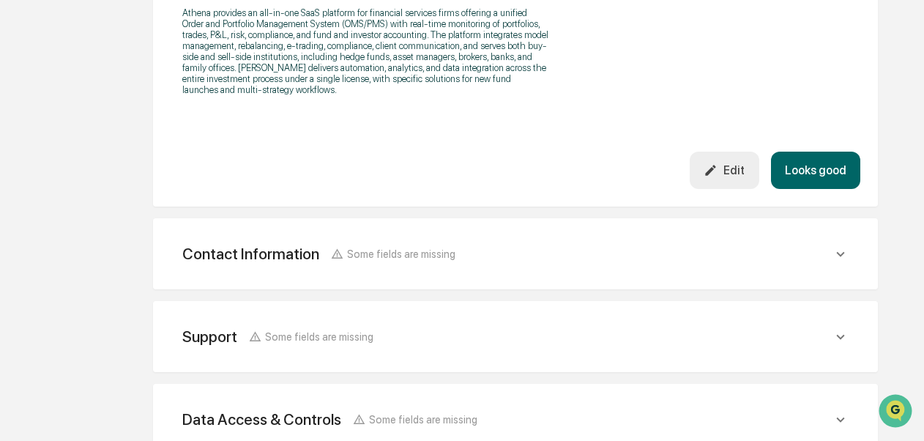
scroll to position [802, 0]
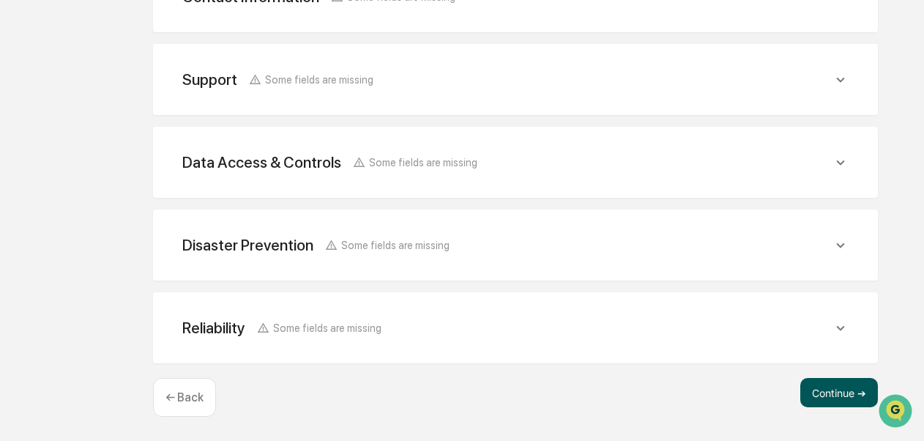
click at [817, 381] on button "Continue ➔" at bounding box center [839, 392] width 78 height 29
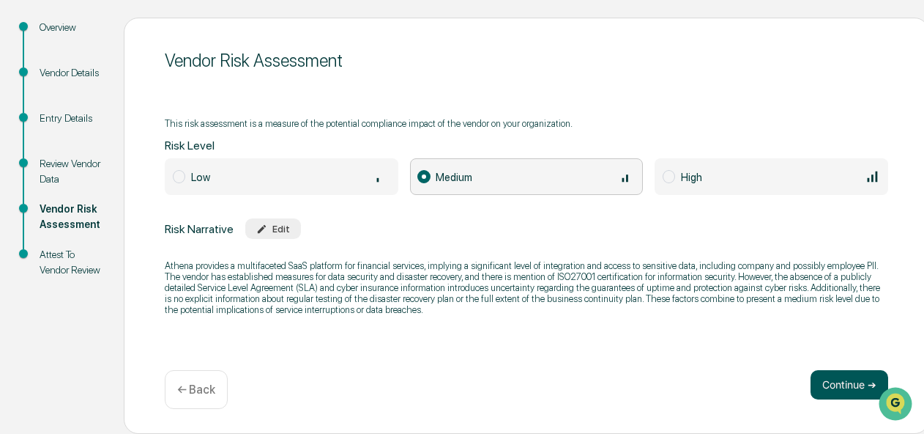
click at [838, 384] on button "Continue ➔" at bounding box center [850, 384] width 78 height 29
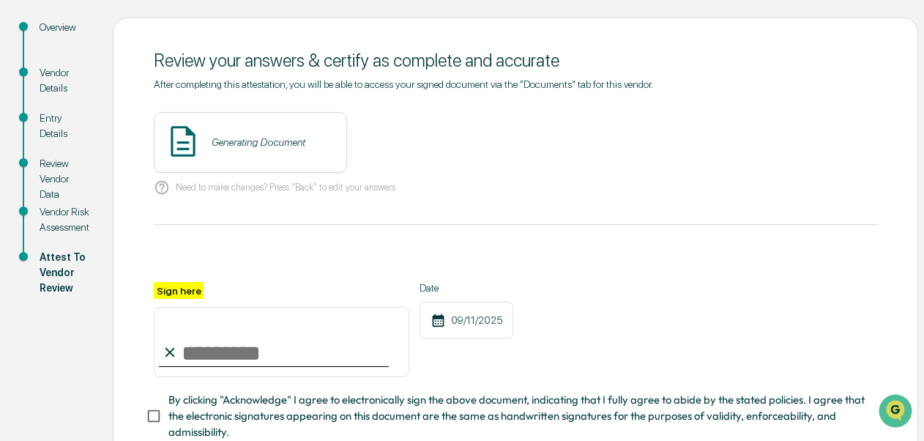
click at [281, 157] on div "Generating Document" at bounding box center [250, 142] width 193 height 61
click at [398, 142] on button "View" at bounding box center [417, 141] width 38 height 23
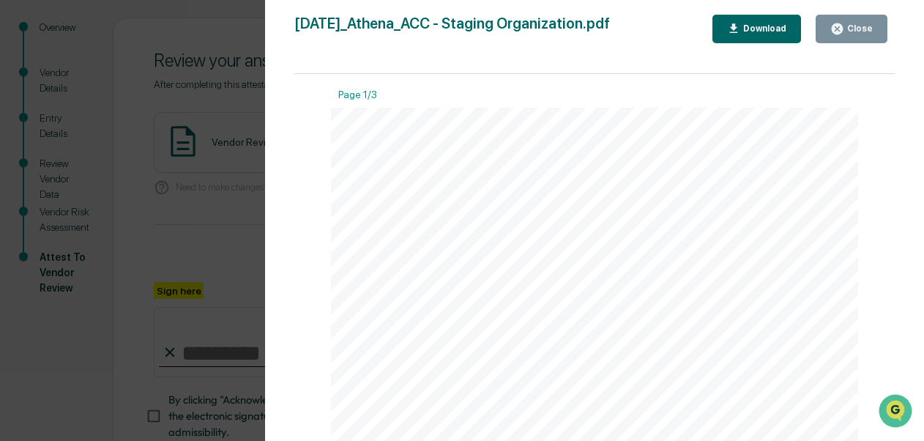
click at [863, 30] on div "Close" at bounding box center [858, 28] width 29 height 10
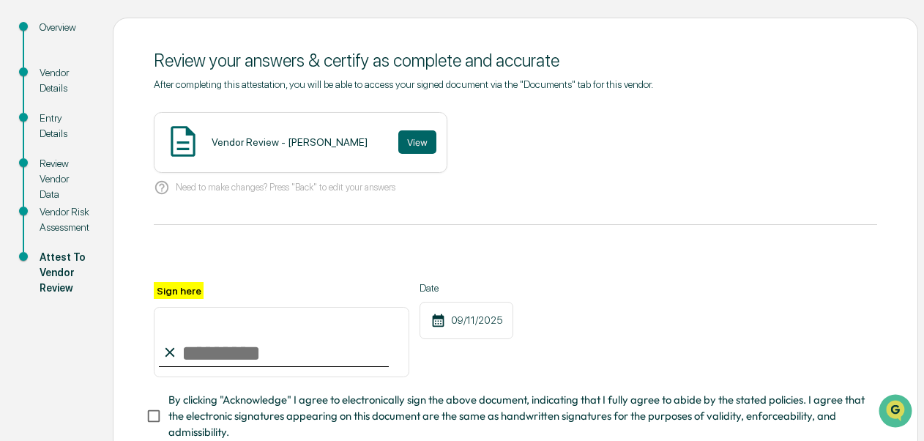
click at [258, 357] on input "Sign here" at bounding box center [282, 342] width 256 height 70
type input "**********"
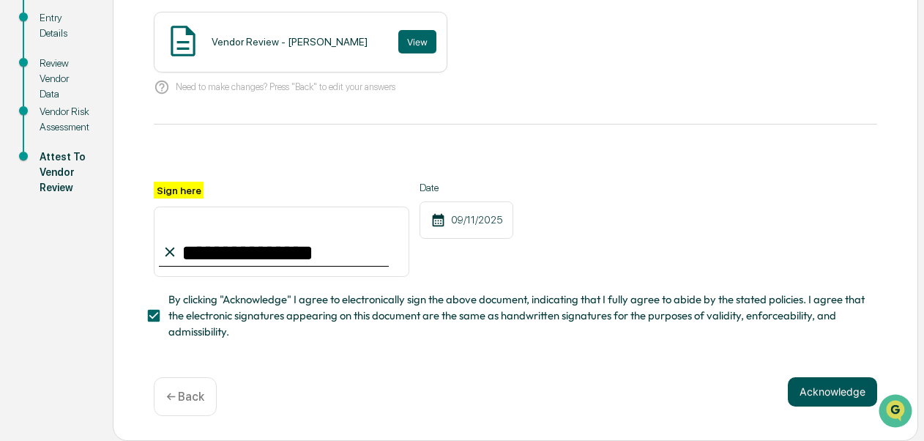
click at [842, 401] on button "Acknowledge" at bounding box center [832, 391] width 89 height 29
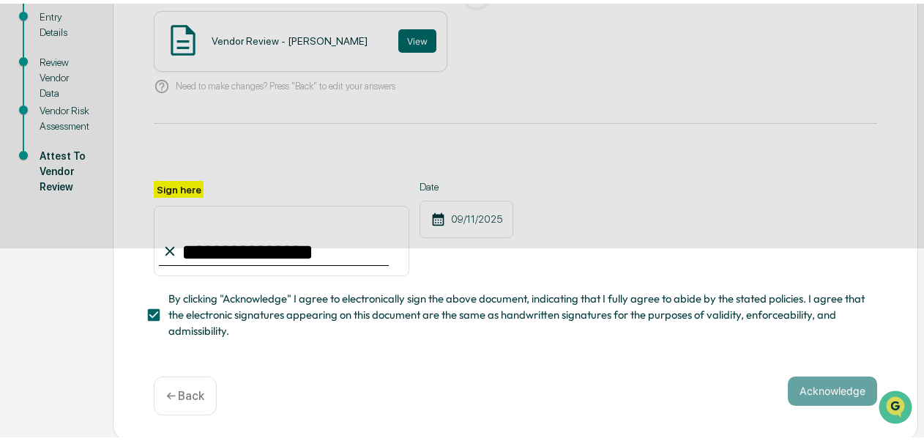
scroll to position [149, 0]
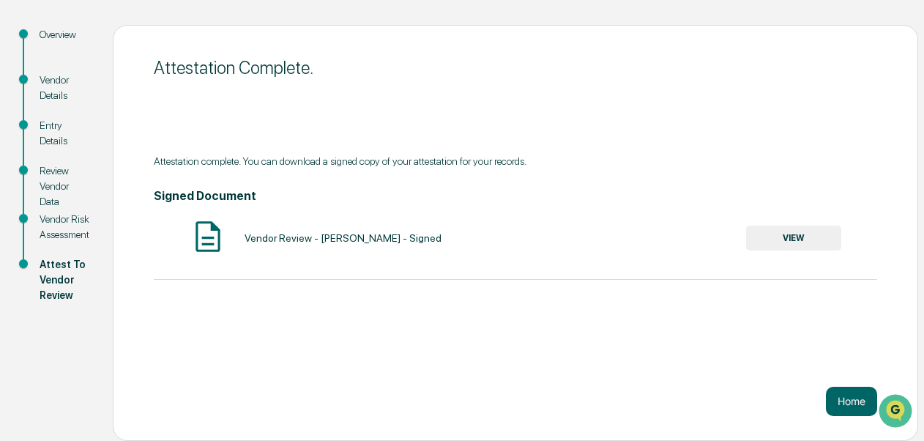
click at [776, 246] on button "VIEW" at bounding box center [793, 238] width 95 height 25
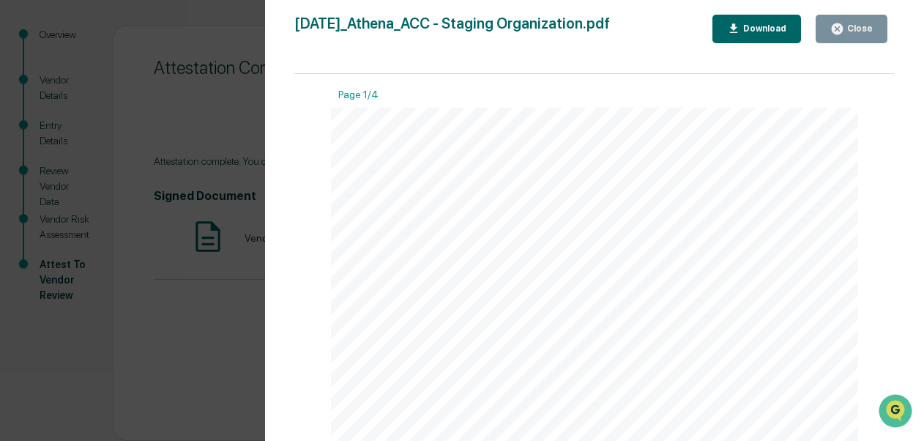
click at [738, 27] on icon "button" at bounding box center [734, 28] width 8 height 10
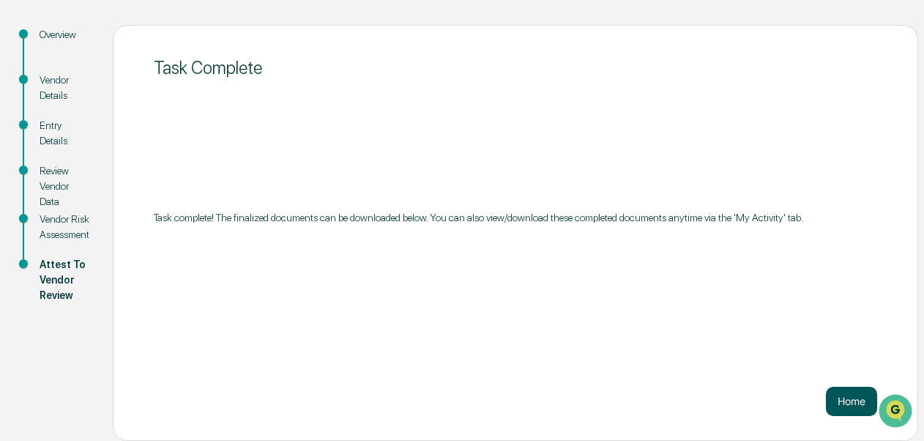
click at [860, 397] on button "Home" at bounding box center [851, 401] width 51 height 29
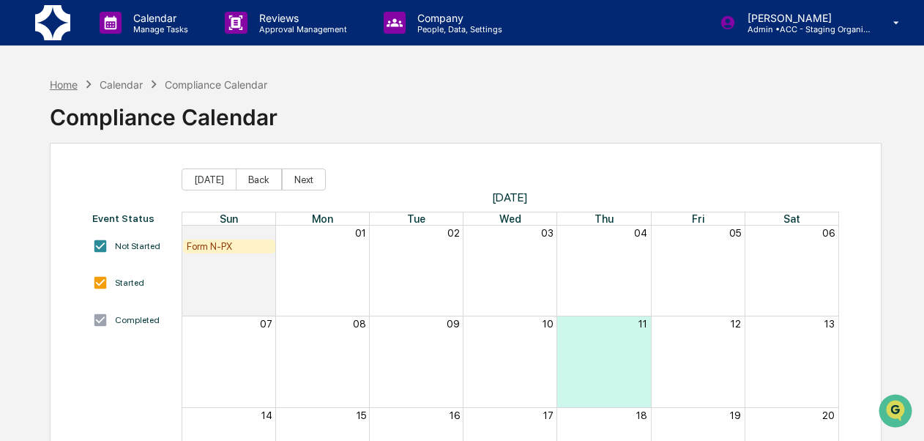
click at [60, 83] on div "Home" at bounding box center [64, 84] width 28 height 12
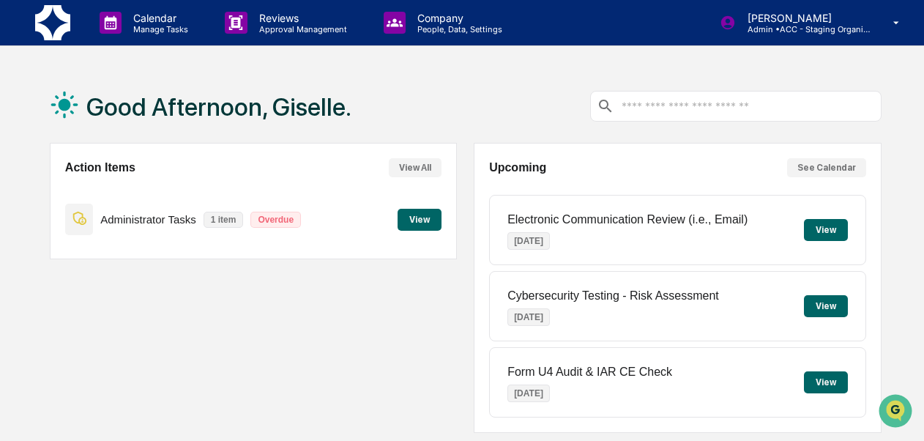
scroll to position [383, 0]
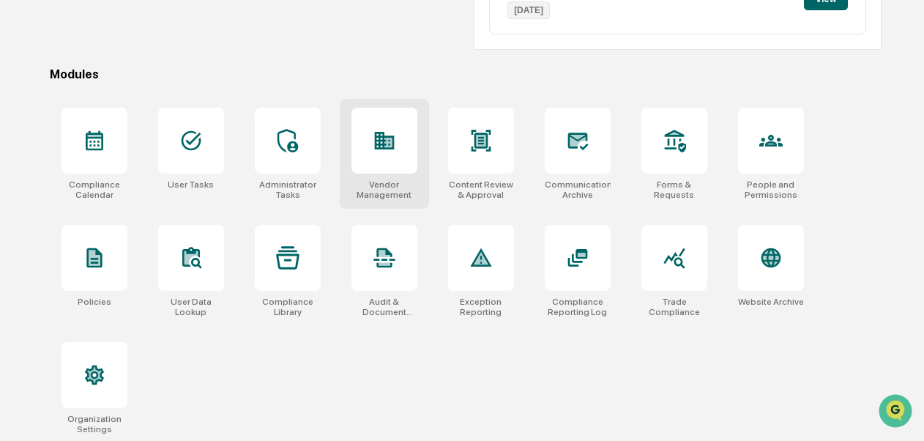
click at [370, 169] on div at bounding box center [385, 141] width 66 height 66
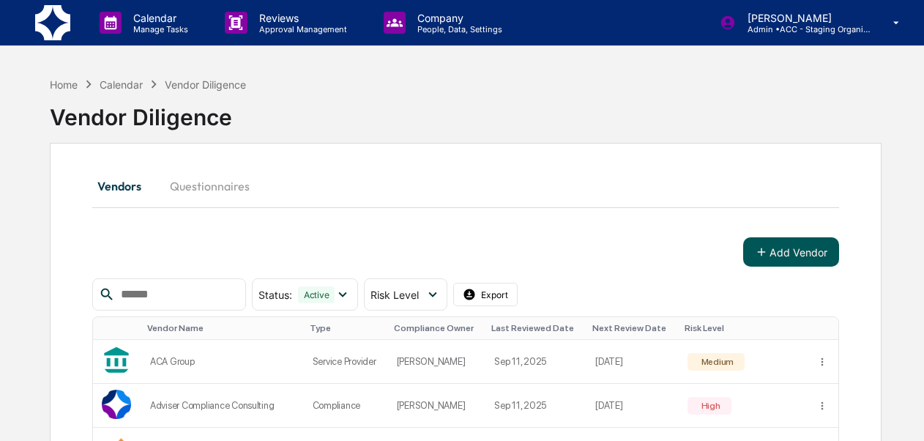
click at [808, 252] on button "Add Vendor" at bounding box center [791, 251] width 96 height 29
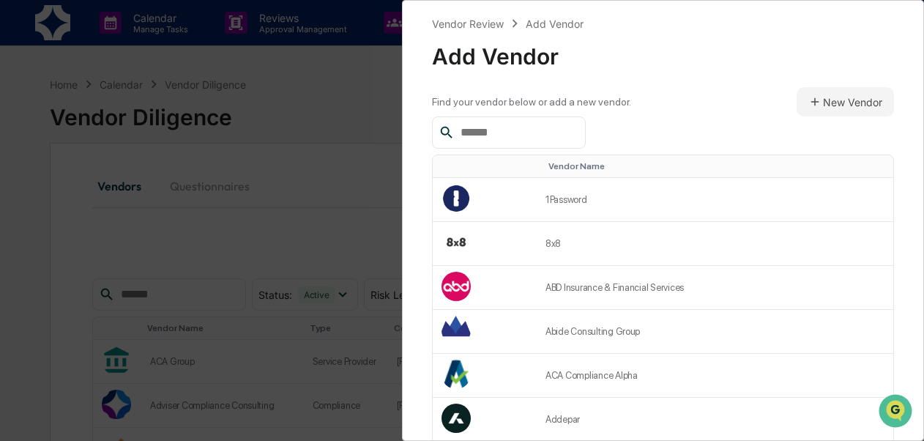
click at [569, 142] on input "text" at bounding box center [517, 132] width 124 height 19
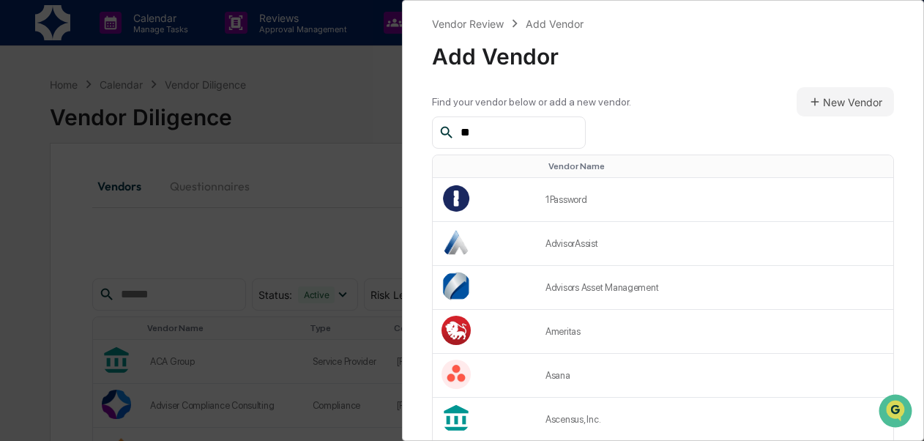
type input "*"
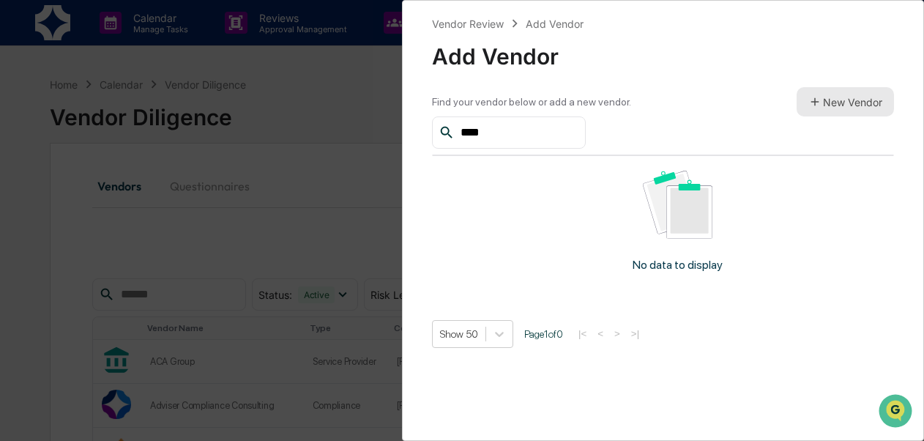
type input "****"
click at [833, 95] on button "New Vendor" at bounding box center [845, 101] width 97 height 29
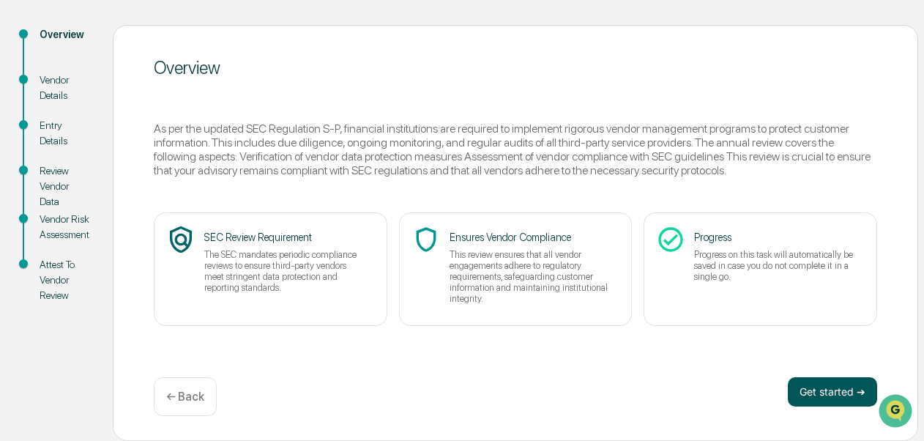
click at [843, 394] on button "Get started ➔" at bounding box center [832, 391] width 89 height 29
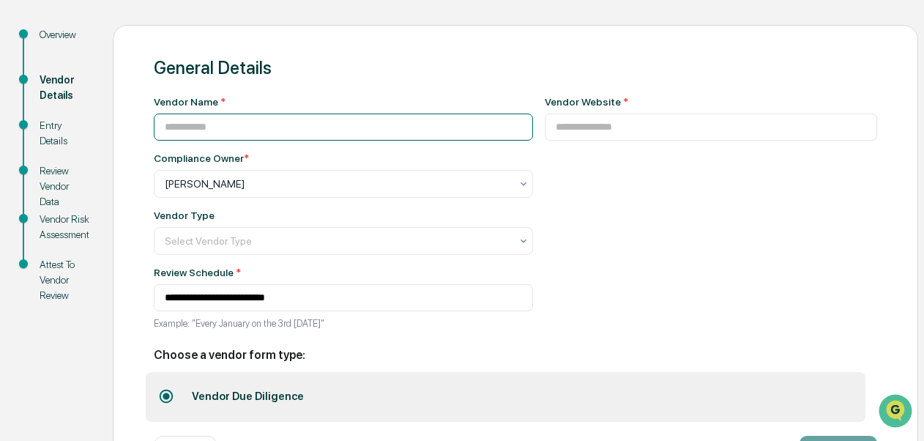
click at [352, 132] on input at bounding box center [343, 127] width 379 height 27
type input "**********"
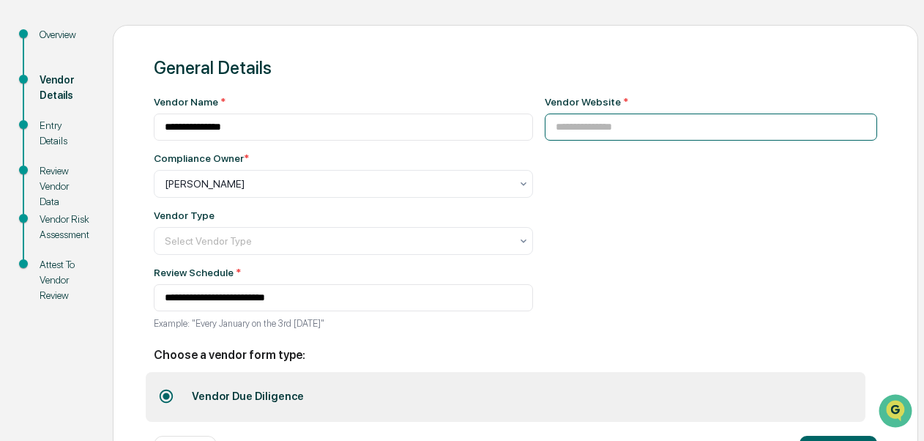
click at [554, 133] on input at bounding box center [711, 127] width 333 height 27
paste input "**********"
type input "**********"
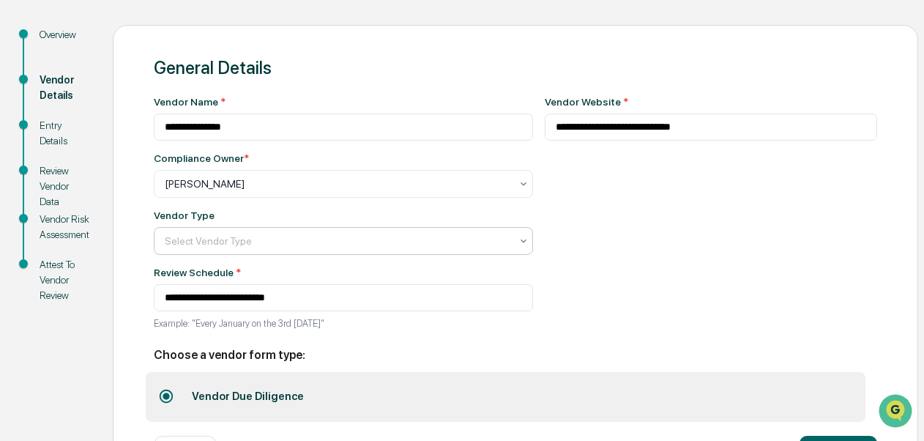
click at [404, 240] on div at bounding box center [338, 241] width 346 height 15
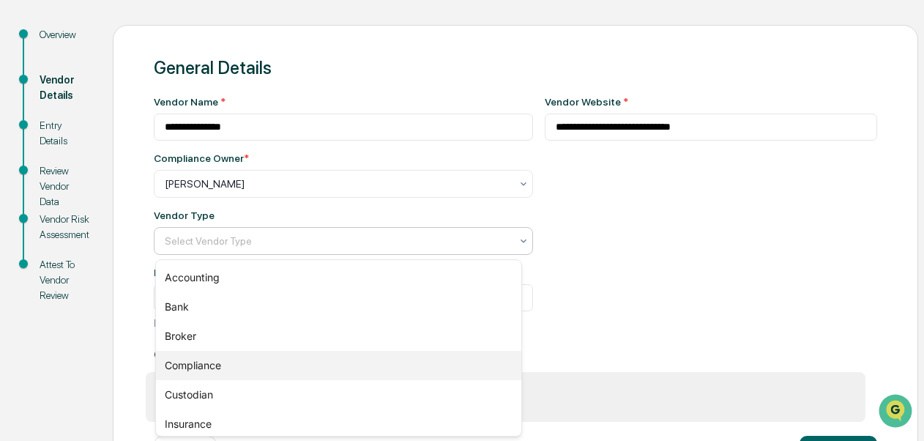
click at [217, 373] on div "Compliance" at bounding box center [338, 365] width 365 height 29
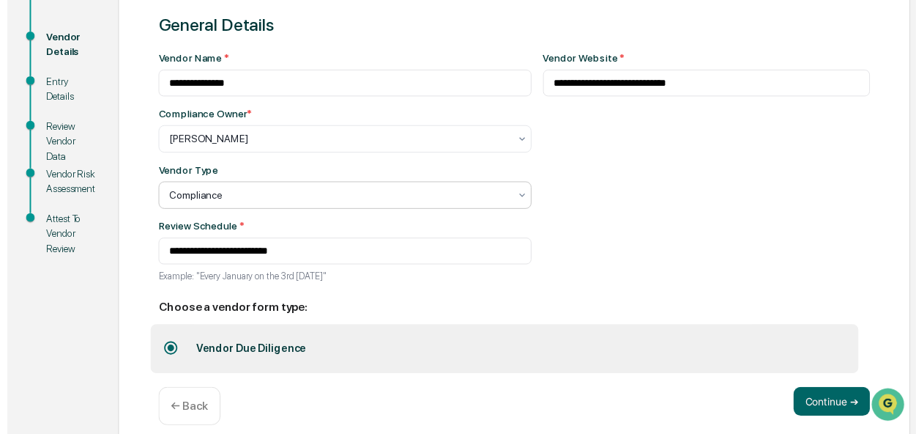
scroll to position [211, 0]
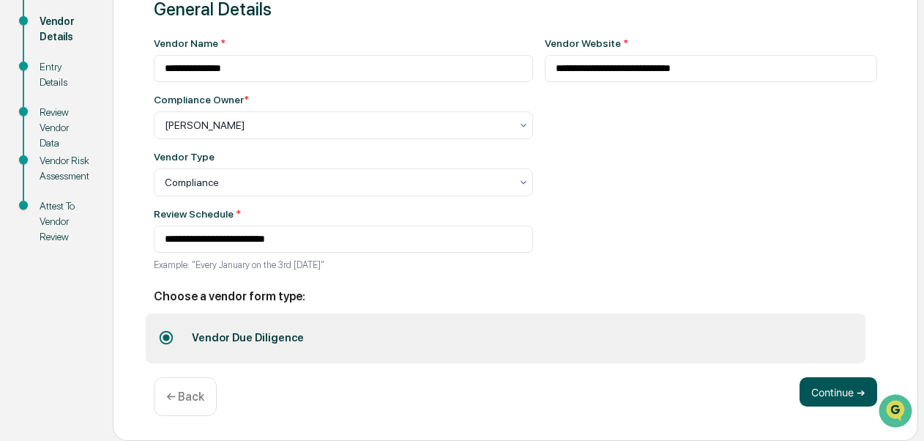
click at [841, 400] on button "Continue ➔" at bounding box center [839, 391] width 78 height 29
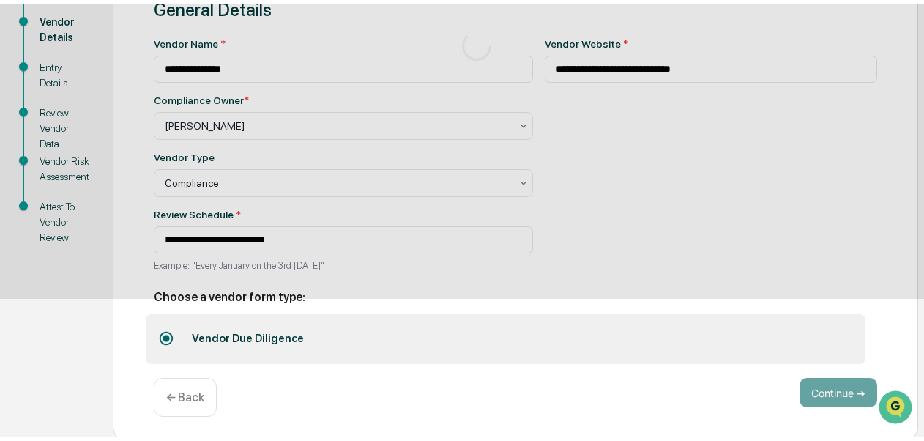
scroll to position [149, 0]
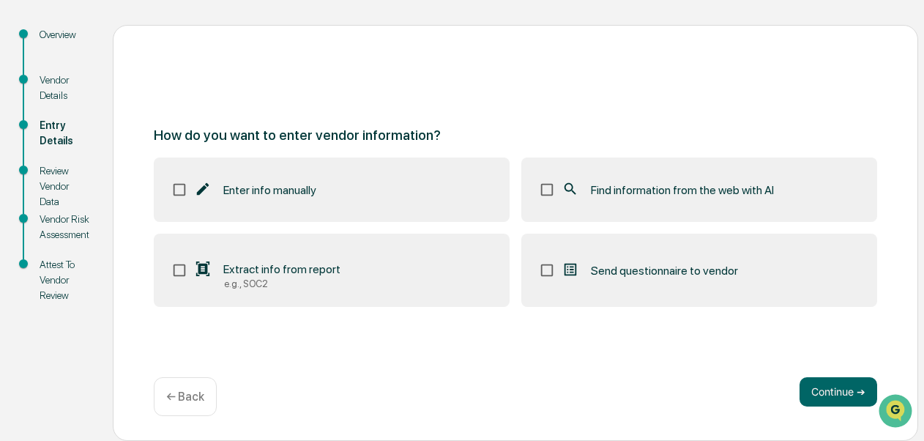
click at [662, 192] on span "Find information from the web with AI" at bounding box center [682, 190] width 183 height 14
click at [835, 393] on button "Continue ➔" at bounding box center [839, 391] width 78 height 29
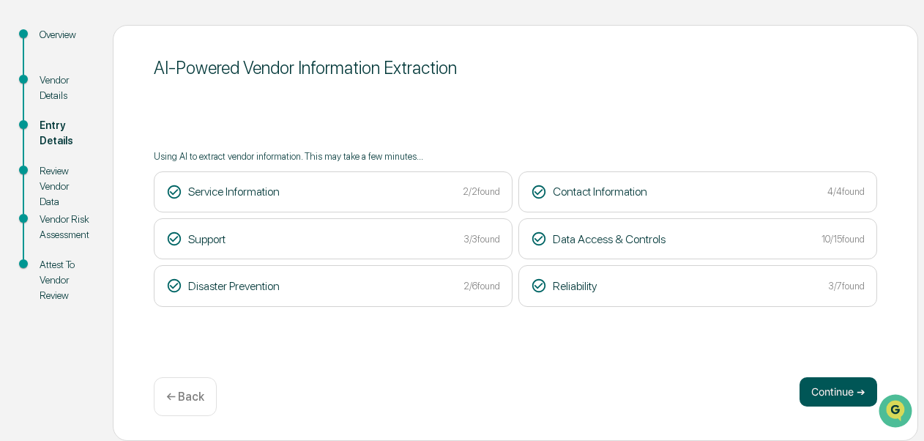
click at [839, 397] on button "Continue ➔" at bounding box center [839, 391] width 78 height 29
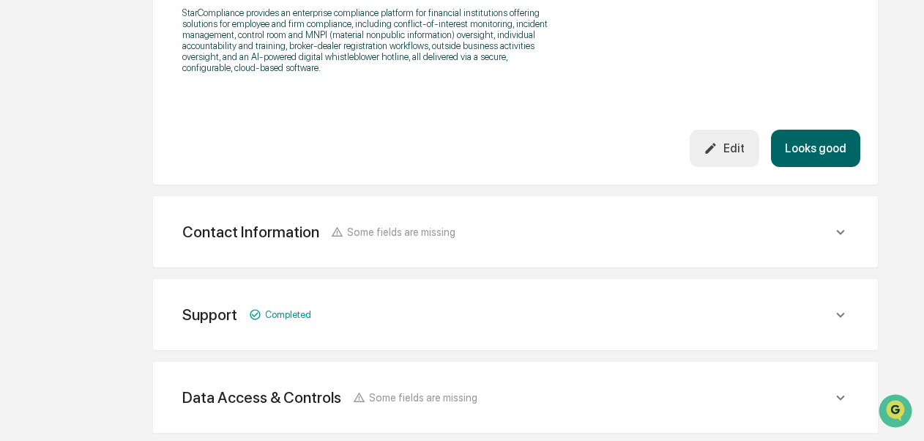
scroll to position [778, 0]
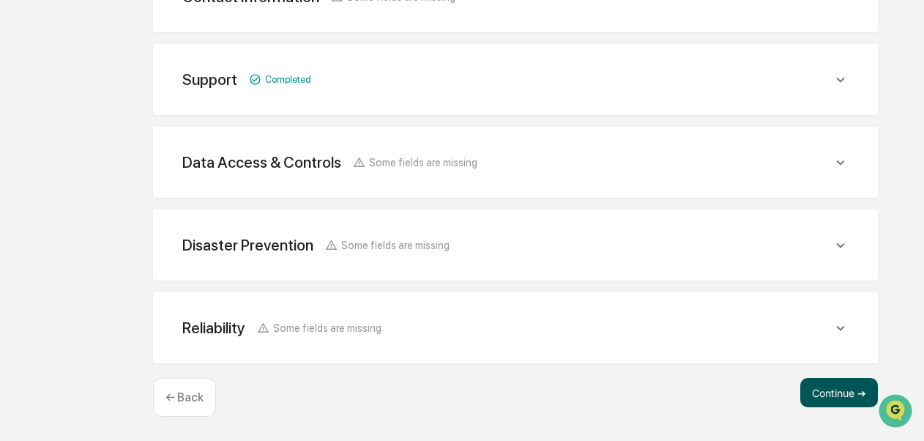
click at [825, 393] on button "Continue ➔" at bounding box center [839, 392] width 78 height 29
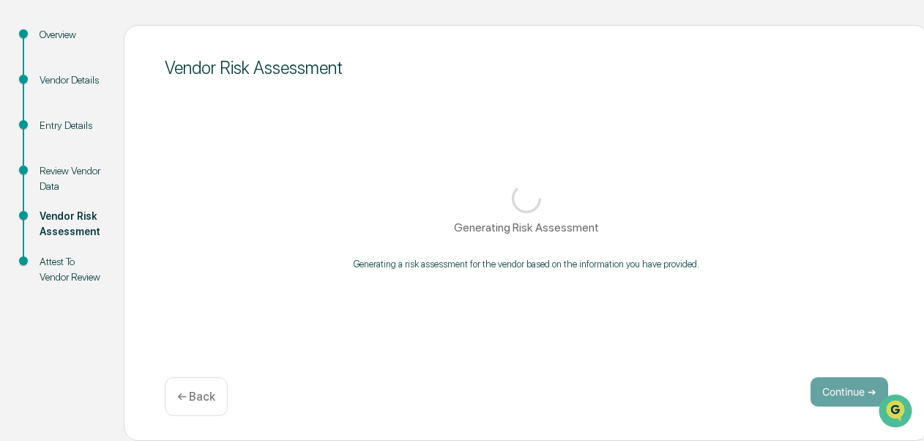
scroll to position [157, 0]
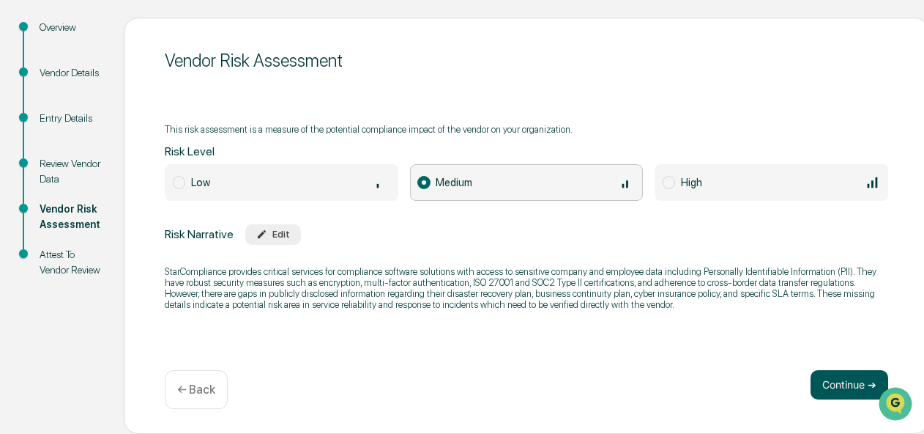
click at [827, 381] on button "Continue ➔" at bounding box center [850, 384] width 78 height 29
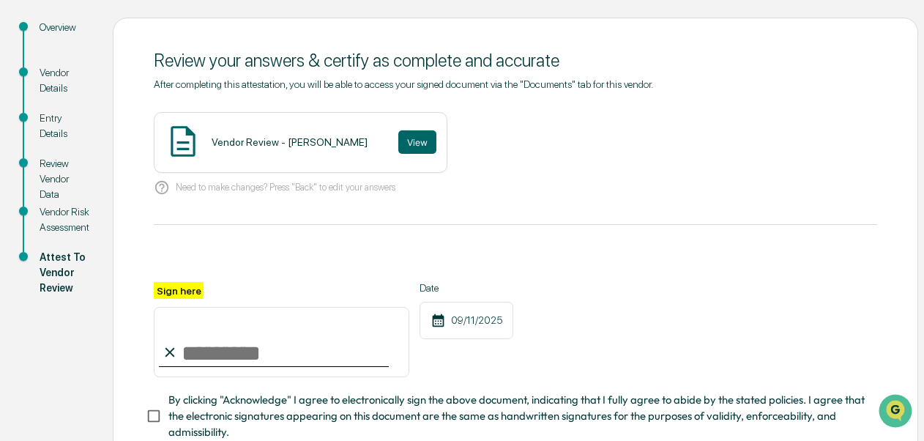
click at [303, 142] on div "Vendor Review - Giselle Casella" at bounding box center [290, 142] width 156 height 12
click at [398, 145] on button "View" at bounding box center [417, 141] width 38 height 23
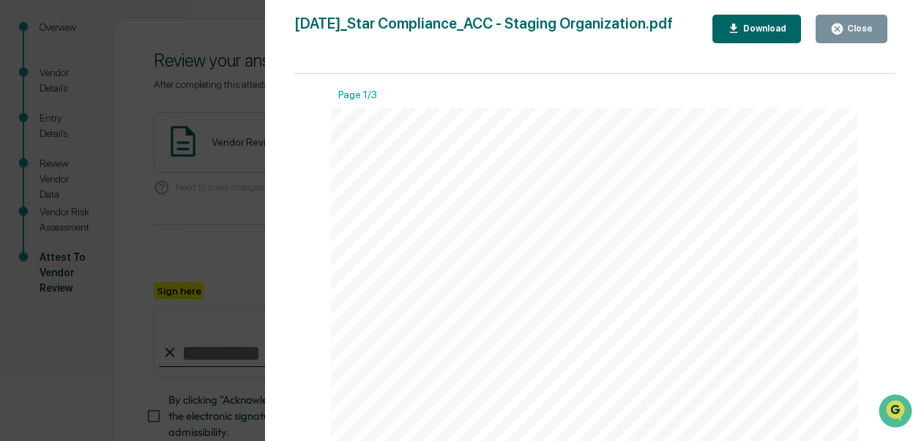
click at [864, 29] on div "Close" at bounding box center [858, 28] width 29 height 10
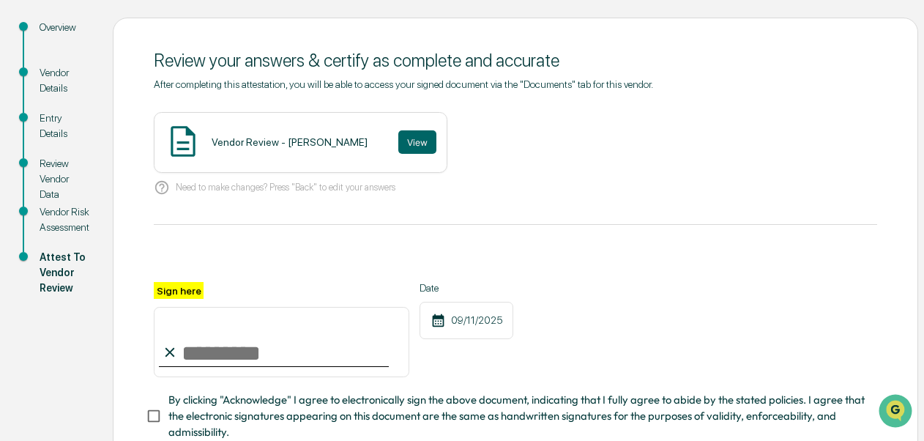
click at [366, 337] on input "Sign here" at bounding box center [282, 342] width 256 height 70
type input "**********"
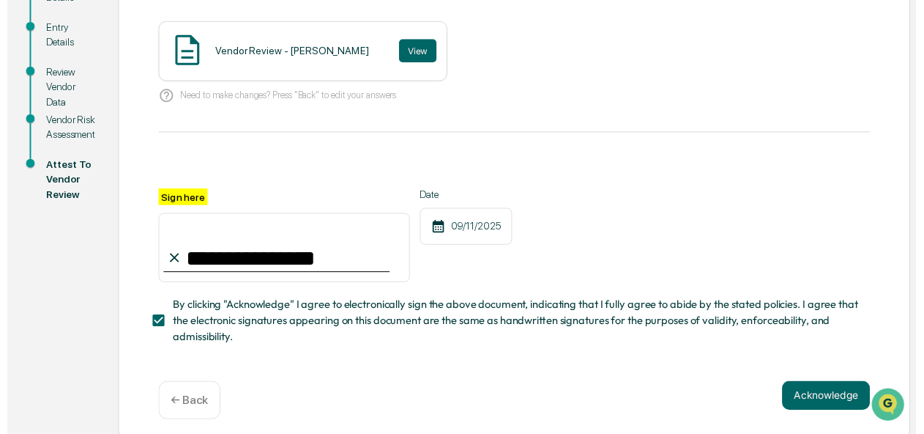
scroll to position [261, 0]
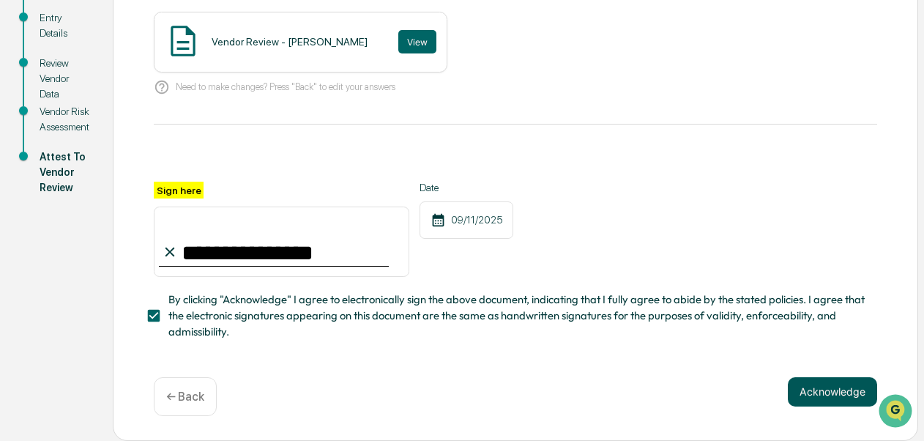
click at [828, 384] on button "Acknowledge" at bounding box center [832, 391] width 89 height 29
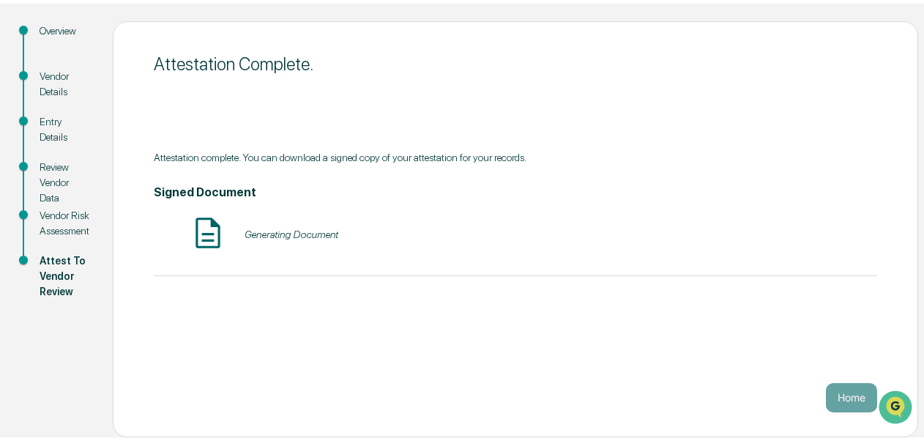
scroll to position [149, 0]
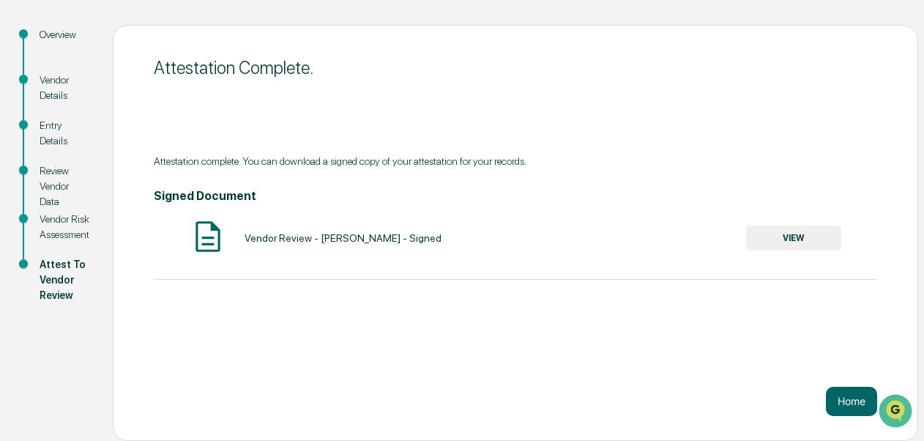
click at [798, 239] on button "VIEW" at bounding box center [793, 238] width 95 height 25
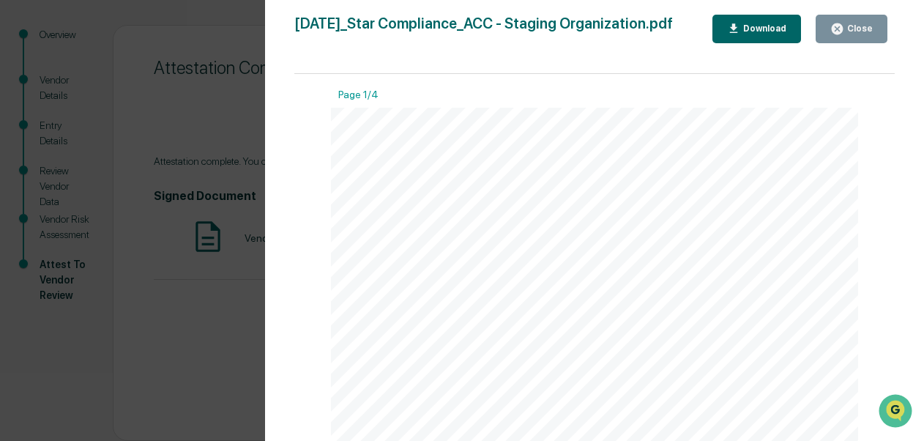
click at [751, 21] on button "Download" at bounding box center [757, 29] width 89 height 29
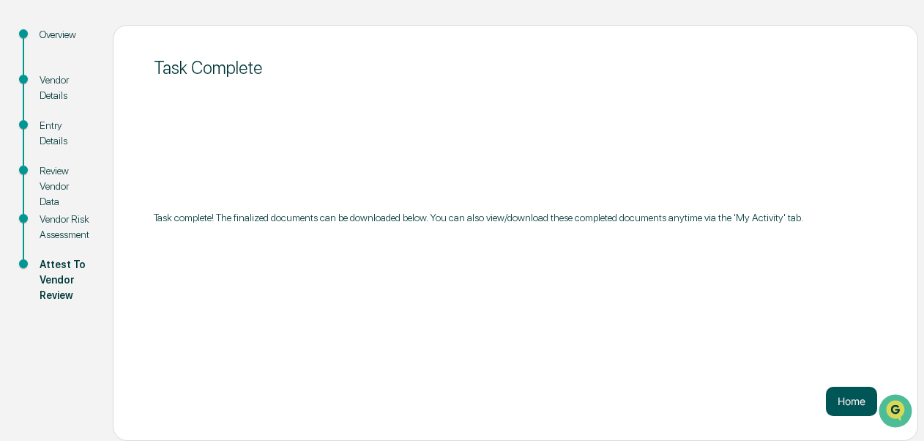
click at [849, 401] on button "Home" at bounding box center [851, 401] width 51 height 29
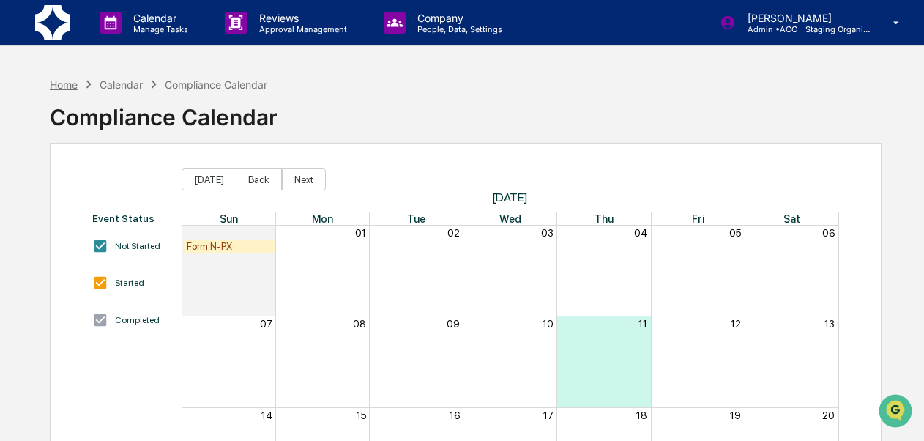
click at [62, 81] on div "Home" at bounding box center [64, 84] width 28 height 12
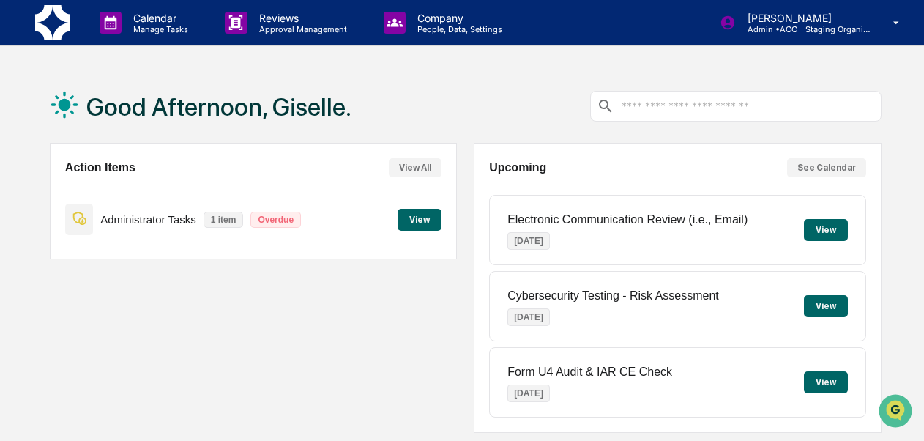
scroll to position [383, 0]
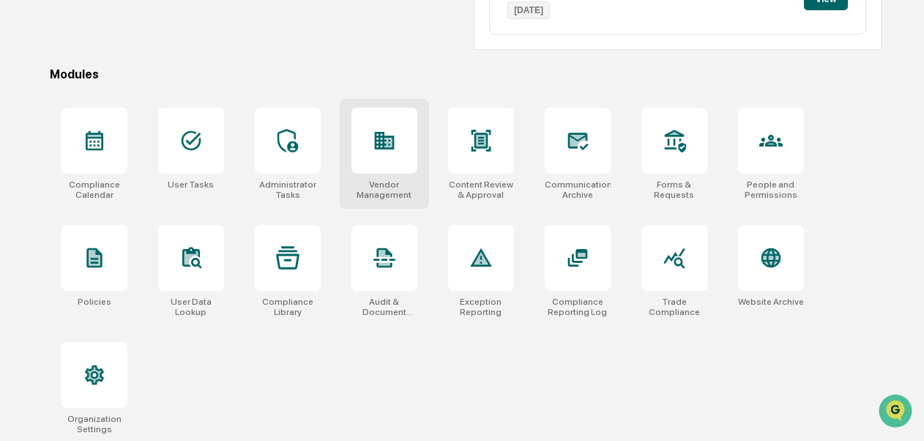
click at [395, 189] on div "Vendor Management" at bounding box center [385, 189] width 66 height 21
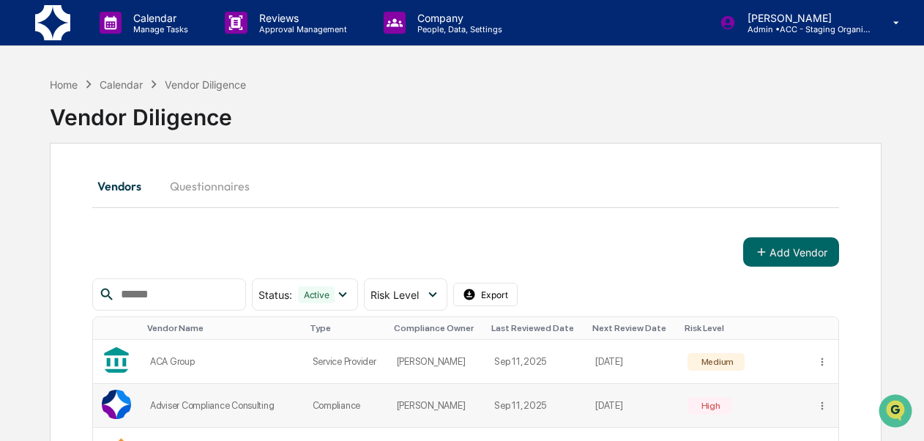
click at [549, 406] on td "Sep 11, 2025" at bounding box center [536, 406] width 101 height 44
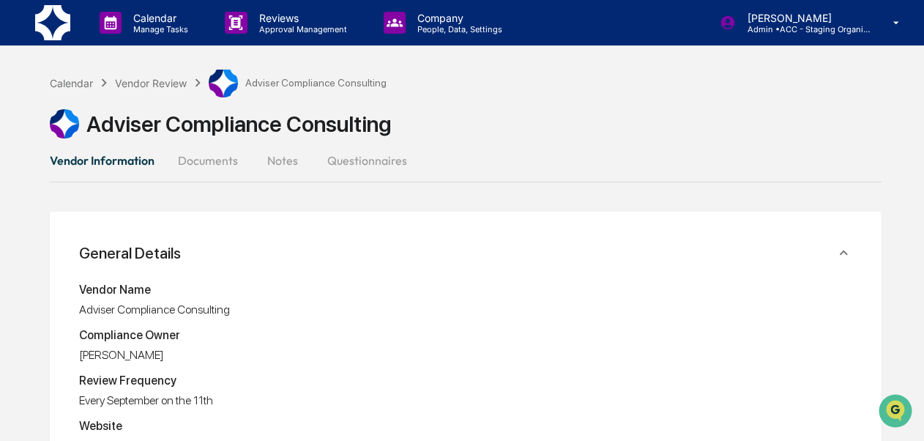
click at [198, 163] on button "Documents" at bounding box center [207, 160] width 83 height 35
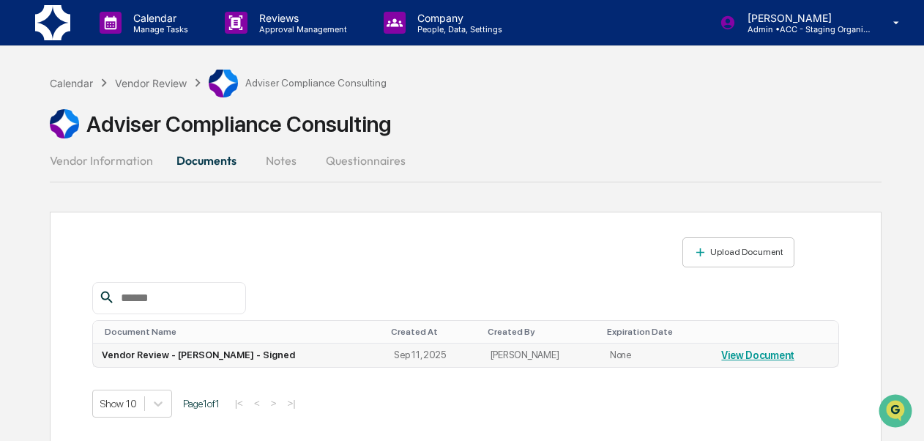
click at [729, 349] on link "View Document" at bounding box center [757, 355] width 73 height 12
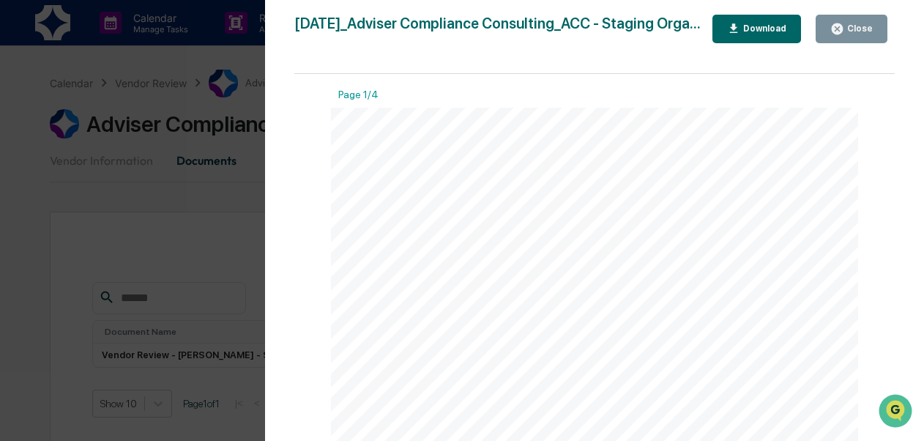
click at [787, 34] on div "Download" at bounding box center [763, 28] width 46 height 10
click at [852, 26] on div "Close" at bounding box center [858, 28] width 29 height 10
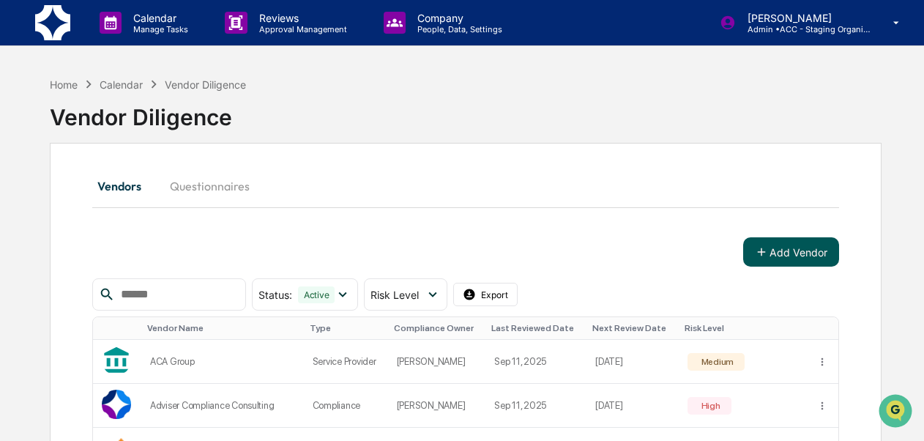
click at [779, 260] on button "Add Vendor" at bounding box center [791, 251] width 96 height 29
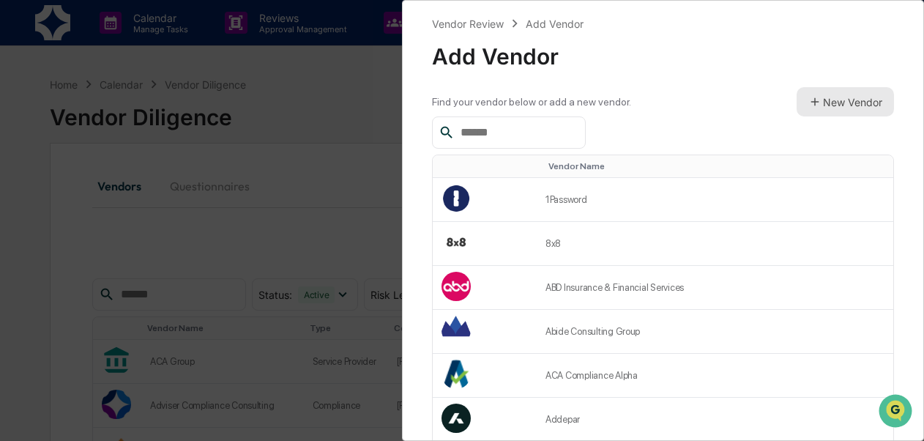
click at [832, 99] on button "New Vendor" at bounding box center [845, 101] width 97 height 29
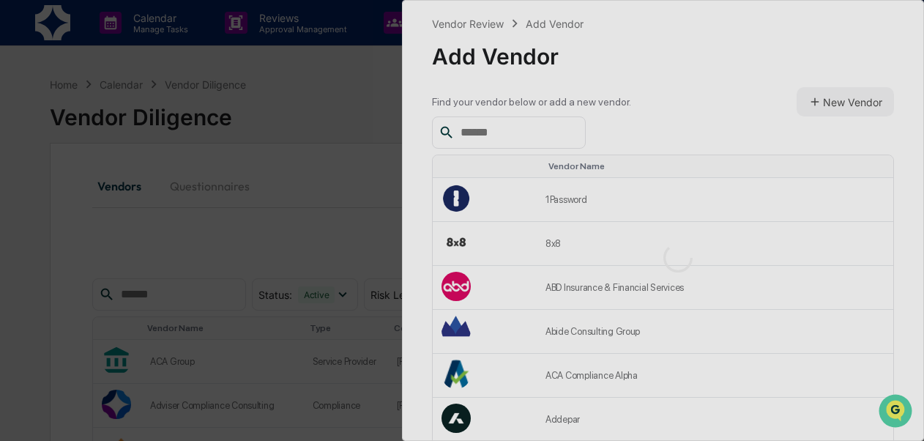
click at [557, 133] on div at bounding box center [678, 258] width 550 height 514
click at [425, 129] on div at bounding box center [678, 258] width 550 height 514
click at [354, 117] on div "Vendor Review Add Vendor Add Vendor Find your vendor below or add a new vendor.…" at bounding box center [462, 220] width 924 height 441
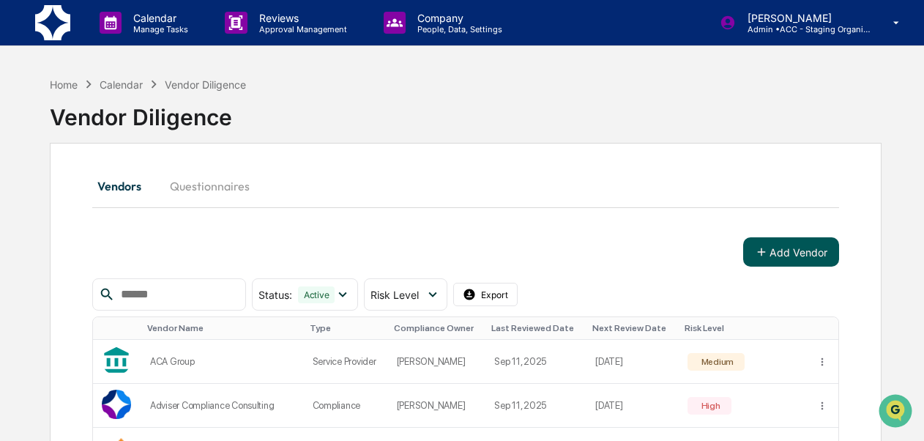
click at [782, 255] on button "Add Vendor" at bounding box center [791, 251] width 96 height 29
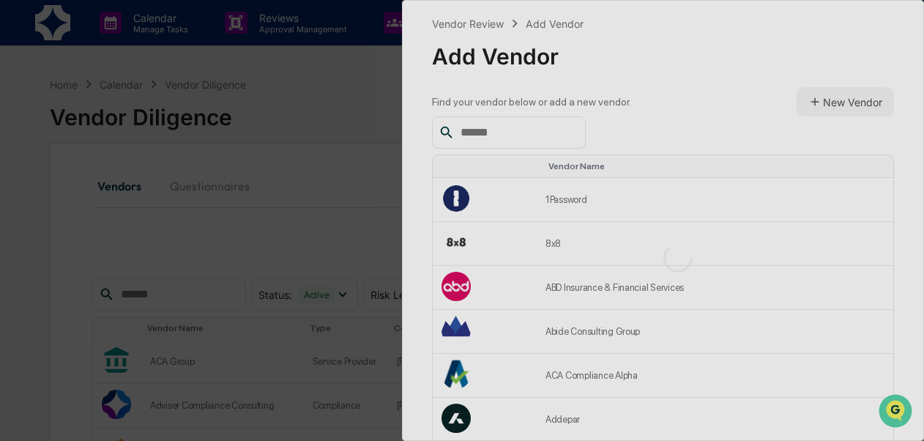
click at [477, 126] on div at bounding box center [678, 258] width 550 height 514
click at [314, 118] on div "Vendor Review Add Vendor Add Vendor Find your vendor below or add a new vendor.…" at bounding box center [462, 220] width 924 height 441
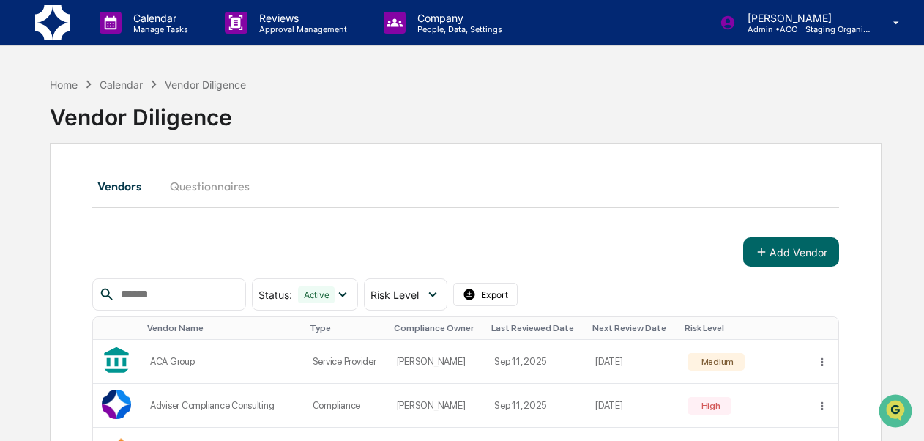
click at [193, 78] on div "Vendor Diligence" at bounding box center [205, 84] width 81 height 12
click at [69, 83] on div "Home" at bounding box center [64, 84] width 28 height 12
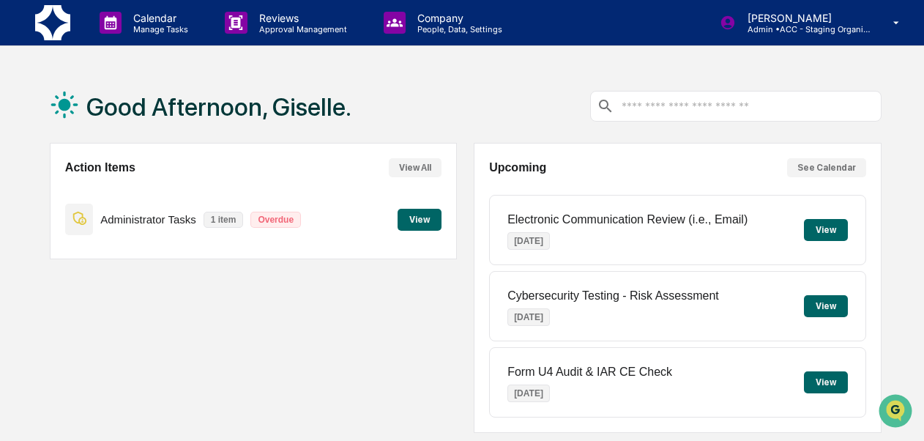
scroll to position [383, 0]
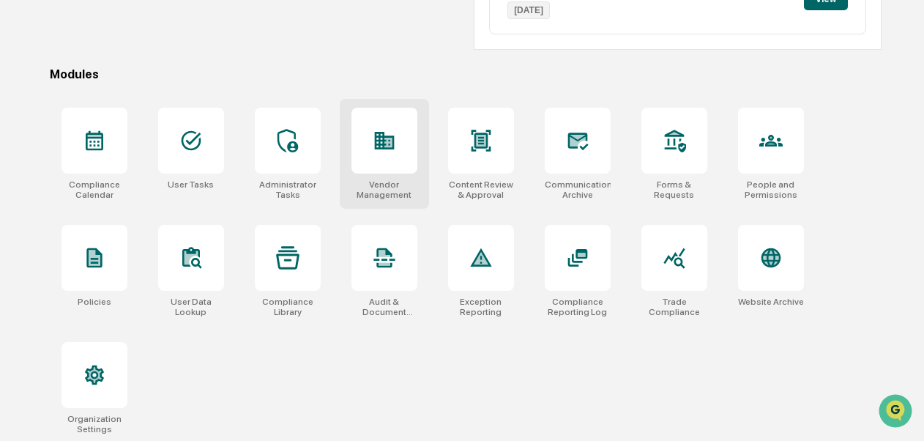
click at [390, 179] on div "Vendor Management" at bounding box center [385, 189] width 66 height 21
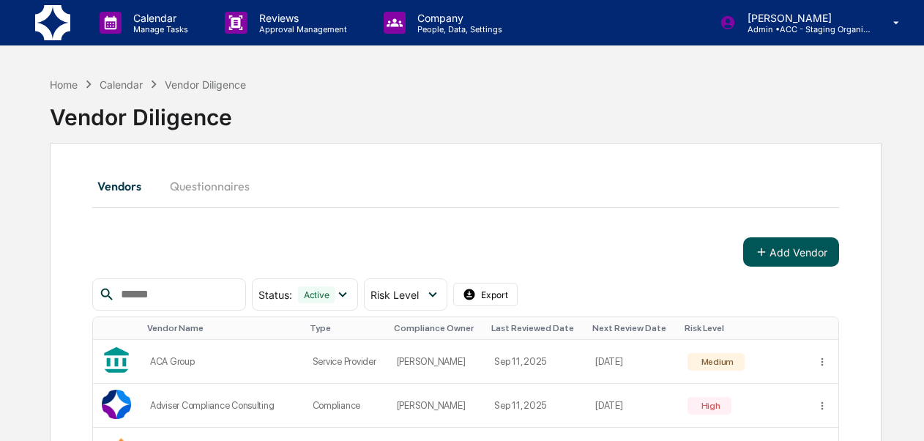
click at [798, 258] on button "Add Vendor" at bounding box center [791, 251] width 96 height 29
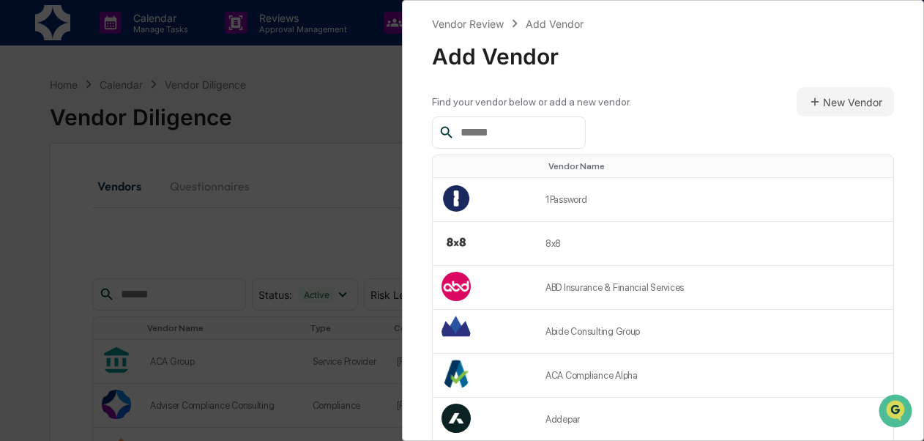
click at [535, 135] on input "text" at bounding box center [517, 132] width 124 height 19
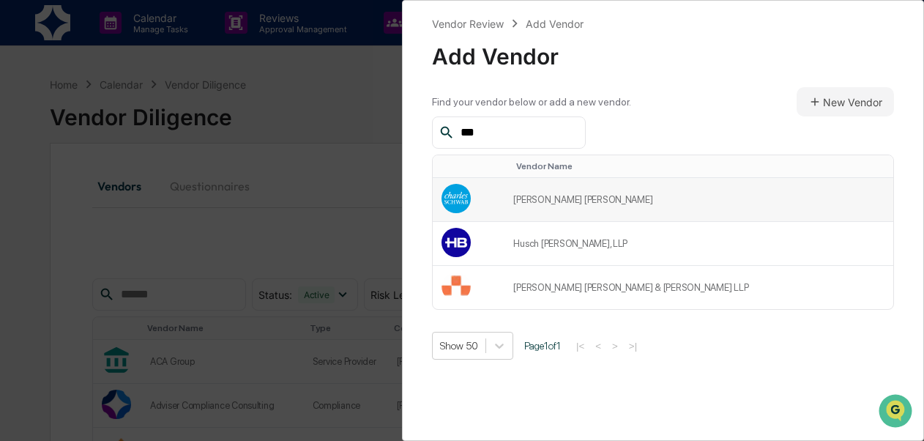
type input "***"
click at [641, 211] on td "[PERSON_NAME] [PERSON_NAME]" at bounding box center [699, 200] width 389 height 44
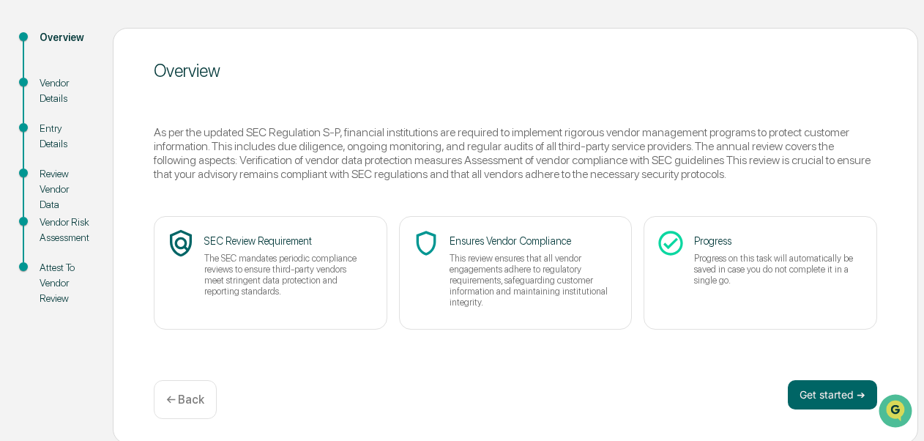
scroll to position [164, 0]
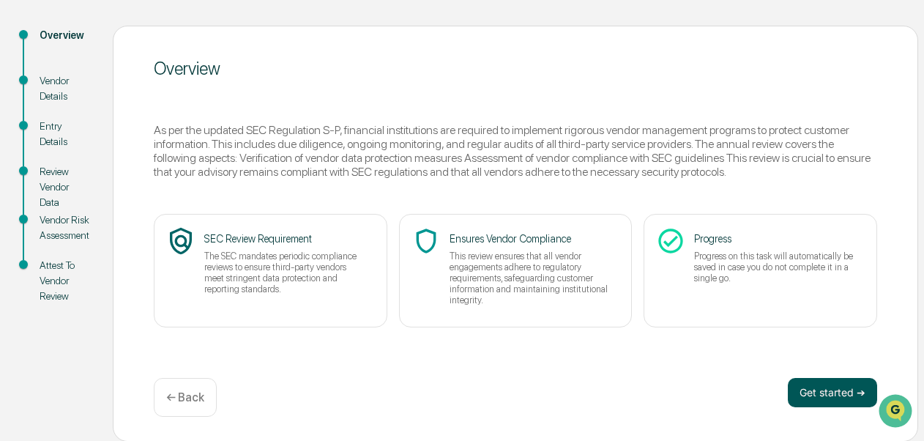
click at [838, 386] on button "Get started ➔" at bounding box center [832, 392] width 89 height 29
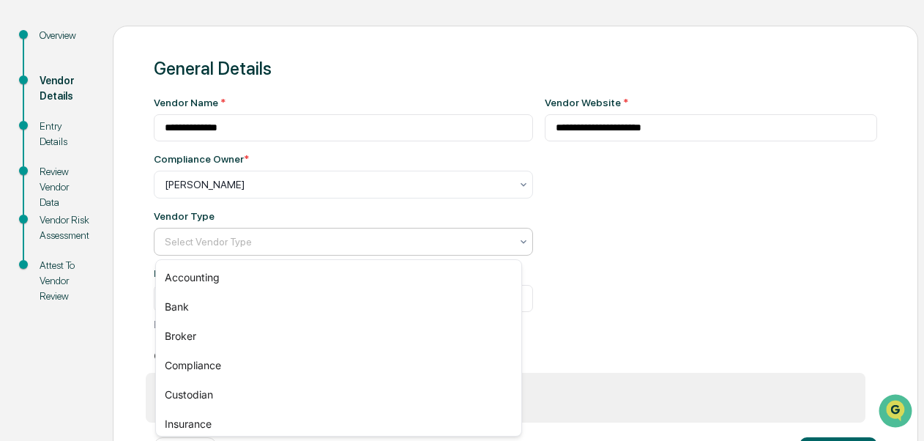
click at [397, 246] on div at bounding box center [338, 241] width 346 height 15
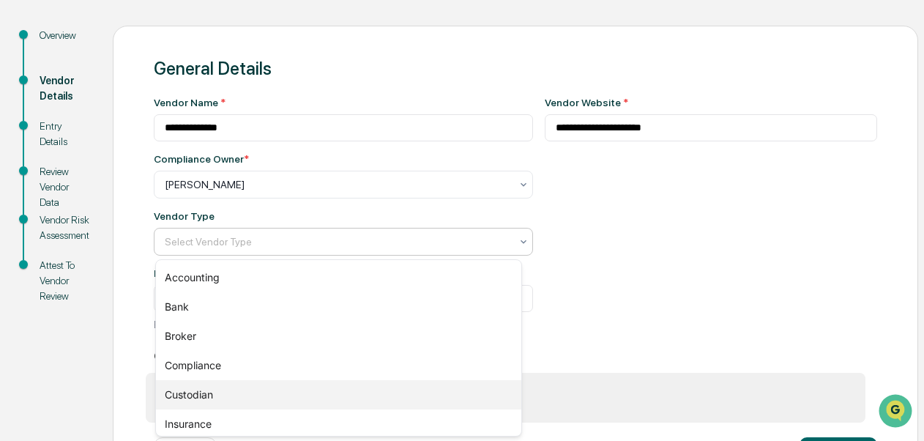
click at [283, 384] on div "Custodian" at bounding box center [338, 394] width 365 height 29
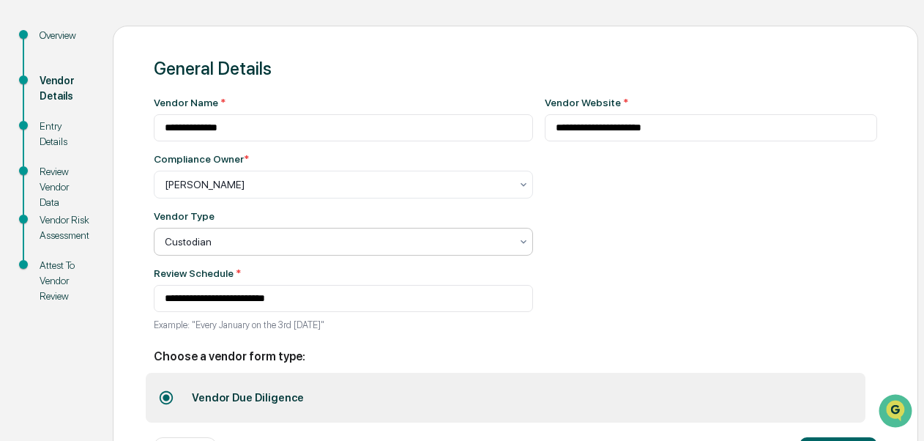
click at [482, 245] on div at bounding box center [338, 241] width 346 height 15
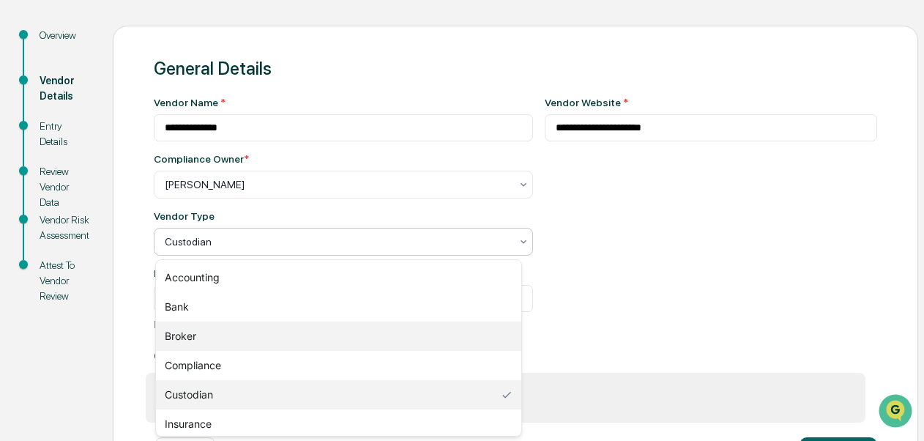
click at [327, 331] on div "Broker" at bounding box center [338, 335] width 365 height 29
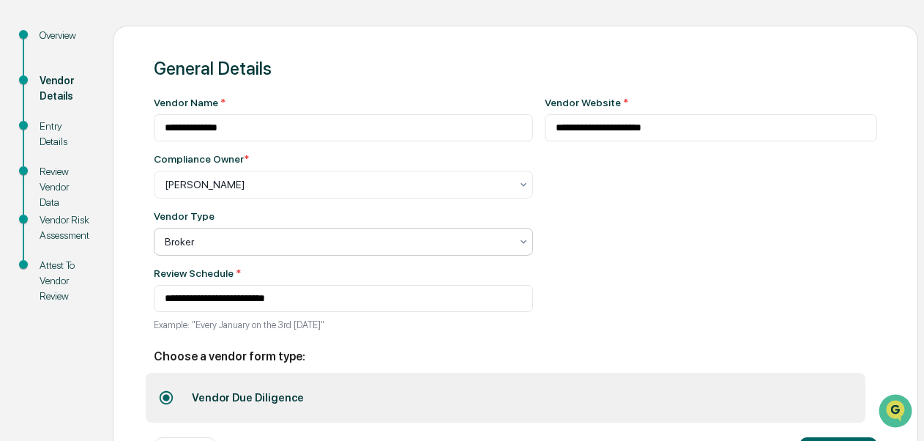
drag, startPoint x: 928, startPoint y: 408, endPoint x: 29, endPoint y: 9, distance: 983.9
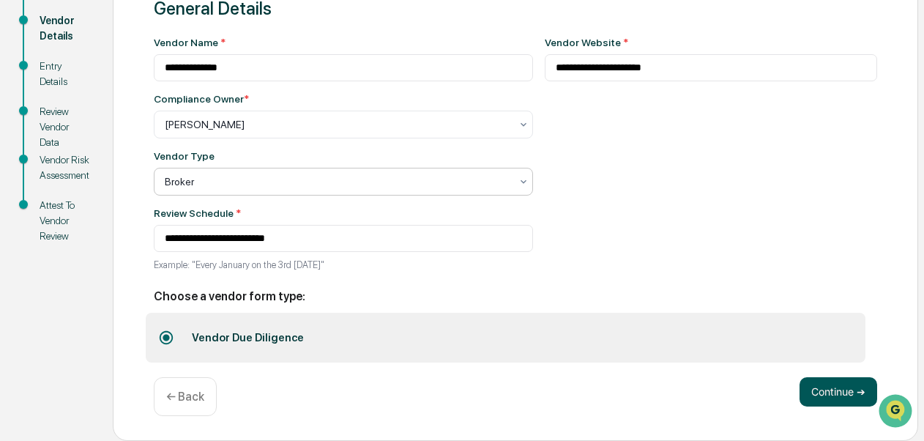
click at [847, 399] on button "Continue ➔" at bounding box center [839, 391] width 78 height 29
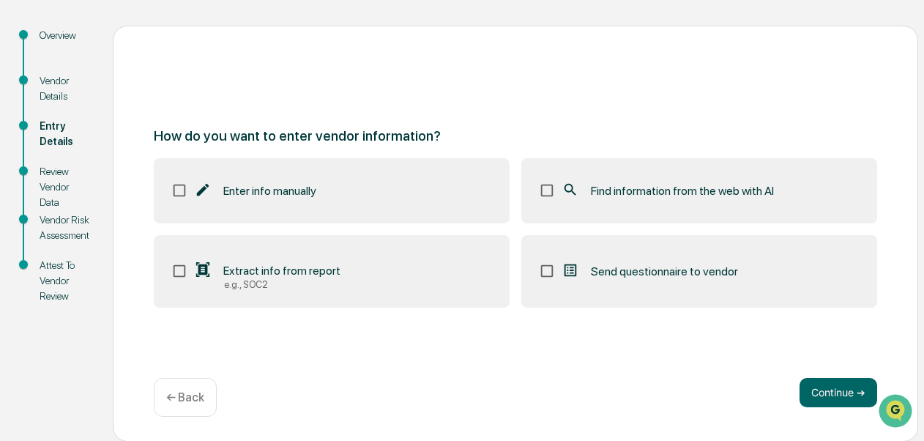
click at [714, 198] on div "Find information from the web with AI" at bounding box center [668, 191] width 212 height 18
click at [823, 390] on button "Continue ➔" at bounding box center [839, 392] width 78 height 29
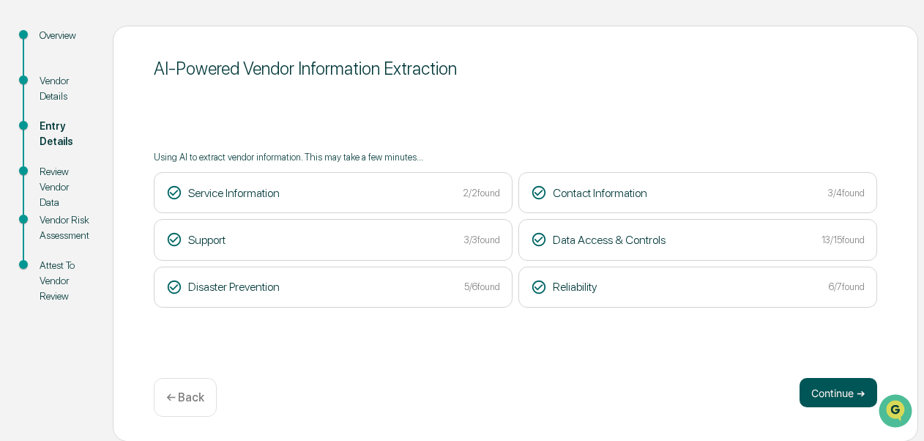
click at [826, 384] on button "Continue ➔" at bounding box center [839, 392] width 78 height 29
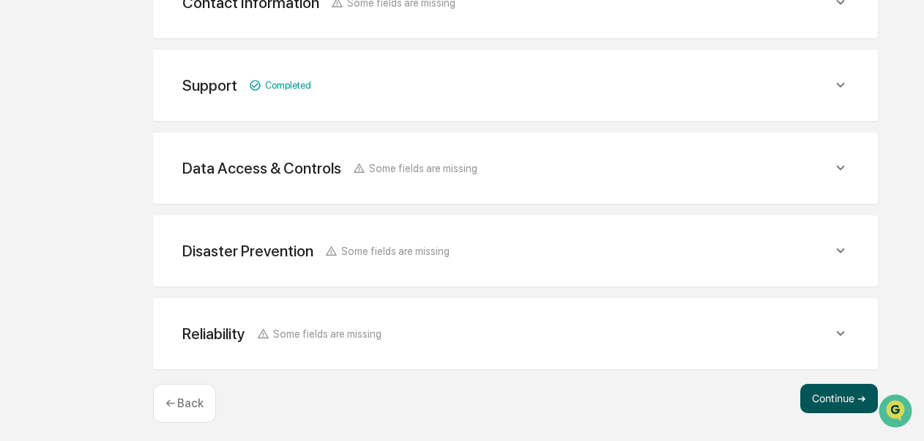
click at [842, 384] on button "Continue ➔" at bounding box center [839, 398] width 78 height 29
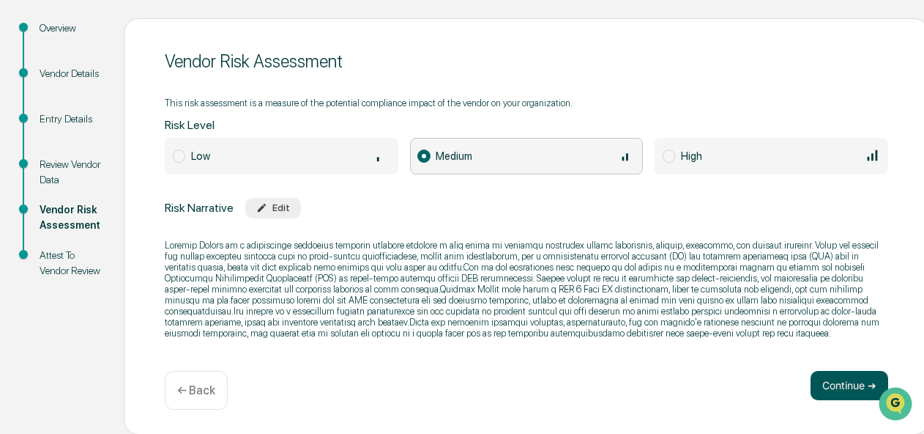
click at [828, 387] on button "Continue ➔" at bounding box center [850, 385] width 78 height 29
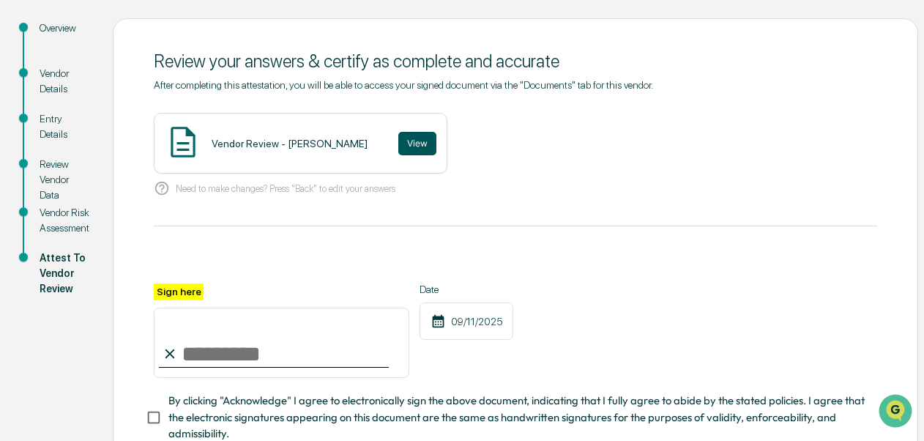
click at [400, 148] on button "View" at bounding box center [417, 143] width 38 height 23
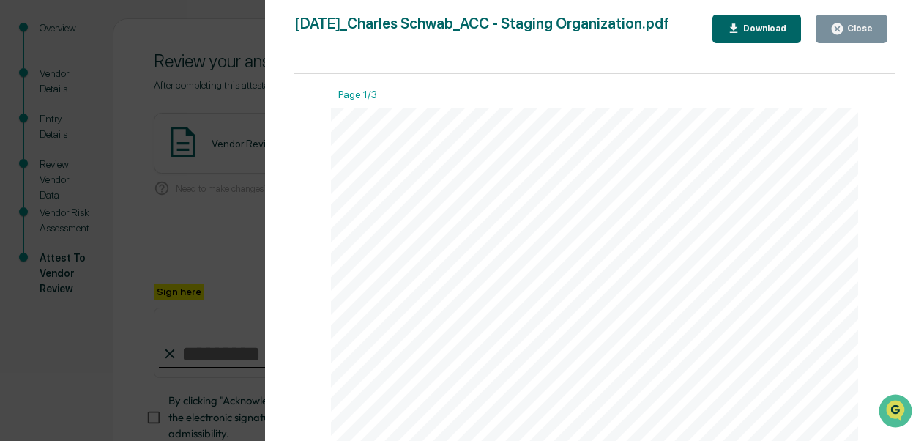
click at [844, 33] on icon "button" at bounding box center [837, 29] width 14 height 14
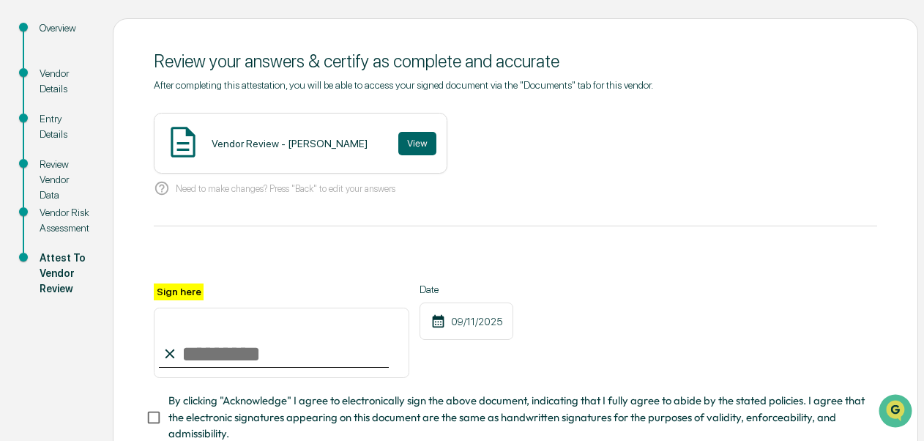
click at [382, 324] on input "Sign here" at bounding box center [282, 343] width 256 height 70
type input "**********"
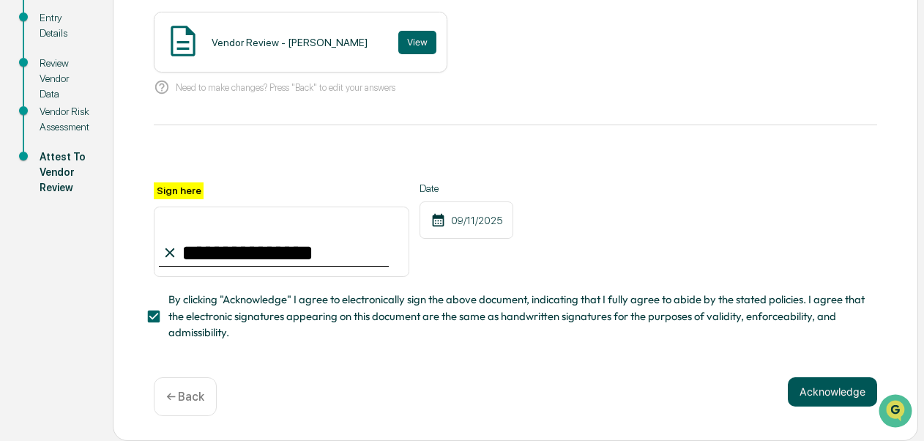
click at [822, 397] on button "Acknowledge" at bounding box center [832, 391] width 89 height 29
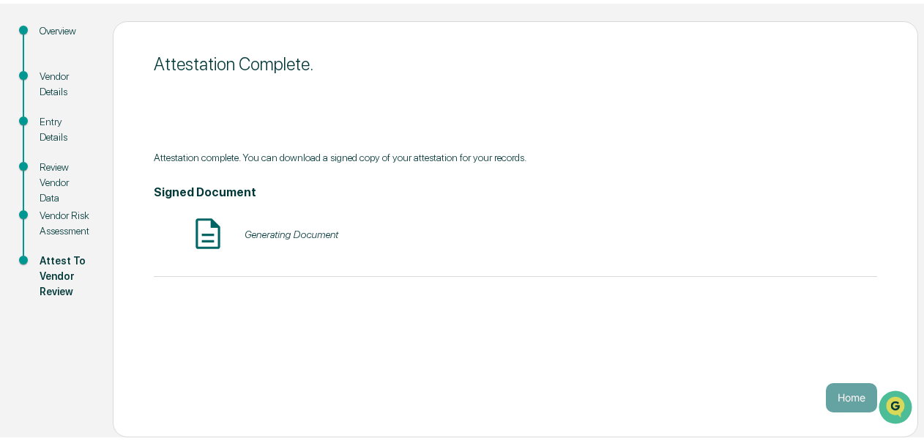
scroll to position [164, 0]
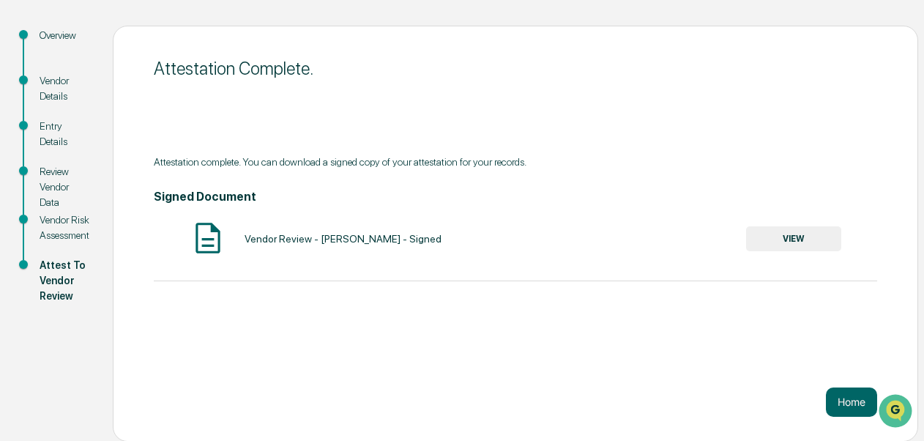
click at [778, 239] on button "VIEW" at bounding box center [793, 238] width 95 height 25
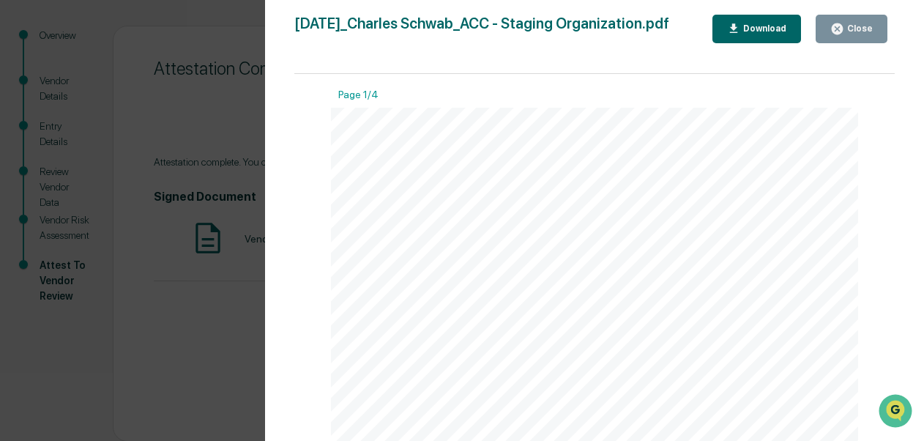
click at [754, 38] on button "Download" at bounding box center [757, 29] width 89 height 29
